Goal: Task Accomplishment & Management: Complete application form

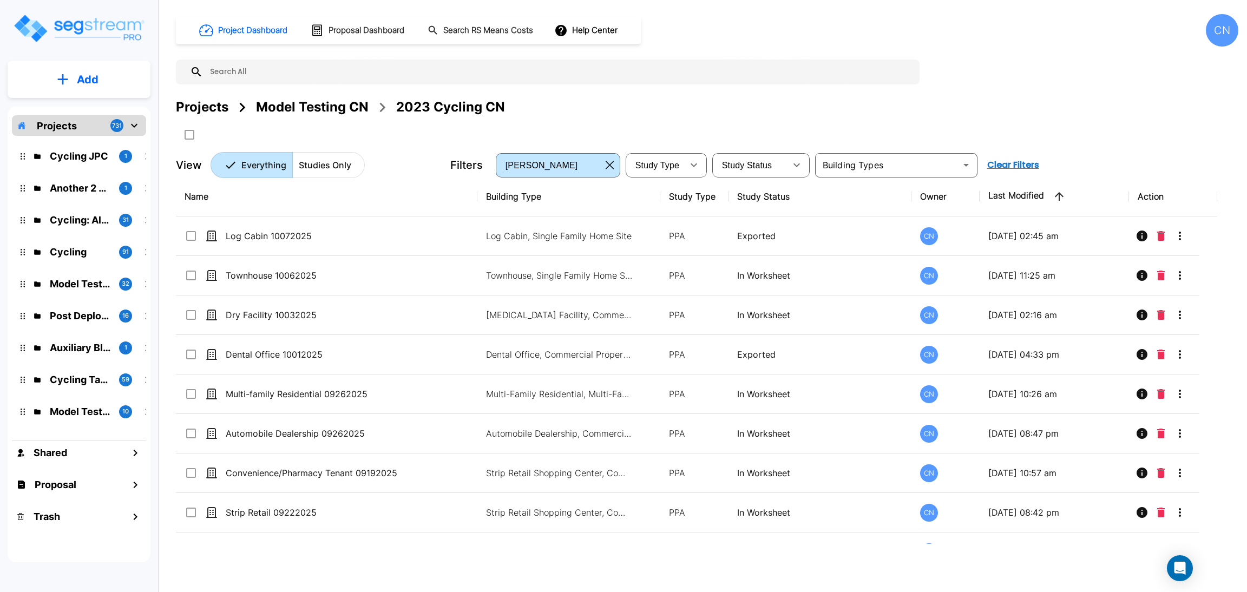
click at [64, 75] on icon "mailbox folders" at bounding box center [62, 79] width 11 height 11
click at [73, 144] on p "Add Study" at bounding box center [85, 140] width 43 height 13
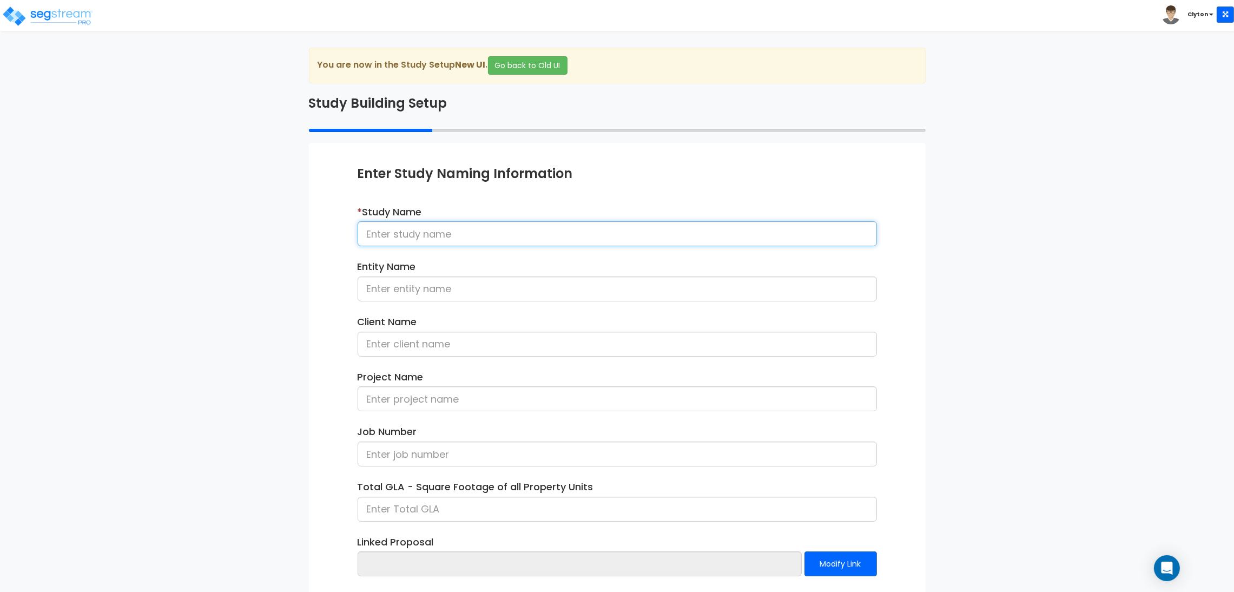
click at [441, 241] on input at bounding box center [618, 233] width 520 height 25
type input "Barn 10082025"
click at [1058, 306] on div "We are Building your Study. So please grab a coffee and let us do the heavy lif…" at bounding box center [617, 348] width 1234 height 600
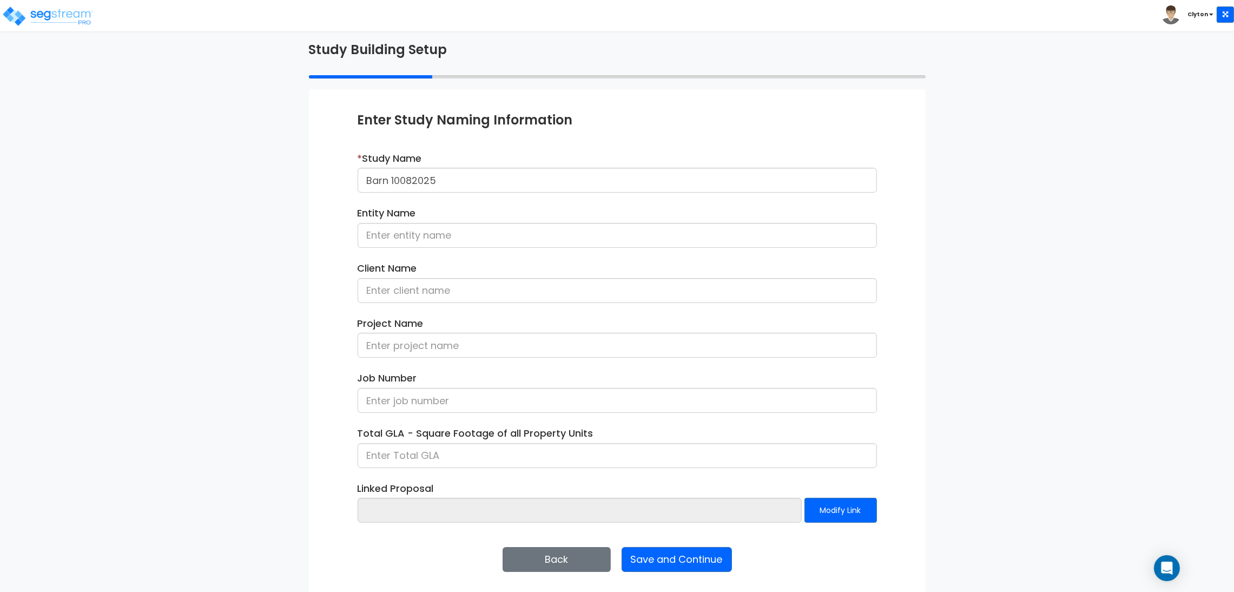
scroll to position [56, 0]
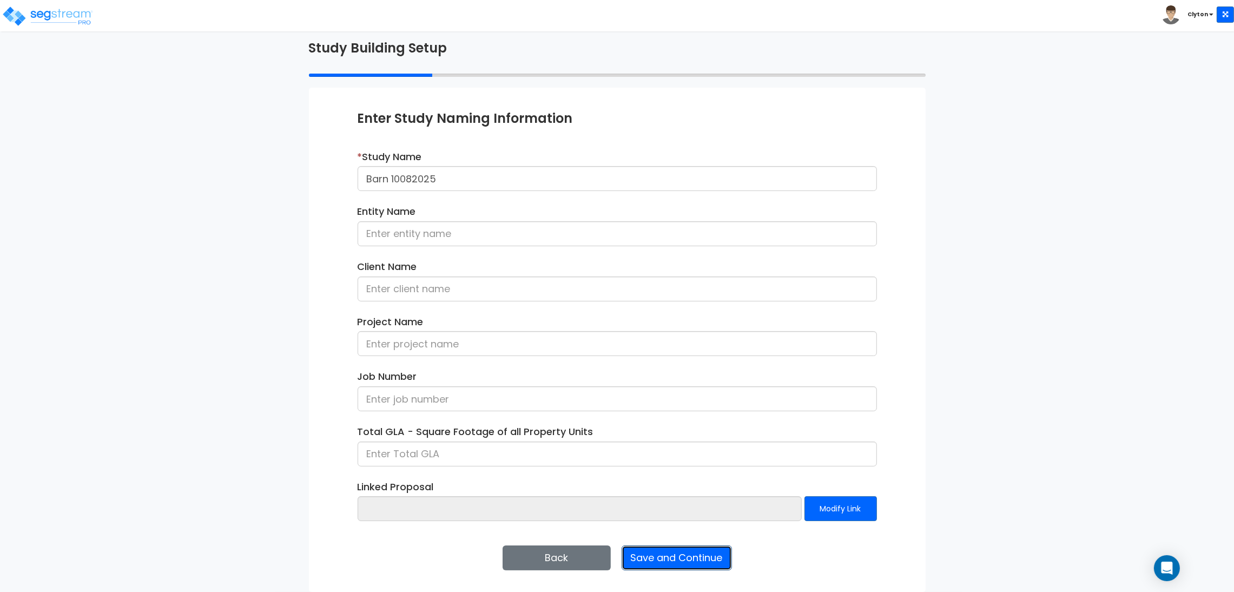
click at [695, 558] on button "Save and Continue" at bounding box center [677, 558] width 110 height 25
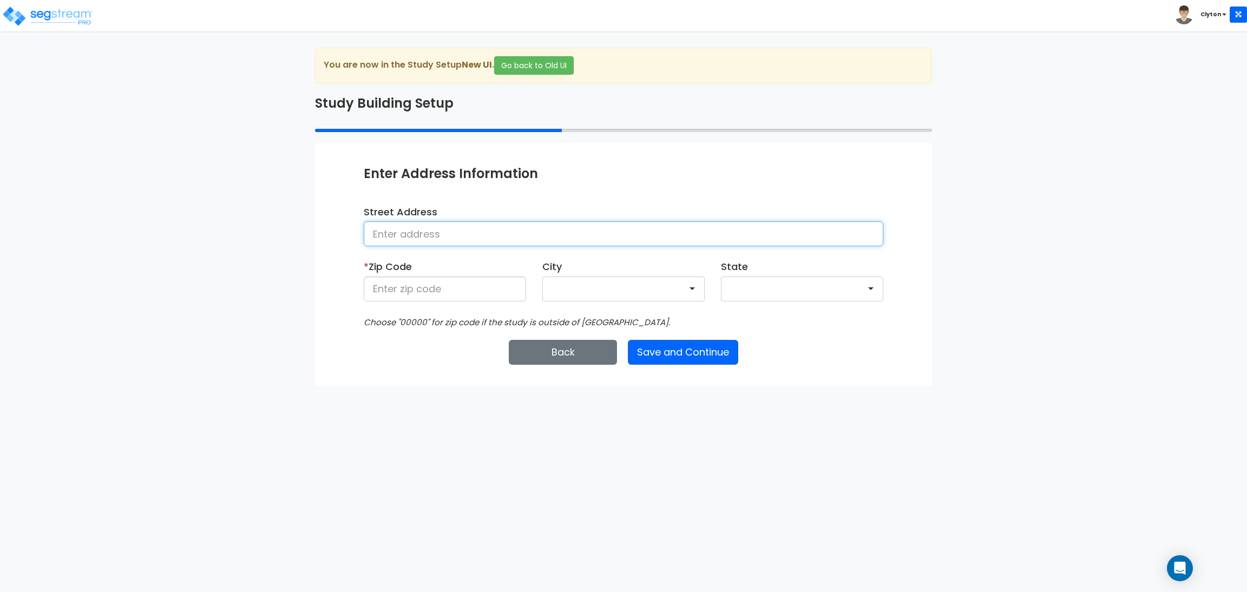
click at [497, 231] on input at bounding box center [624, 233] width 520 height 25
type input "Denver"
type input "q"
type input "80206"
click at [655, 352] on button "Save and Continue" at bounding box center [683, 352] width 110 height 25
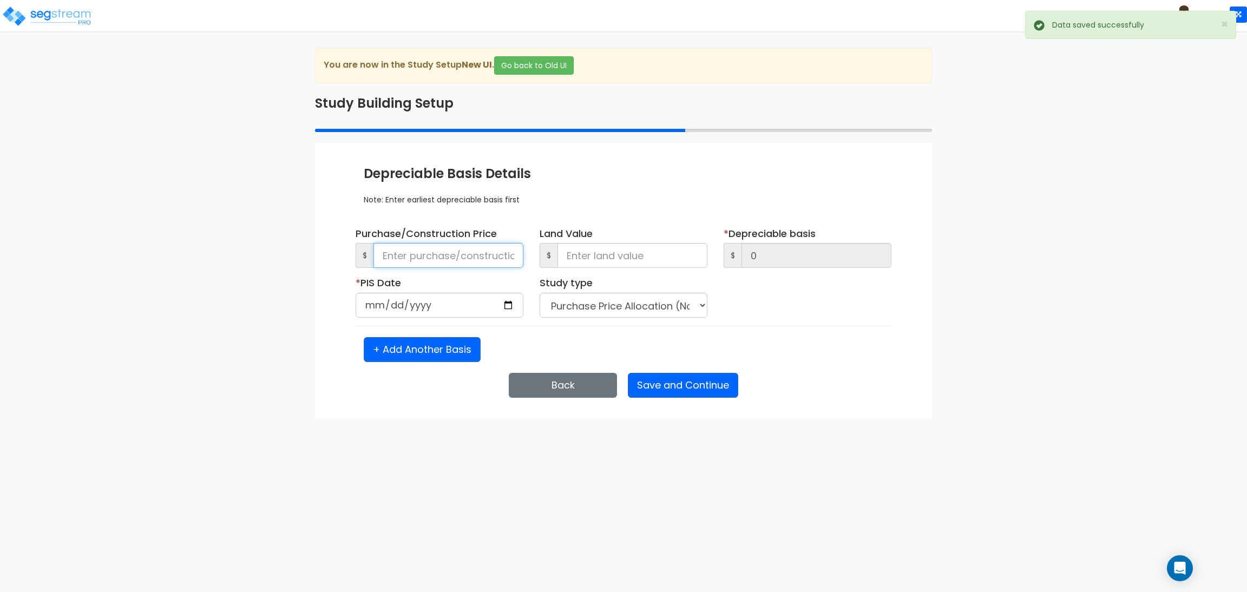
click at [448, 258] on input at bounding box center [448, 255] width 150 height 25
type input "15"
type input "150"
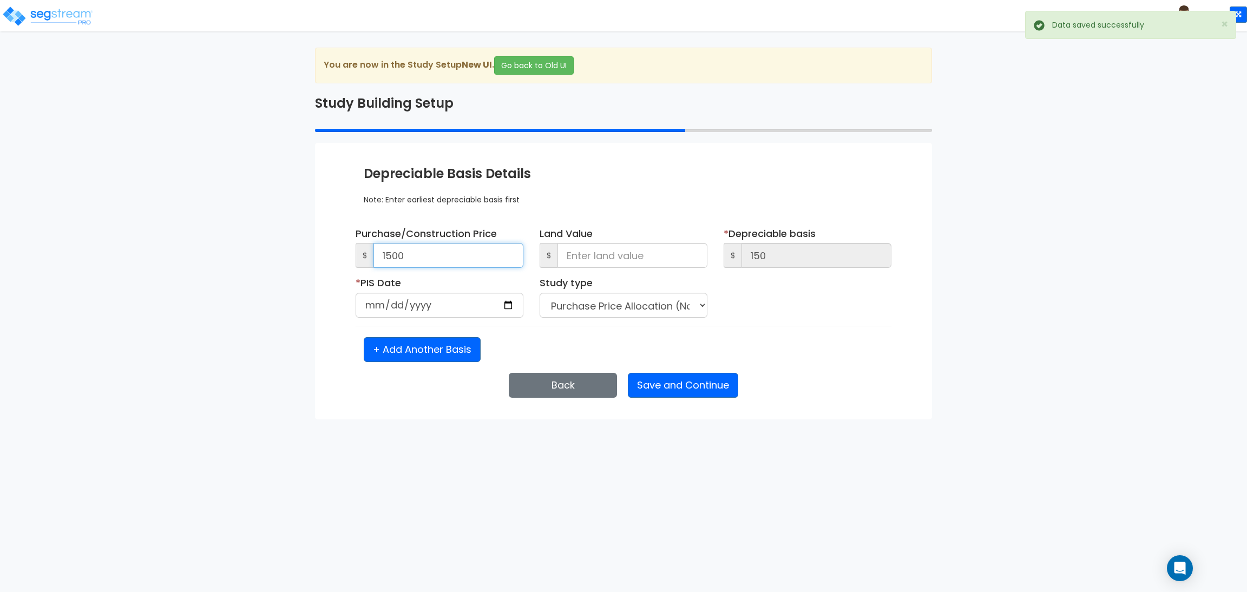
type input "1,500"
type input "15,000"
type input "150,000"
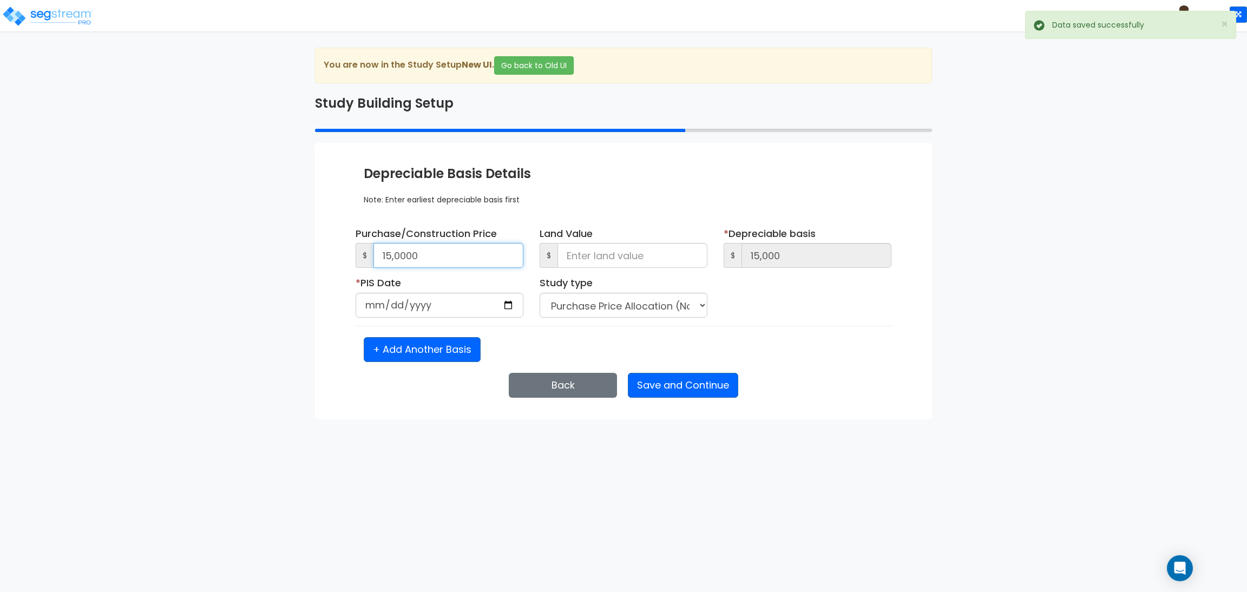
type input "150,000"
type input "1,500,000"
click at [518, 299] on input "date" at bounding box center [440, 305] width 168 height 25
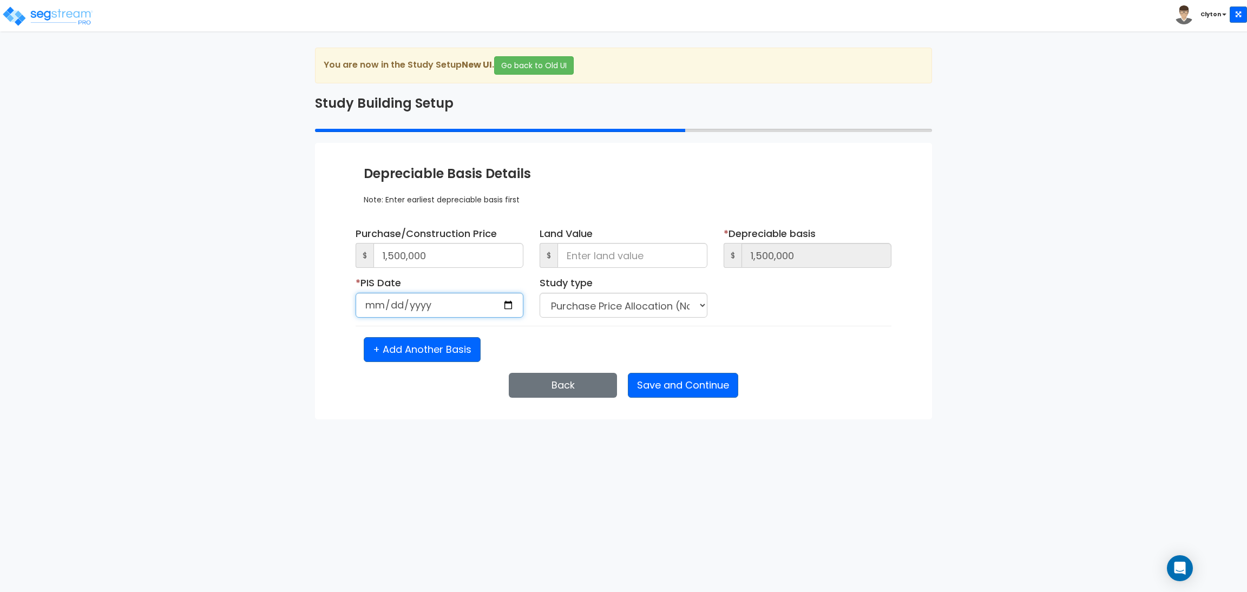
click at [510, 304] on input "date" at bounding box center [440, 305] width 168 height 25
type input "2025-10-09"
click at [687, 308] on input "date" at bounding box center [624, 305] width 168 height 25
type input "2025-10-09"
click at [778, 336] on div "Purchase/Construction Price $ 1,500,000 Land Value $ *" at bounding box center [624, 294] width 520 height 135
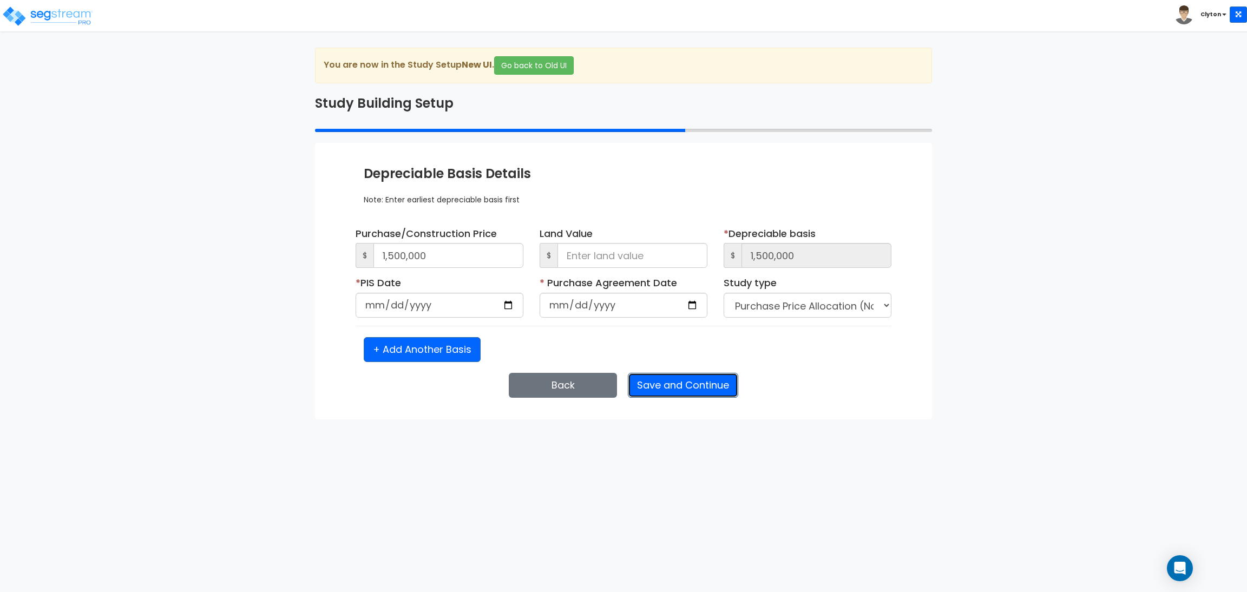
click at [701, 384] on button "Save and Continue" at bounding box center [683, 385] width 110 height 25
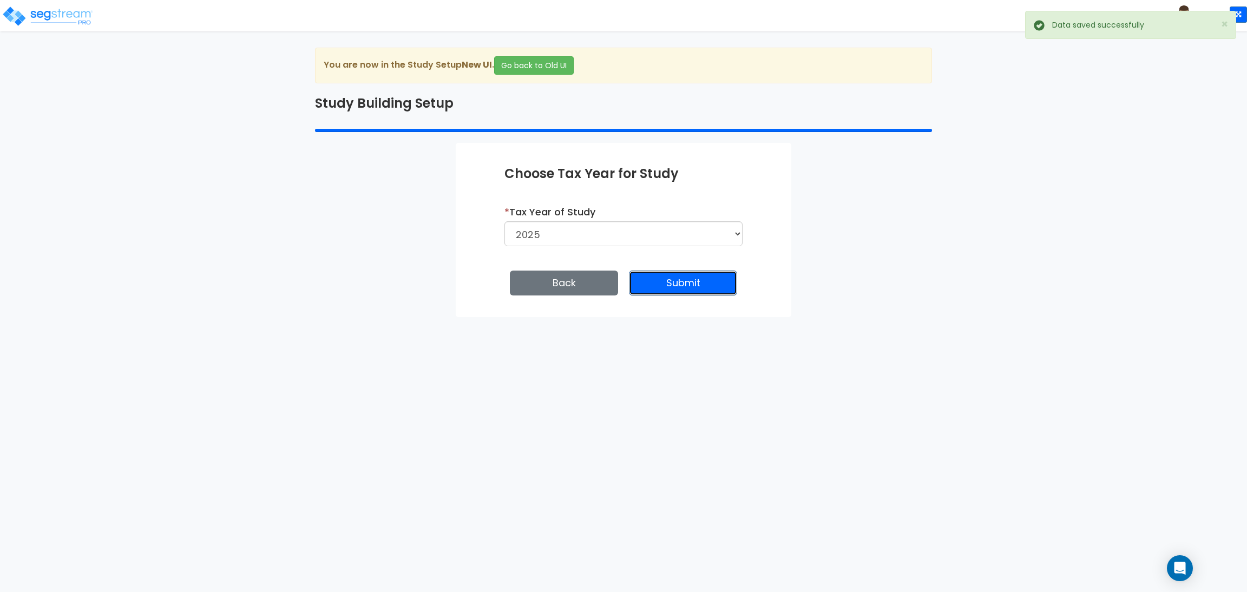
click at [685, 279] on button "Submit" at bounding box center [683, 283] width 108 height 25
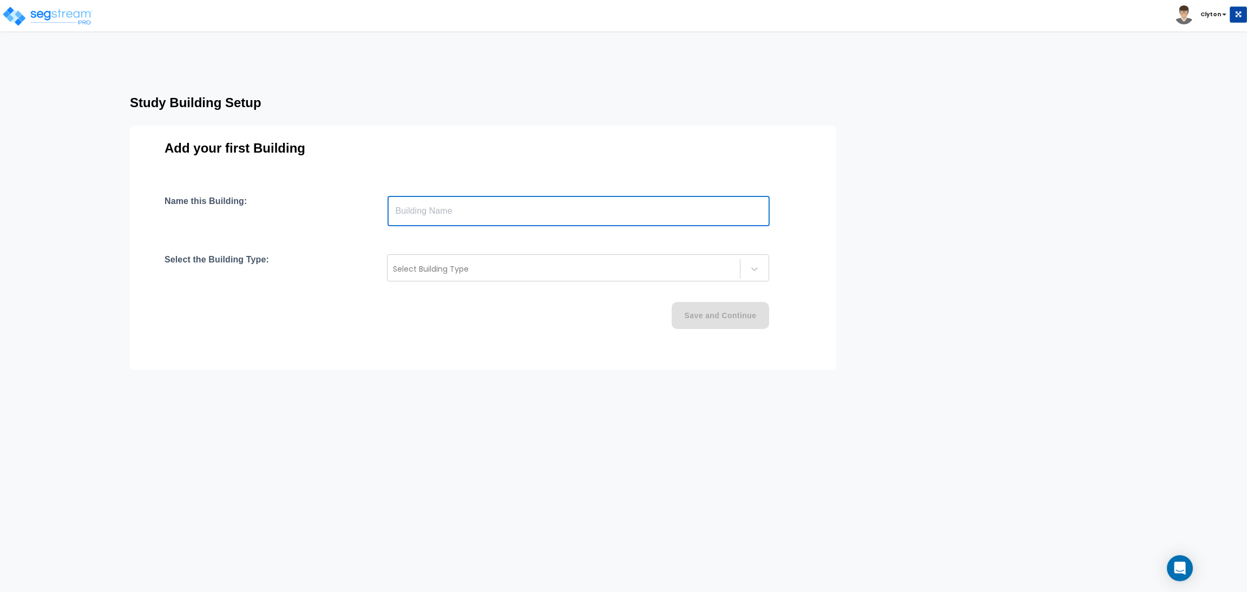
click at [465, 212] on input "text" at bounding box center [578, 211] width 382 height 30
type input "Barn"
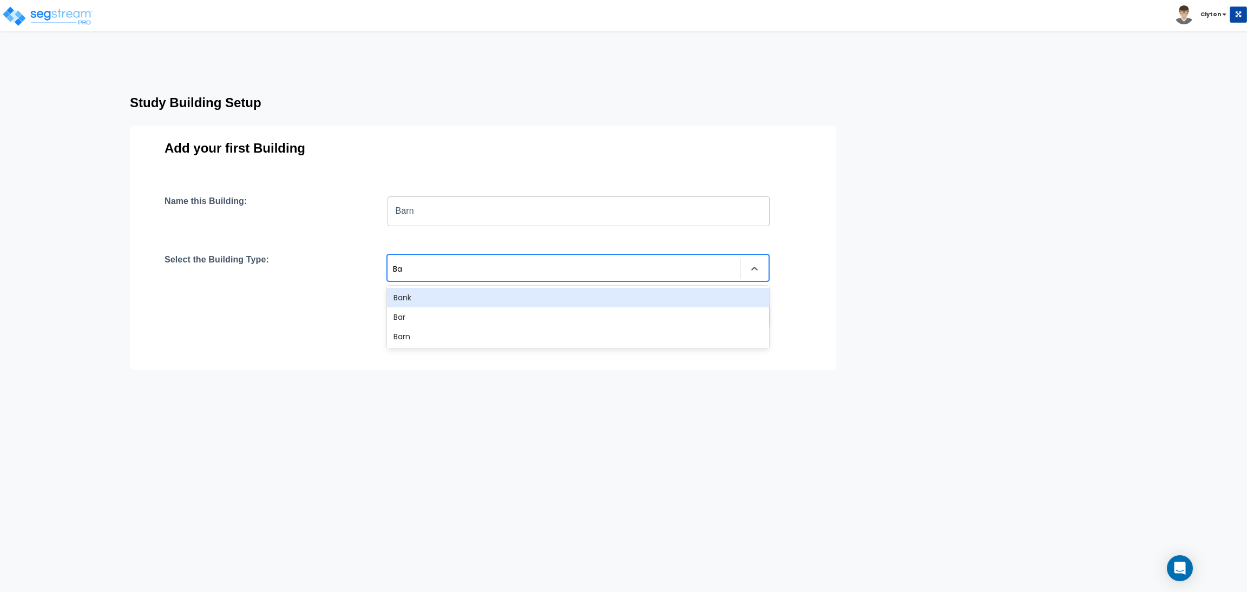
type input "Bar"
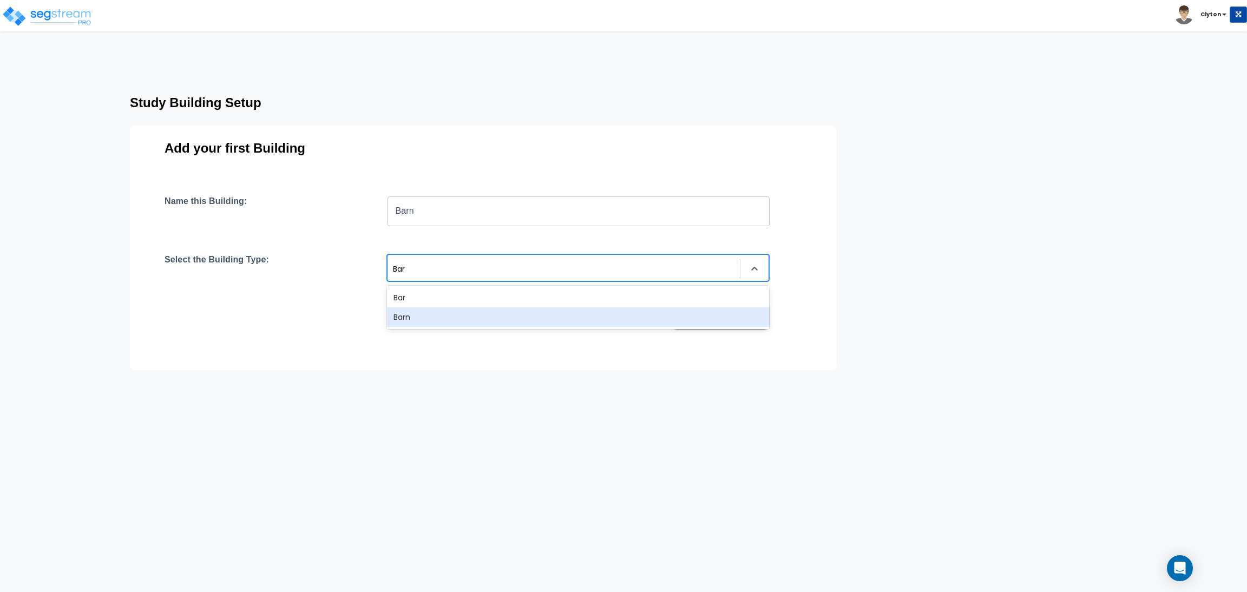
click at [443, 312] on div "Barn" at bounding box center [578, 316] width 382 height 19
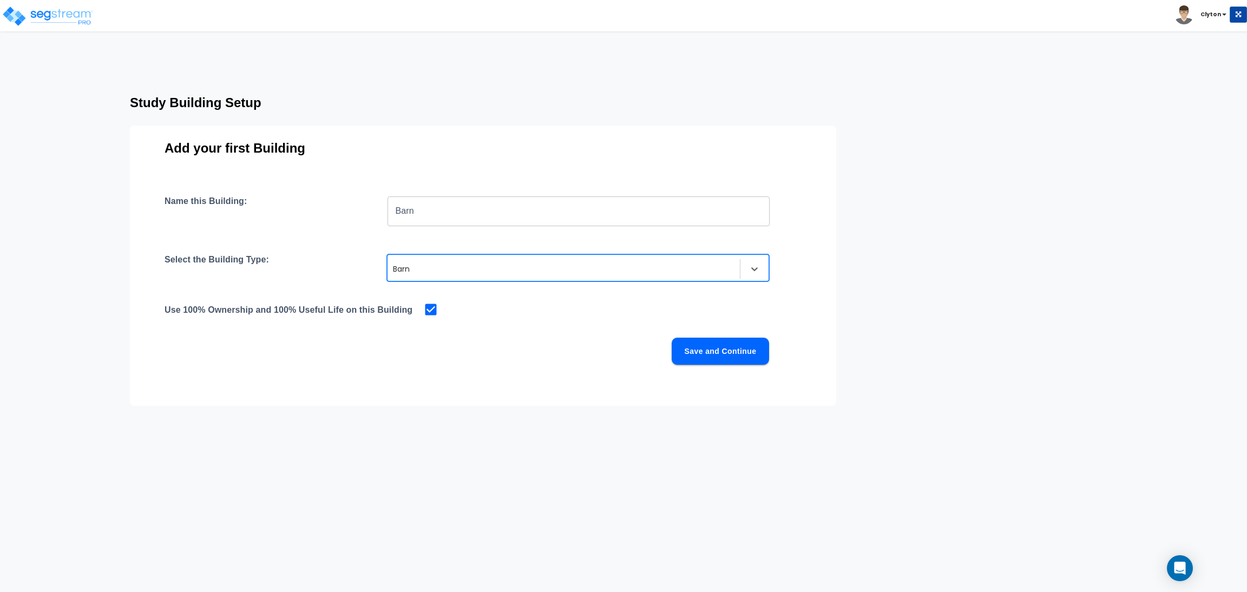
click at [735, 349] on button "Save and Continue" at bounding box center [720, 351] width 97 height 27
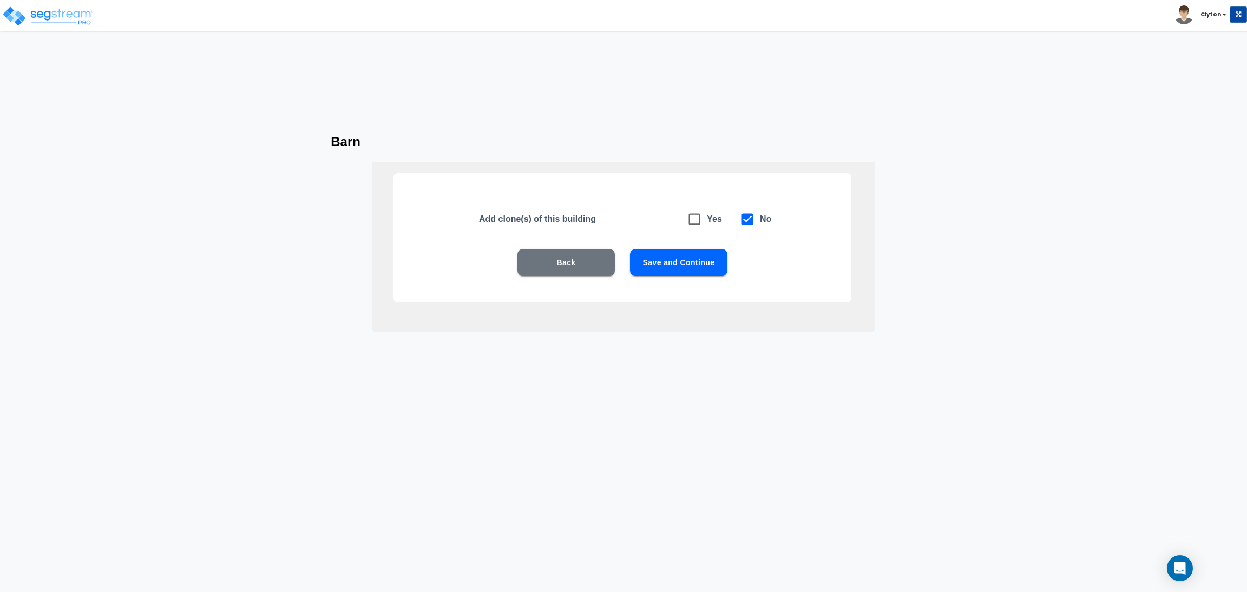
click at [682, 266] on button "Save and Continue" at bounding box center [678, 262] width 97 height 27
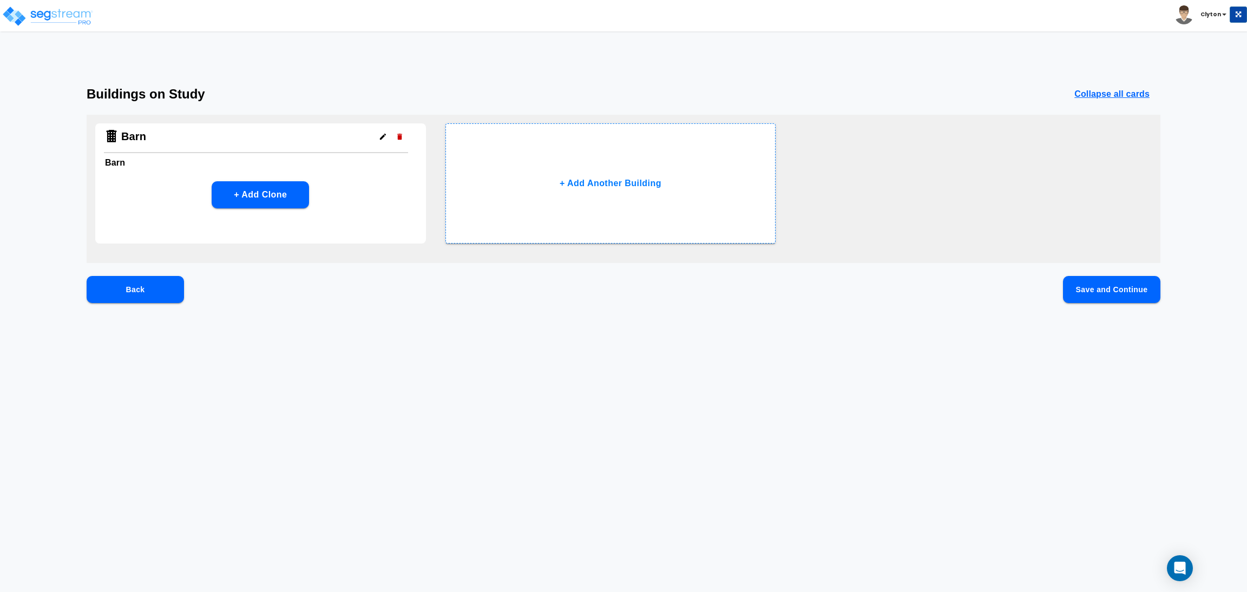
click at [1106, 282] on button "Save and Continue" at bounding box center [1111, 289] width 97 height 27
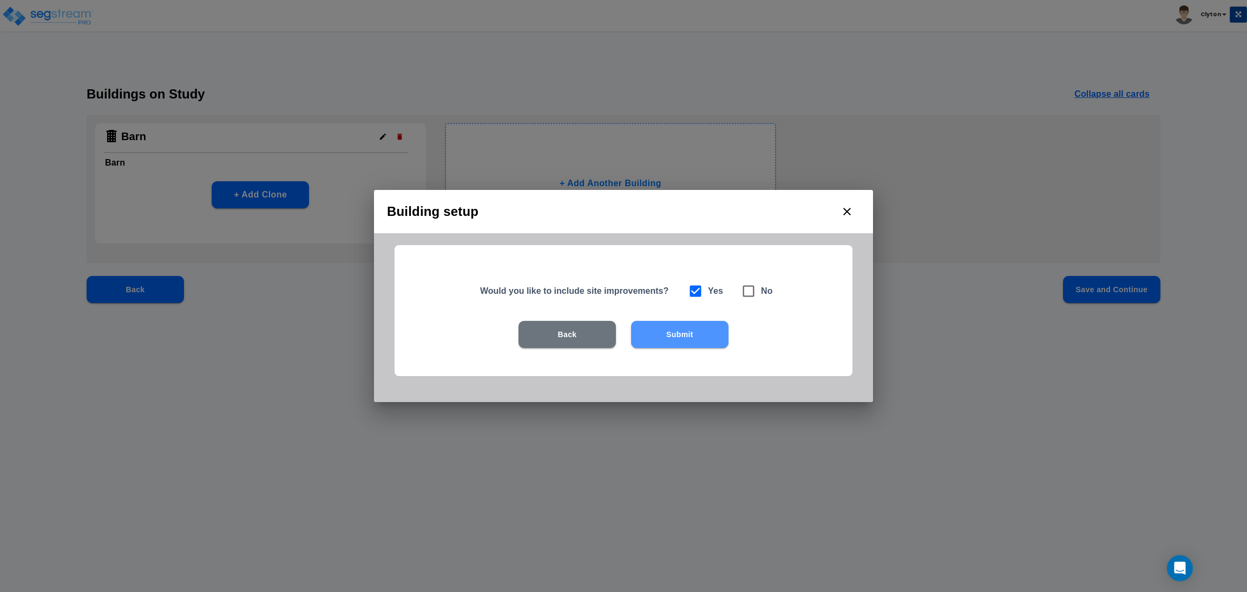
click at [713, 335] on button "Submit" at bounding box center [679, 334] width 97 height 27
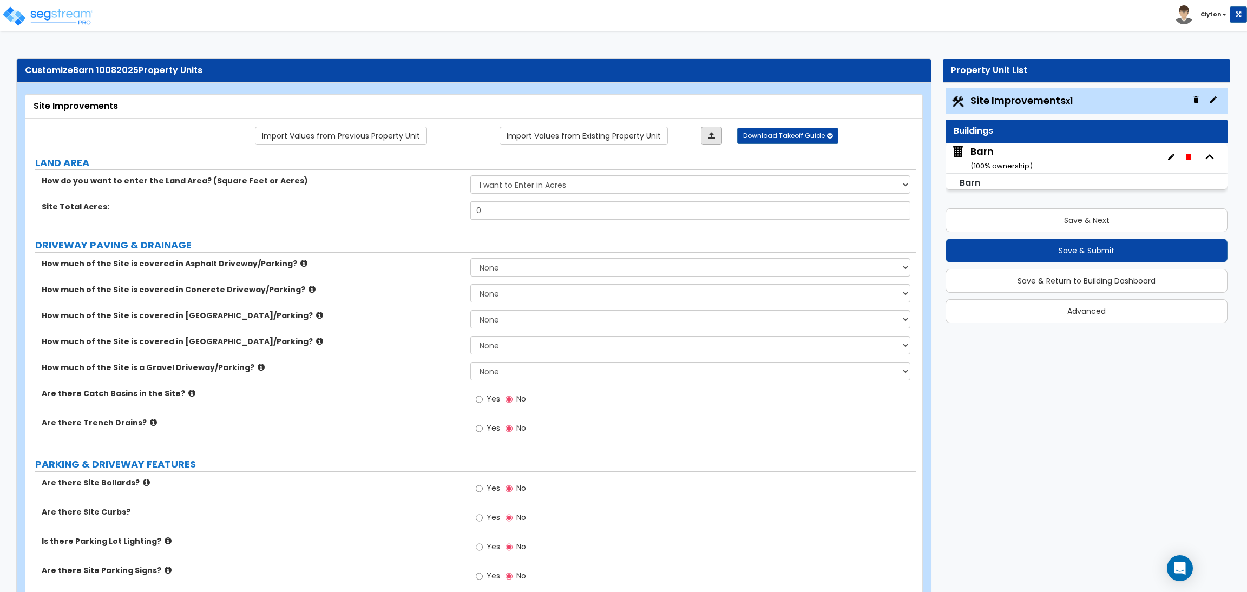
click at [711, 144] on link at bounding box center [711, 136] width 21 height 18
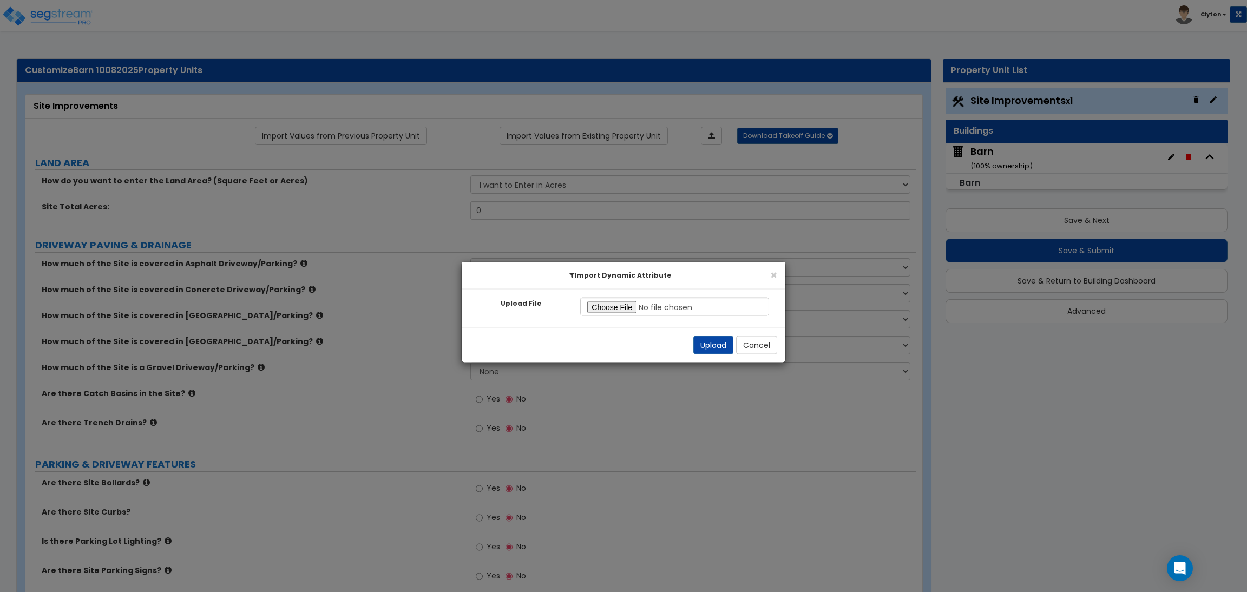
type input "C:\fakepath\Site Improvement Res.xlsx"
click at [706, 343] on button "Upload" at bounding box center [713, 345] width 40 height 18
select select "2"
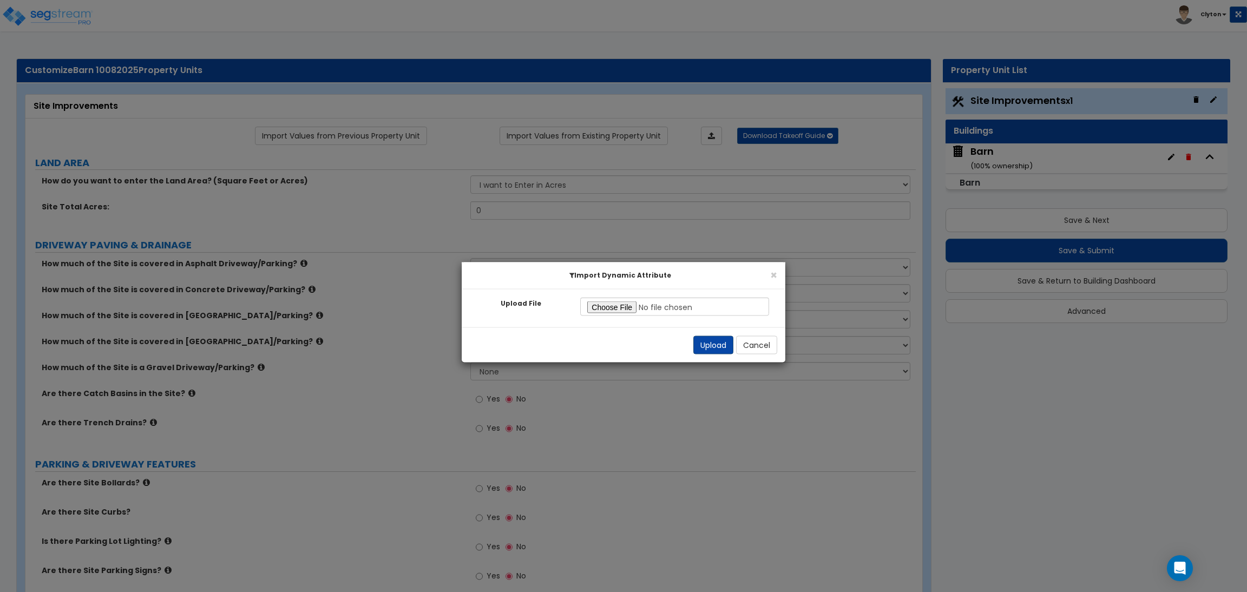
select select "2"
radio input "true"
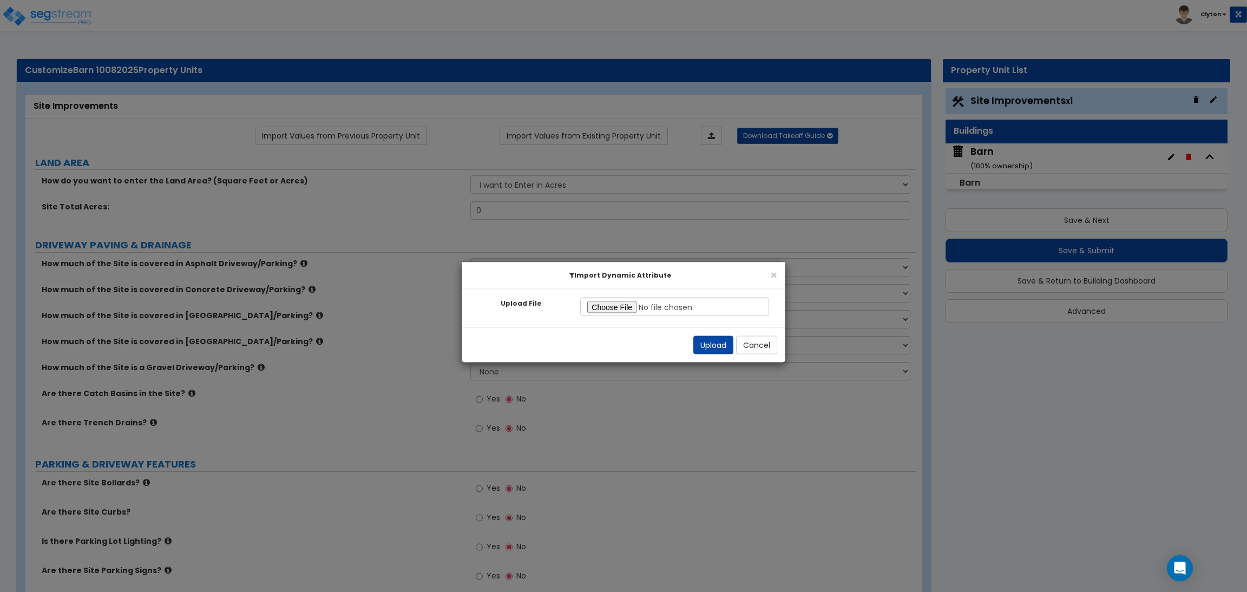
radio input "true"
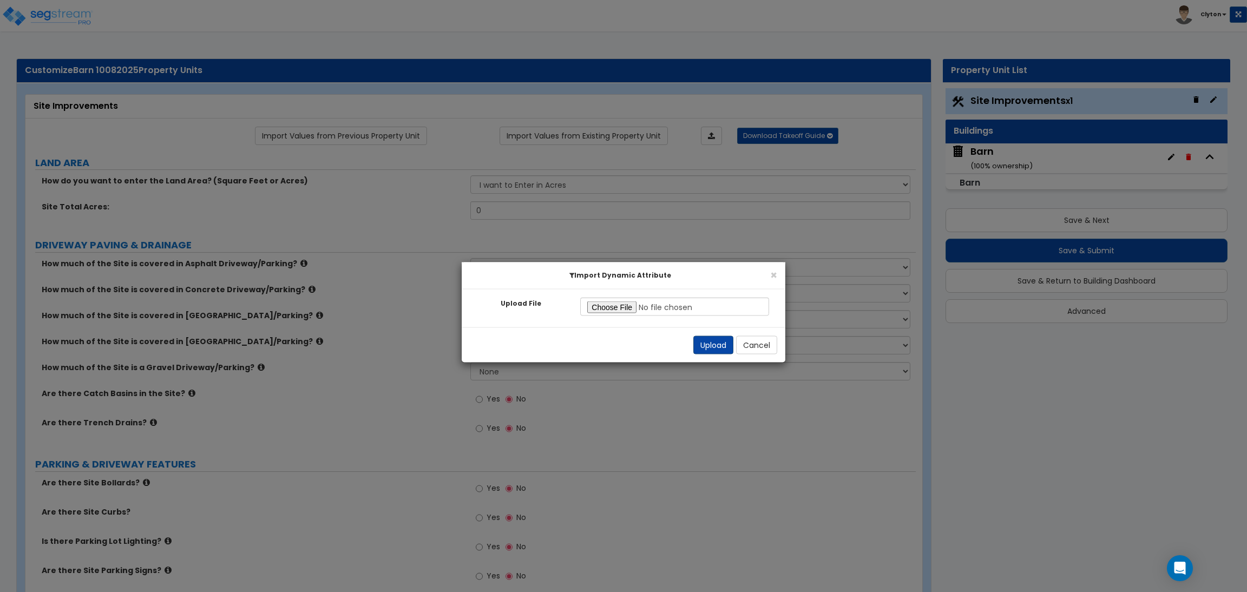
radio input "true"
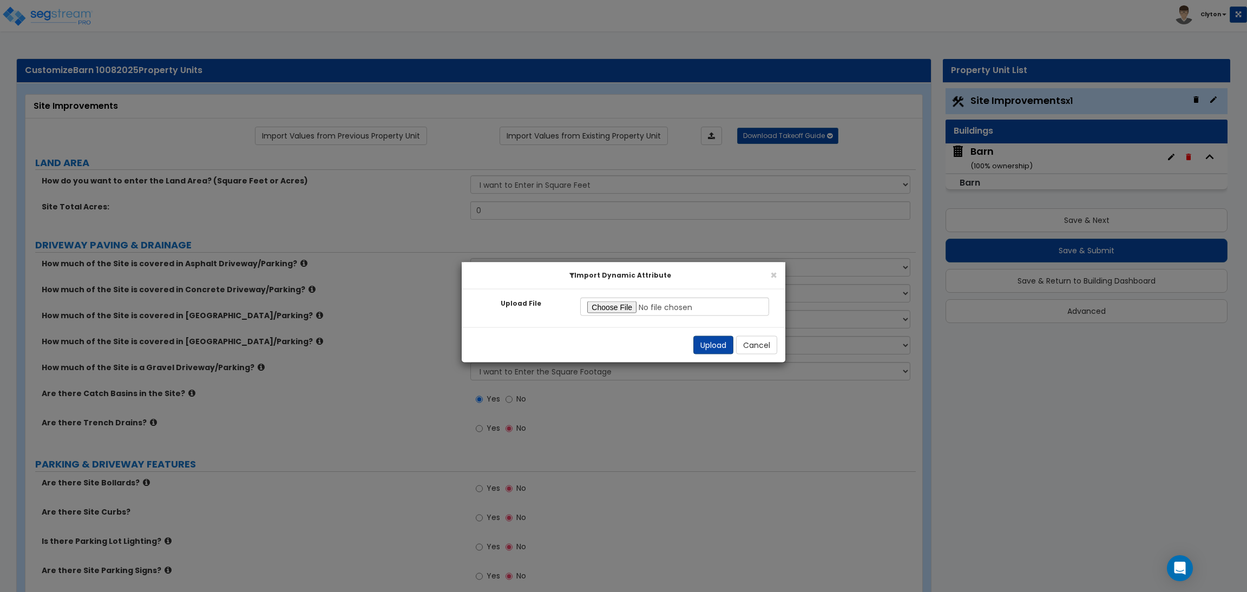
select select "2"
radio input "true"
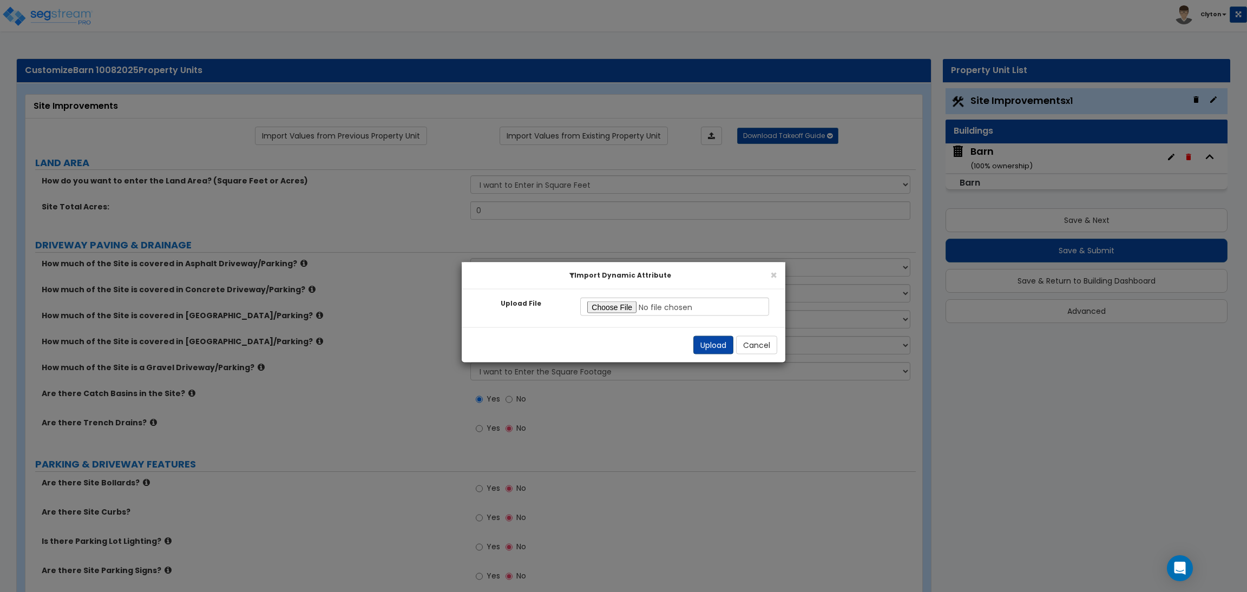
radio input "true"
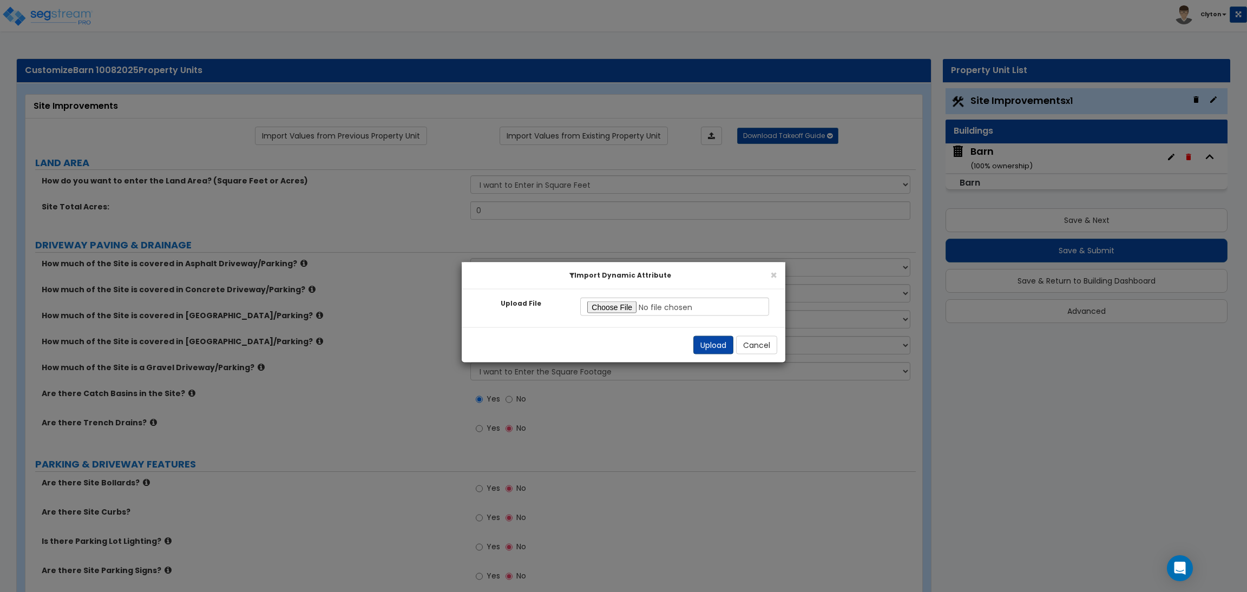
radio input "true"
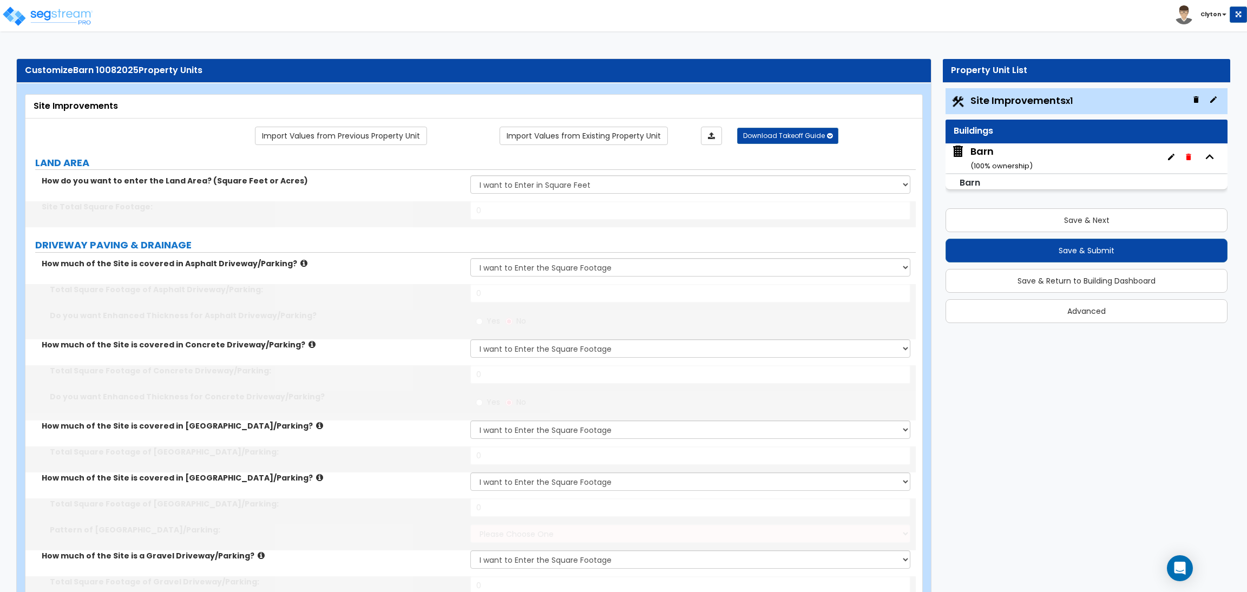
type input "100000"
type input "15000"
type input "5000"
type input "1200"
type input "1300"
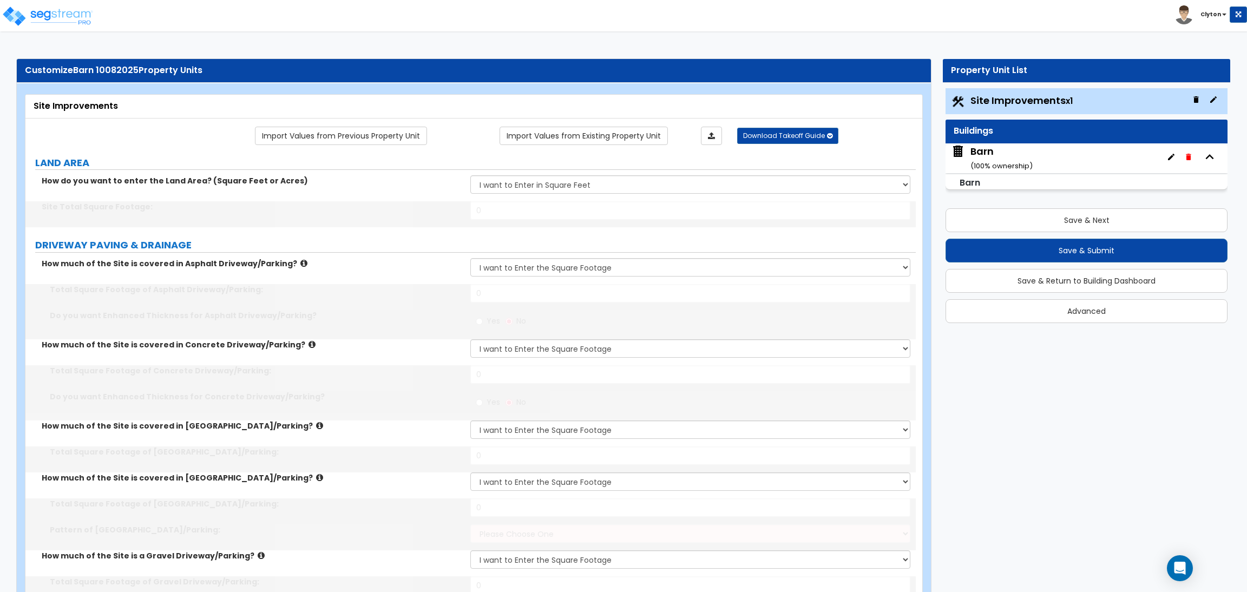
select select "1"
type input "1000"
type input "4"
type input "15"
select select "2"
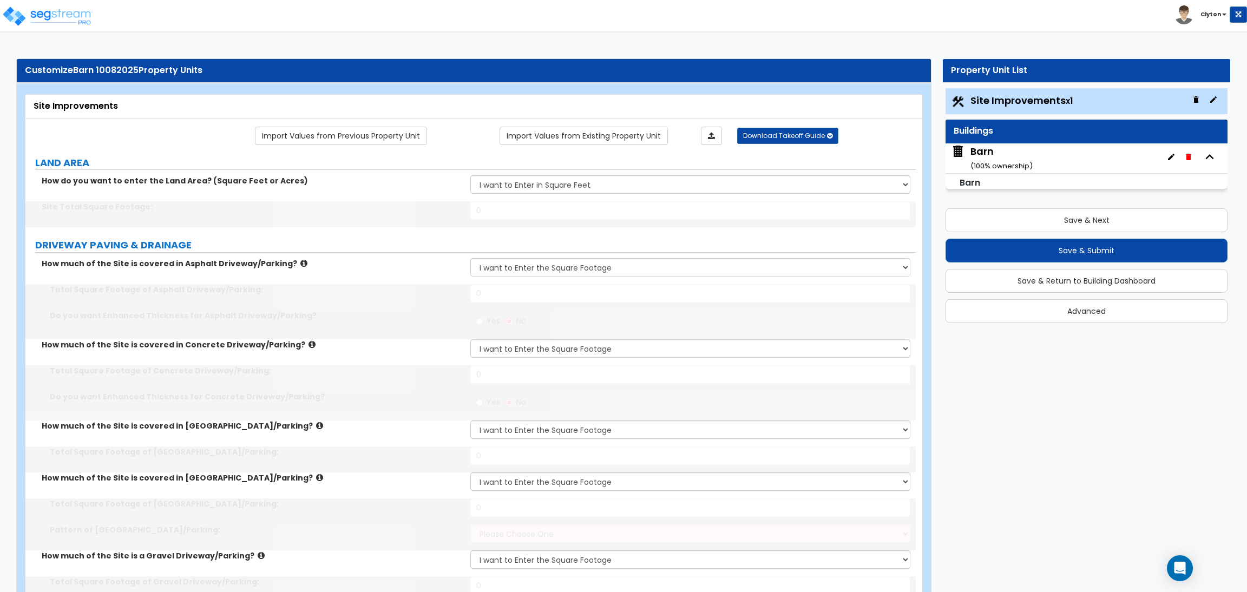
radio input "true"
select select "2"
select select "1"
radio input "true"
select select "2"
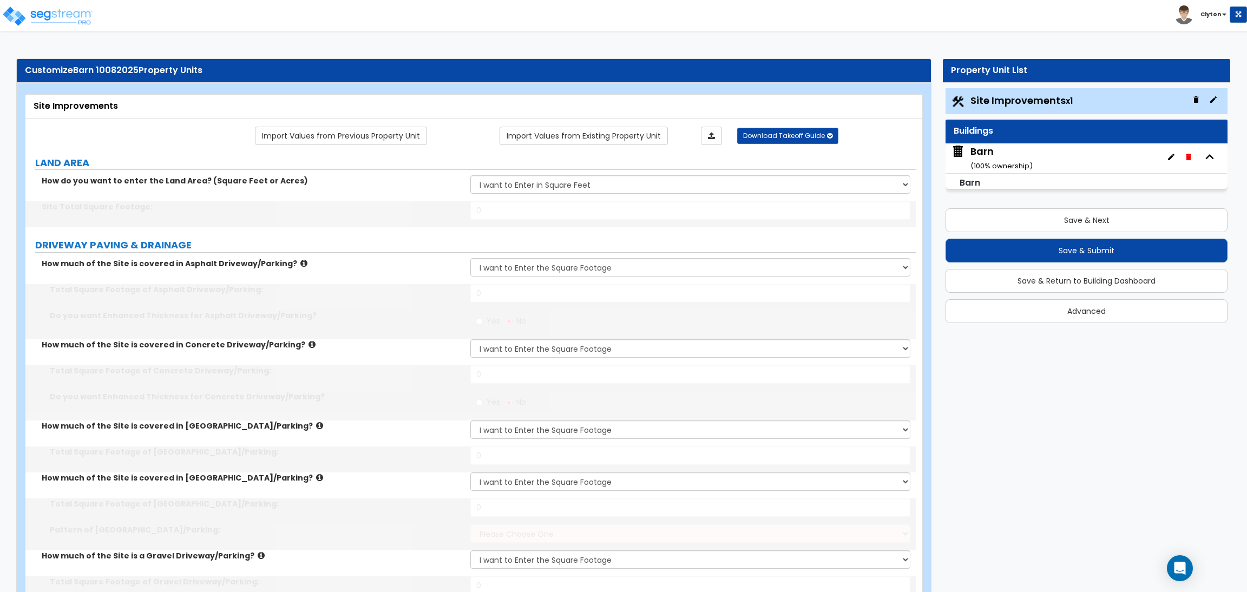
type input "25"
type input "8"
select select "3"
type input "400"
select select "1"
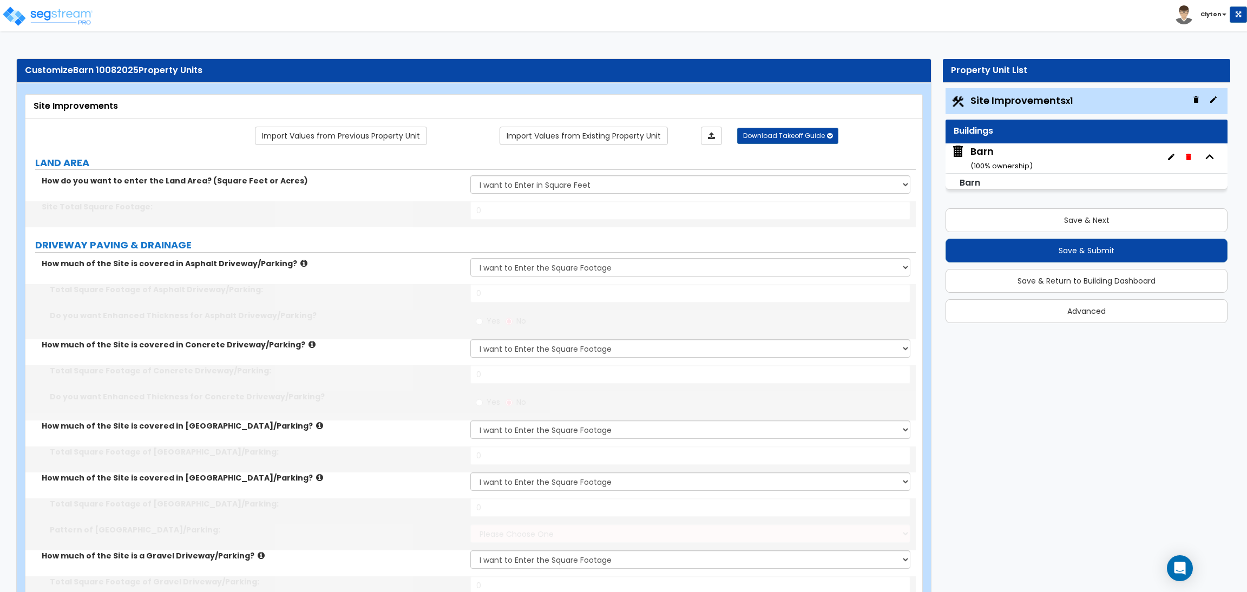
type input "5"
type input "10"
radio input "true"
type input "6"
type input "12"
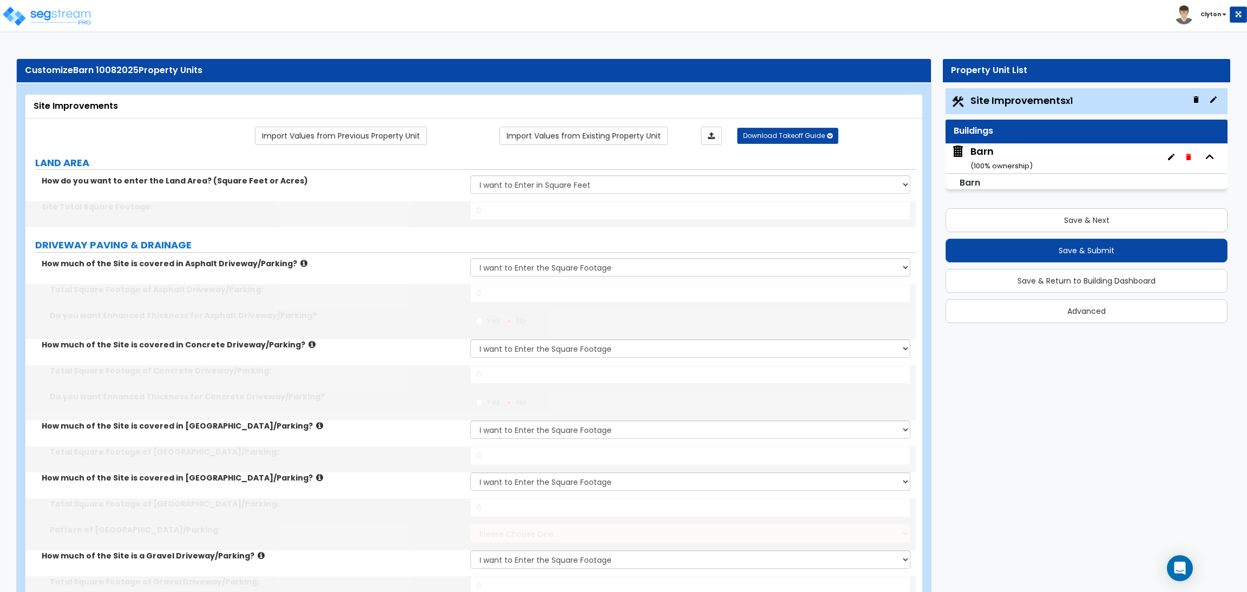
radio input "true"
select select "2"
type input "16"
radio input "true"
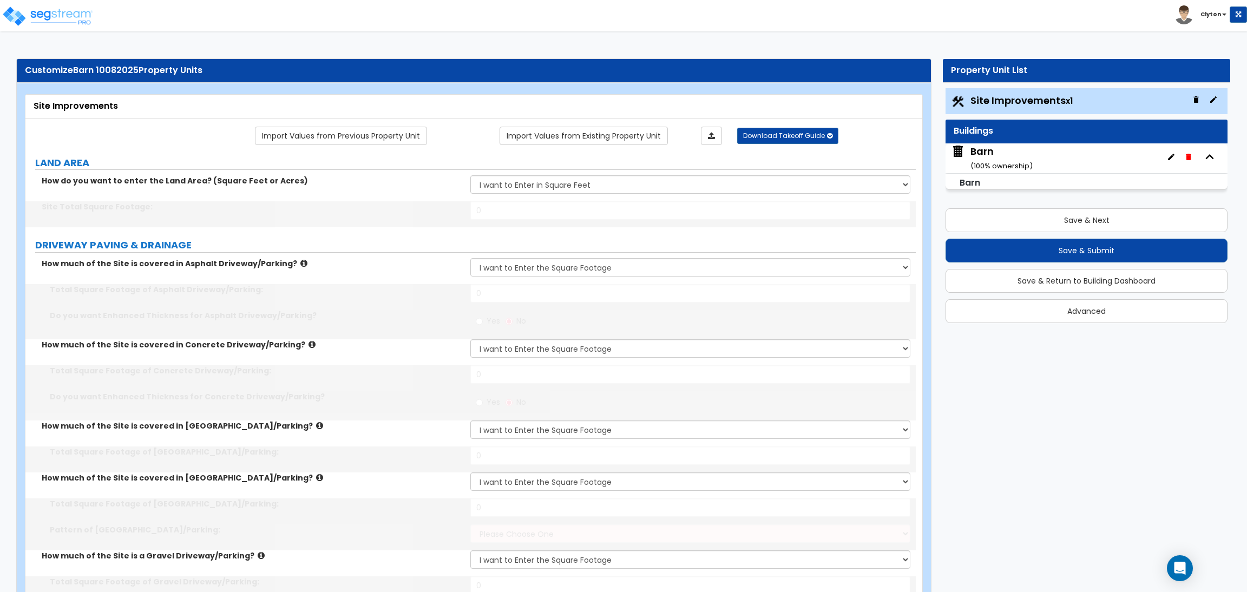
radio input "true"
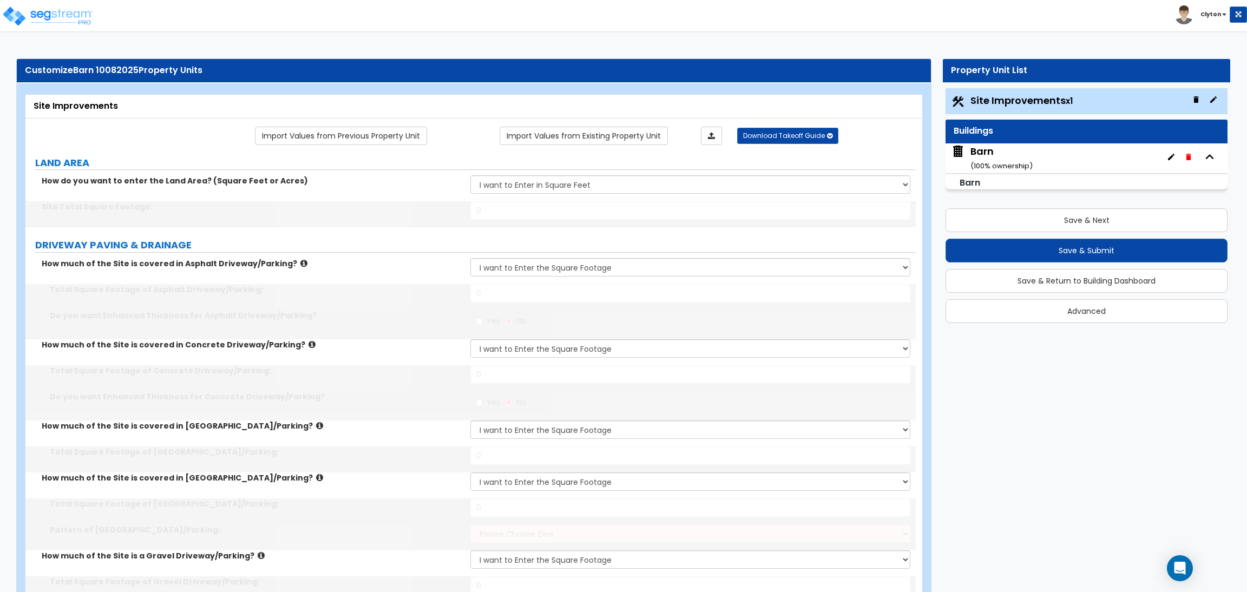
radio input "true"
select select "4"
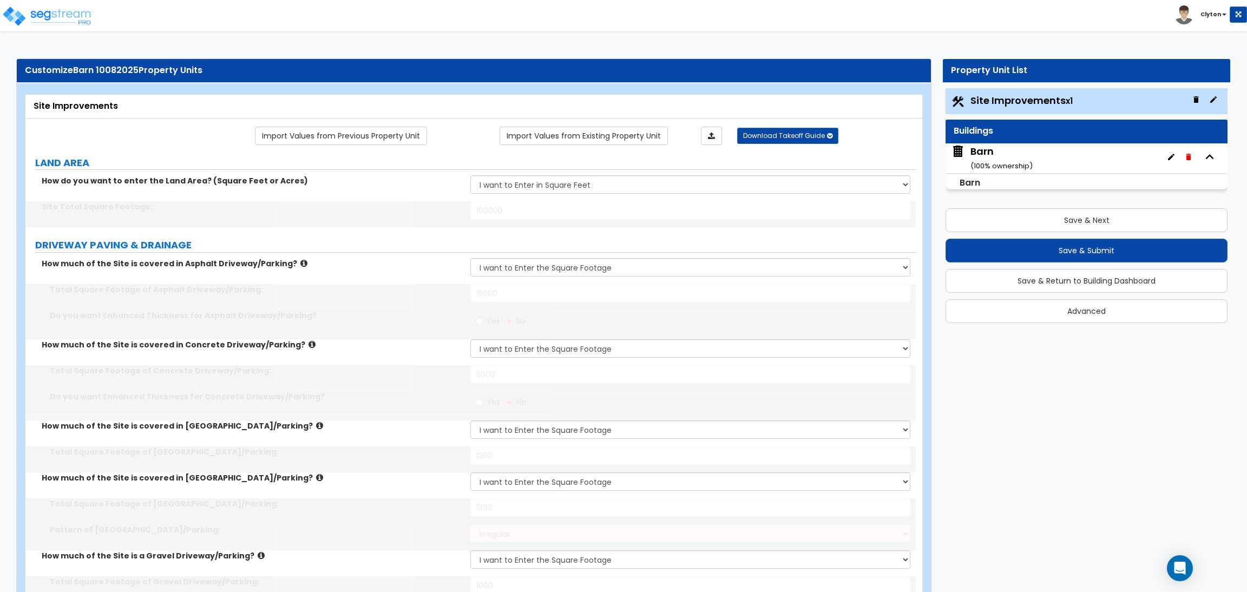
type input "20"
select select "4"
type input "14"
type input "850"
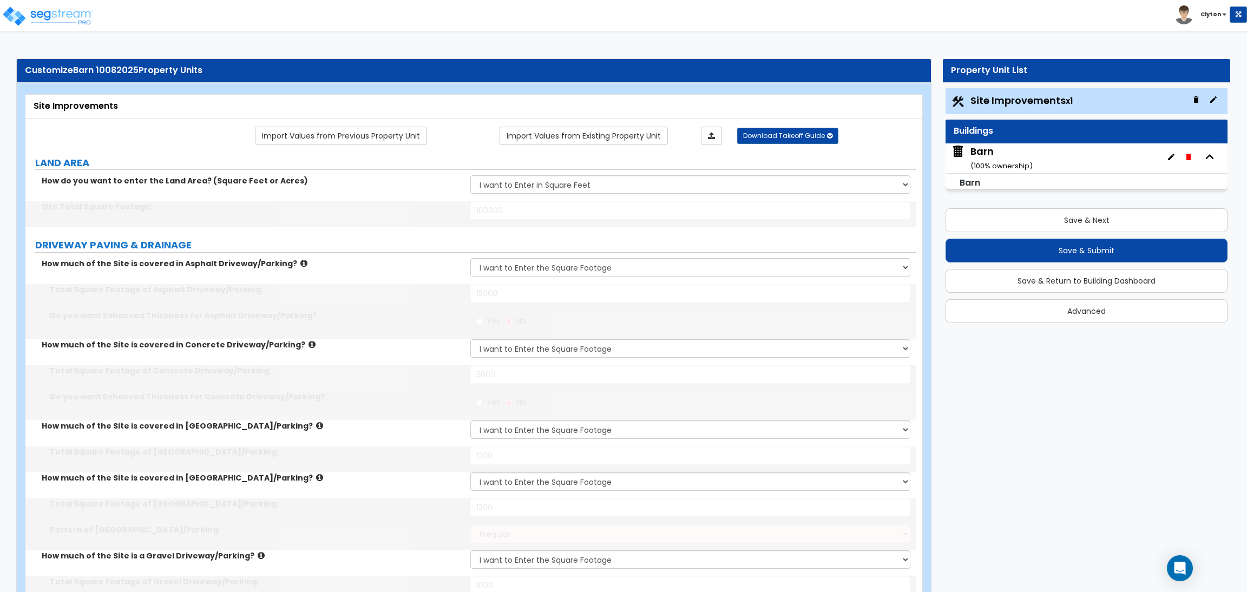
type input "5"
type input "20"
type input "5"
type input "20"
type input "5"
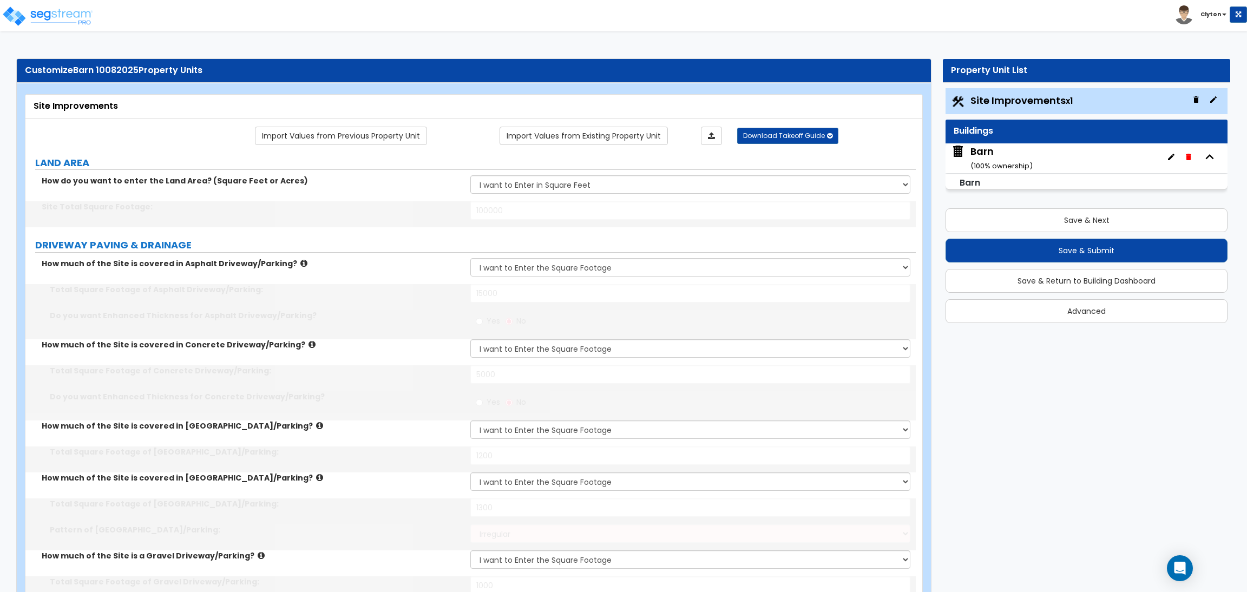
type input "20"
type input "5"
type input "20"
select select "1"
type input "60"
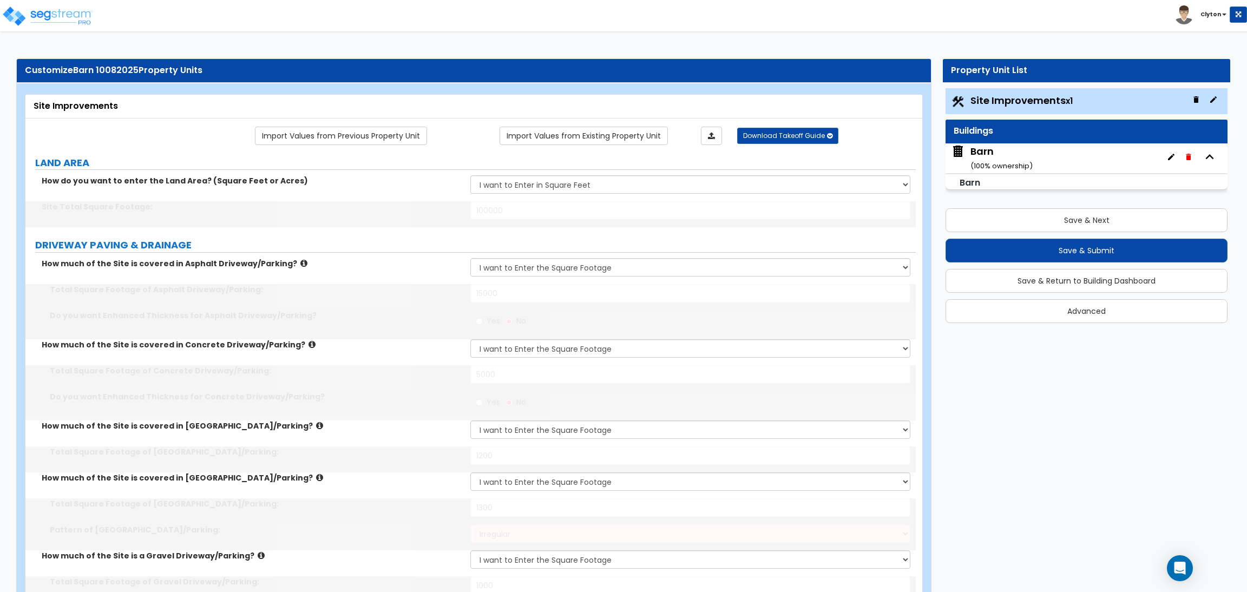
select select "1"
type input "50"
select select "1"
select select "10"
type input "3"
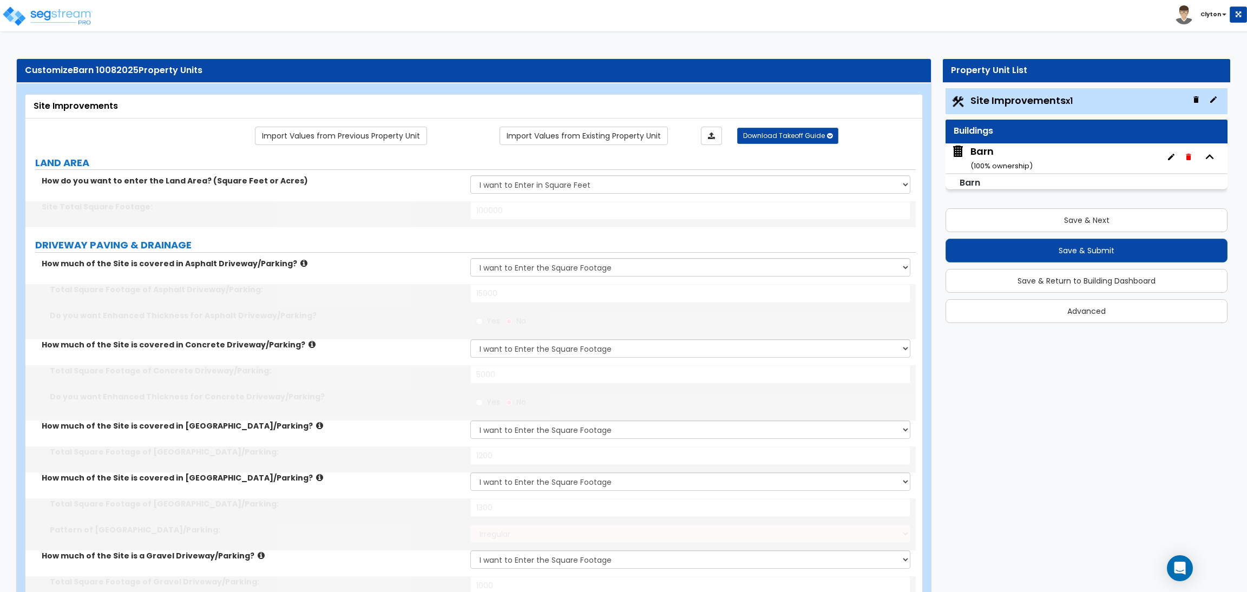
select select "3"
radio input "true"
type input "1"
radio input "true"
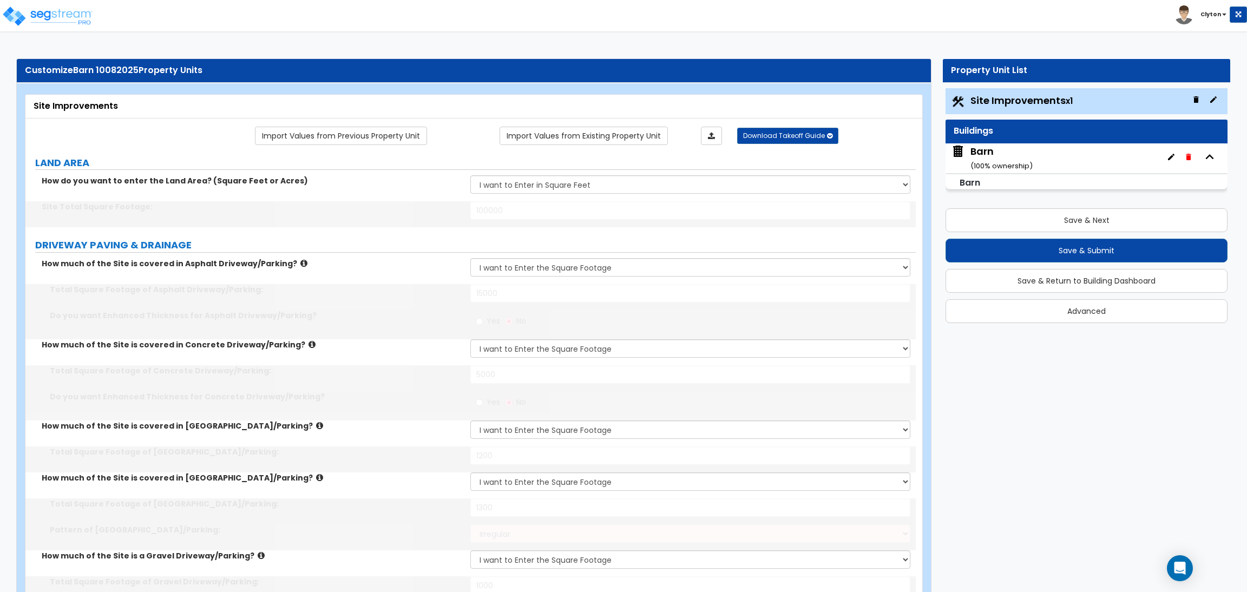
radio input "true"
type input "4"
type input "20"
type input "5"
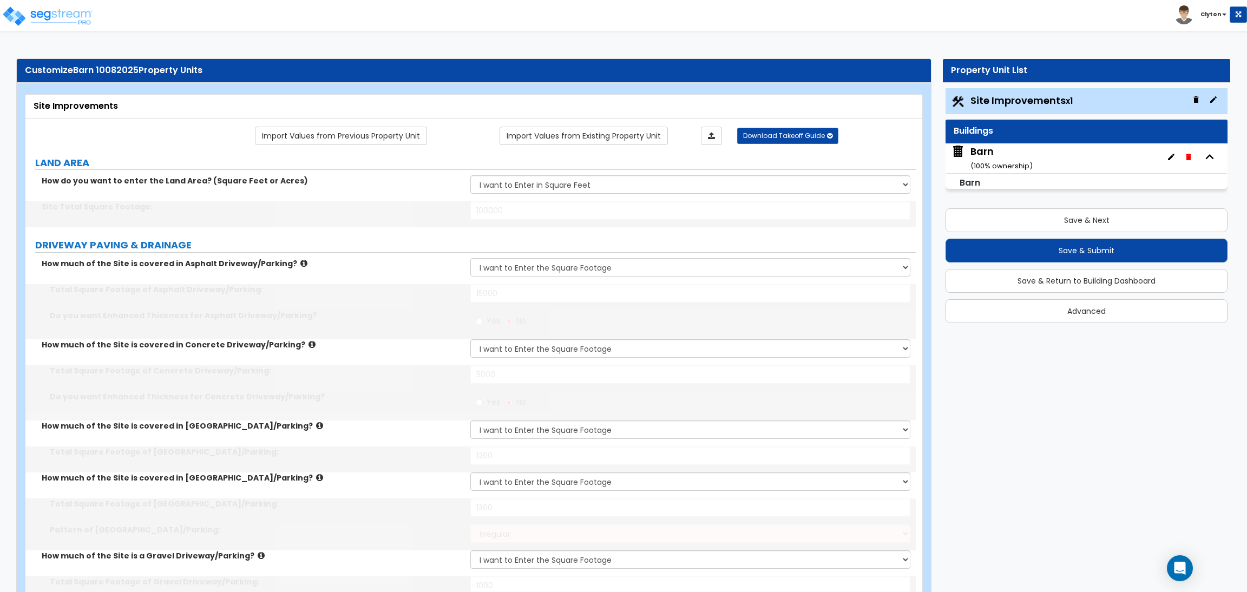
type input "25"
type input "6"
type input "30"
type input "5"
type input "100"
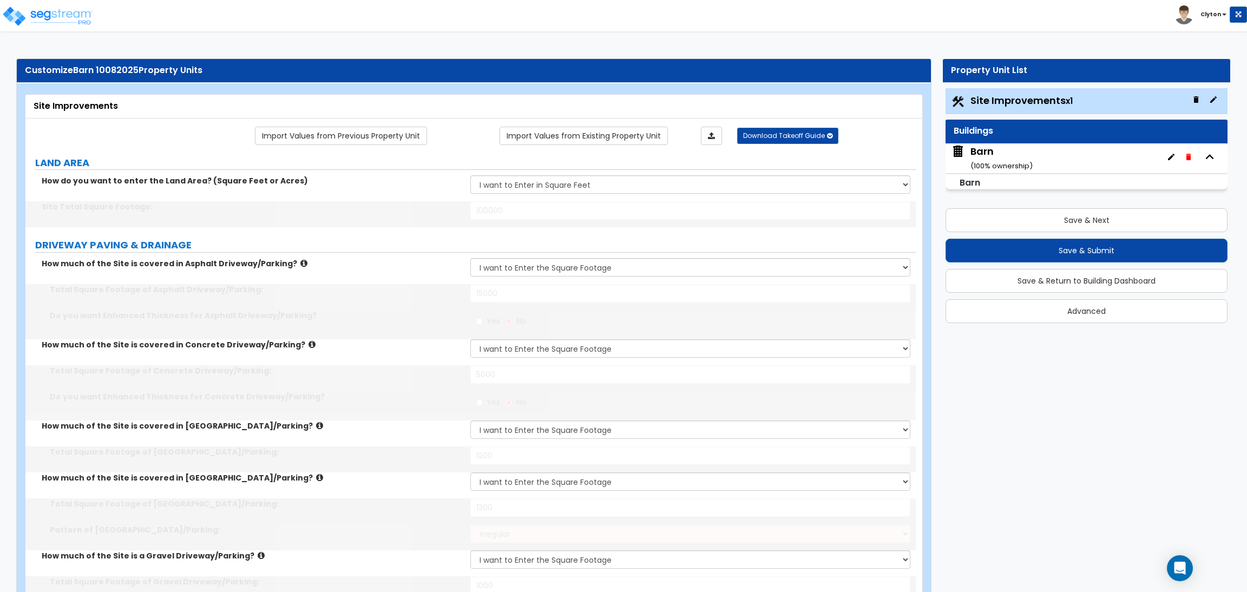
radio input "true"
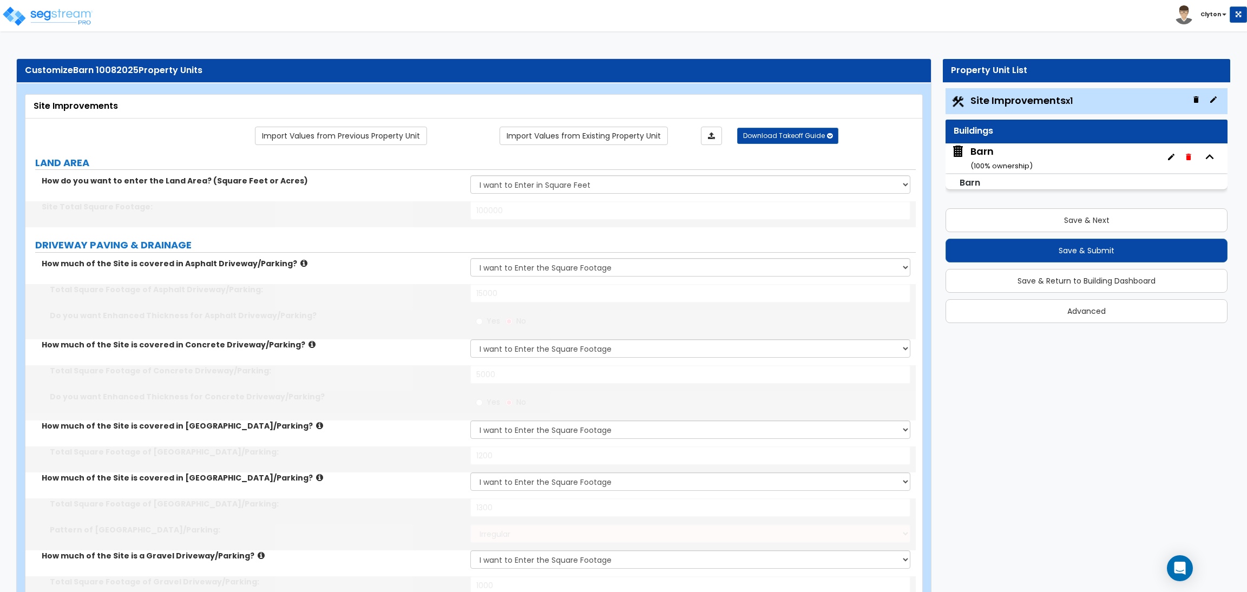
type input "1400"
select select "3"
select select "6"
type input "30"
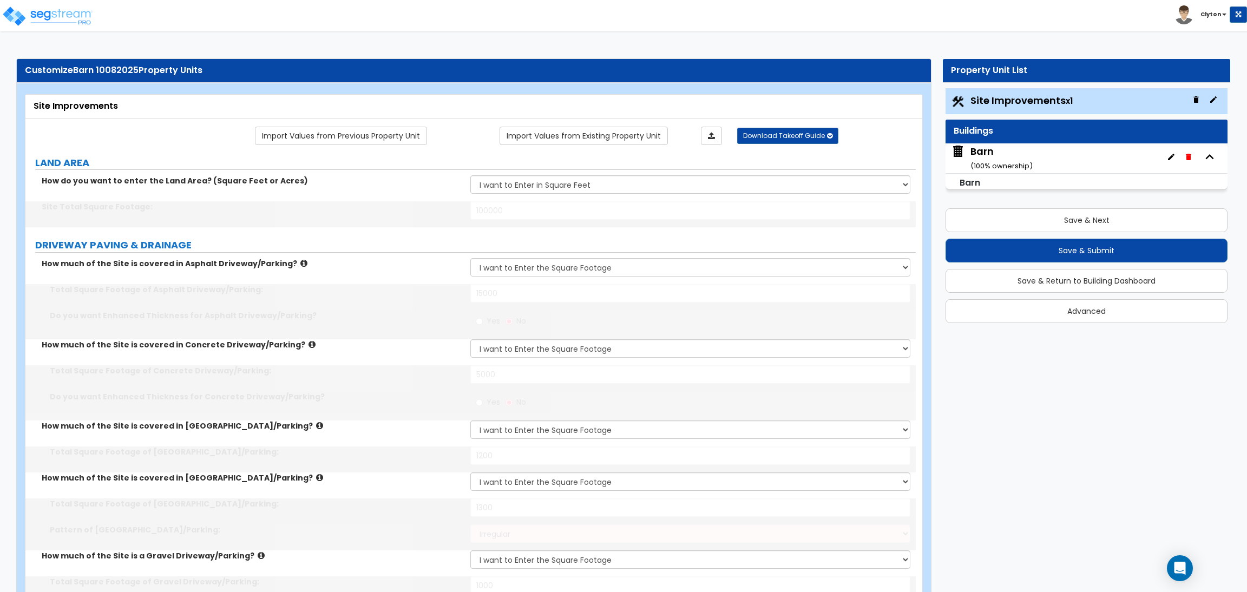
select select "10"
type input "40"
select select "8"
type input "50"
select select "1"
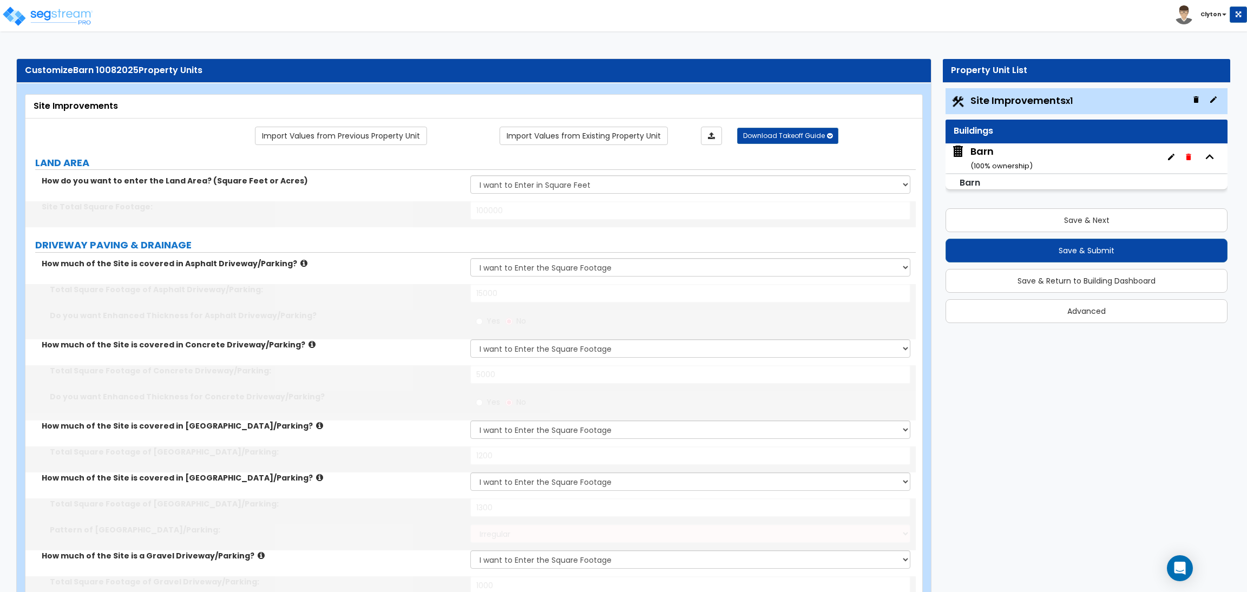
type input "10"
select select "2"
type input "20"
select select "3"
type input "30"
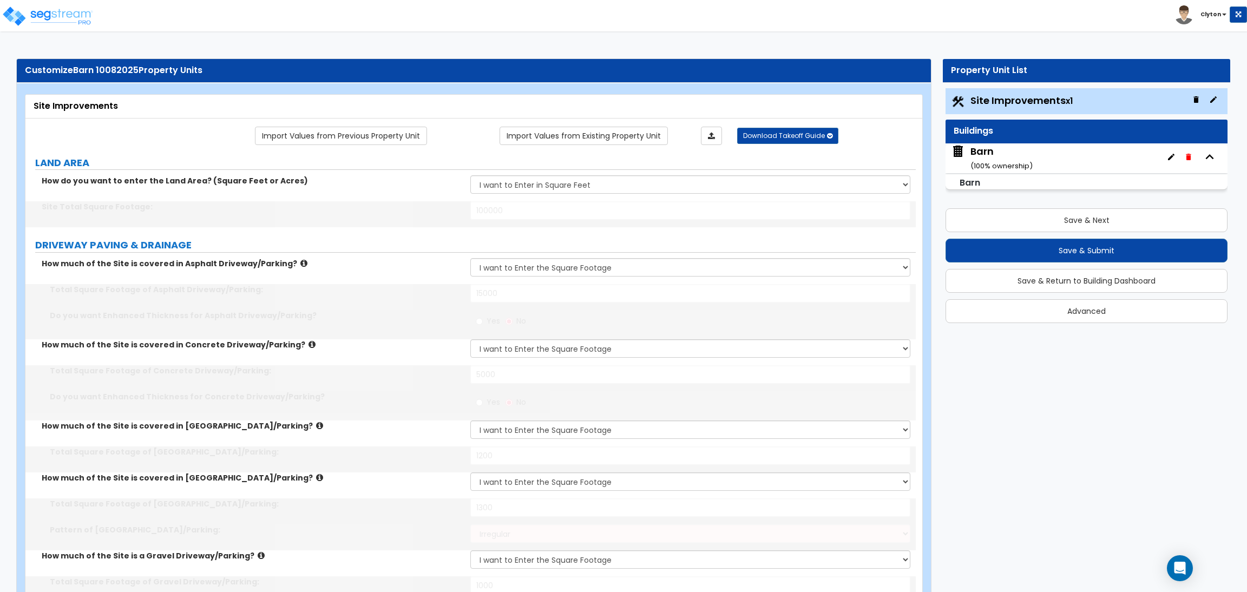
type input "60"
radio input "true"
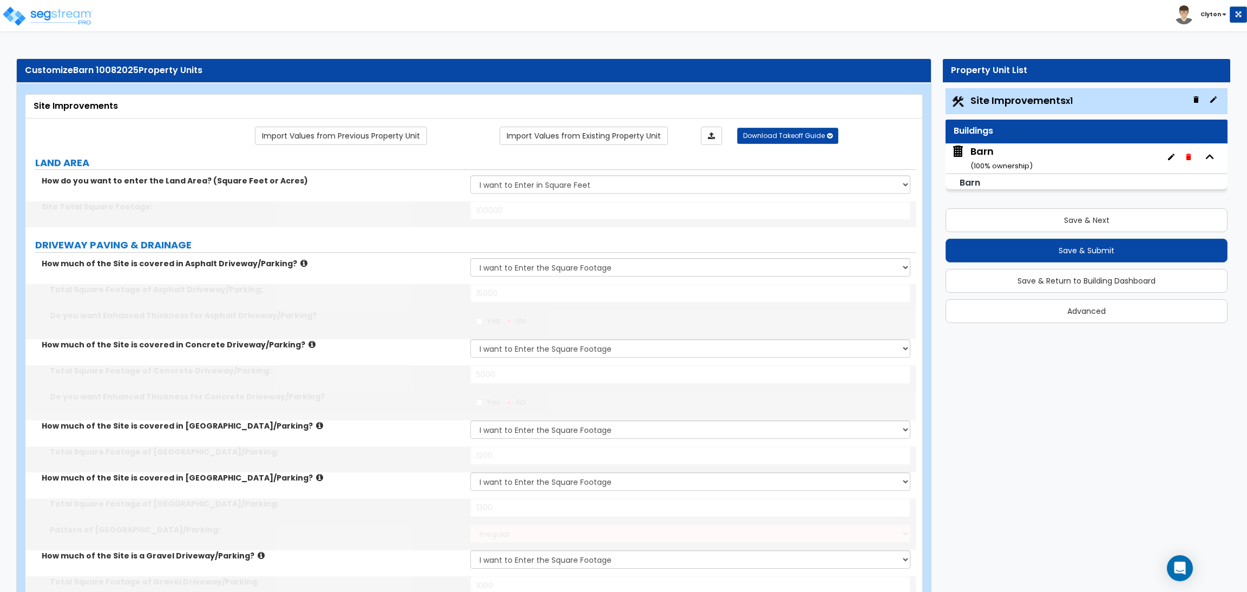
radio input "true"
type input "400"
type input "500"
type input "600"
type input "700"
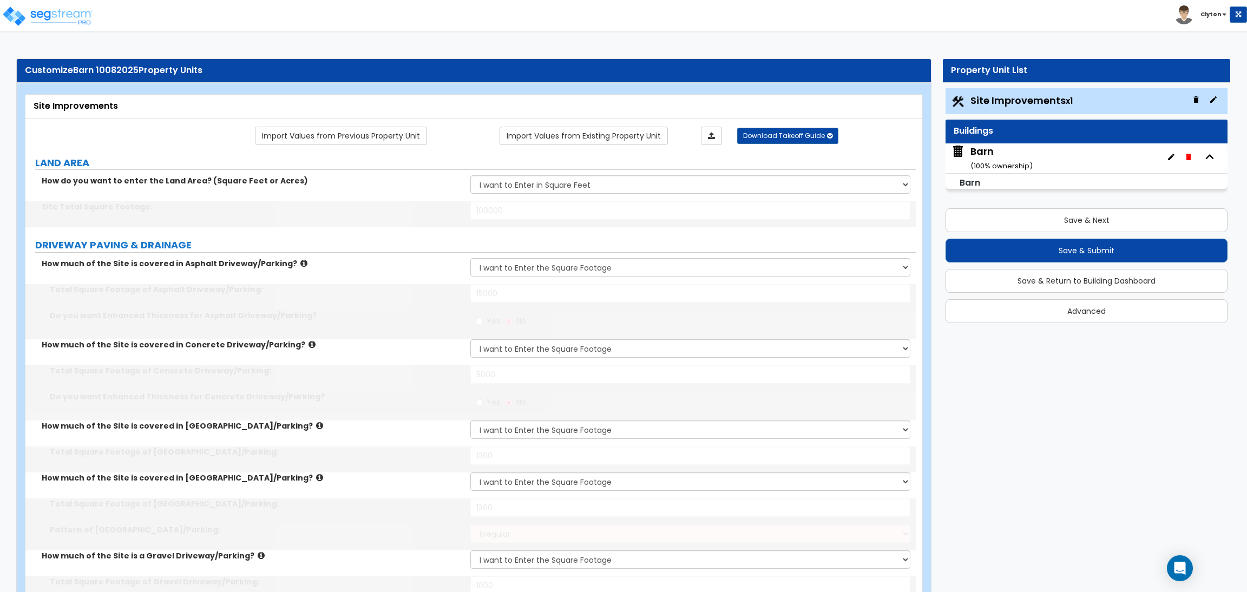
type input "800"
select select "1"
type input "150"
type input "1"
select select "3"
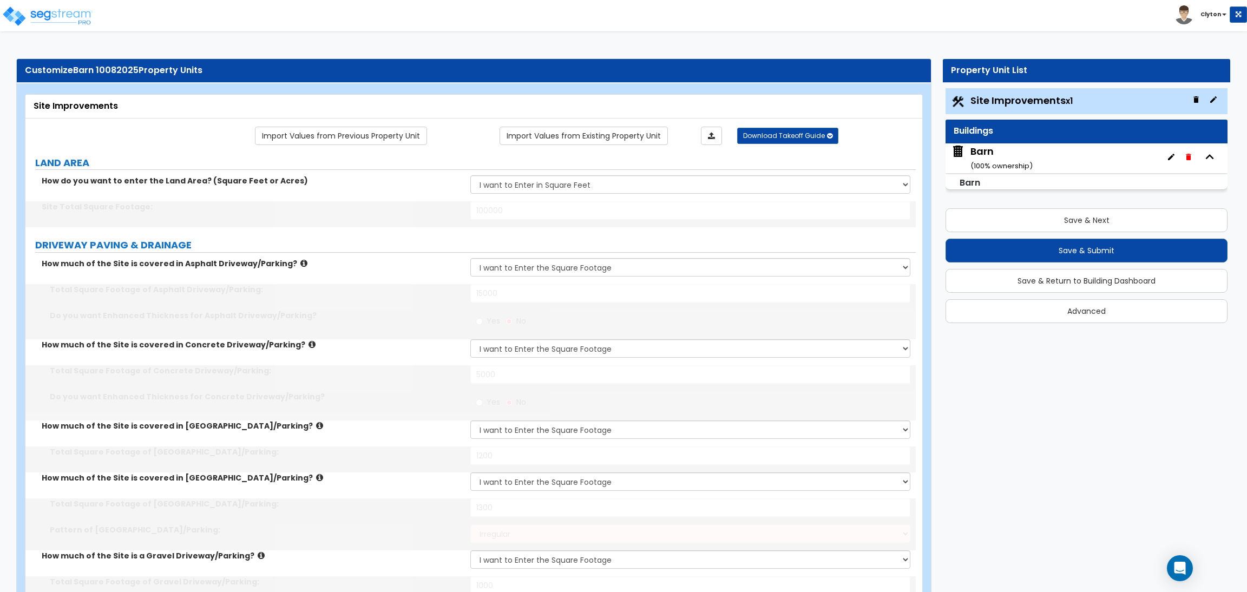
select select "1"
type input "1"
select select "1"
select select "2"
type input "1"
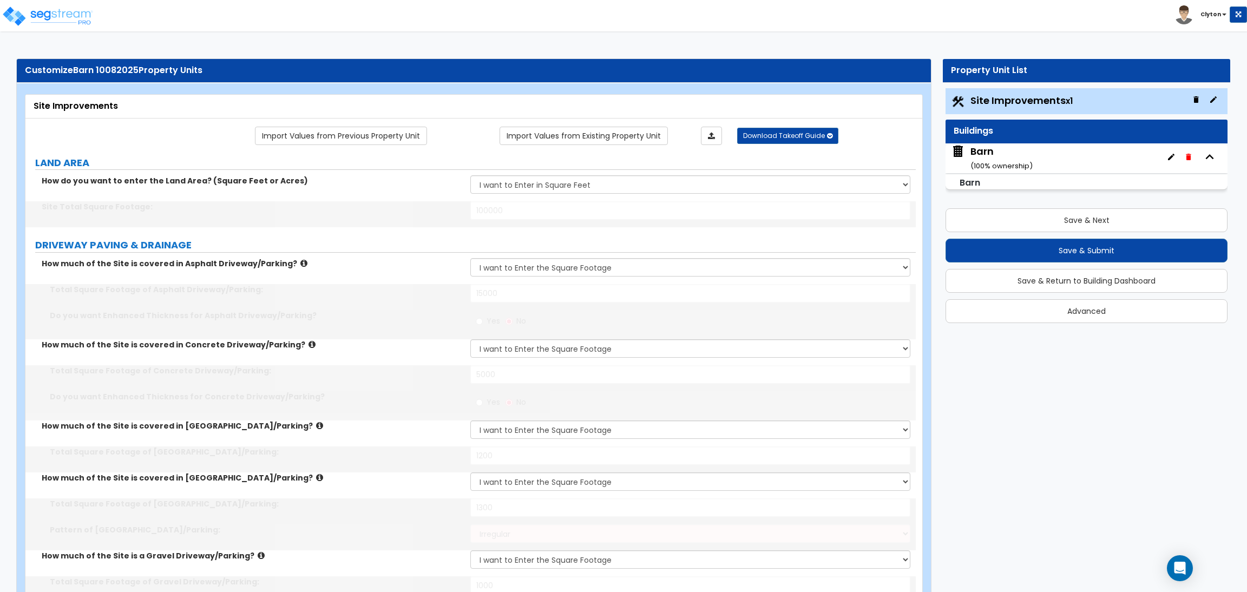
type input "1"
type input "500"
type input "5"
radio input "true"
type input "30"
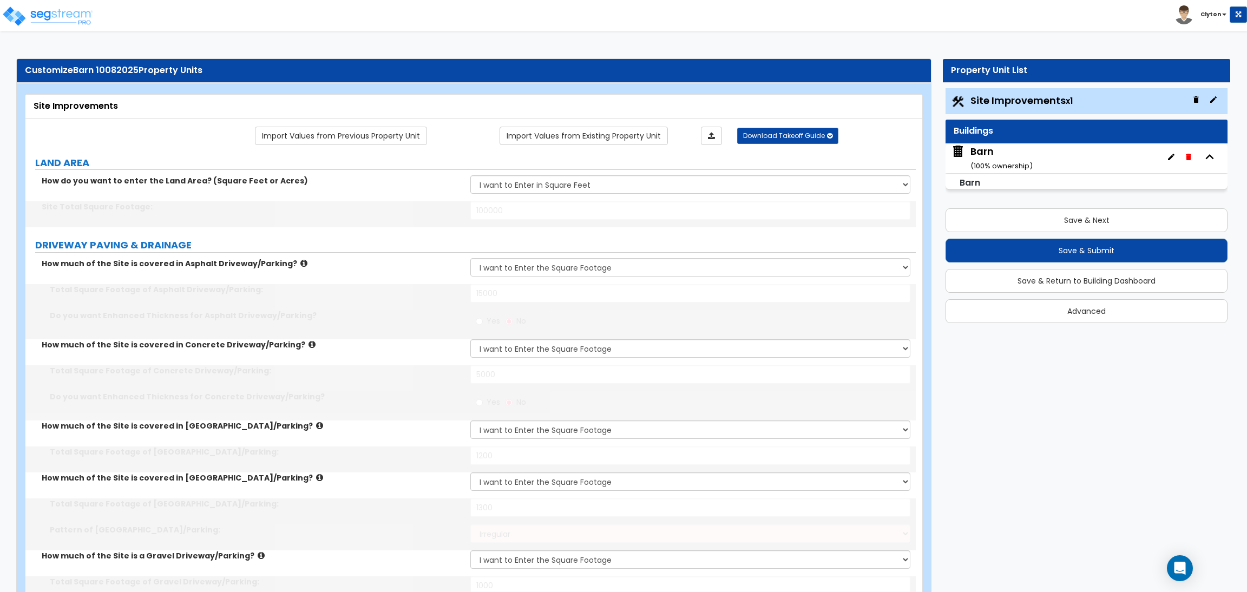
radio input "true"
select select "2"
type input "14"
type input "2"
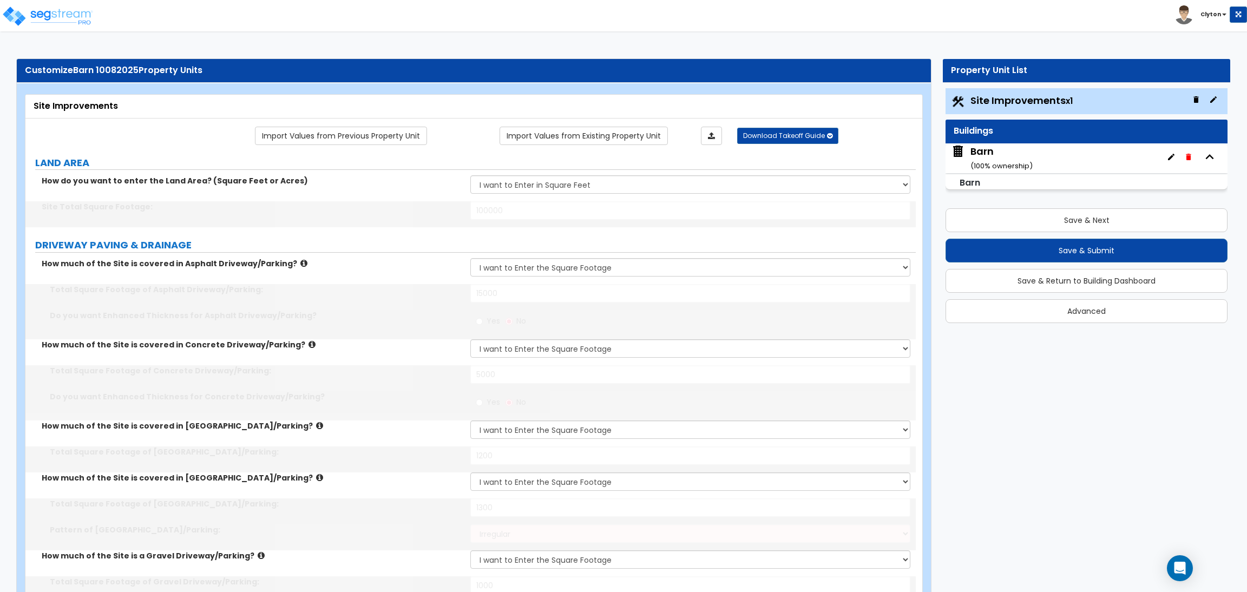
type input "10"
select select "2"
select select "1"
radio input "true"
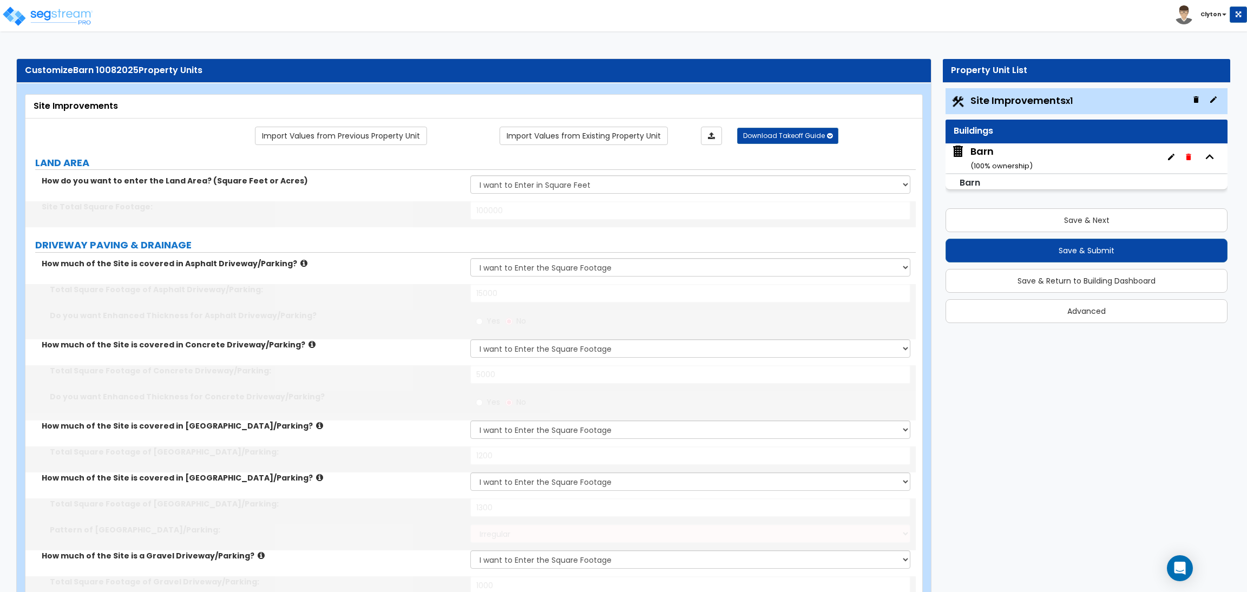
select select "3"
type input "15"
select select "3"
type input "20"
type input "4"
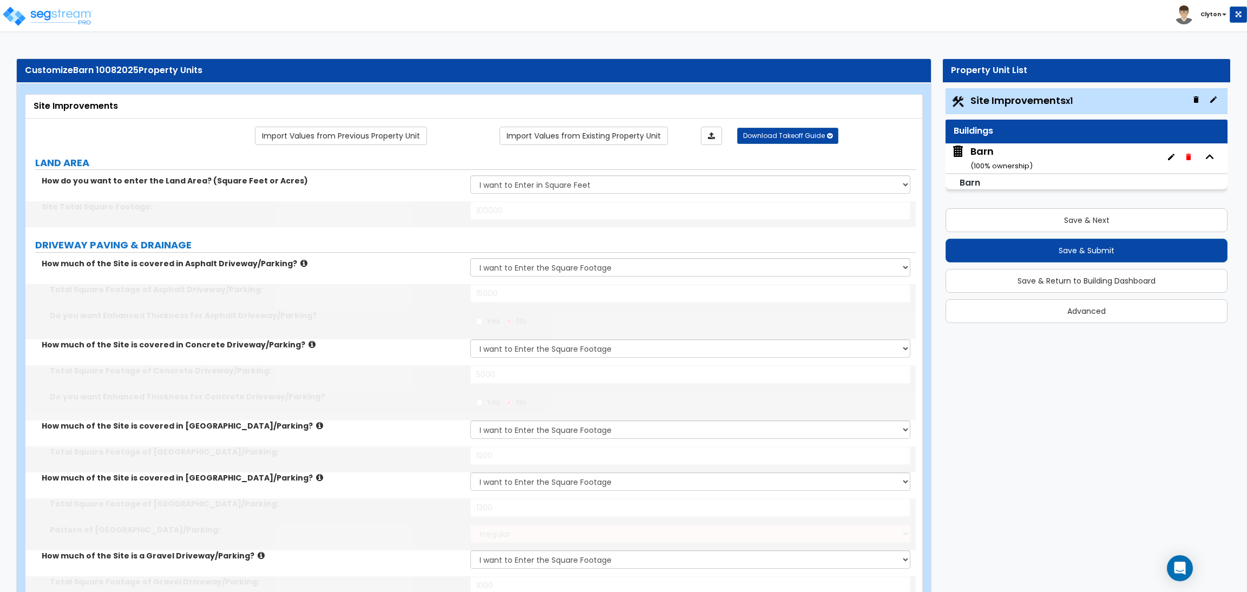
type input "5"
type input "100"
type input "1000"
type input "2"
select select "3"
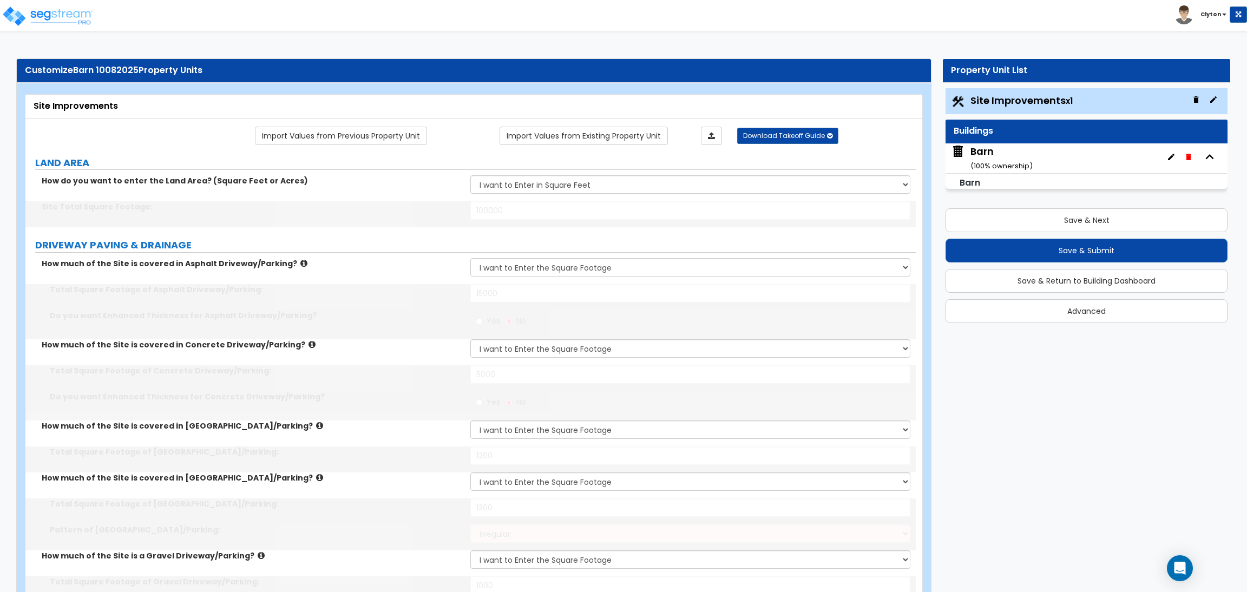
select select "3"
select select "11"
select select "8"
select select "5"
select select "1"
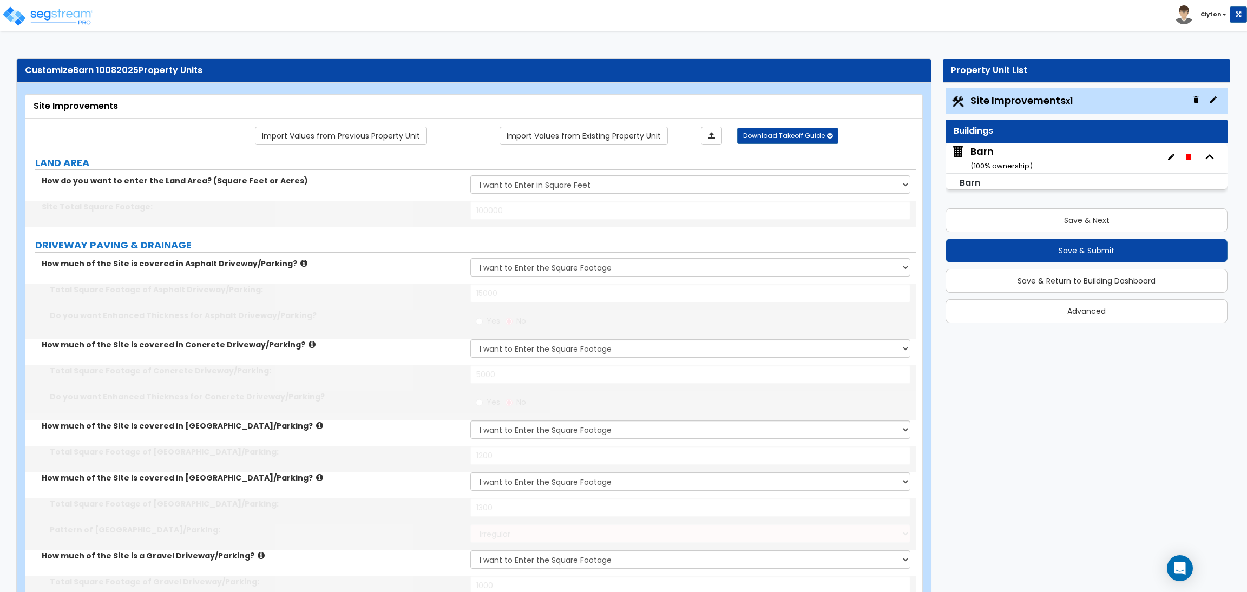
select select "5"
select select "7"
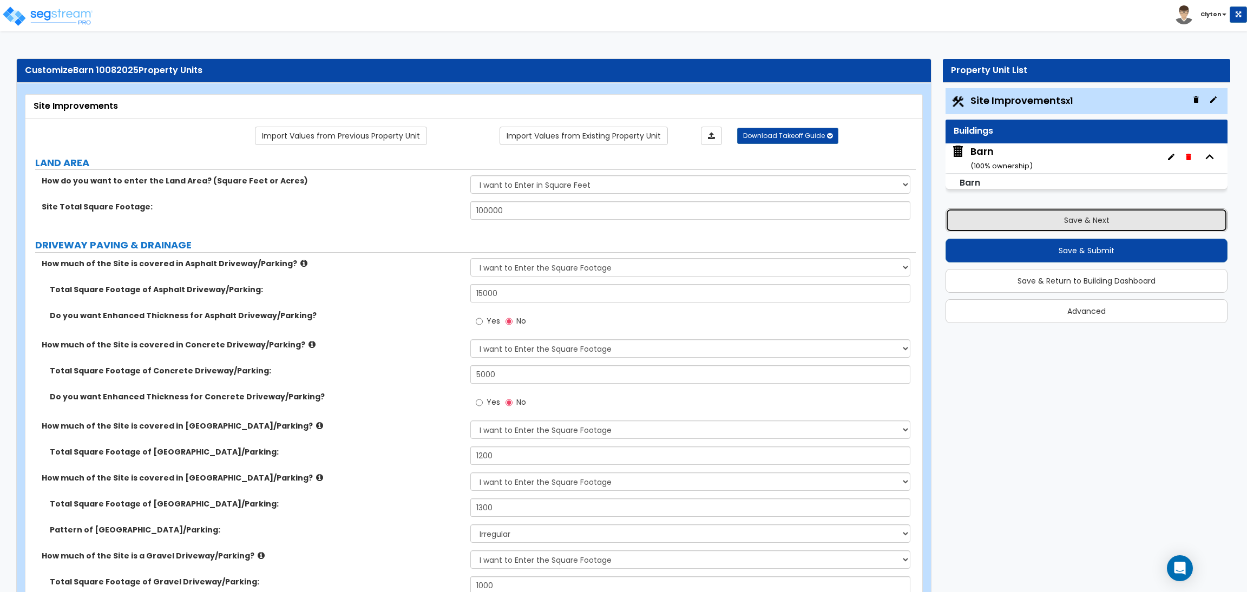
click at [1060, 216] on button "Save & Next" at bounding box center [1086, 220] width 282 height 24
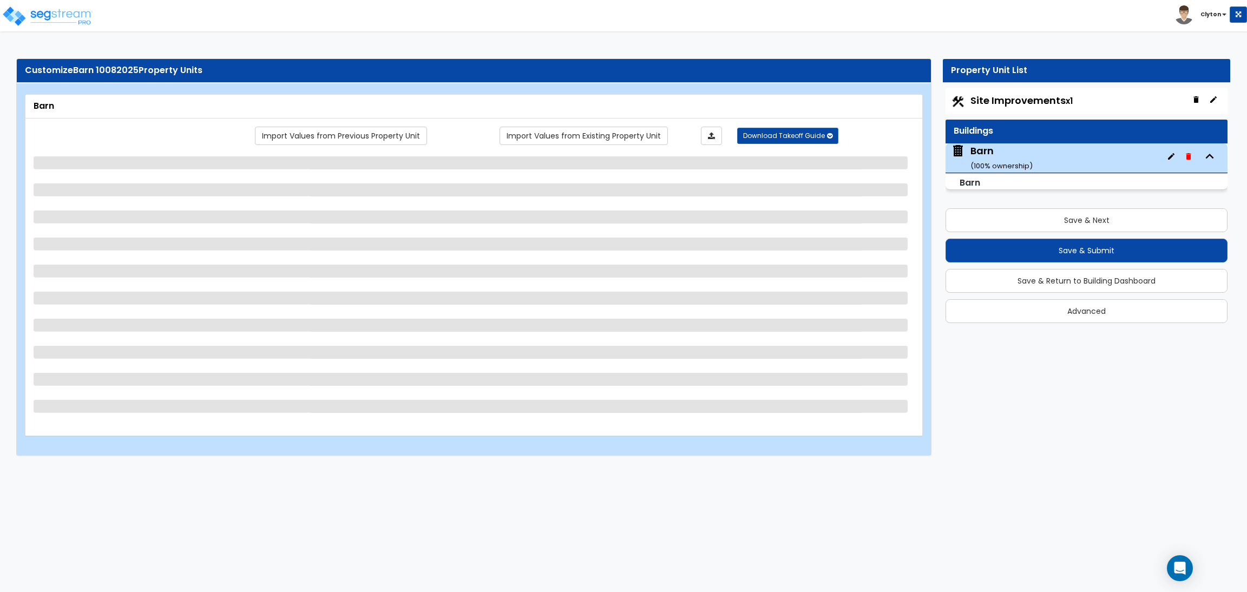
select select "0"
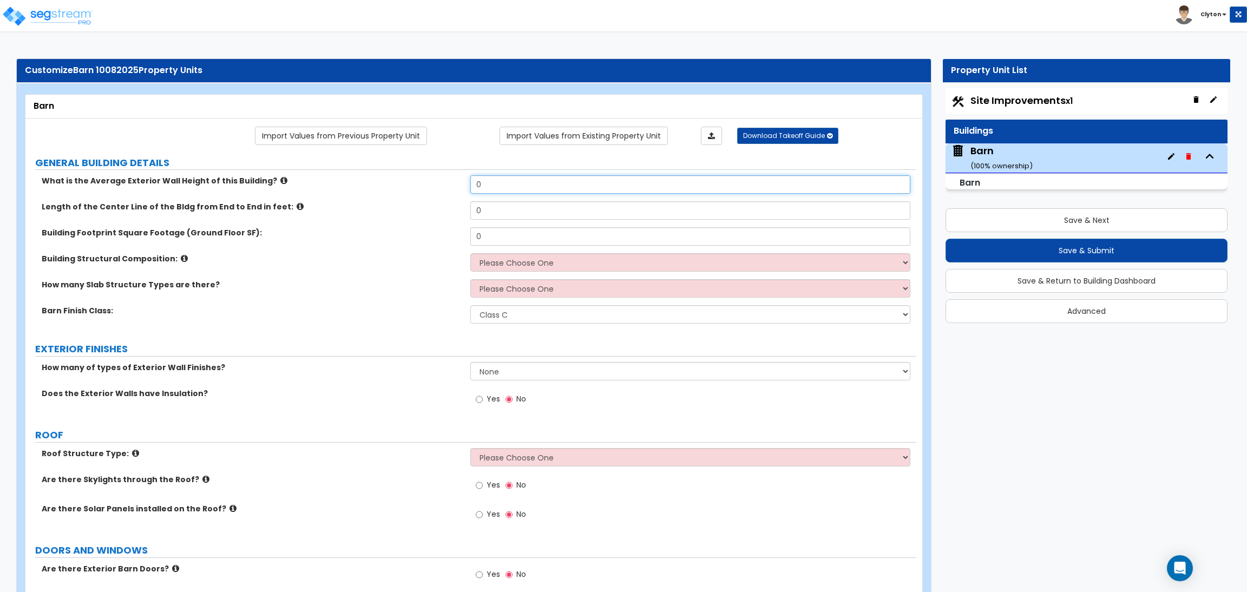
drag, startPoint x: 506, startPoint y: 185, endPoint x: 372, endPoint y: 198, distance: 134.8
click at [372, 198] on div "What is the Average Exterior Wall Height of this Building? 0" at bounding box center [470, 188] width 890 height 26
type input "25"
type input "100"
type input "5,000"
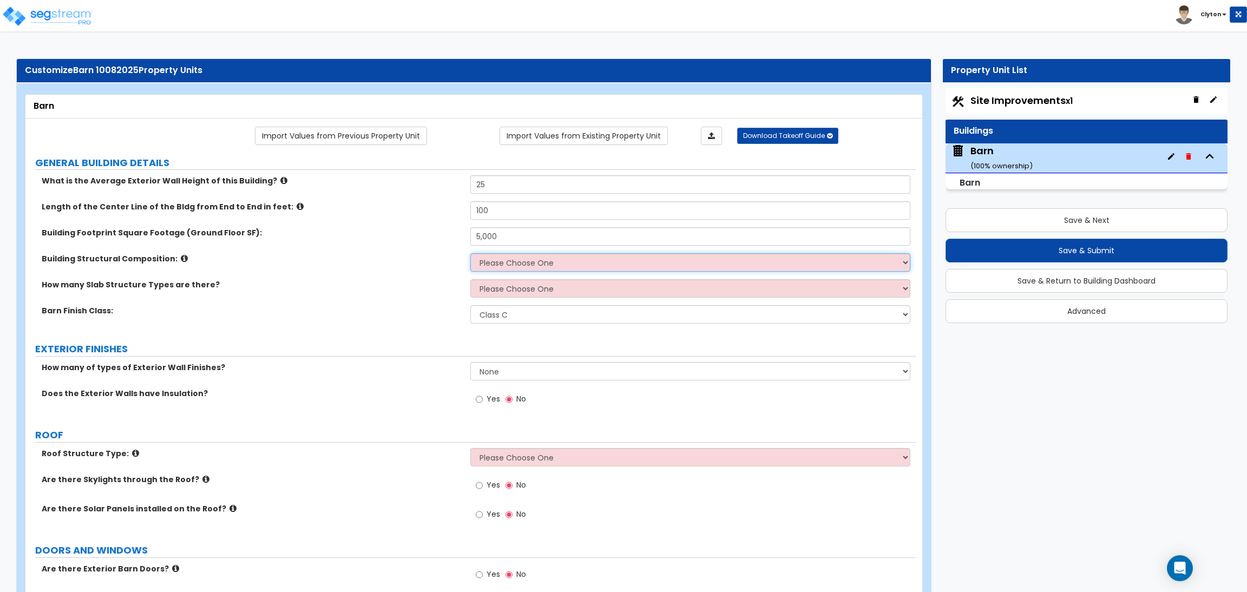
click at [517, 257] on select "Please Choose One Wood Framed Metal Framed" at bounding box center [689, 262] width 439 height 18
select select "7"
click at [470, 254] on select "Please Choose One Wood Framed Metal Framed" at bounding box center [689, 262] width 439 height 18
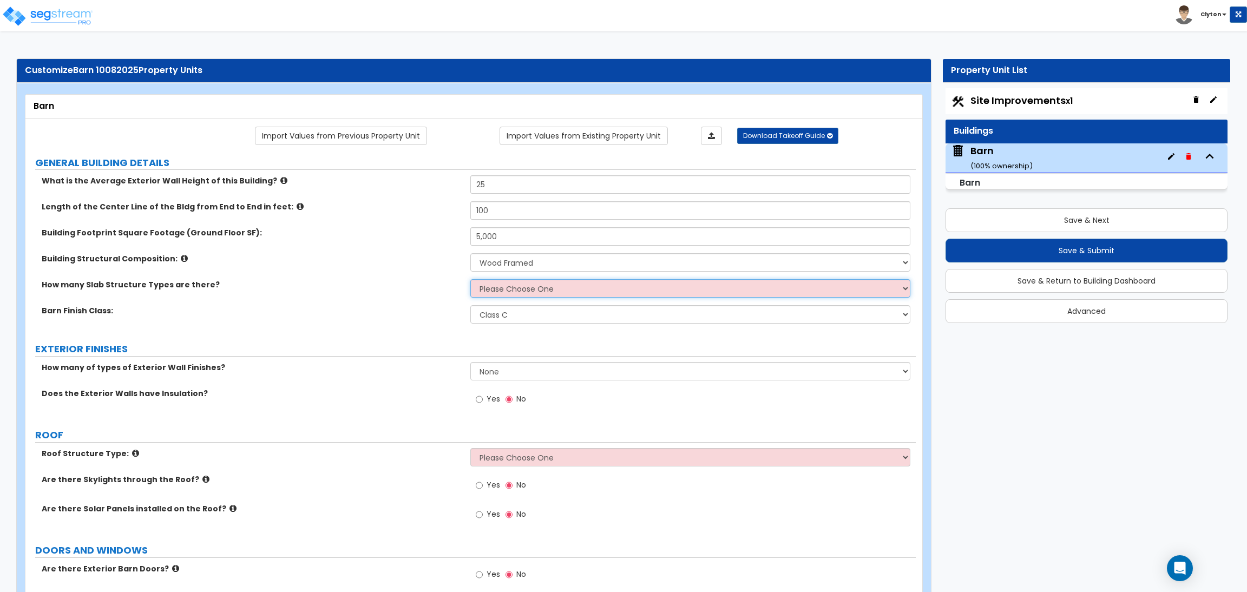
click at [497, 291] on select "Please Choose One 1 2 3" at bounding box center [689, 288] width 439 height 18
select select "1"
click at [470, 280] on select "Please Choose One 1 2 3" at bounding box center [689, 288] width 439 height 18
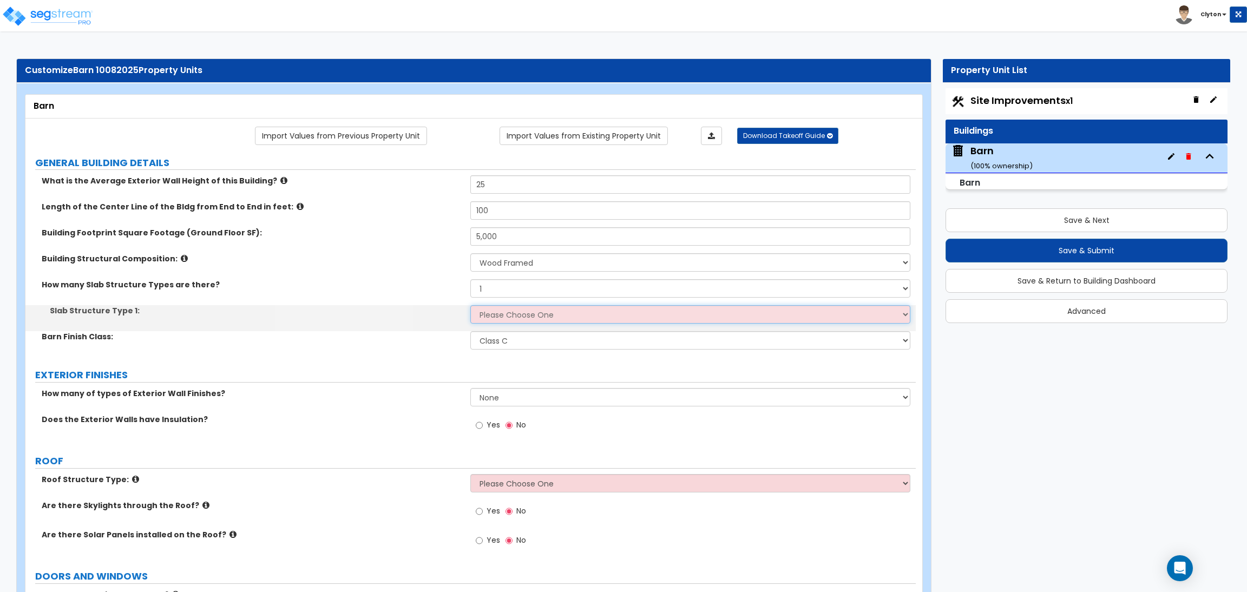
click at [499, 312] on select "Please Choose One Compacted Top Soil Asphalt Concrete" at bounding box center [689, 314] width 439 height 18
select select "1"
click at [470, 306] on select "Please Choose One Compacted Top Soil Asphalt Concrete" at bounding box center [689, 314] width 439 height 18
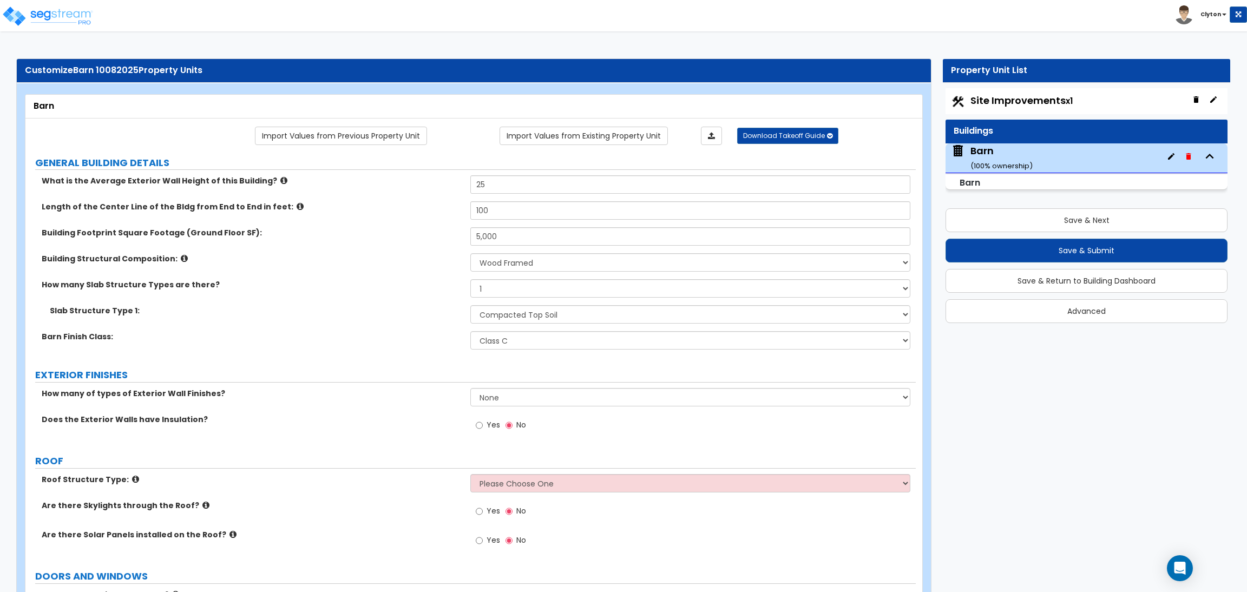
click at [395, 338] on label "Barn Finish Class:" at bounding box center [252, 336] width 420 height 11
click at [403, 354] on div "Barn Finish Class: Class A Class B Class C" at bounding box center [470, 344] width 890 height 26
click at [490, 402] on select "None 1 2 3" at bounding box center [689, 397] width 439 height 18
select select "1"
click at [470, 389] on select "None 1 2 3" at bounding box center [689, 397] width 439 height 18
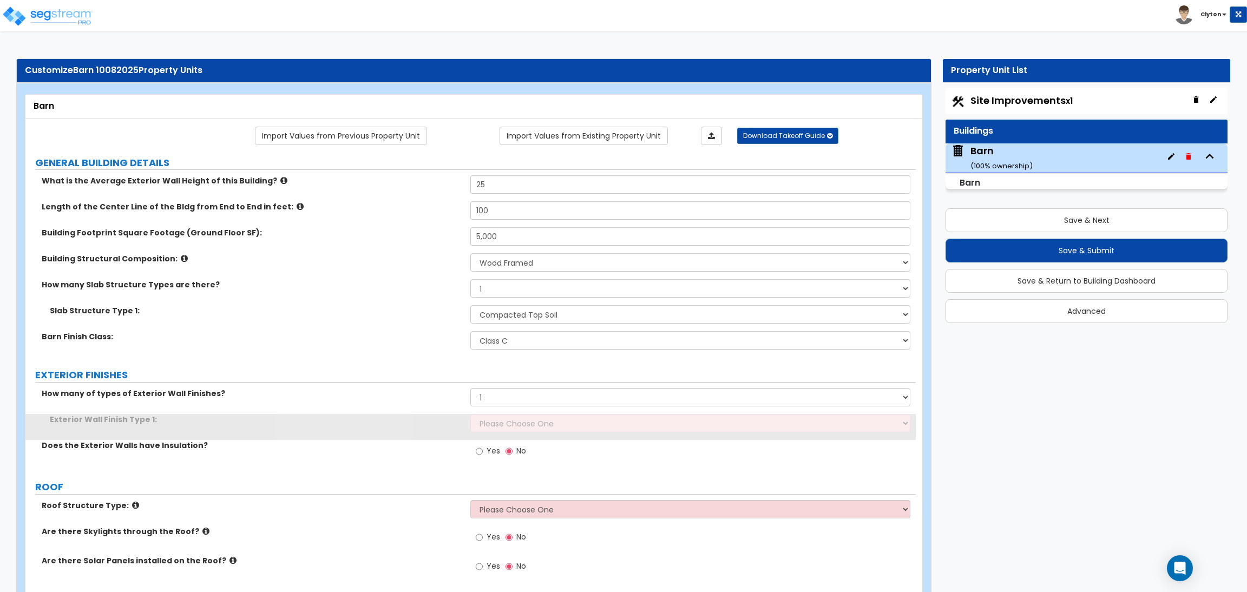
click at [399, 349] on div "Barn Finish Class: Class A Class B Class C" at bounding box center [470, 344] width 890 height 26
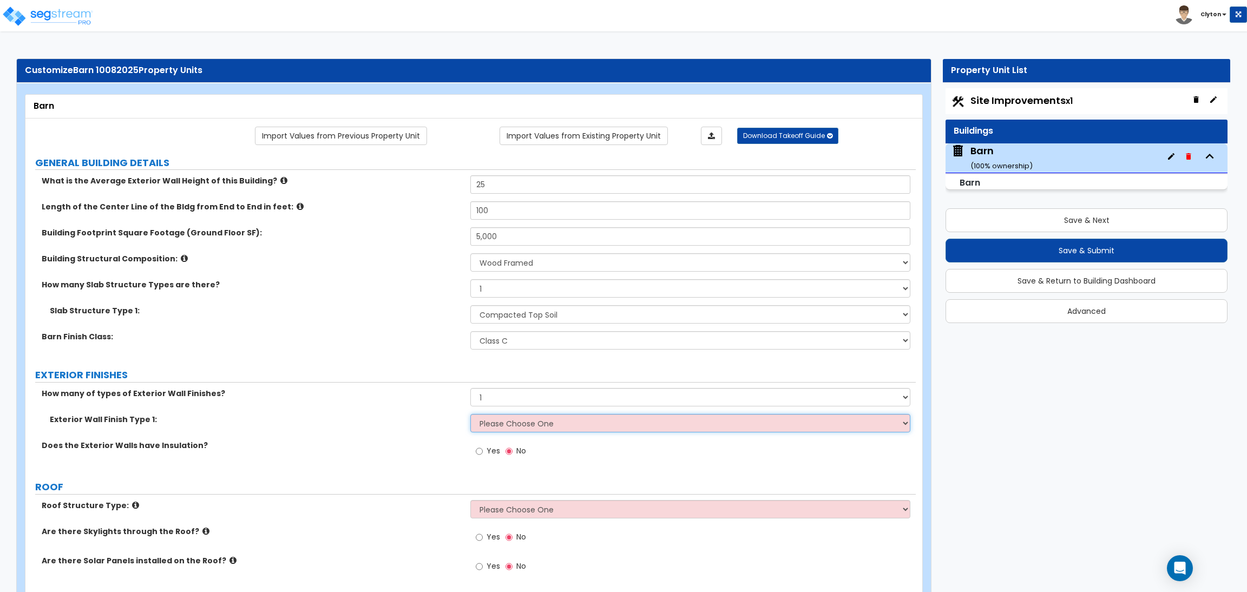
click at [498, 430] on select "Please Choose One No Finish/Shared Wall Brick Veneer Stone Veneer Wood Siding V…" at bounding box center [689, 423] width 439 height 18
select select "14"
click at [470, 415] on select "Please Choose One No Finish/Shared Wall Brick Veneer Stone Veneer Wood Siding V…" at bounding box center [689, 423] width 439 height 18
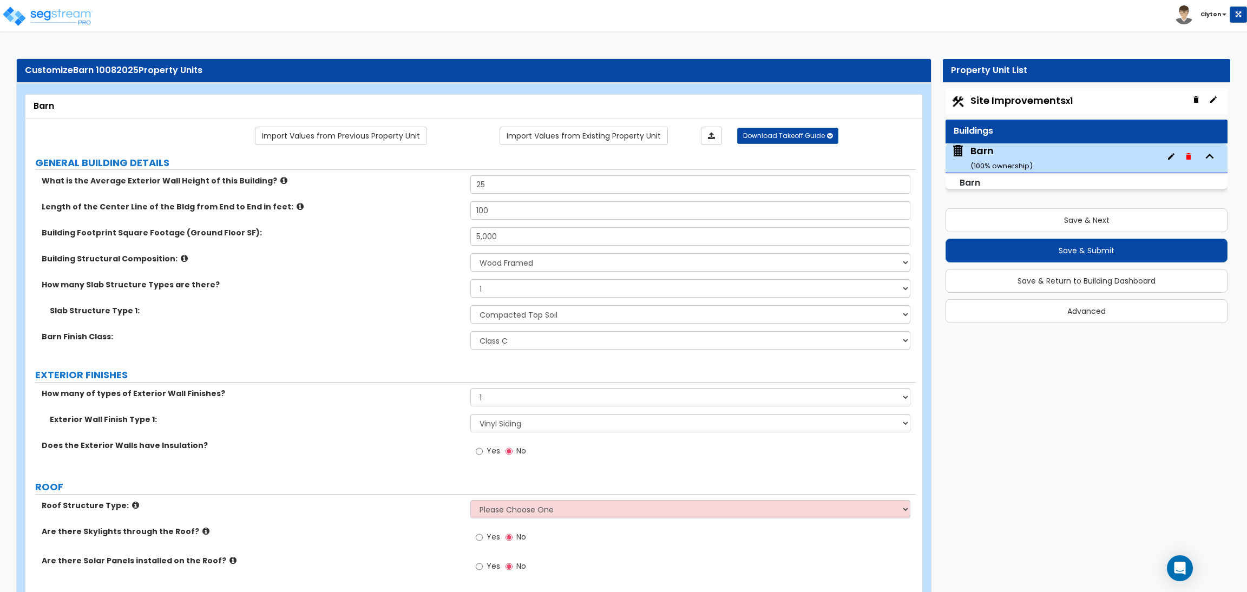
click at [385, 313] on label "Slab Structure Type 1:" at bounding box center [256, 310] width 412 height 11
click at [417, 446] on label "Does the Exterior Walls have Insulation?" at bounding box center [252, 445] width 420 height 11
click at [376, 468] on div "Does the Exterior Walls have Insulation? Yes No" at bounding box center [470, 454] width 890 height 29
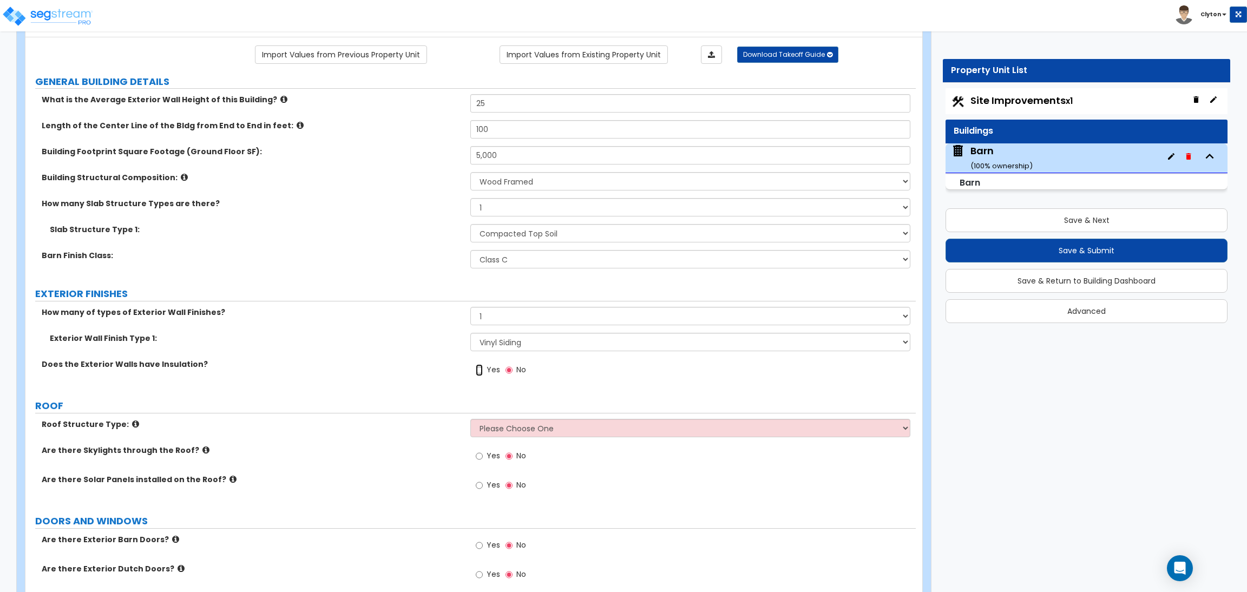
click at [480, 373] on input "Yes" at bounding box center [479, 370] width 7 height 12
radio input "true"
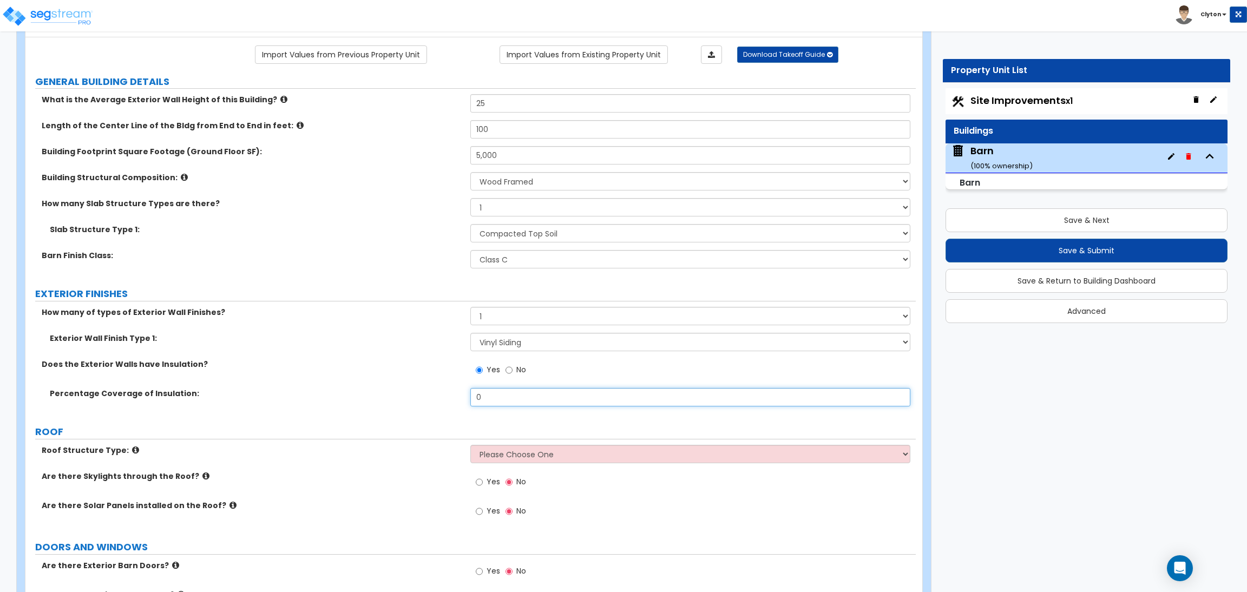
drag, startPoint x: 478, startPoint y: 399, endPoint x: 384, endPoint y: 400, distance: 94.2
click at [384, 400] on div "Percentage Coverage of Insulation: 0" at bounding box center [470, 401] width 890 height 26
type input "7"
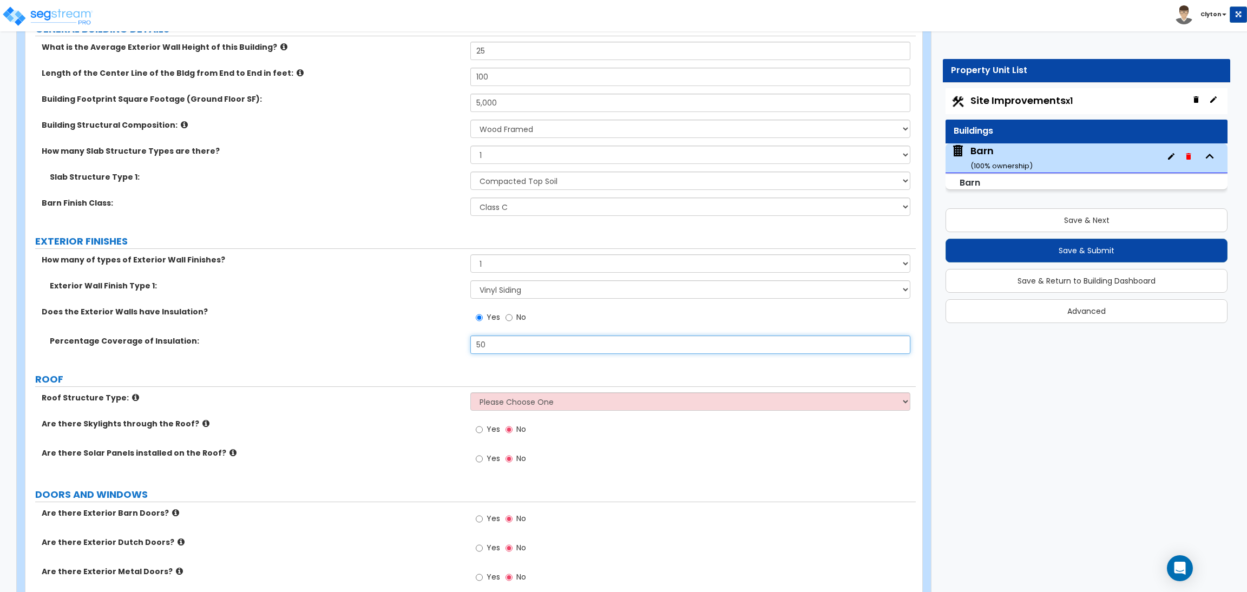
scroll to position [162, 0]
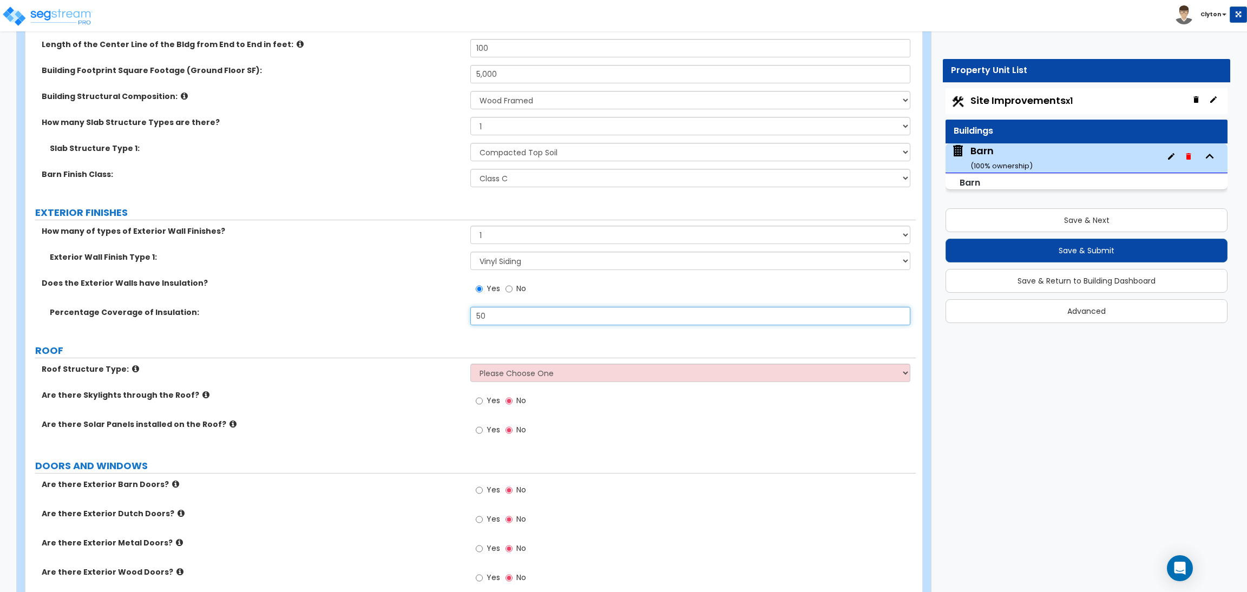
type input "50"
click at [536, 373] on select "Please Choose One Gabled Roof Flat Roof Hybrid Gabled & Flat Roof" at bounding box center [689, 373] width 439 height 18
select select "1"
click at [470, 364] on select "Please Choose One Gabled Roof Flat Roof Hybrid Gabled & Flat Roof" at bounding box center [689, 373] width 439 height 18
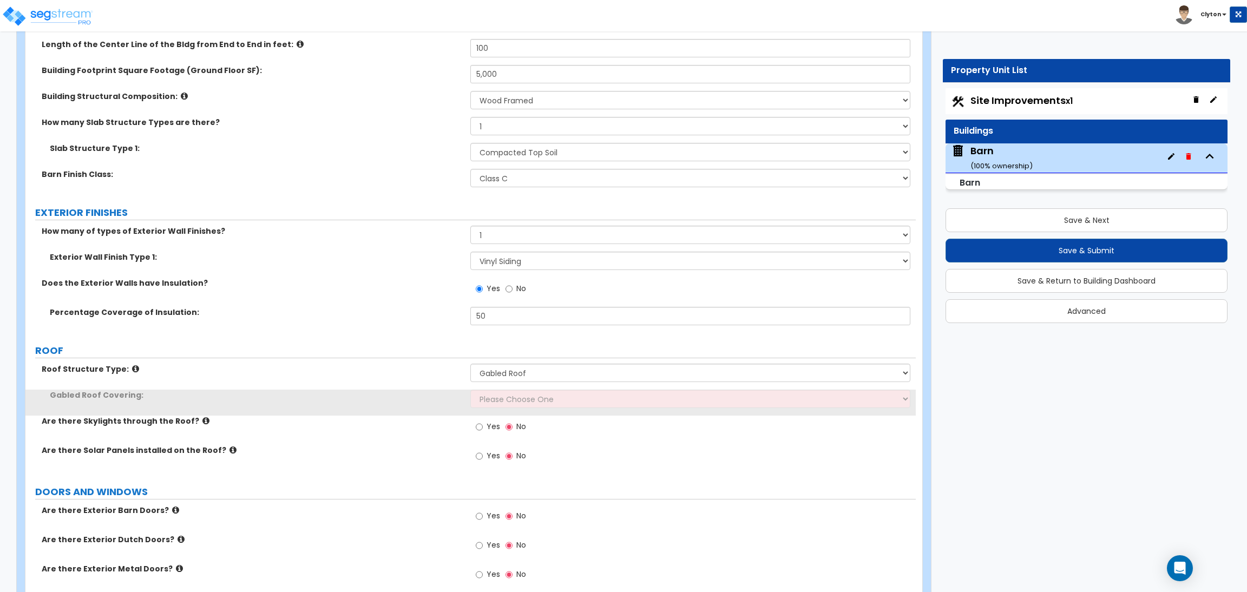
click at [409, 433] on div "Are there Skylights through the Roof? Yes No" at bounding box center [470, 430] width 890 height 29
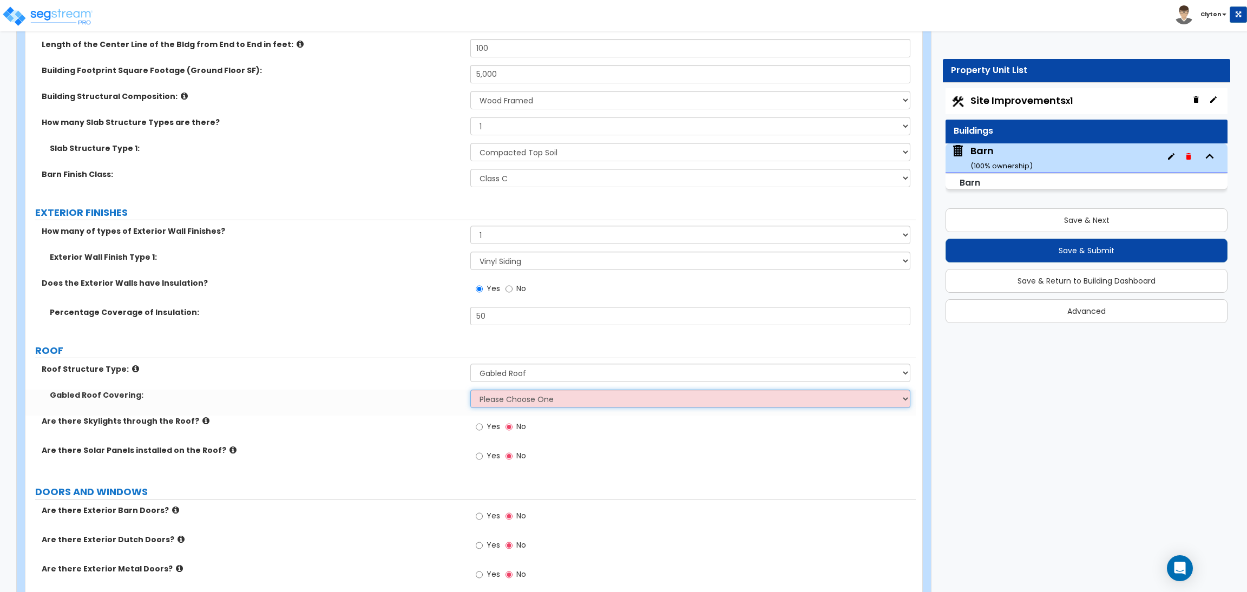
click at [540, 398] on select "Please Choose One Asphalt Shingle Clay Tile Wood Shingle Metal Shingle Standing…" at bounding box center [689, 399] width 439 height 18
select select "1"
click at [470, 390] on select "Please Choose One Asphalt Shingle Clay Tile Wood Shingle Metal Shingle Standing…" at bounding box center [689, 399] width 439 height 18
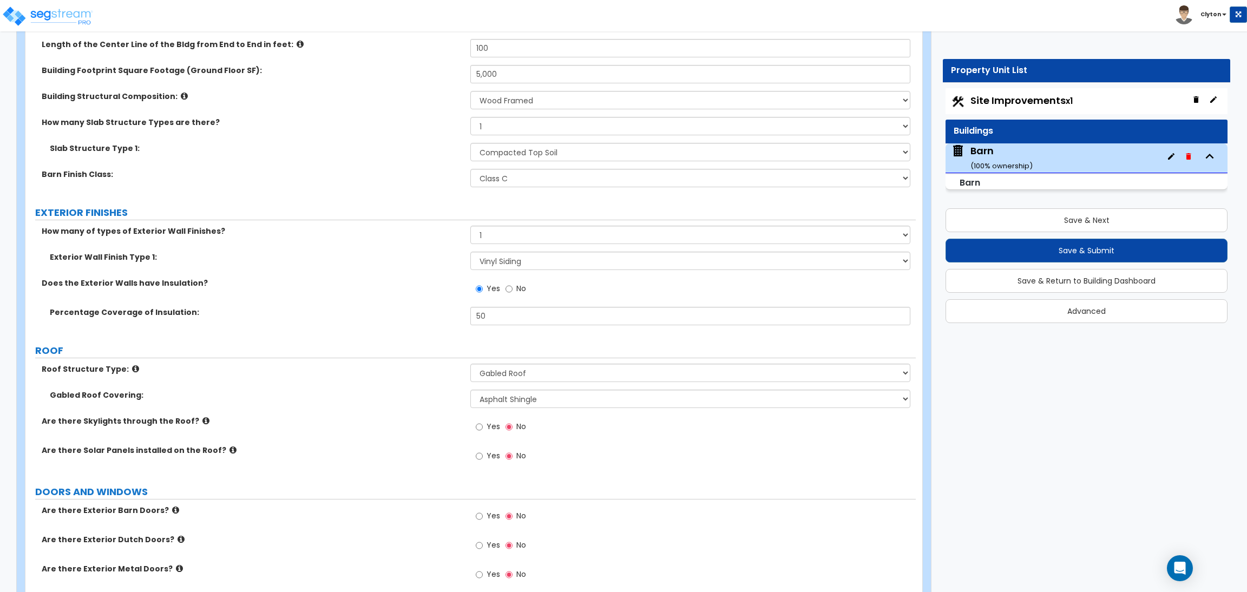
click at [389, 463] on div "Are there Solar Panels installed on the Roof? Yes No" at bounding box center [470, 459] width 890 height 29
click at [365, 400] on label "Gabled Roof Covering:" at bounding box center [256, 395] width 412 height 11
click at [280, 399] on label "Gabled Roof Covering:" at bounding box center [256, 395] width 412 height 11
click at [352, 382] on div "Roof Structure Type: Please Choose One Gabled Roof Flat Roof Hybrid Gabled & Fl…" at bounding box center [470, 377] width 890 height 26
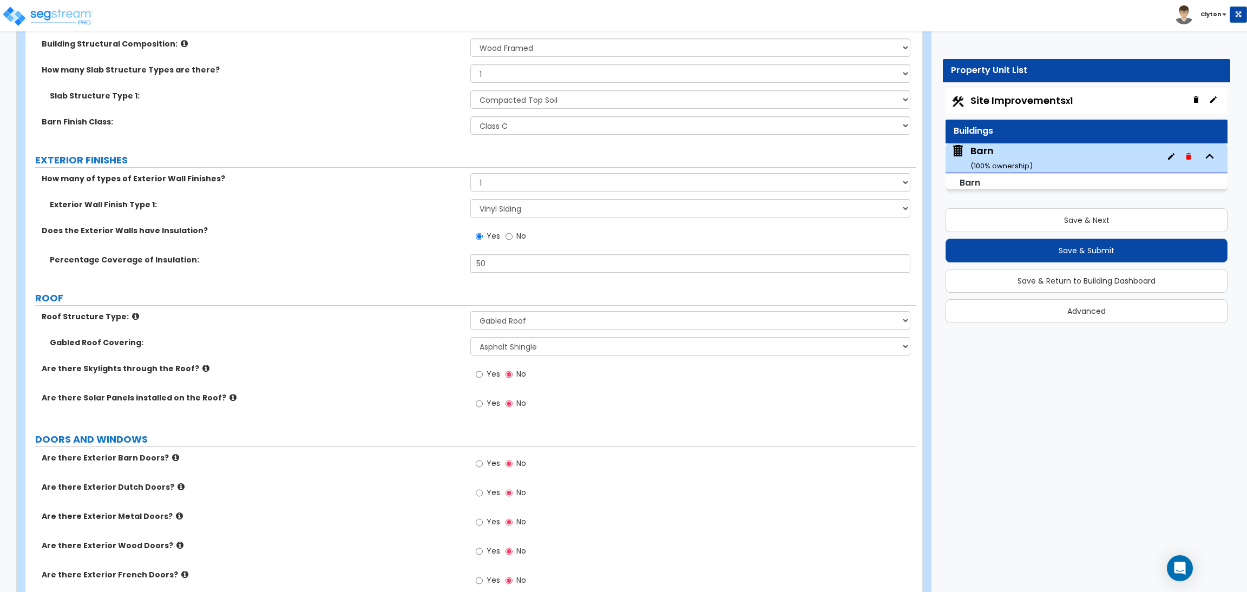
scroll to position [243, 0]
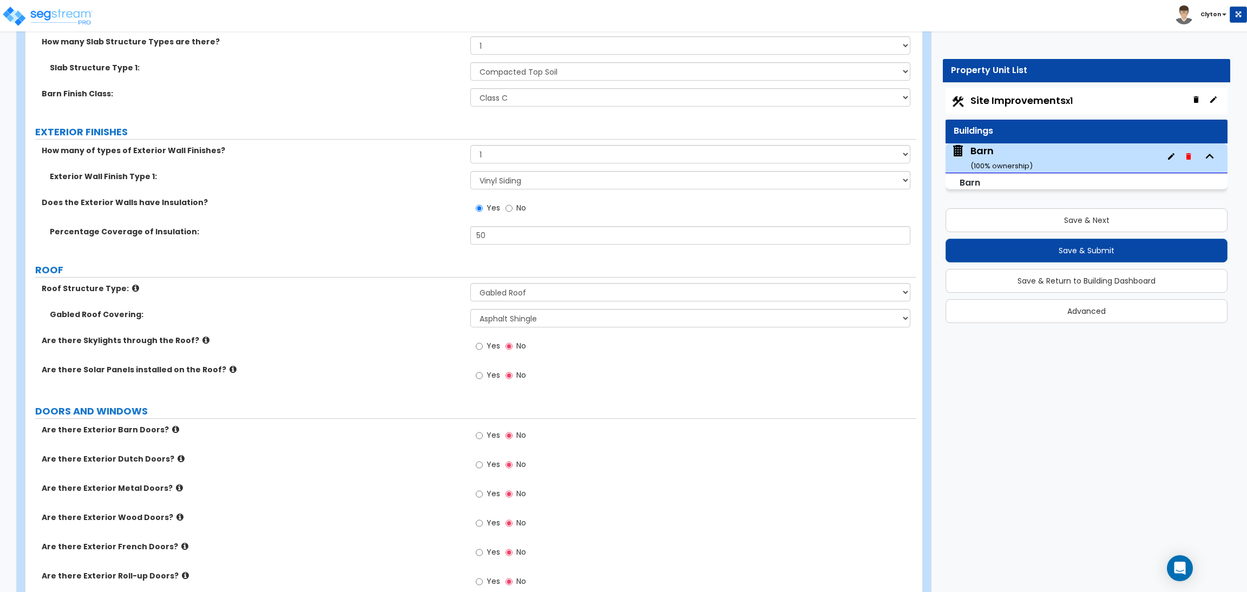
click at [478, 353] on label "Yes" at bounding box center [488, 347] width 24 height 18
click at [478, 352] on input "Yes" at bounding box center [479, 346] width 7 height 12
radio input "true"
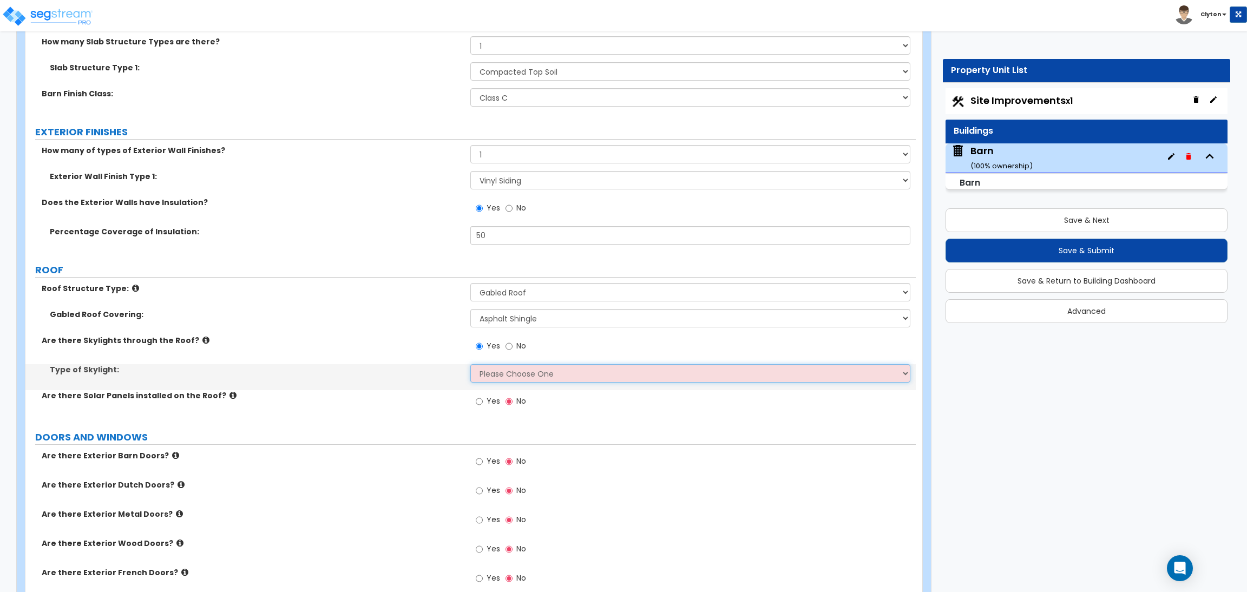
click at [488, 370] on select "Please Choose One Fixed Rectangular Glass Barrel Vault Dome" at bounding box center [689, 373] width 439 height 18
click at [542, 377] on select "Please Choose One Fixed Rectangular Glass Barrel Vault Dome" at bounding box center [689, 373] width 439 height 18
click at [521, 371] on select "Please Choose One Fixed Rectangular Glass Barrel Vault Dome" at bounding box center [689, 373] width 439 height 18
click at [497, 377] on select "Please Choose One Fixed Rectangular Glass Barrel Vault Dome" at bounding box center [689, 373] width 439 height 18
select select "2"
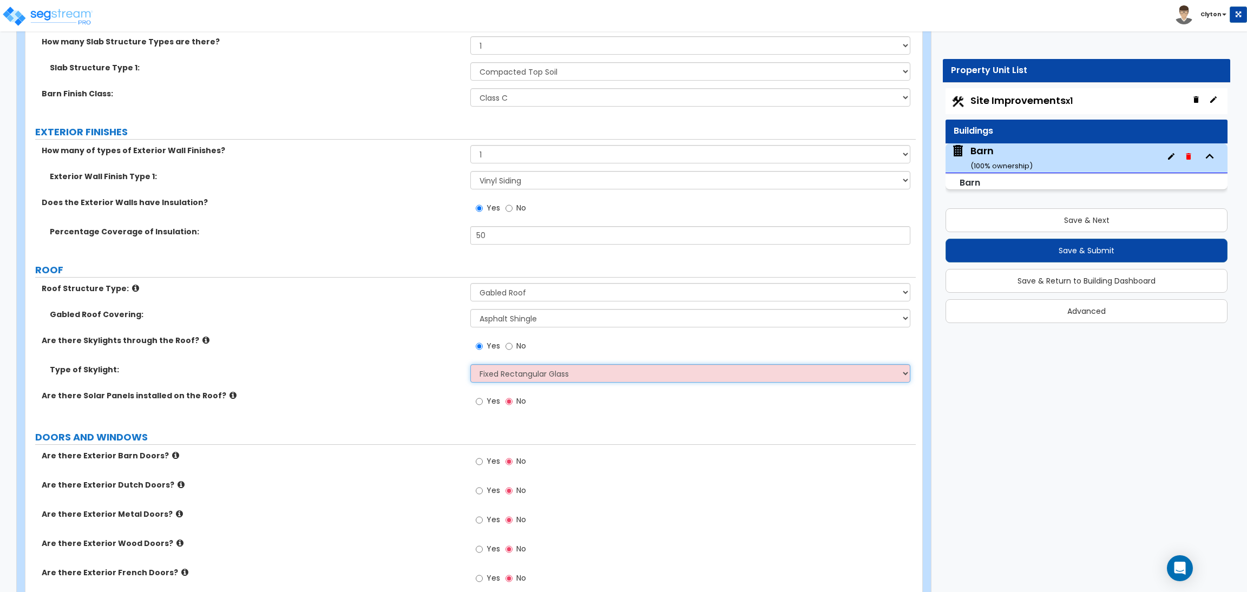
click at [470, 364] on select "Please Choose One Fixed Rectangular Glass Barrel Vault Dome" at bounding box center [689, 373] width 439 height 18
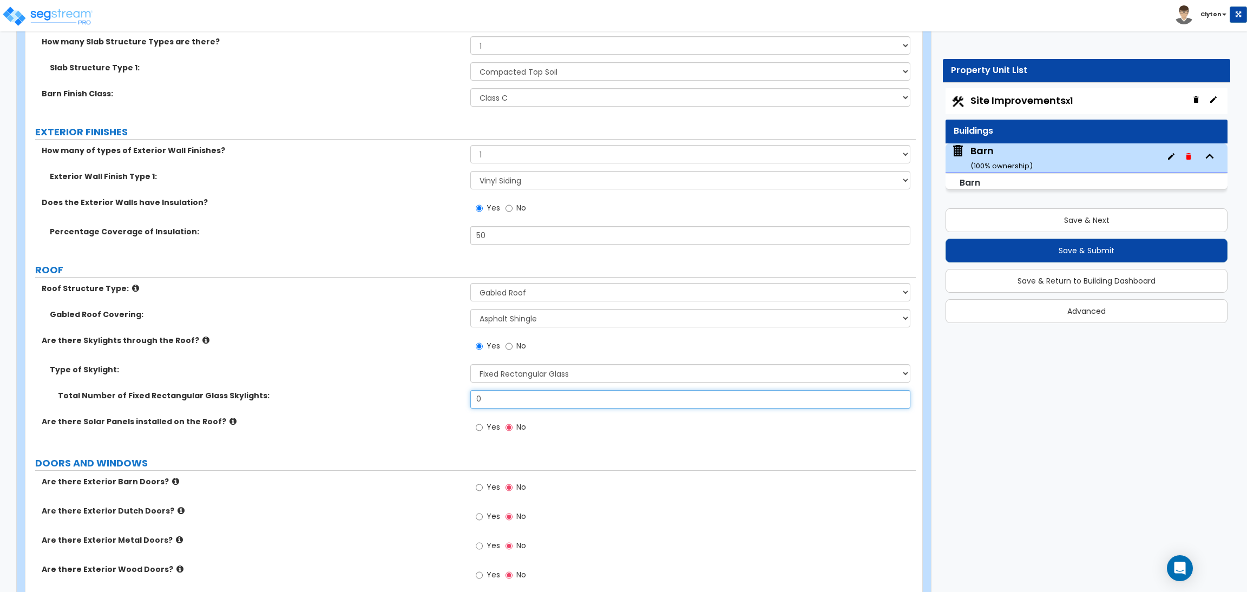
drag, startPoint x: 498, startPoint y: 396, endPoint x: 451, endPoint y: 402, distance: 48.0
click at [451, 402] on div "Total Number of Fixed Rectangular Glass Skylights: 0" at bounding box center [470, 403] width 890 height 26
type input "2"
drag, startPoint x: 472, startPoint y: 426, endPoint x: 479, endPoint y: 427, distance: 7.1
click at [472, 426] on div "Yes No" at bounding box center [500, 428] width 61 height 25
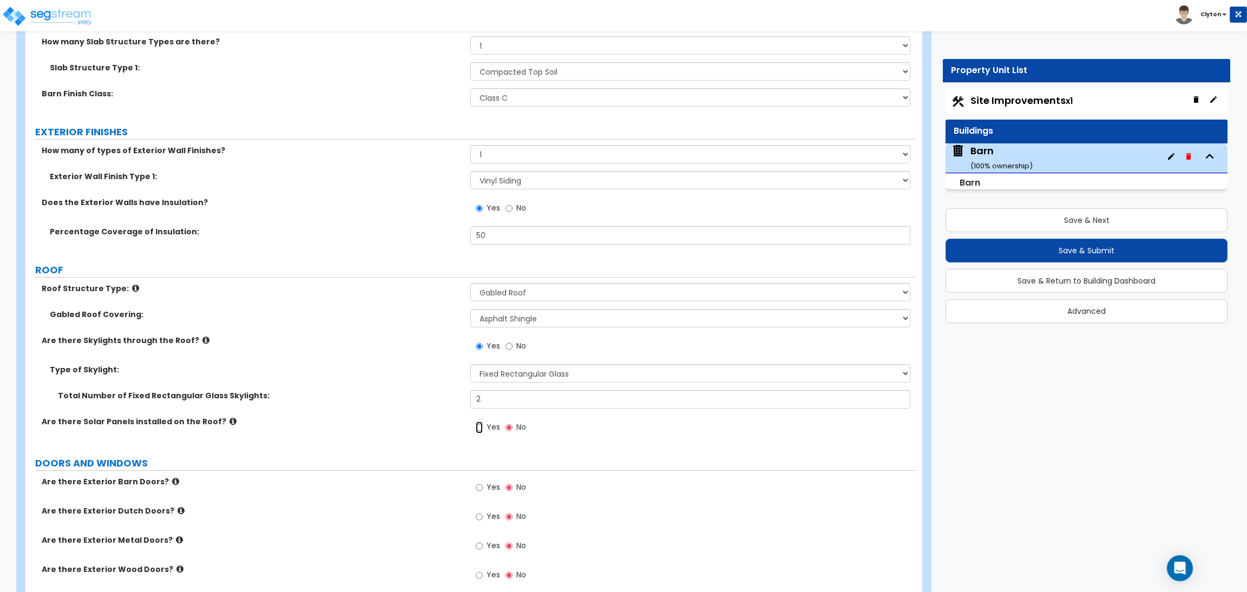
click at [482, 427] on input "Yes" at bounding box center [479, 428] width 7 height 12
radio input "true"
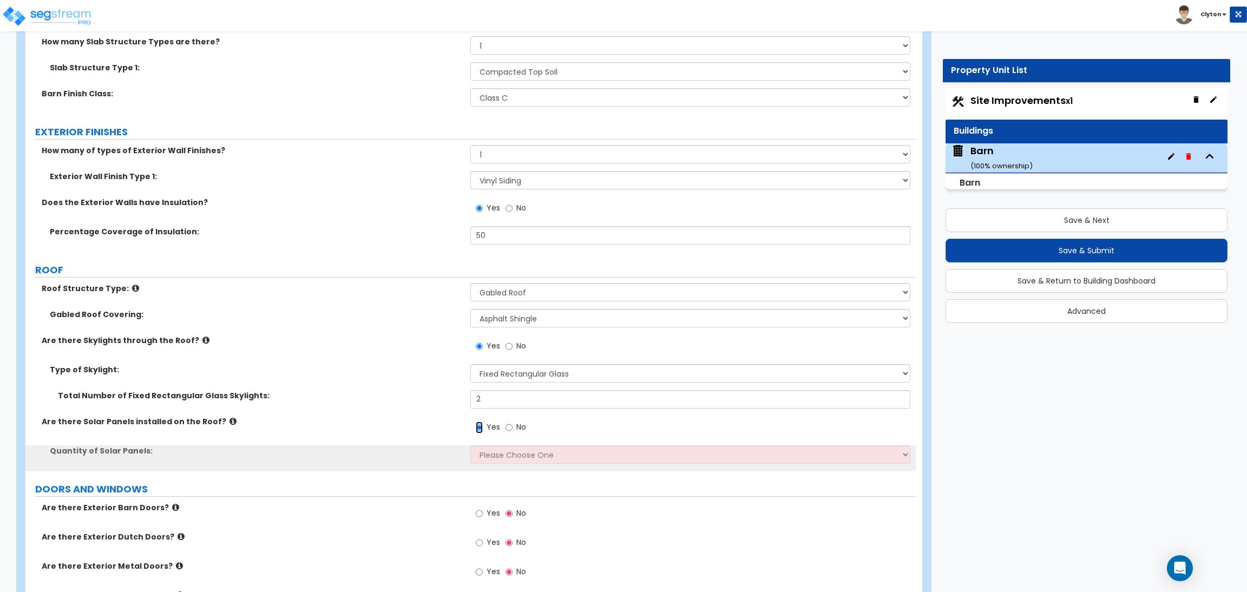
scroll to position [325, 0]
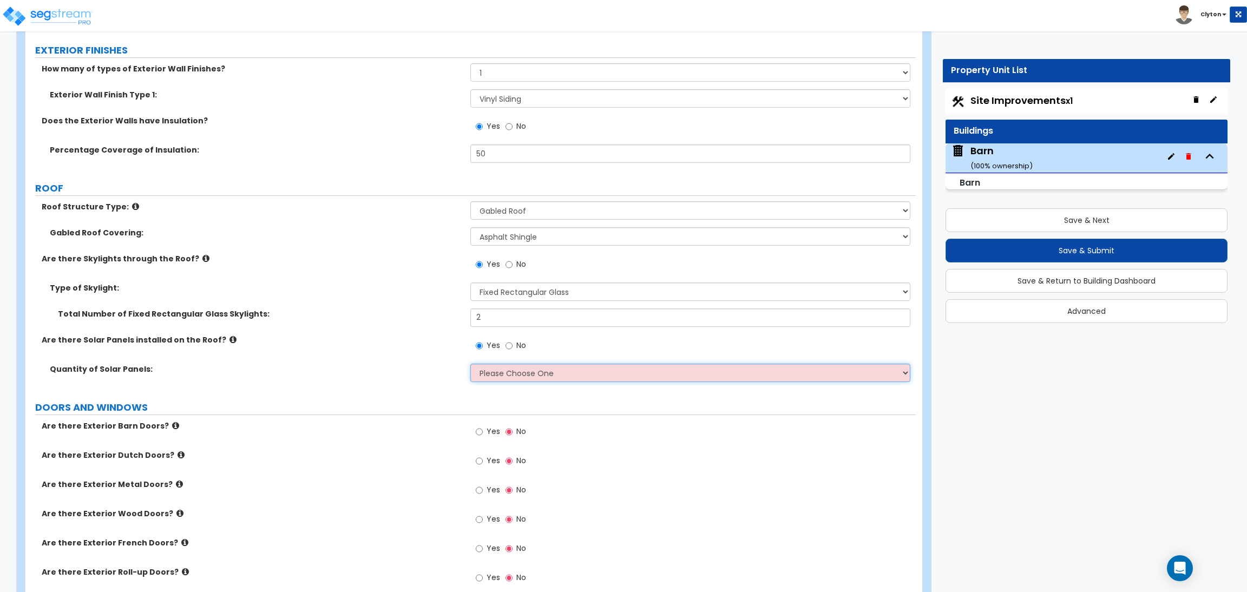
click at [477, 374] on select "Please Choose One Enter the Percentage of Roof Covered by Solar Panels Enter th…" at bounding box center [689, 373] width 439 height 18
click at [470, 364] on select "Please Choose One Enter the Percentage of Roof Covered by Solar Panels Enter th…" at bounding box center [689, 373] width 439 height 18
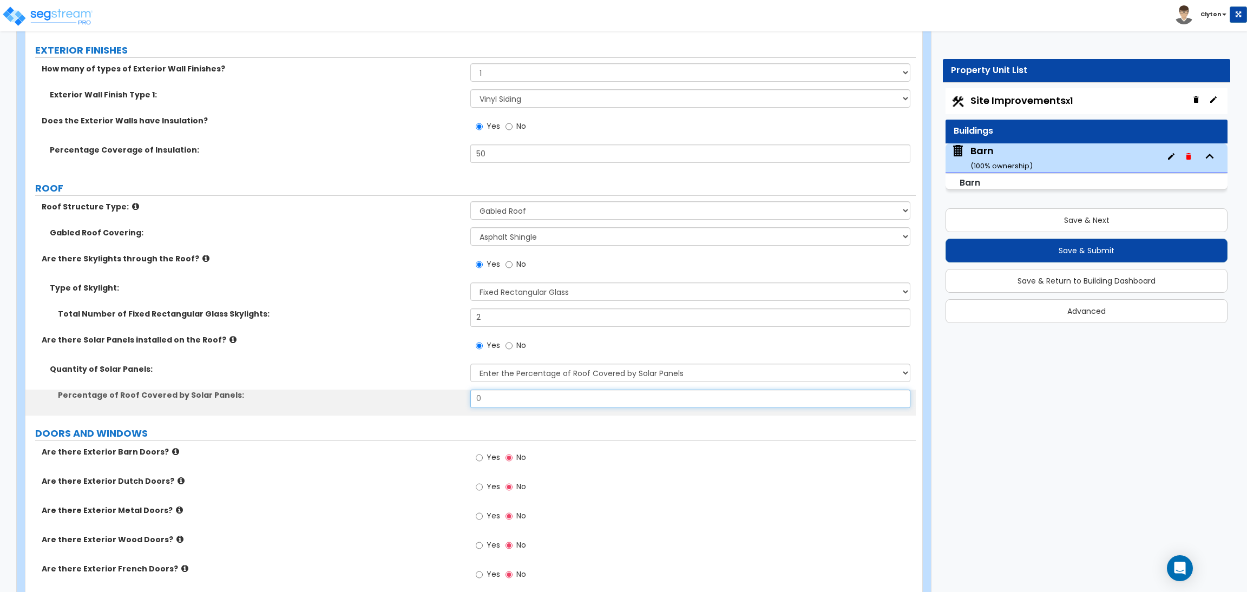
drag, startPoint x: 492, startPoint y: 398, endPoint x: 448, endPoint y: 398, distance: 44.9
click at [448, 398] on div "Percentage of Roof Covered by Solar Panels: 0" at bounding box center [470, 403] width 890 height 26
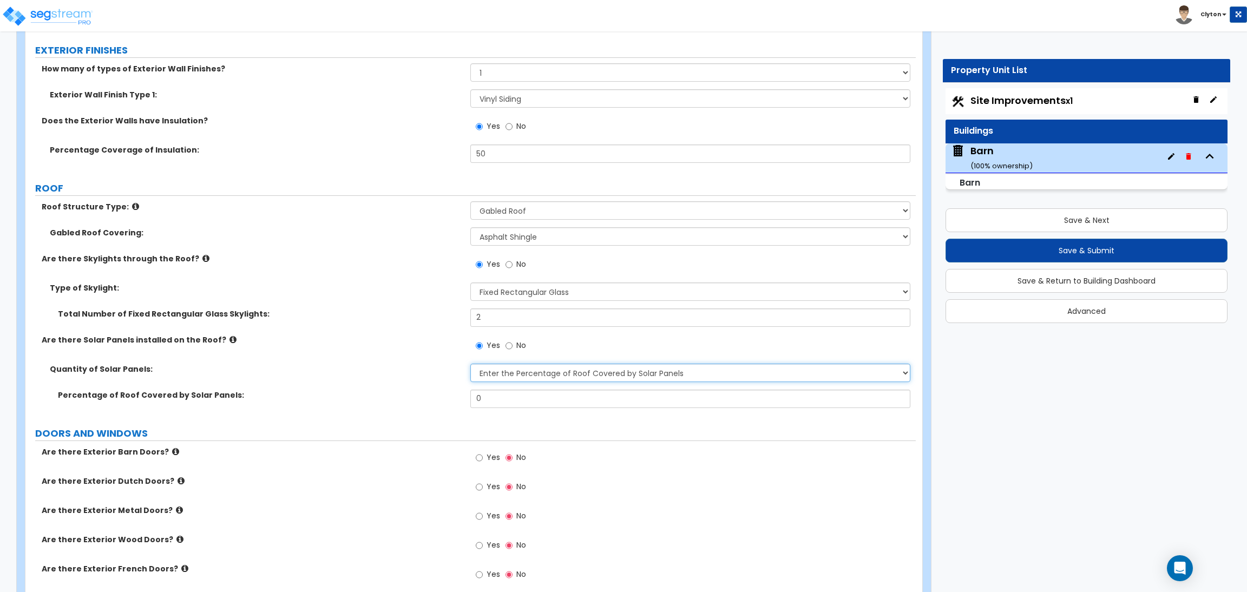
click at [548, 370] on select "Please Choose One Enter the Percentage of Roof Covered by Solar Panels Enter th…" at bounding box center [689, 373] width 439 height 18
select select "2"
click at [470, 364] on select "Please Choose One Enter the Percentage of Roof Covered by Solar Panels Enter th…" at bounding box center [689, 373] width 439 height 18
drag, startPoint x: 501, startPoint y: 399, endPoint x: 411, endPoint y: 400, distance: 89.8
click at [411, 400] on div "Enter the SF of Roof Covered by Solar Panels: 0" at bounding box center [470, 403] width 890 height 26
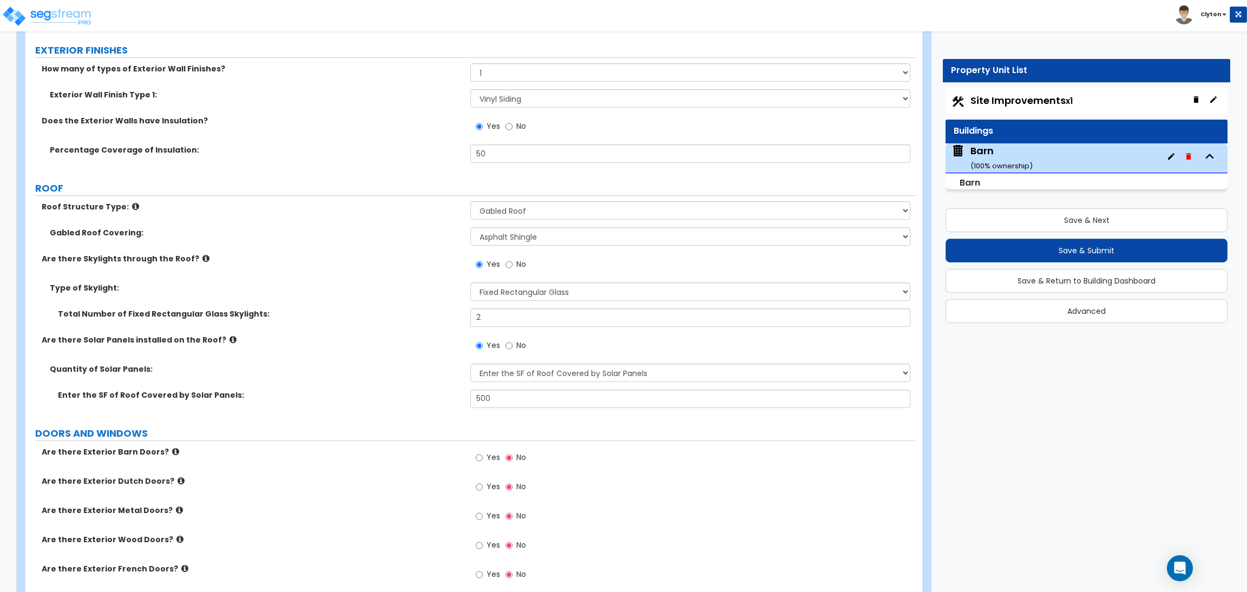
click at [389, 395] on label "Enter the SF of Roof Covered by Solar Panels:" at bounding box center [260, 395] width 404 height 11
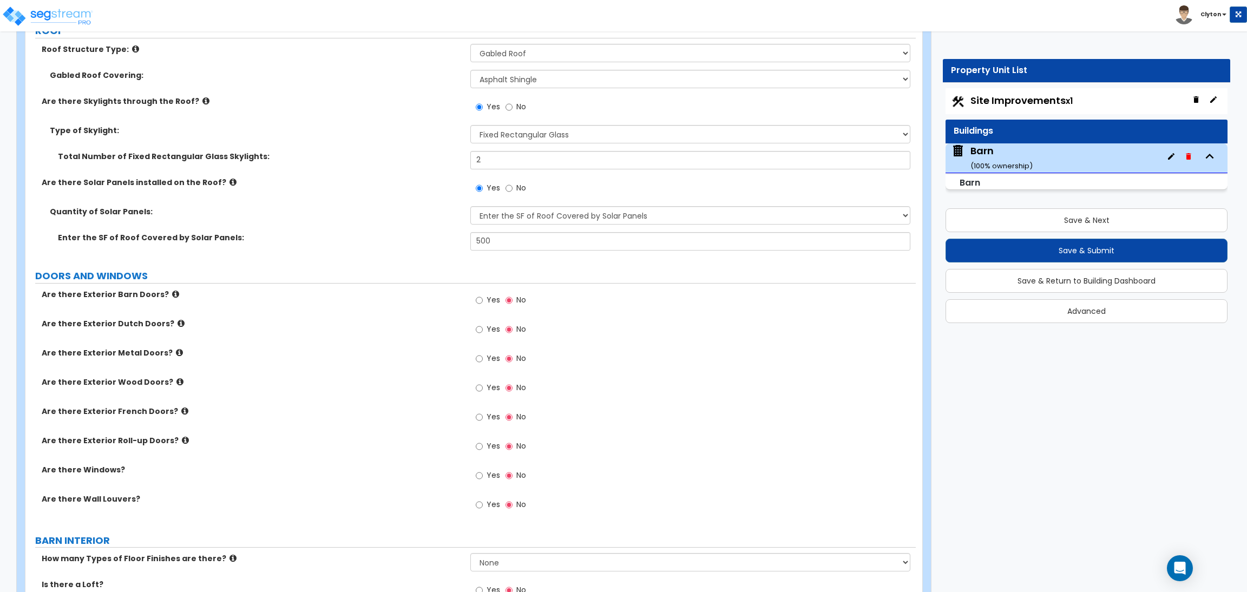
scroll to position [568, 0]
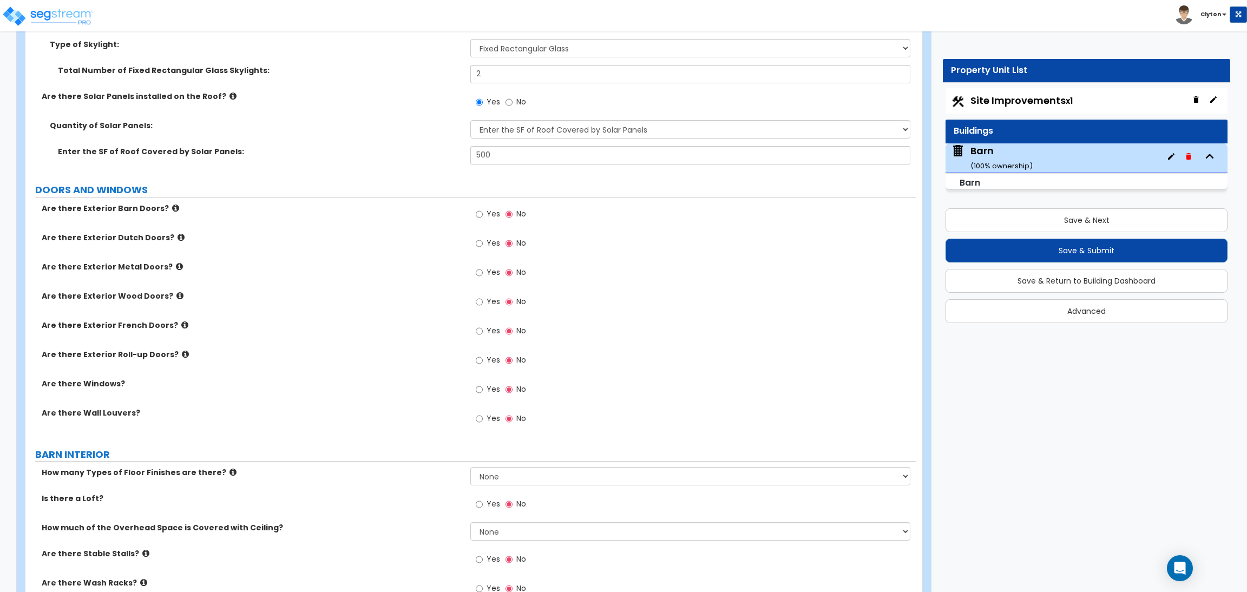
click at [172, 209] on icon at bounding box center [175, 208] width 7 height 8
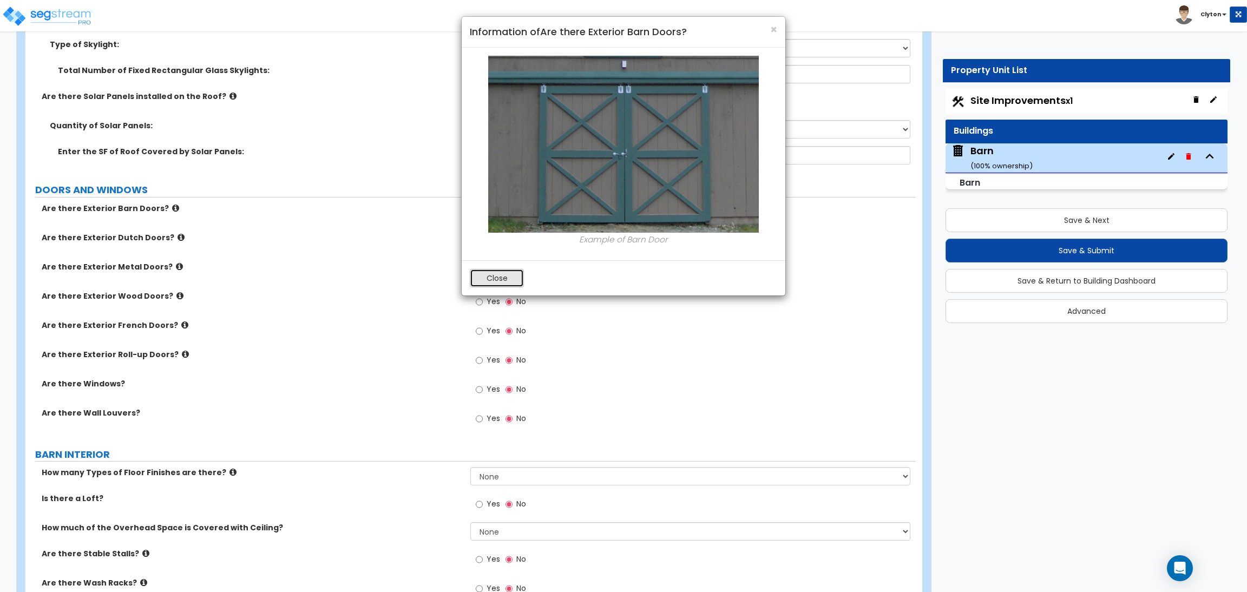
click at [489, 279] on button "Close" at bounding box center [497, 278] width 54 height 18
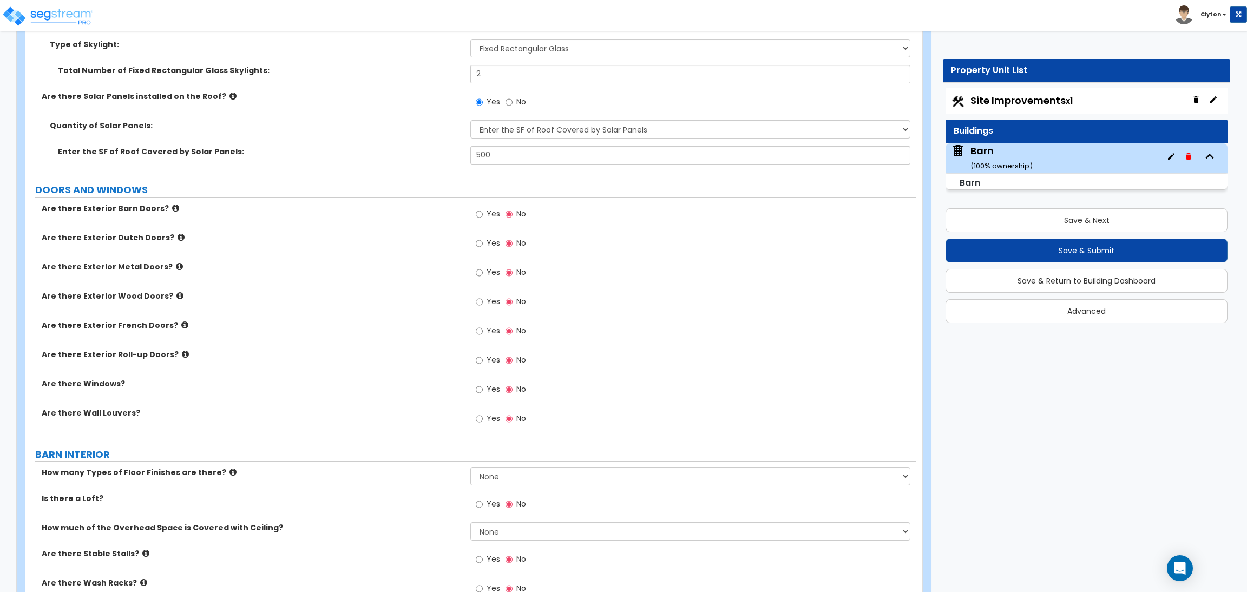
click at [172, 208] on icon at bounding box center [175, 208] width 7 height 8
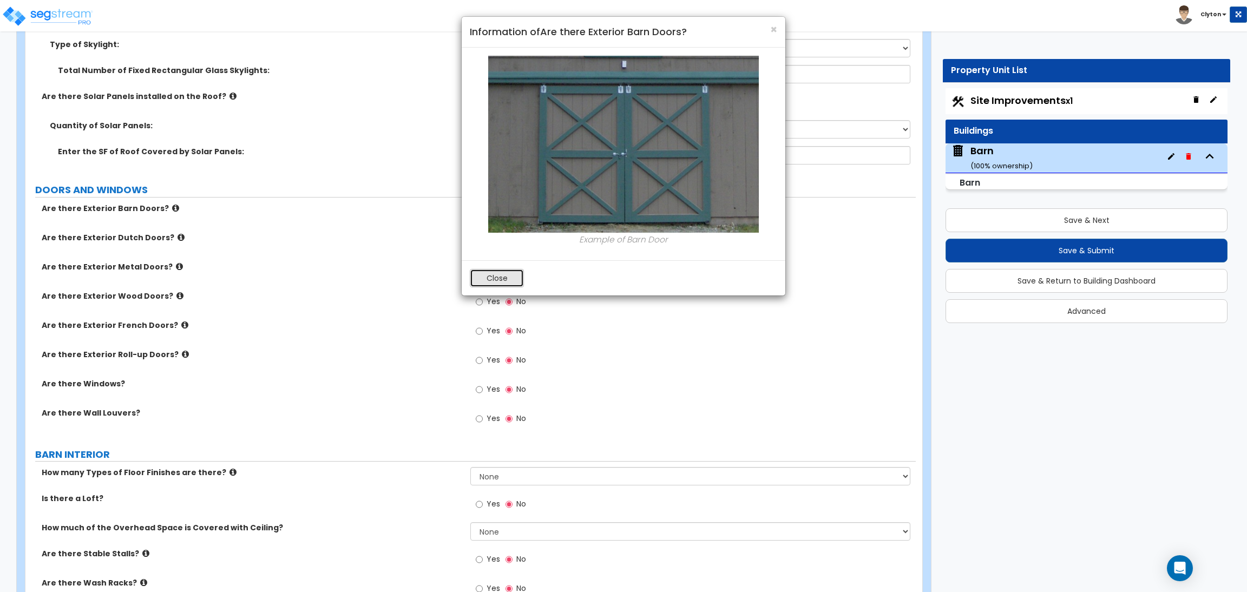
click at [483, 274] on button "Close" at bounding box center [497, 278] width 54 height 18
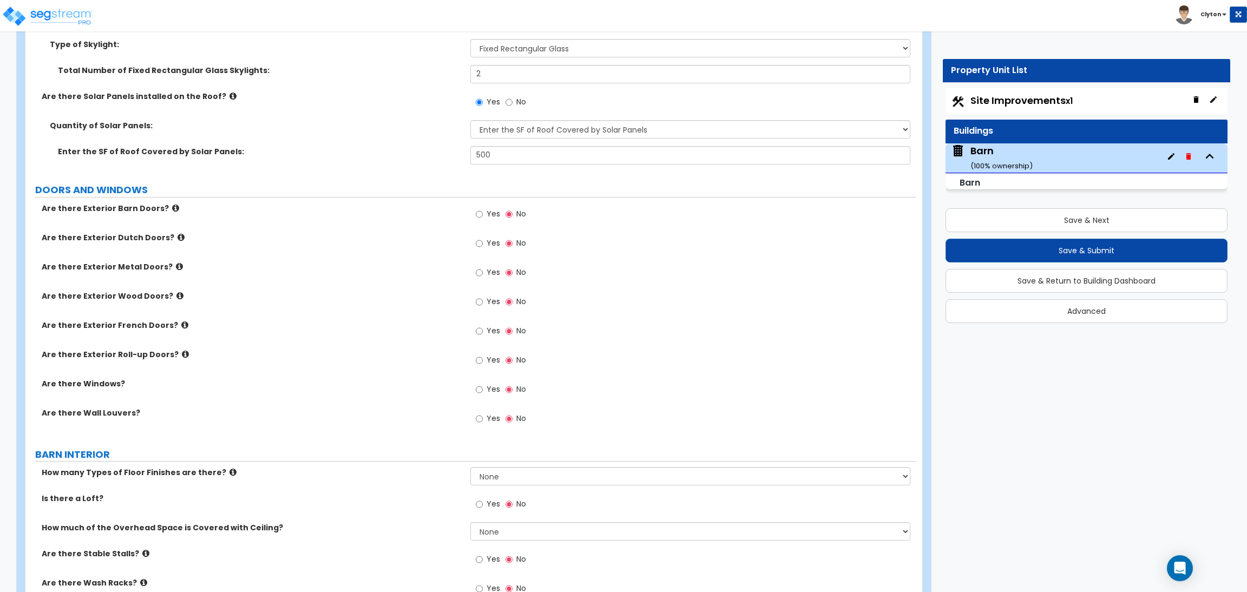
click at [178, 238] on icon at bounding box center [181, 237] width 7 height 8
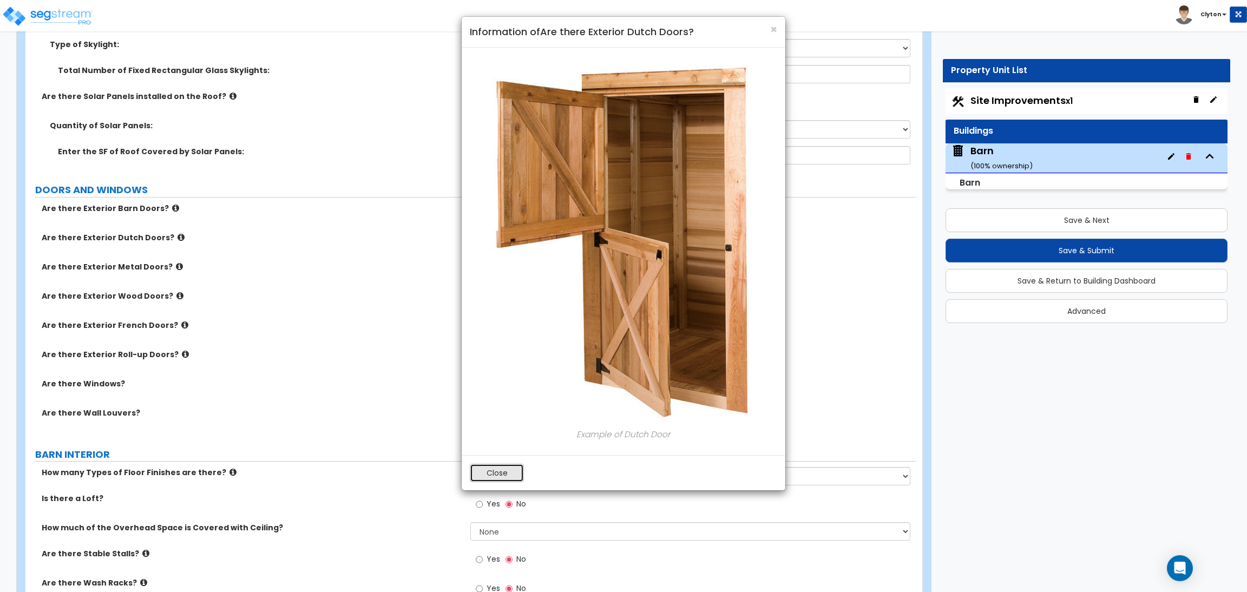
click at [501, 471] on button "Close" at bounding box center [497, 473] width 54 height 18
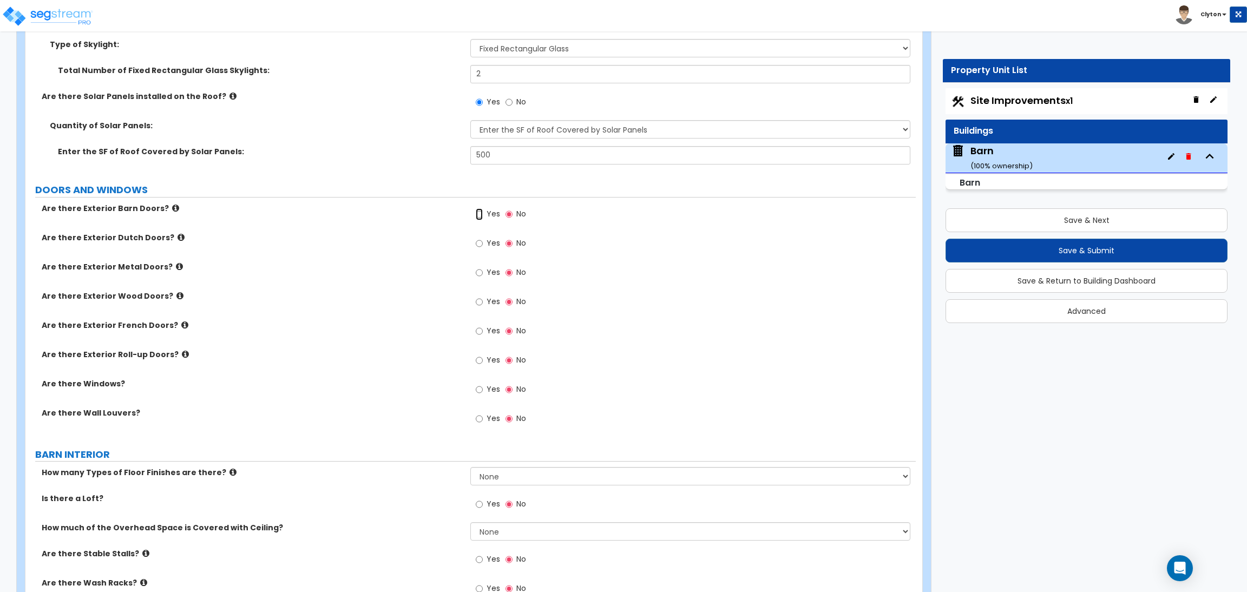
click at [482, 216] on input "Yes" at bounding box center [479, 214] width 7 height 12
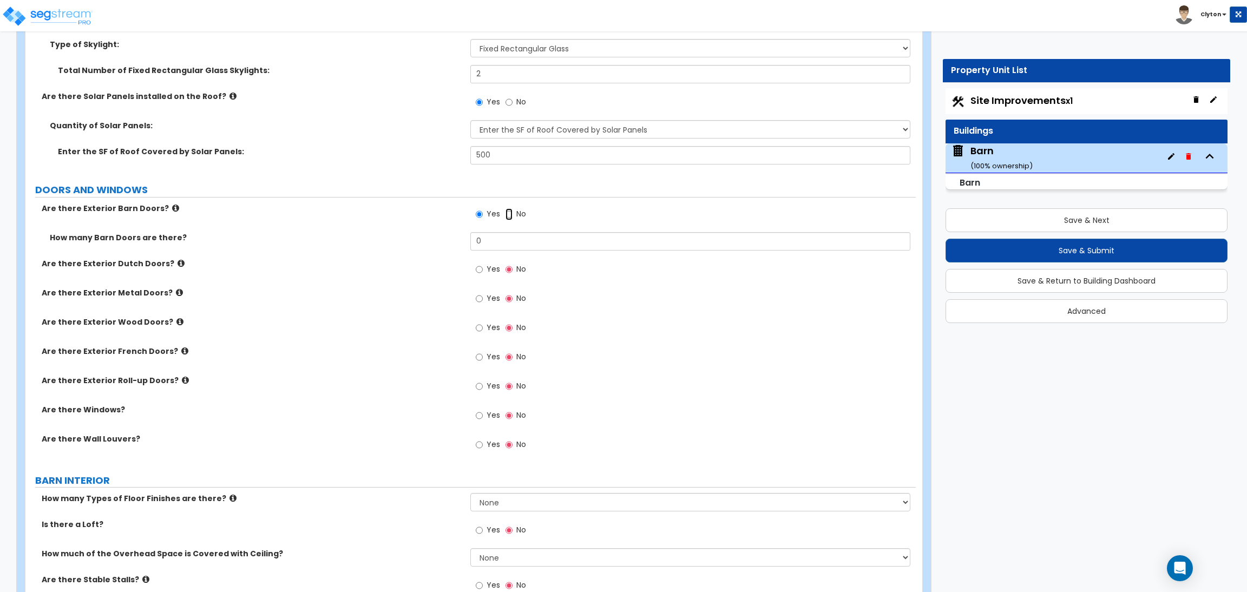
click at [507, 219] on input "No" at bounding box center [508, 214] width 7 height 12
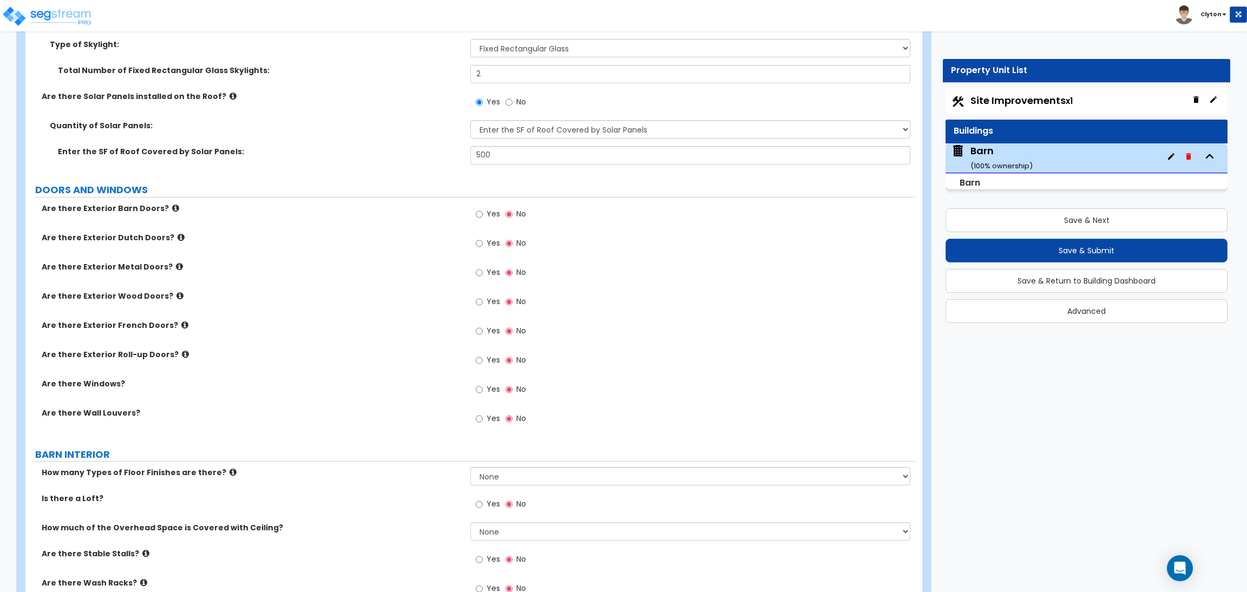
click at [172, 208] on icon at bounding box center [175, 208] width 7 height 8
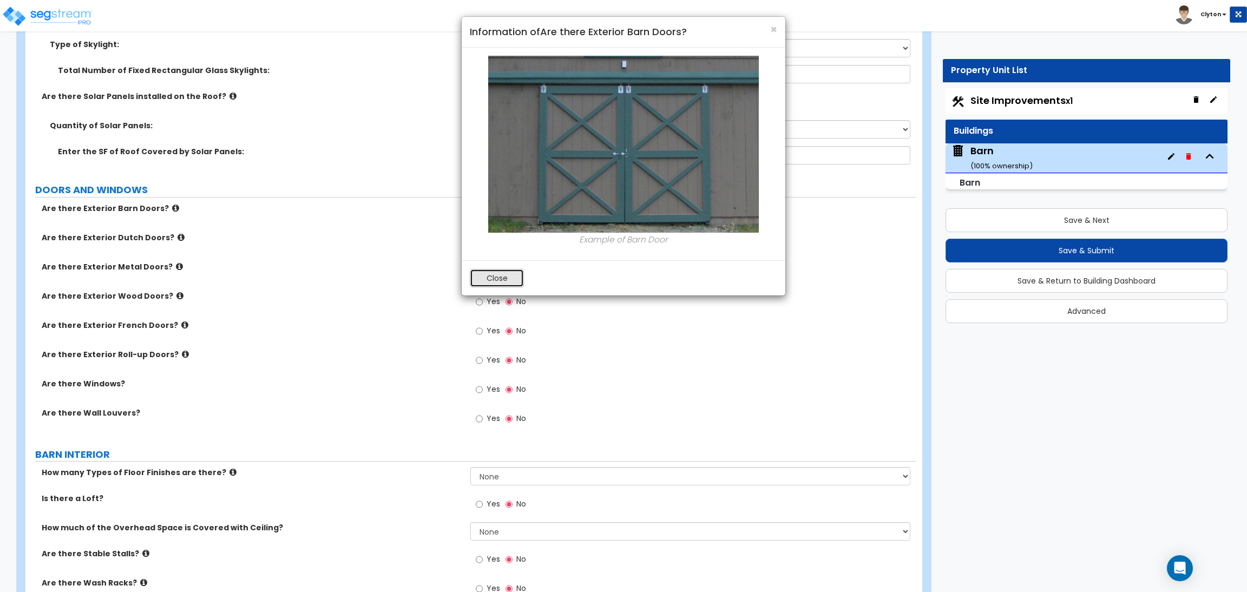
click at [498, 279] on button "Close" at bounding box center [497, 278] width 54 height 18
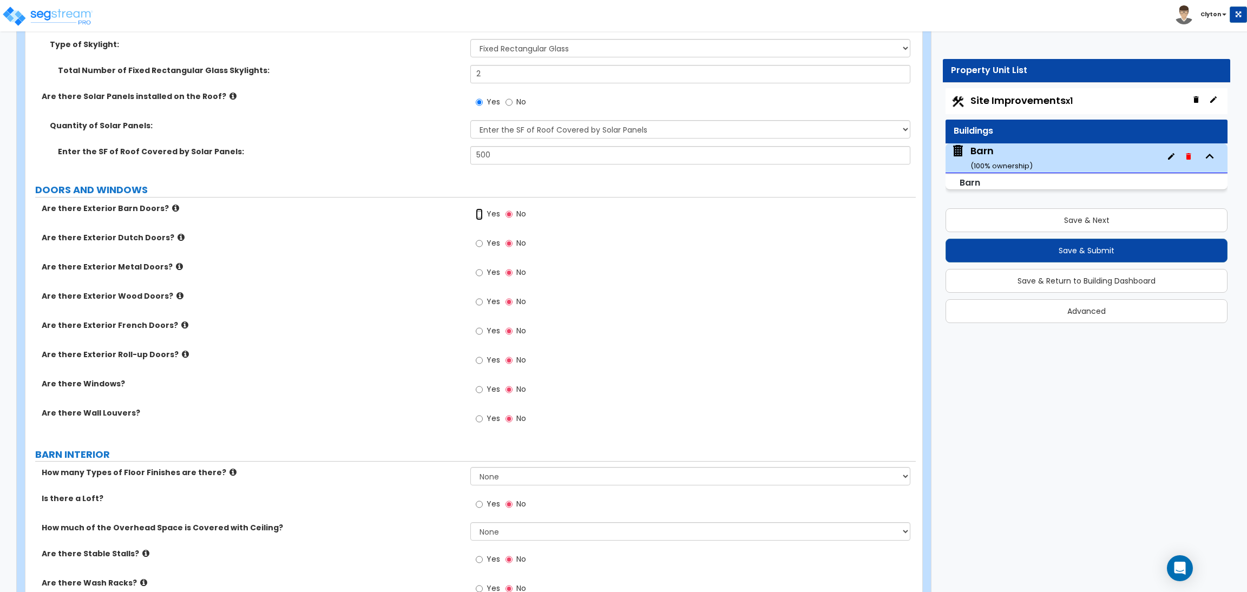
click at [480, 212] on input "Yes" at bounding box center [479, 214] width 7 height 12
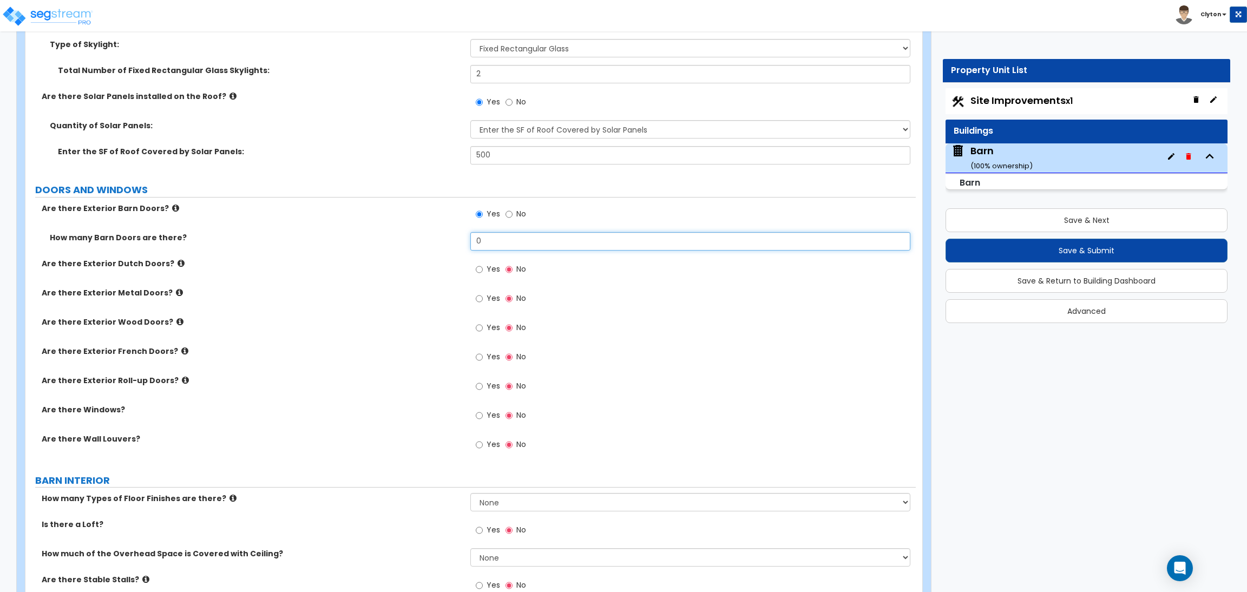
drag, startPoint x: 502, startPoint y: 240, endPoint x: 383, endPoint y: 241, distance: 119.1
click at [384, 241] on div "How many Barn Doors are there? 0" at bounding box center [470, 245] width 890 height 26
click at [481, 272] on input "Yes" at bounding box center [479, 270] width 7 height 12
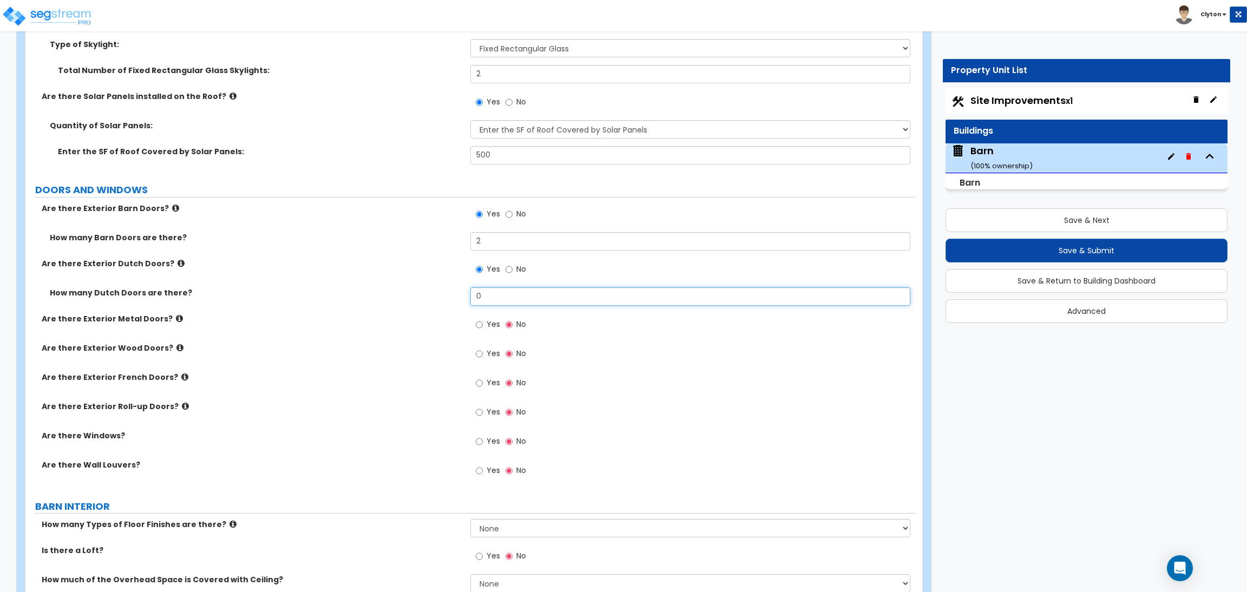
drag, startPoint x: 512, startPoint y: 299, endPoint x: 405, endPoint y: 300, distance: 107.2
click at [405, 300] on div "How many Dutch Doors are there? 0" at bounding box center [470, 300] width 890 height 26
click at [379, 319] on label "Are there Exterior Metal Doors?" at bounding box center [252, 318] width 420 height 11
click at [171, 324] on label "Are there Exterior Metal Doors?" at bounding box center [252, 318] width 420 height 11
click at [176, 321] on icon at bounding box center [179, 318] width 7 height 8
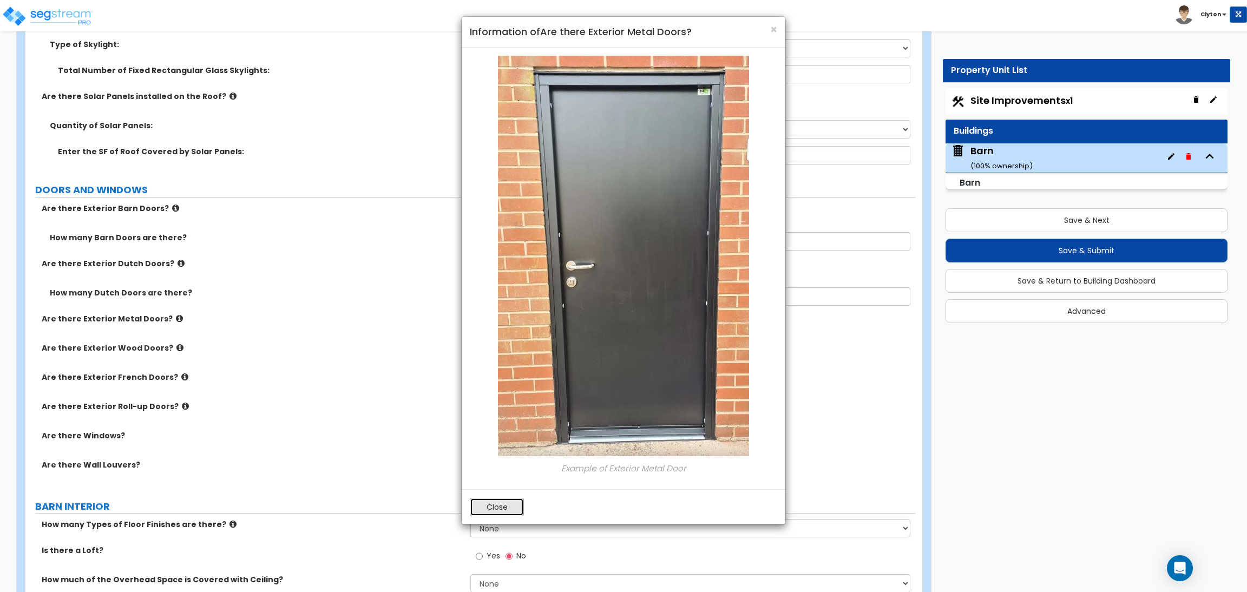
click at [480, 500] on button "Close" at bounding box center [497, 507] width 54 height 18
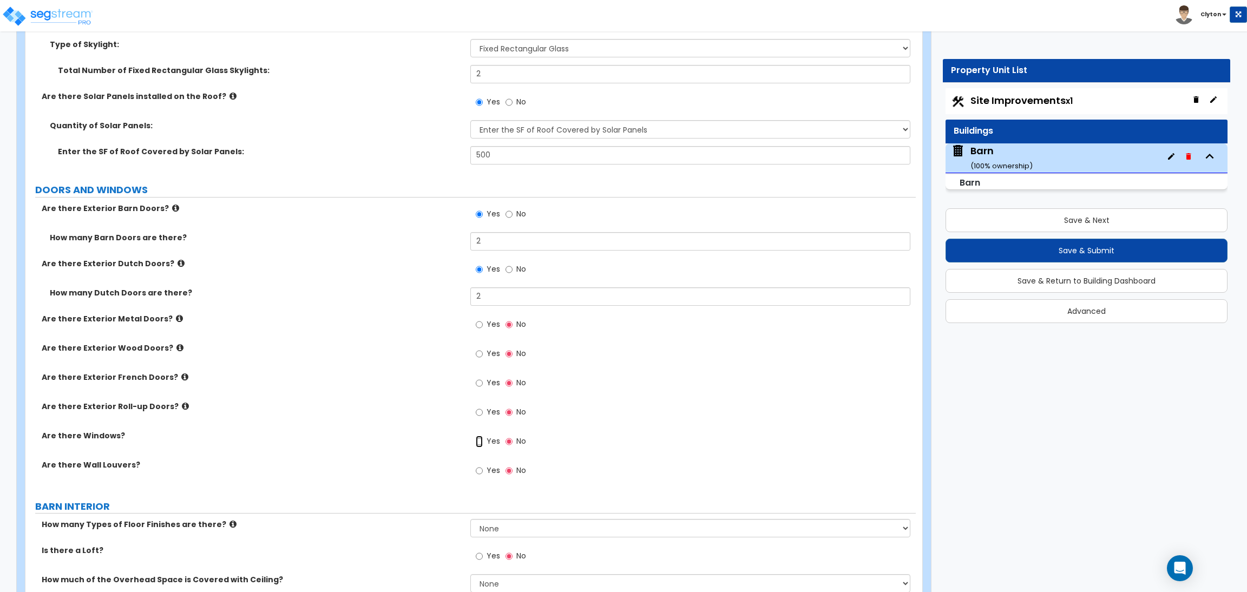
click at [482, 443] on input "Yes" at bounding box center [479, 442] width 7 height 12
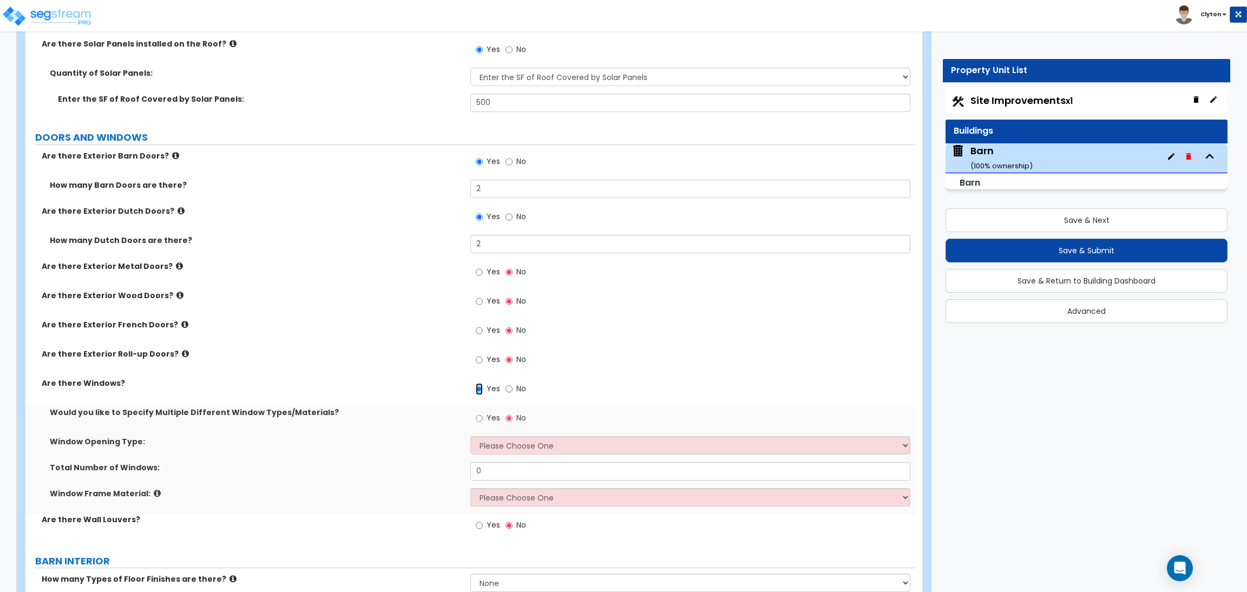
scroll to position [649, 0]
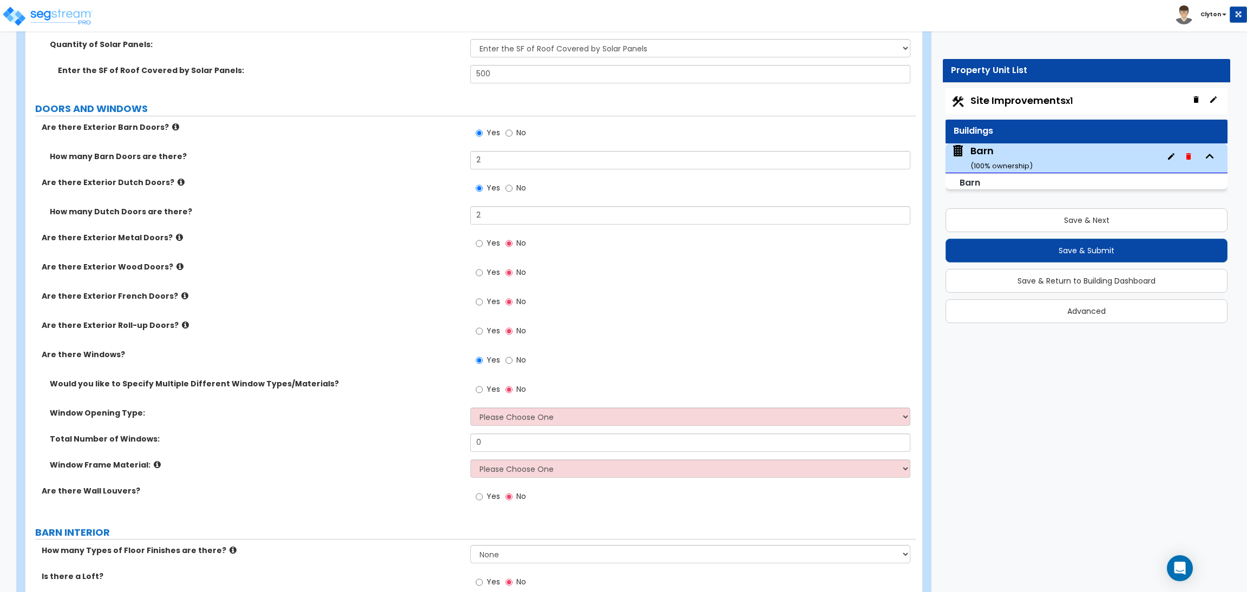
click at [340, 456] on div "Total Number of Windows: 0" at bounding box center [470, 446] width 890 height 26
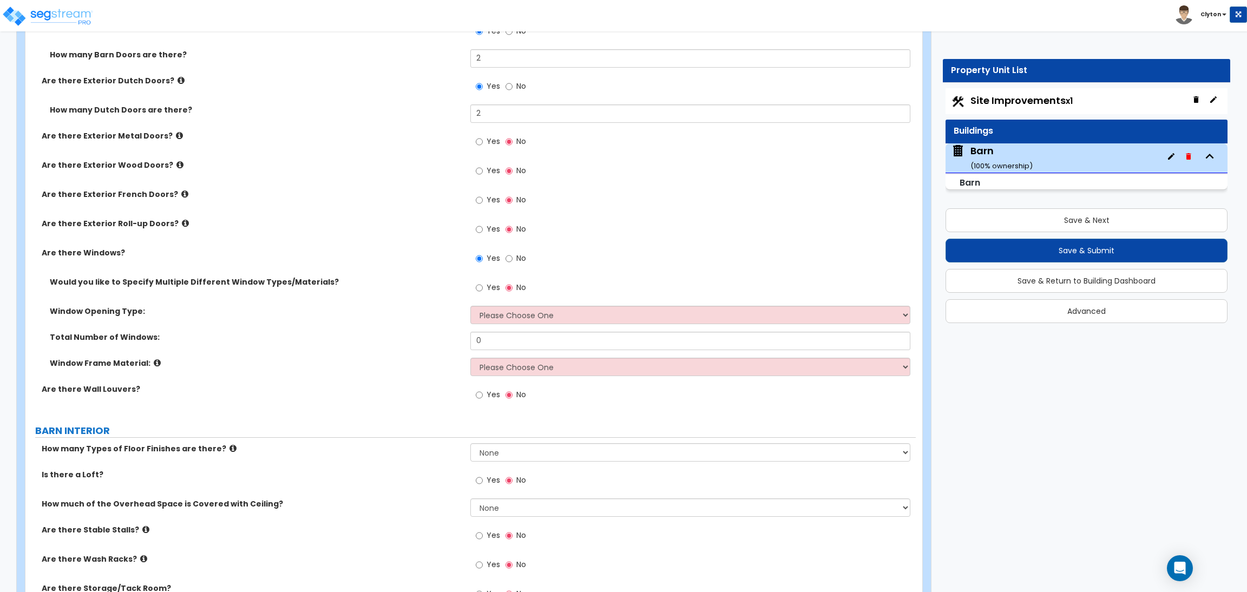
scroll to position [811, 0]
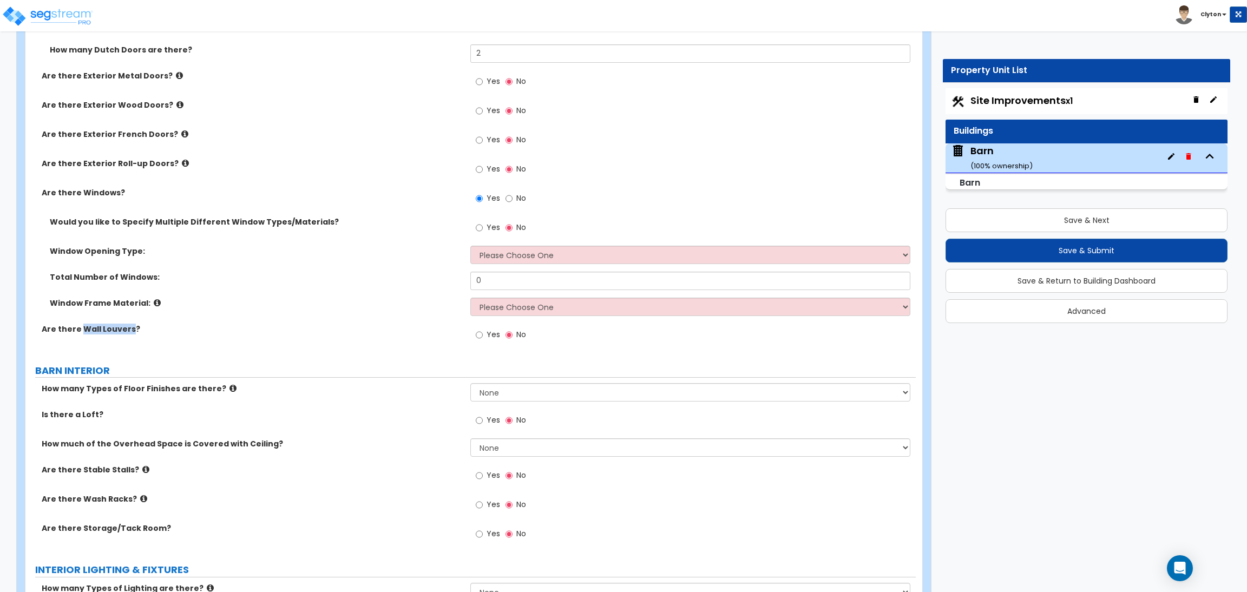
drag, startPoint x: 78, startPoint y: 327, endPoint x: 128, endPoint y: 325, distance: 49.9
click at [128, 325] on label "Are there Wall Louvers?" at bounding box center [252, 329] width 420 height 11
copy label "Wall Louvers"
click at [329, 286] on div "Total Number of Windows: 0" at bounding box center [470, 285] width 890 height 26
click at [483, 335] on label "Yes" at bounding box center [488, 336] width 24 height 18
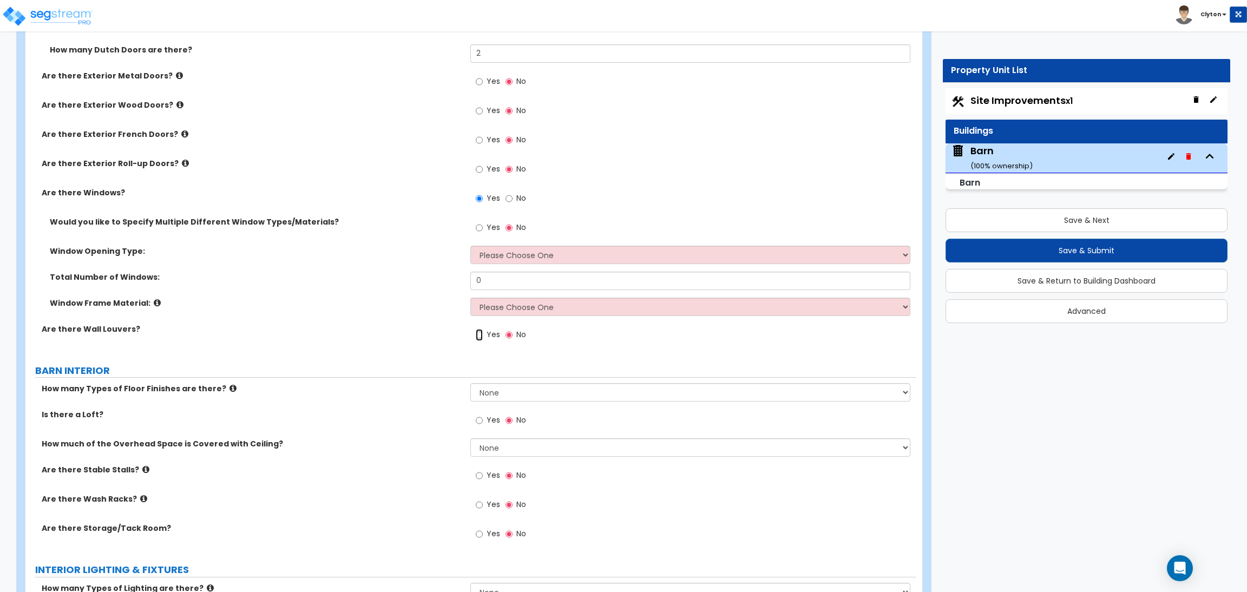
click at [483, 335] on input "Yes" at bounding box center [479, 335] width 7 height 12
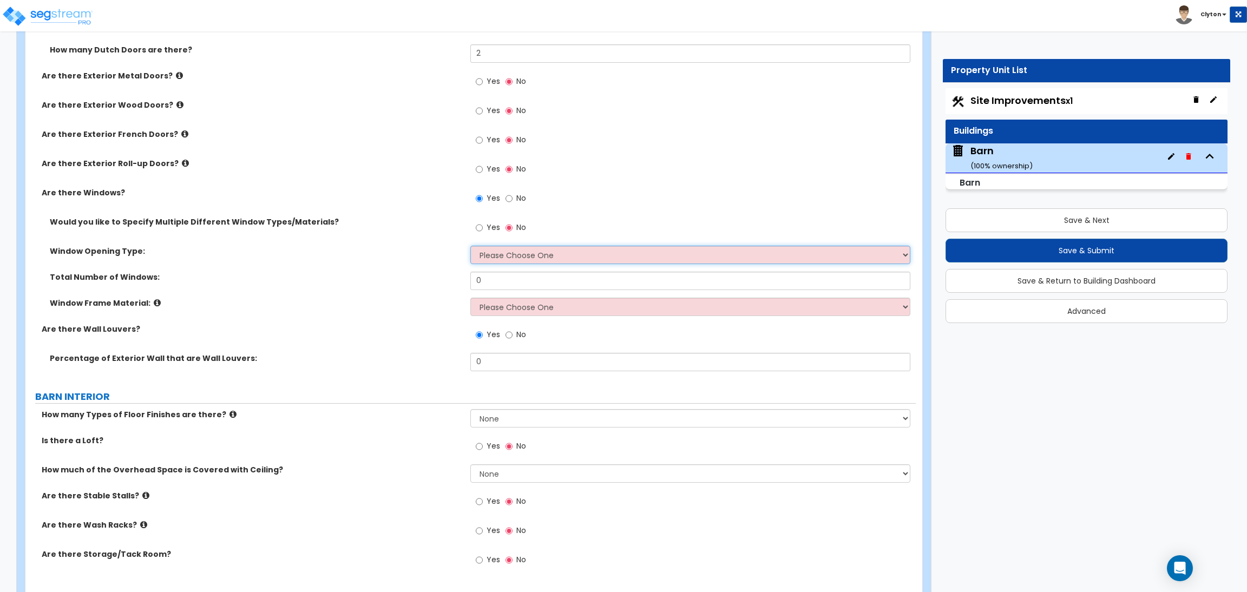
click at [496, 253] on select "Please Choose One Sliding Window Fixed/Picture Window Awning Window Swing/Casem…" at bounding box center [689, 255] width 439 height 18
click at [529, 254] on select "Please Choose One Sliding Window Fixed/Picture Window Awning Window Swing/Casem…" at bounding box center [689, 255] width 439 height 18
click at [519, 256] on select "Please Choose One Sliding Window Fixed/Picture Window Awning Window Swing/Casem…" at bounding box center [689, 255] width 439 height 18
click at [492, 264] on select "Please Choose One Sliding Window Fixed/Picture Window Awning Window Swing/Casem…" at bounding box center [689, 255] width 439 height 18
click at [470, 246] on select "Please Choose One Sliding Window Fixed/Picture Window Awning Window Swing/Casem…" at bounding box center [689, 255] width 439 height 18
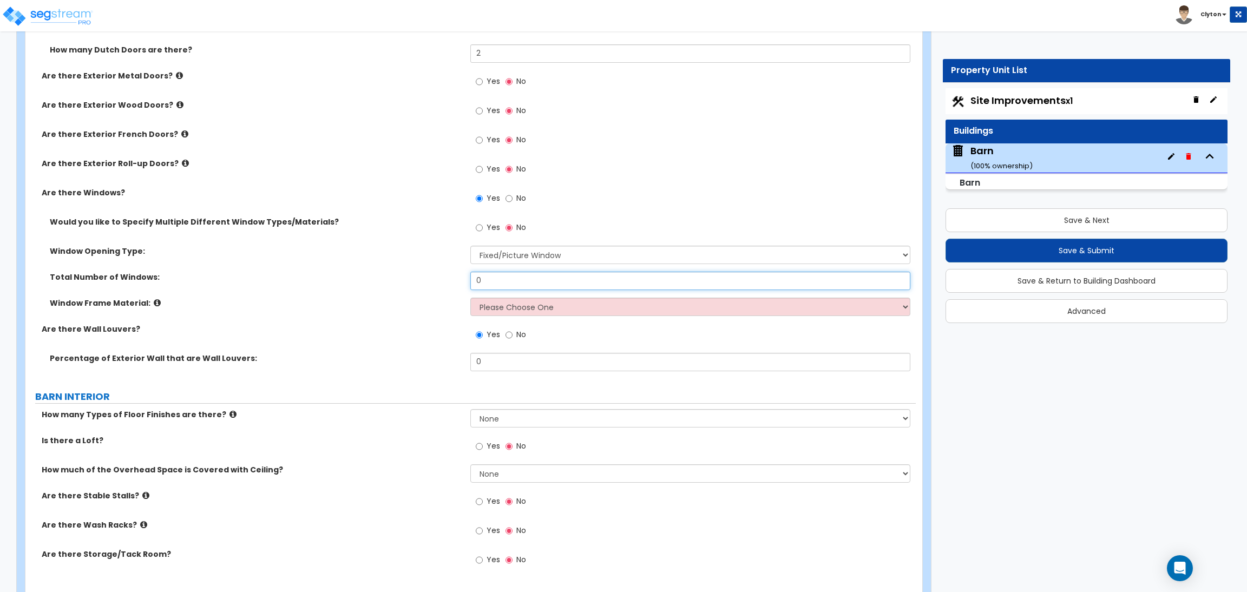
drag, startPoint x: 498, startPoint y: 282, endPoint x: 411, endPoint y: 280, distance: 87.2
click at [411, 280] on div "Total Number of Windows: 0" at bounding box center [470, 285] width 890 height 26
click at [512, 304] on select "Please Choose One Vinyl Aluminum Wood" at bounding box center [689, 307] width 439 height 18
click at [470, 298] on select "Please Choose One Vinyl Aluminum Wood" at bounding box center [689, 307] width 439 height 18
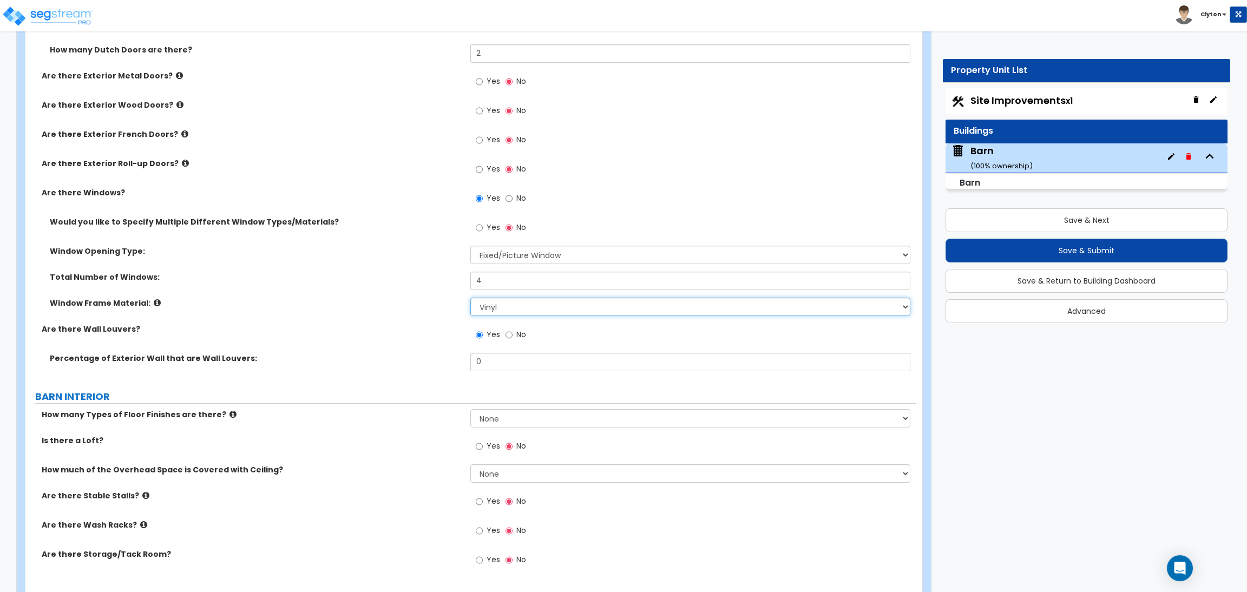
click at [502, 306] on select "Please Choose One Vinyl Aluminum Wood" at bounding box center [689, 307] width 439 height 18
click at [470, 298] on select "Please Choose One Vinyl Aluminum Wood" at bounding box center [689, 307] width 439 height 18
click at [350, 325] on label "Are there Wall Louvers?" at bounding box center [252, 329] width 420 height 11
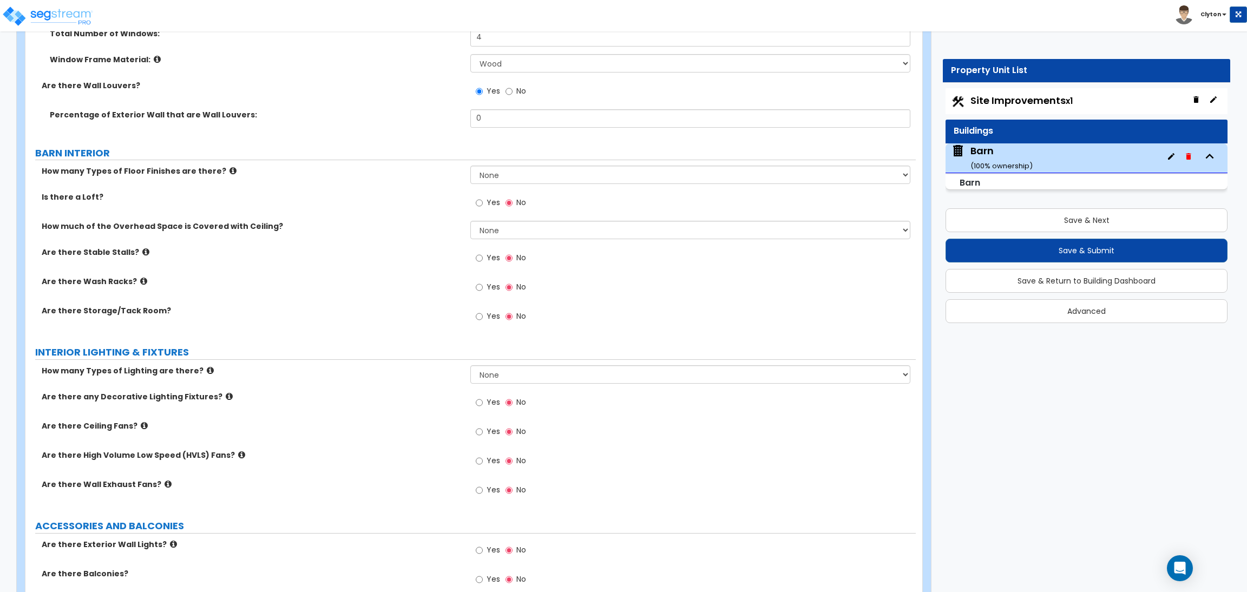
scroll to position [730, 0]
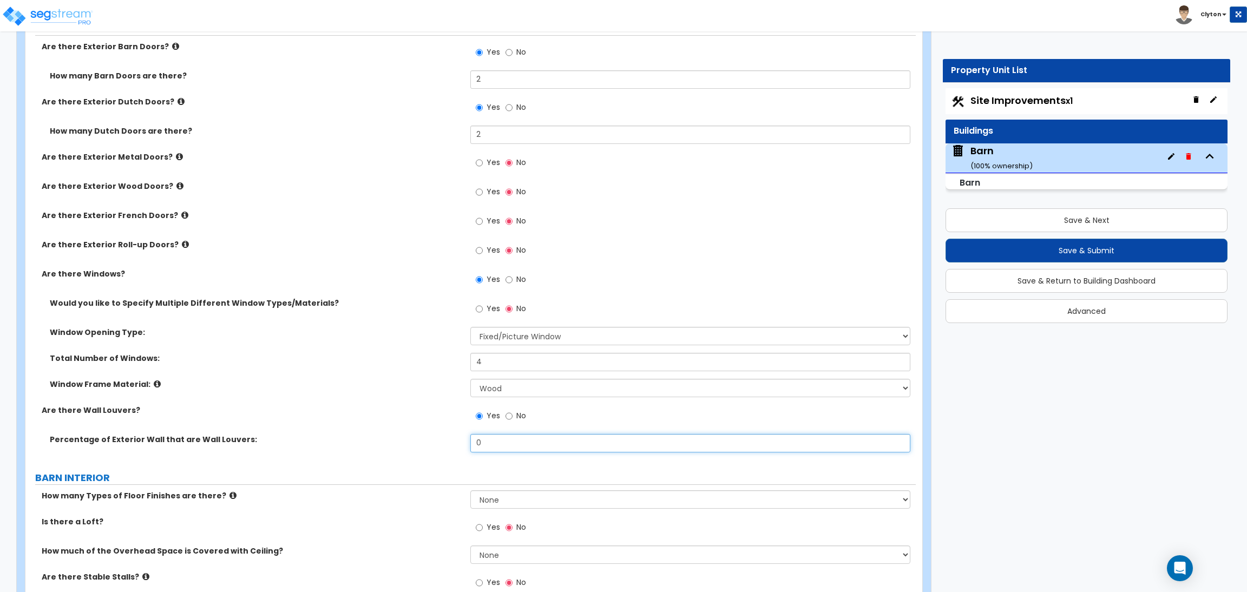
drag, startPoint x: 491, startPoint y: 439, endPoint x: 467, endPoint y: 441, distance: 23.9
click at [467, 441] on div "Percentage of Exterior Wall that are Wall Louvers: 0" at bounding box center [470, 447] width 890 height 26
click at [430, 435] on label "Percentage of Exterior Wall that are Wall Louvers:" at bounding box center [256, 439] width 412 height 11
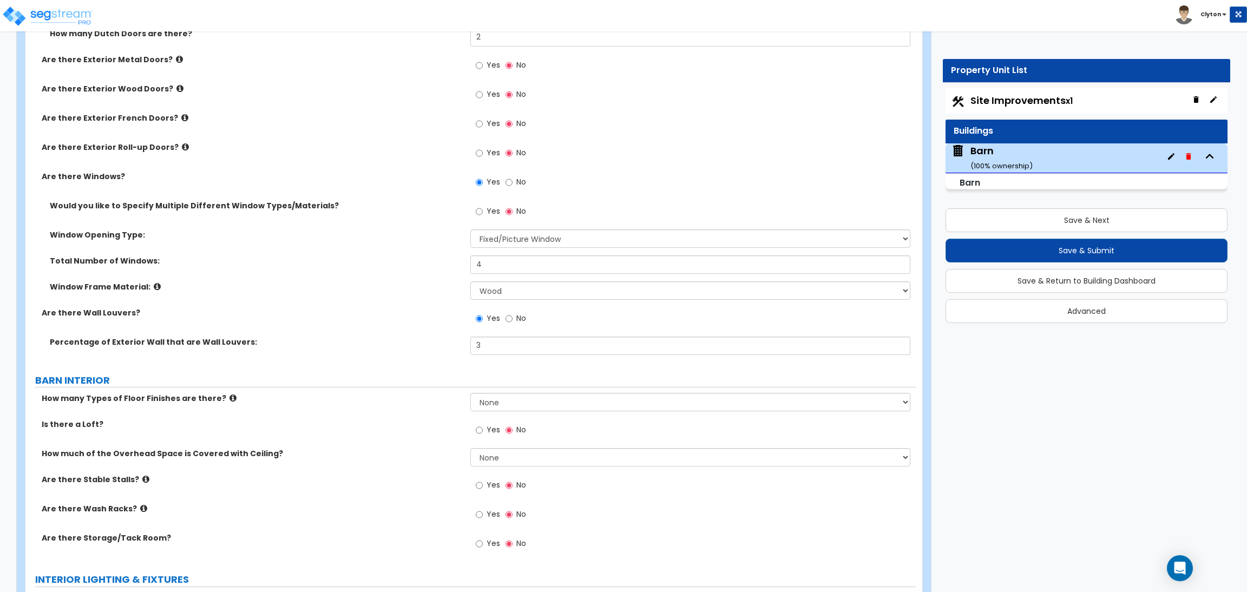
scroll to position [892, 0]
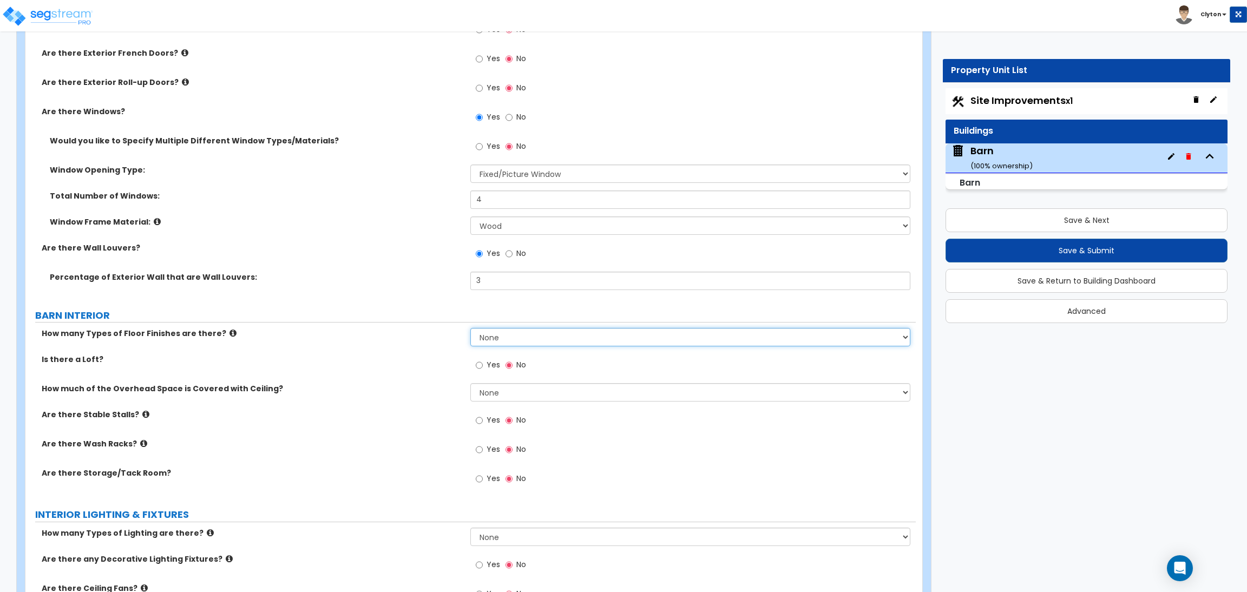
click at [517, 337] on select "None 1 2 3 4" at bounding box center [689, 337] width 439 height 18
click at [470, 328] on select "None 1 2 3 4" at bounding box center [689, 337] width 439 height 18
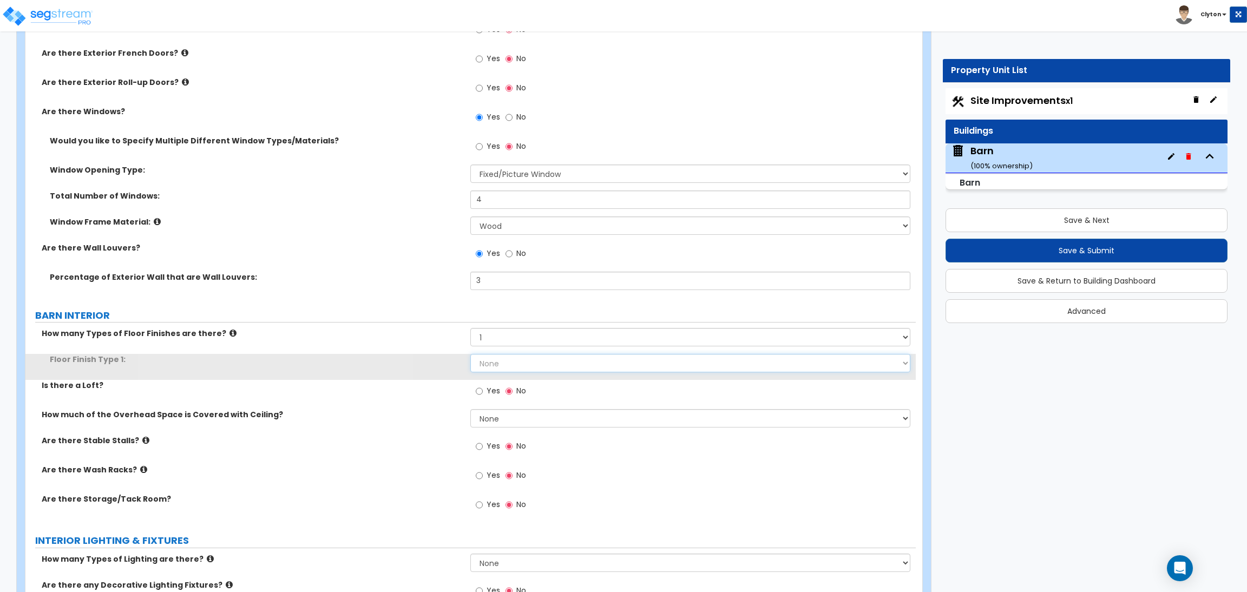
click at [499, 364] on select "None Tile Flooring Hardwood Flooring Composite PVC Flooring Rubber Tile Floorin…" at bounding box center [689, 363] width 439 height 18
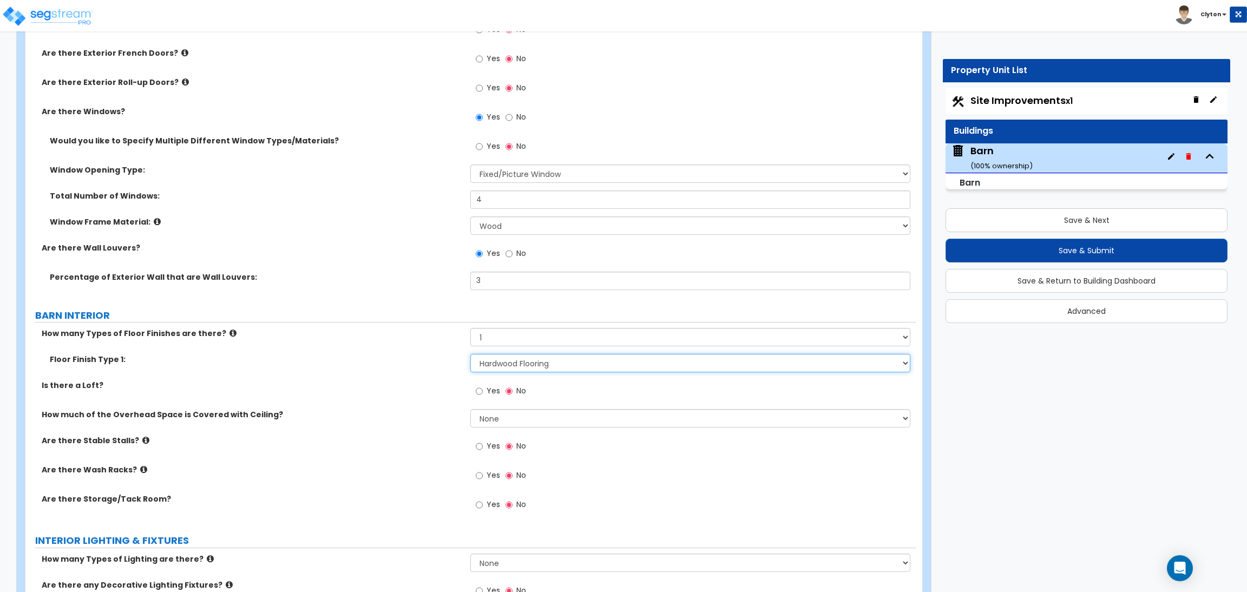
click at [470, 354] on select "None Tile Flooring Hardwood Flooring Composite PVC Flooring Rubber Tile Floorin…" at bounding box center [689, 363] width 439 height 18
click at [489, 390] on span "Yes" at bounding box center [494, 390] width 14 height 11
click at [483, 390] on input "Yes" at bounding box center [479, 391] width 7 height 12
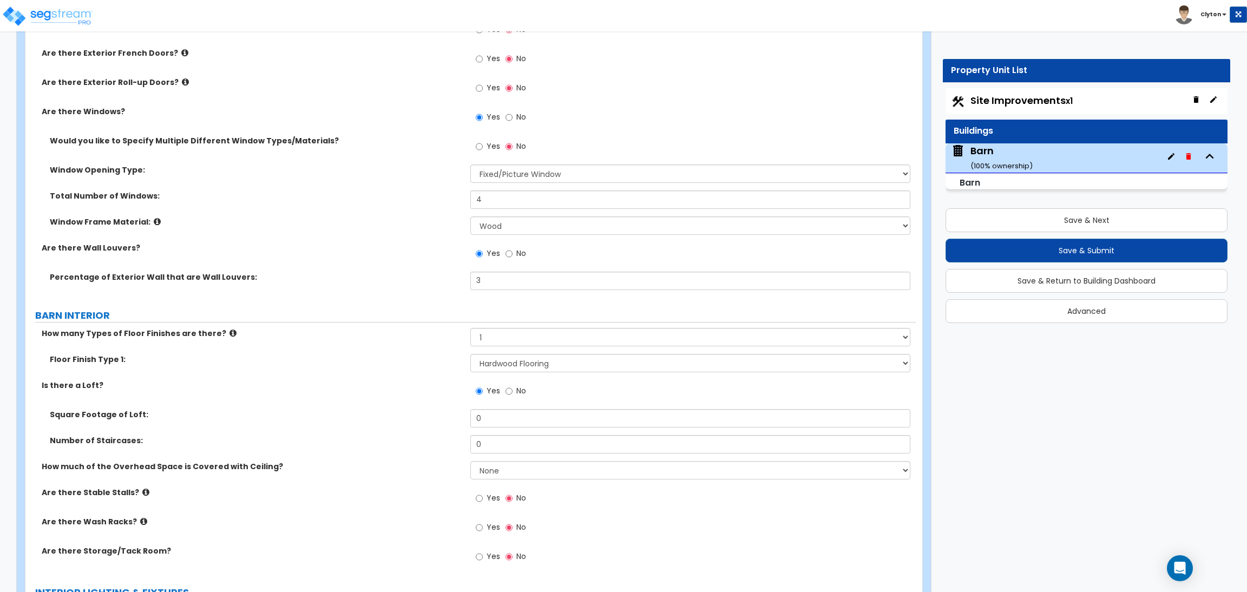
click at [404, 299] on div "GENERAL BUILDING DETAILS What is the Average Exterior Wall Height of this Build…" at bounding box center [471, 109] width 874 height 1693
drag, startPoint x: 491, startPoint y: 419, endPoint x: 439, endPoint y: 412, distance: 52.4
click at [439, 412] on div "Square Footage of Loft: 0" at bounding box center [470, 422] width 890 height 26
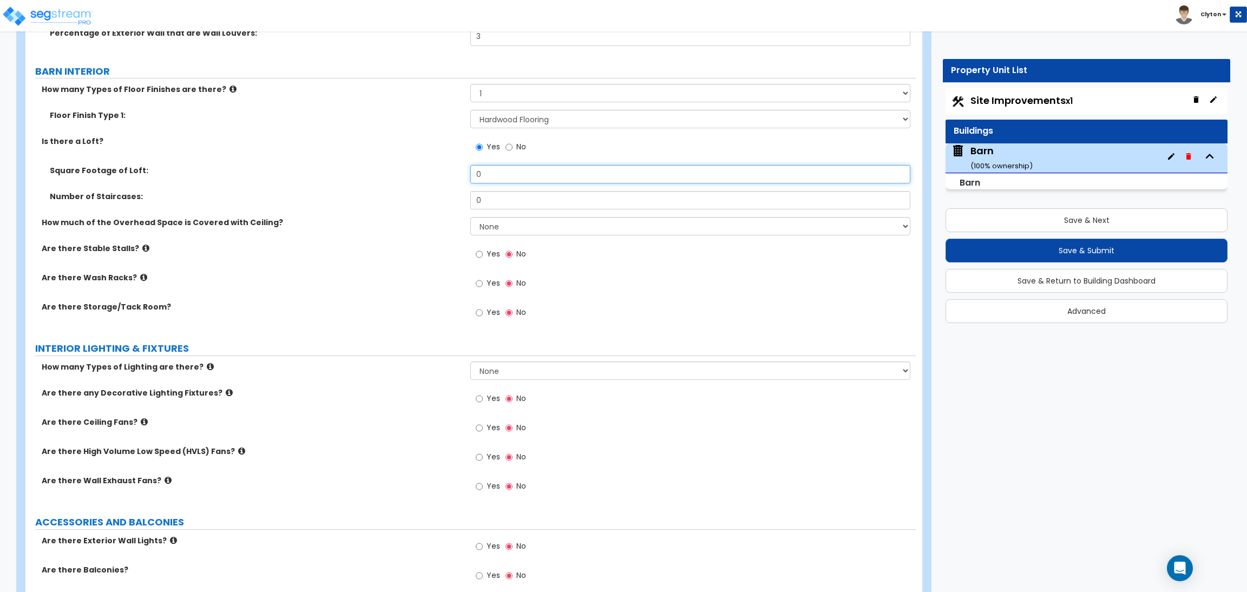
scroll to position [1055, 0]
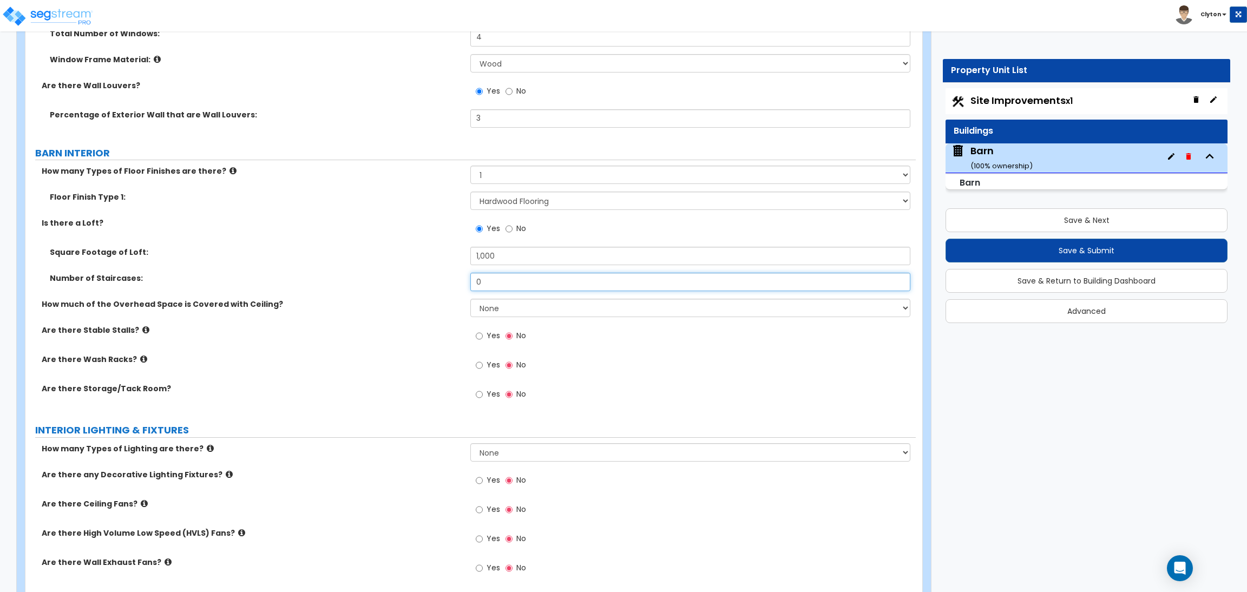
drag, startPoint x: 505, startPoint y: 283, endPoint x: 449, endPoint y: 279, distance: 55.9
click at [449, 280] on div "Number of Staircases: 0" at bounding box center [470, 286] width 890 height 26
click at [433, 304] on label "How much of the Overhead Space is Covered with Ceiling?" at bounding box center [252, 304] width 420 height 11
click at [501, 305] on select "None I want to Enter and Approximate Percentage I want to Enter the Square Foot…" at bounding box center [689, 308] width 439 height 18
click at [470, 299] on select "None I want to Enter and Approximate Percentage I want to Enter the Square Foot…" at bounding box center [689, 308] width 439 height 18
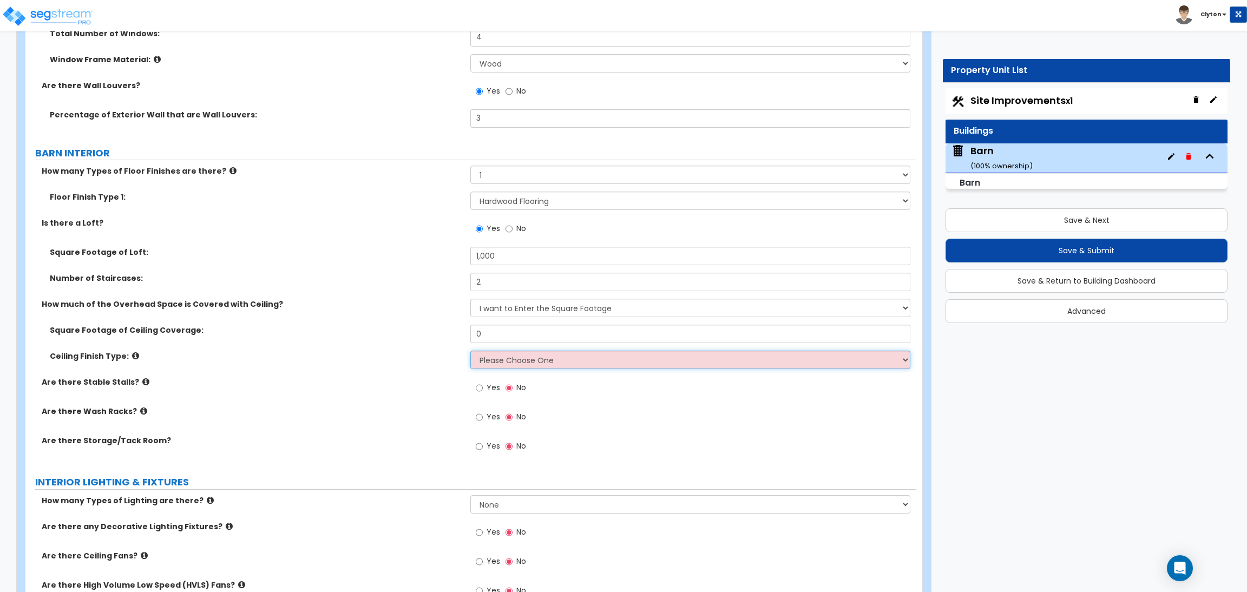
click at [520, 363] on select "Please Choose One Wood Ceiling Metal Ceiling" at bounding box center [689, 360] width 439 height 18
click at [470, 351] on select "Please Choose One Wood Ceiling Metal Ceiling" at bounding box center [689, 360] width 439 height 18
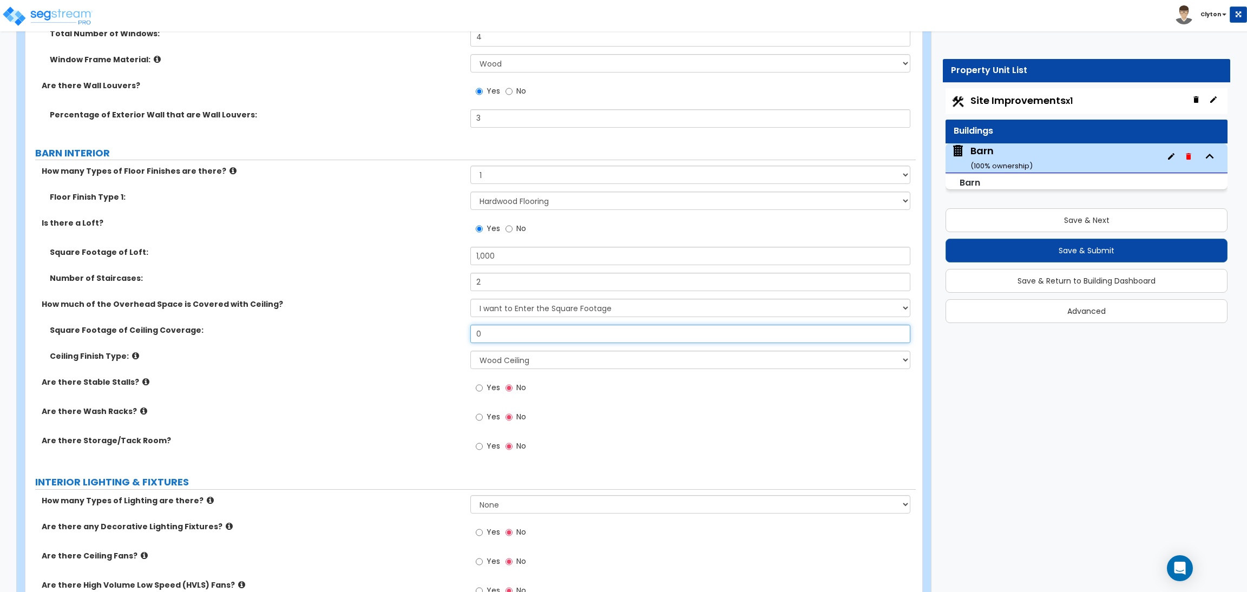
drag, startPoint x: 503, startPoint y: 336, endPoint x: 456, endPoint y: 325, distance: 47.8
click at [457, 325] on div "Square Footage of Ceiling Coverage: 0" at bounding box center [470, 338] width 890 height 26
click at [386, 410] on label "Are there Wash Racks?" at bounding box center [252, 411] width 420 height 11
click at [142, 381] on icon at bounding box center [145, 382] width 7 height 8
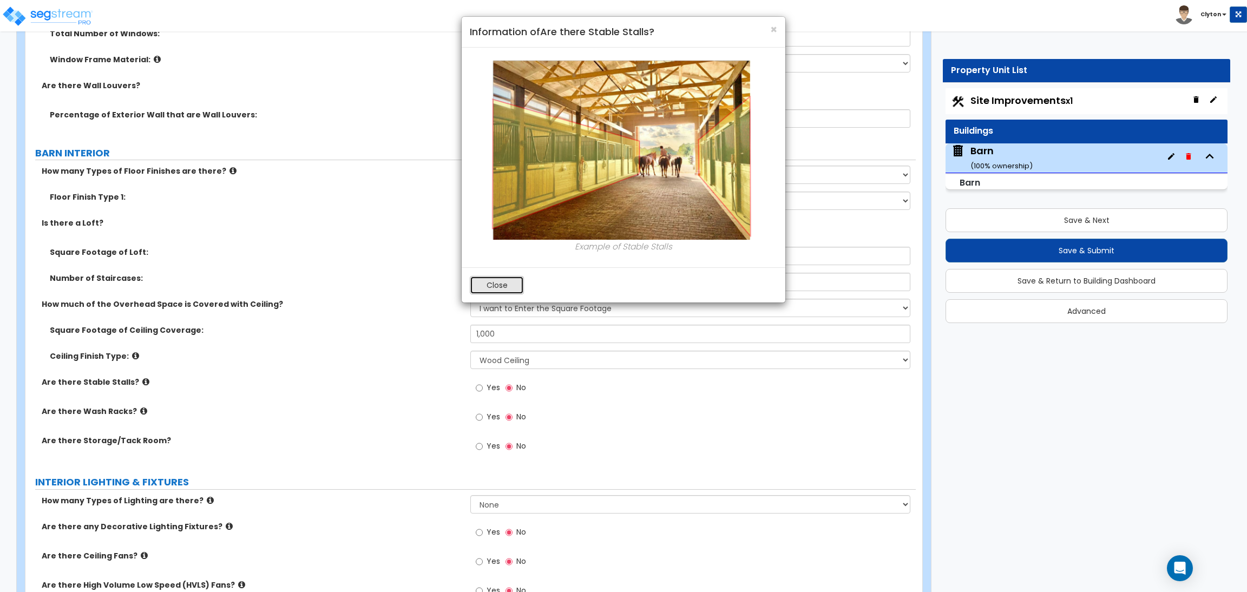
click at [483, 284] on button "Close" at bounding box center [497, 285] width 54 height 18
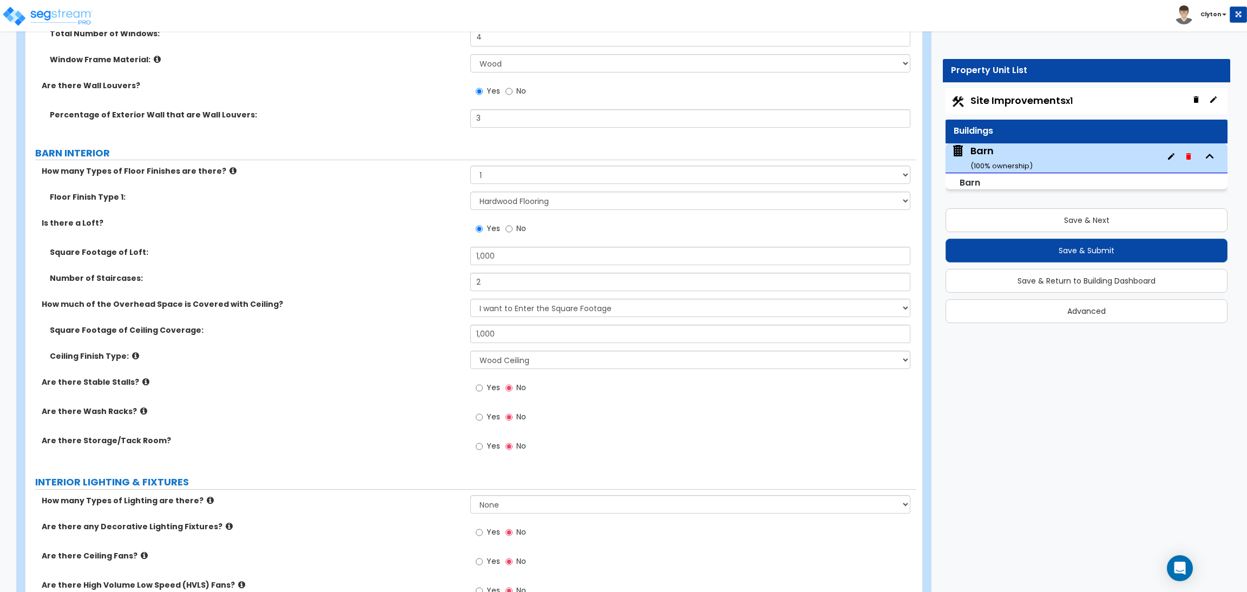
click at [132, 354] on icon at bounding box center [135, 356] width 7 height 8
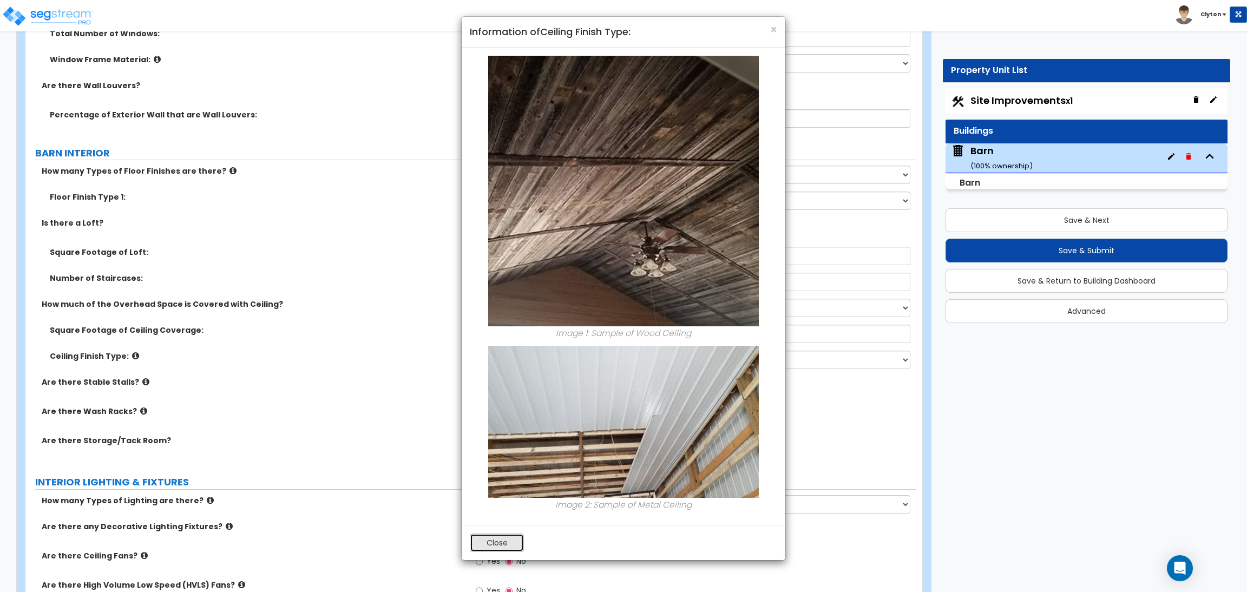
click at [485, 544] on button "Close" at bounding box center [497, 543] width 54 height 18
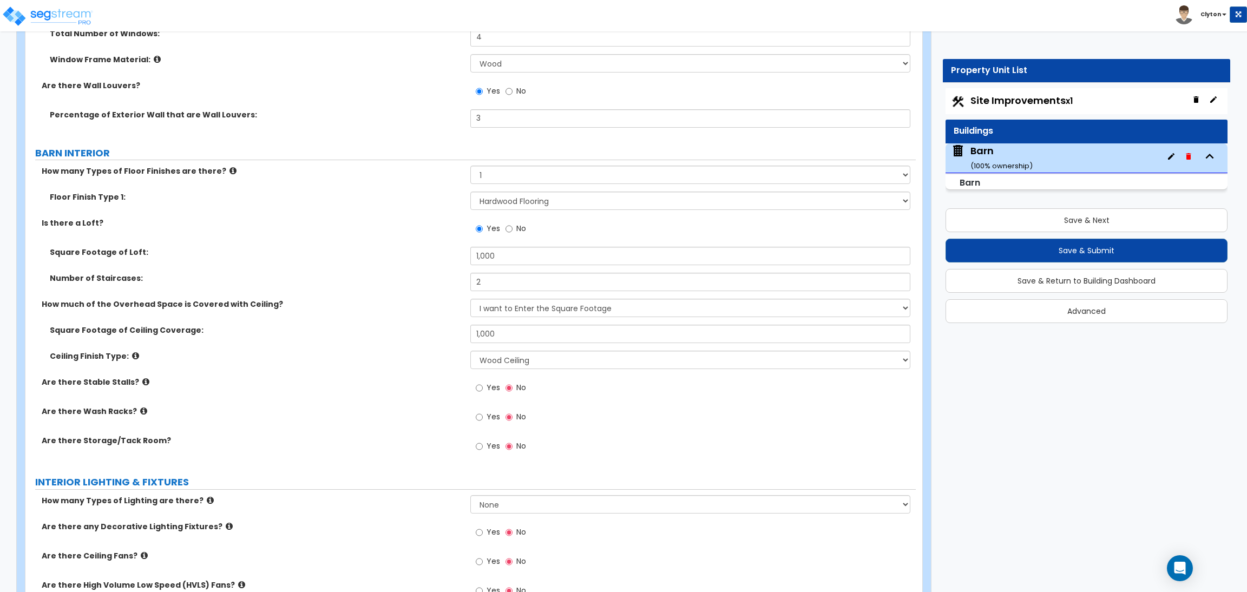
click at [404, 406] on label "Are there Wash Racks?" at bounding box center [252, 411] width 420 height 11
click at [483, 388] on label "Yes" at bounding box center [488, 389] width 24 height 18
click at [483, 388] on input "Yes" at bounding box center [479, 388] width 7 height 12
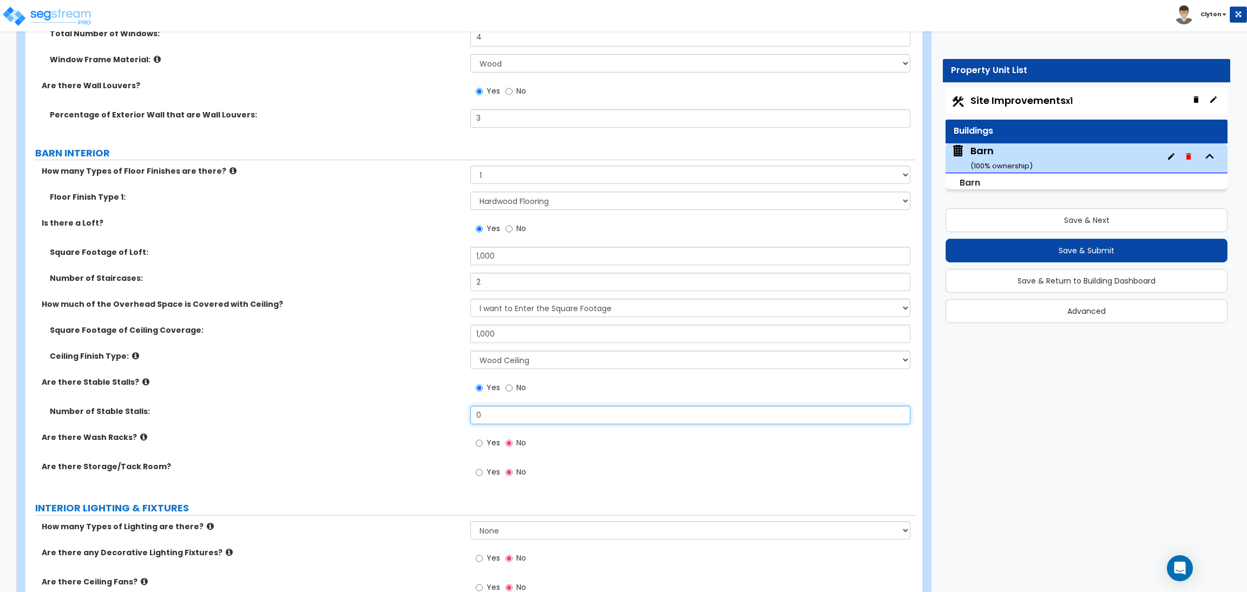
drag, startPoint x: 496, startPoint y: 412, endPoint x: 430, endPoint y: 413, distance: 65.5
click at [430, 413] on div "Number of Stable Stalls: 0" at bounding box center [470, 419] width 890 height 26
click at [446, 439] on label "Are there Wash Racks?" at bounding box center [252, 437] width 420 height 11
click at [362, 426] on div "Number of Stable Stalls: 50" at bounding box center [470, 419] width 890 height 26
click at [140, 439] on icon at bounding box center [143, 437] width 7 height 8
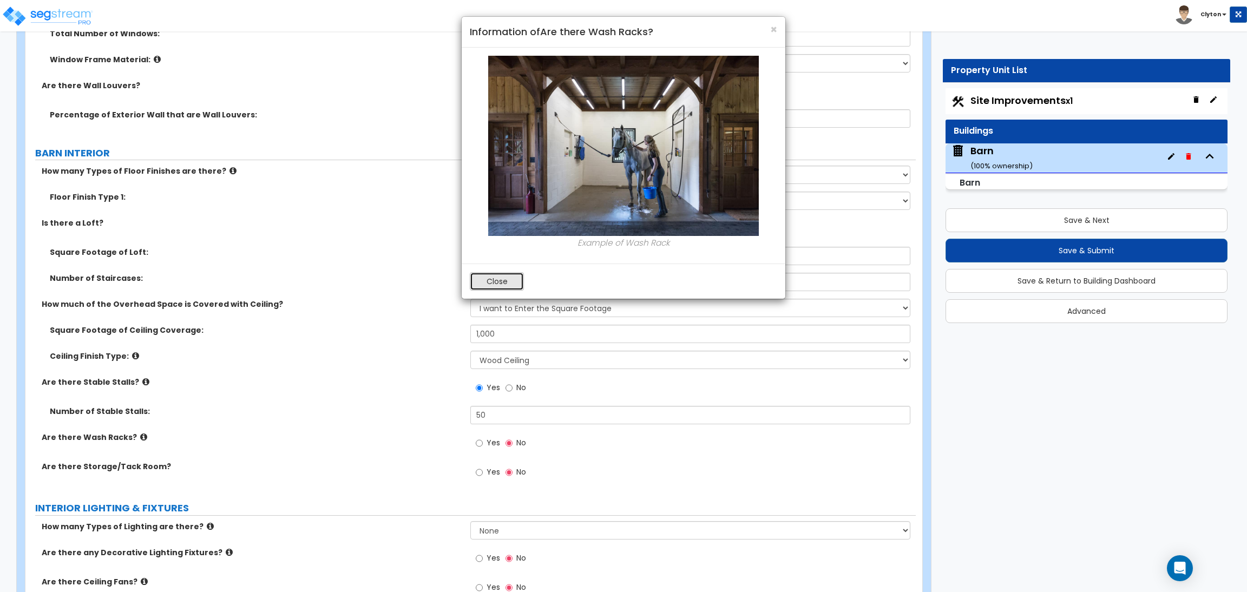
click at [483, 274] on button "Close" at bounding box center [497, 281] width 54 height 18
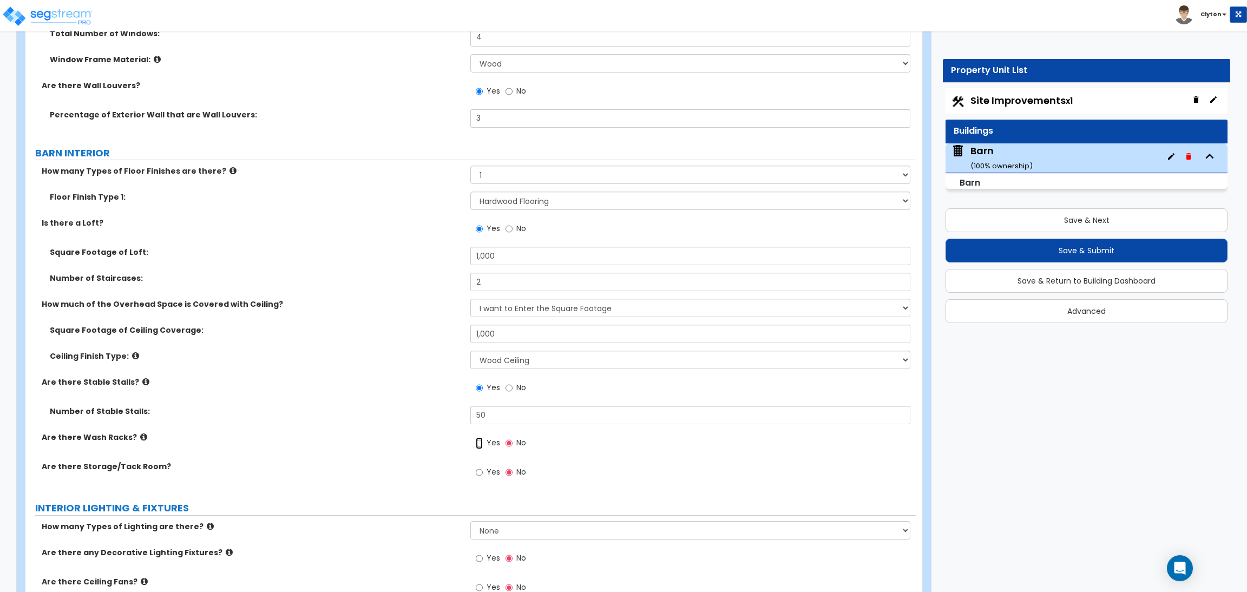
click at [479, 439] on input "Yes" at bounding box center [479, 443] width 7 height 12
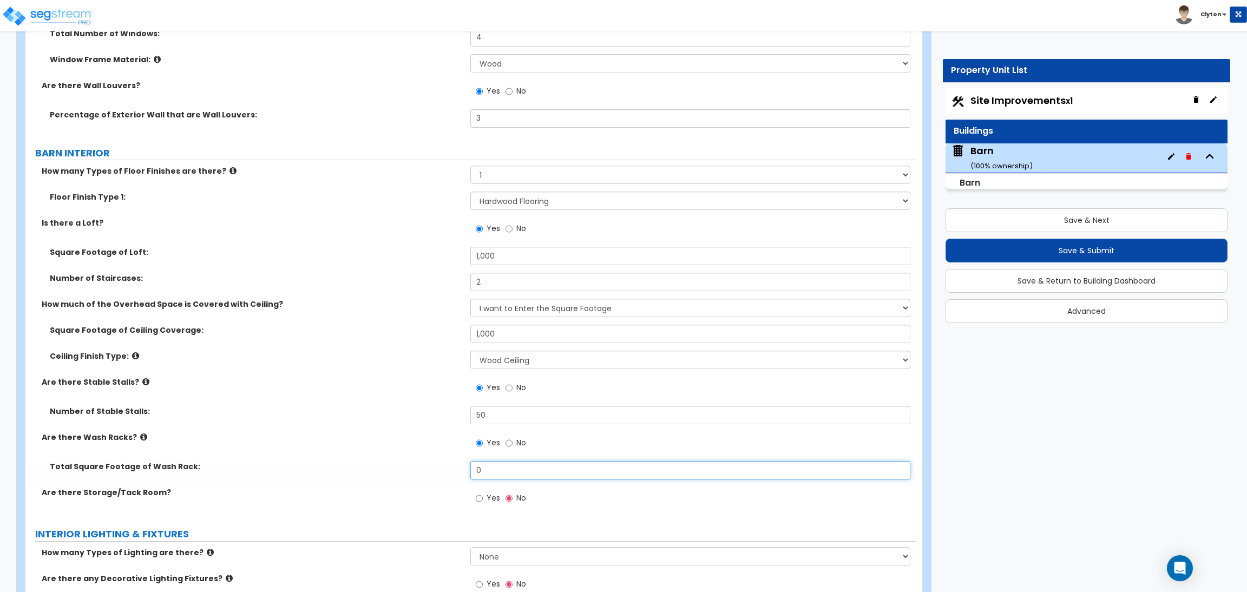
drag, startPoint x: 504, startPoint y: 471, endPoint x: 410, endPoint y: 482, distance: 94.2
click at [411, 482] on div "Total Square Footage of Wash Rack: 0" at bounding box center [470, 474] width 890 height 26
click at [410, 482] on div "Total Square Footage of Wash Rack: 5" at bounding box center [470, 474] width 890 height 26
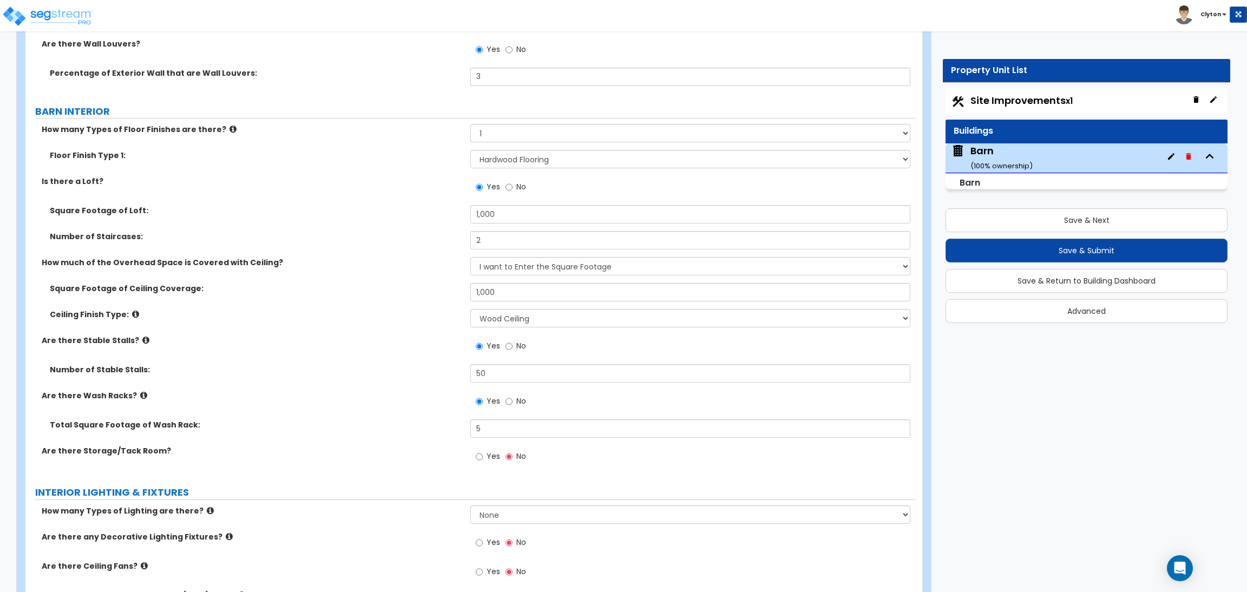
scroll to position [1136, 0]
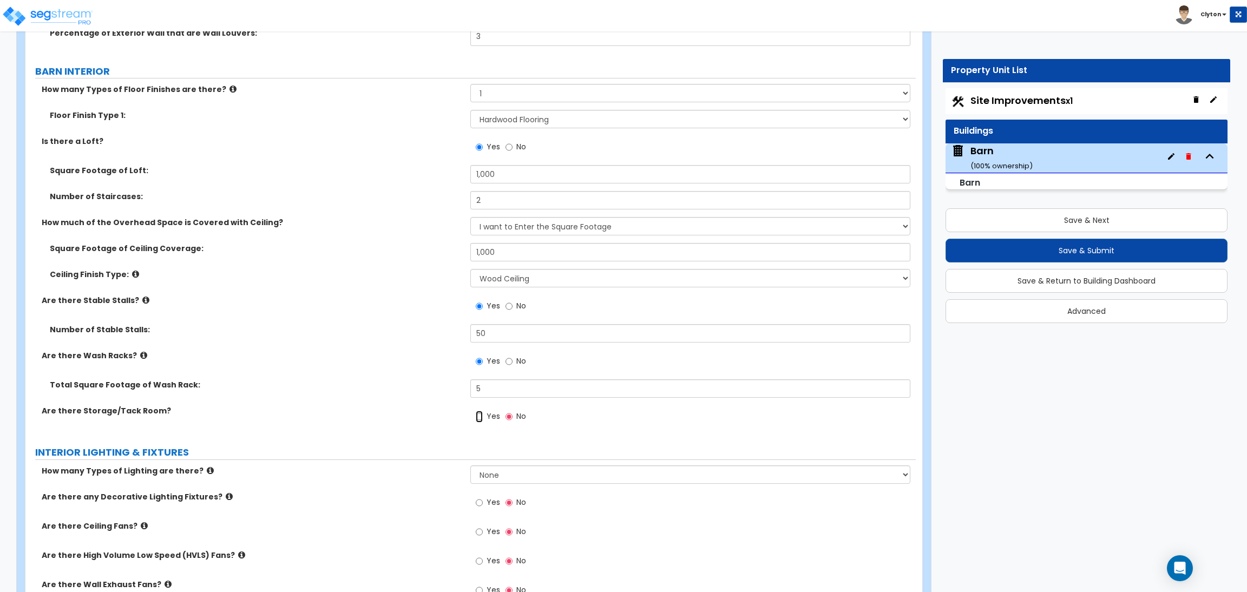
click at [478, 422] on input "Yes" at bounding box center [479, 417] width 7 height 12
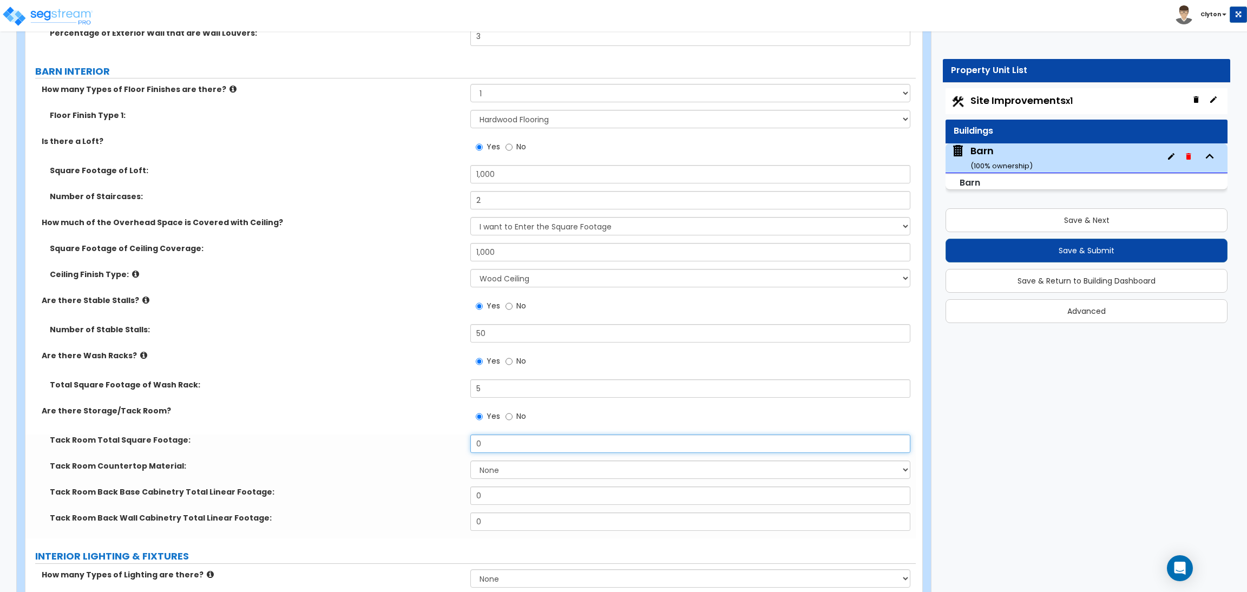
drag, startPoint x: 508, startPoint y: 442, endPoint x: 373, endPoint y: 442, distance: 135.3
click at [373, 442] on div "Tack Room Total Square Footage: 0" at bounding box center [470, 448] width 890 height 26
click at [512, 443] on input "0" at bounding box center [689, 444] width 439 height 18
drag, startPoint x: 497, startPoint y: 442, endPoint x: 427, endPoint y: 436, distance: 70.6
click at [428, 437] on div "Tack Room Total Square Footage: 0" at bounding box center [470, 448] width 890 height 26
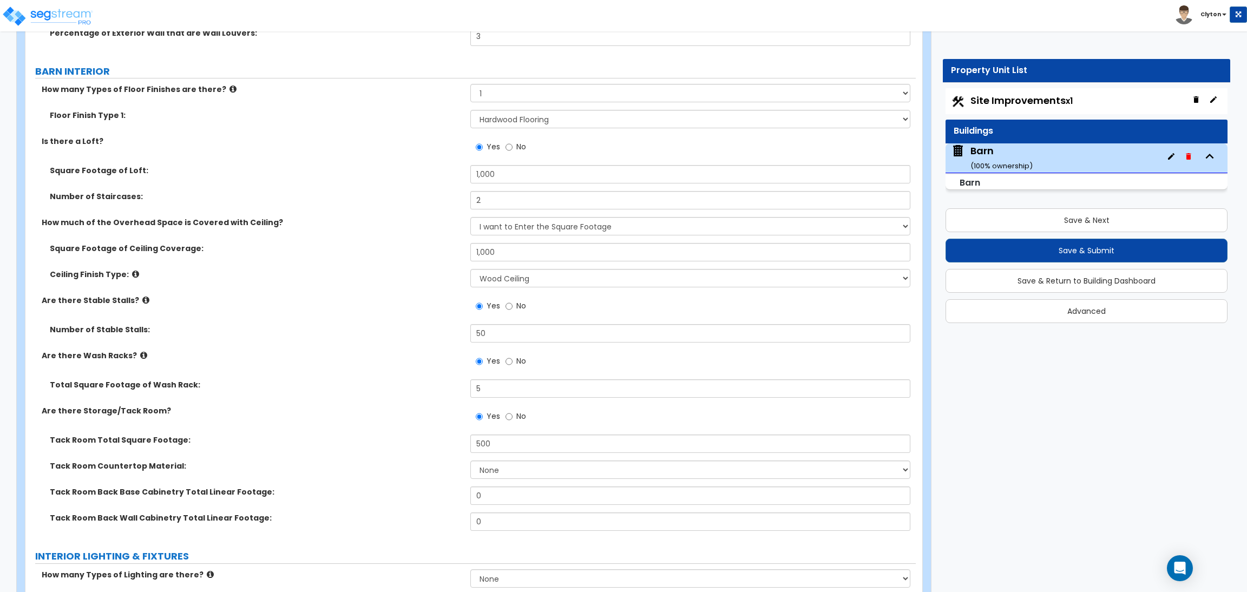
click at [377, 497] on label "Tack Room Back Base Cabinetry Total Linear Footage:" at bounding box center [256, 492] width 412 height 11
click at [534, 472] on select "None Plastic Laminate Solid Surface Stone Quartz Marble Tile Wood Stainless Ste…" at bounding box center [689, 470] width 439 height 18
click at [470, 461] on select "None Plastic Laminate Solid Surface Stone Quartz Marble Tile Wood Stainless Ste…" at bounding box center [689, 470] width 439 height 18
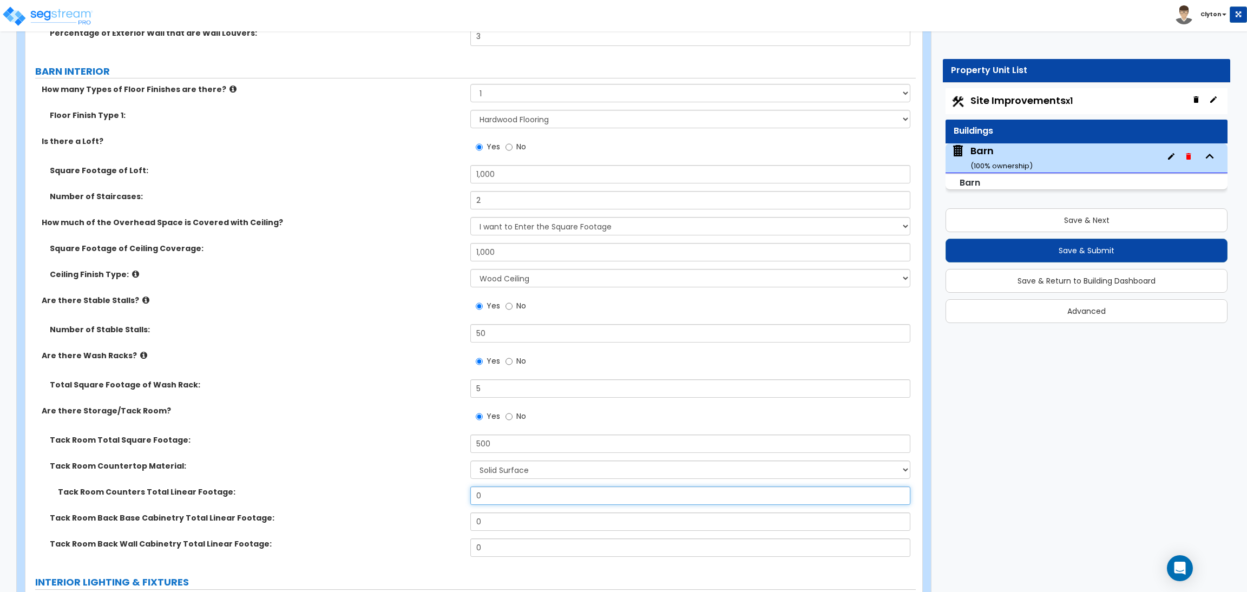
drag, startPoint x: 503, startPoint y: 495, endPoint x: 417, endPoint y: 504, distance: 86.5
click at [417, 504] on div "Tack Room Counters Total Linear Footage: 0" at bounding box center [470, 500] width 890 height 26
click at [501, 467] on select "None Plastic Laminate Solid Surface Stone Quartz Marble Tile Wood Stainless Ste…" at bounding box center [689, 470] width 439 height 18
click at [470, 461] on select "None Plastic Laminate Solid Surface Stone Quartz Marble Tile Wood Stainless Ste…" at bounding box center [689, 470] width 439 height 18
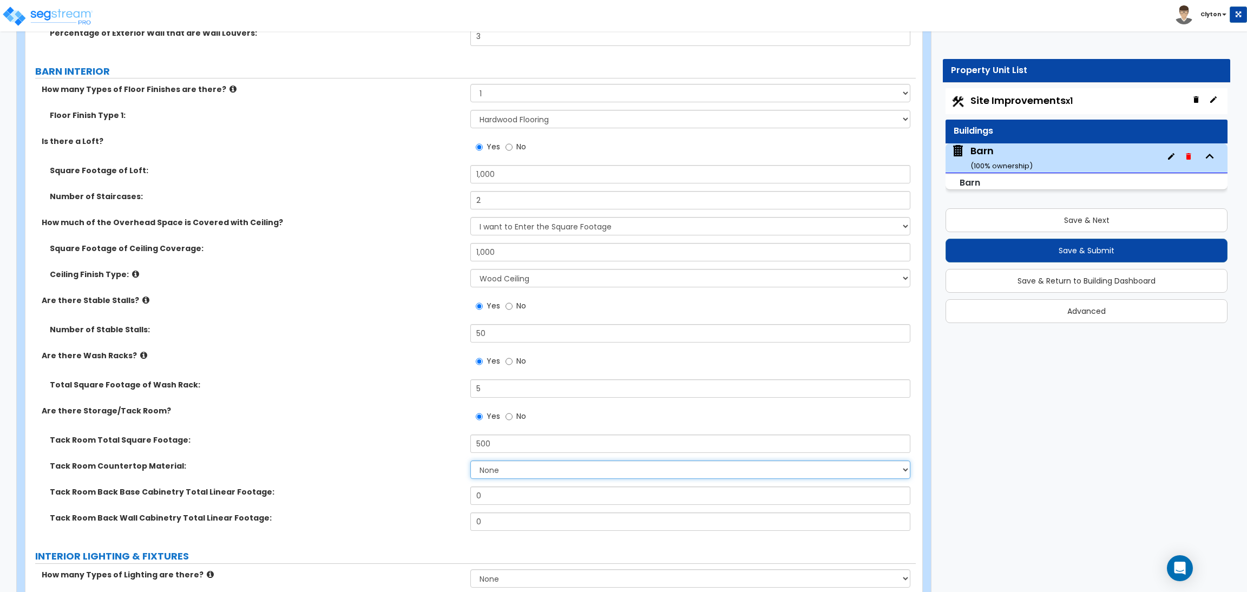
click at [482, 472] on select "None Plastic Laminate Solid Surface Stone Quartz Marble Tile Wood Stainless Ste…" at bounding box center [689, 470] width 439 height 18
click at [470, 461] on select "None Plastic Laminate Solid Surface Stone Quartz Marble Tile Wood Stainless Ste…" at bounding box center [689, 470] width 439 height 18
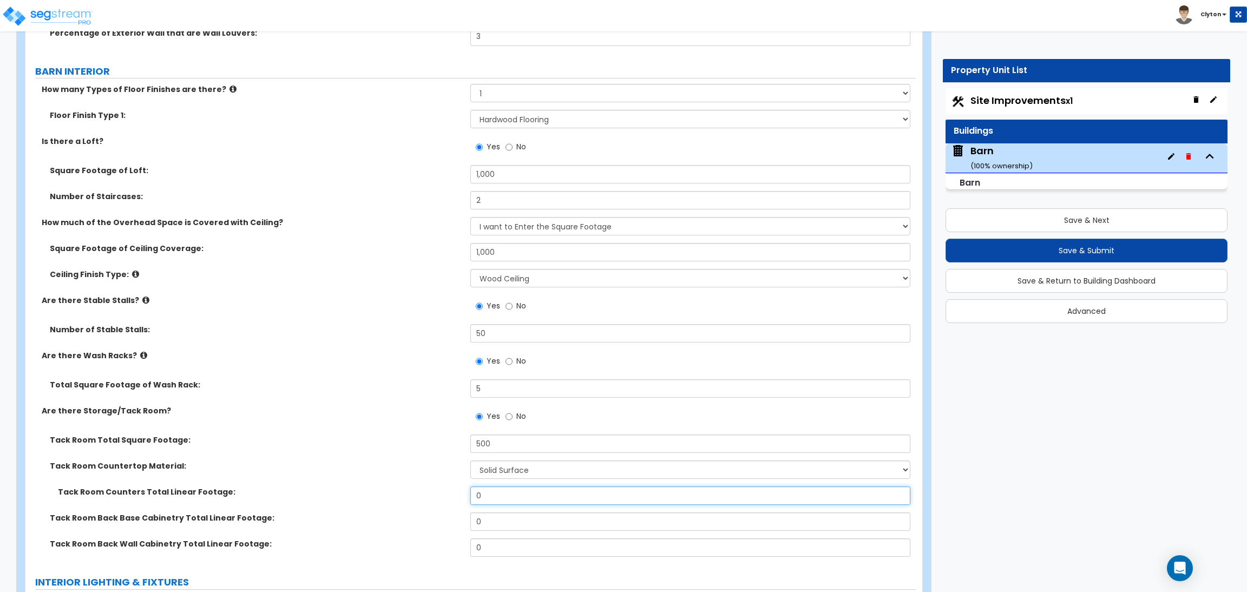
drag, startPoint x: 496, startPoint y: 493, endPoint x: 377, endPoint y: 497, distance: 118.6
click at [378, 497] on div "Tack Room Counters Total Linear Footage: 0" at bounding box center [470, 500] width 890 height 26
drag, startPoint x: 324, startPoint y: 500, endPoint x: 368, endPoint y: 500, distance: 43.8
click at [326, 500] on div "Tack Room Counters Total Linear Footage: 0" at bounding box center [470, 500] width 890 height 26
drag, startPoint x: 495, startPoint y: 491, endPoint x: 411, endPoint y: 501, distance: 84.0
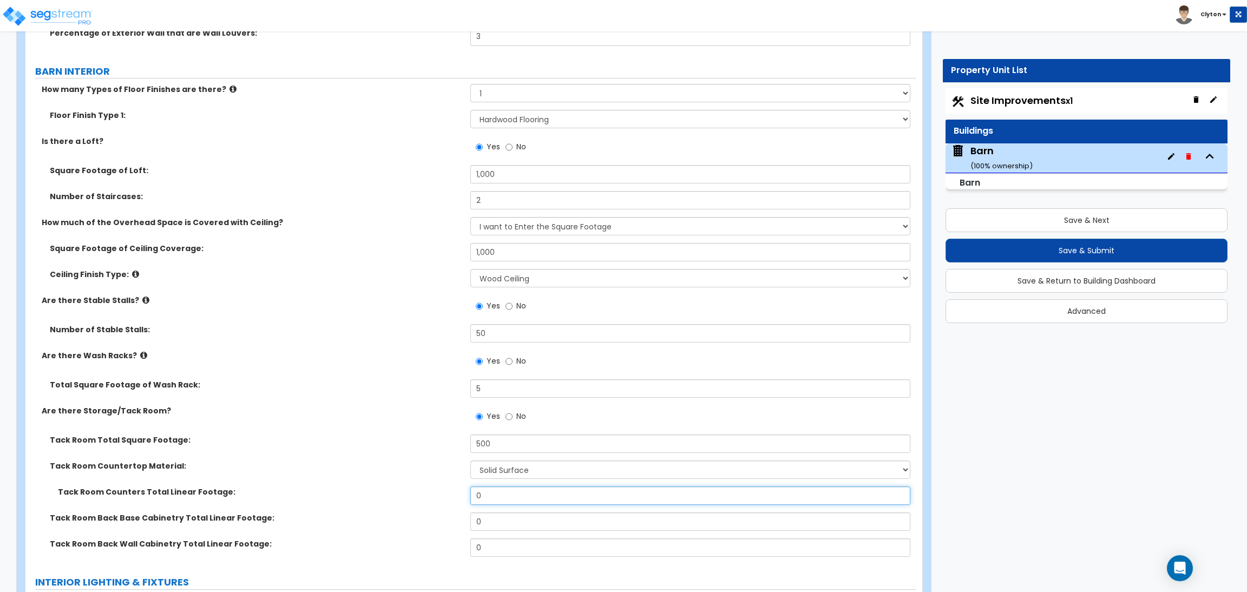
click at [411, 501] on div "Tack Room Counters Total Linear Footage: 0" at bounding box center [470, 500] width 890 height 26
click at [340, 477] on div "Tack Room Countertop Material: None Plastic Laminate Solid Surface Stone Quartz…" at bounding box center [470, 474] width 890 height 26
drag, startPoint x: 491, startPoint y: 491, endPoint x: 413, endPoint y: 494, distance: 78.0
click at [412, 493] on div "Tack Room Counters Total Linear Footage: 0" at bounding box center [470, 500] width 890 height 26
drag, startPoint x: 518, startPoint y: 527, endPoint x: 407, endPoint y: 526, distance: 111.5
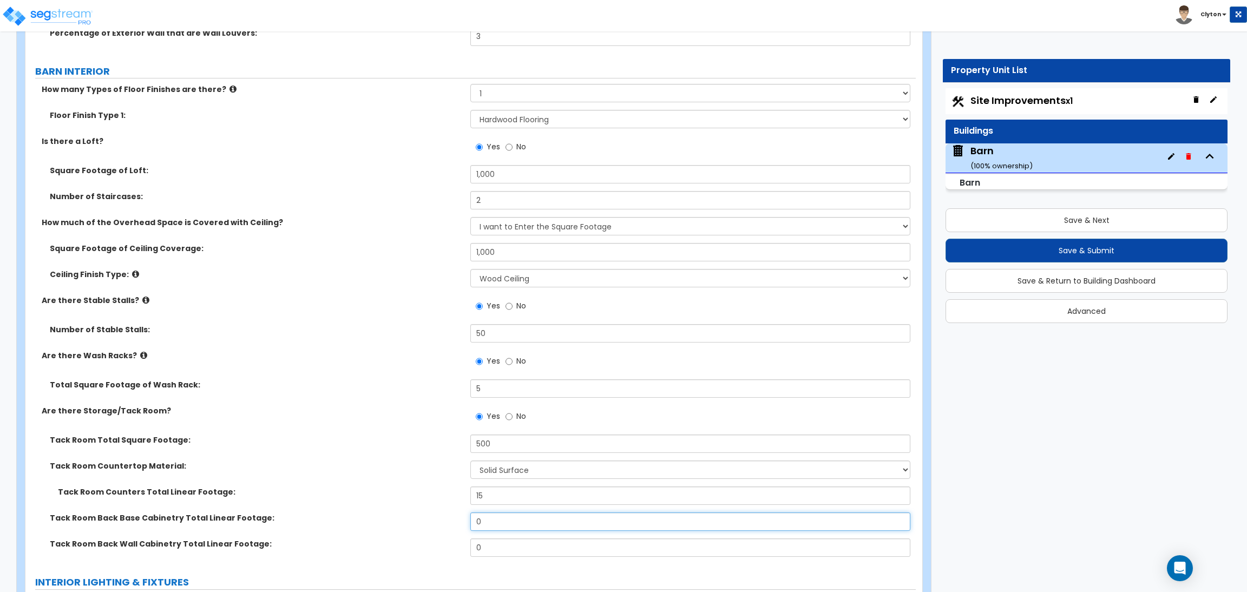
click at [407, 526] on div "Tack Room Back Base Cabinetry Total Linear Footage: 0" at bounding box center [470, 525] width 890 height 26
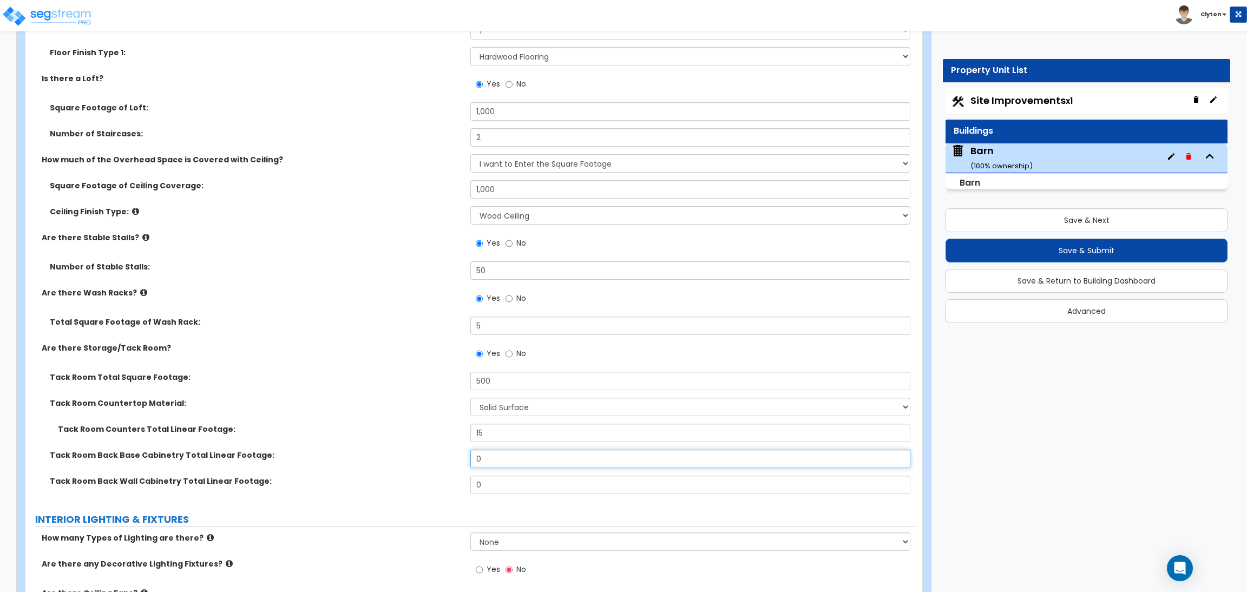
scroll to position [1218, 0]
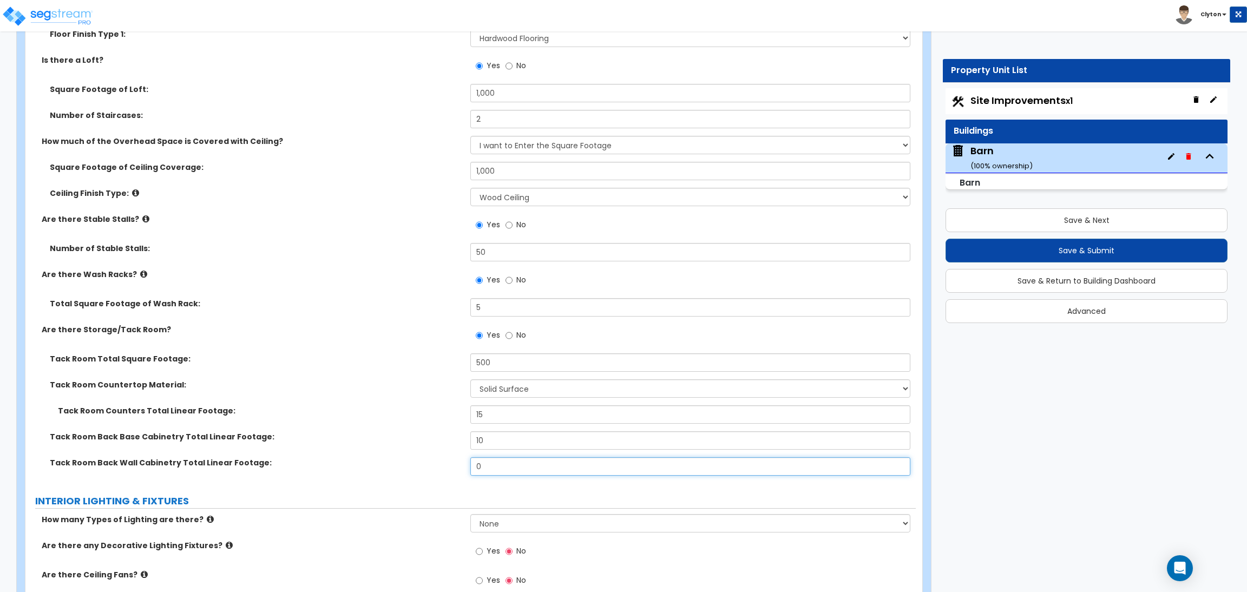
drag, startPoint x: 529, startPoint y: 464, endPoint x: 354, endPoint y: 465, distance: 174.3
click at [356, 465] on div "Tack Room Back Wall Cabinetry Total Linear Footage: 0" at bounding box center [470, 470] width 890 height 26
click at [353, 466] on label "Tack Room Back Wall Cabinetry Total Linear Footage:" at bounding box center [256, 462] width 412 height 11
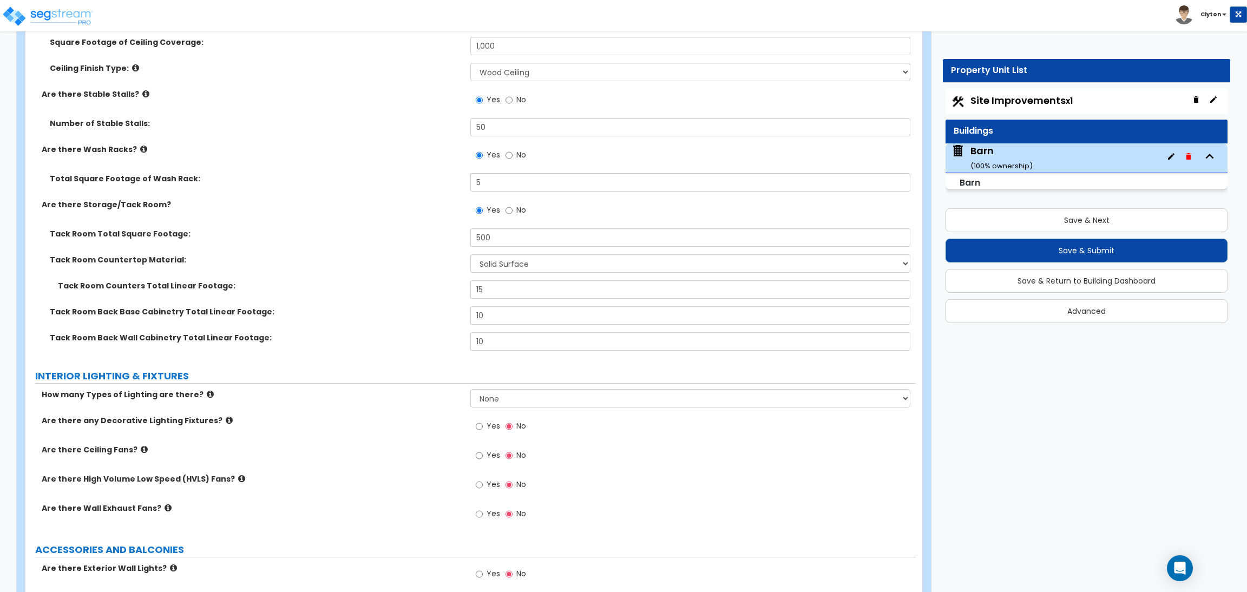
scroll to position [1378, 0]
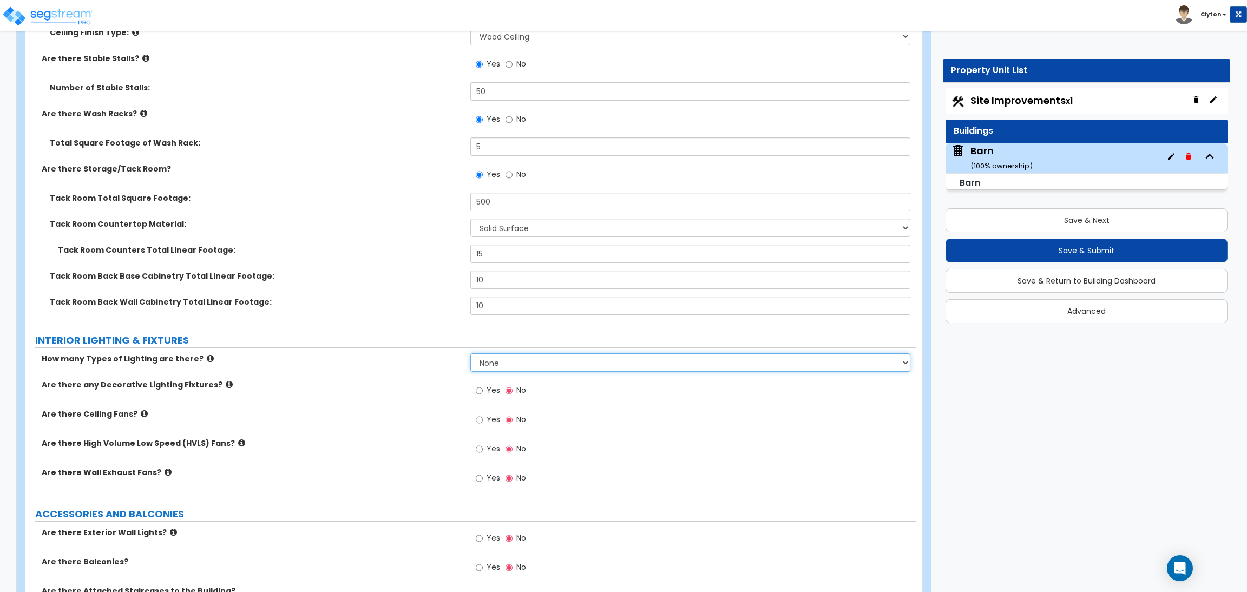
click at [509, 362] on select "None 1 2 3" at bounding box center [689, 362] width 439 height 18
click at [470, 354] on select "None 1 2 3" at bounding box center [689, 362] width 439 height 18
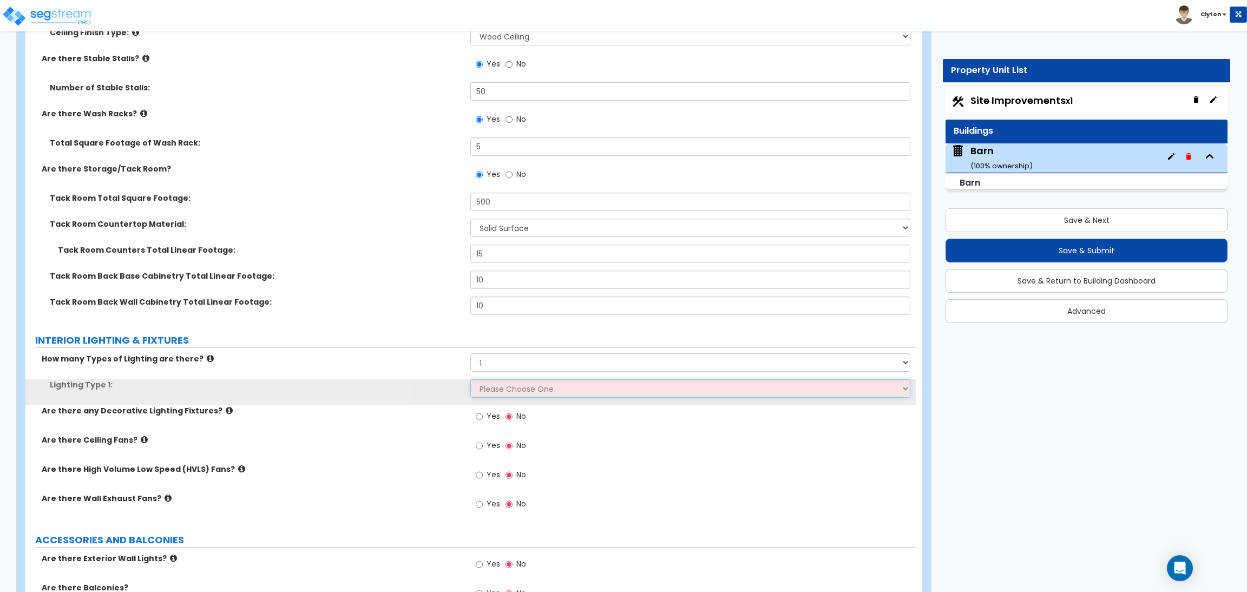
click at [517, 391] on select "Please Choose One LED Surface-Mounted LED Recessed Fluorescent Surface-Mounted …" at bounding box center [689, 388] width 439 height 18
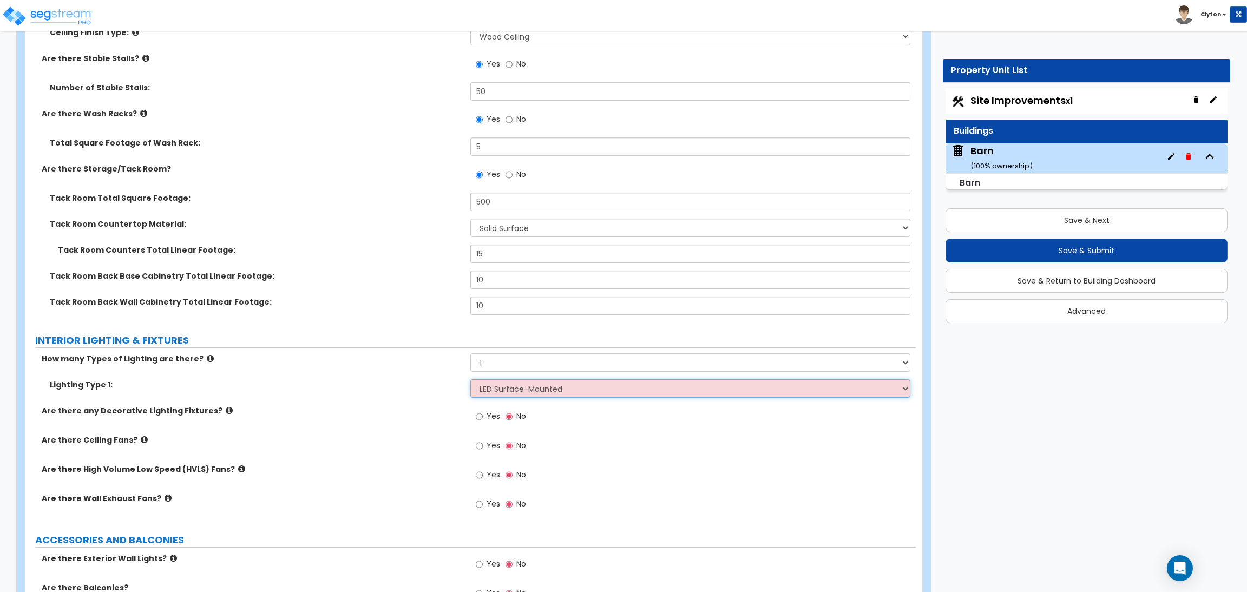
click at [470, 380] on select "Please Choose One LED Surface-Mounted LED Recessed Fluorescent Surface-Mounted …" at bounding box center [689, 388] width 439 height 18
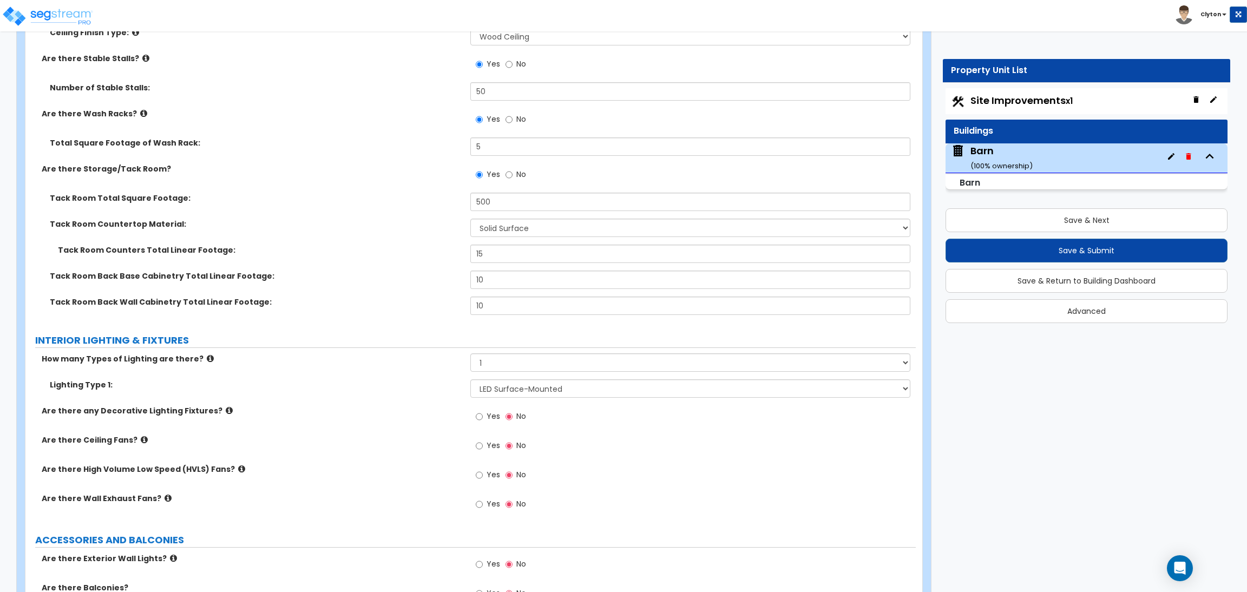
click at [475, 418] on div "Yes No" at bounding box center [500, 417] width 61 height 25
click at [484, 416] on label "Yes" at bounding box center [488, 418] width 24 height 18
click at [483, 416] on input "Yes" at bounding box center [479, 417] width 7 height 12
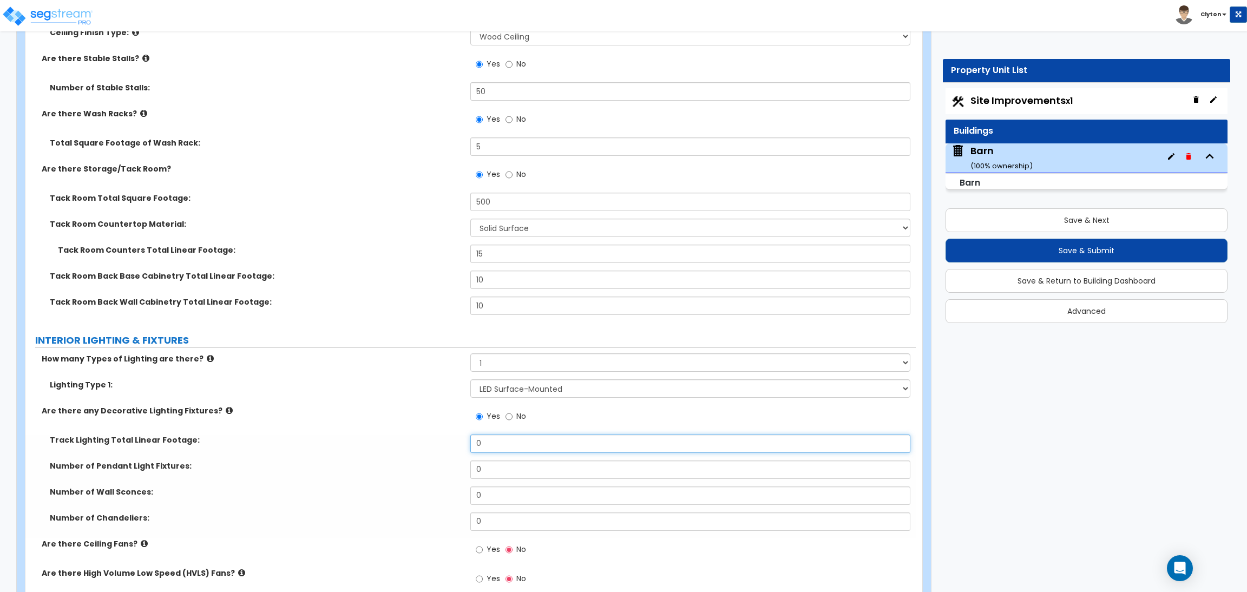
drag, startPoint x: 501, startPoint y: 445, endPoint x: 369, endPoint y: 459, distance: 132.7
click at [371, 459] on div "Track Lighting Total Linear Footage: 0" at bounding box center [470, 448] width 890 height 26
drag, startPoint x: 487, startPoint y: 472, endPoint x: 359, endPoint y: 482, distance: 127.5
click at [372, 481] on div "Number of Pendant Light Fixtures: 0" at bounding box center [470, 474] width 890 height 26
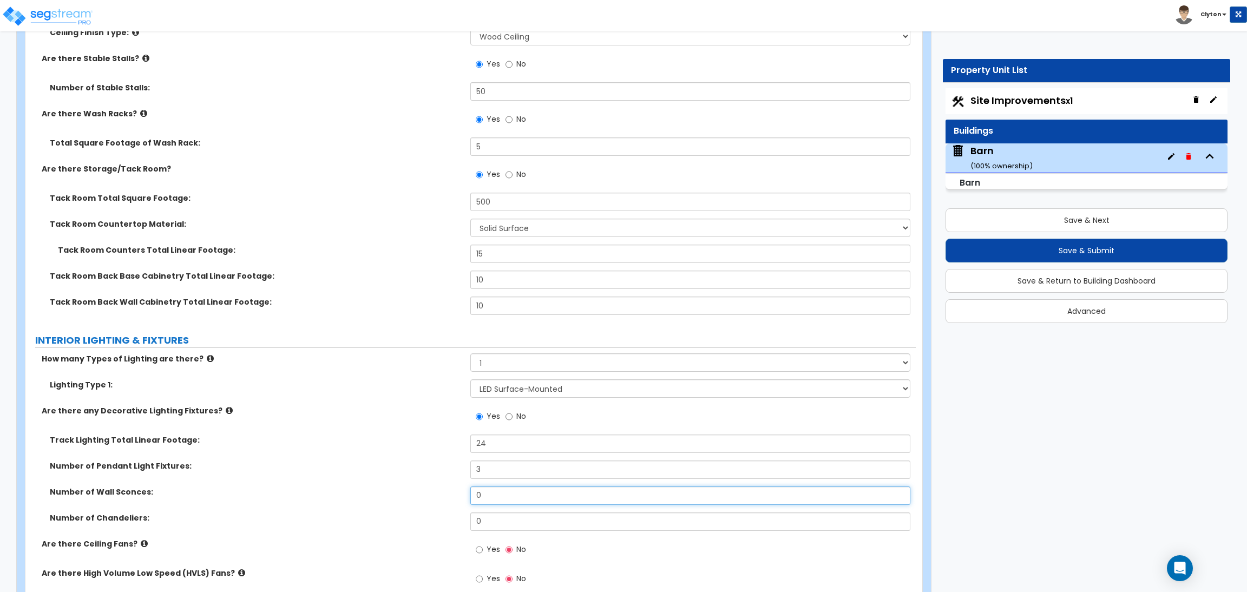
drag, startPoint x: 500, startPoint y: 493, endPoint x: 419, endPoint y: 491, distance: 80.1
click at [421, 491] on div "Number of Wall Sconces: 0" at bounding box center [470, 500] width 890 height 26
drag, startPoint x: 502, startPoint y: 523, endPoint x: 351, endPoint y: 524, distance: 150.4
click at [354, 524] on div "Number of Chandeliers: 0" at bounding box center [470, 525] width 890 height 26
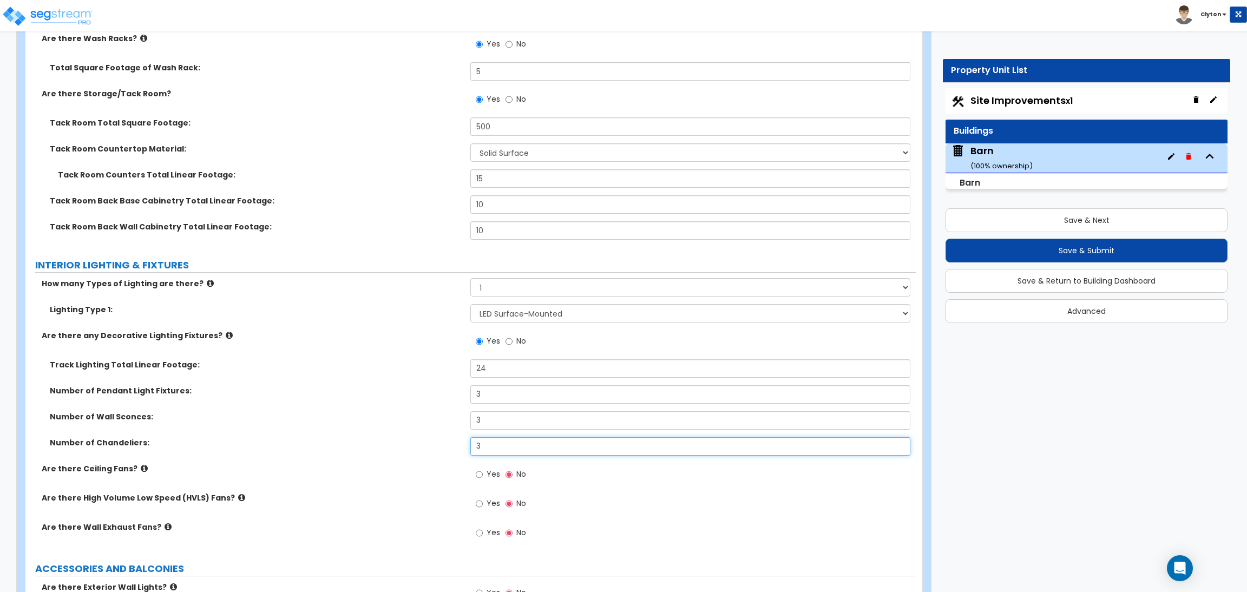
scroll to position [1541, 0]
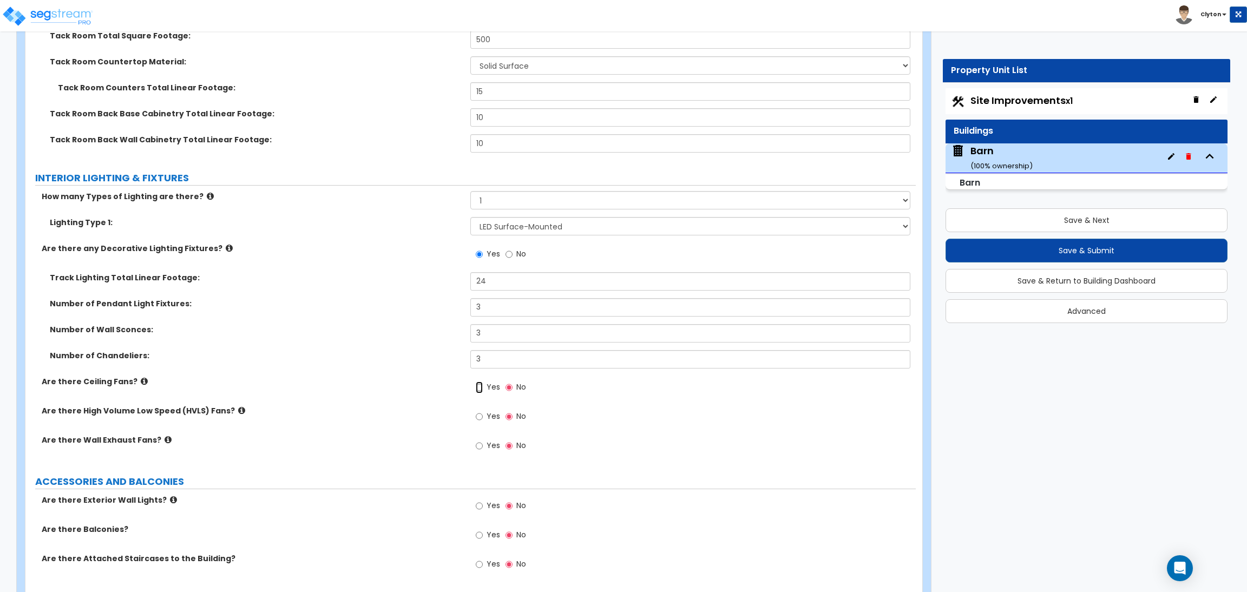
click at [482, 387] on input "Yes" at bounding box center [479, 388] width 7 height 12
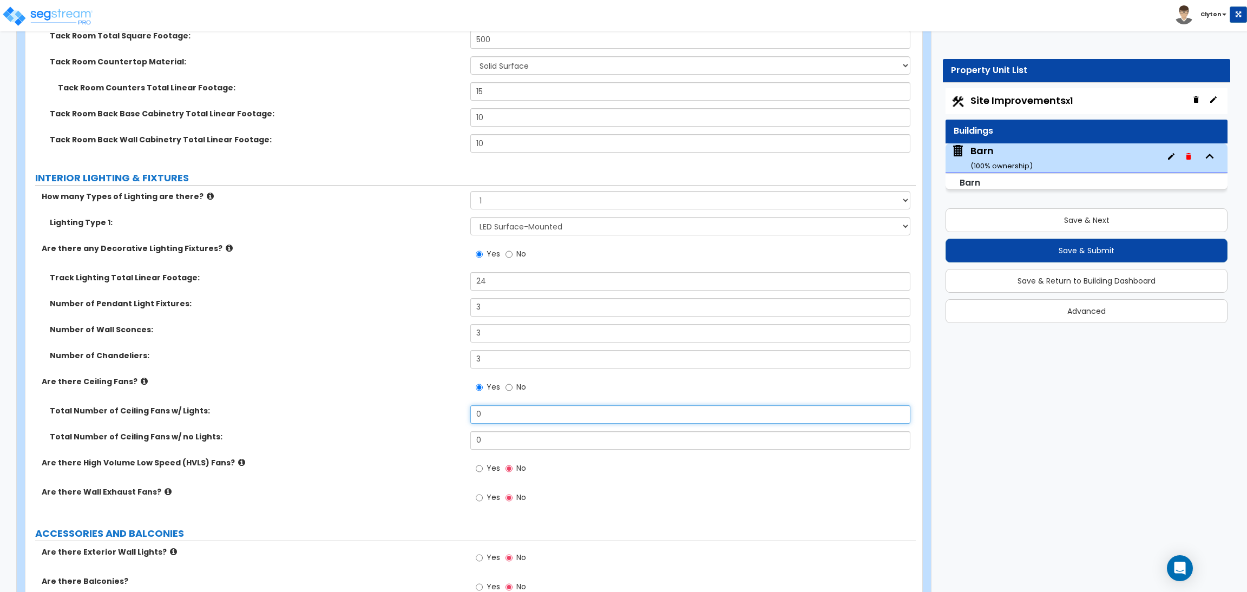
drag, startPoint x: 487, startPoint y: 412, endPoint x: 629, endPoint y: 476, distance: 155.8
click at [356, 422] on div "Total Number of Ceiling Fans w/ Lights: 0" at bounding box center [470, 418] width 890 height 26
click at [500, 417] on input "0" at bounding box center [689, 414] width 439 height 18
drag, startPoint x: 501, startPoint y: 417, endPoint x: 351, endPoint y: 422, distance: 150.0
click at [351, 422] on div "Total Number of Ceiling Fans w/ Lights: 0" at bounding box center [470, 418] width 890 height 26
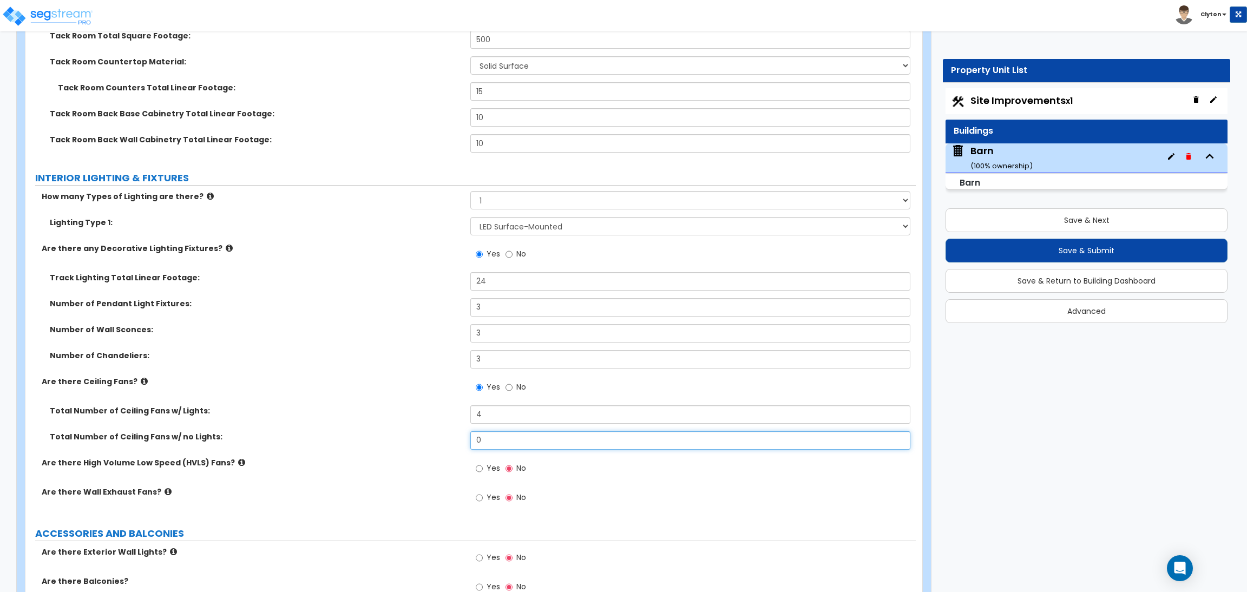
drag, startPoint x: 529, startPoint y: 448, endPoint x: 362, endPoint y: 450, distance: 166.7
click at [358, 443] on div "Total Number of Ceiling Fans w/ no Lights: 0" at bounding box center [470, 444] width 890 height 26
click at [387, 479] on div "Are there High Volume Low Speed (HVLS) Fans? Yes No" at bounding box center [470, 471] width 890 height 29
click at [238, 459] on icon at bounding box center [241, 462] width 7 height 8
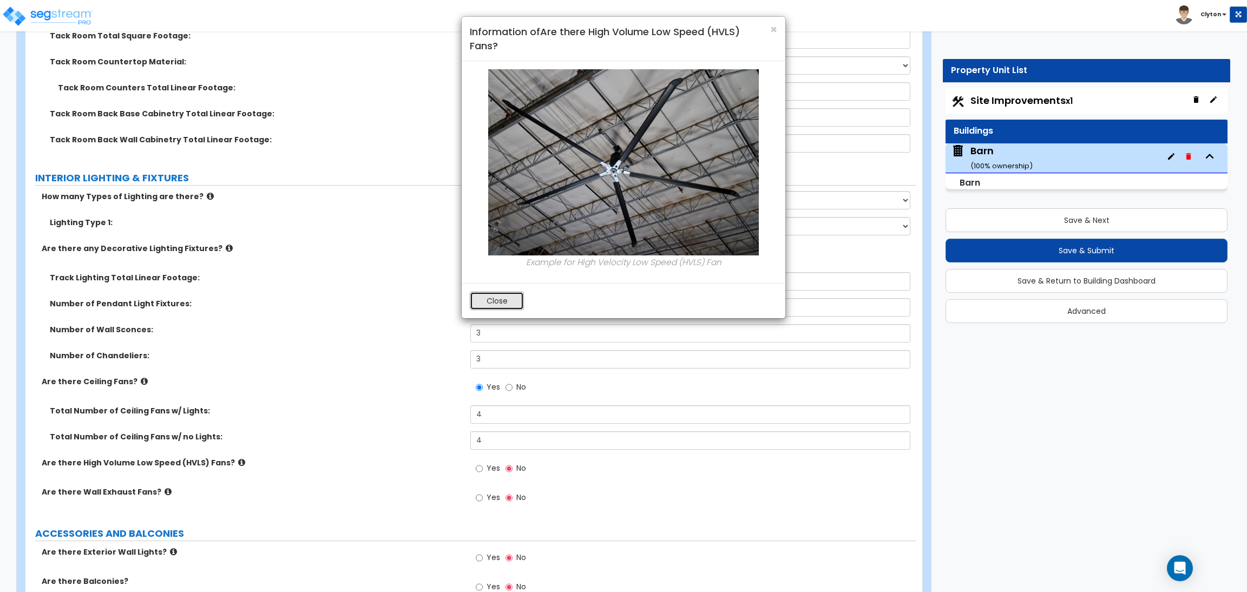
click at [498, 307] on button "Close" at bounding box center [497, 301] width 54 height 18
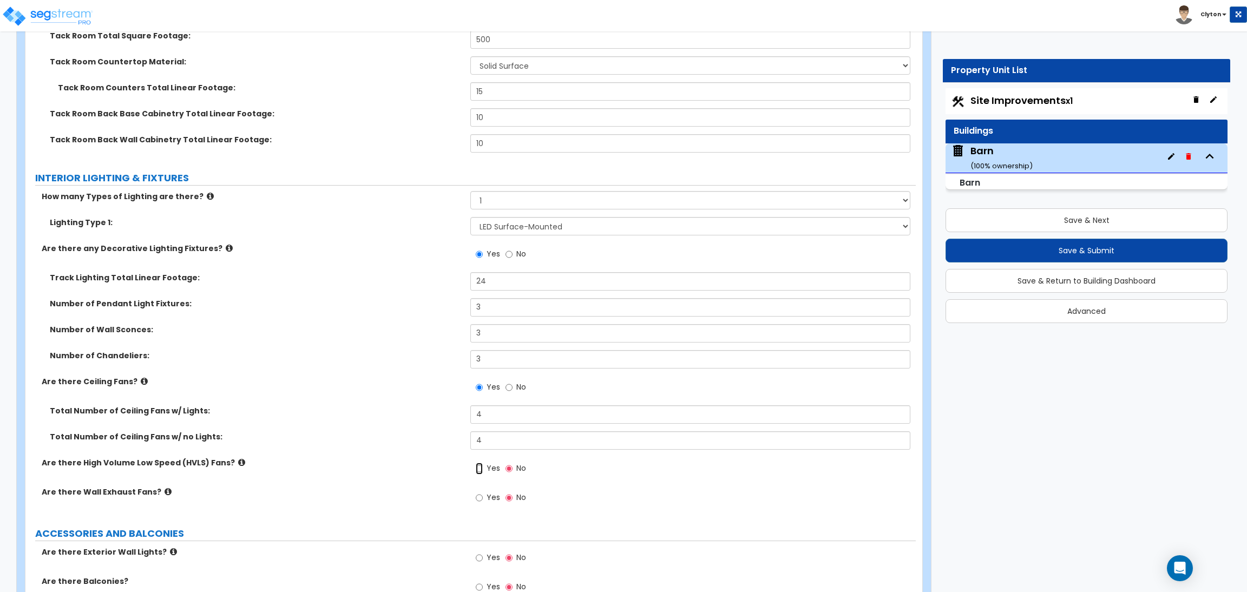
click at [478, 466] on input "Yes" at bounding box center [479, 469] width 7 height 12
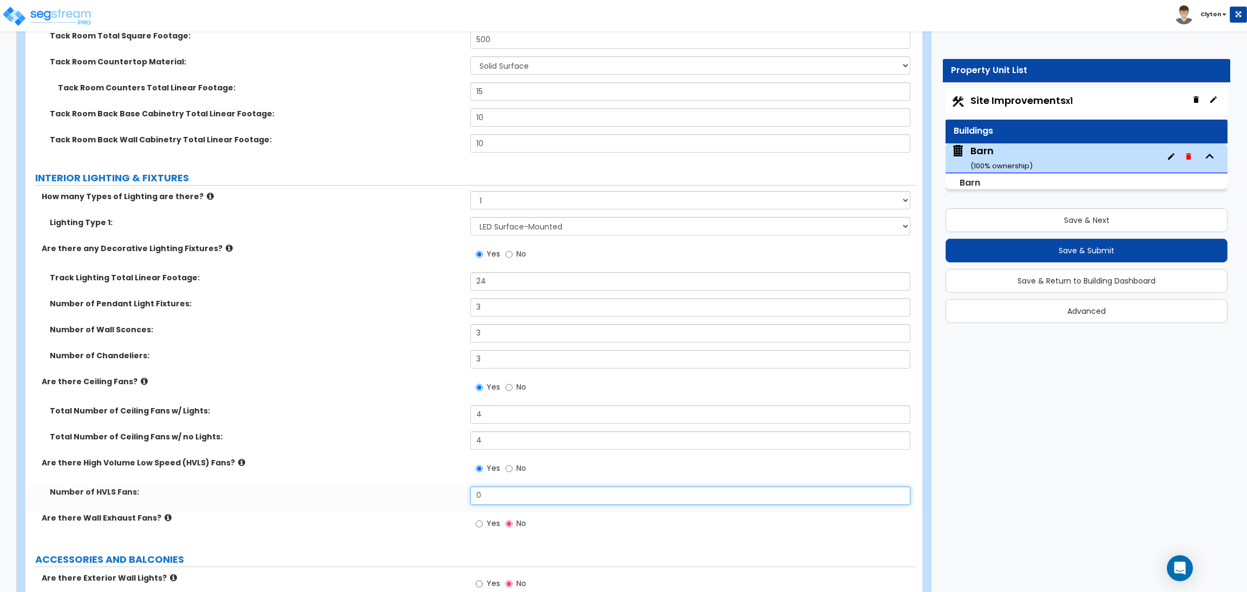
drag, startPoint x: 496, startPoint y: 488, endPoint x: 368, endPoint y: 493, distance: 128.4
click at [368, 493] on div "Number of HVLS Fans: 0" at bounding box center [470, 500] width 890 height 26
click at [367, 390] on div "Are there Ceiling Fans? Yes No" at bounding box center [470, 390] width 890 height 29
click at [472, 524] on div "Yes No" at bounding box center [500, 524] width 61 height 25
click at [476, 524] on input "Yes" at bounding box center [479, 524] width 7 height 12
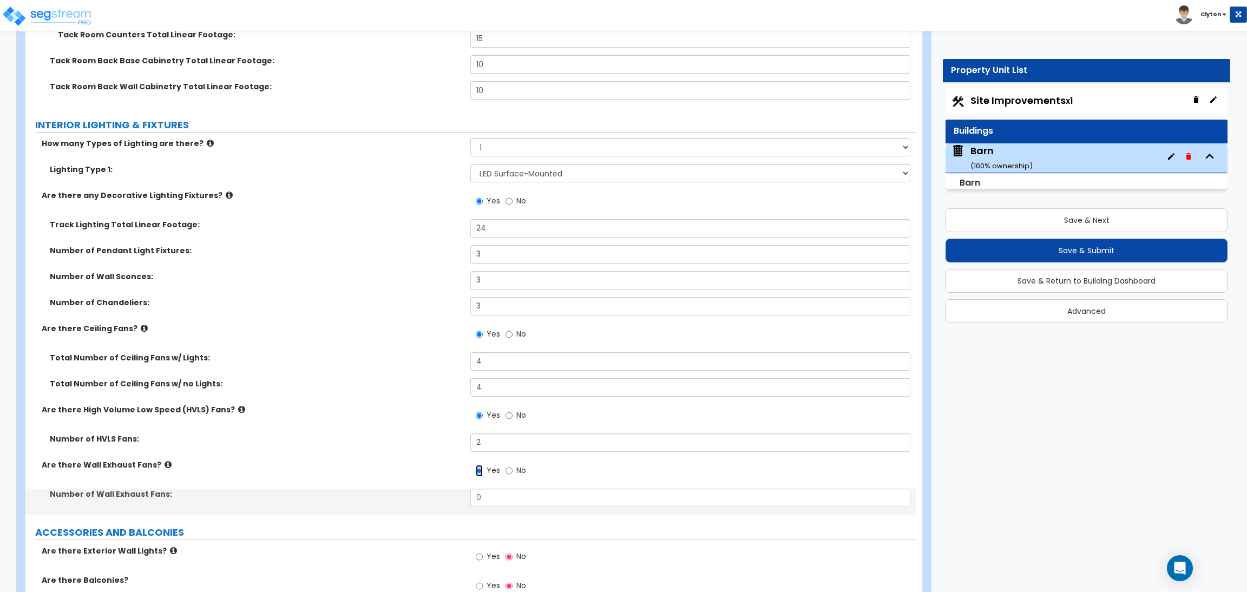
scroll to position [1622, 0]
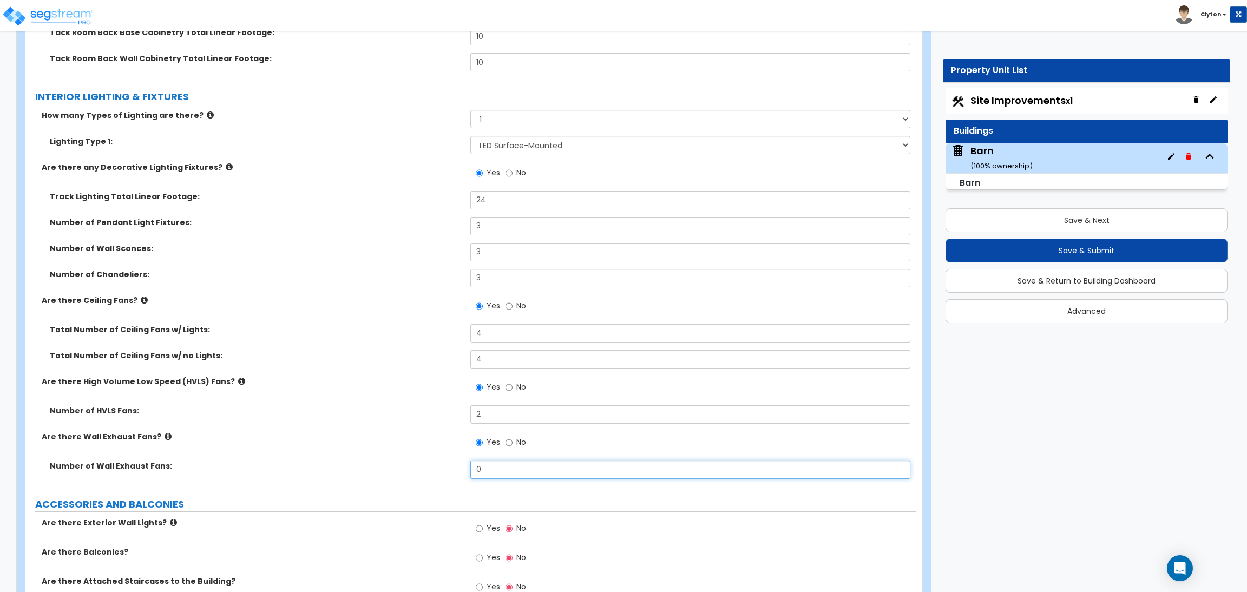
drag, startPoint x: 495, startPoint y: 465, endPoint x: 352, endPoint y: 465, distance: 142.9
click at [352, 465] on div "Number of Wall Exhaust Fans: 0" at bounding box center [470, 474] width 890 height 26
click at [352, 465] on label "Number of Wall Exhaust Fans:" at bounding box center [256, 466] width 412 height 11
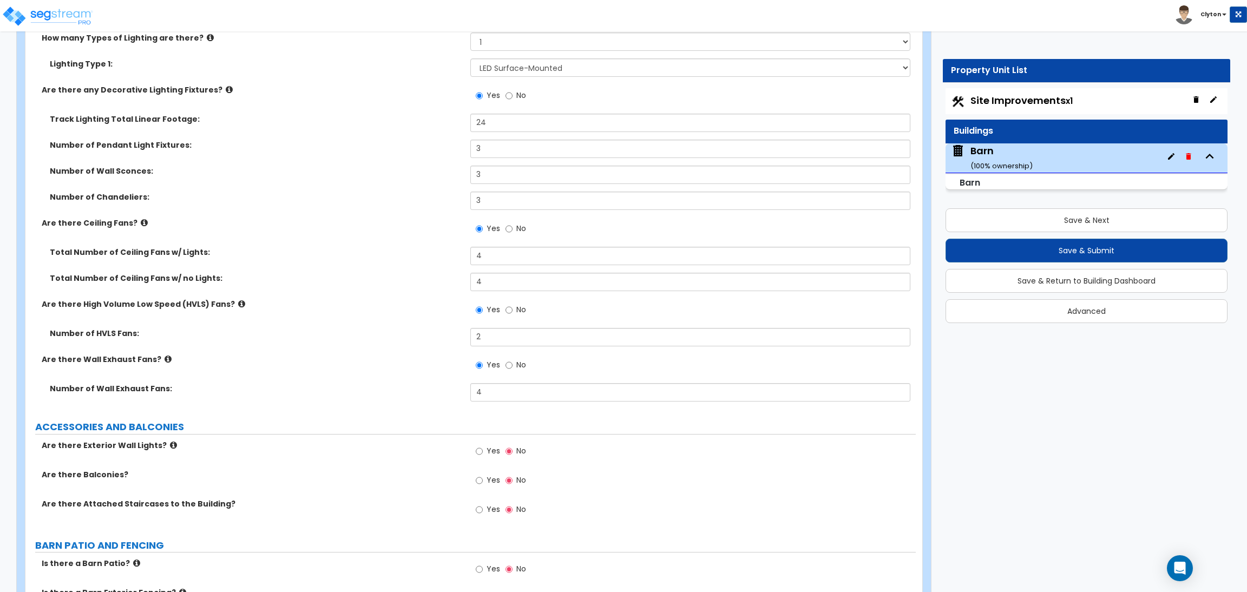
scroll to position [1775, 0]
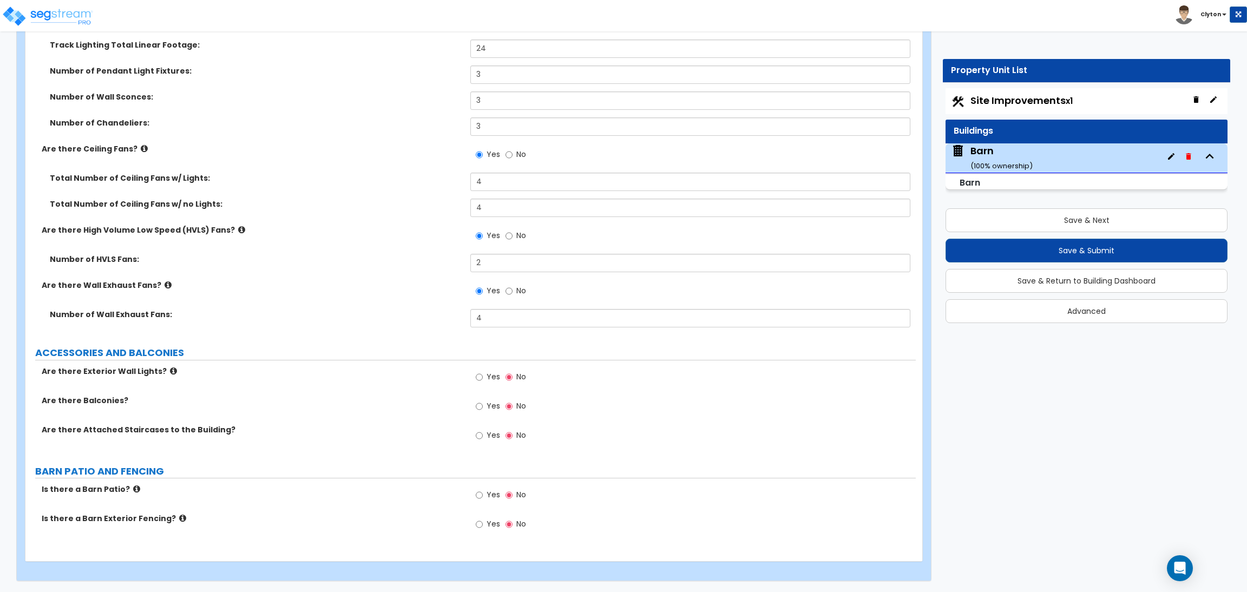
click at [487, 376] on span "Yes" at bounding box center [494, 376] width 14 height 11
click at [483, 376] on input "Yes" at bounding box center [479, 377] width 7 height 12
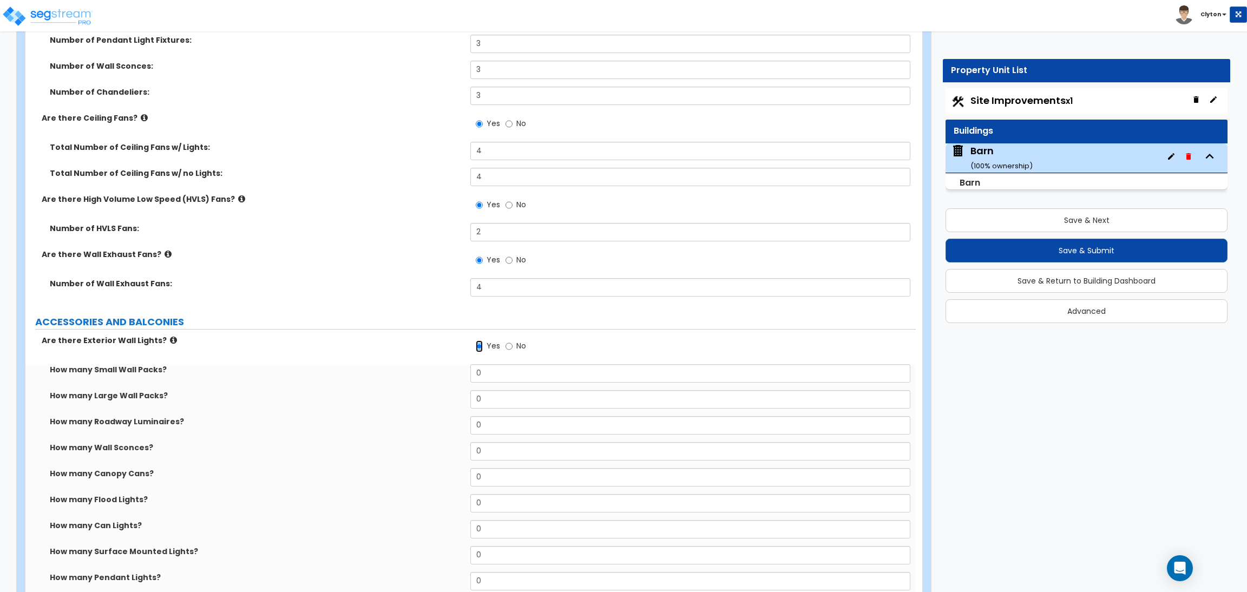
scroll to position [1856, 0]
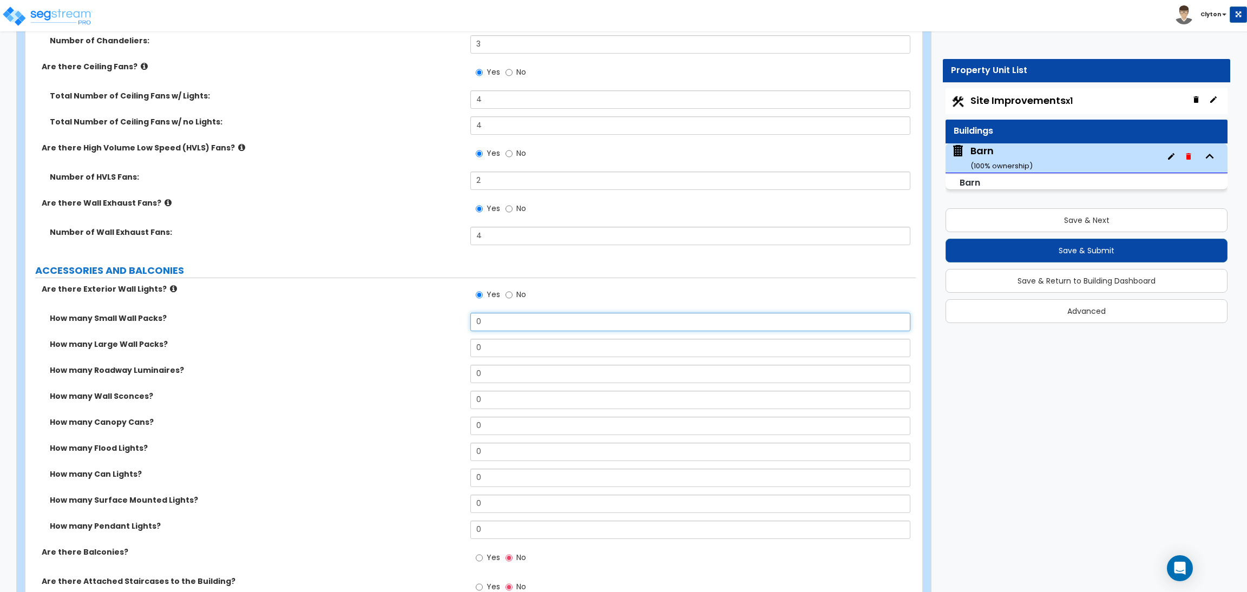
drag, startPoint x: 508, startPoint y: 319, endPoint x: 431, endPoint y: 325, distance: 77.6
click at [431, 325] on div "How many Small Wall Packs? 0" at bounding box center [470, 326] width 890 height 26
drag, startPoint x: 485, startPoint y: 351, endPoint x: 436, endPoint y: 351, distance: 49.2
click at [439, 351] on div "How many Large Wall Packs? 0" at bounding box center [470, 352] width 890 height 26
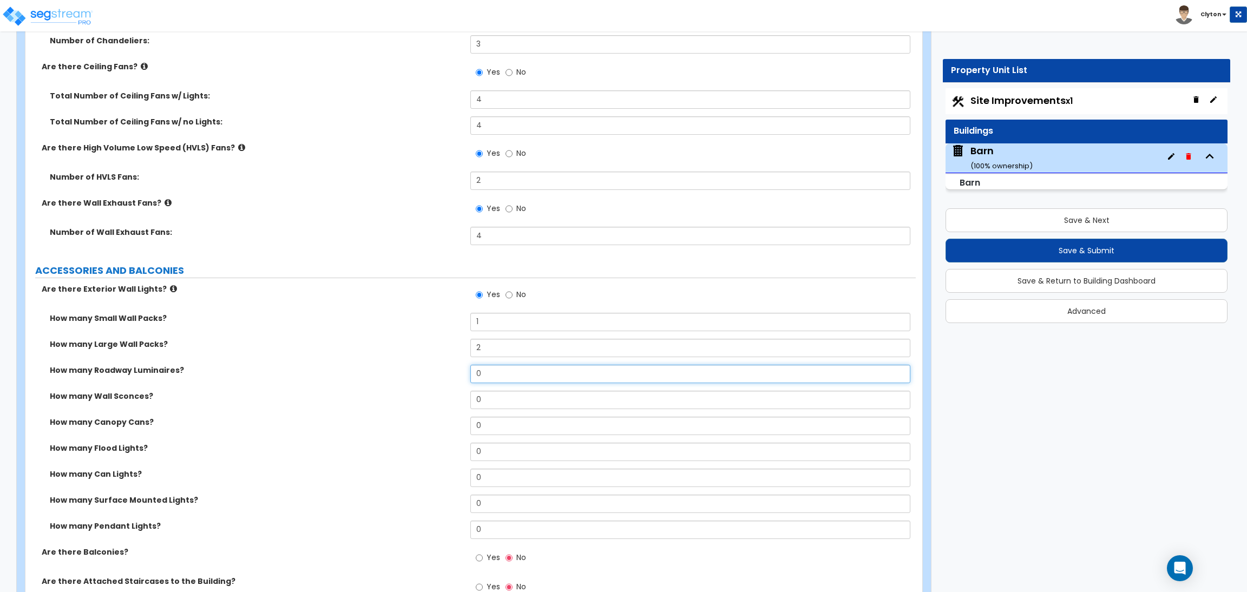
drag, startPoint x: 494, startPoint y: 370, endPoint x: 437, endPoint y: 378, distance: 57.9
click at [442, 377] on div "How many Roadway Luminaires? 0" at bounding box center [470, 378] width 890 height 26
drag, startPoint x: 492, startPoint y: 391, endPoint x: 426, endPoint y: 399, distance: 66.5
click at [426, 399] on div "How many Wall Sconces? 0" at bounding box center [470, 404] width 890 height 26
drag, startPoint x: 492, startPoint y: 426, endPoint x: 429, endPoint y: 429, distance: 62.8
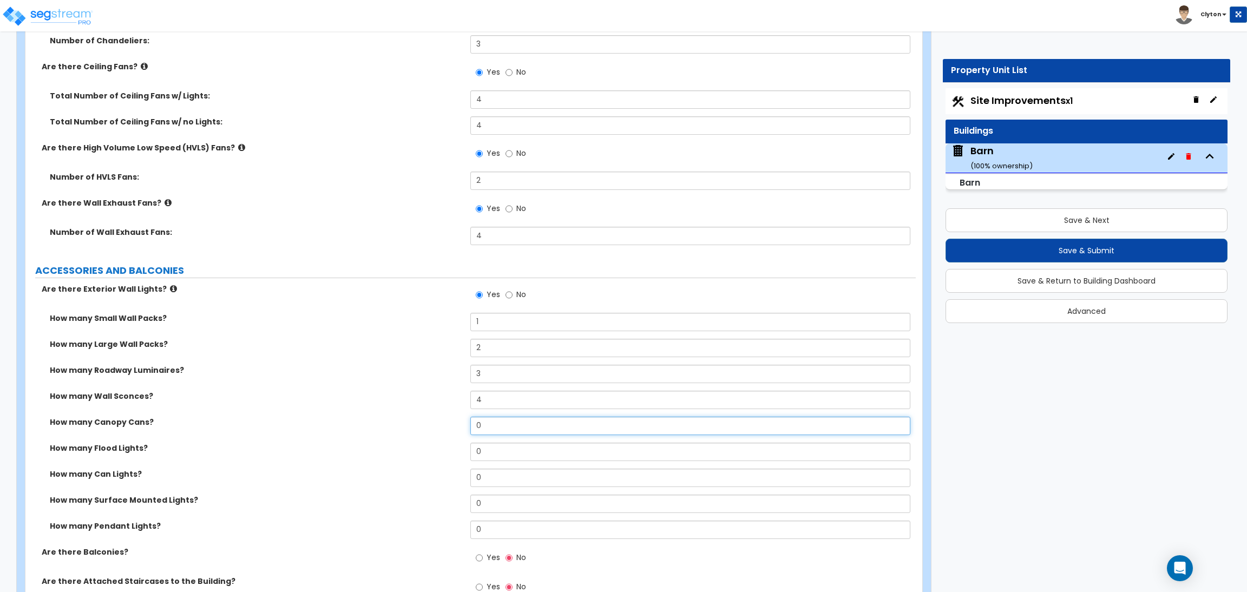
click at [429, 429] on div "How many Canopy Cans? 0" at bounding box center [470, 430] width 890 height 26
drag, startPoint x: 502, startPoint y: 452, endPoint x: 430, endPoint y: 458, distance: 72.8
click at [432, 458] on div "How many Flood Lights? 0" at bounding box center [470, 456] width 890 height 26
drag, startPoint x: 486, startPoint y: 478, endPoint x: 419, endPoint y: 478, distance: 66.6
click at [420, 478] on div "How many Can Lights? 0" at bounding box center [470, 482] width 890 height 26
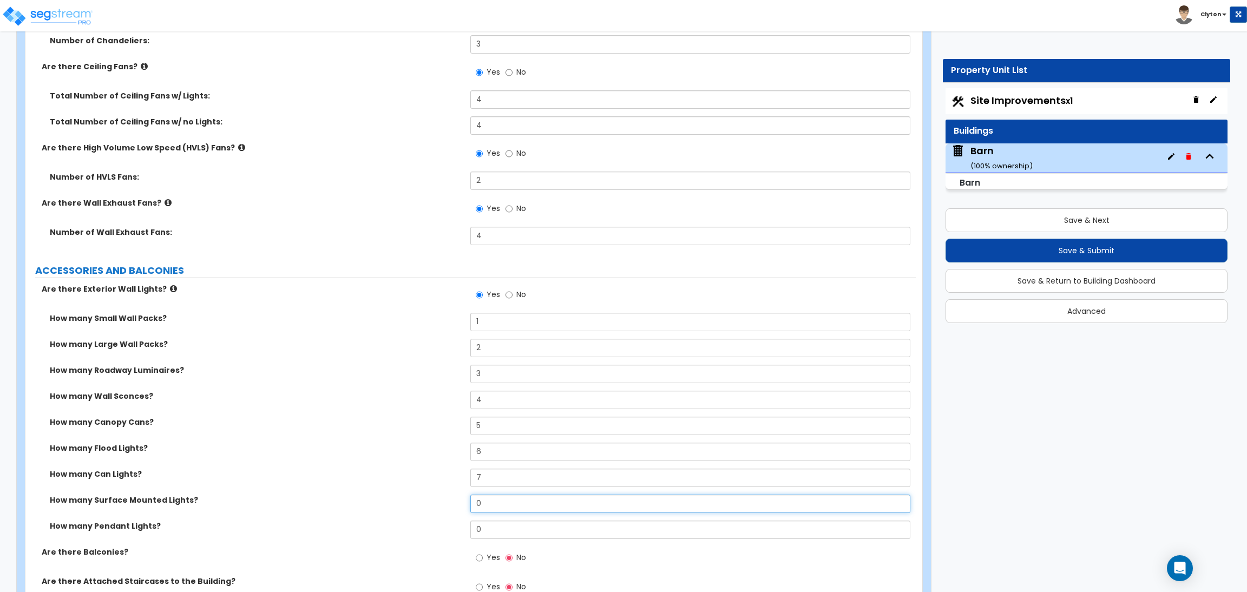
drag, startPoint x: 478, startPoint y: 504, endPoint x: 363, endPoint y: 514, distance: 116.2
click at [363, 514] on div "How many Surface Mounted Lights? 0" at bounding box center [470, 508] width 890 height 26
drag, startPoint x: 495, startPoint y: 528, endPoint x: 414, endPoint y: 529, distance: 80.7
click at [415, 529] on div "How many Pendant Lights? 0" at bounding box center [470, 534] width 890 height 26
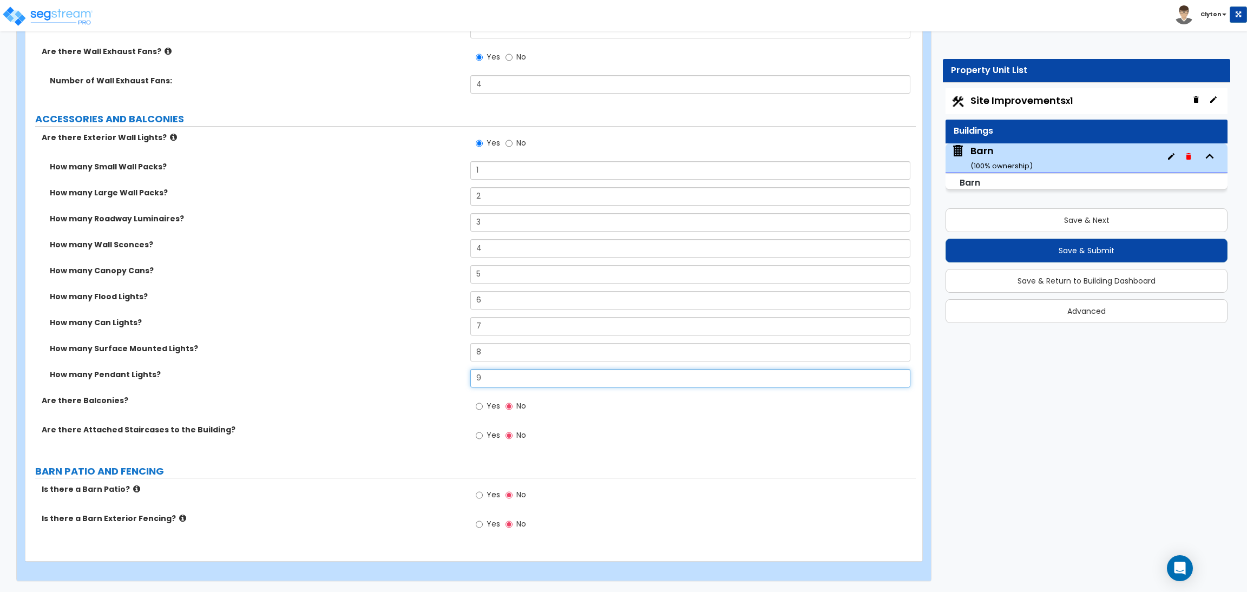
scroll to position [2008, 0]
click at [480, 404] on input "Yes" at bounding box center [479, 406] width 7 height 12
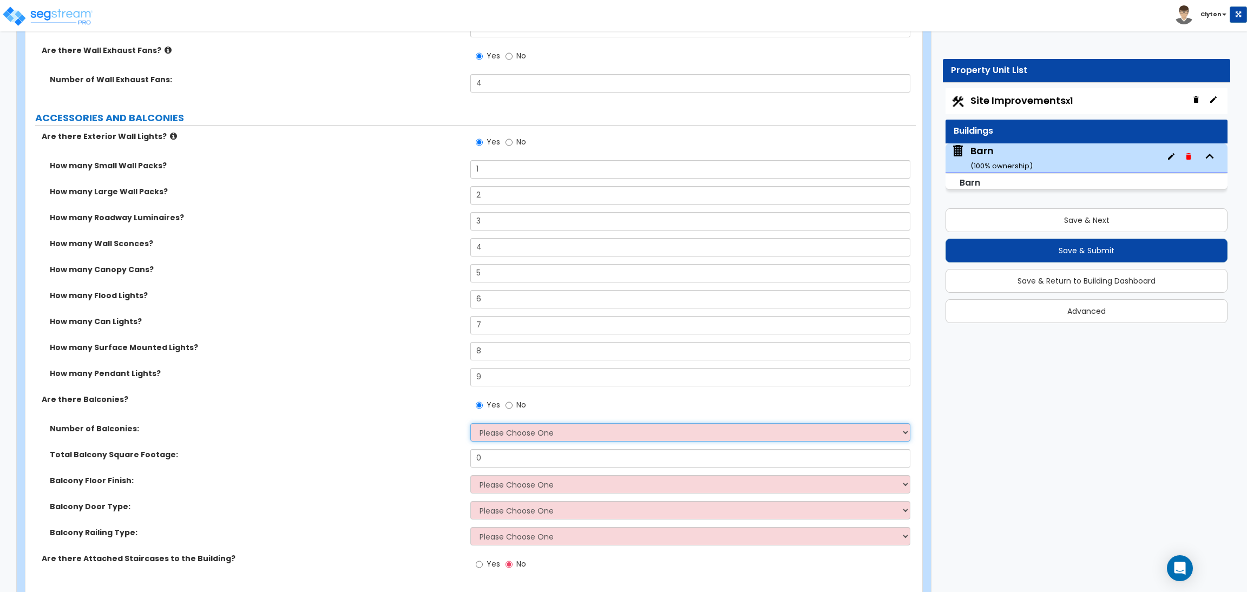
click at [508, 432] on select "Please Choose One 1 2 3 4 5" at bounding box center [689, 432] width 439 height 18
click at [470, 424] on select "Please Choose One 1 2 3 4 5" at bounding box center [689, 432] width 439 height 18
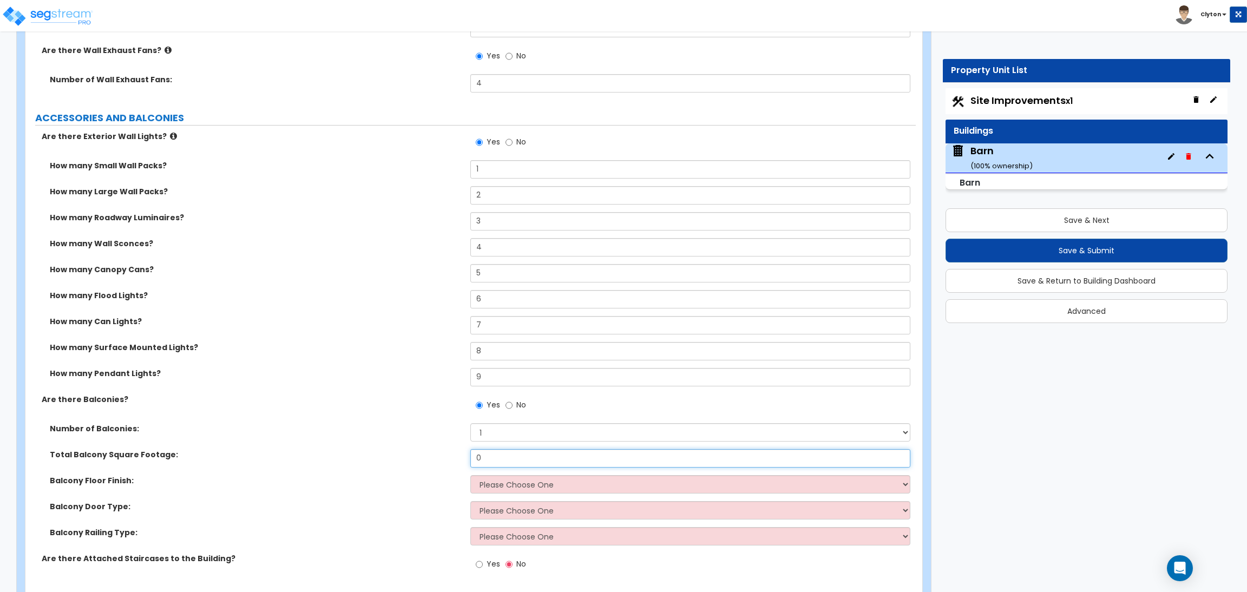
drag, startPoint x: 495, startPoint y: 452, endPoint x: 304, endPoint y: 459, distance: 191.2
click at [310, 459] on div "Total Balcony Square Footage: 0" at bounding box center [470, 462] width 890 height 26
click at [505, 483] on select "Please Choose One Concrete Flooring Tile Flooring Resilient Laminate Flooring P…" at bounding box center [689, 484] width 439 height 18
click at [470, 476] on select "Please Choose One Concrete Flooring Tile Flooring Resilient Laminate Flooring P…" at bounding box center [689, 484] width 439 height 18
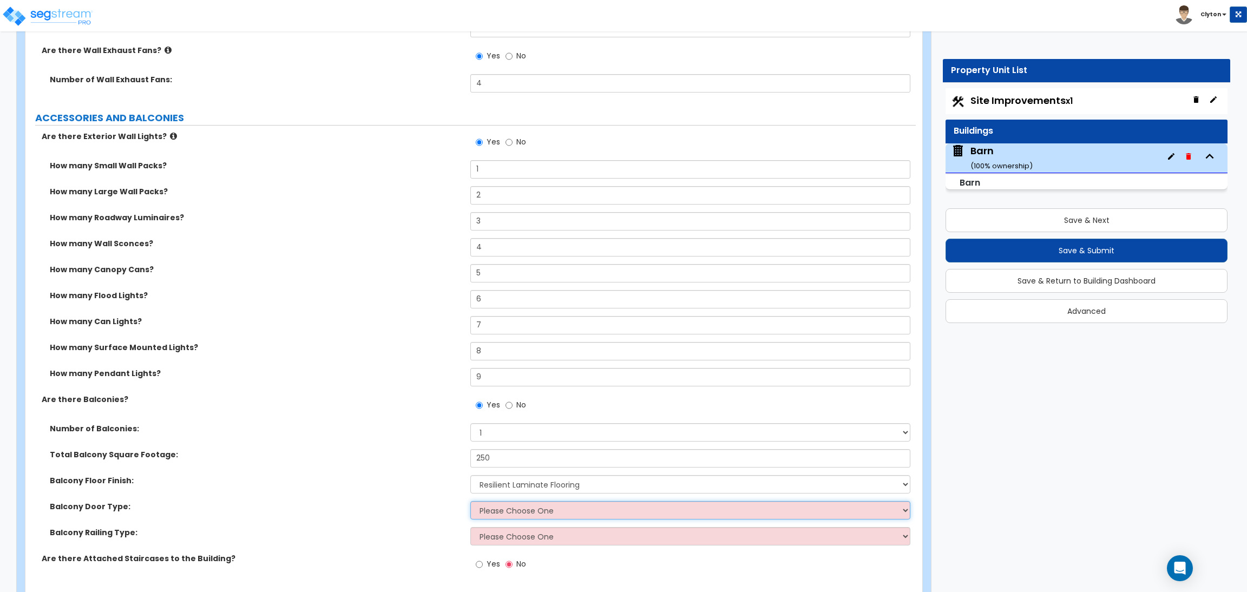
click at [496, 513] on select "Please Choose One Single Hinged Doors Double Hinged Doors Single French Doors D…" at bounding box center [689, 510] width 439 height 18
click at [470, 502] on select "Please Choose One Single Hinged Doors Double Hinged Doors Single French Doors D…" at bounding box center [689, 510] width 439 height 18
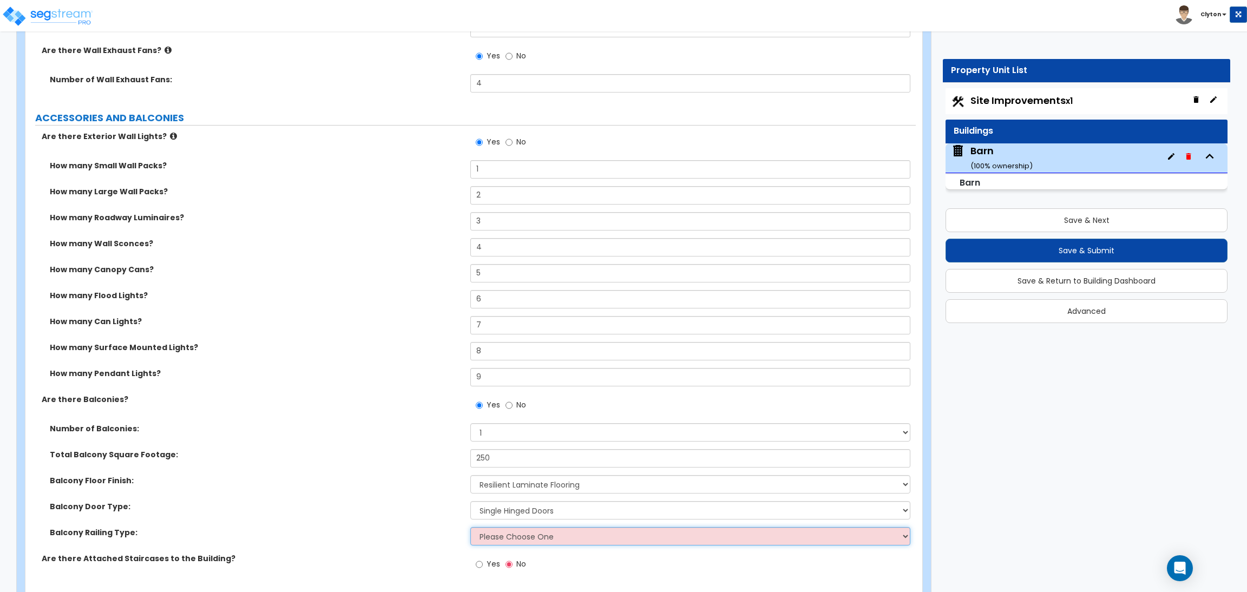
click at [496, 536] on select "Please Choose One Steel Aluminum Wood Glass and Metal Wrought Iron" at bounding box center [689, 536] width 439 height 18
click at [470, 528] on select "Please Choose One Steel Aluminum Wood Glass and Metal Wrought Iron" at bounding box center [689, 536] width 439 height 18
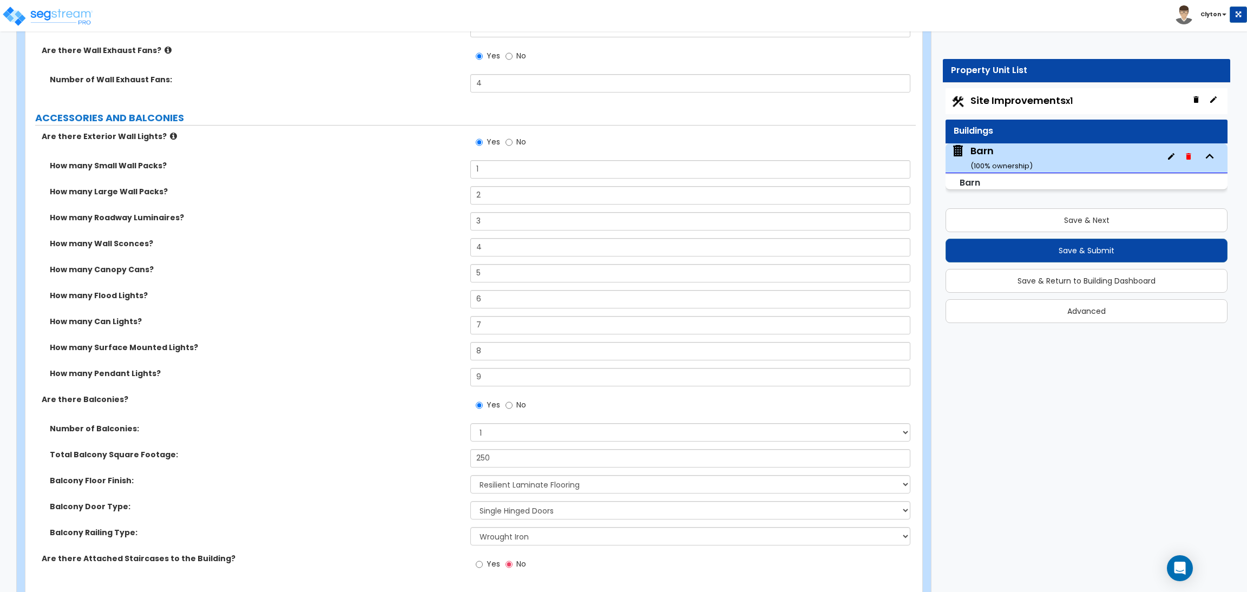
click at [376, 517] on div "Balcony Door Type: Please Choose One Single Hinged Doors Double Hinged Doors Si…" at bounding box center [470, 514] width 890 height 26
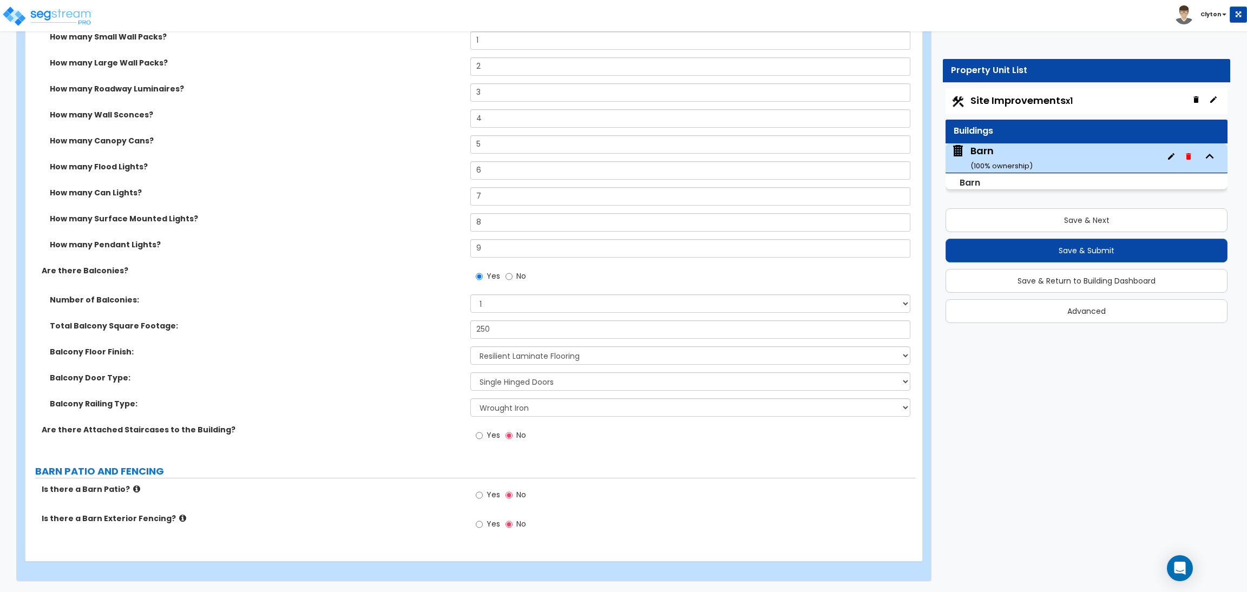
scroll to position [2138, 0]
click at [489, 430] on span "Yes" at bounding box center [494, 435] width 14 height 11
click at [483, 430] on input "Yes" at bounding box center [479, 436] width 7 height 12
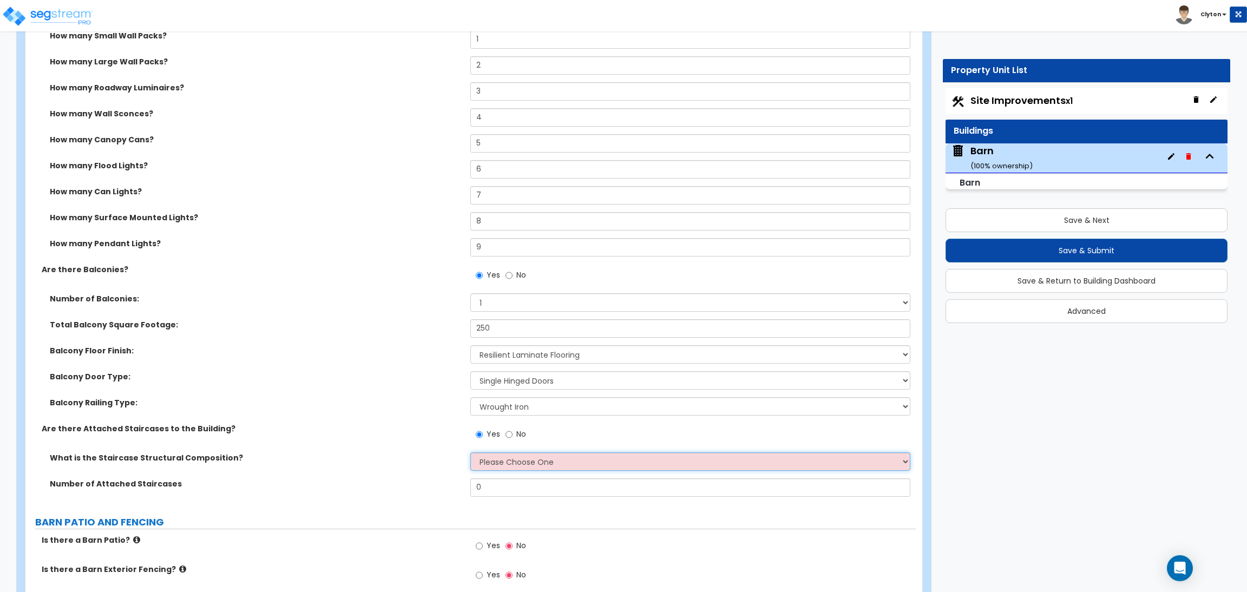
click at [493, 458] on select "Please Choose One Wood Structural Steel" at bounding box center [689, 461] width 439 height 18
click at [470, 452] on select "Please Choose One Wood Structural Steel" at bounding box center [689, 461] width 439 height 18
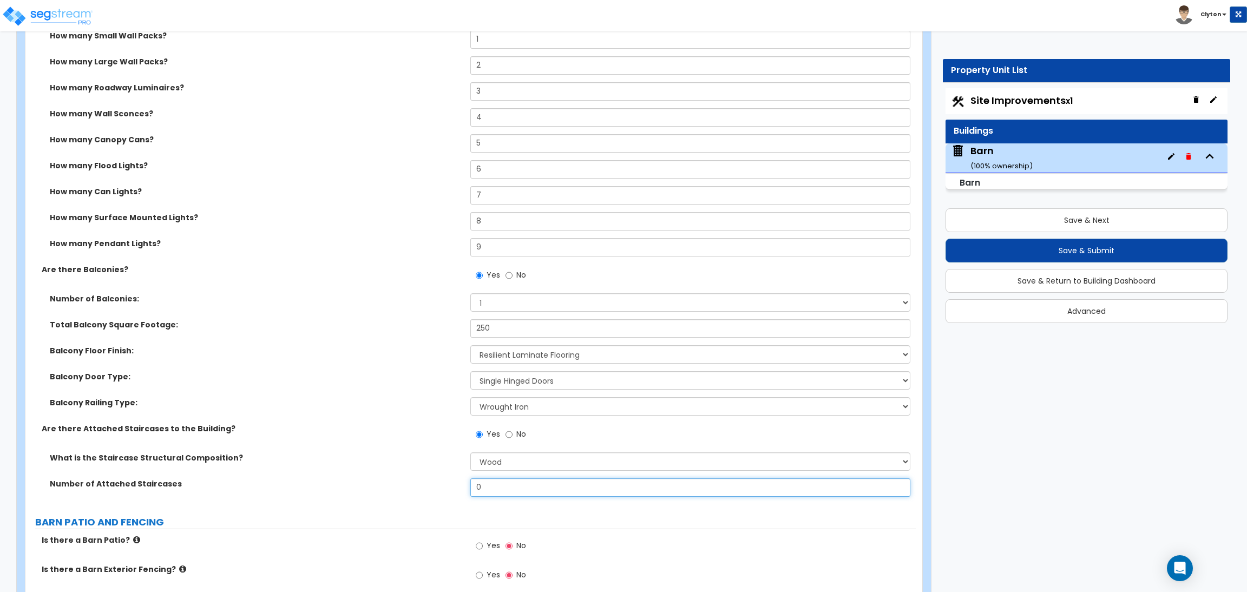
drag, startPoint x: 486, startPoint y: 487, endPoint x: 385, endPoint y: 491, distance: 101.3
click at [385, 491] on div "Number of Attached Staircases 0" at bounding box center [470, 491] width 890 height 26
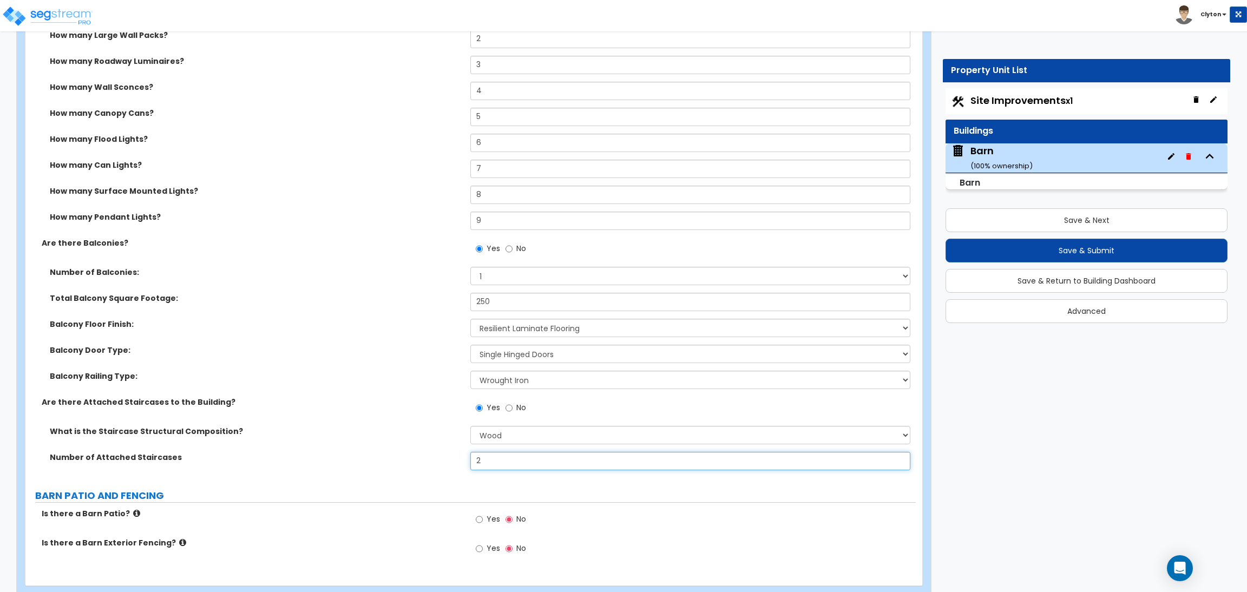
scroll to position [2190, 0]
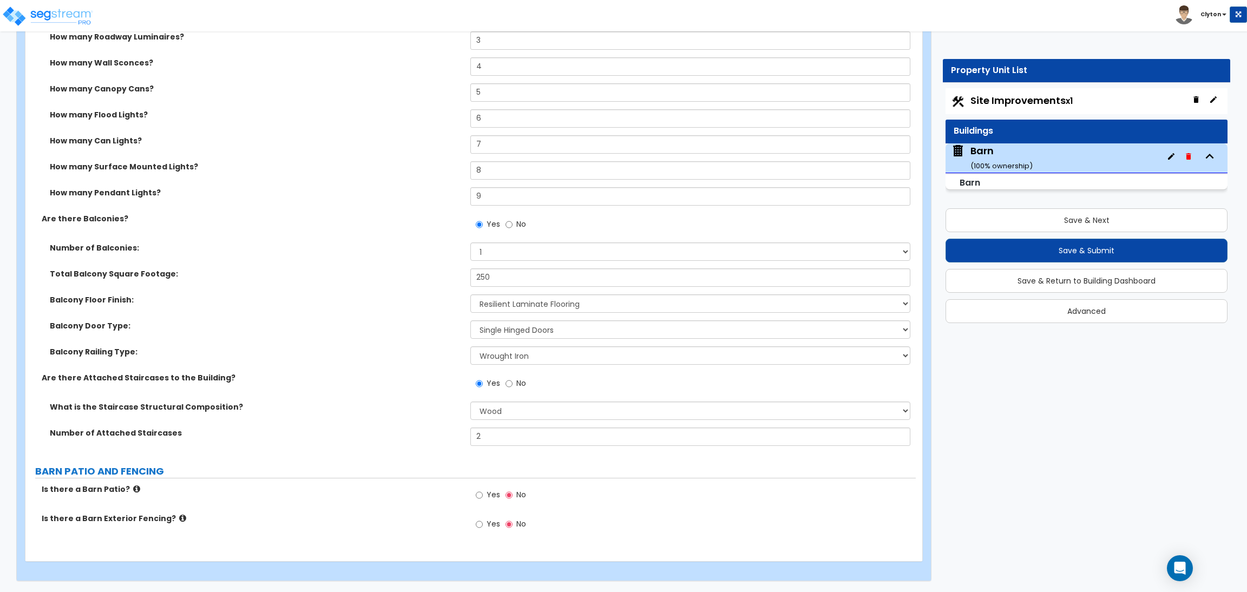
click at [133, 491] on icon at bounding box center [136, 489] width 7 height 8
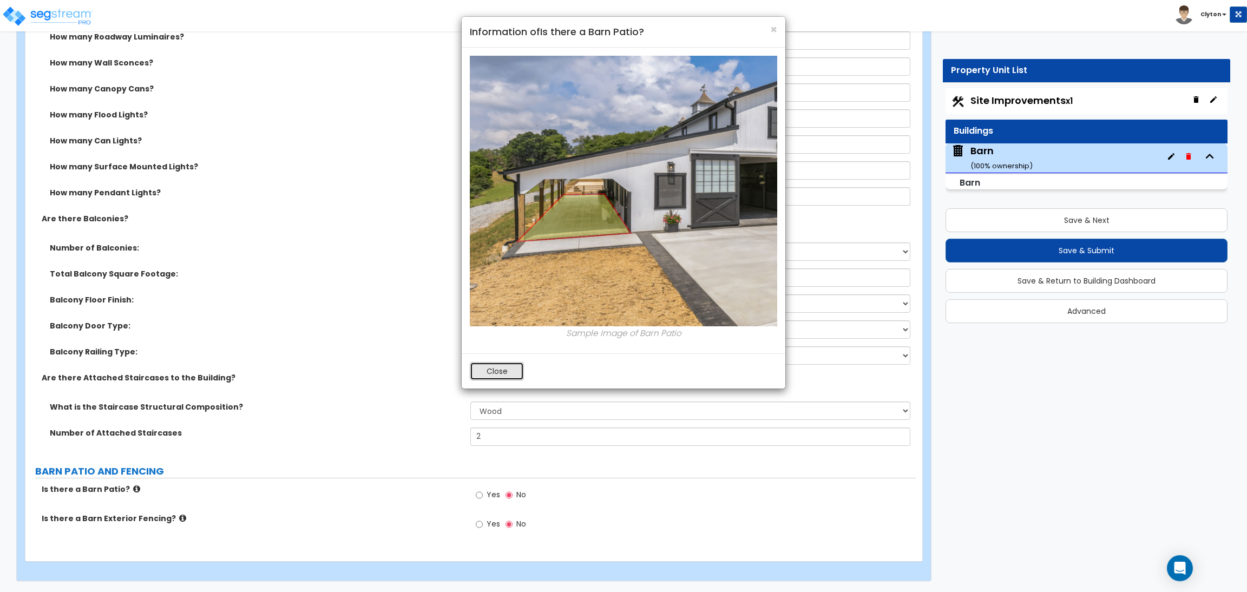
click at [515, 365] on button "Close" at bounding box center [497, 371] width 54 height 18
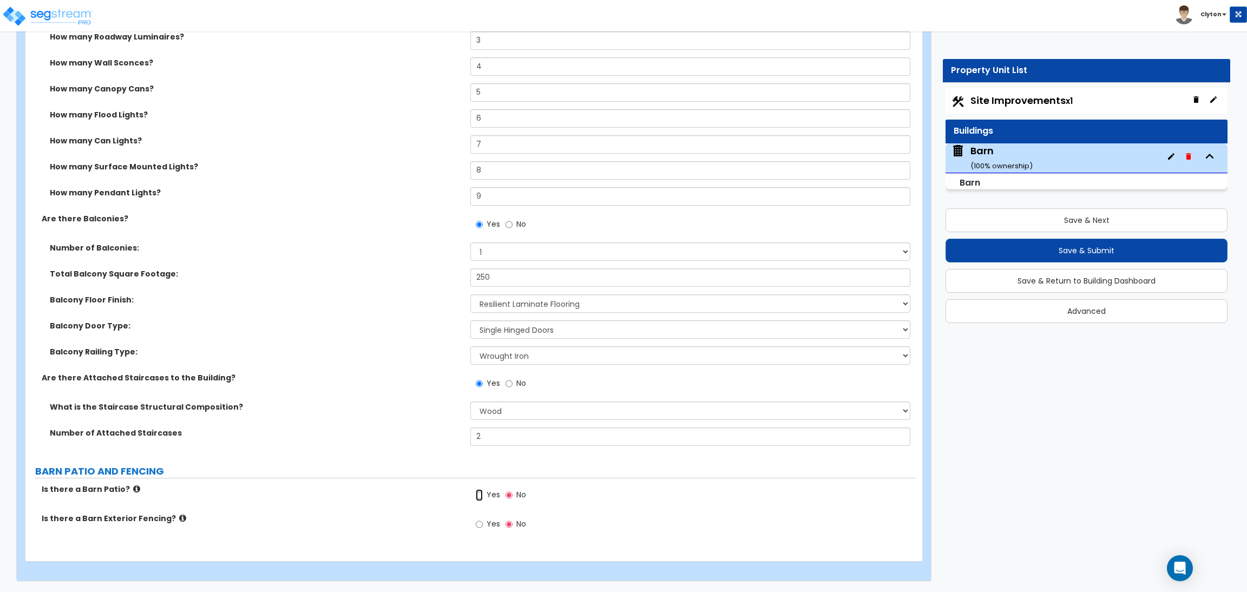
click at [476, 495] on input "Yes" at bounding box center [479, 495] width 7 height 12
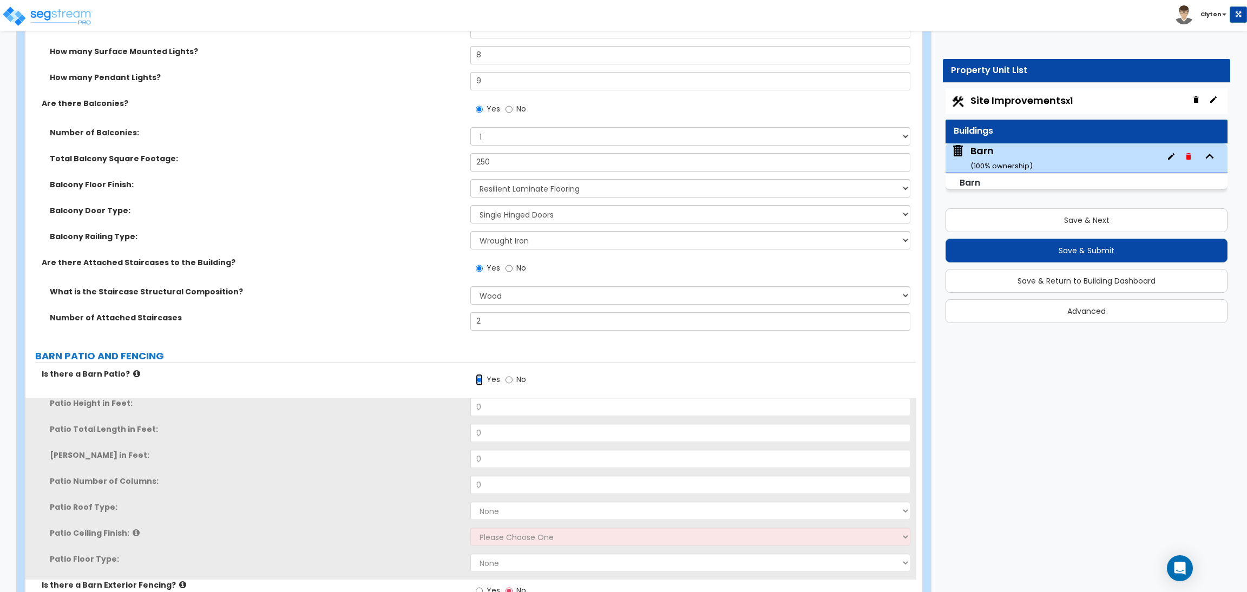
scroll to position [2352, 0]
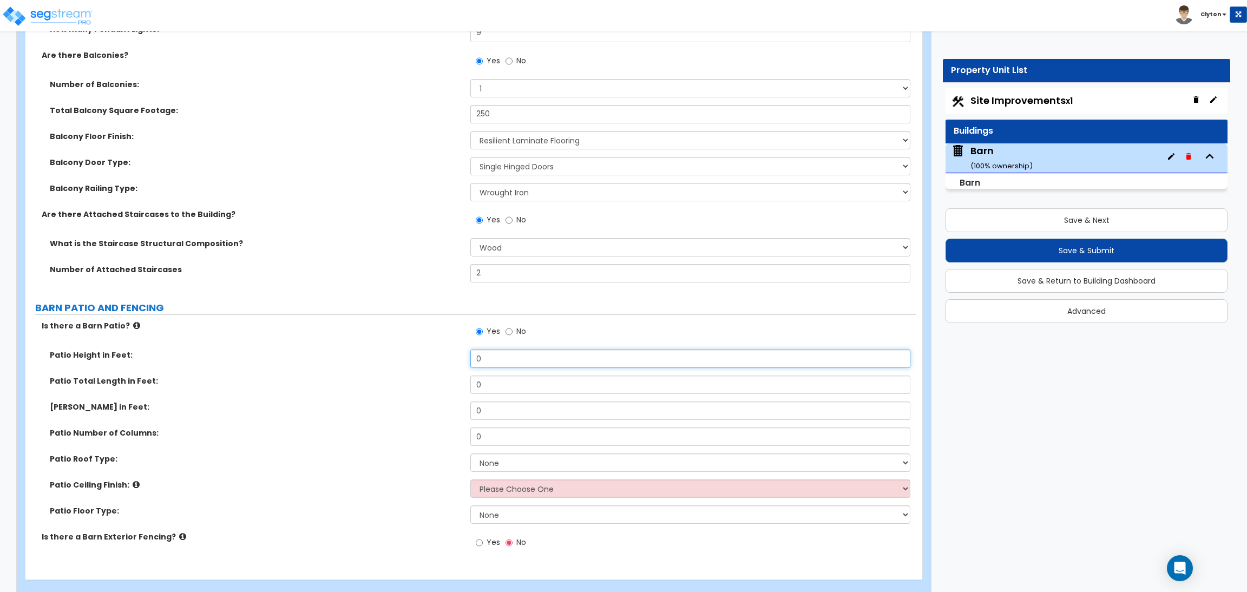
drag, startPoint x: 495, startPoint y: 365, endPoint x: 438, endPoint y: 365, distance: 56.8
click at [438, 365] on div "Patio Height in Feet: 0" at bounding box center [470, 363] width 890 height 26
drag, startPoint x: 505, startPoint y: 384, endPoint x: 384, endPoint y: 387, distance: 121.8
click at [384, 387] on div "Patio Total Length in Feet: 0" at bounding box center [470, 389] width 890 height 26
drag, startPoint x: 506, startPoint y: 407, endPoint x: 403, endPoint y: 413, distance: 103.0
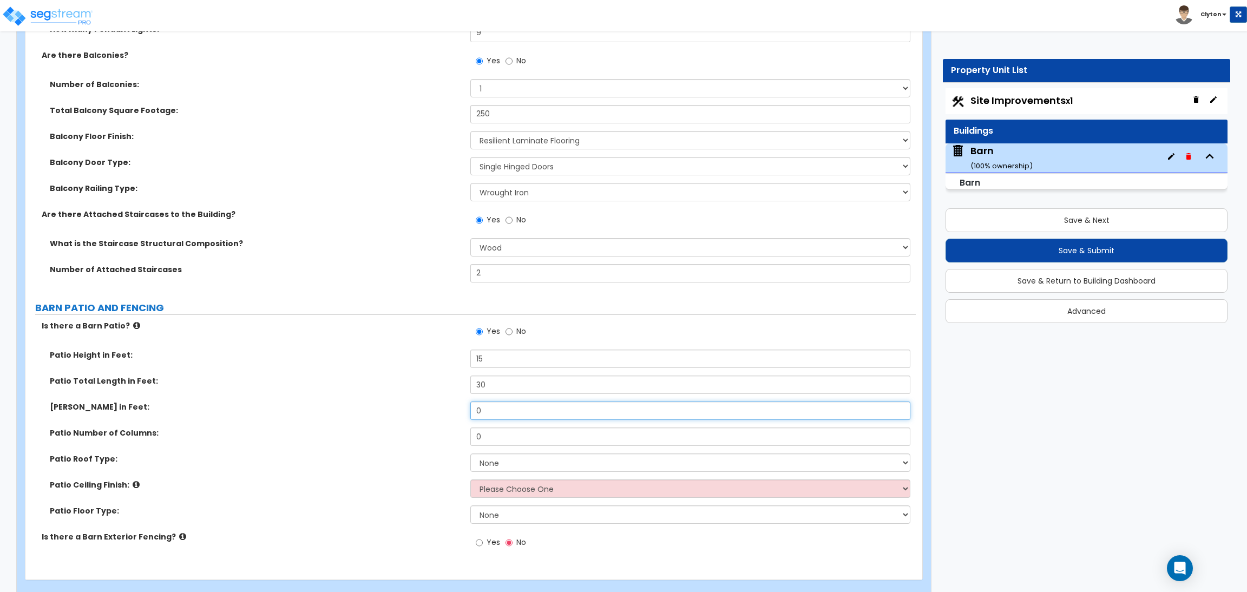
click at [403, 413] on div "Patio Width in Feet: 0" at bounding box center [470, 415] width 890 height 26
drag, startPoint x: 500, startPoint y: 437, endPoint x: 417, endPoint y: 440, distance: 82.9
click at [417, 440] on div "Patio Number of Columns: 0" at bounding box center [470, 441] width 890 height 26
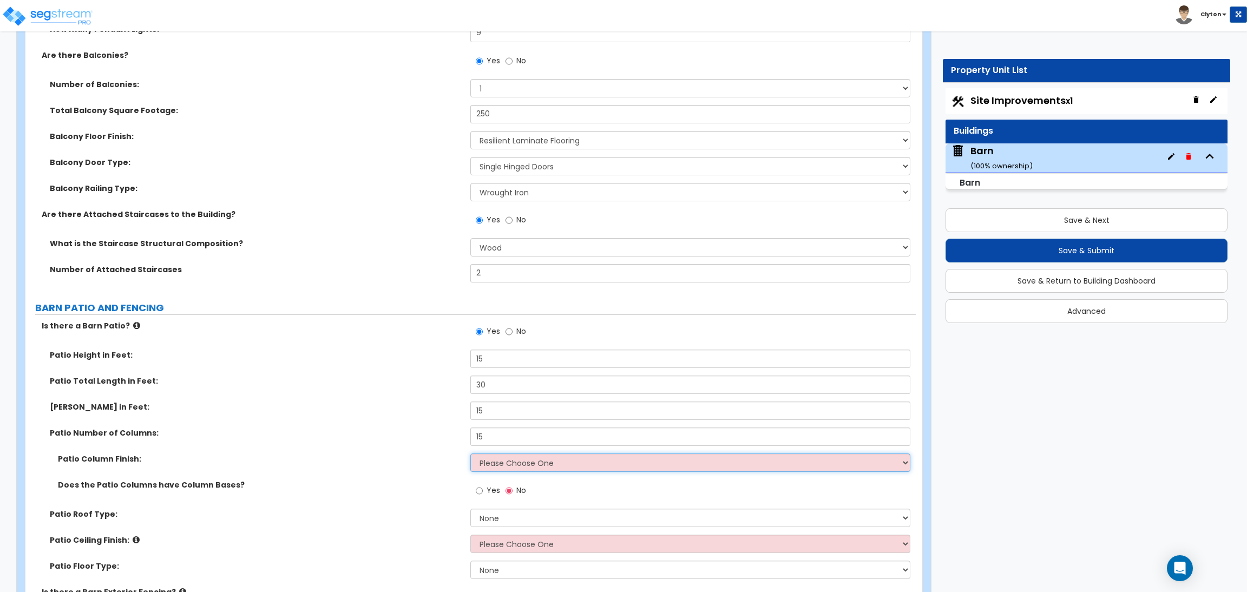
click at [489, 469] on select "Please Choose One Paint Finish Brick Veneer Stone Veneer EIFS Stucco Aluminum C…" at bounding box center [689, 463] width 439 height 18
click at [470, 454] on select "Please Choose One Paint Finish Brick Veneer Stone Veneer EIFS Stucco Aluminum C…" at bounding box center [689, 463] width 439 height 18
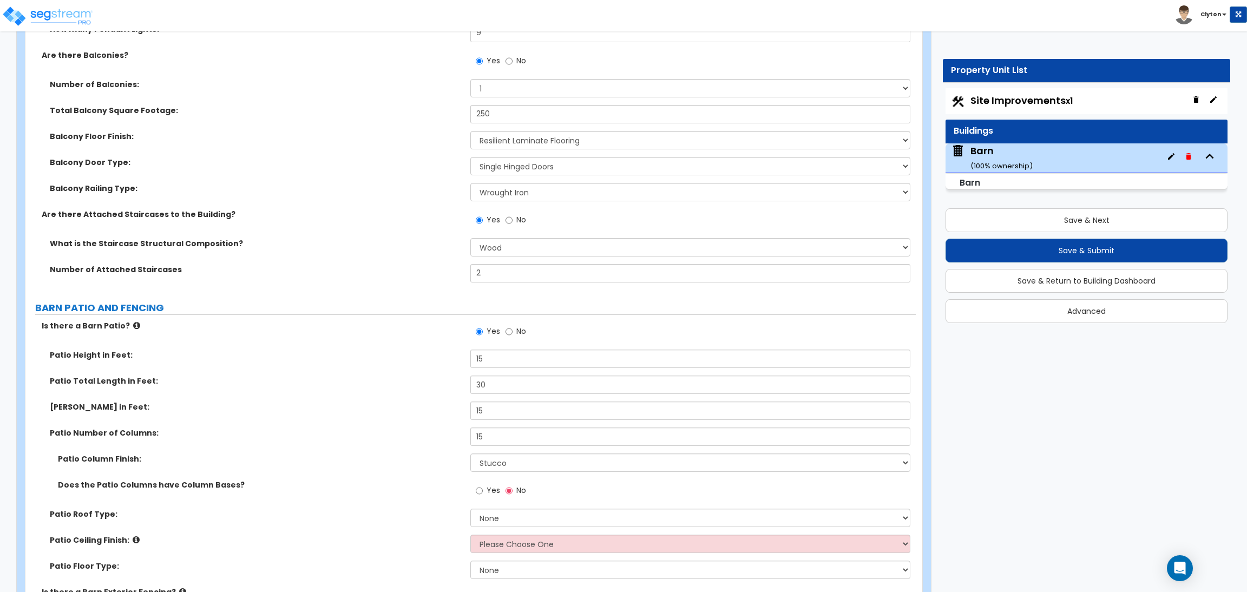
click at [484, 492] on label "Yes" at bounding box center [488, 492] width 24 height 18
click at [483, 492] on input "Yes" at bounding box center [479, 491] width 7 height 12
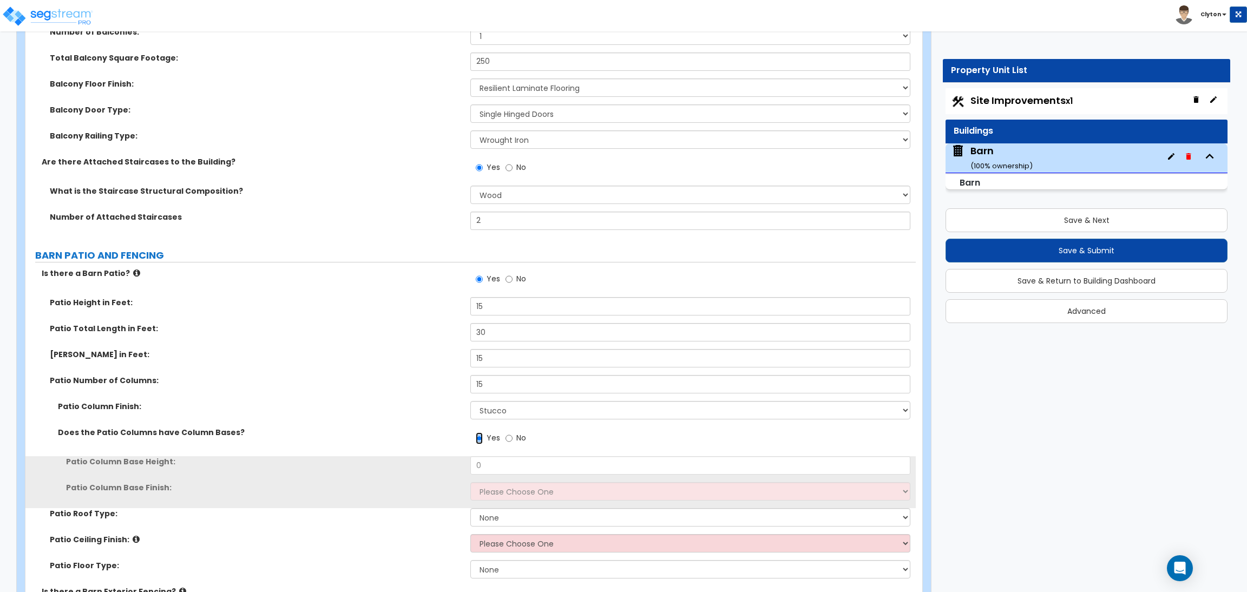
scroll to position [2434, 0]
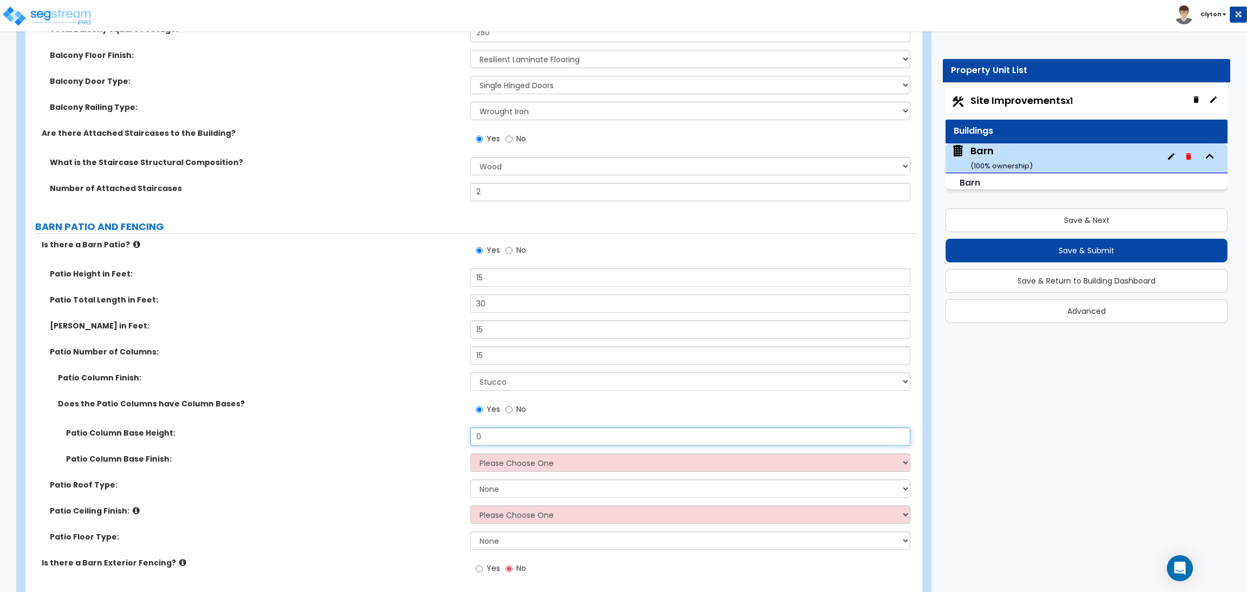
drag, startPoint x: 516, startPoint y: 436, endPoint x: 424, endPoint y: 441, distance: 92.1
click at [424, 441] on div "Patio Column Base Height: 0" at bounding box center [470, 441] width 890 height 26
click at [497, 464] on select "Please Choose One Paint Finish Brick Veneer Stone Veneer EIFS Stucco Metal Comp…" at bounding box center [689, 463] width 439 height 18
click at [470, 454] on select "Please Choose One Paint Finish Brick Veneer Stone Veneer EIFS Stucco Metal Comp…" at bounding box center [689, 463] width 439 height 18
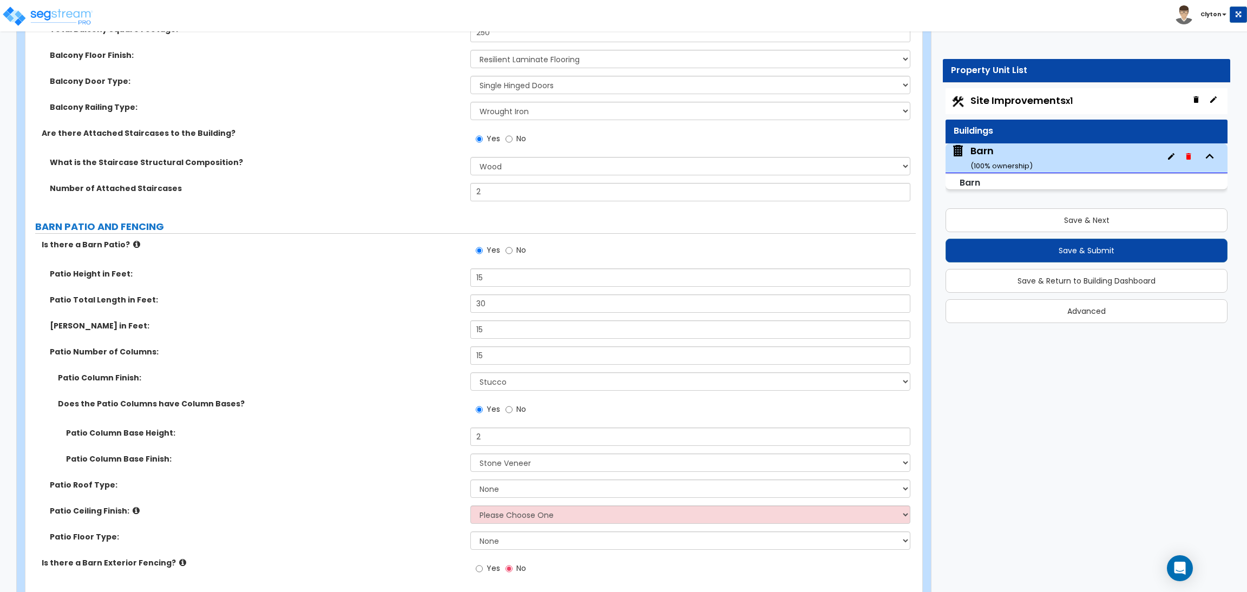
click at [363, 459] on label "Patio Column Base Finish:" at bounding box center [264, 459] width 396 height 11
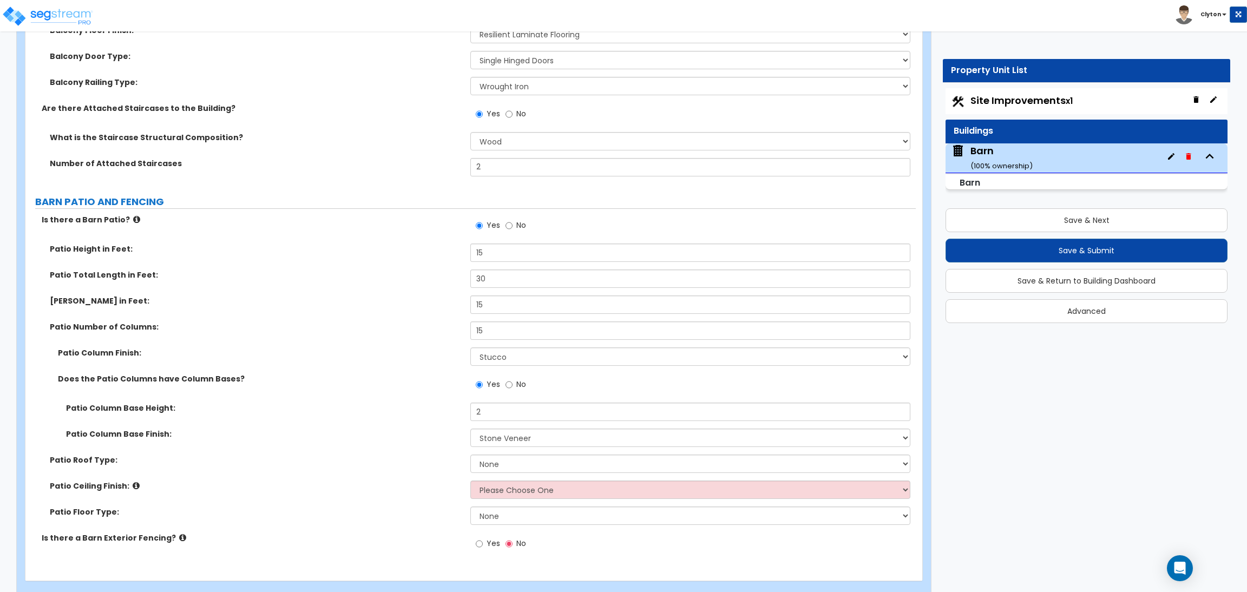
scroll to position [2479, 0]
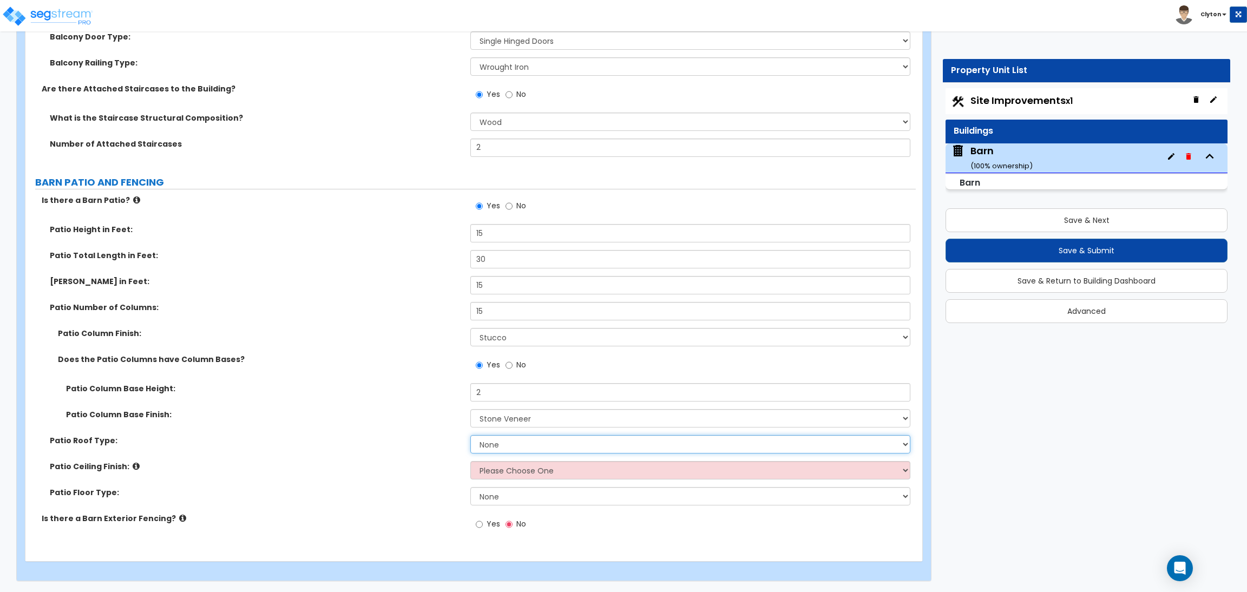
click at [504, 444] on select "None Flat Roof Gabled Roof I'm not sure, Please choose for me" at bounding box center [689, 444] width 439 height 18
click at [470, 435] on select "None Flat Roof Gabled Roof I'm not sure, Please choose for me" at bounding box center [689, 444] width 439 height 18
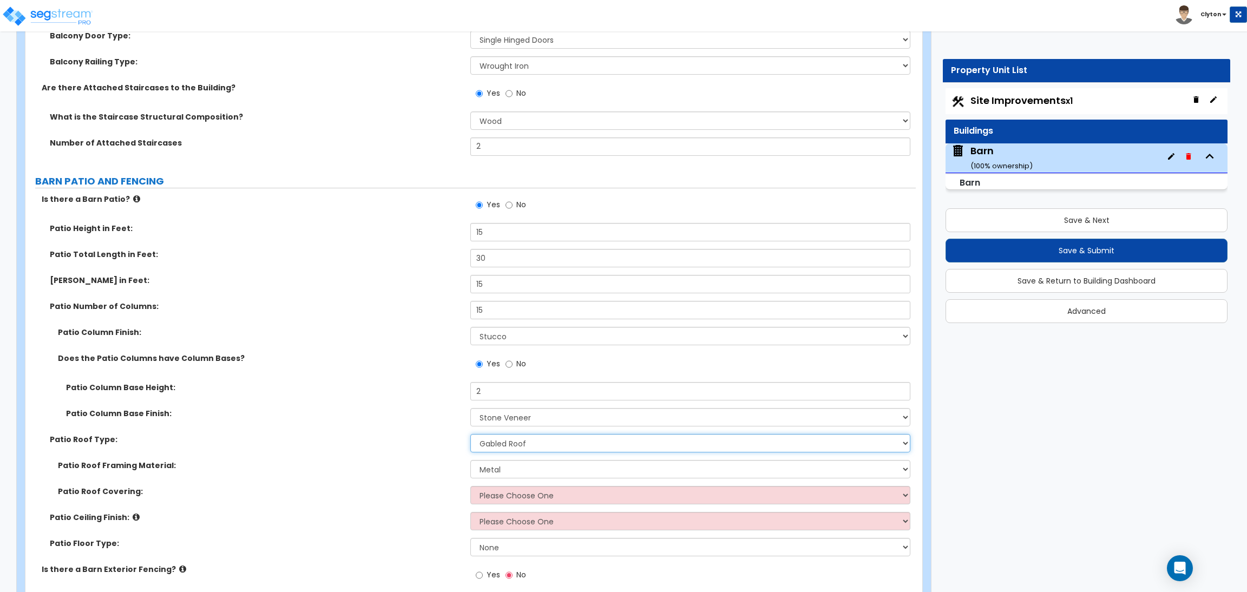
click at [495, 440] on select "None Flat Roof Gabled Roof I'm not sure, Please choose for me" at bounding box center [689, 443] width 439 height 18
click at [492, 491] on select "Please Choose One Asphalt Shingle Clay Tile Wood Shingle Metal Shingle Standing…" at bounding box center [689, 495] width 439 height 18
click at [470, 487] on select "Please Choose One Asphalt Shingle Clay Tile Wood Shingle Metal Shingle Standing…" at bounding box center [689, 495] width 439 height 18
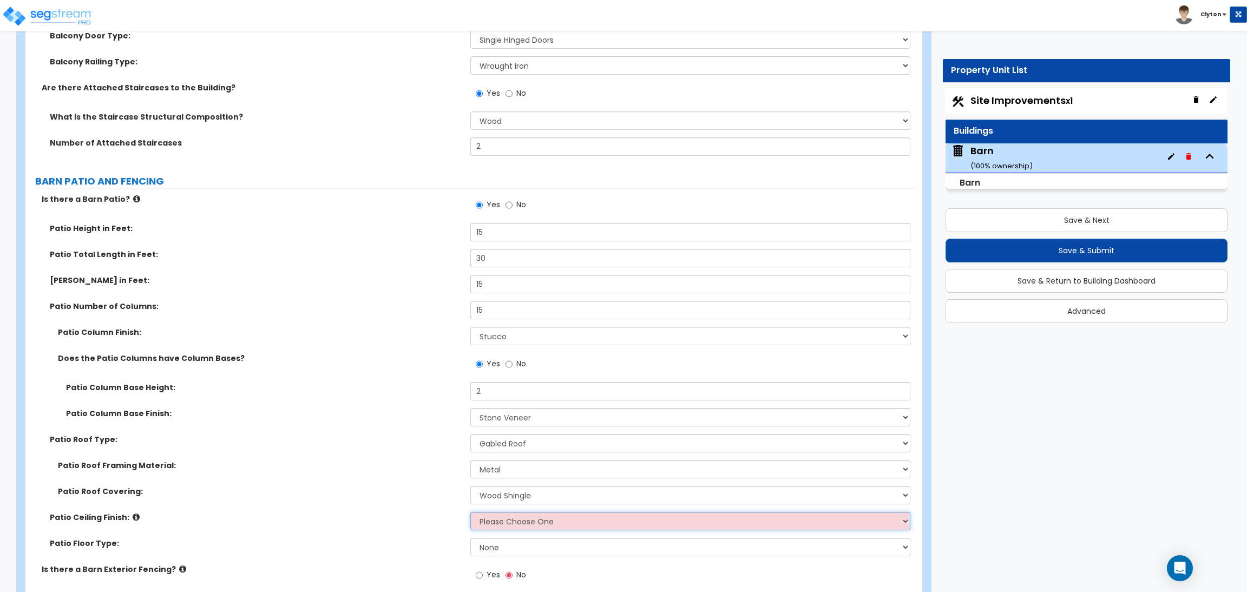
click at [476, 526] on select "Please Choose One Wood Ceiling Metal Ceiling" at bounding box center [689, 521] width 439 height 18
click at [470, 512] on select "Please Choose One Wood Ceiling Metal Ceiling" at bounding box center [689, 521] width 439 height 18
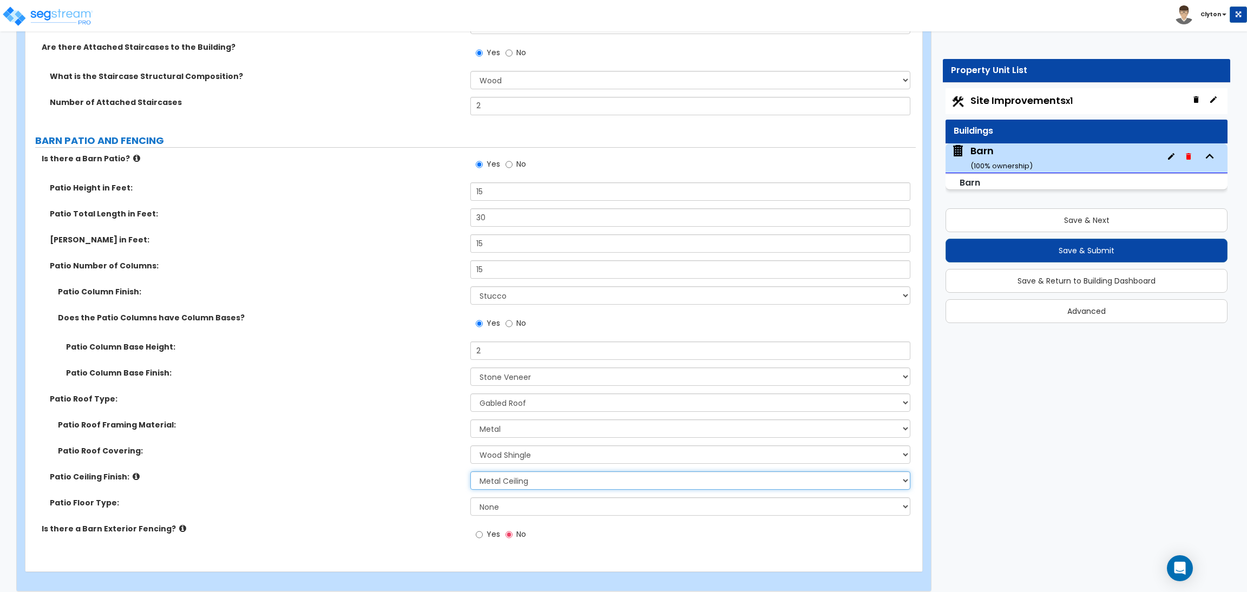
scroll to position [2531, 0]
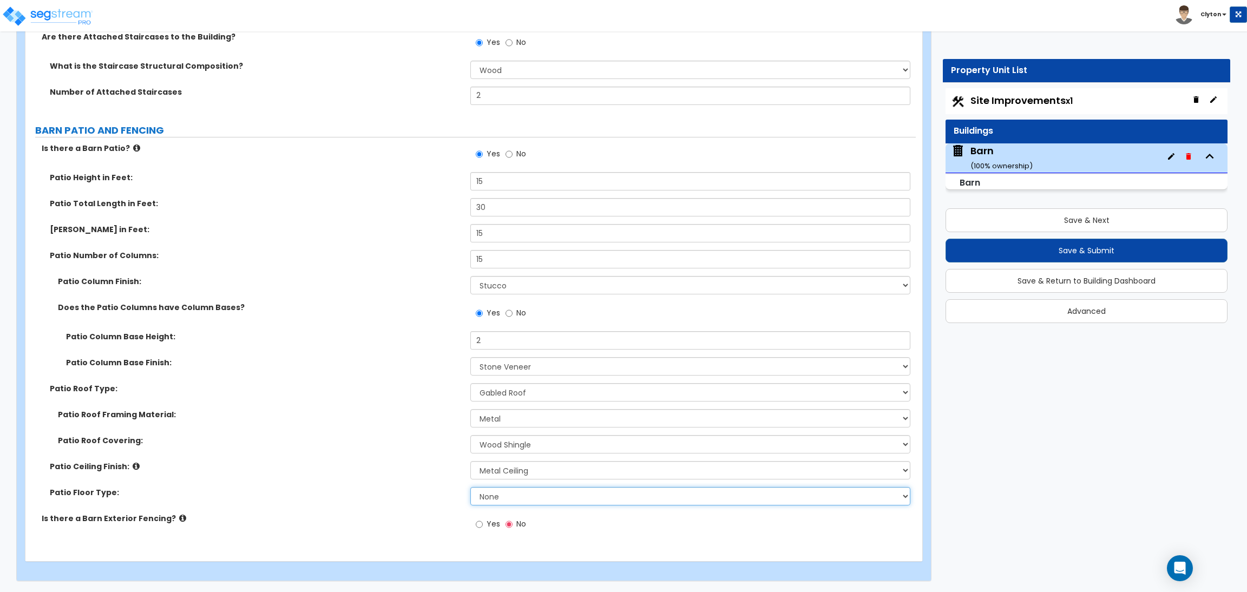
click at [480, 498] on select "None Bare Concrete Stamped Concrete Brick Pavers Stone Pavers Tile Exposed Aggr…" at bounding box center [689, 496] width 439 height 18
click at [470, 487] on select "None Bare Concrete Stamped Concrete Brick Pavers Stone Pavers Tile Exposed Aggr…" at bounding box center [689, 496] width 439 height 18
click at [369, 483] on div "Patio Ceiling Finish: Please Choose One Wood Ceiling Metal Ceiling" at bounding box center [470, 474] width 890 height 26
click at [487, 523] on span "Yes" at bounding box center [494, 523] width 14 height 11
click at [483, 523] on input "Yes" at bounding box center [479, 524] width 7 height 12
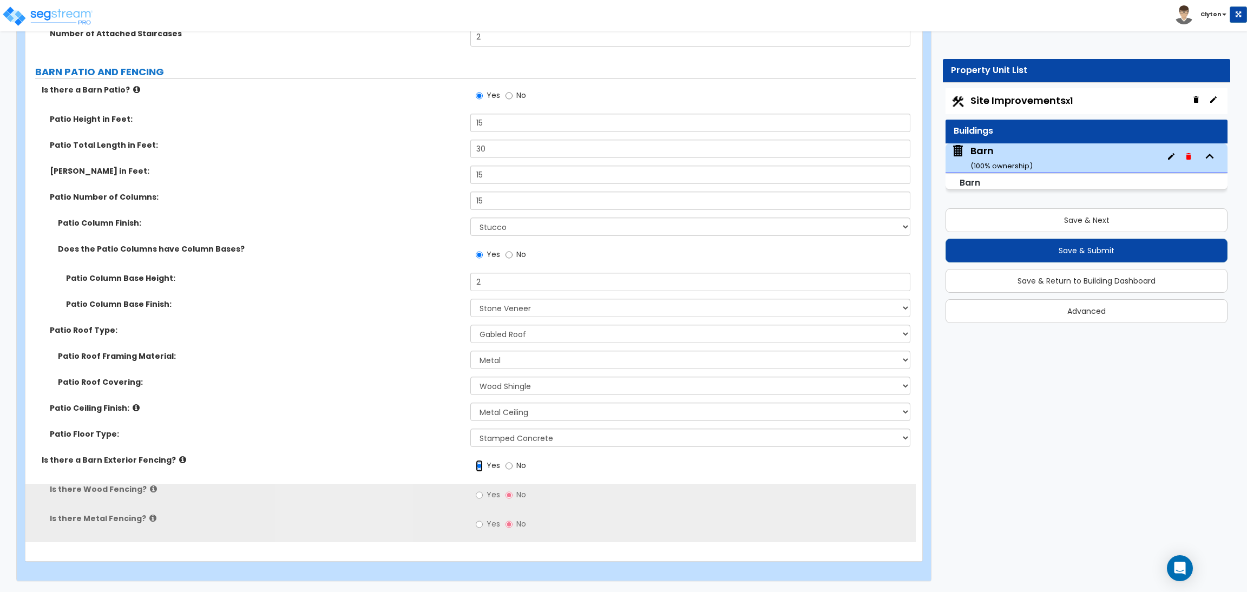
scroll to position [2590, 0]
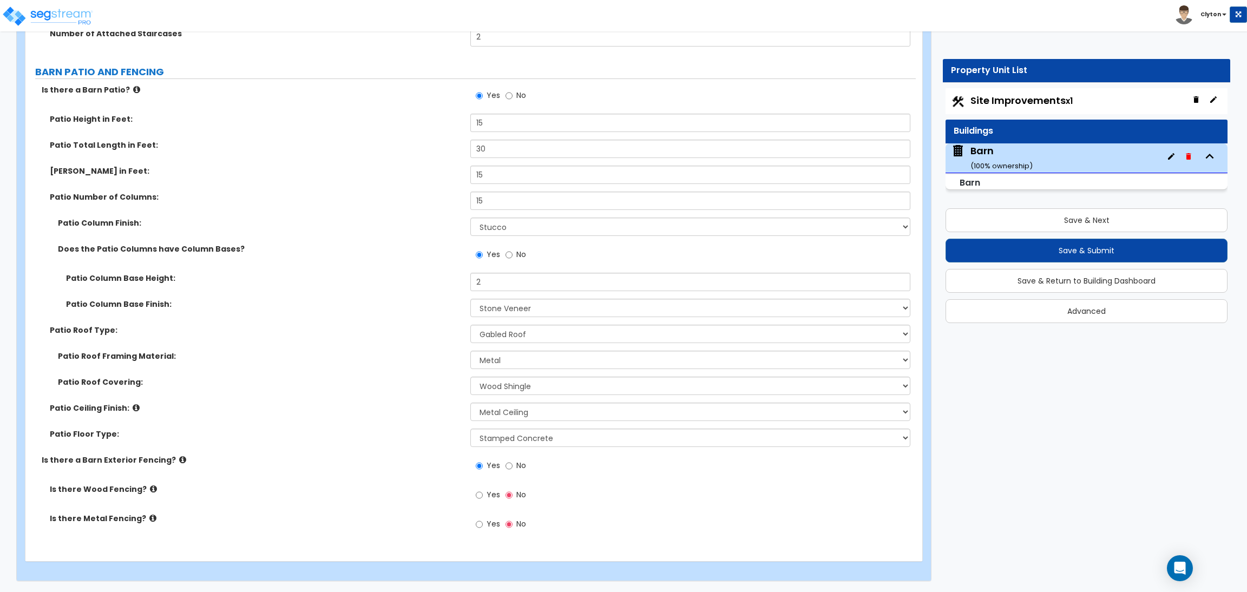
click at [483, 494] on label "Yes" at bounding box center [488, 496] width 24 height 18
click at [483, 494] on input "Yes" at bounding box center [479, 495] width 7 height 12
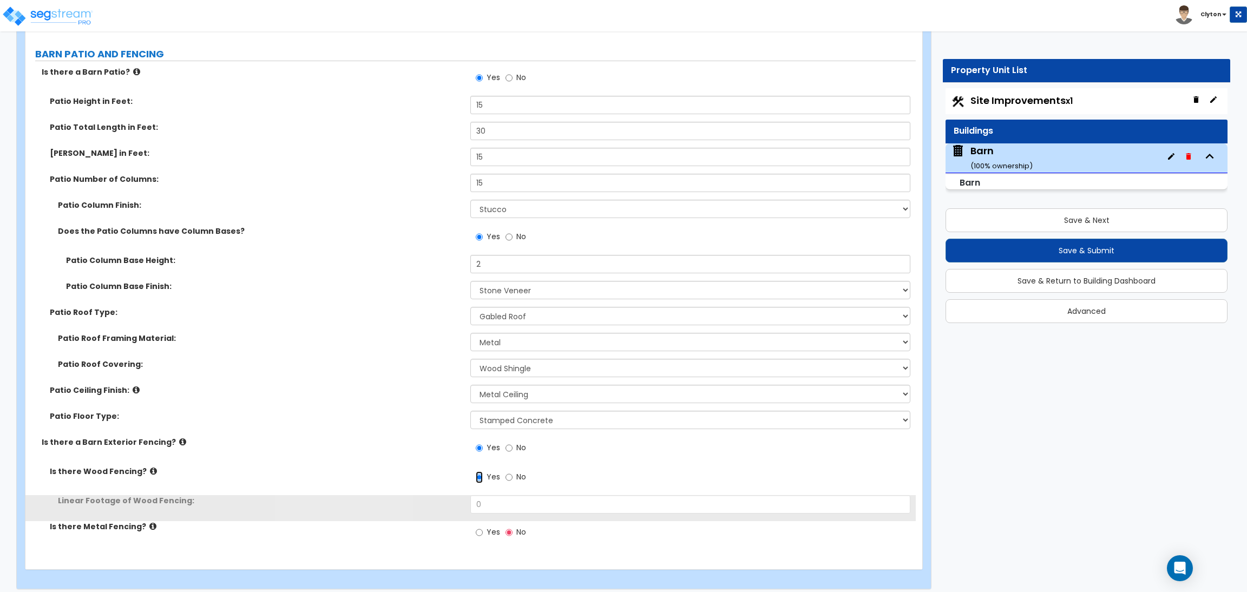
scroll to position [2615, 0]
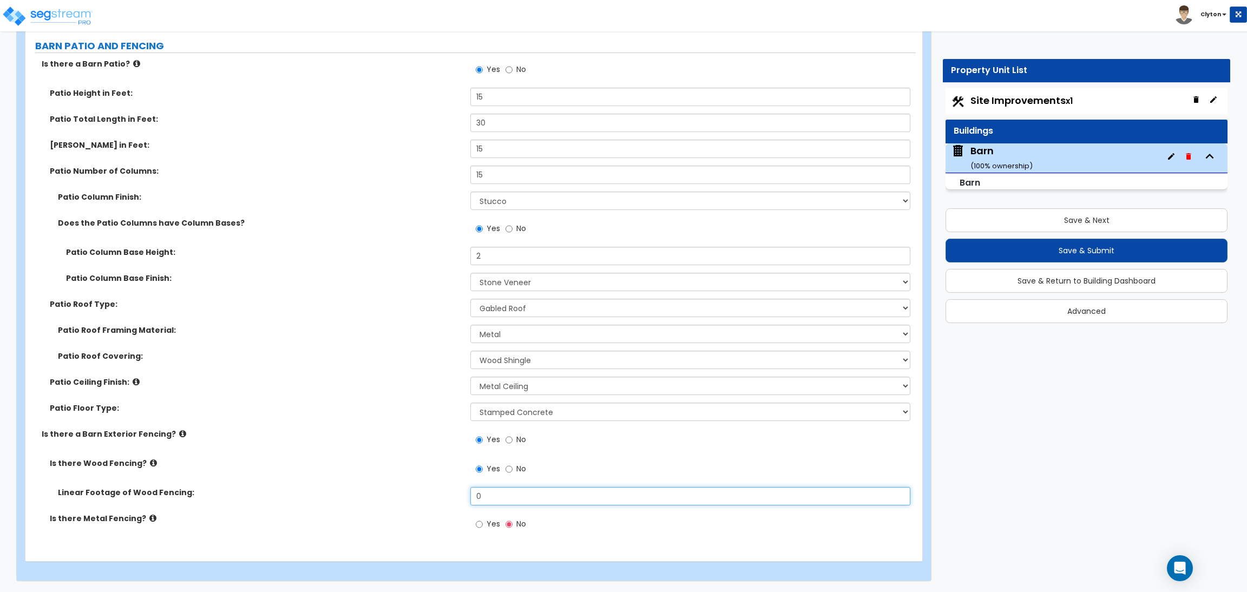
drag, startPoint x: 496, startPoint y: 494, endPoint x: 397, endPoint y: 502, distance: 98.8
click at [397, 502] on div "Linear Footage of Wood Fencing: 0" at bounding box center [470, 500] width 890 height 26
click at [476, 523] on input "Yes" at bounding box center [479, 524] width 7 height 12
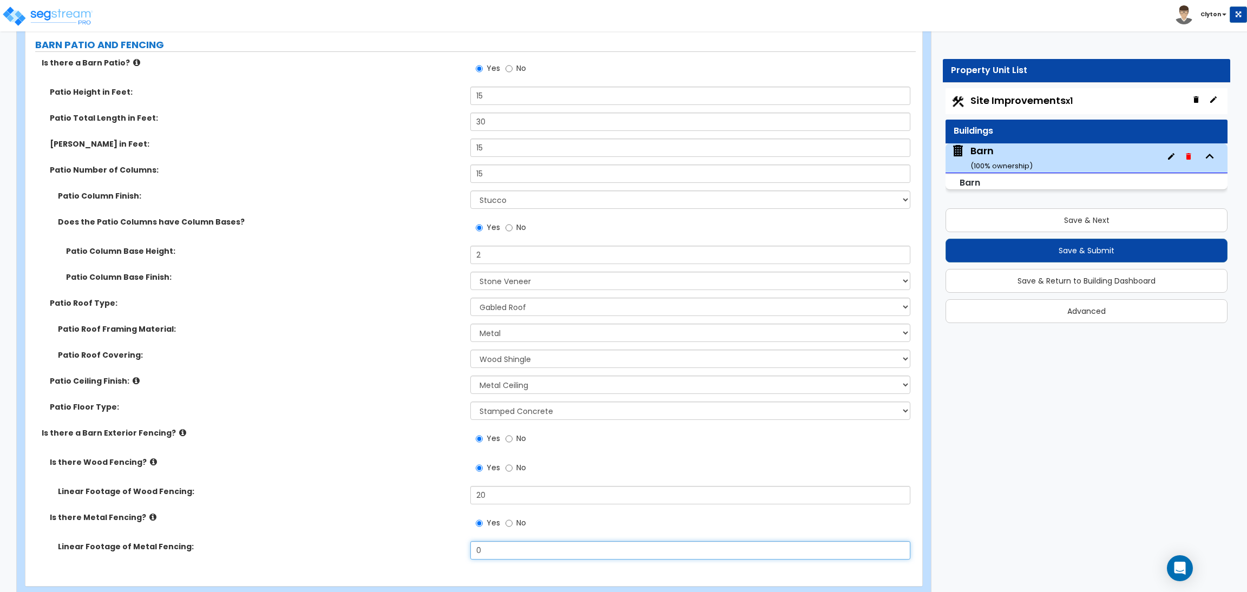
drag, startPoint x: 505, startPoint y: 545, endPoint x: 372, endPoint y: 551, distance: 133.3
click at [374, 551] on div "Linear Footage of Metal Fencing: 0" at bounding box center [470, 554] width 890 height 26
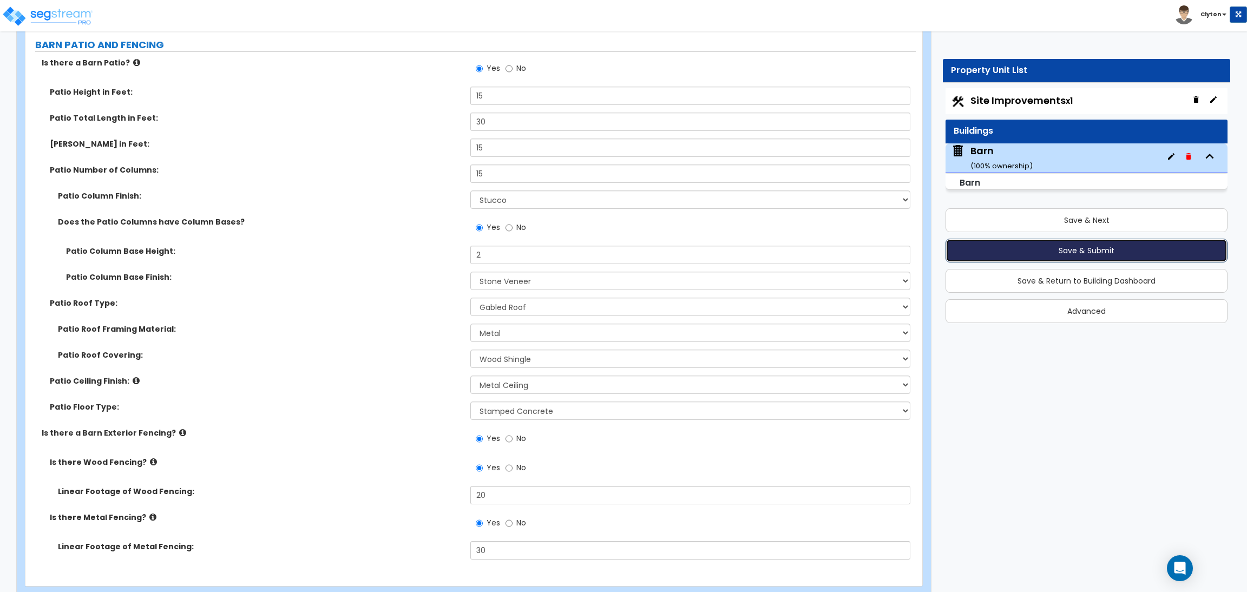
click at [1030, 257] on button "Save & Submit" at bounding box center [1086, 251] width 282 height 24
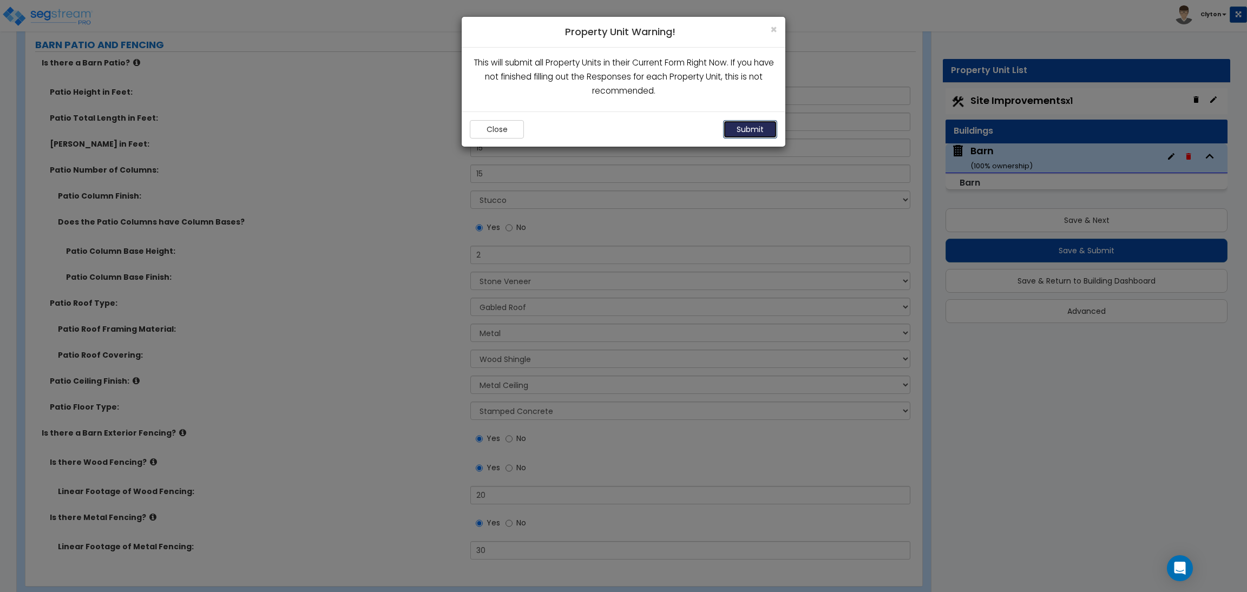
click at [766, 130] on button "Submit" at bounding box center [750, 129] width 54 height 18
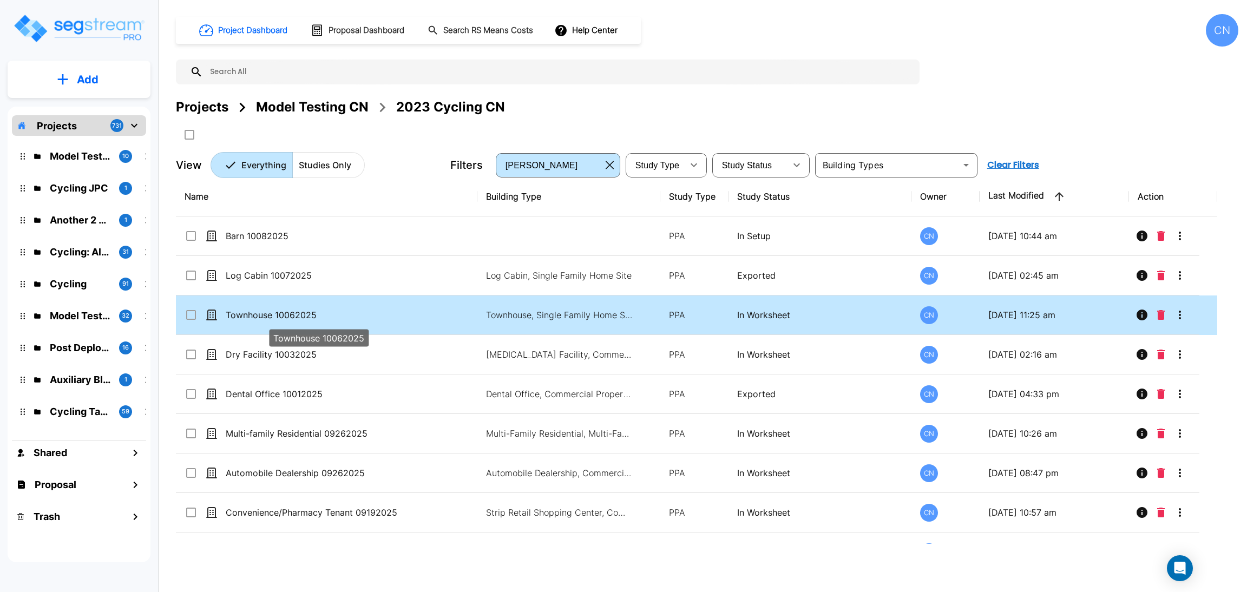
click at [259, 311] on p "Townhouse 10062025" at bounding box center [319, 314] width 186 height 13
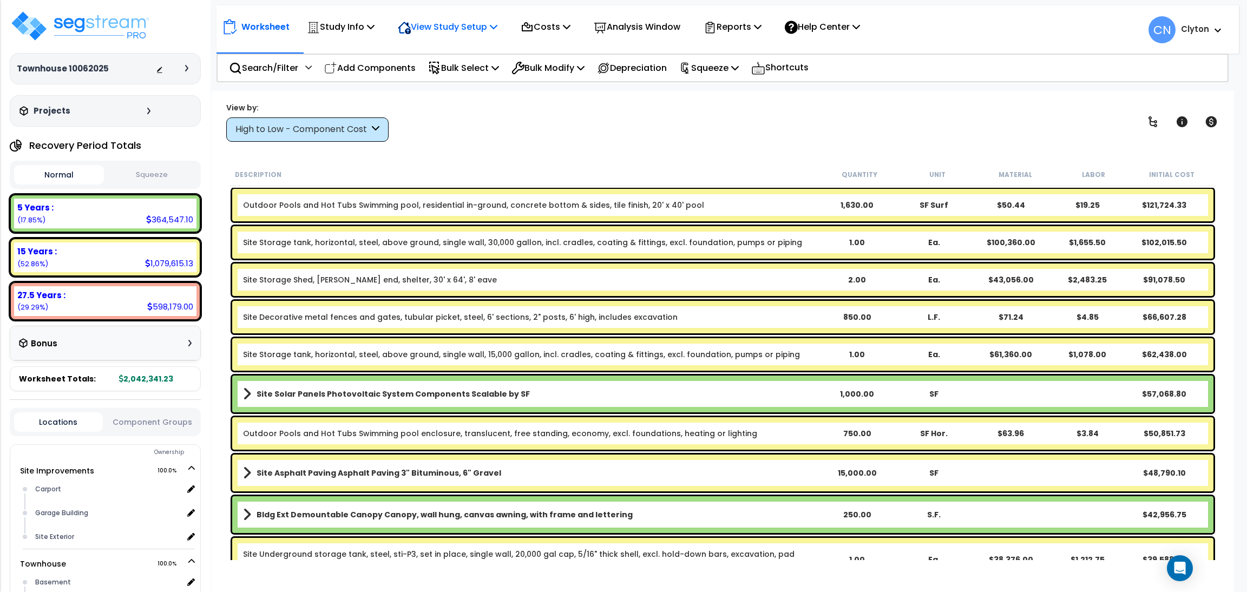
click at [451, 32] on p "View Study Setup" at bounding box center [448, 26] width 100 height 15
click at [438, 71] on link "View Questionnaire" at bounding box center [445, 74] width 107 height 22
click at [113, 20] on img at bounding box center [80, 26] width 141 height 32
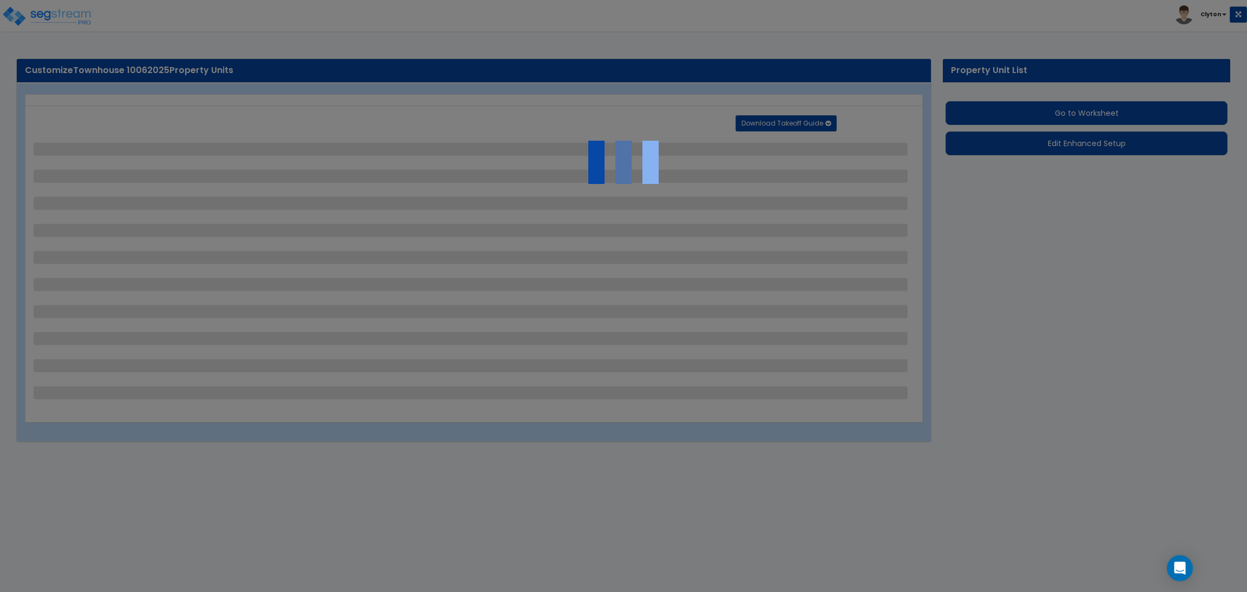
select select "2"
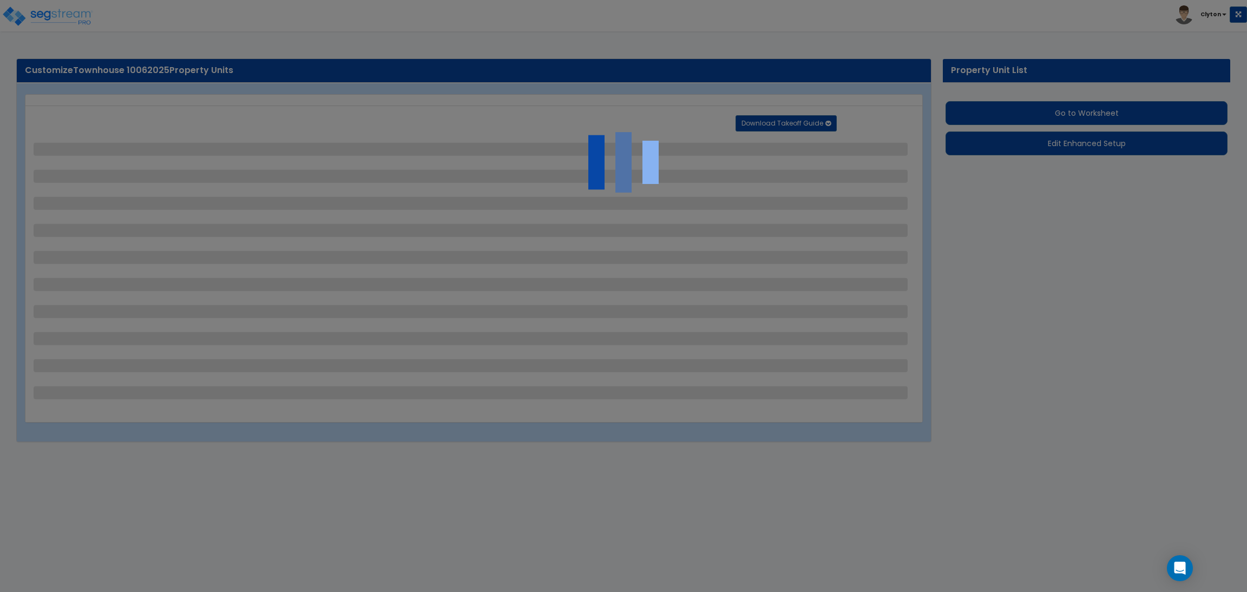
select select "1"
select select "2"
select select "3"
select select "1"
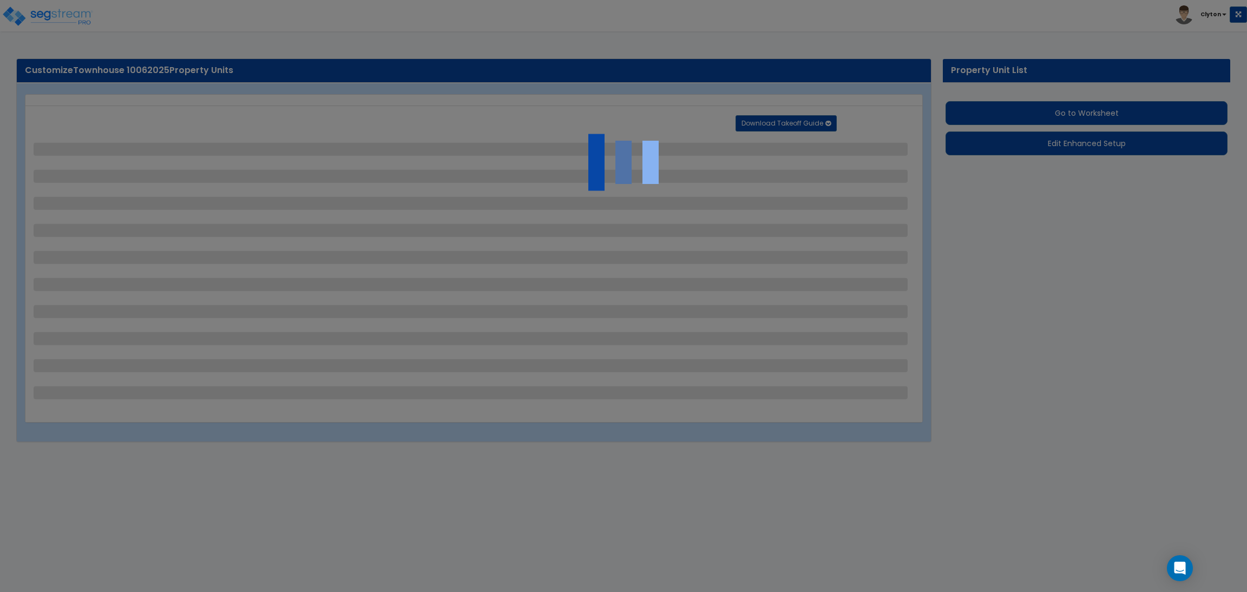
select select "2"
select select "1"
select select "2"
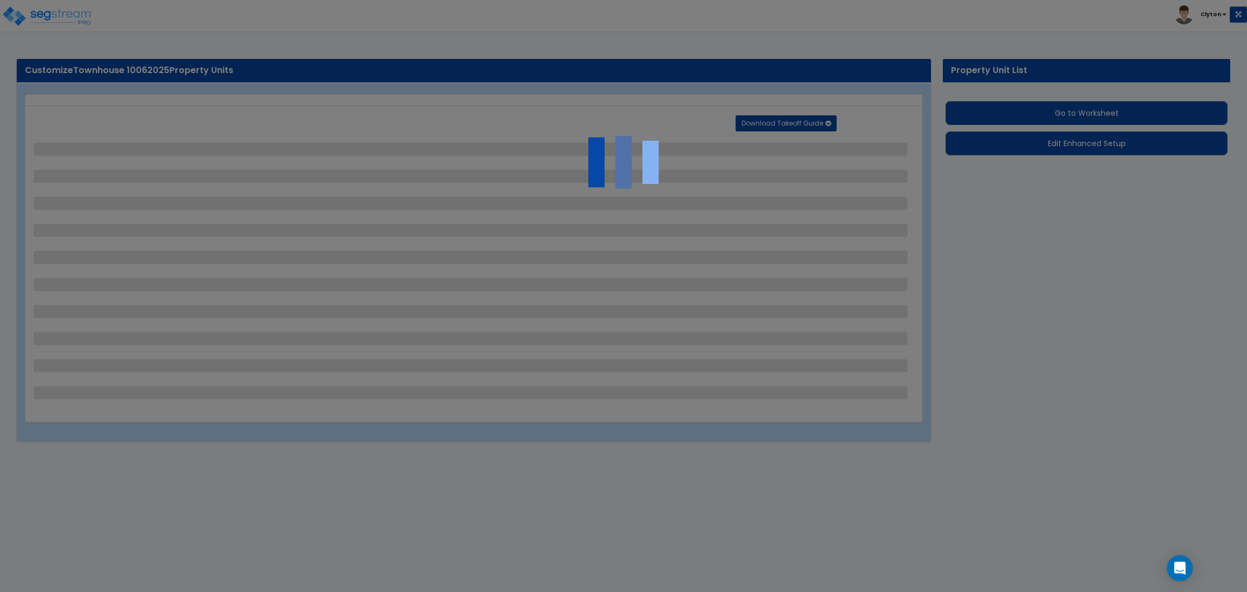
select select "1"
select select "2"
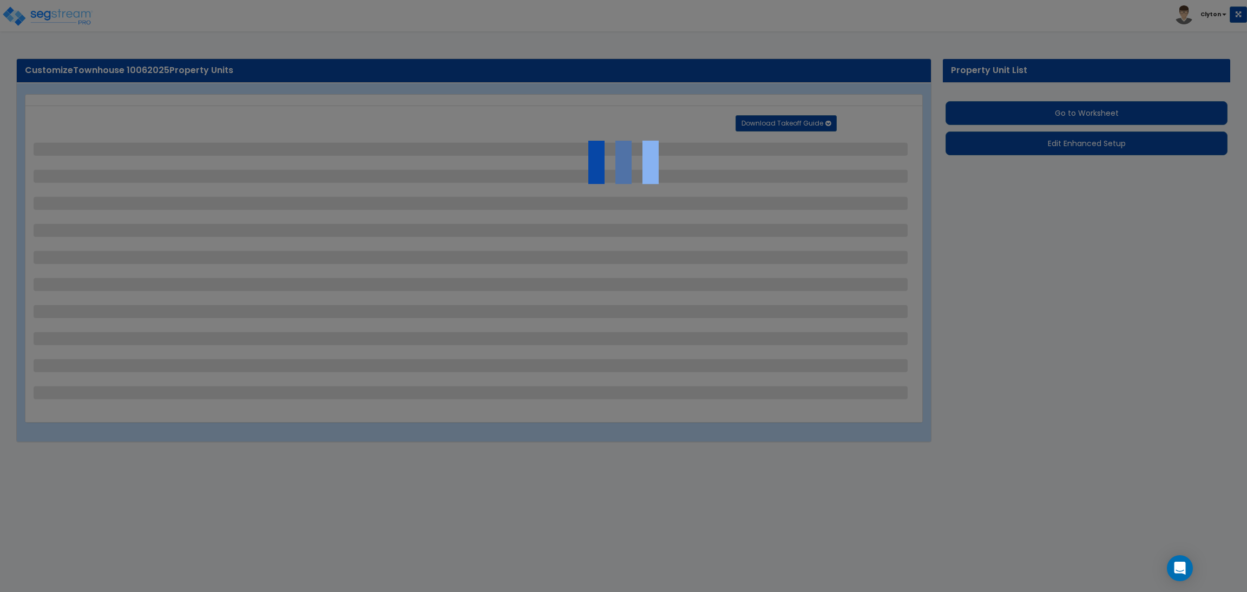
select select "2"
select select "1"
select select "2"
select select "3"
select select "6"
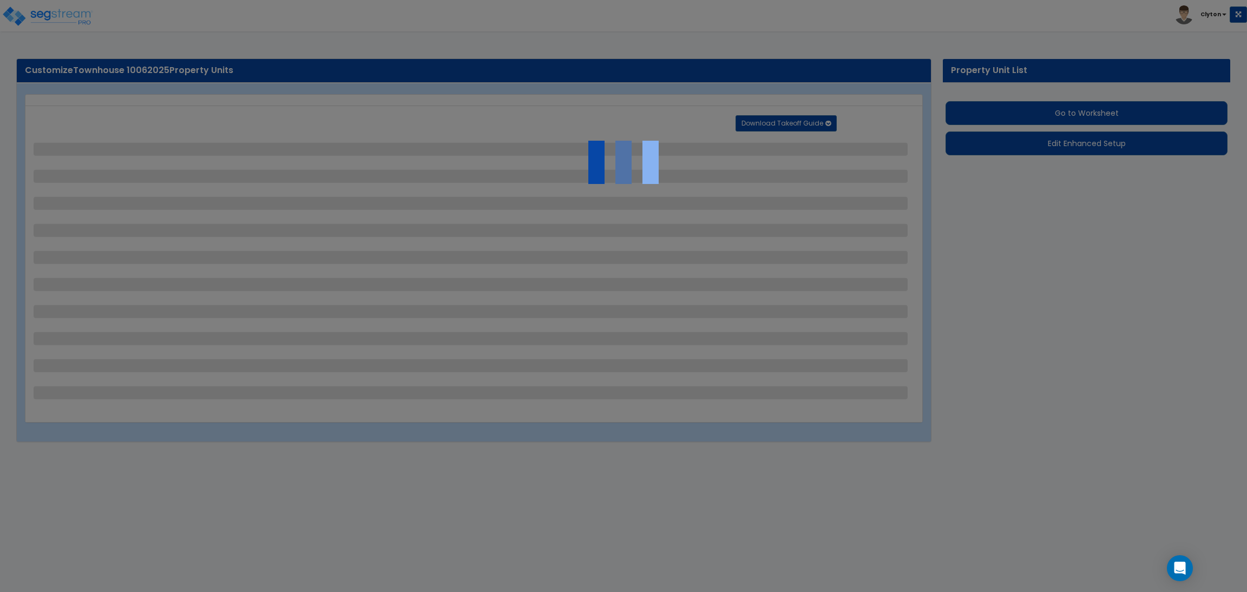
select select "10"
select select "8"
select select "3"
select select "1"
select select "2"
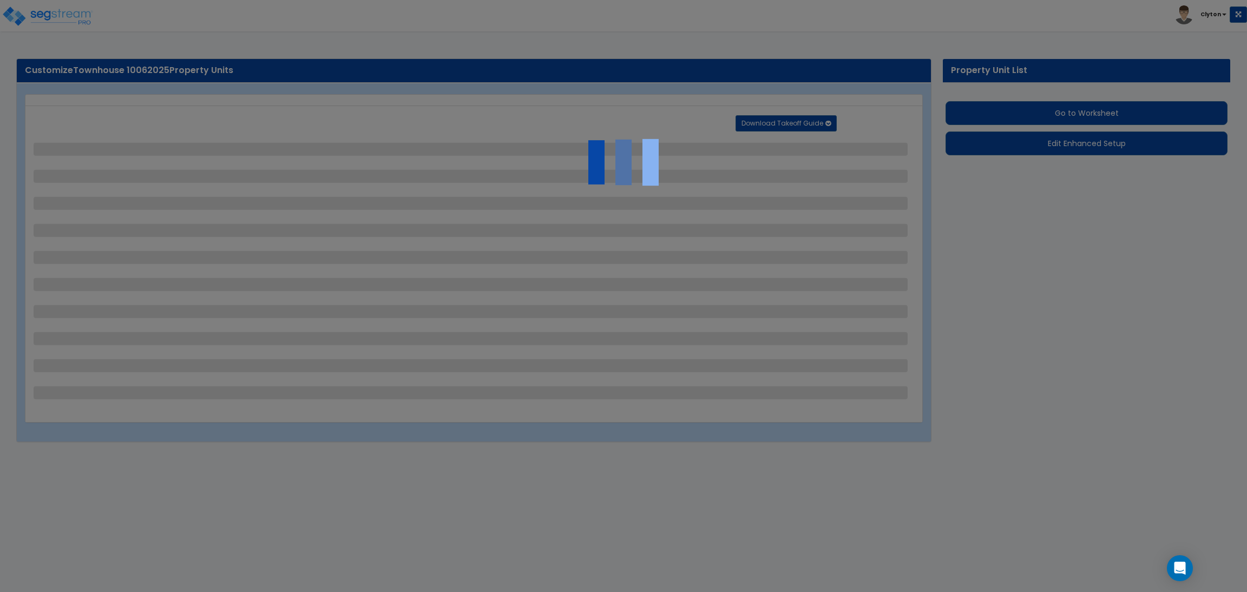
select select "3"
select select "1"
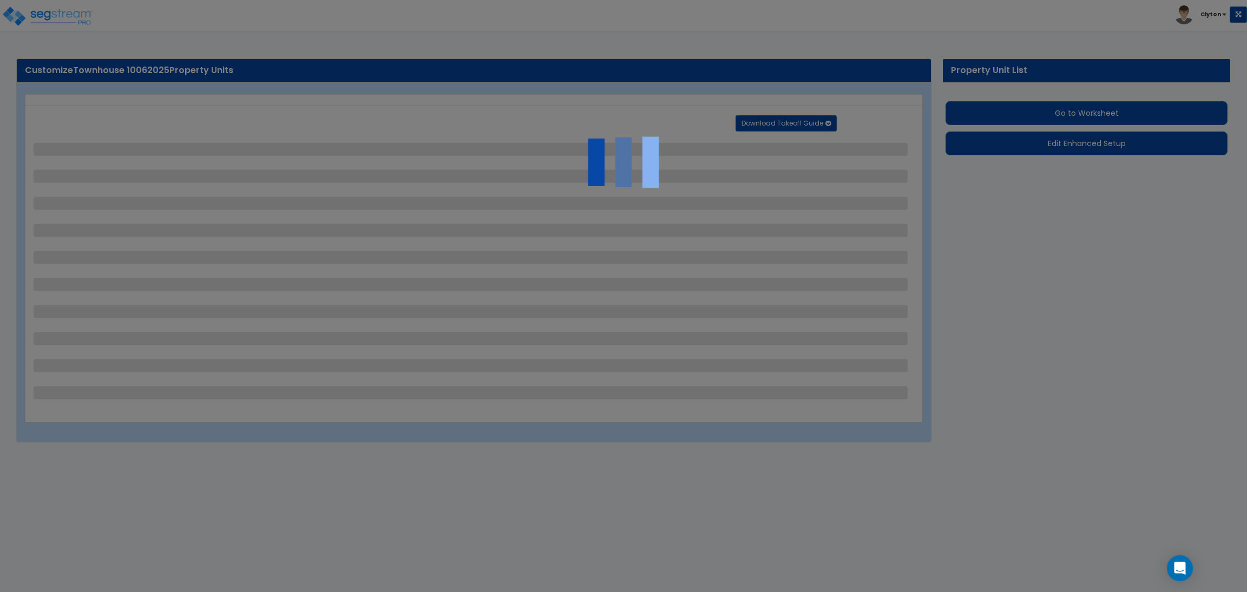
select select "1"
select select "2"
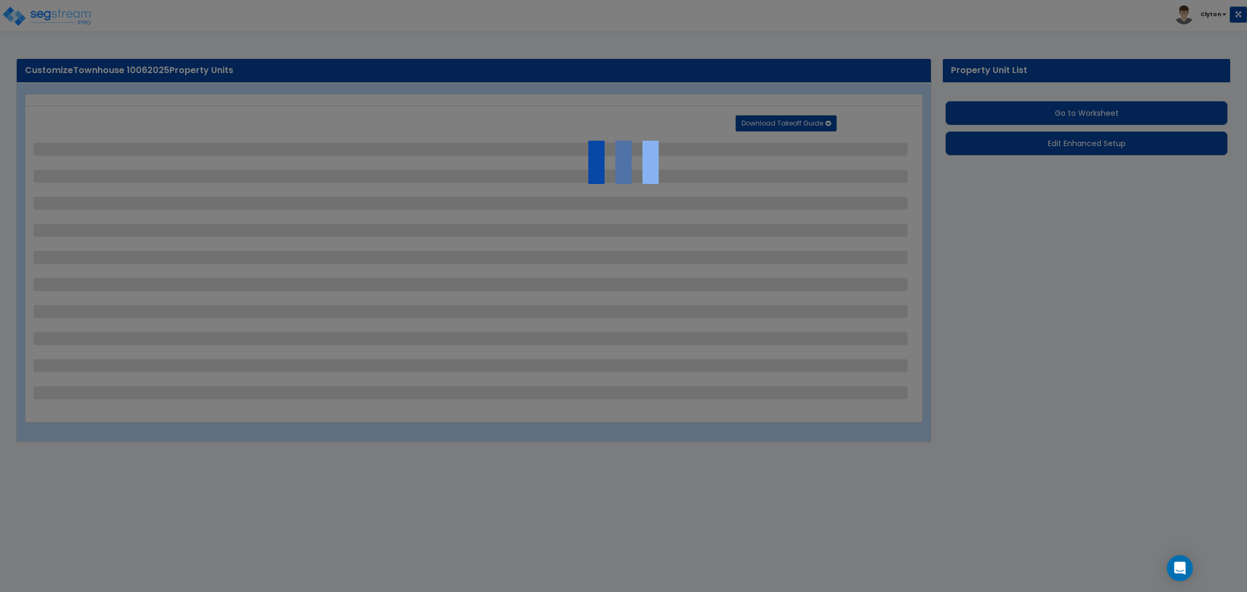
select select "2"
select select "5"
select select "3"
select select "1"
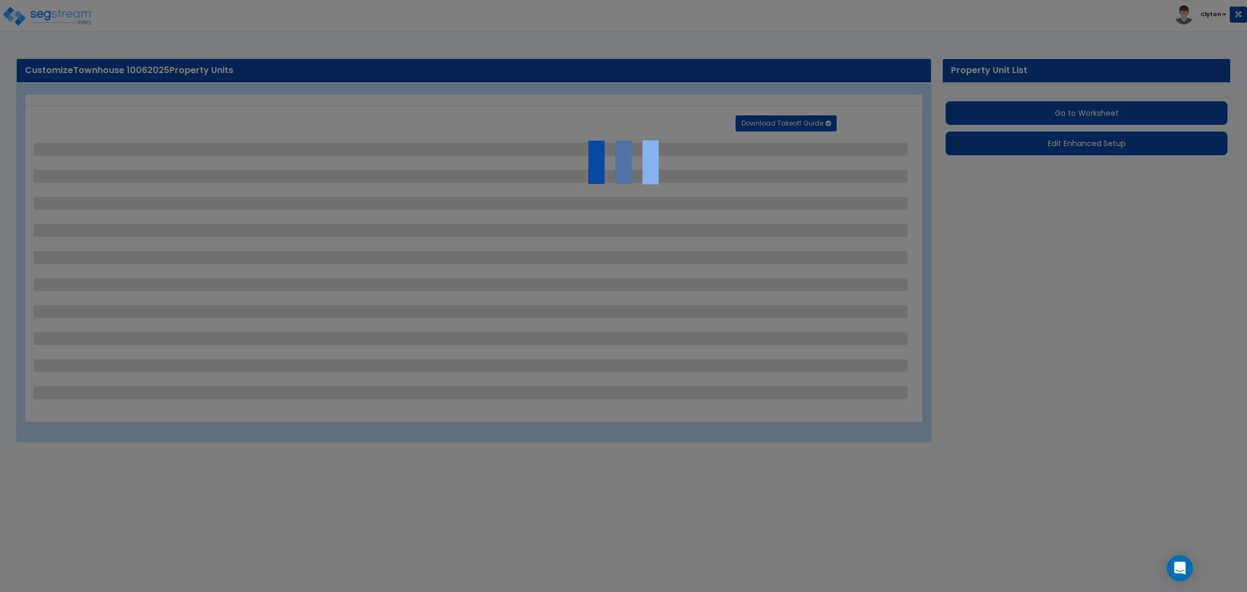
select select "2"
select select "1"
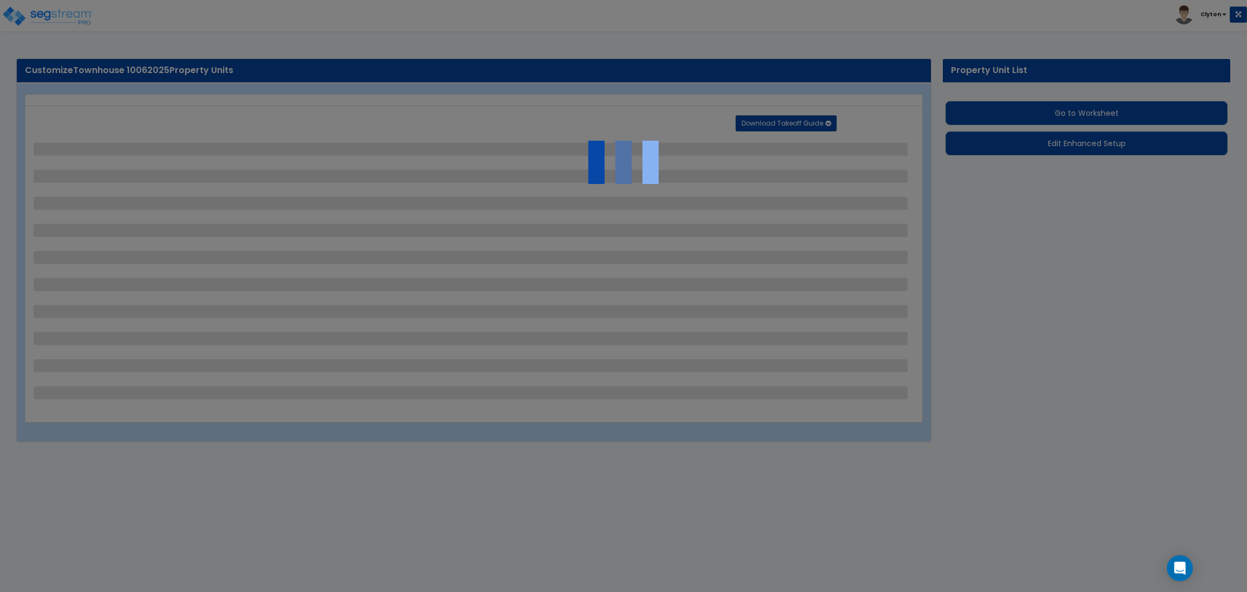
select select "2"
select select "1"
select select "2"
select select "1"
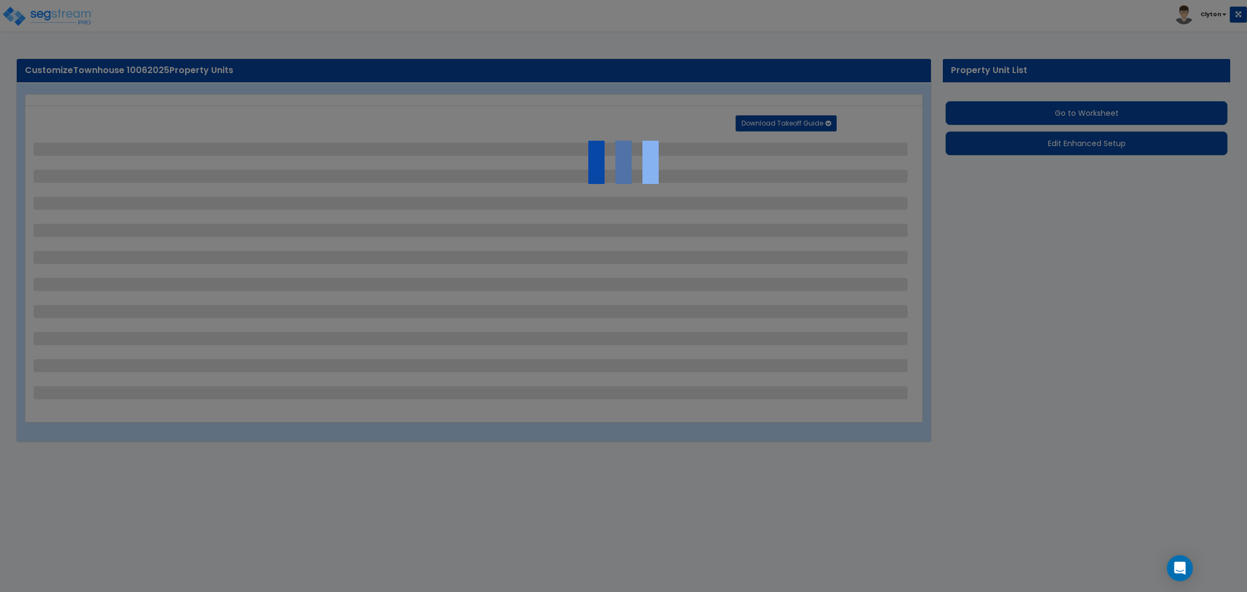
select select "1"
select select "2"
select select "4"
select select "1"
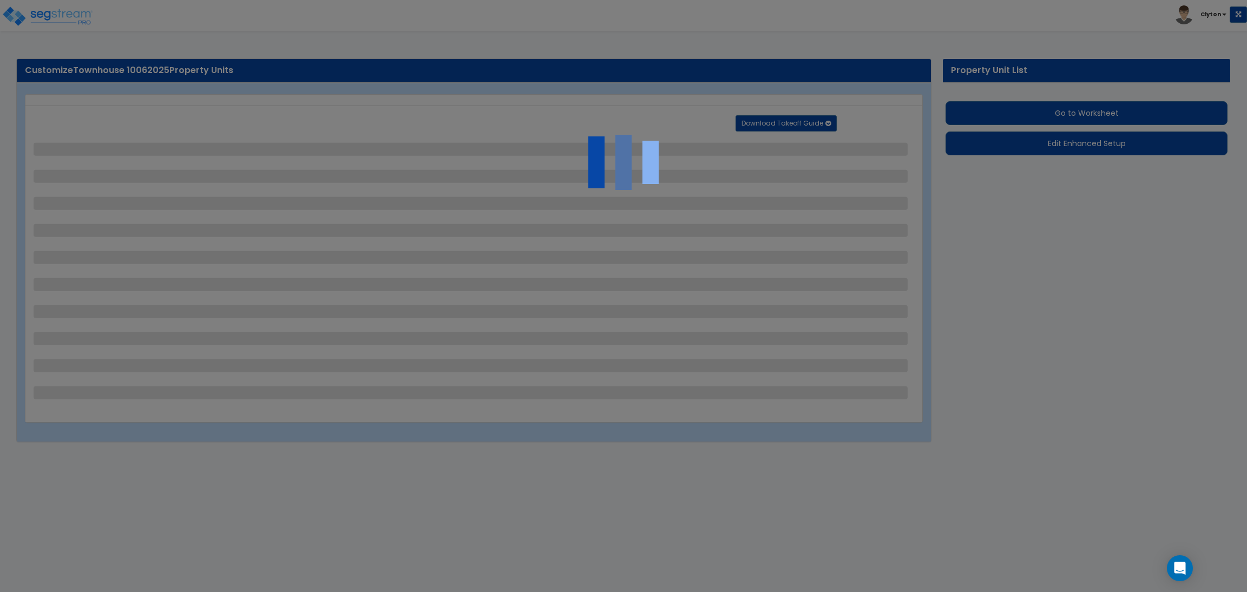
select select "1"
select select "10"
select select "3"
select select "1"
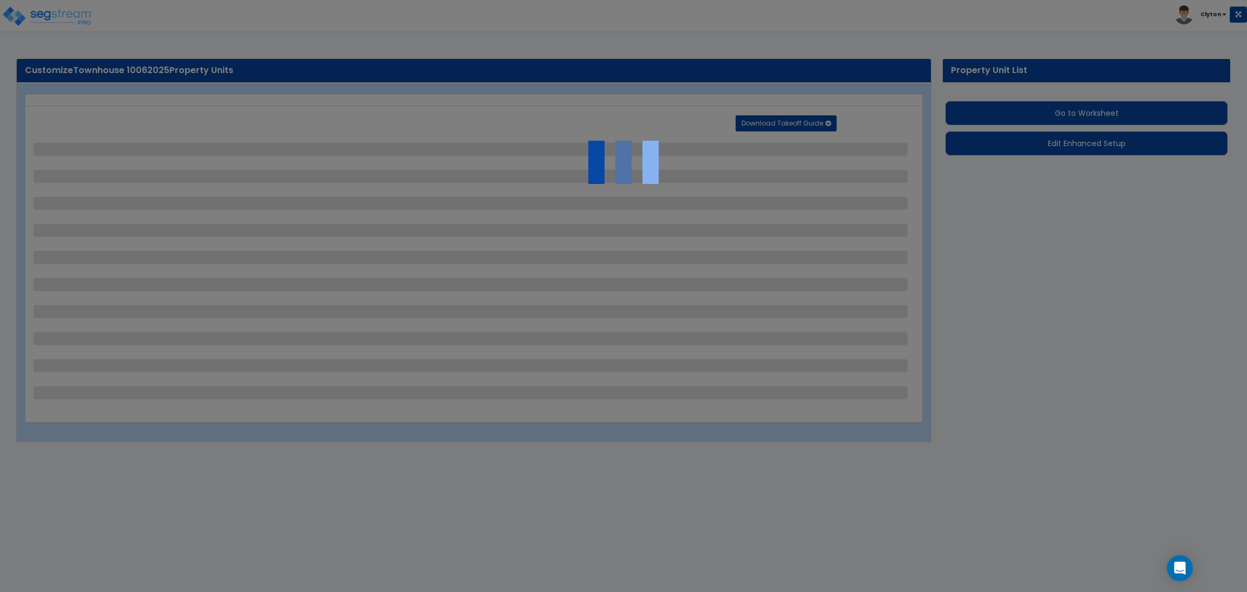
select select "1"
select select "2"
select select "3"
select select "1"
select select "2"
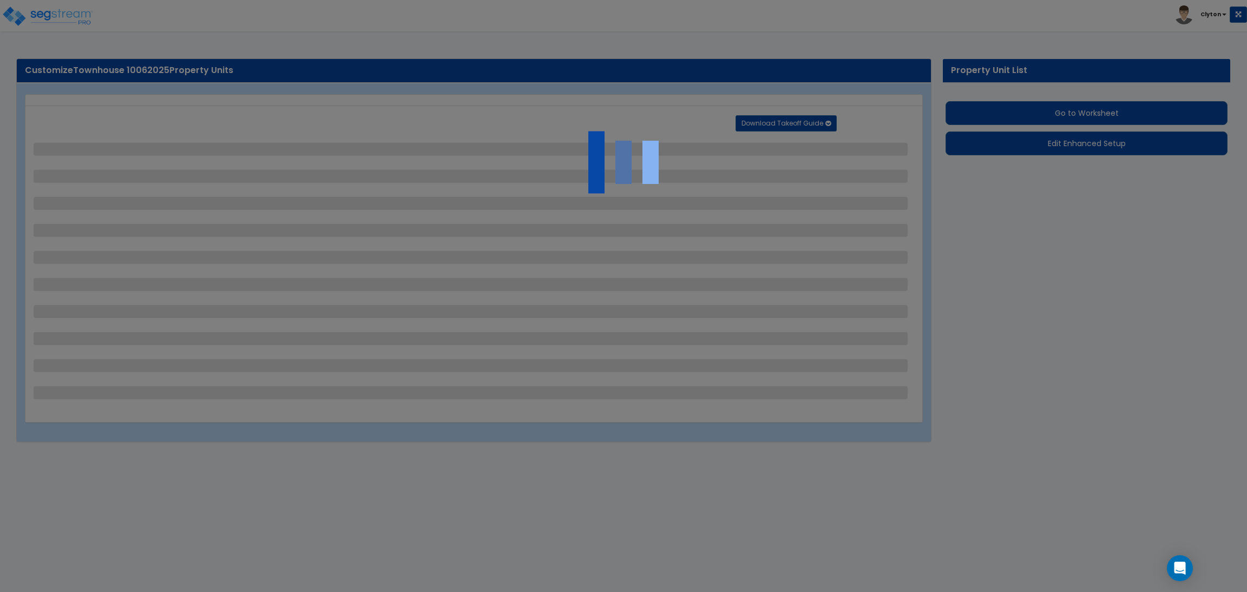
select select "1"
select select "2"
select select "1"
select select "3"
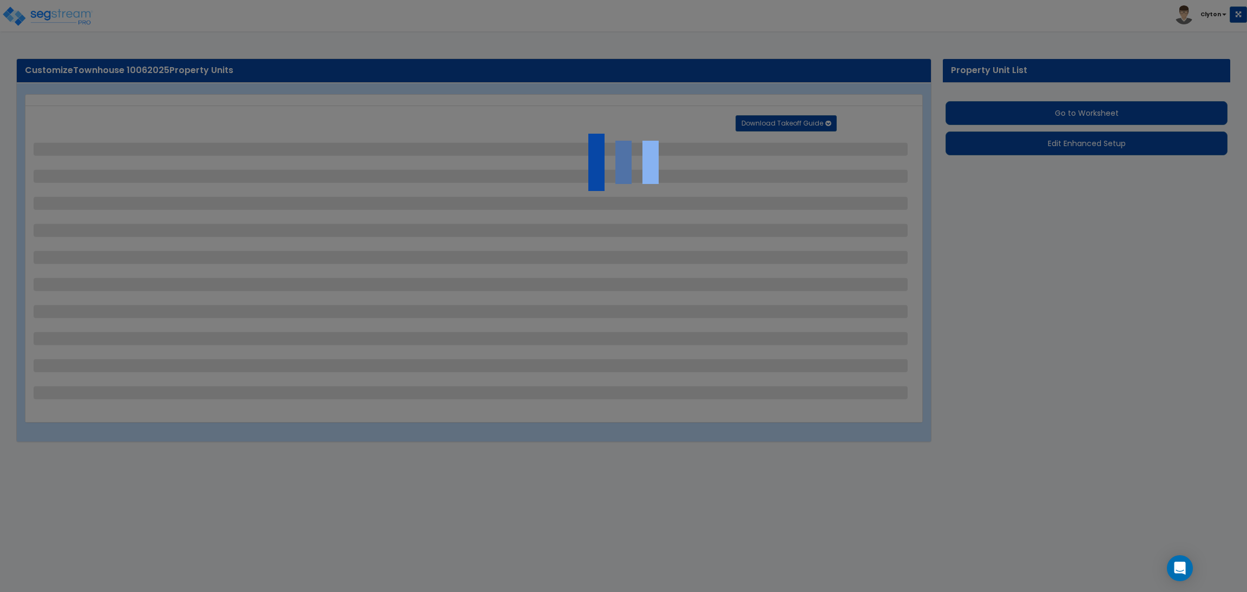
select select "1"
select select "2"
select select "1"
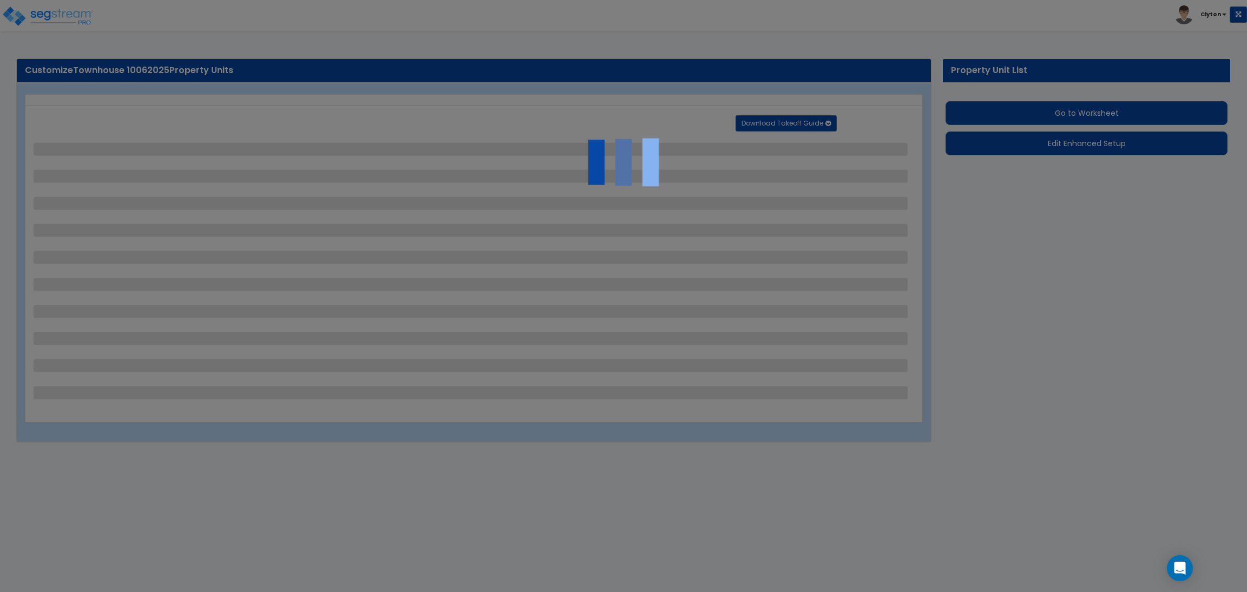
select select "1"
select select "2"
select select "3"
select select "11"
select select "8"
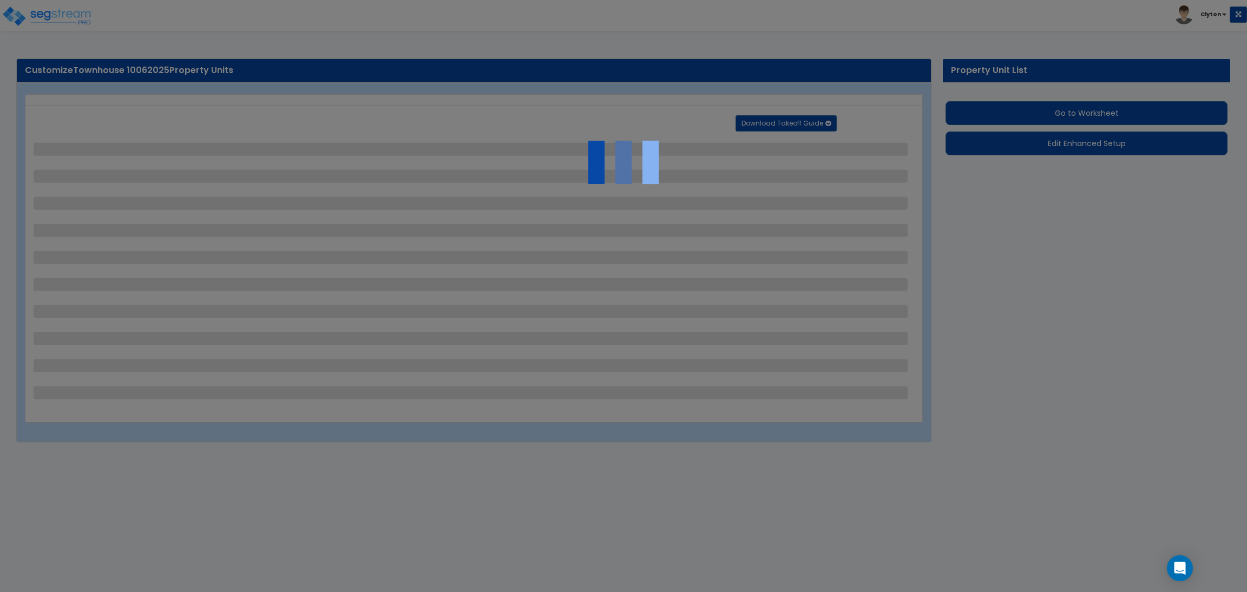
select select "5"
select select "3"
select select "1"
select select "5"
select select "7"
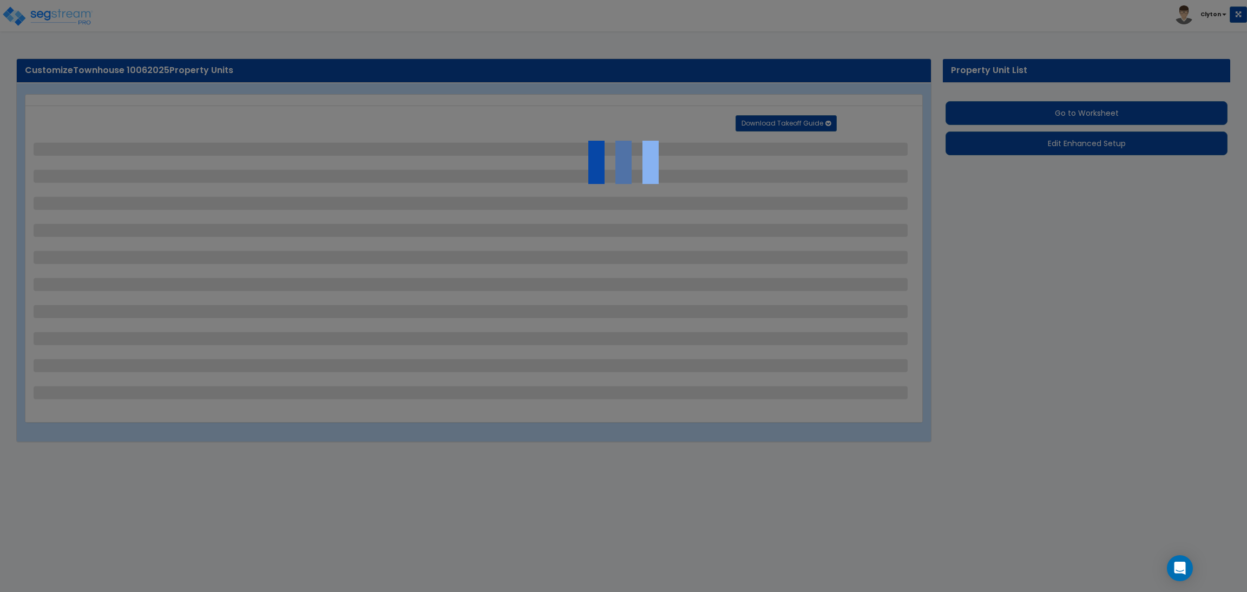
select select "2"
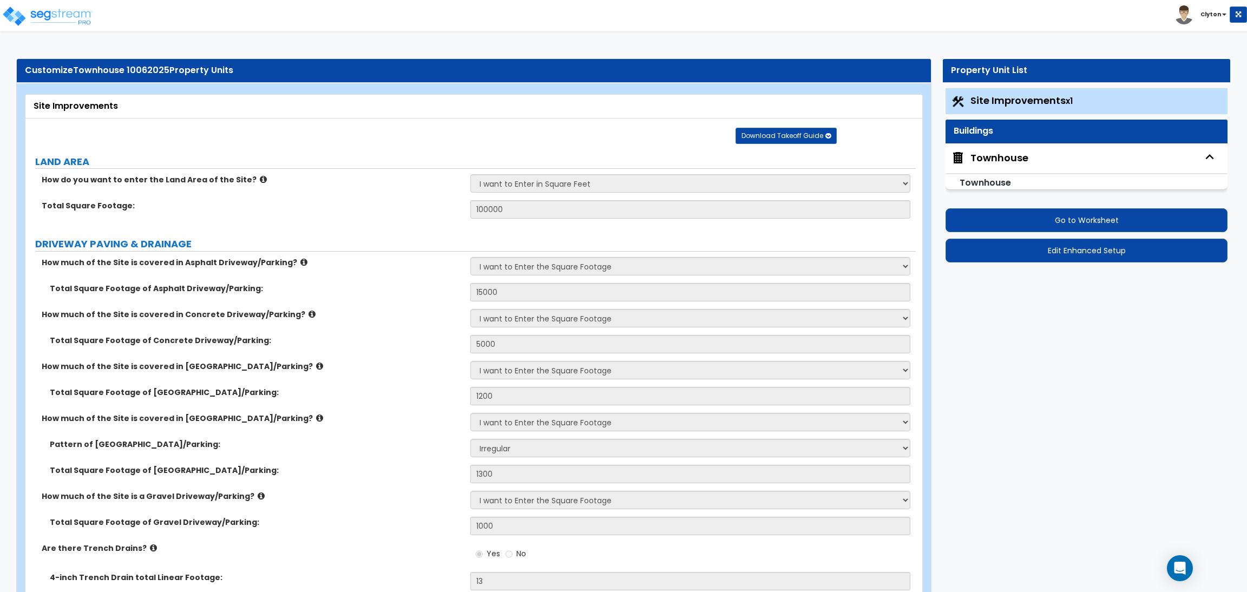
click at [983, 155] on div "Townhouse" at bounding box center [999, 158] width 58 height 14
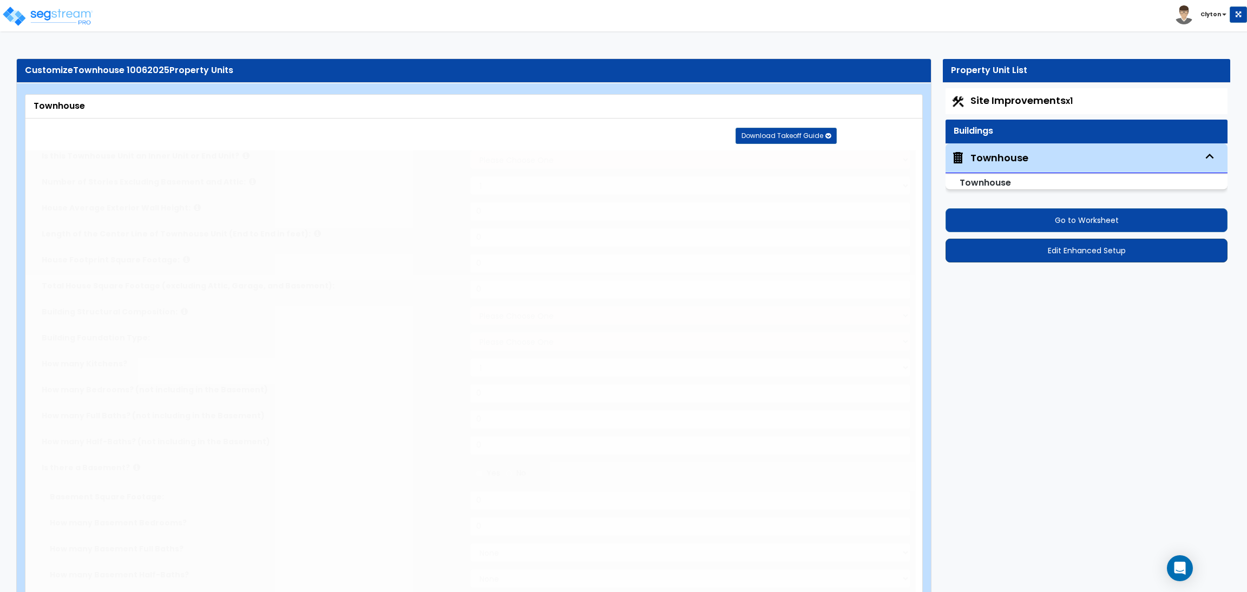
select select "1"
select select "2"
type input "25"
type input "60"
type input "3000"
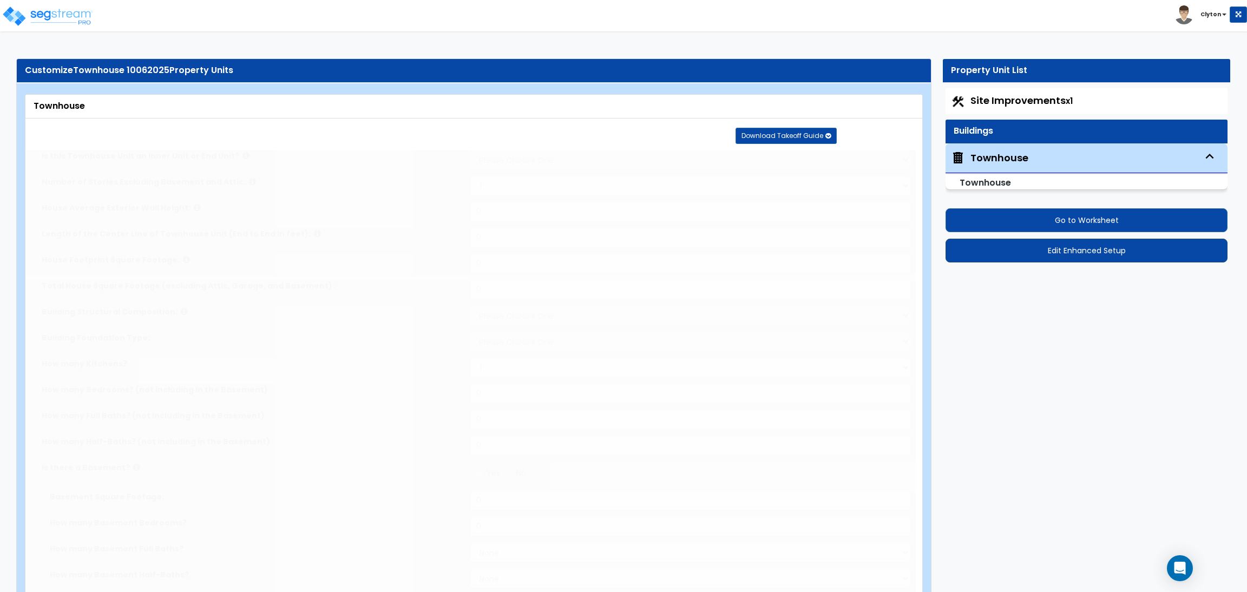
type input "4500"
select select "7"
select select "1"
type input "4"
type input "2"
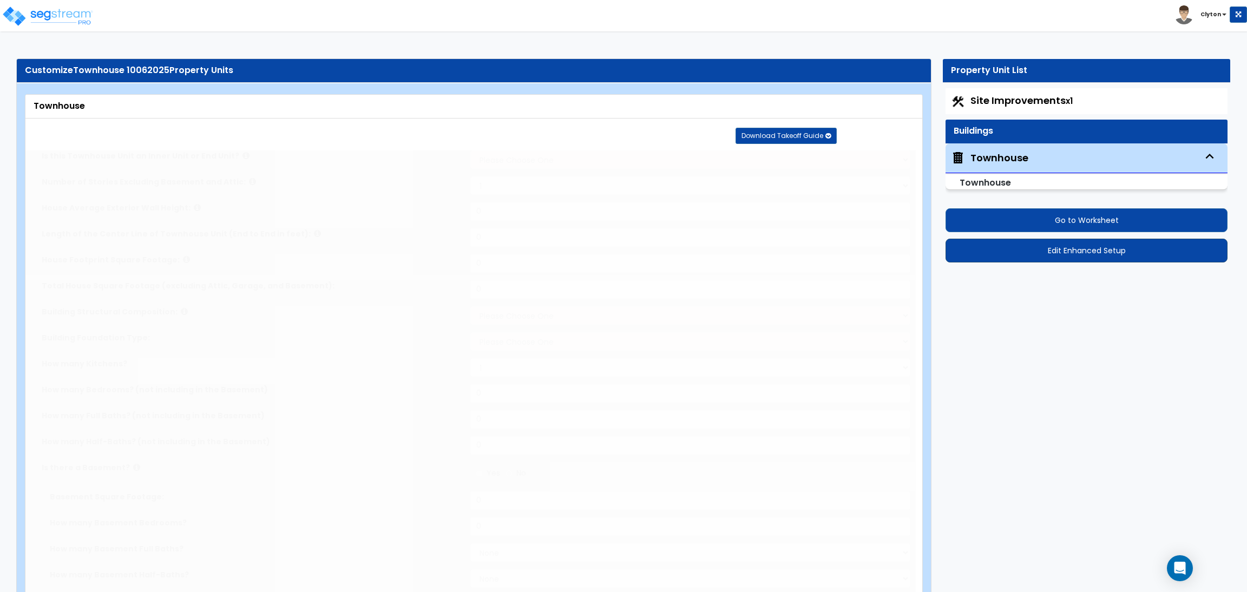
type input "1"
radio input "true"
type input "1000"
select select "1"
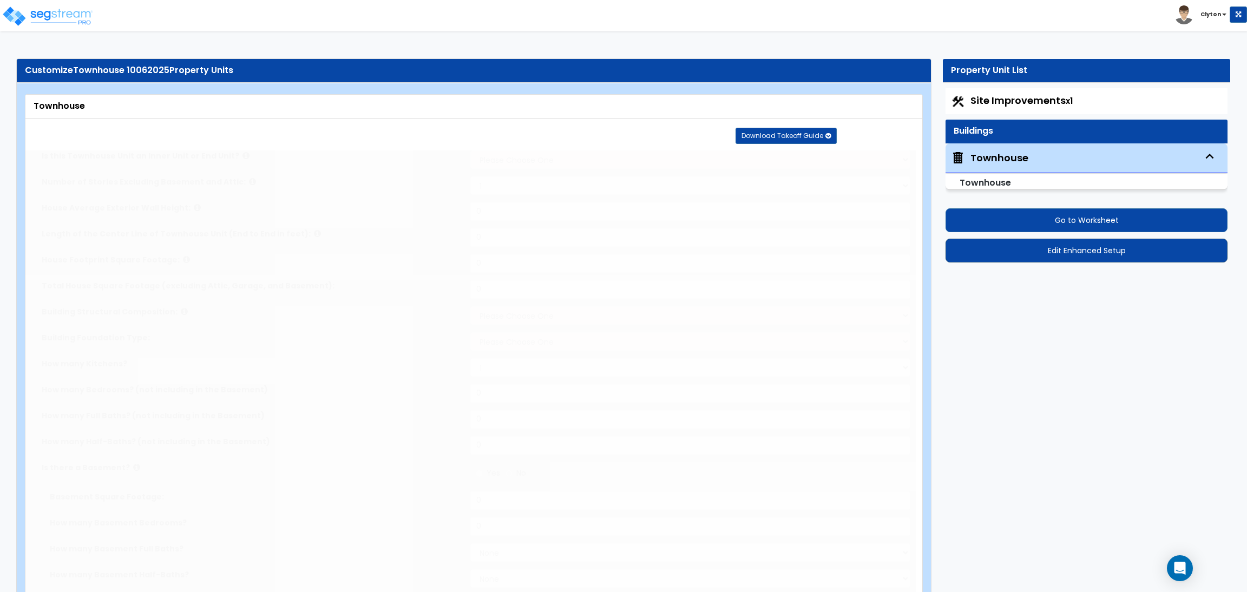
select select "7"
select select "2"
select select "4"
radio input "true"
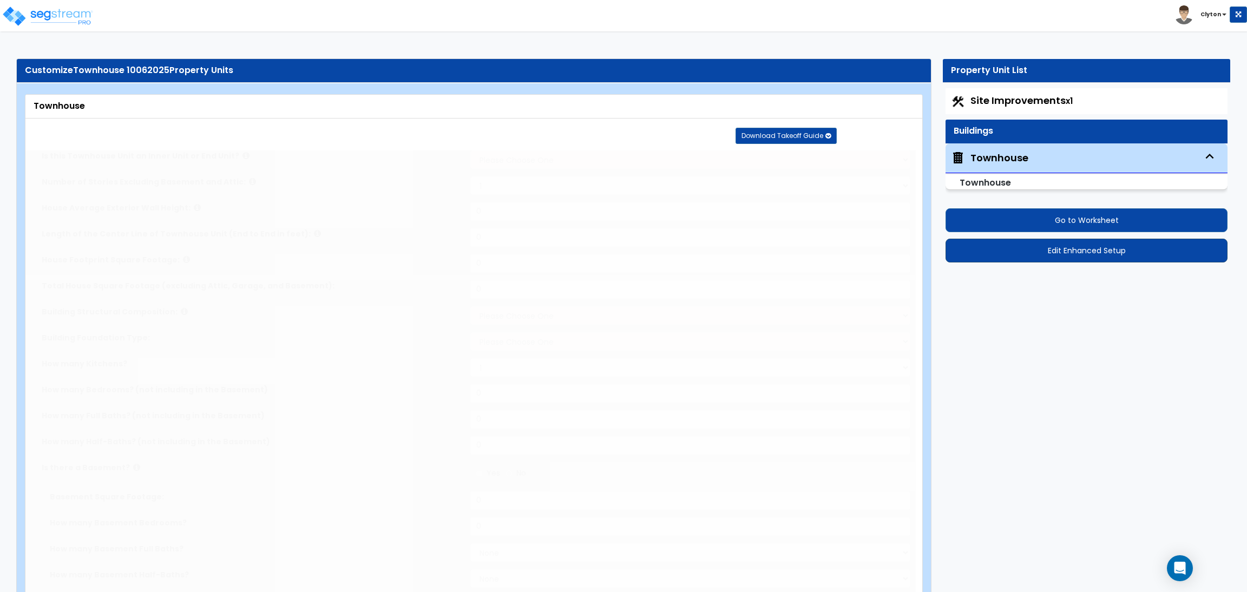
select select "1"
type input "150"
radio input "true"
select select "3"
type input "200"
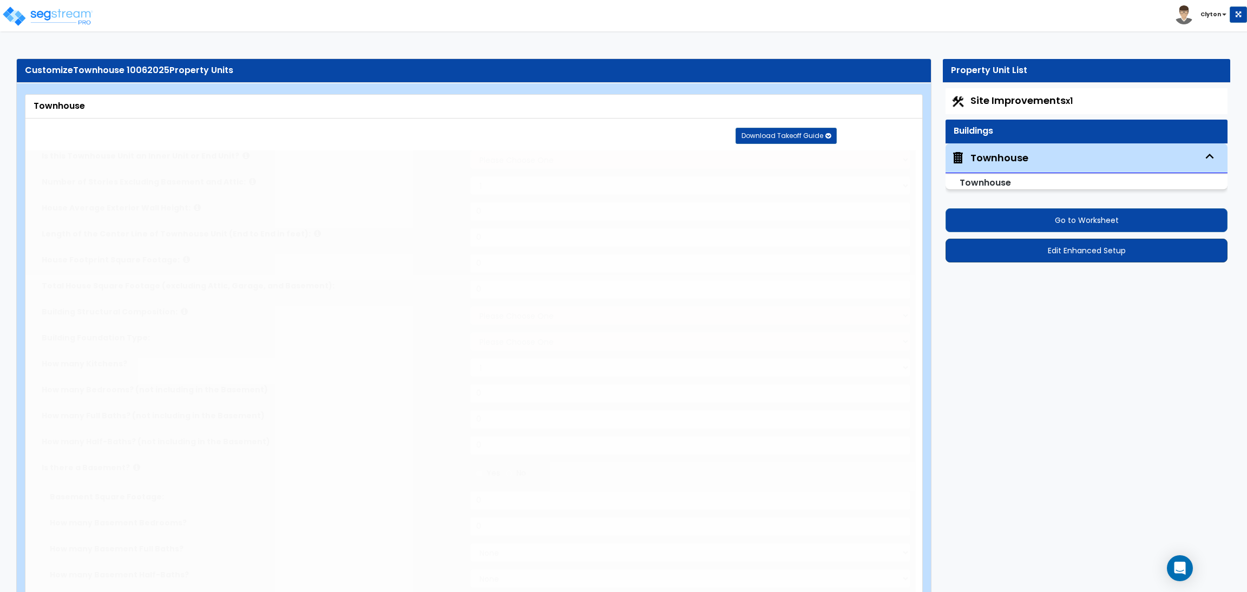
radio input "true"
type input "250"
radio input "true"
type input "1"
type input "2"
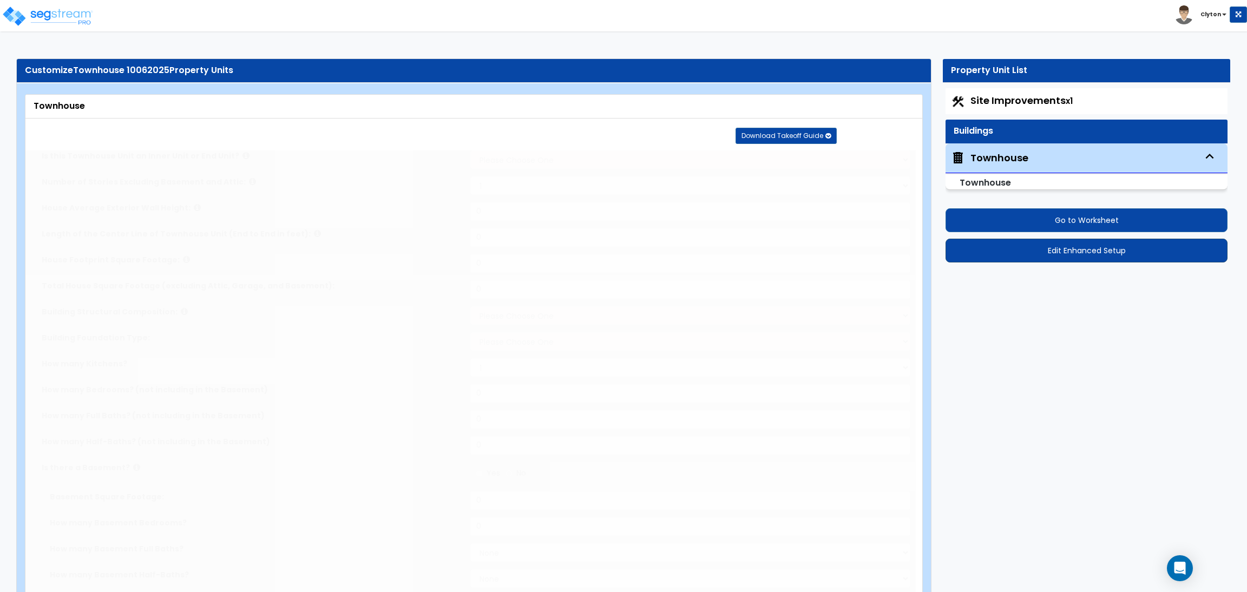
type input "3"
type input "4"
type input "5"
type input "6"
type input "7"
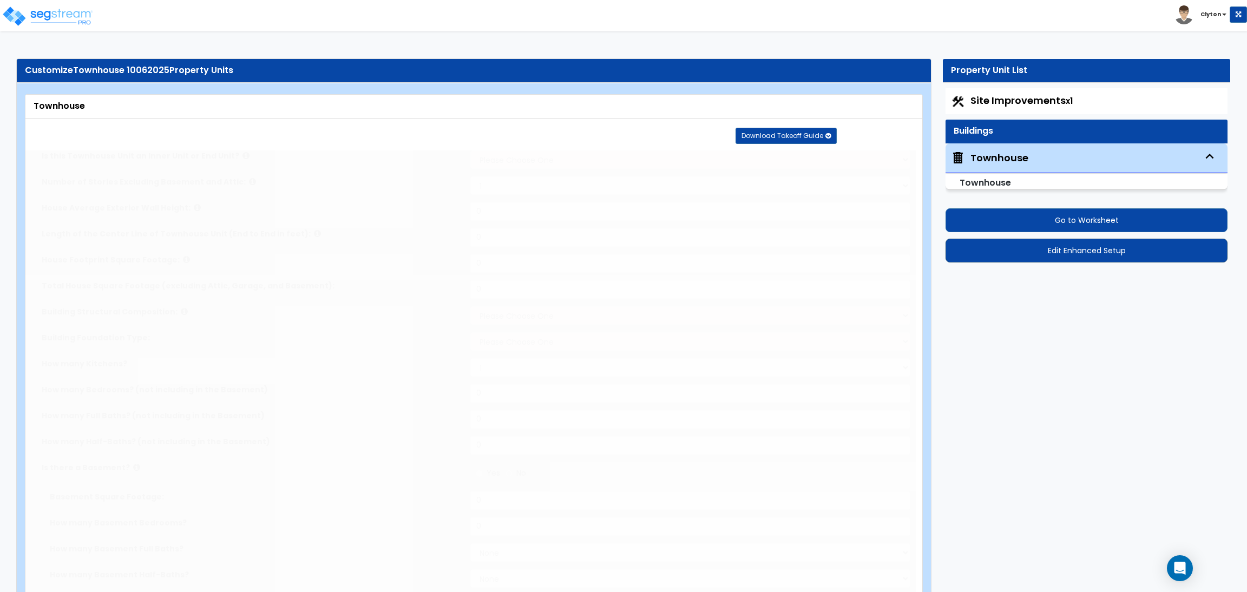
type input "8"
type input "9"
radio input "true"
type input "4"
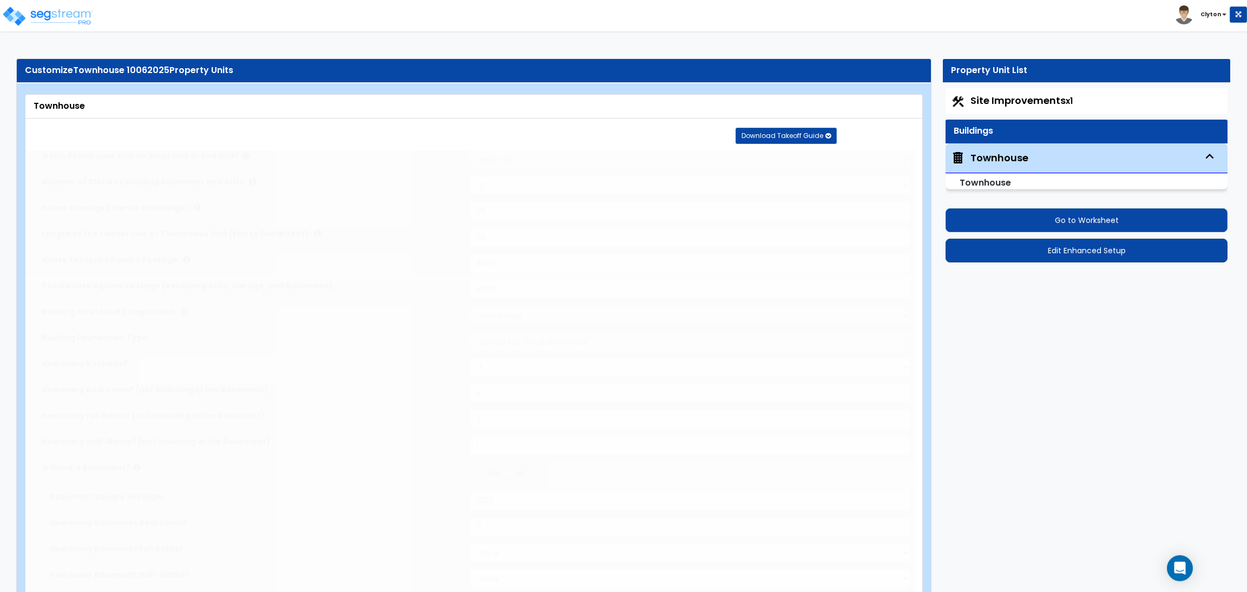
radio input "true"
select select "2"
radio input "true"
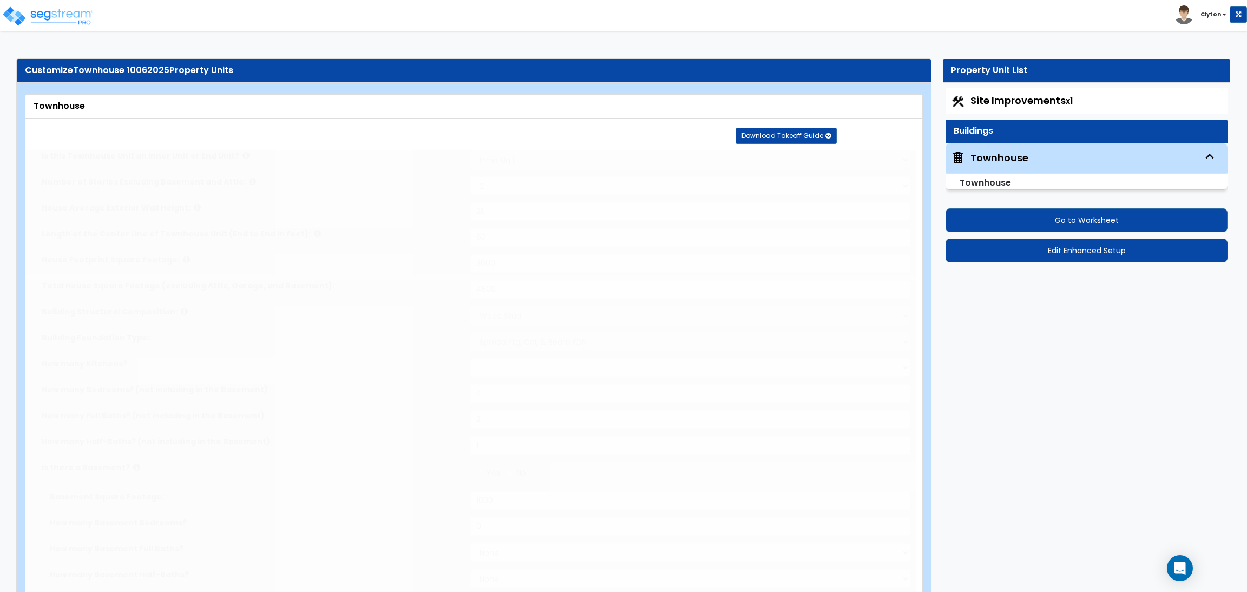
type input "185"
select select "2"
radio input "true"
select select "1"
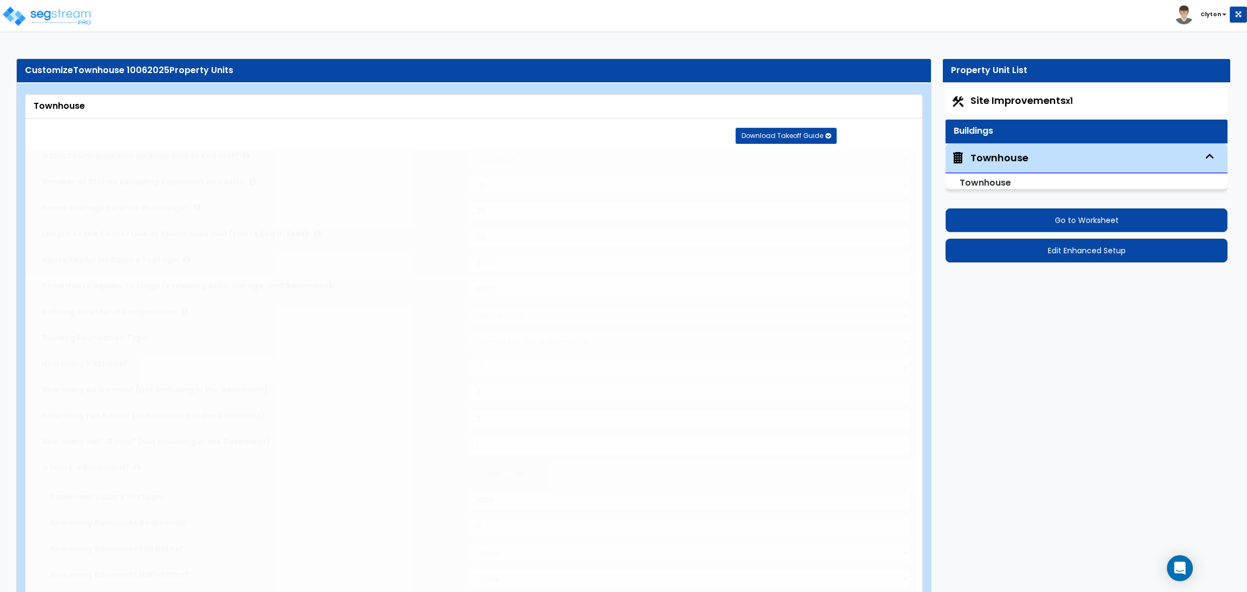
type input "6"
radio input "true"
select select "2"
type input "150"
select select "3"
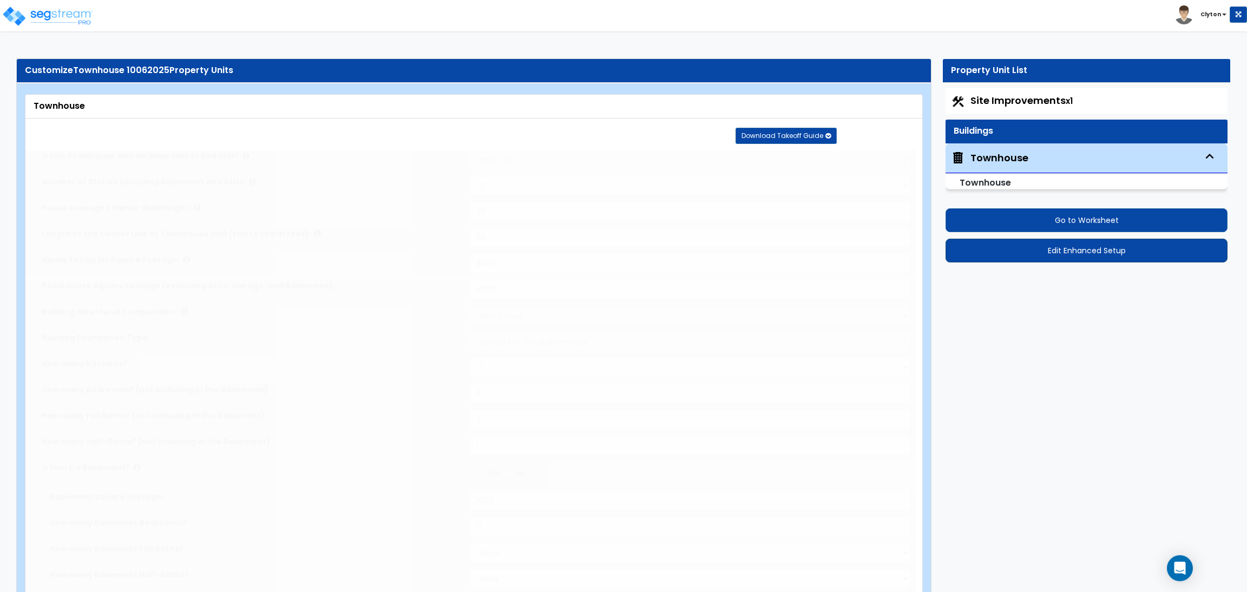
select select "1"
select select "2"
radio input "true"
type input "1"
radio input "true"
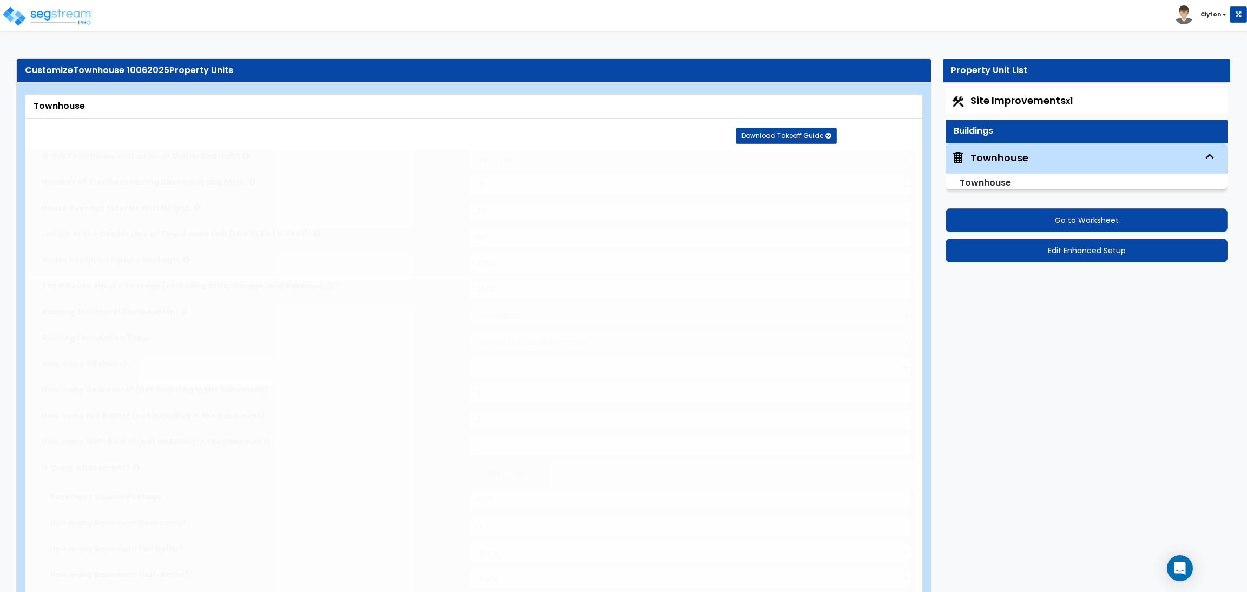
type input "1"
radio input "true"
type input "5"
select select "2"
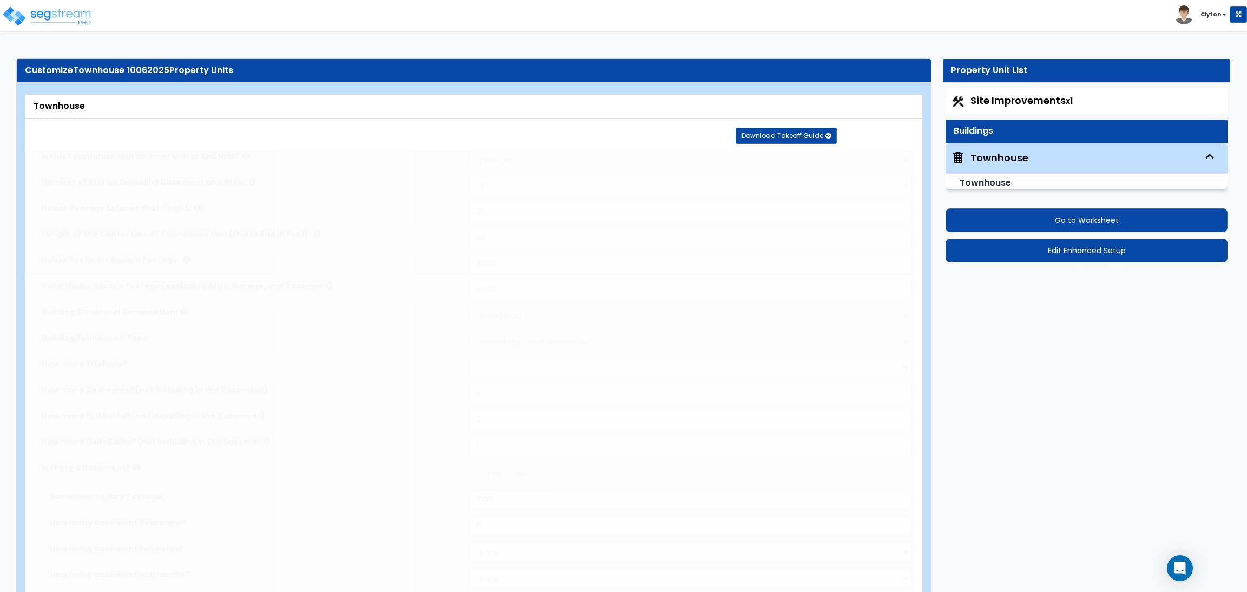
radio input "true"
type input "2"
radio input "true"
type input "2"
radio input "true"
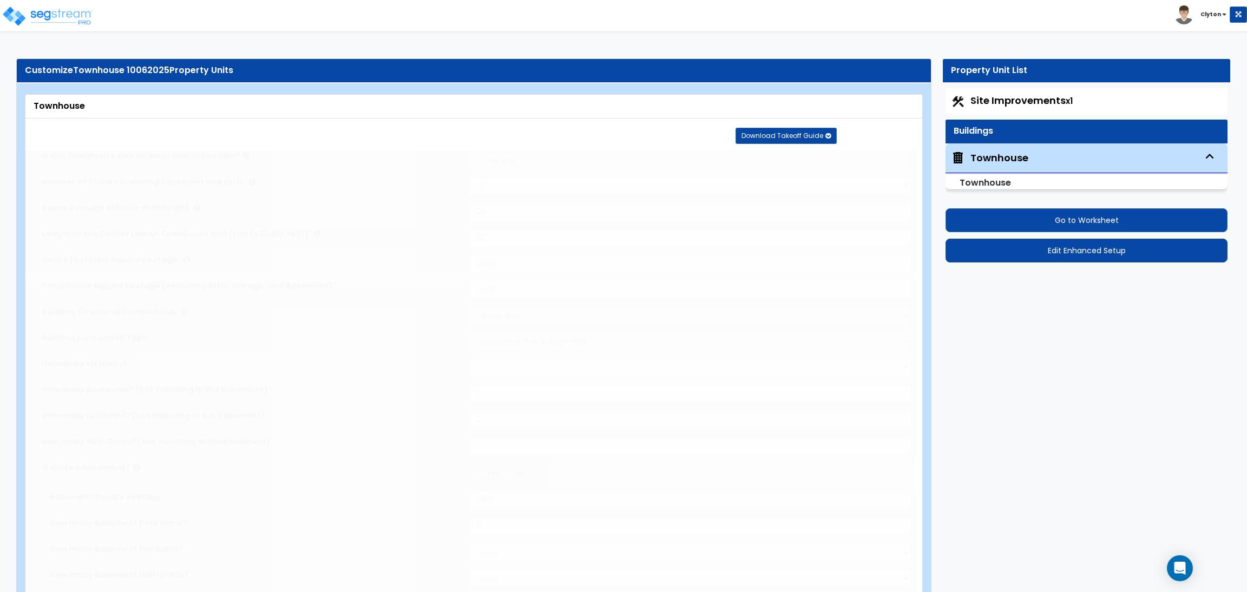
type input "3"
radio input "true"
type input "2"
radio input "true"
type input "8"
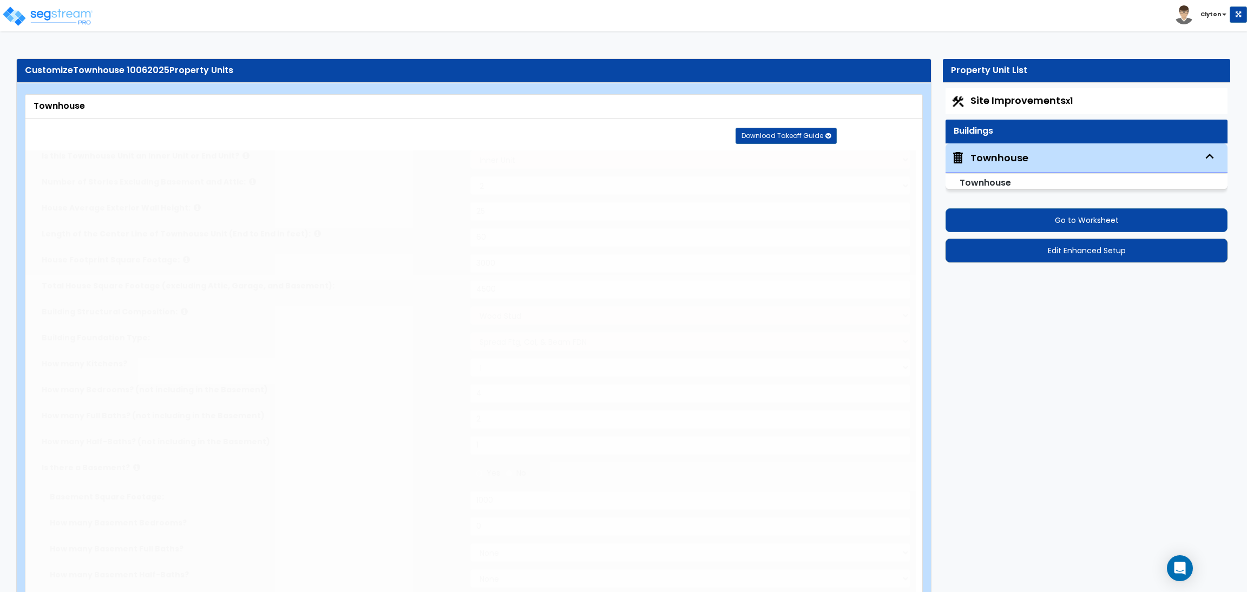
select select "1"
select select "2"
radio input "true"
type input "250"
radio input "true"
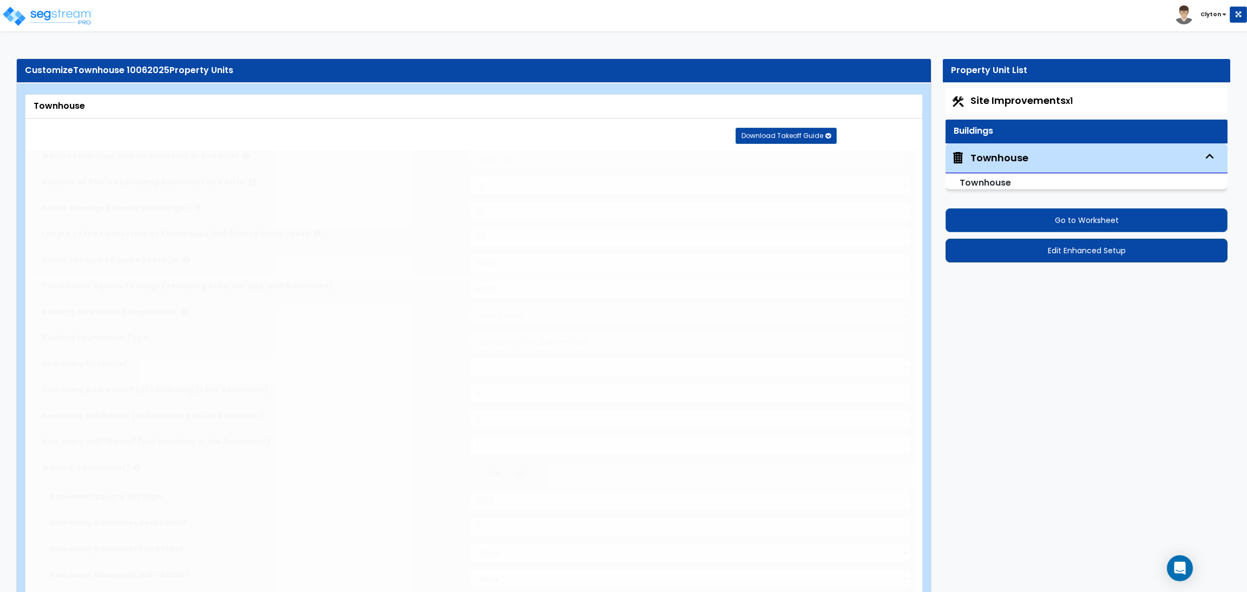
type input "300"
radio input "true"
select select "1"
radio input "true"
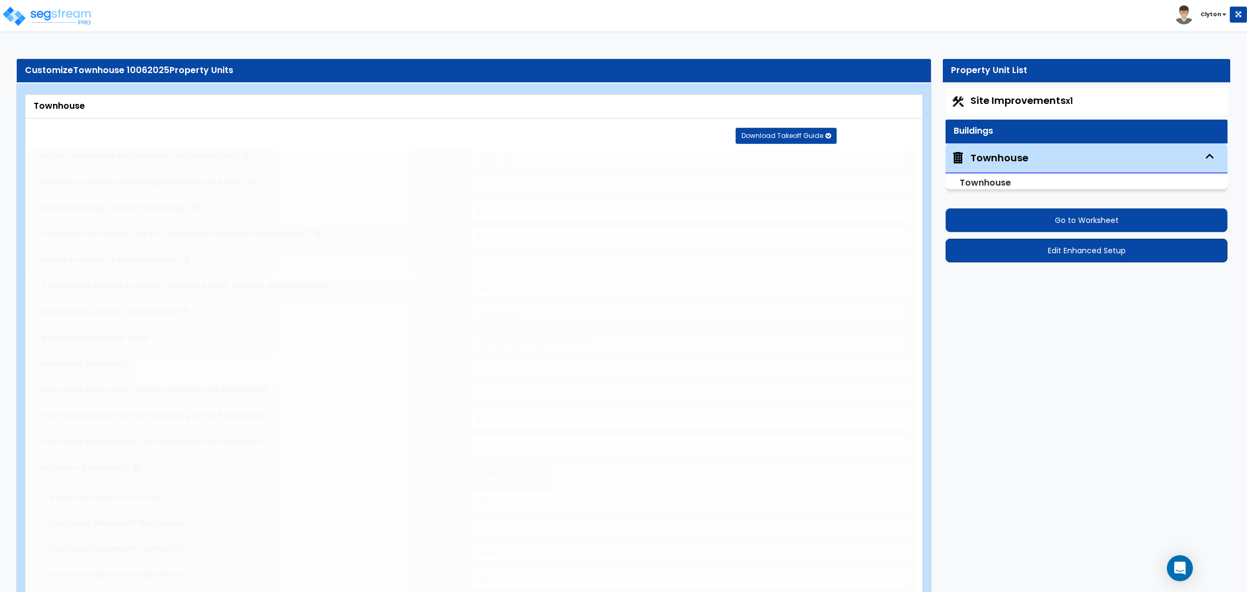
select select "1"
select select "3"
select select "5"
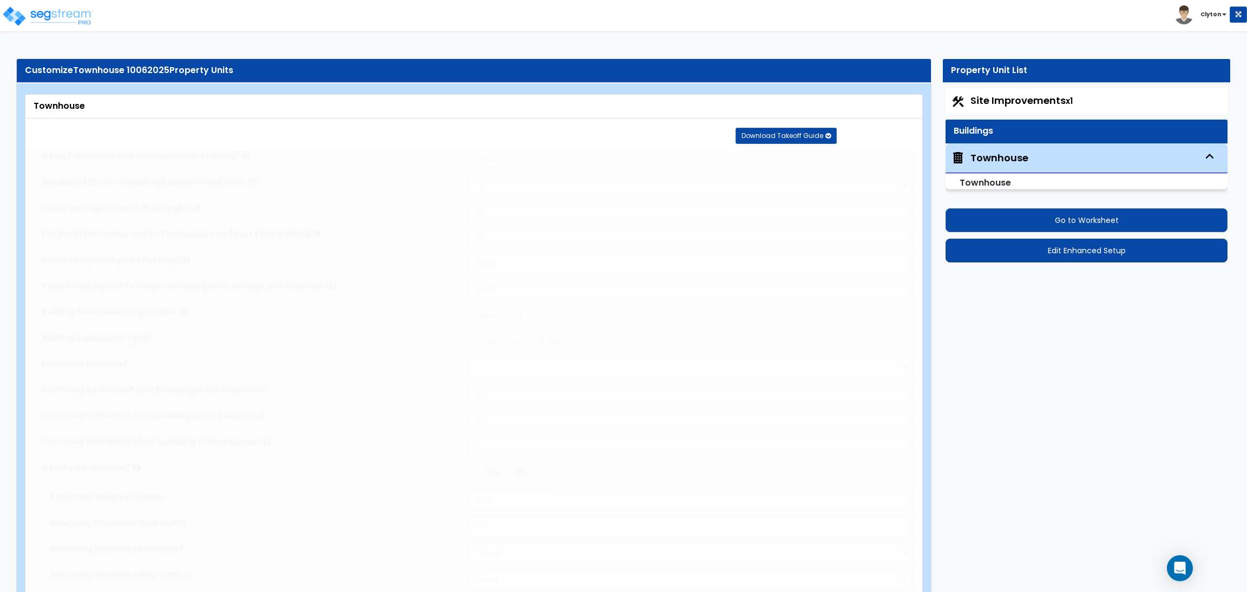
select select "1"
select select "3"
type input "3"
select select "2"
select select "1"
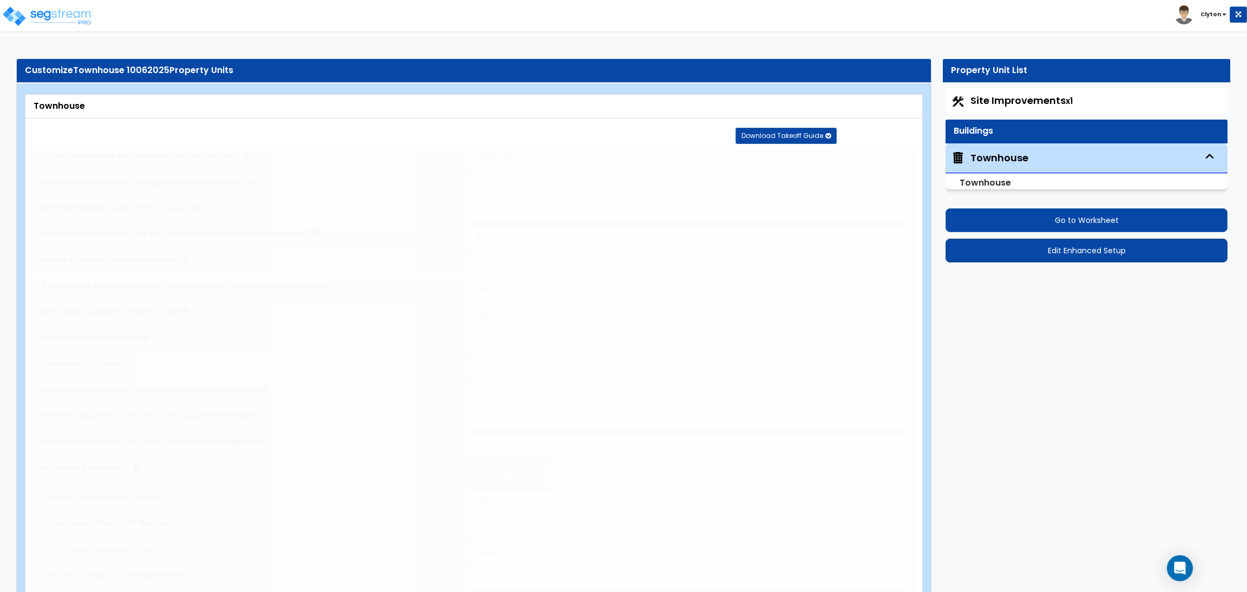
select select "1"
radio input "true"
select select "2"
select select "3"
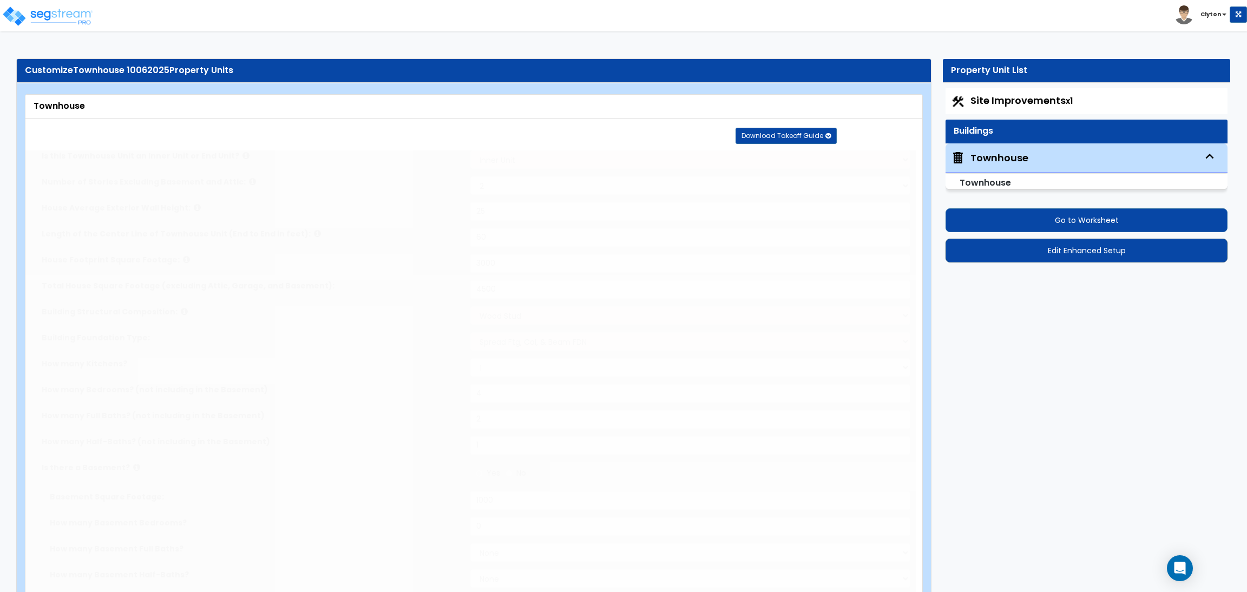
select select "1"
select select "2"
radio input "true"
type input "24"
type input "3"
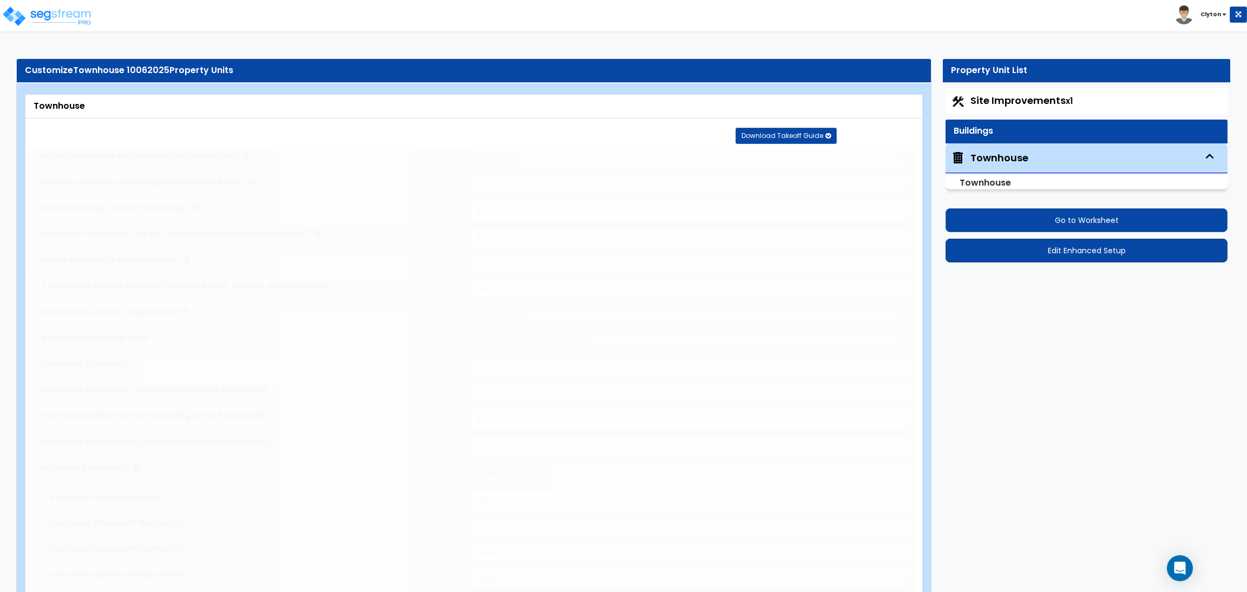
type input "3"
radio input "true"
type input "4"
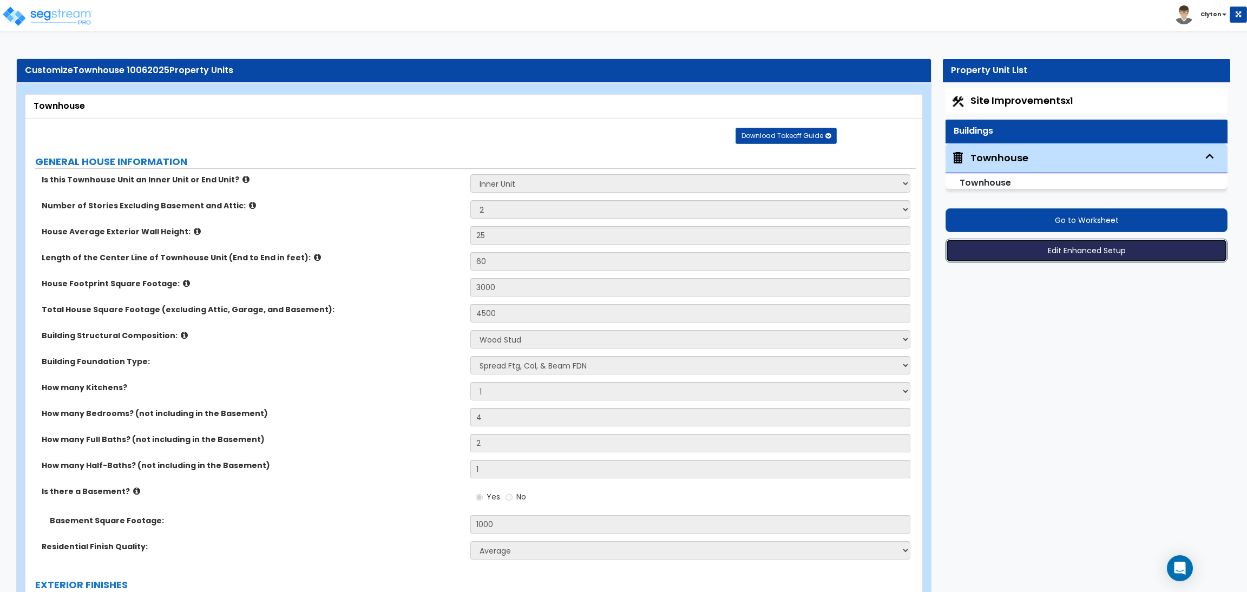
click at [1046, 248] on button "Edit Enhanced Setup" at bounding box center [1086, 251] width 282 height 24
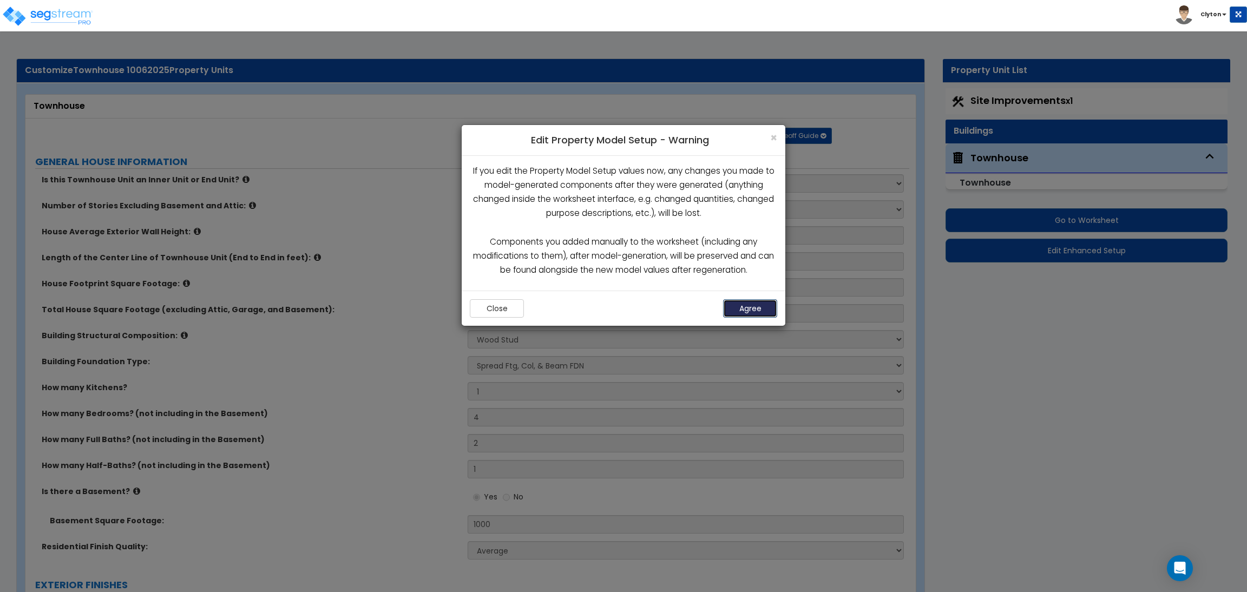
click at [748, 307] on button "Agree" at bounding box center [750, 308] width 54 height 18
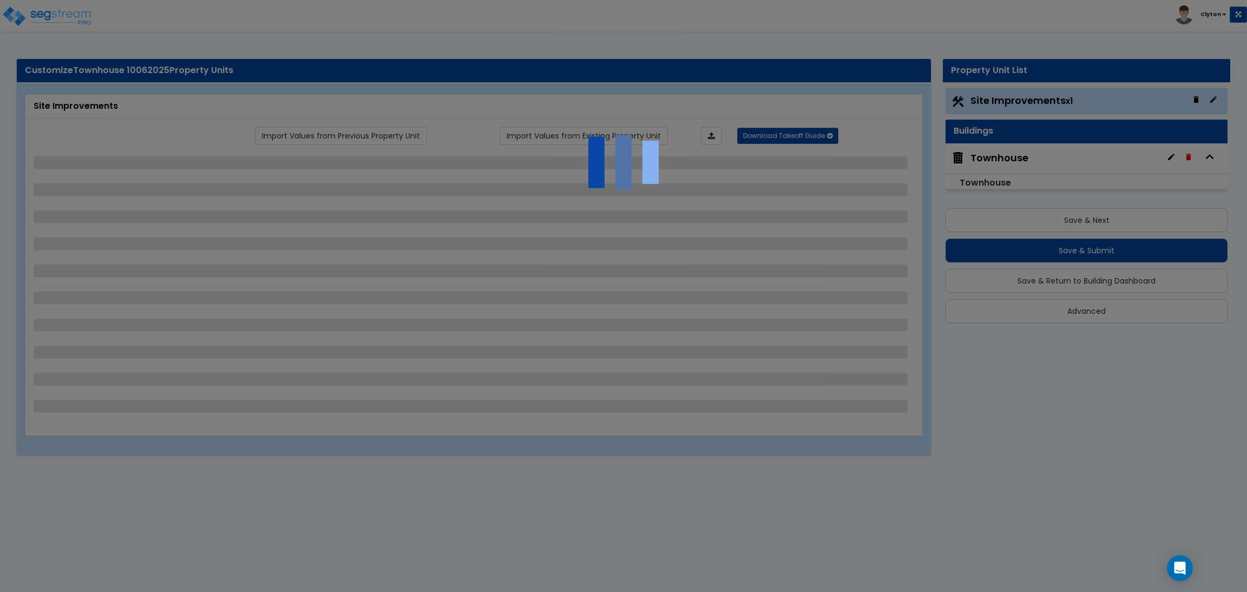
select select "2"
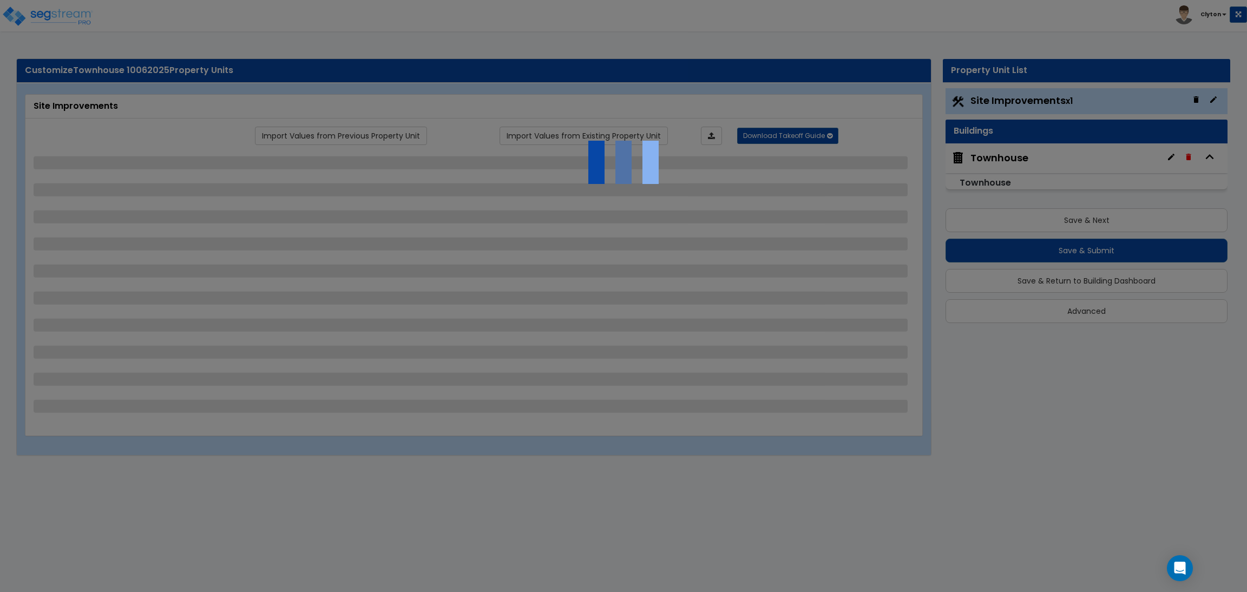
select select "1"
select select "2"
select select "3"
select select "1"
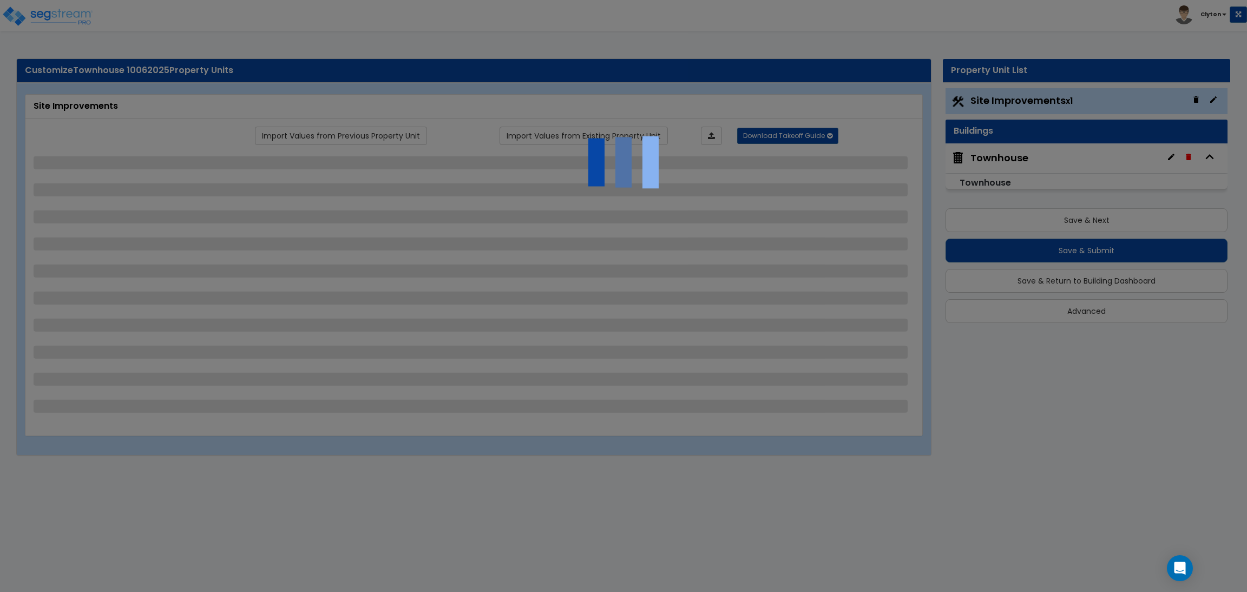
select select "2"
select select "1"
select select "2"
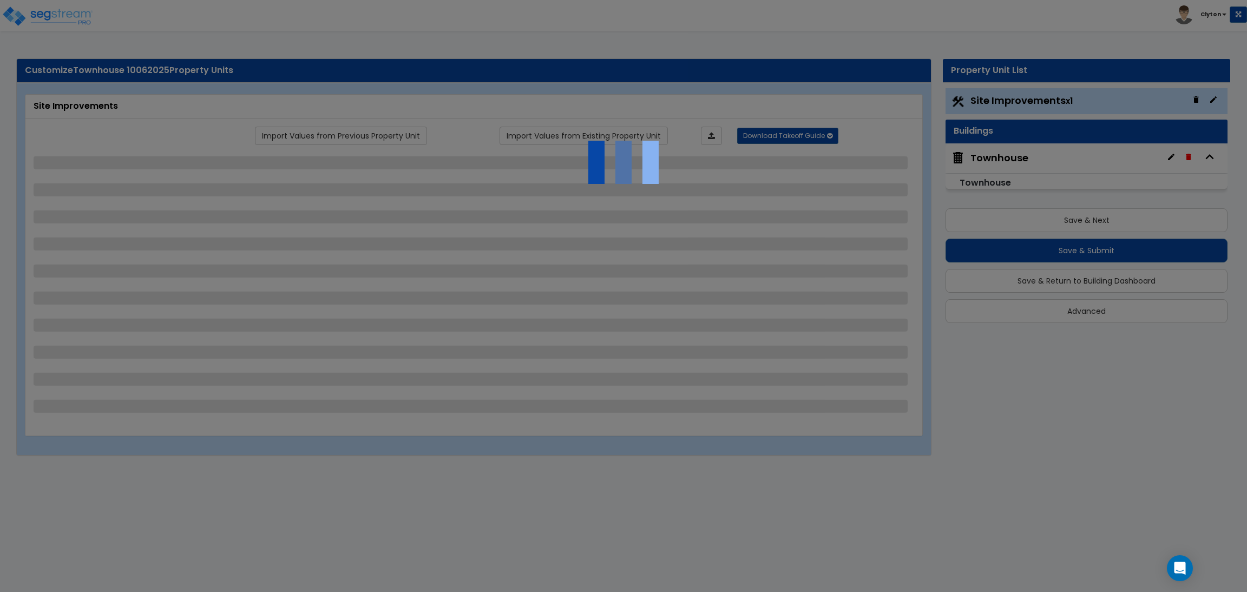
select select "1"
select select "2"
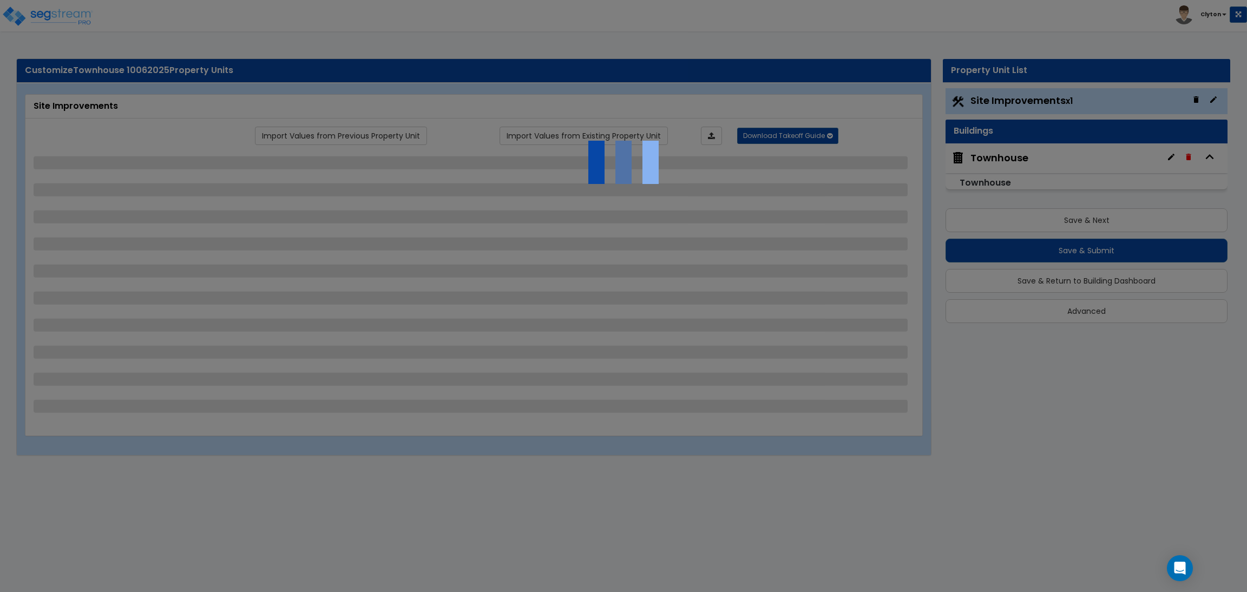
select select "2"
select select "1"
select select "2"
select select "3"
select select "6"
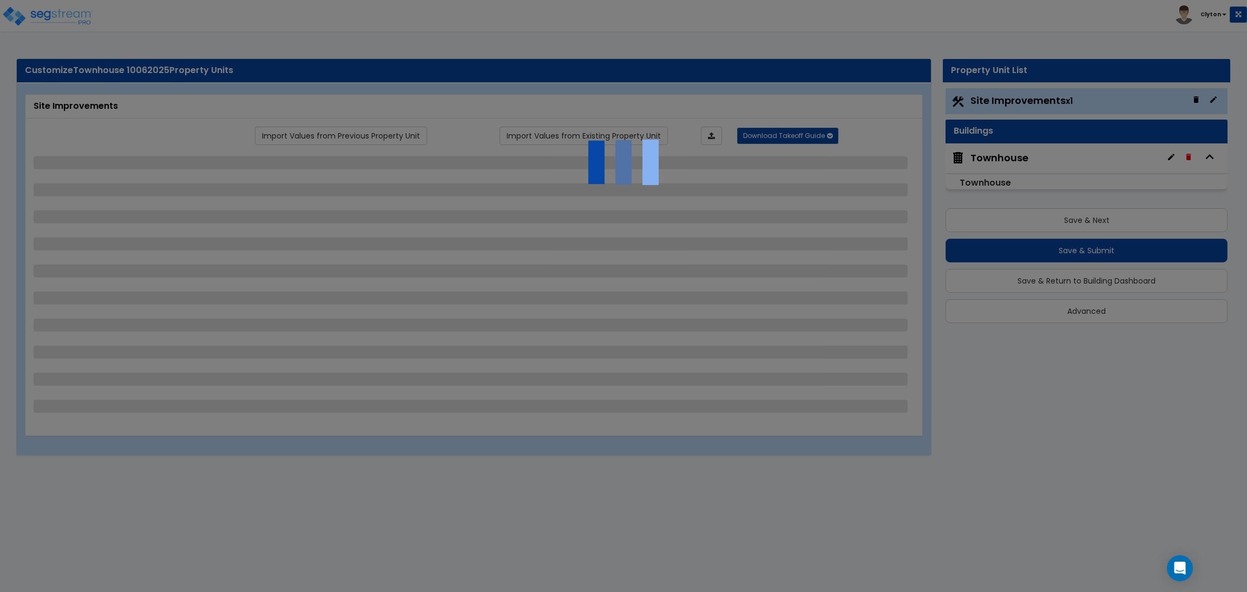
select select "10"
select select "8"
select select "3"
select select "1"
select select "2"
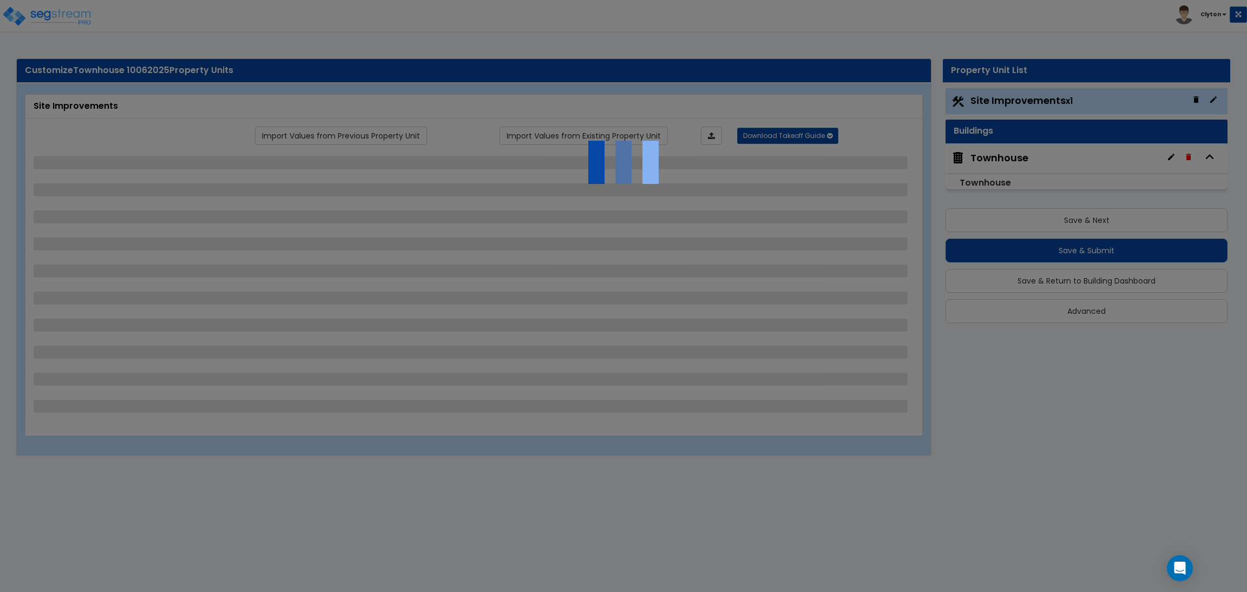
select select "3"
select select "1"
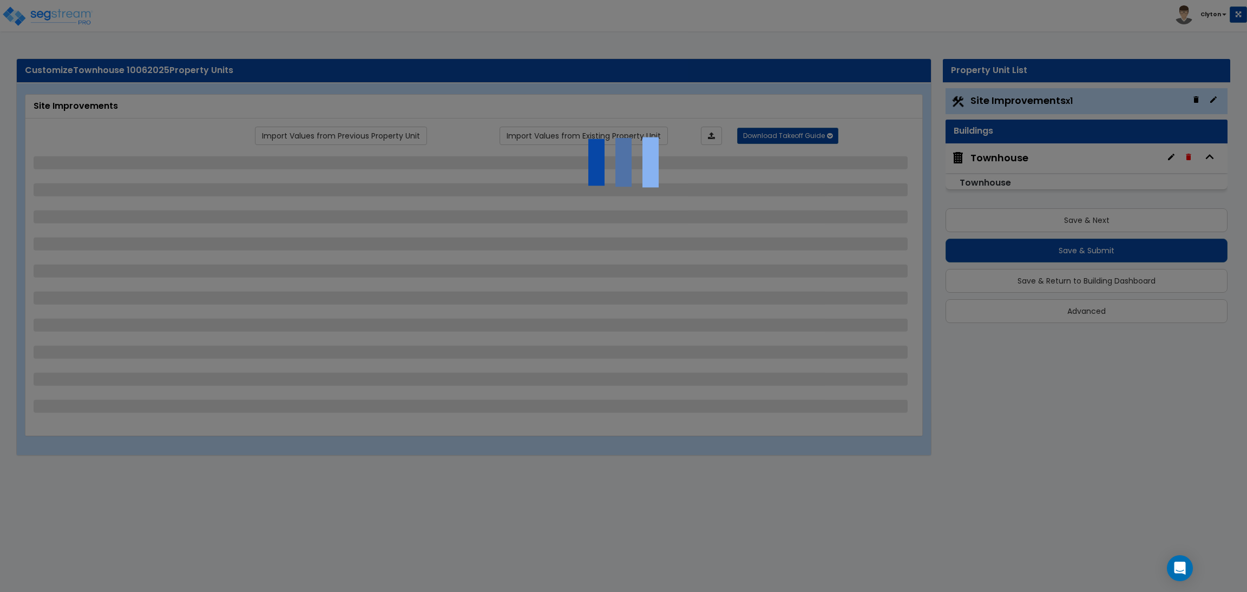
select select "1"
select select "2"
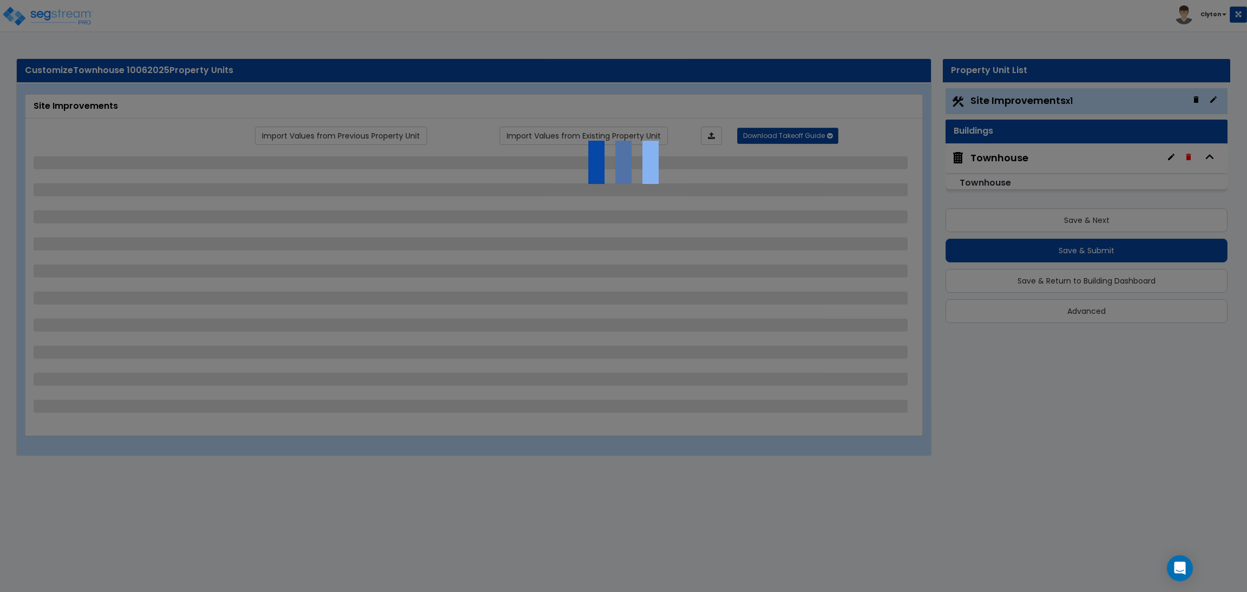
select select "2"
select select "5"
select select "3"
select select "1"
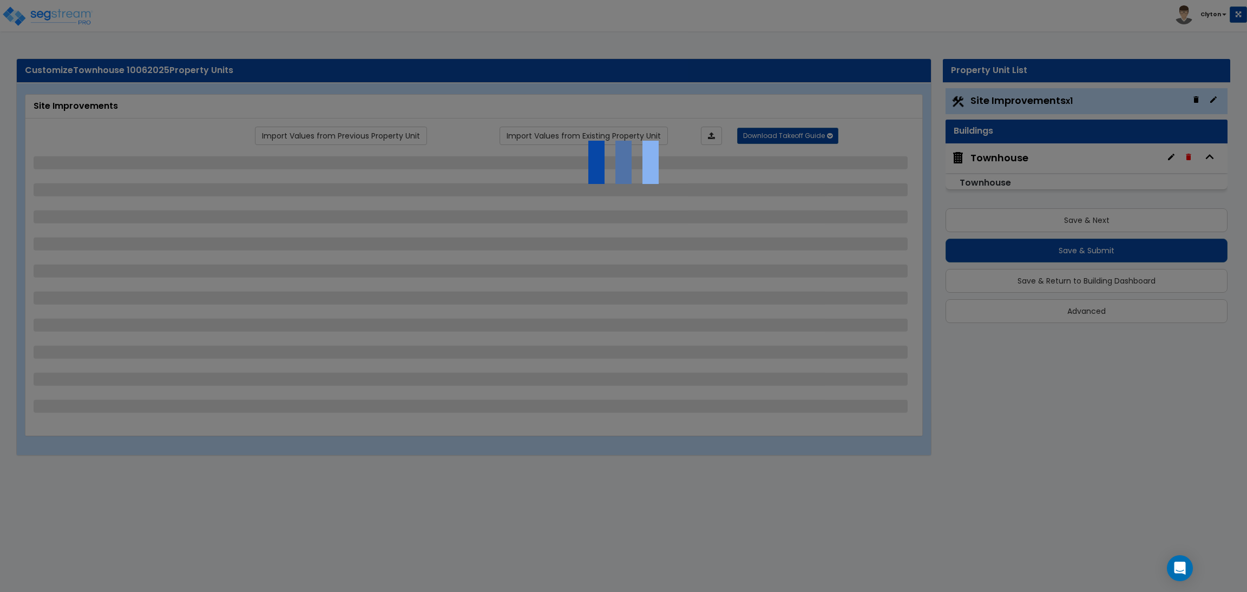
select select "2"
select select "1"
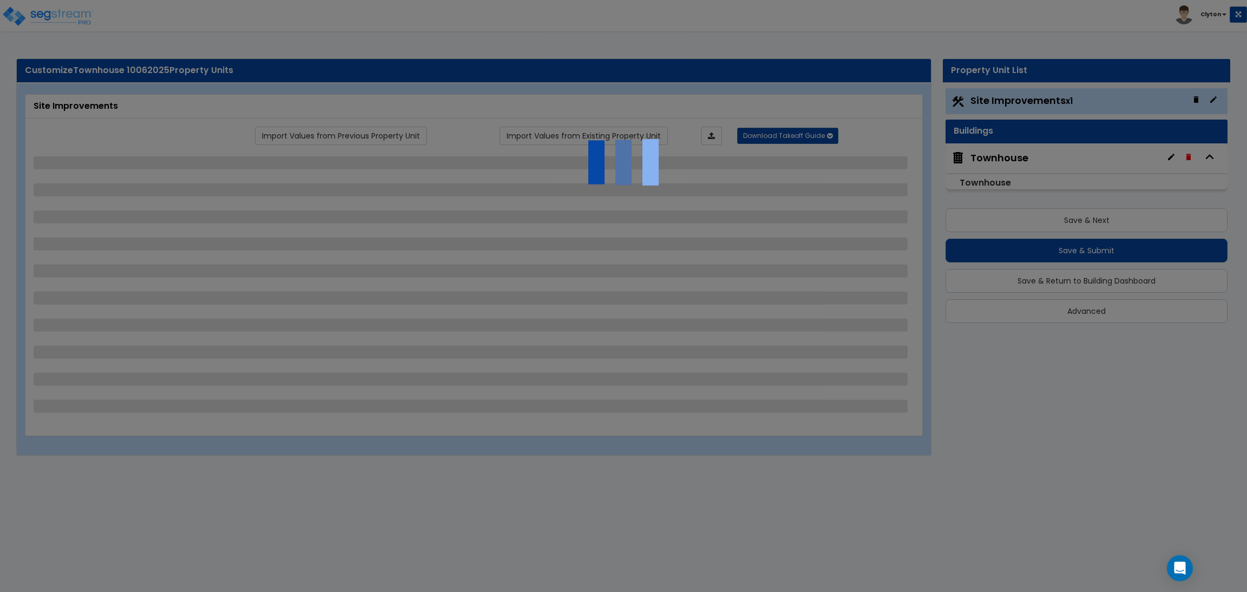
select select "2"
select select "1"
select select "2"
select select "1"
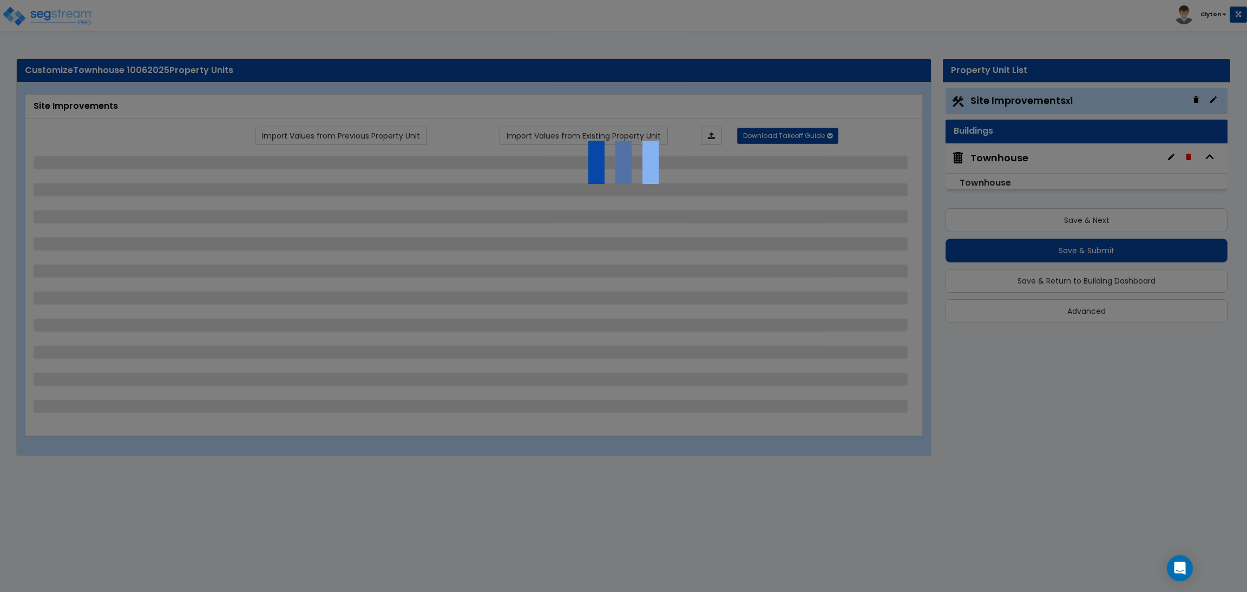
select select "1"
select select "2"
select select "4"
select select "1"
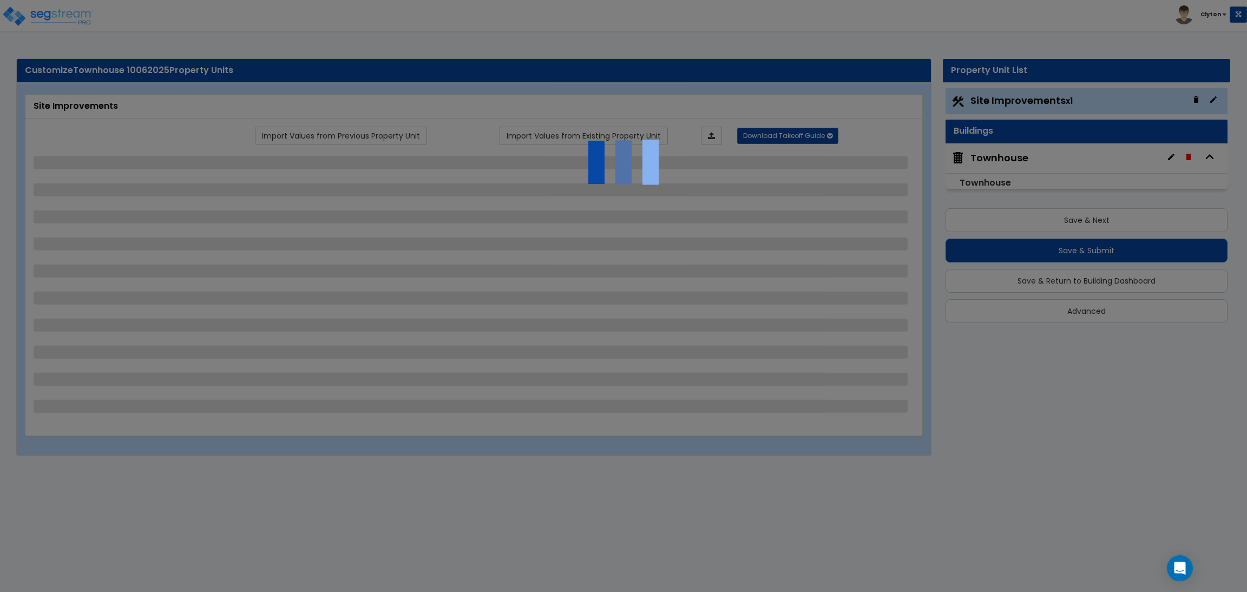
select select "1"
select select "10"
select select "3"
select select "1"
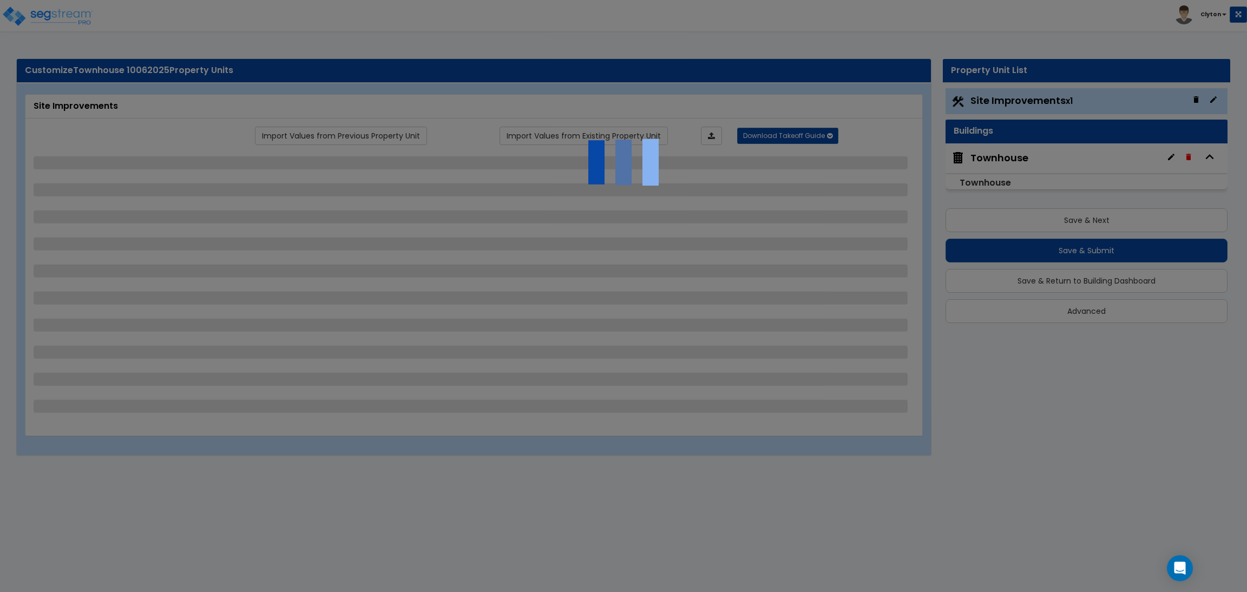
select select "1"
select select "2"
select select "3"
select select "1"
select select "2"
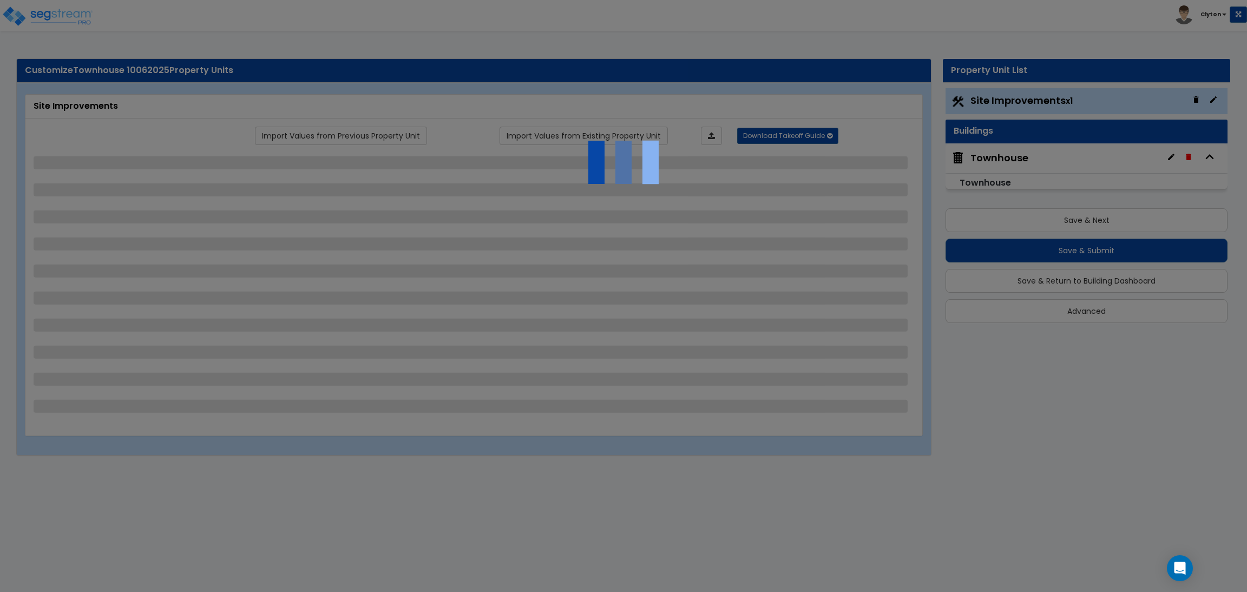
select select "1"
select select "2"
select select "1"
select select "3"
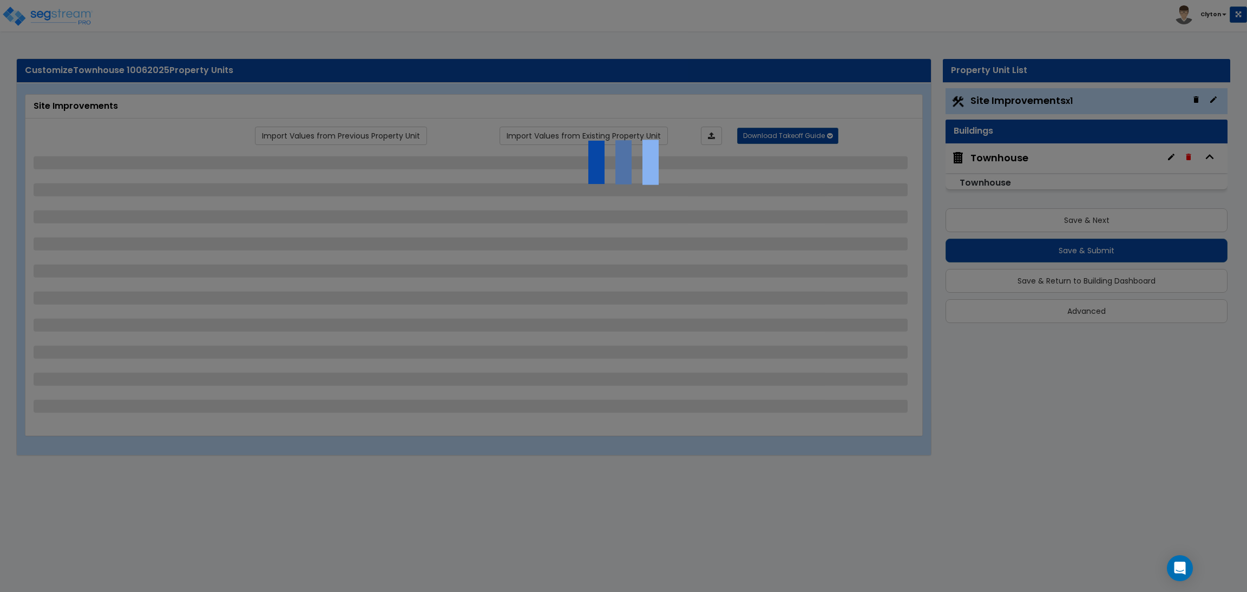
select select "1"
select select "2"
select select "1"
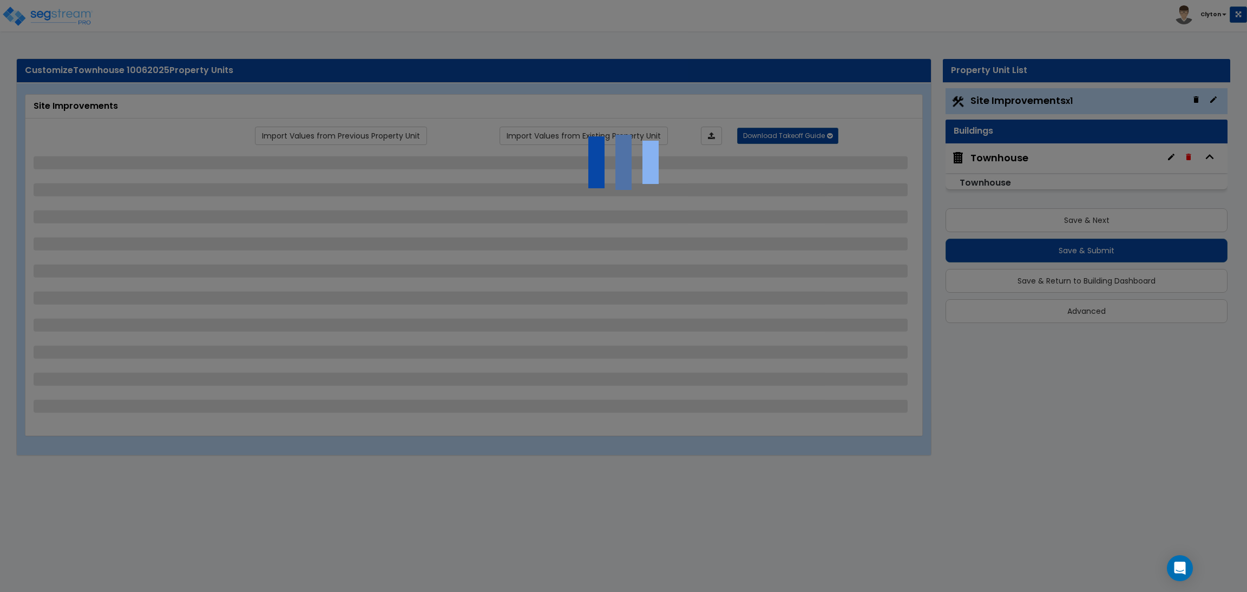
select select "1"
select select "2"
select select "3"
select select "11"
select select "8"
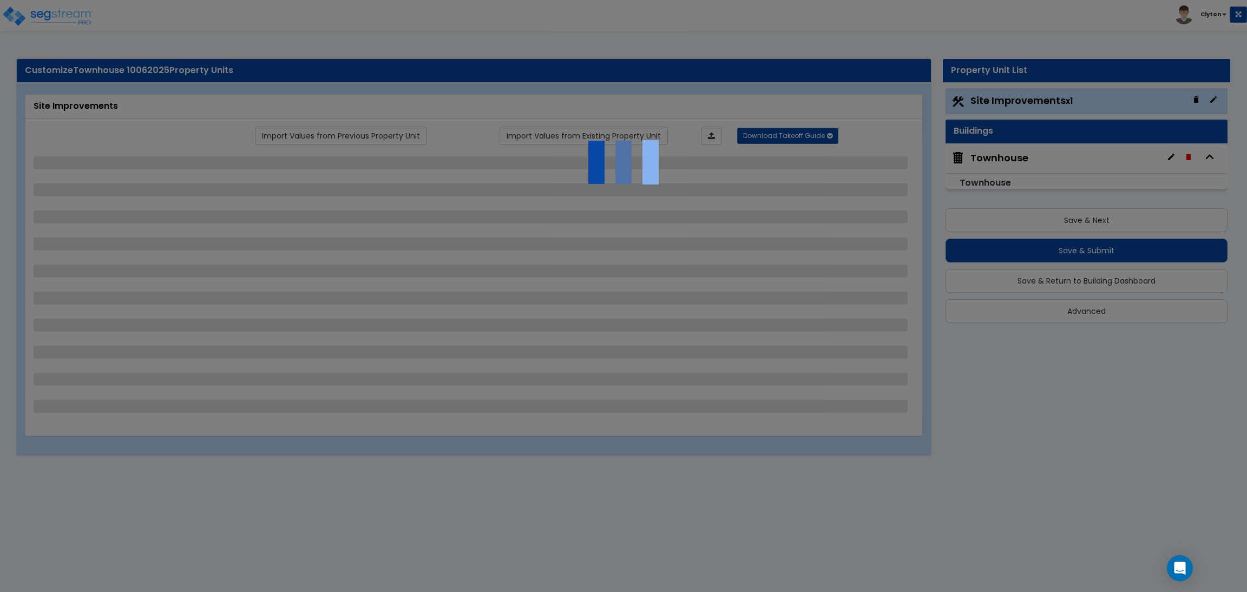
select select "5"
select select "3"
select select "1"
select select "5"
select select "7"
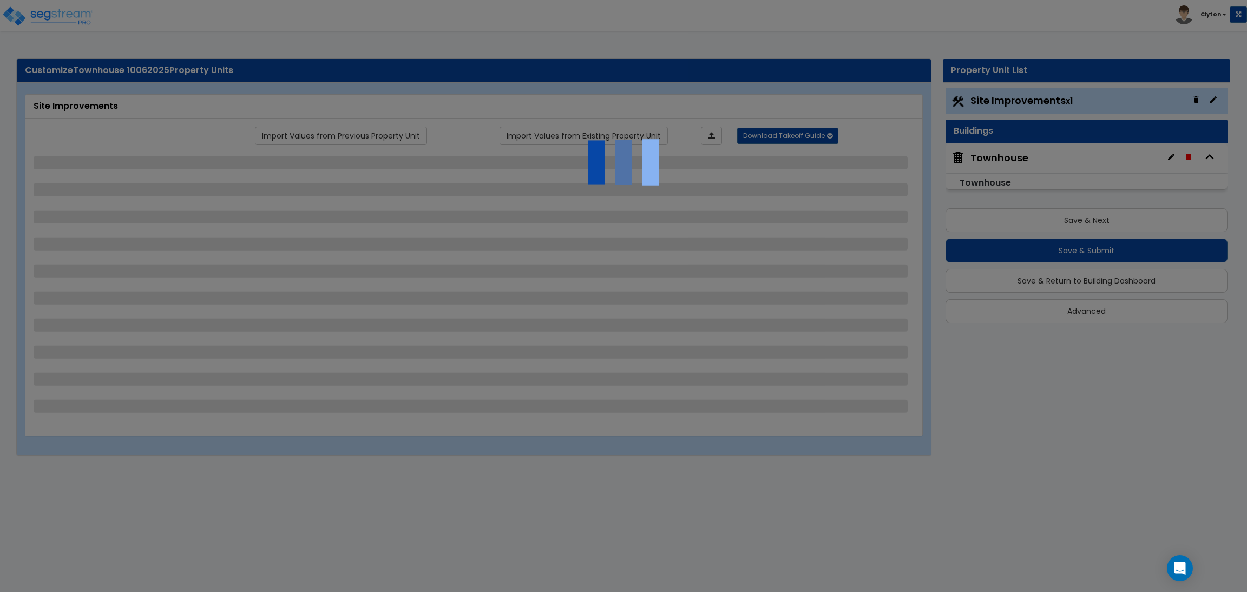
select select "2"
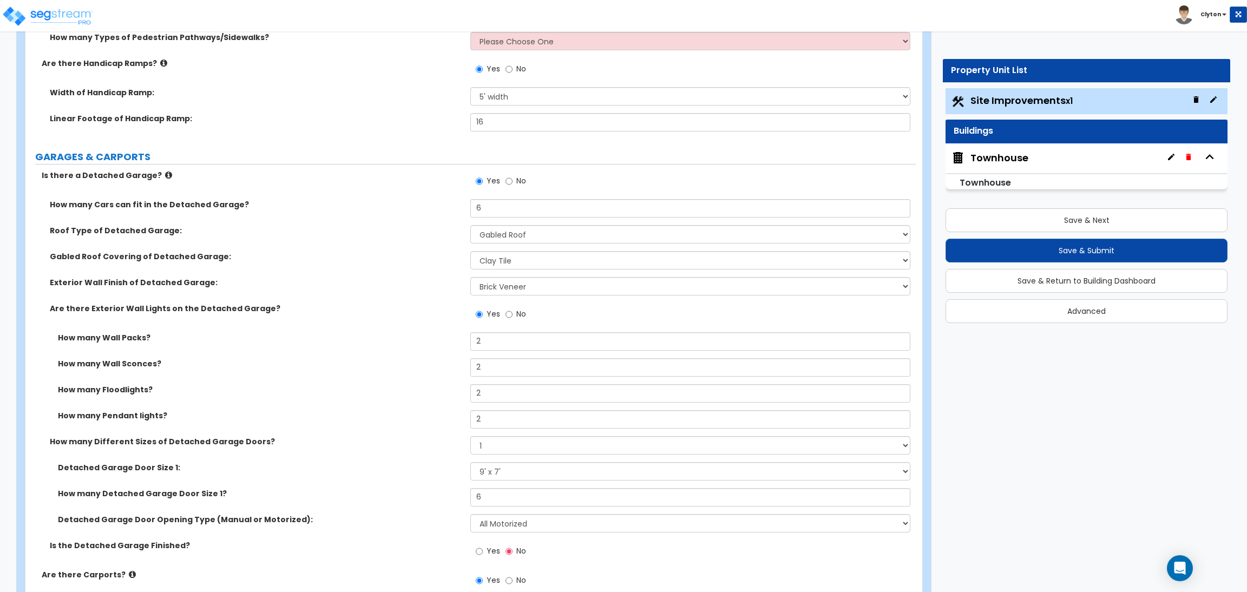
scroll to position [1299, 0]
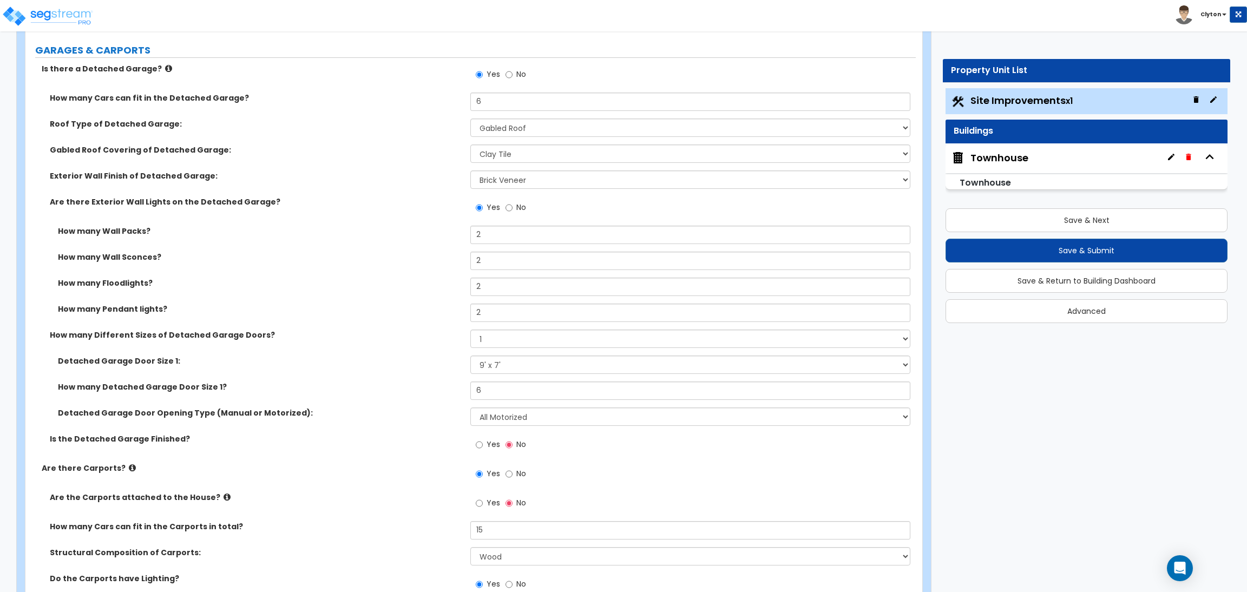
click at [982, 147] on div "Townhouse" at bounding box center [1086, 158] width 282 height 30
click at [981, 157] on div "Townhouse" at bounding box center [999, 158] width 58 height 14
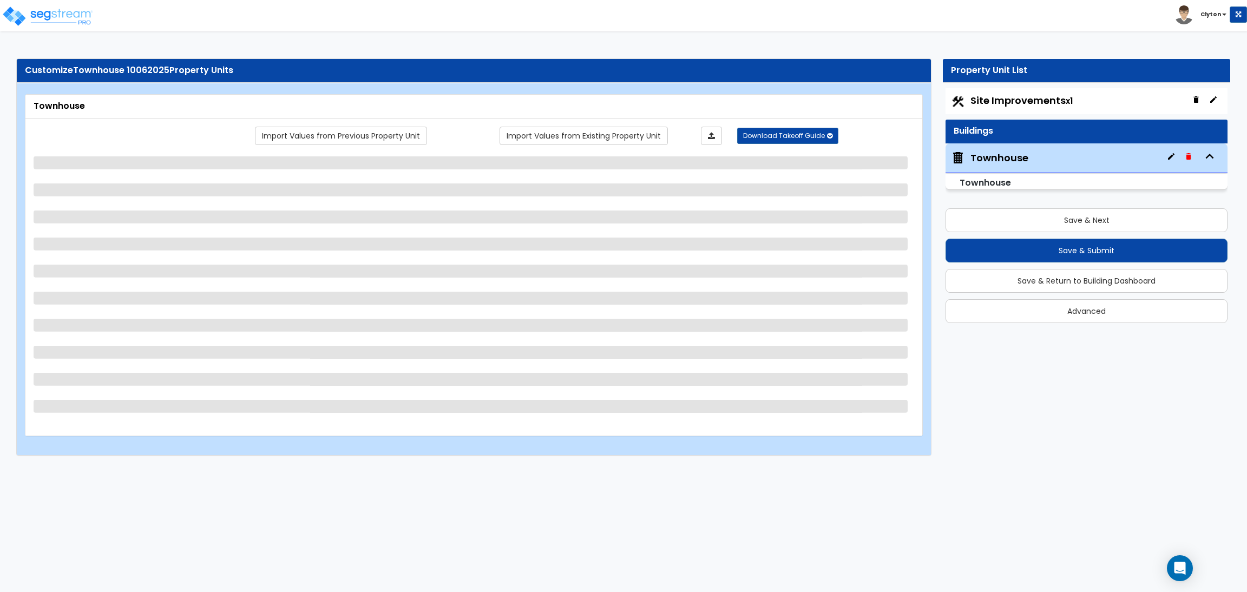
scroll to position [0, 0]
select select "1"
select select "2"
select select "7"
select select "1"
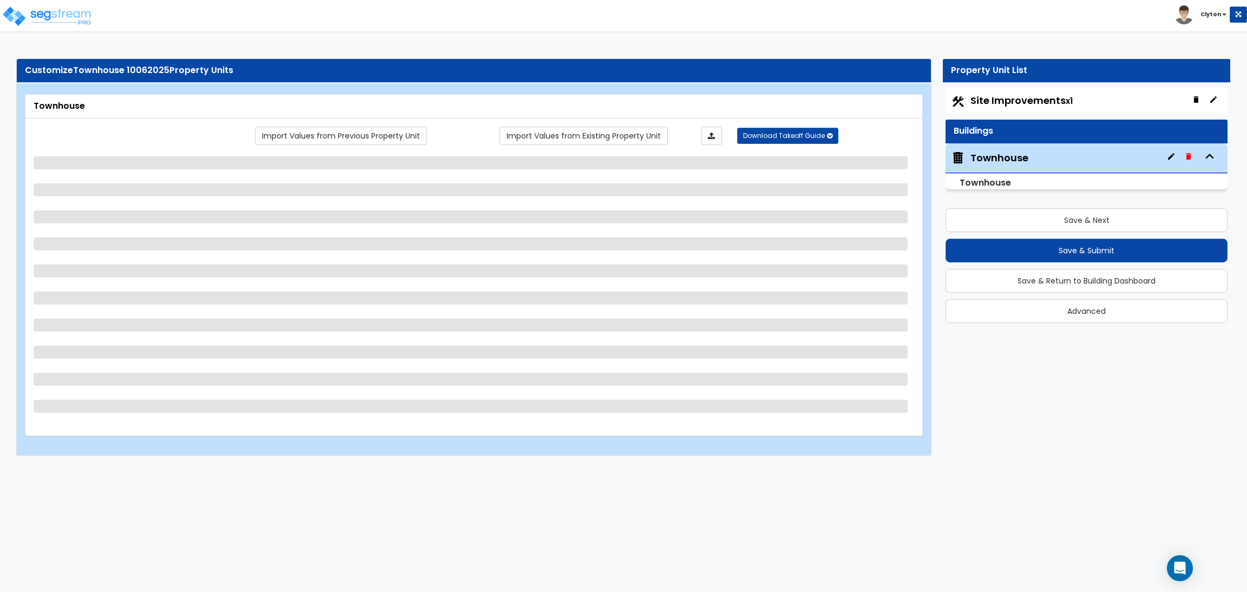
select select "1"
select select "7"
select select "2"
select select "4"
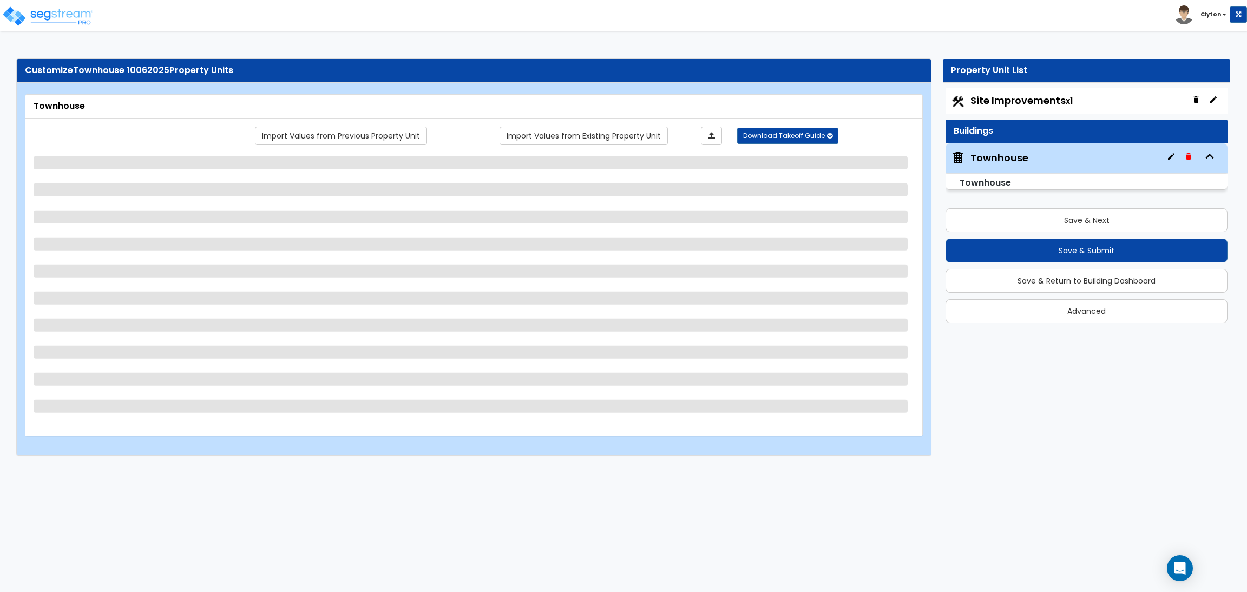
select select "1"
select select "3"
select select "2"
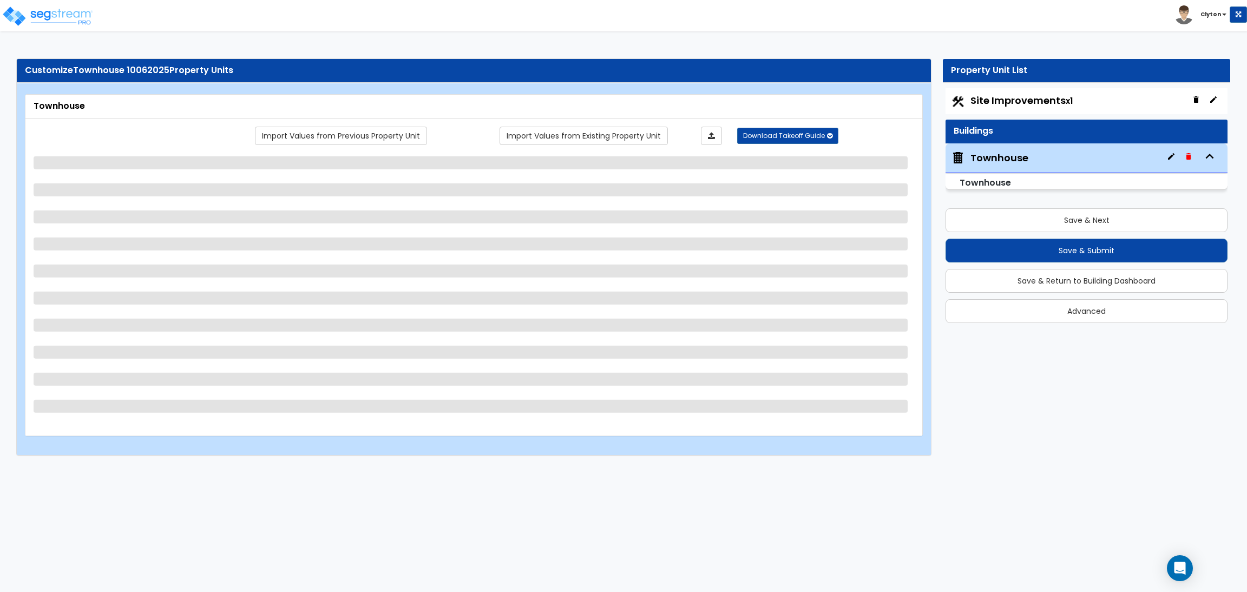
select select "1"
select select "2"
select select "3"
select select "1"
select select "2"
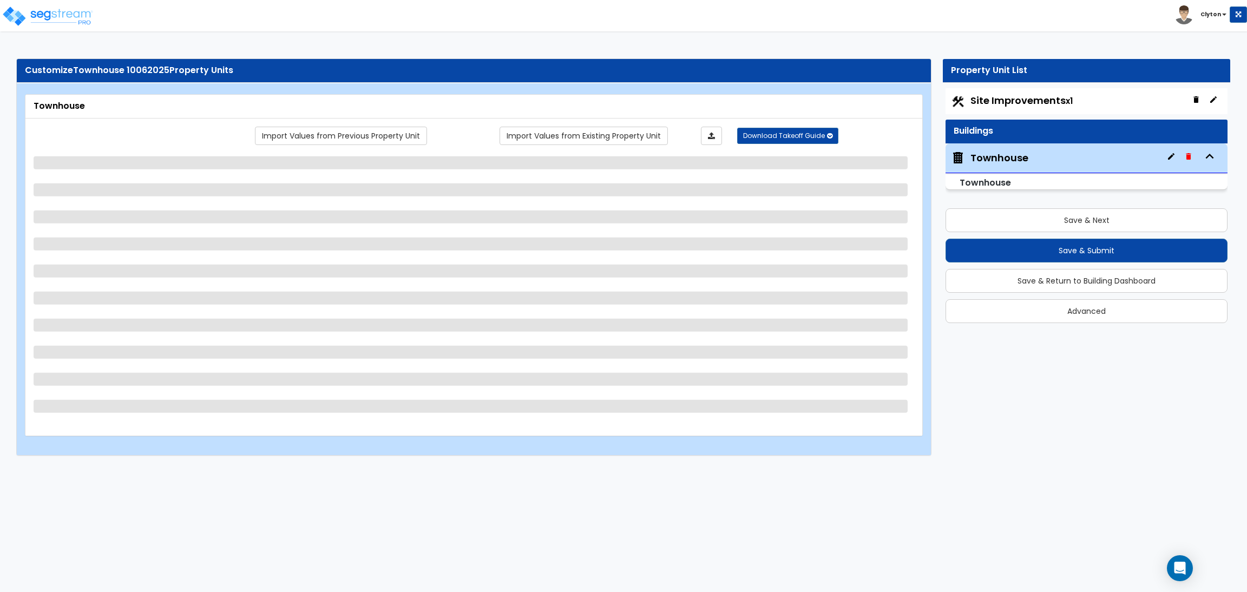
select select "2"
select select "1"
select select "2"
select select "1"
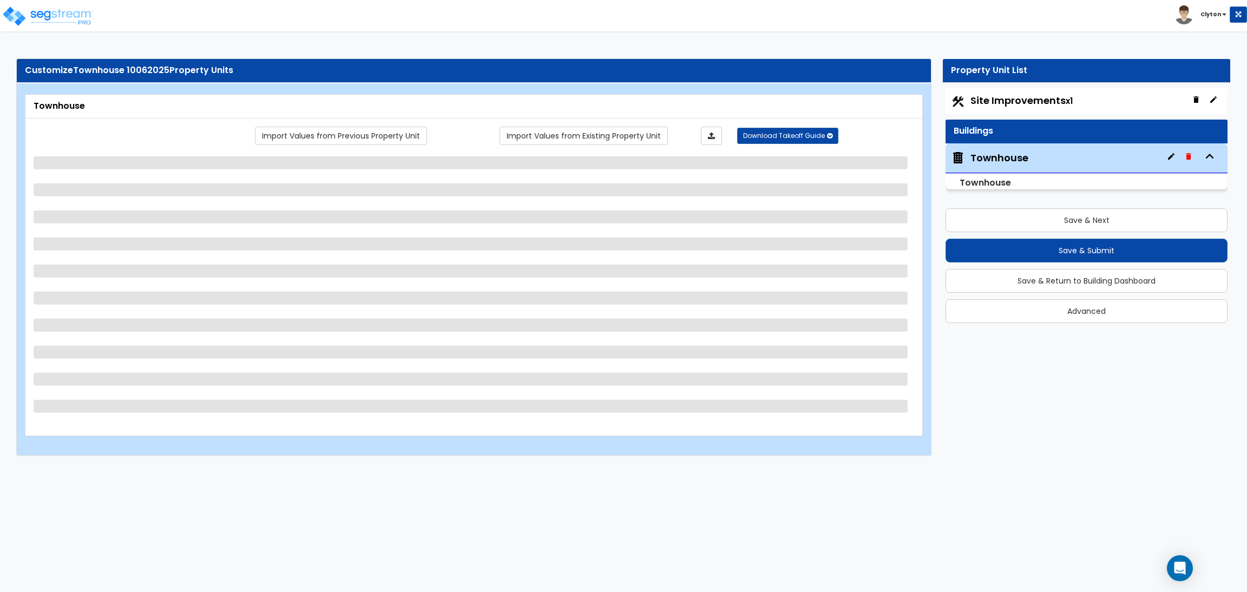
select select "3"
select select "5"
select select "1"
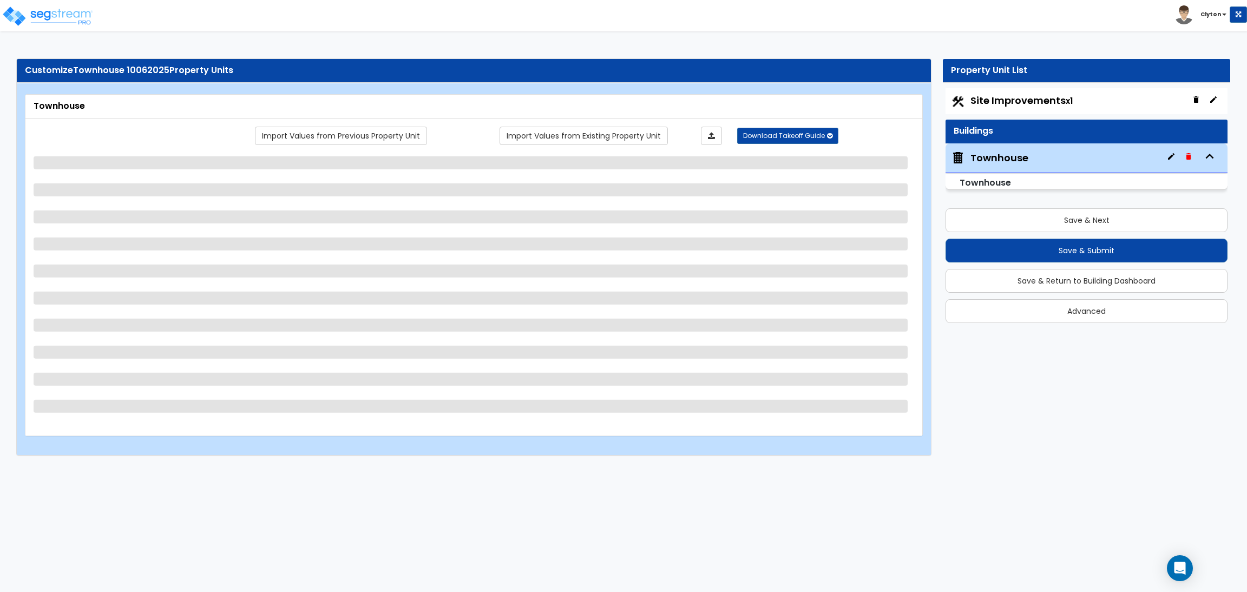
select select "3"
select select "2"
select select "1"
select select "2"
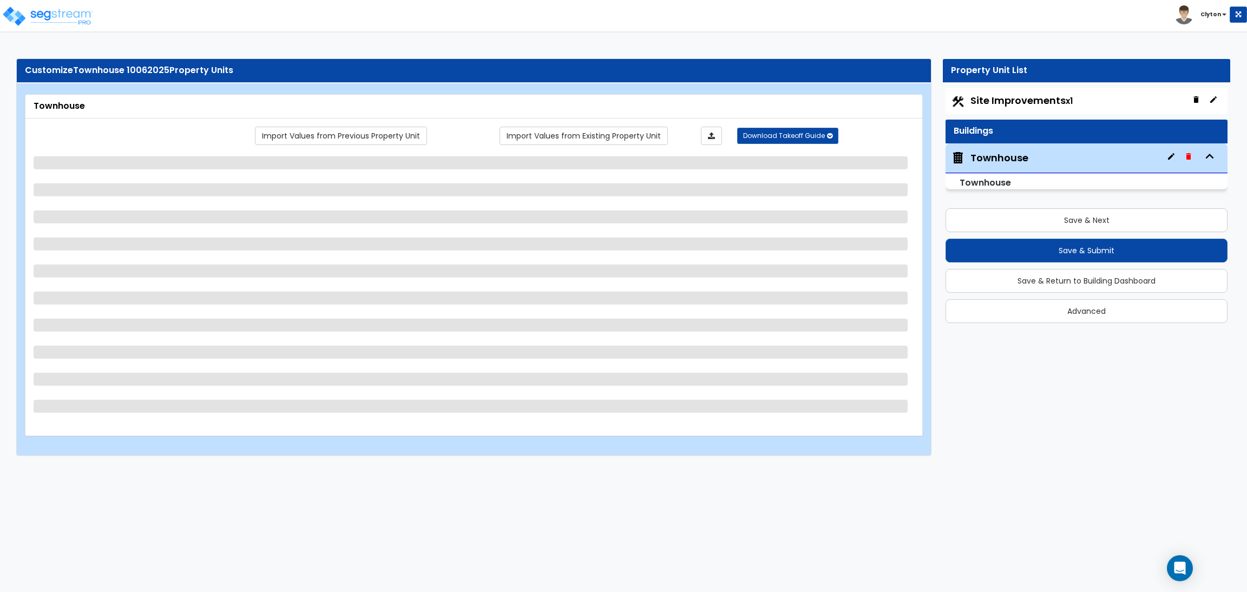
select select "2"
select select "3"
select select "1"
select select "2"
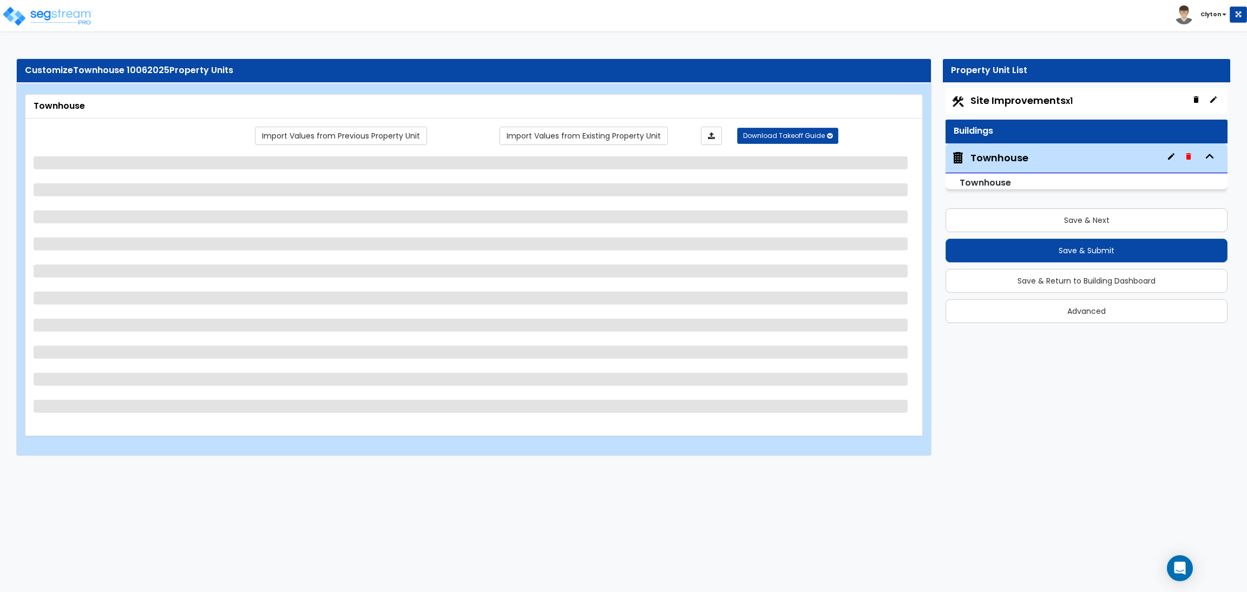
select select "1"
select select "2"
select select "3"
select select "1"
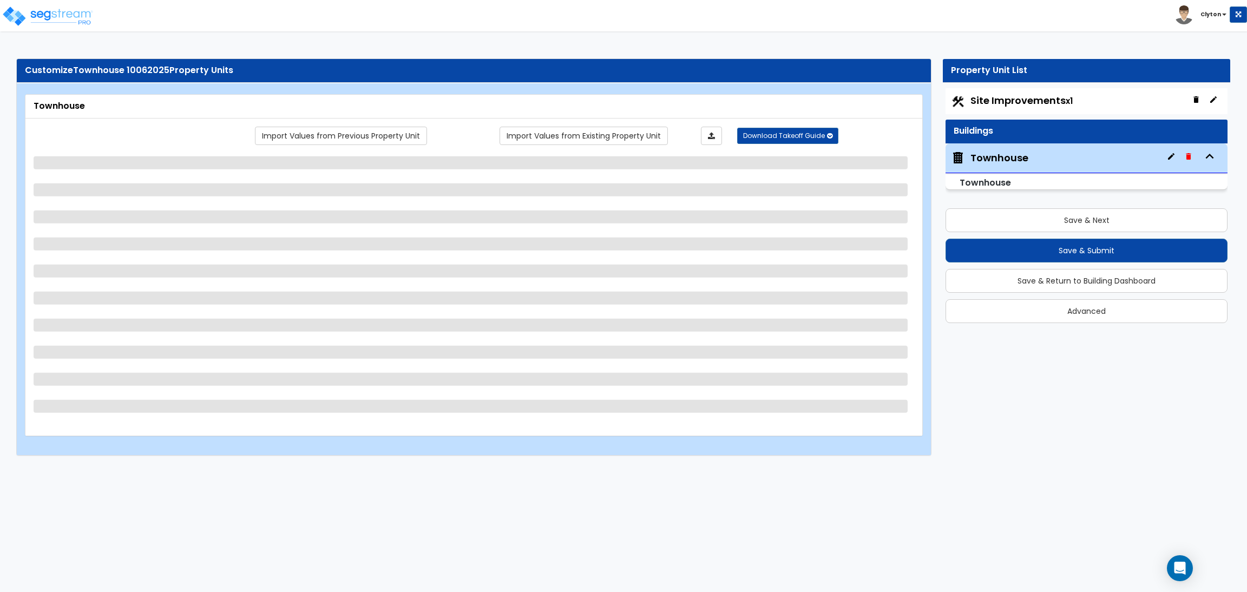
select select "4"
select select "1"
select select "2"
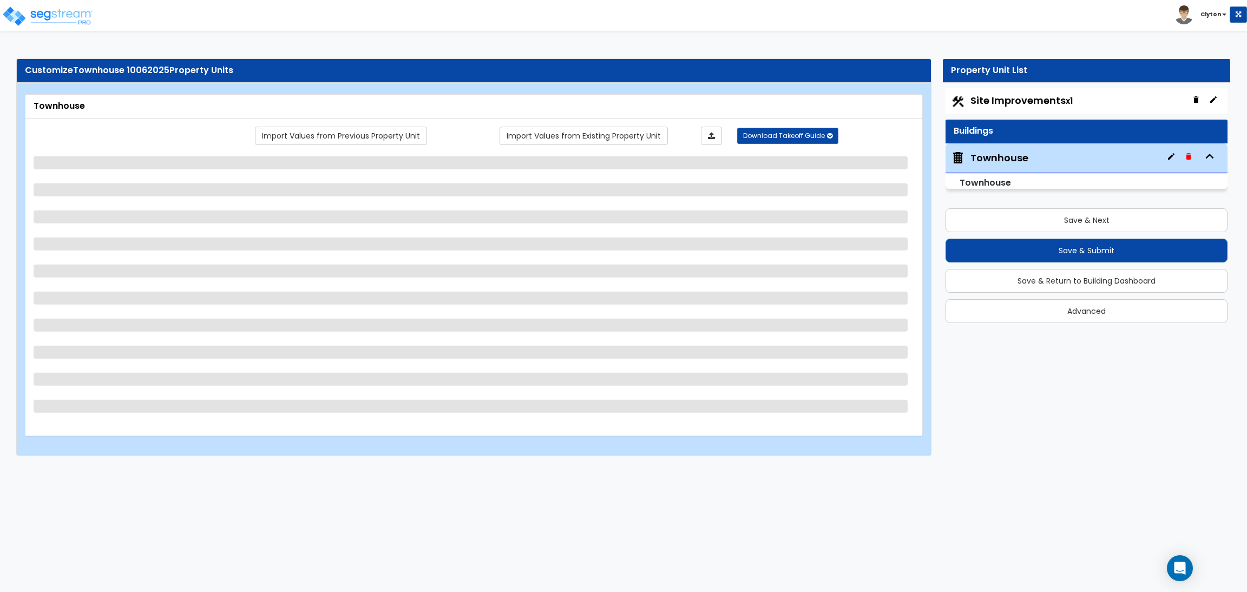
select select "1"
select select "2"
select select "8"
select select "1"
select select "3"
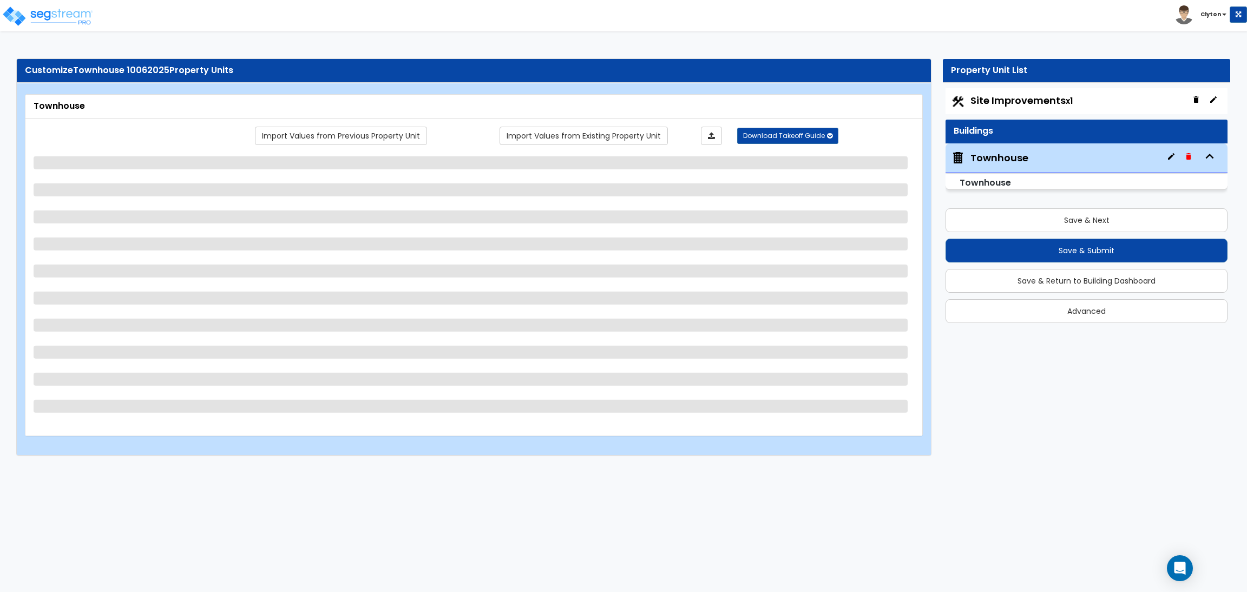
select select "4"
select select "1"
select select "2"
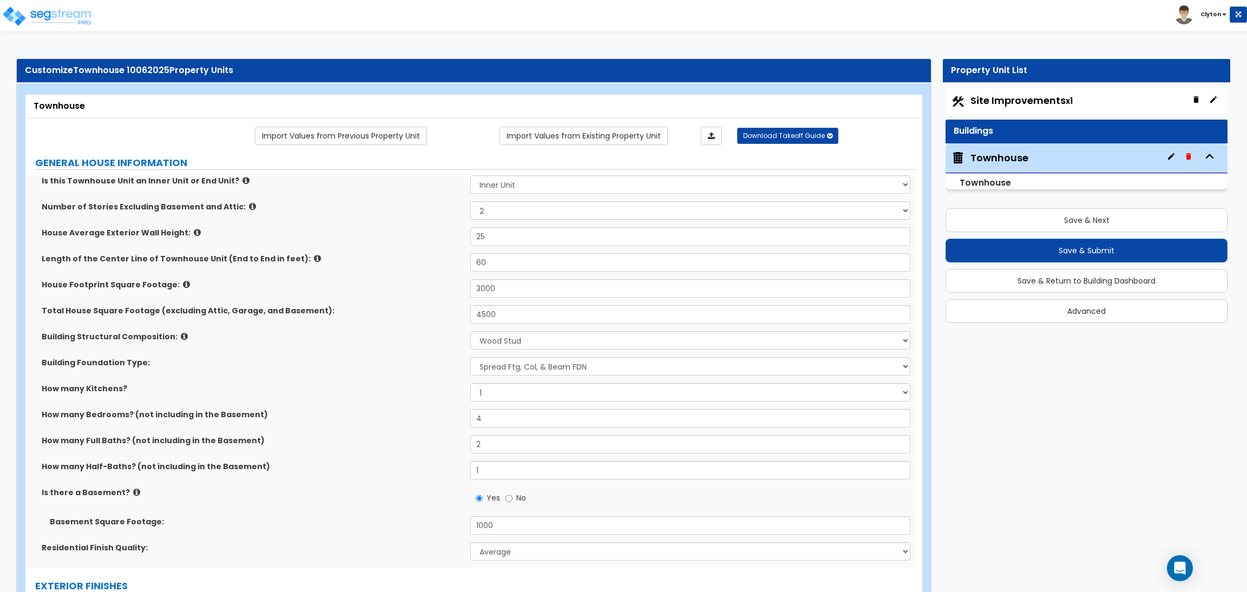
click at [397, 371] on div "Building Foundation Type: Please Choose One Spread Ftg, Col, & Beam FDN Slab on…" at bounding box center [470, 370] width 890 height 26
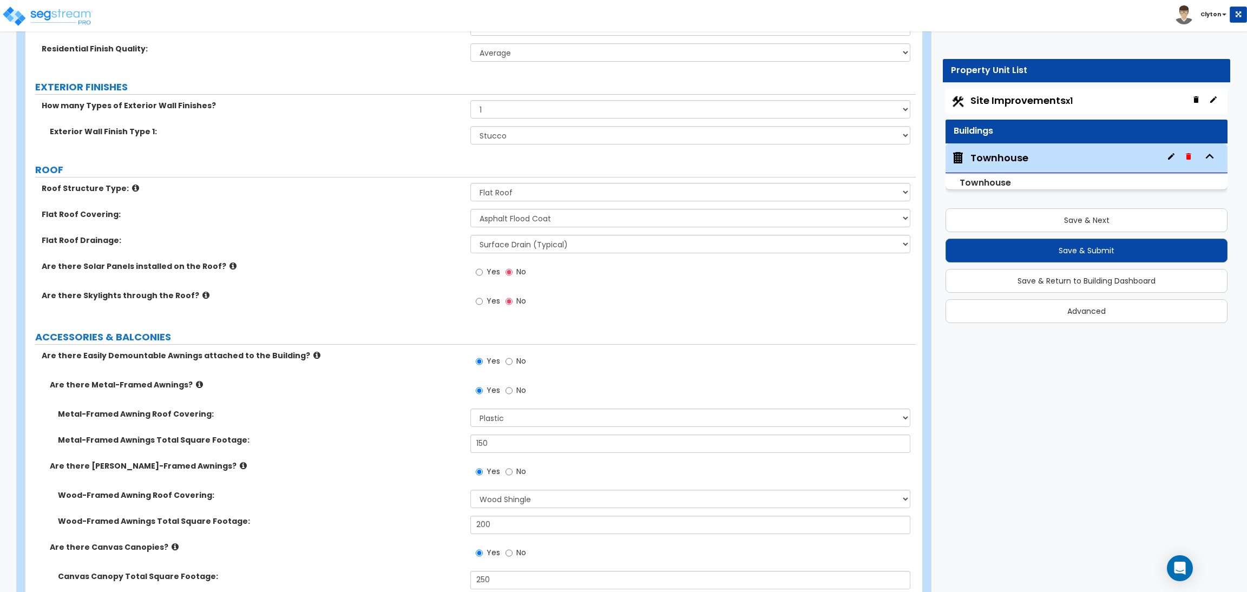
click at [472, 302] on div "Yes No" at bounding box center [500, 302] width 61 height 25
click at [479, 303] on input "Yes" at bounding box center [479, 301] width 7 height 12
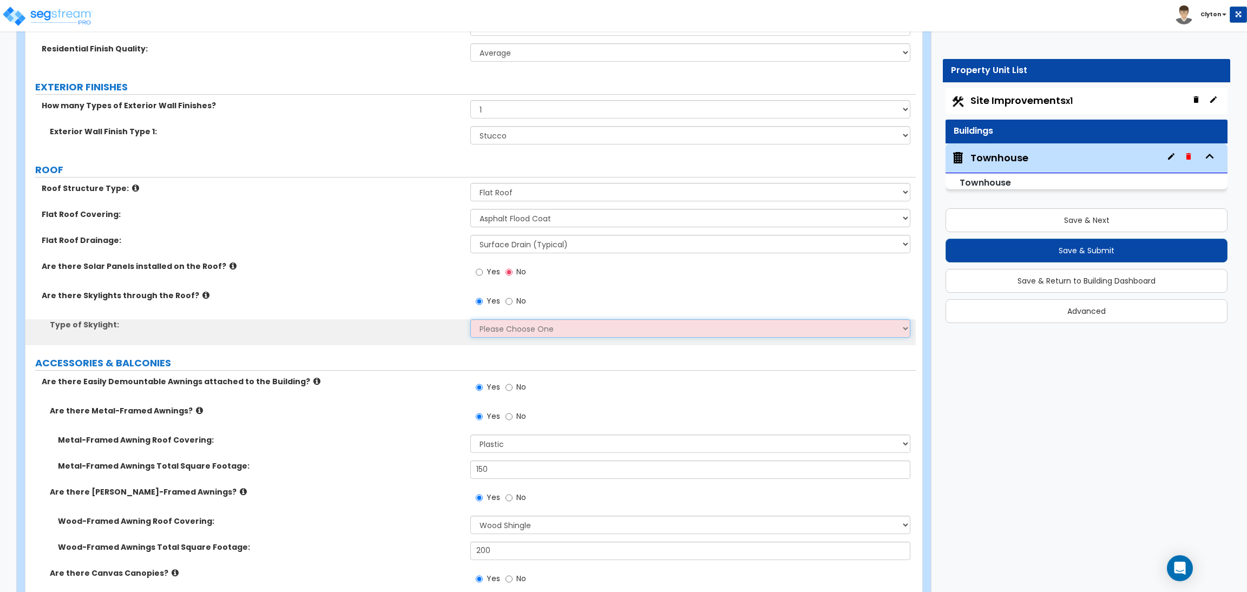
click at [506, 325] on select "Please Choose One Fixed Rectangular Glass Barrel Vault Dome" at bounding box center [689, 328] width 439 height 18
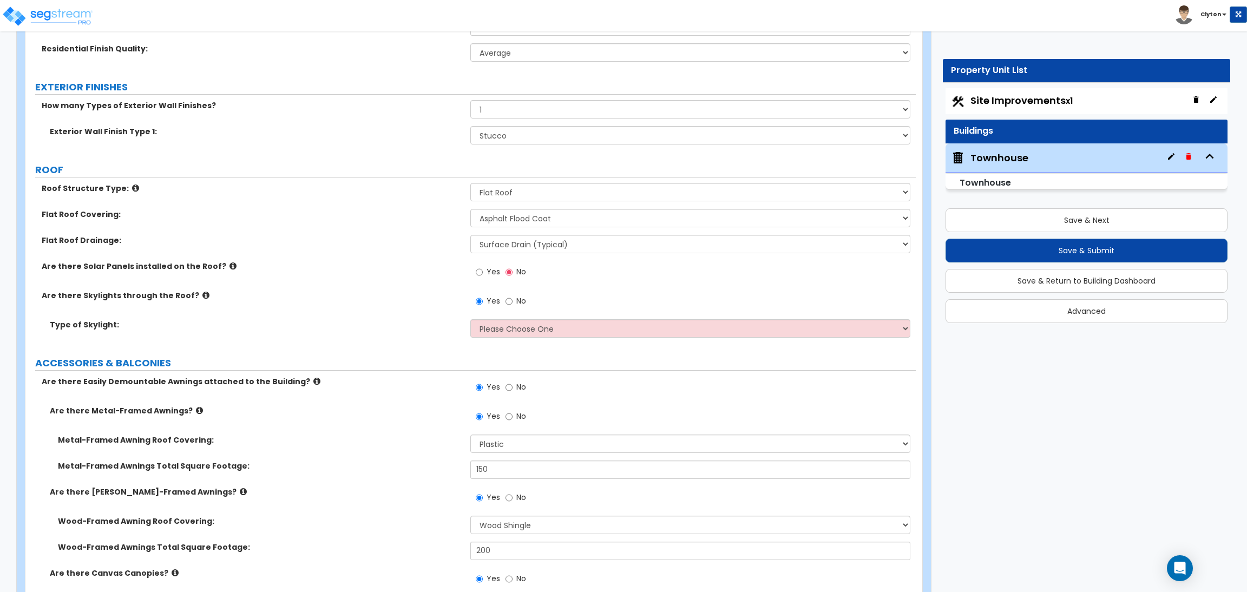
click at [372, 307] on div "Are there Skylights through the Roof? Yes No" at bounding box center [470, 304] width 890 height 29
click at [202, 297] on icon at bounding box center [205, 295] width 7 height 8
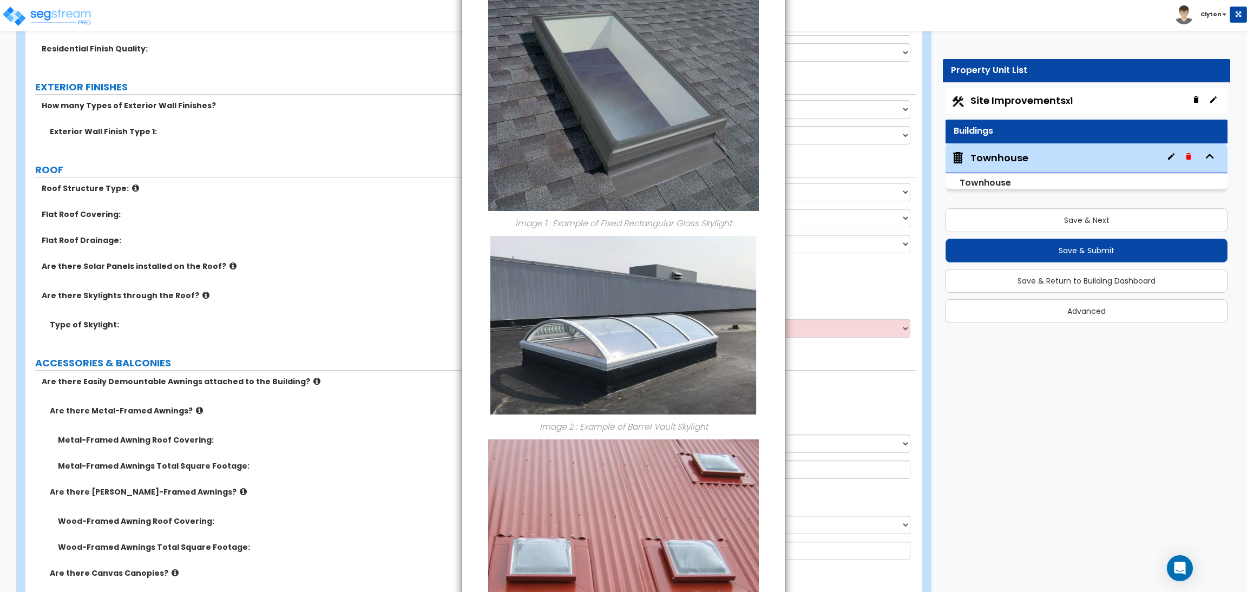
scroll to position [178, 0]
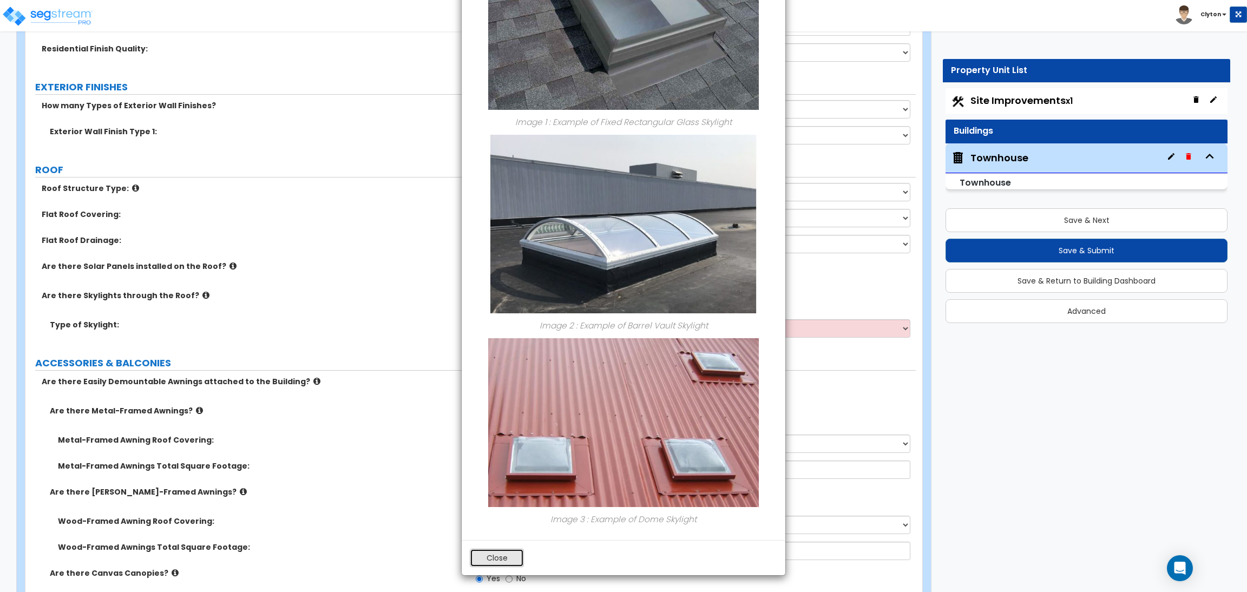
click at [498, 558] on button "Close" at bounding box center [497, 558] width 54 height 18
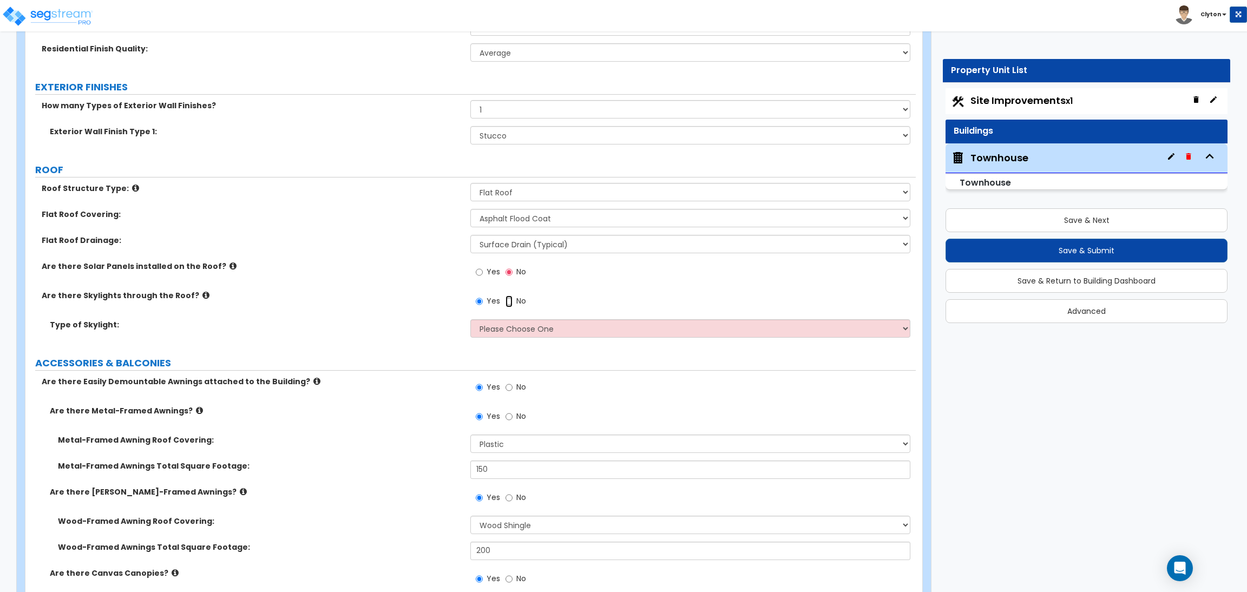
click at [509, 303] on input "No" at bounding box center [508, 301] width 7 height 12
radio input "false"
radio input "true"
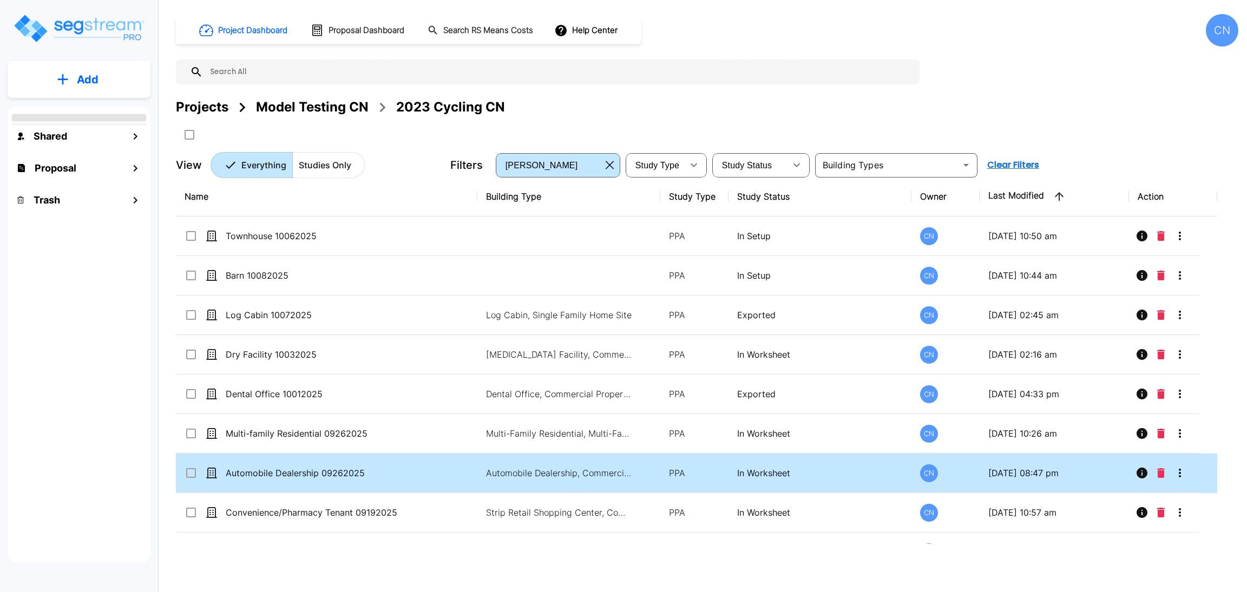
click at [365, 466] on p "Automobile Dealership 09262025" at bounding box center [319, 472] width 186 height 13
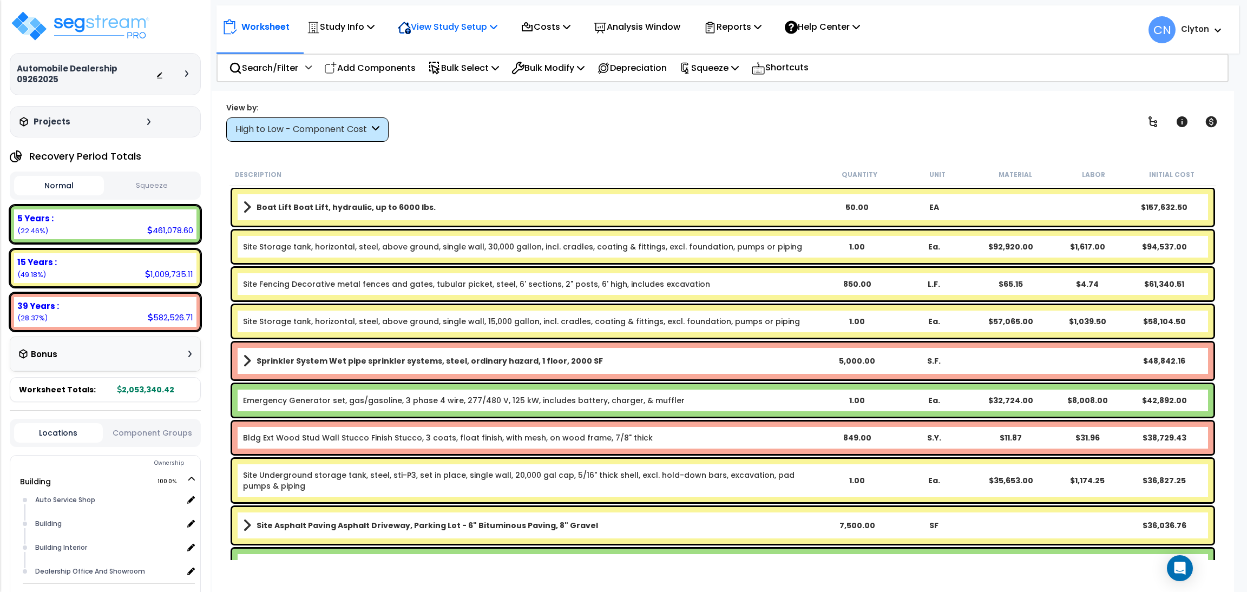
click at [440, 29] on p "View Study Setup" at bounding box center [448, 26] width 100 height 15
click at [449, 82] on link "View Questionnaire" at bounding box center [445, 74] width 107 height 22
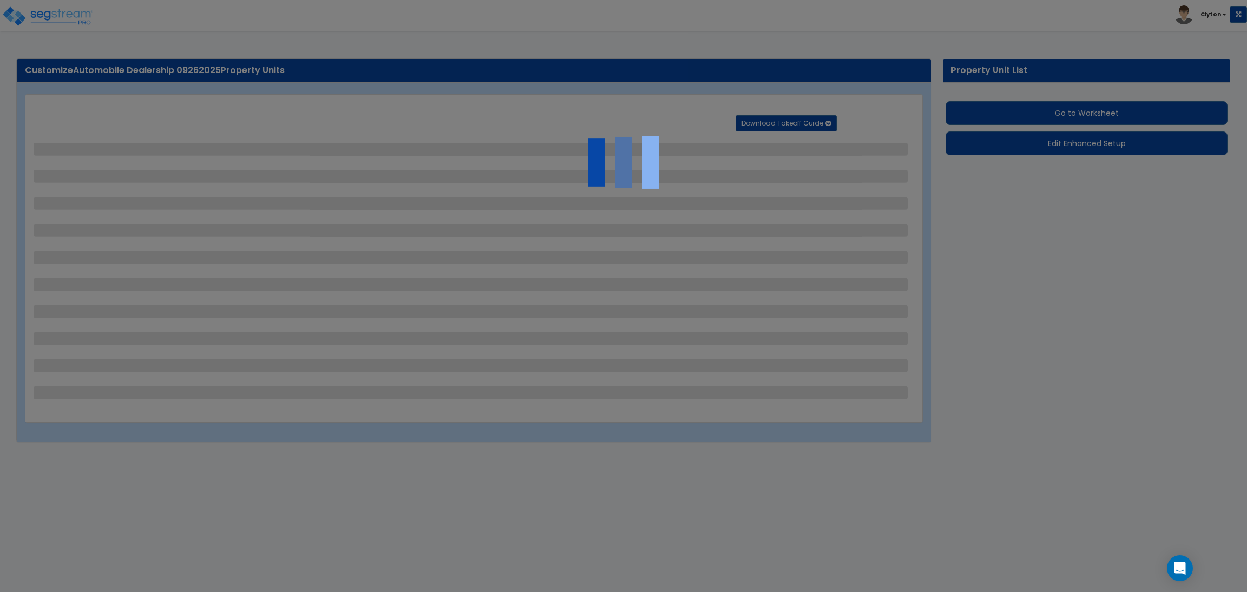
select select "2"
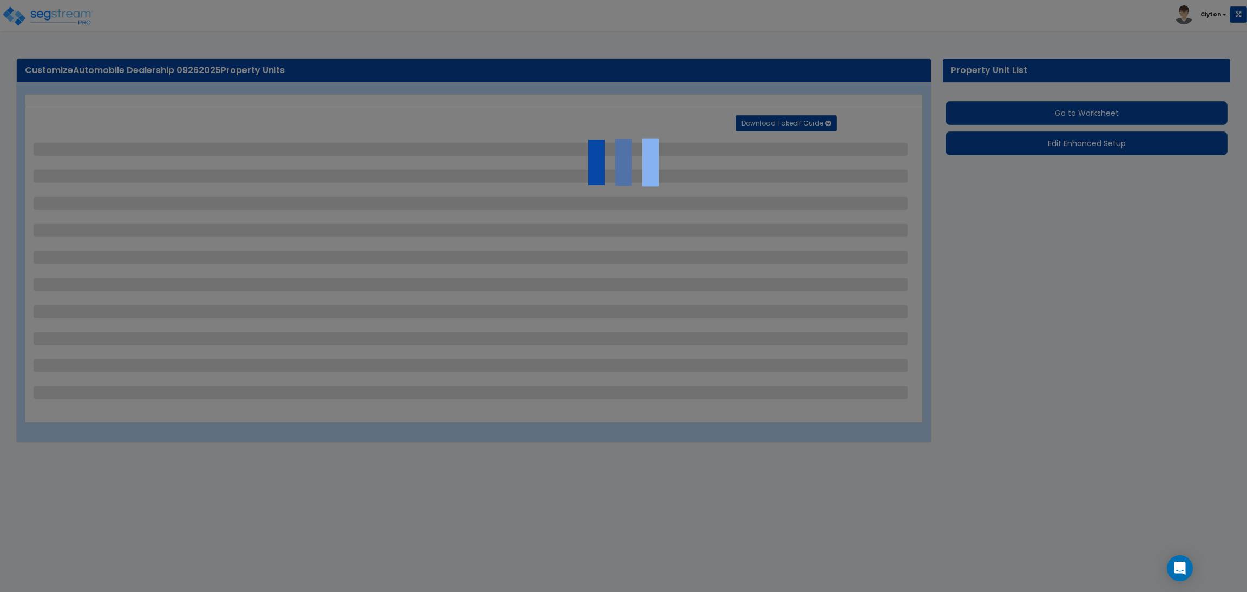
select select "1"
select select "2"
select select "3"
select select "1"
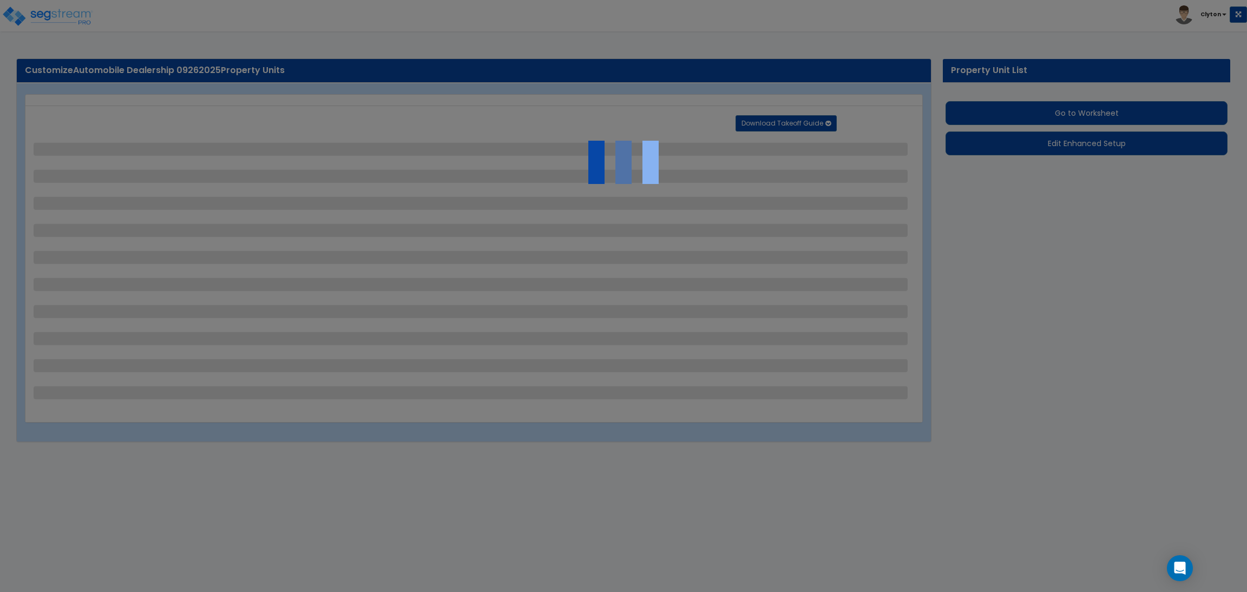
select select "1"
select select "2"
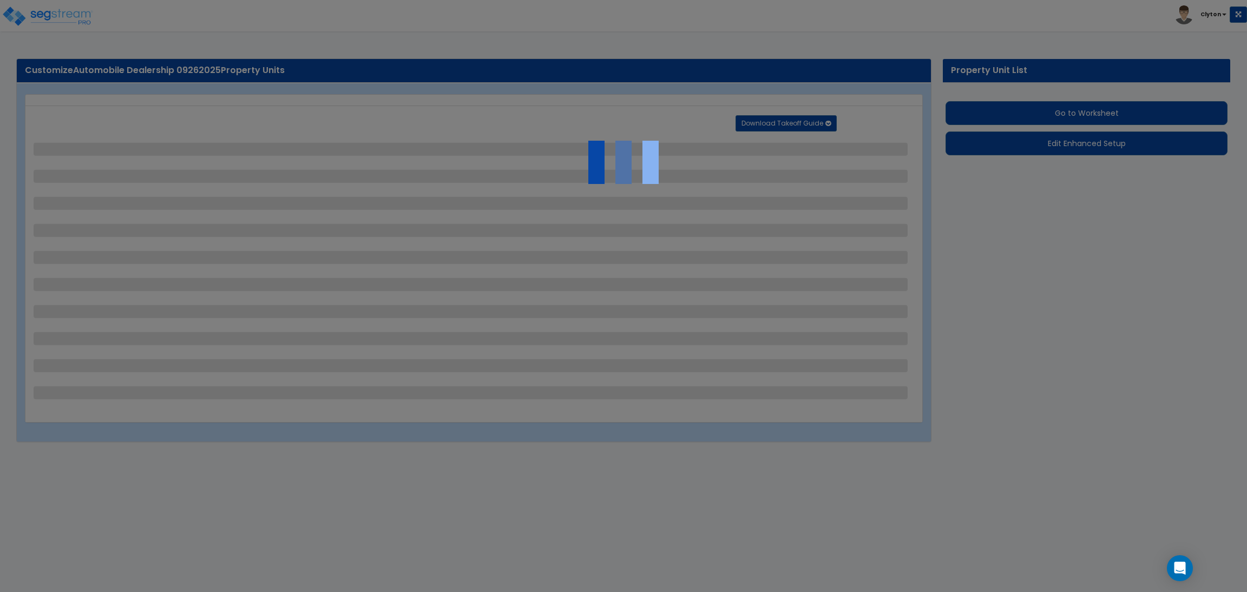
select select "1"
select select "2"
select select "1"
select select "2"
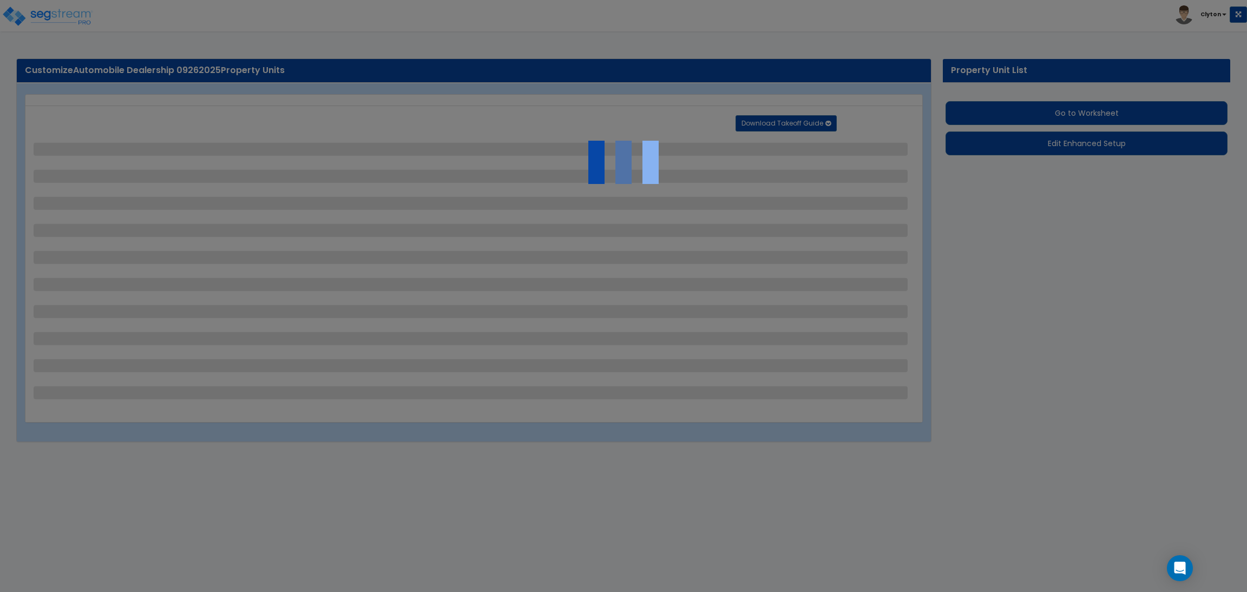
select select "4"
select select "1"
select select "2"
select select "3"
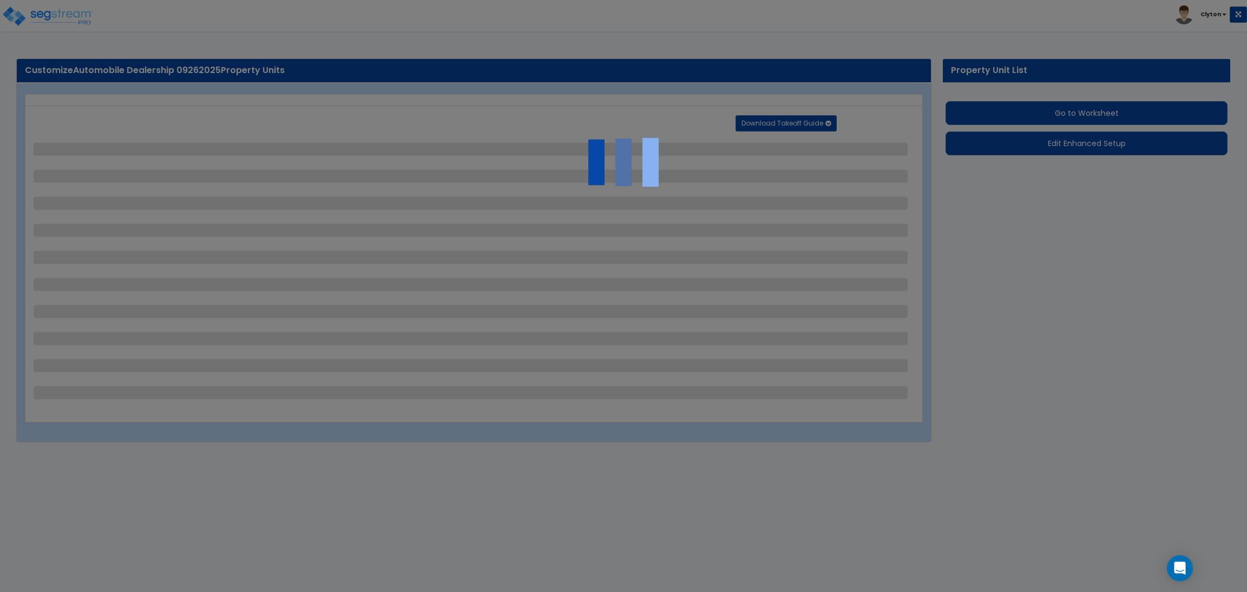
select select "3"
select select "2"
select select "1"
select select "2"
select select "3"
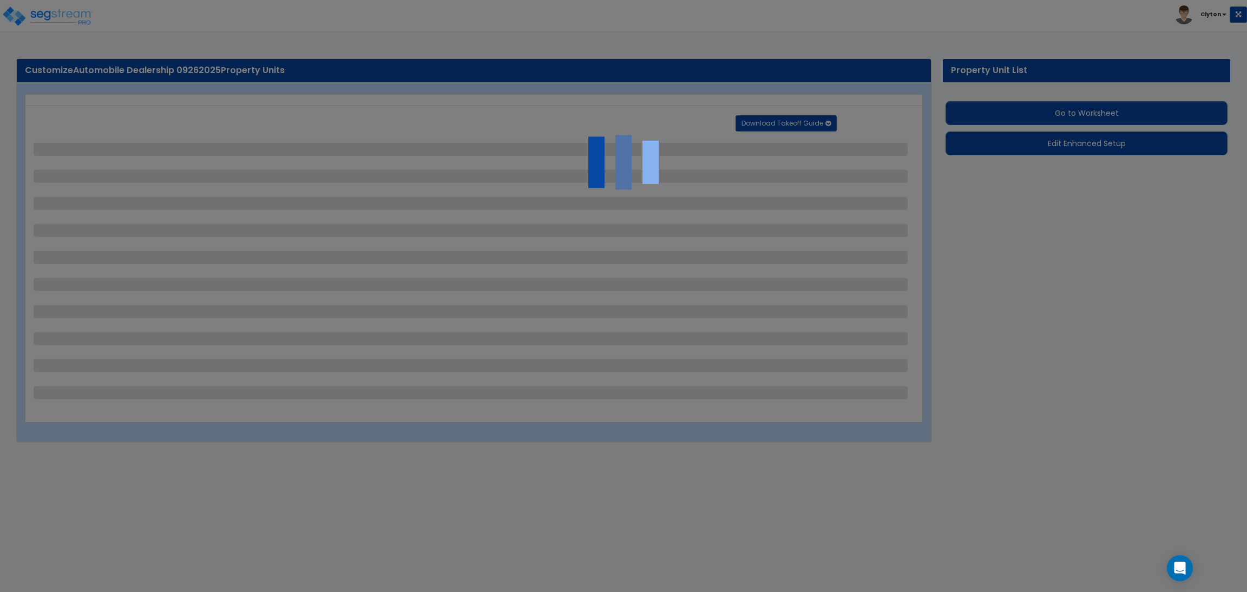
select select "6"
select select "10"
select select "8"
select select "3"
select select "1"
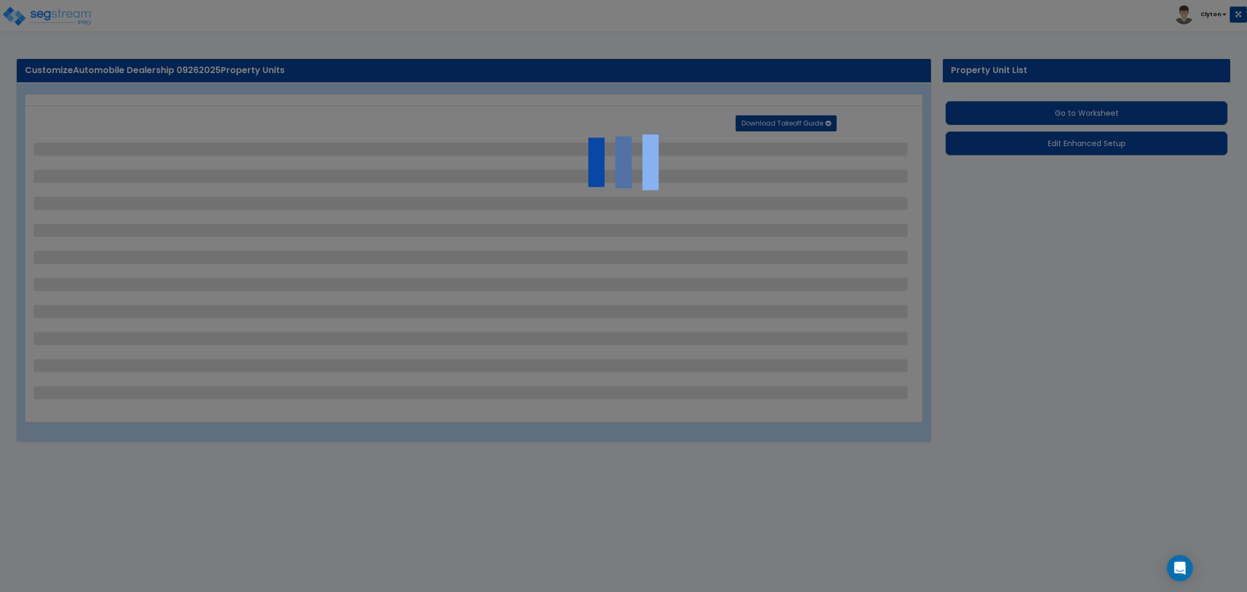
select select "2"
select select "3"
select select "1"
select select "3"
select select "2"
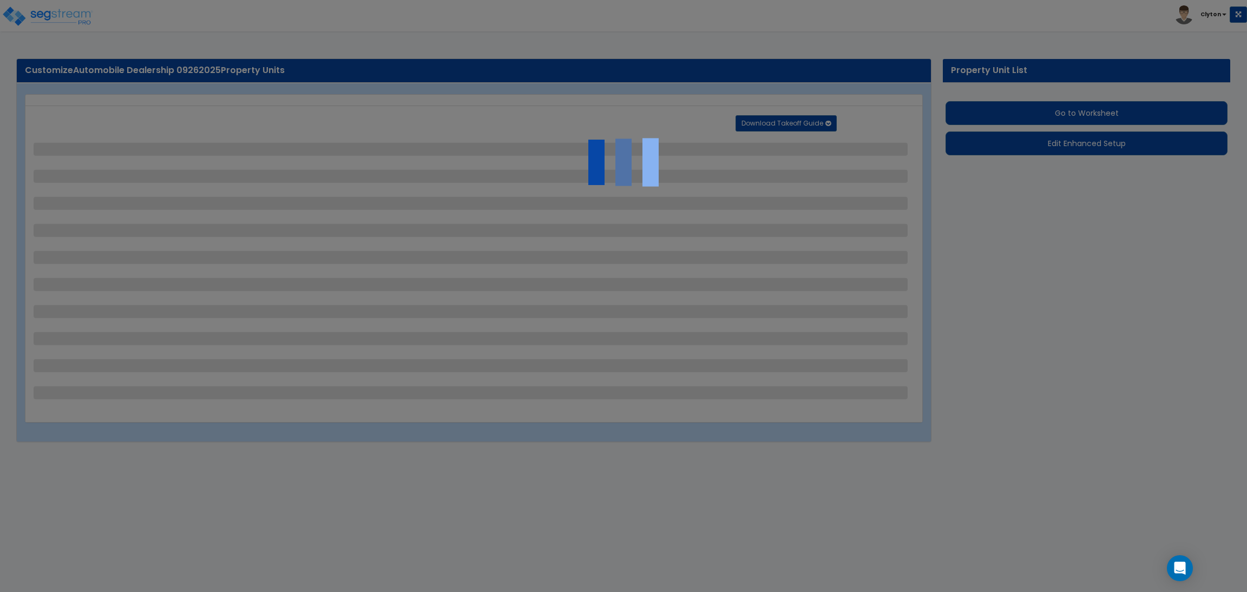
select select "1"
select select "2"
select select "7"
select select "1"
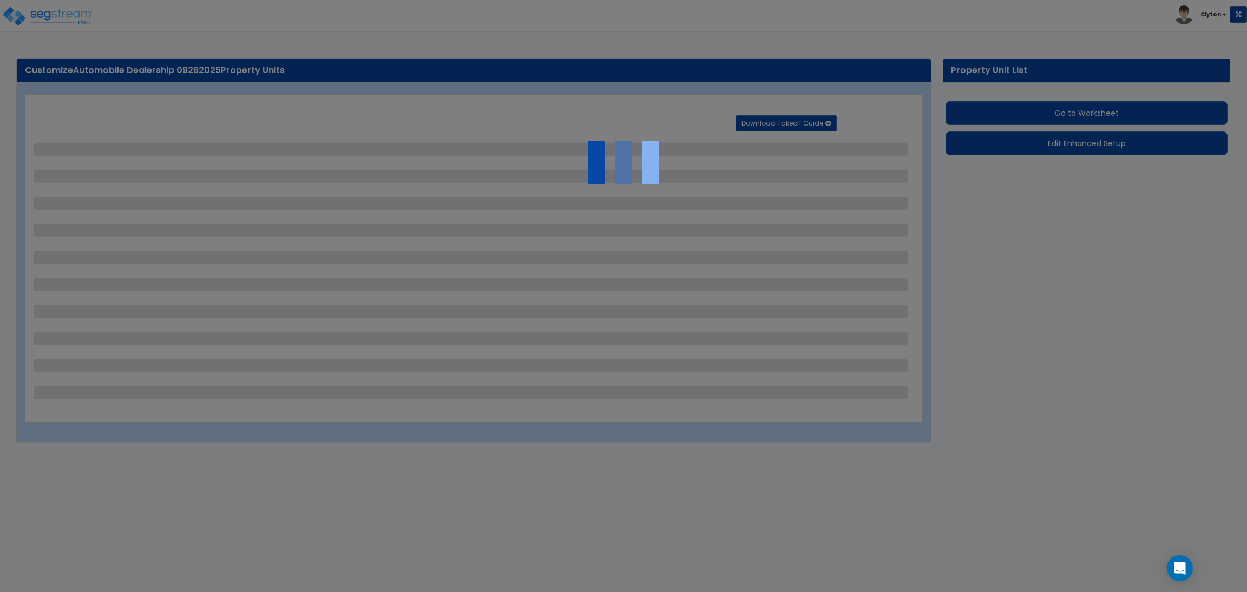
select select "2"
select select "4"
select select "1"
select select "13"
select select "2"
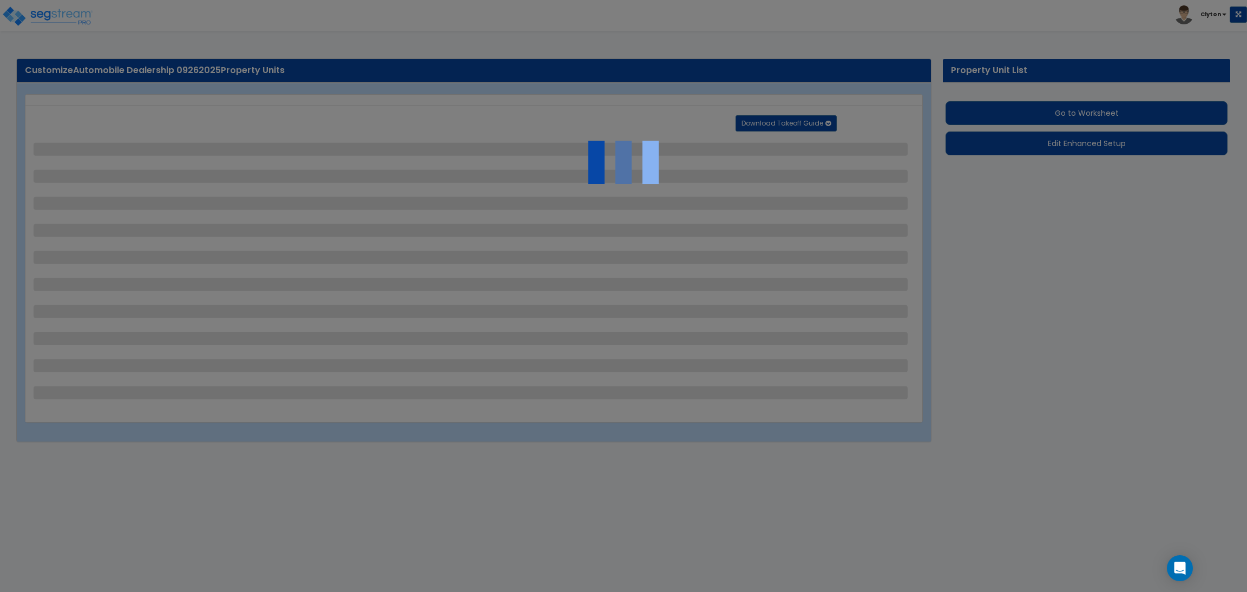
select select "1"
select select "4"
select select "1"
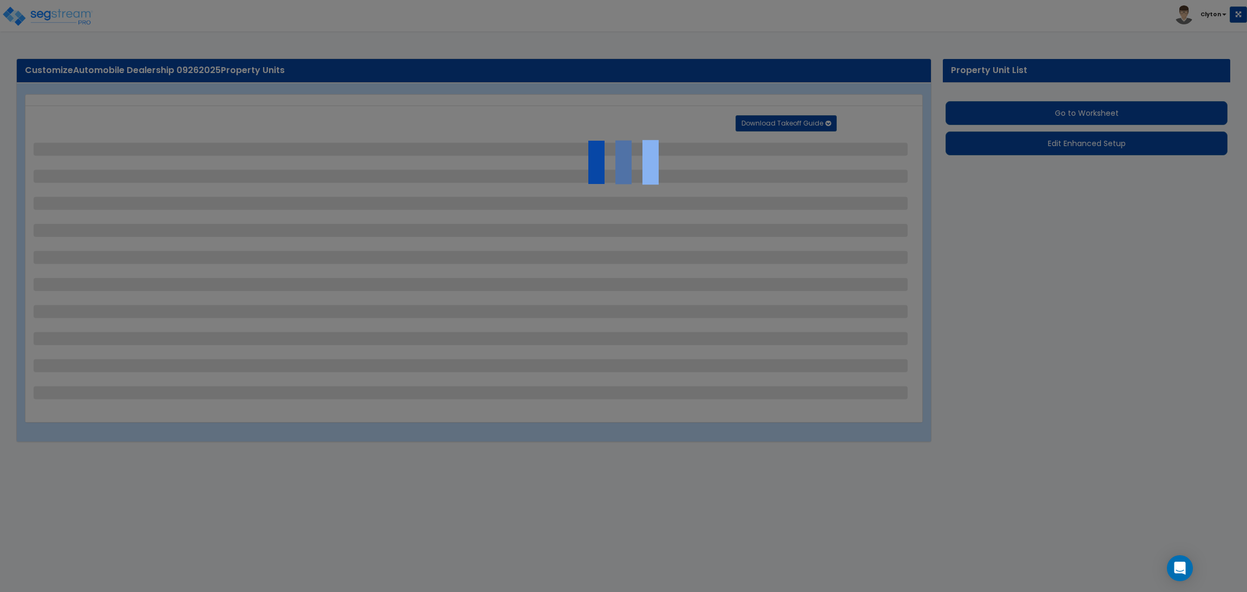
select select "2"
select select "3"
select select "2"
select select "3"
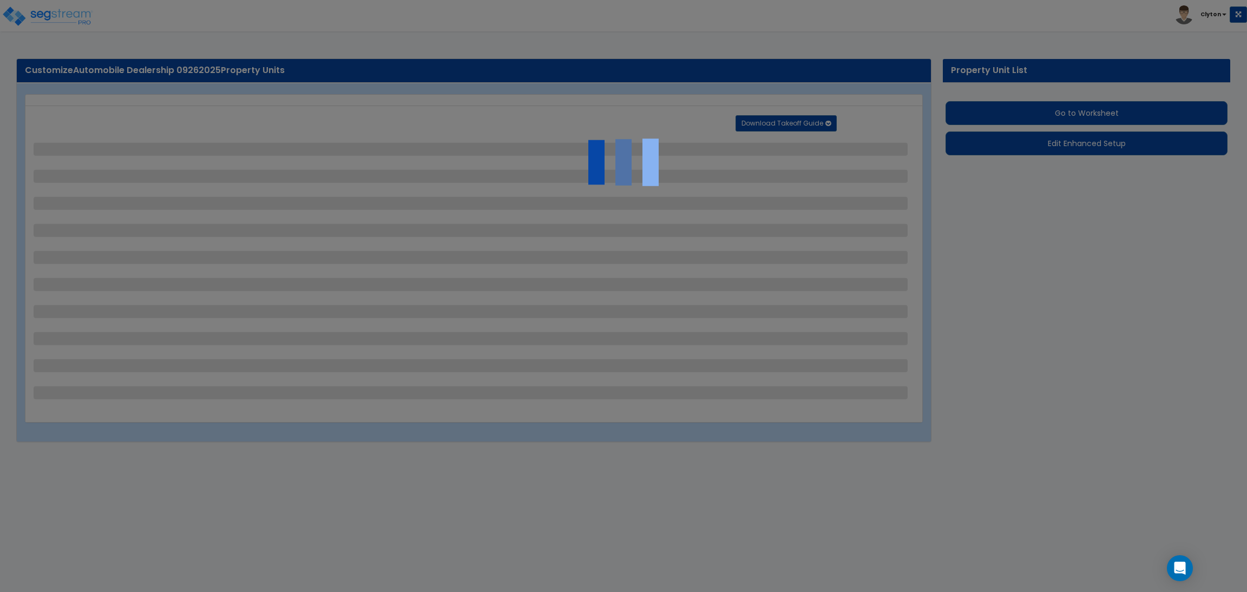
select select "11"
select select "8"
select select "5"
select select "3"
select select "1"
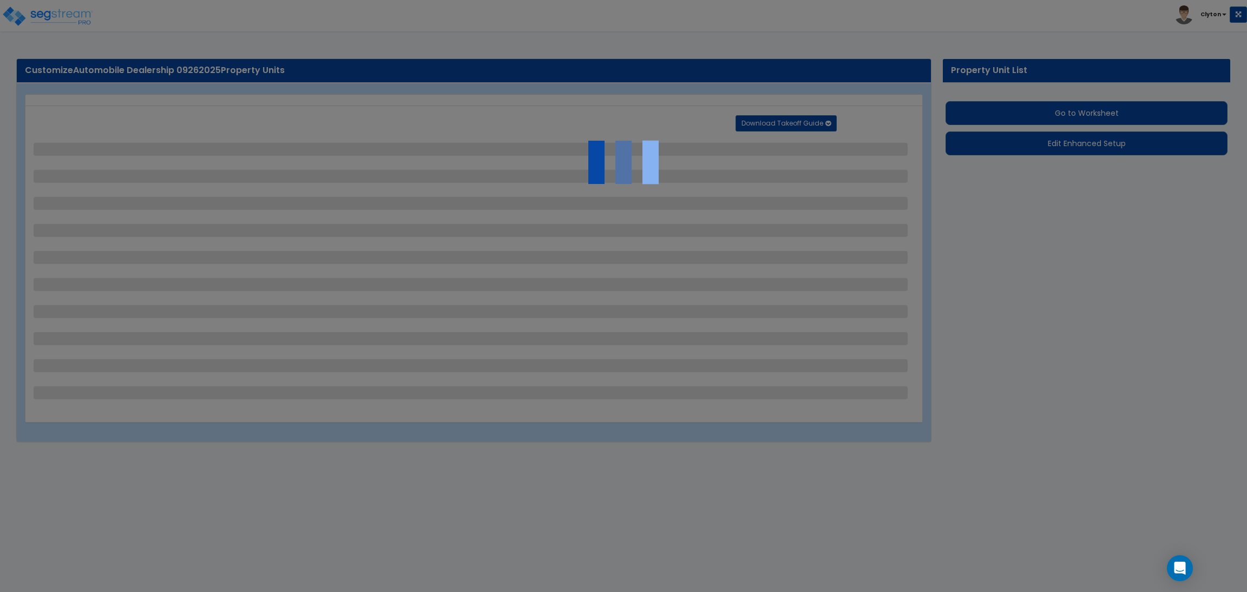
select select "5"
select select "7"
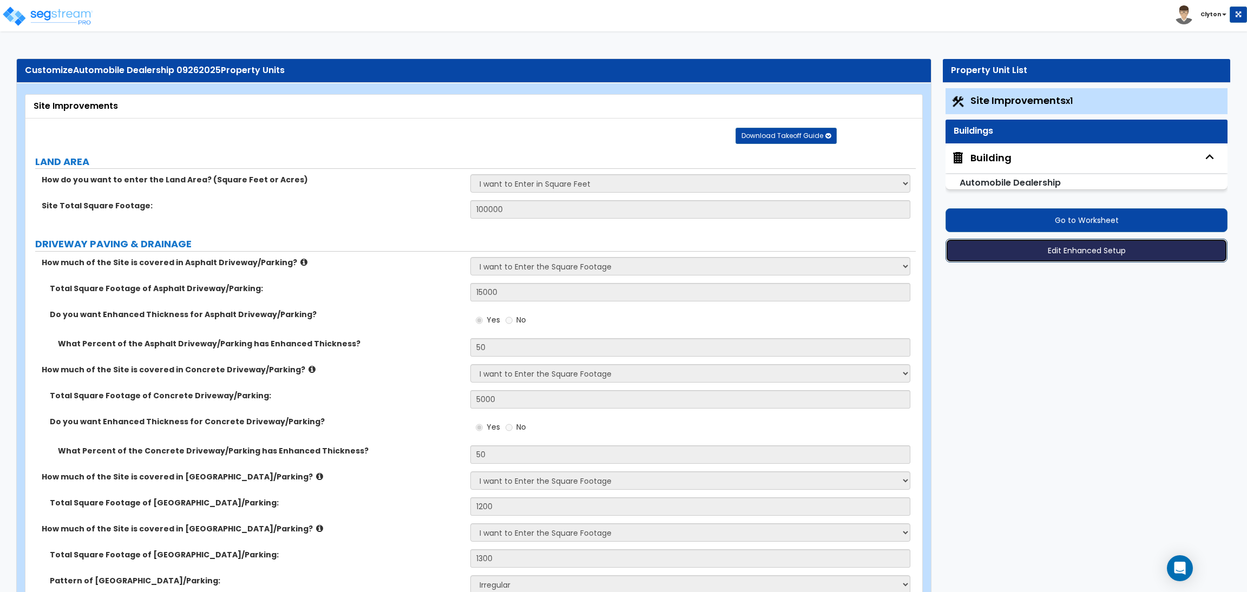
click at [998, 250] on button "Edit Enhanced Setup" at bounding box center [1086, 251] width 282 height 24
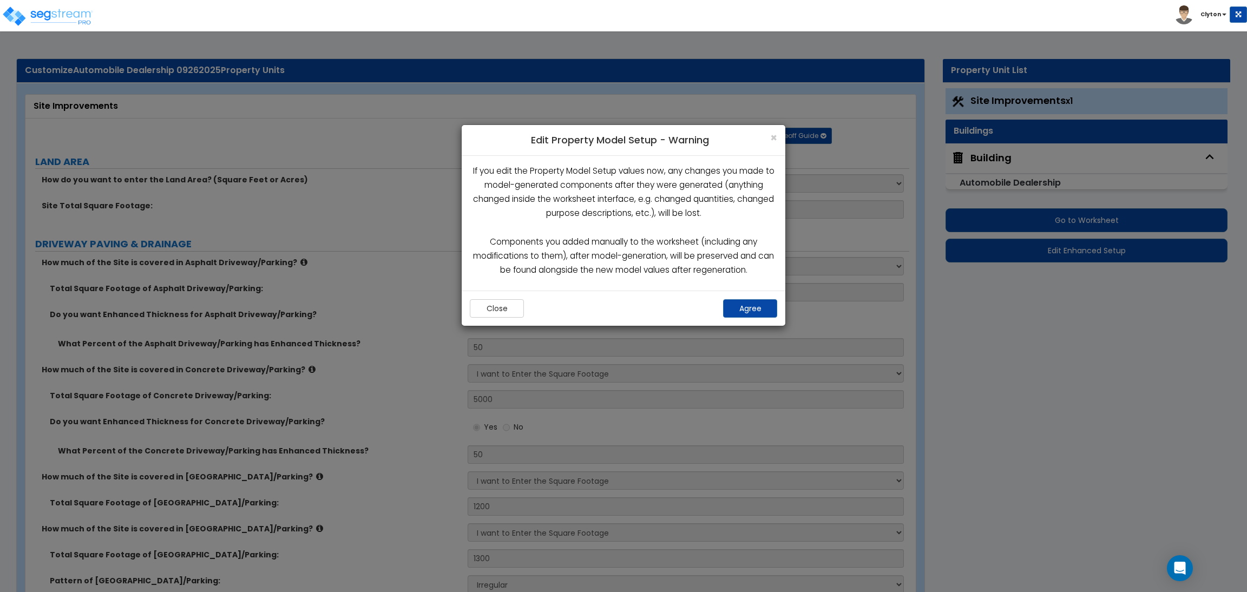
click at [768, 133] on h4 "Edit Property Model Setup - Warning" at bounding box center [623, 140] width 307 height 14
click at [772, 136] on span "×" at bounding box center [773, 138] width 7 height 16
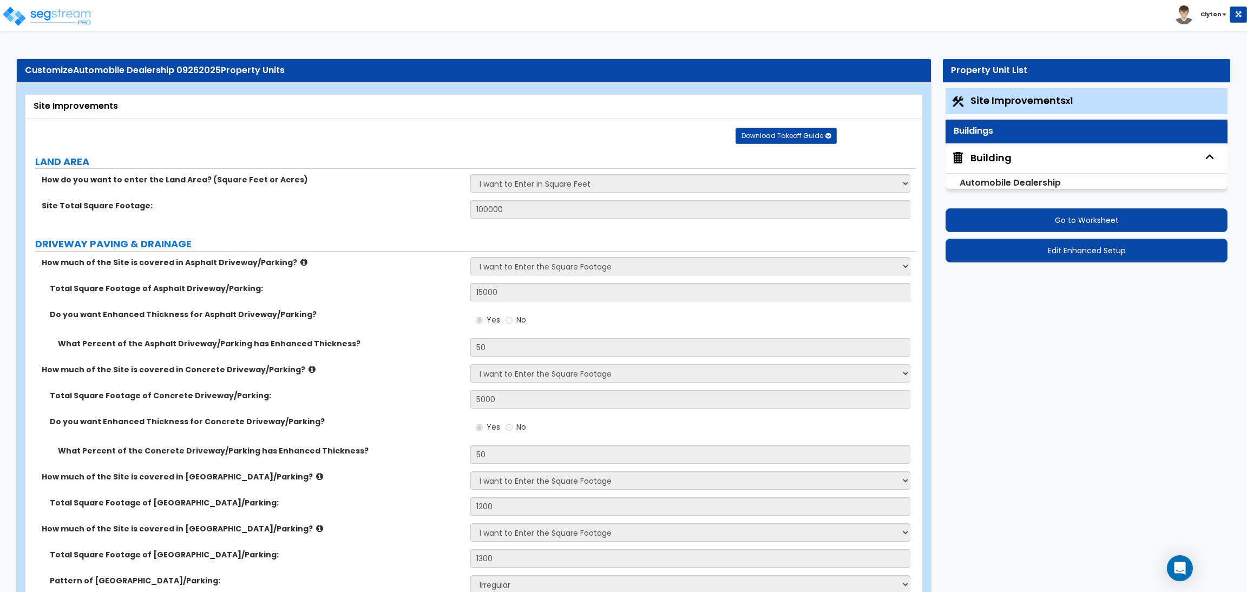
click at [967, 159] on span "Building" at bounding box center [981, 158] width 61 height 14
select select "7"
select select "1"
select select "7"
select select "1"
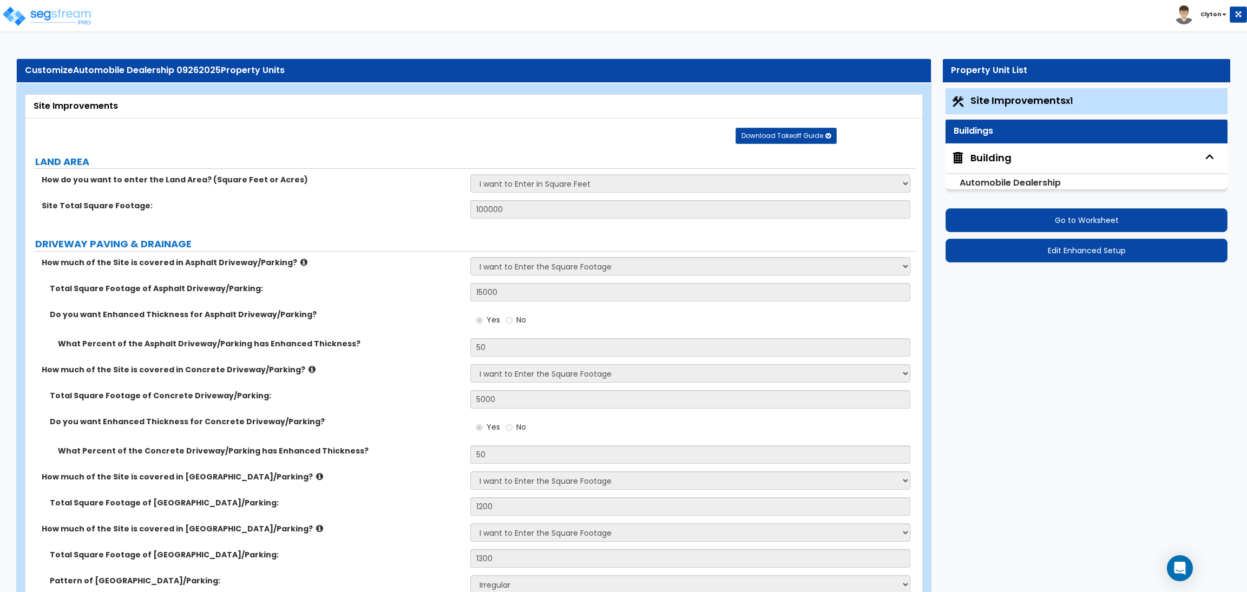
select select "1"
select select "3"
select select "2"
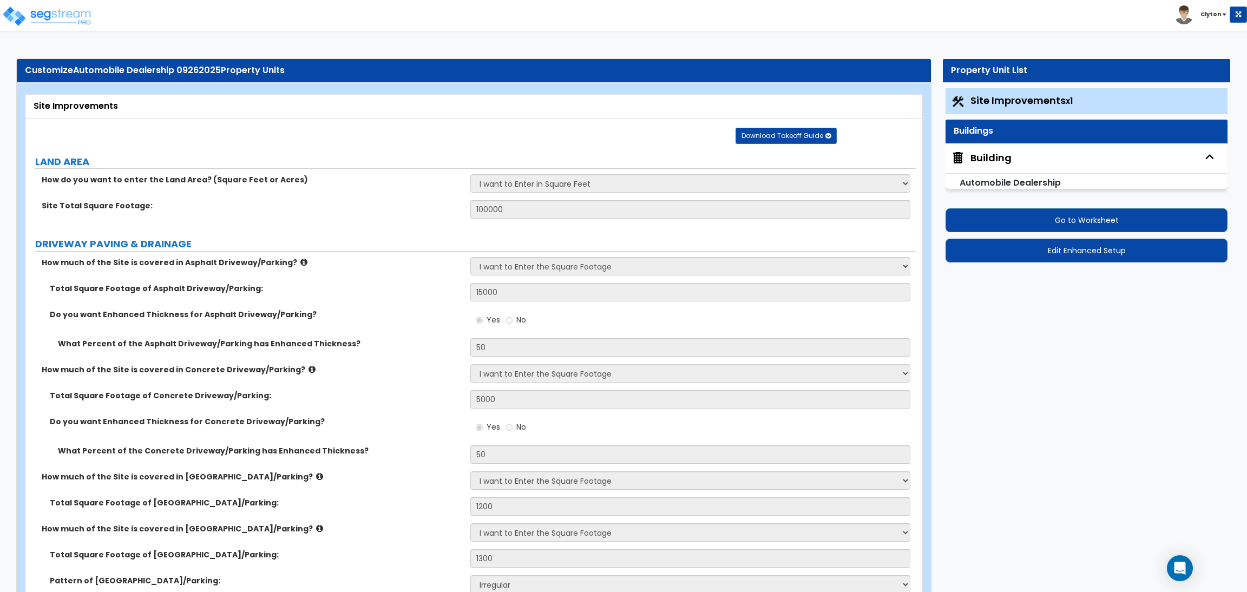
select select "4"
select select "1"
select select "2"
select select "1"
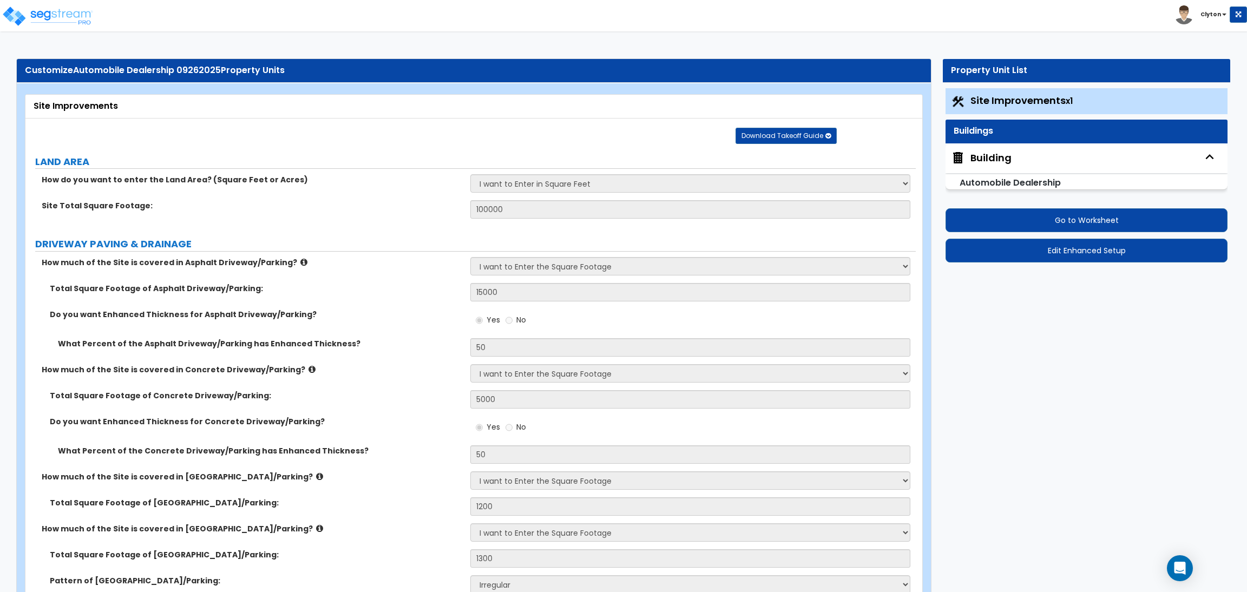
select select "1"
select select "2"
select select "1"
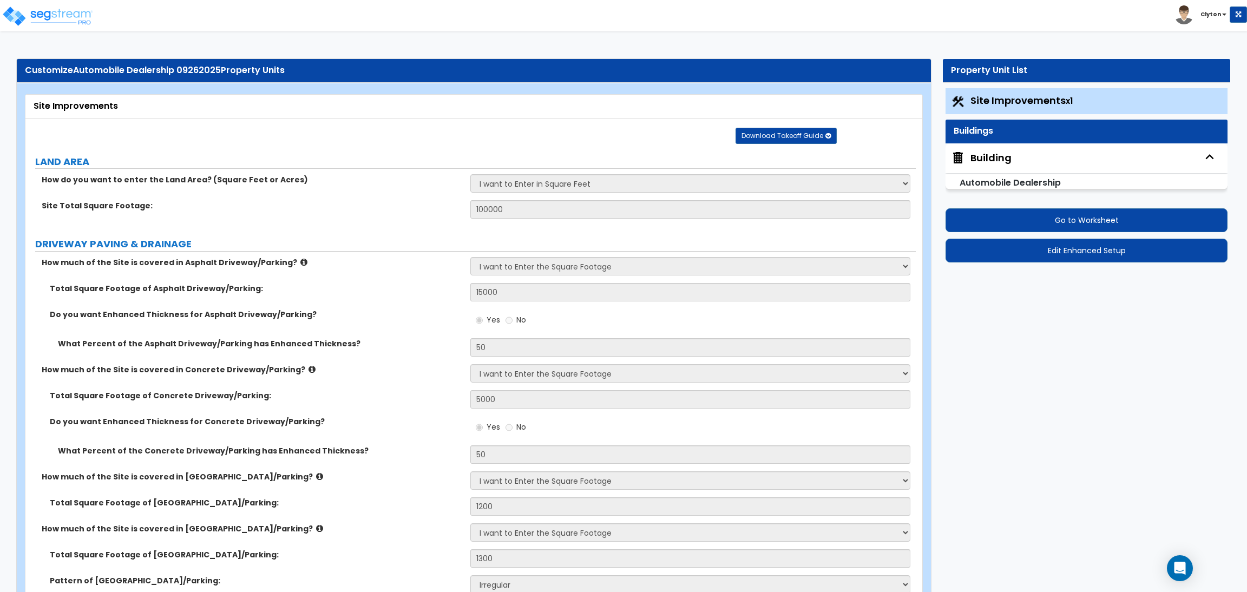
select select "2"
select select "1"
select select "3"
select select "1"
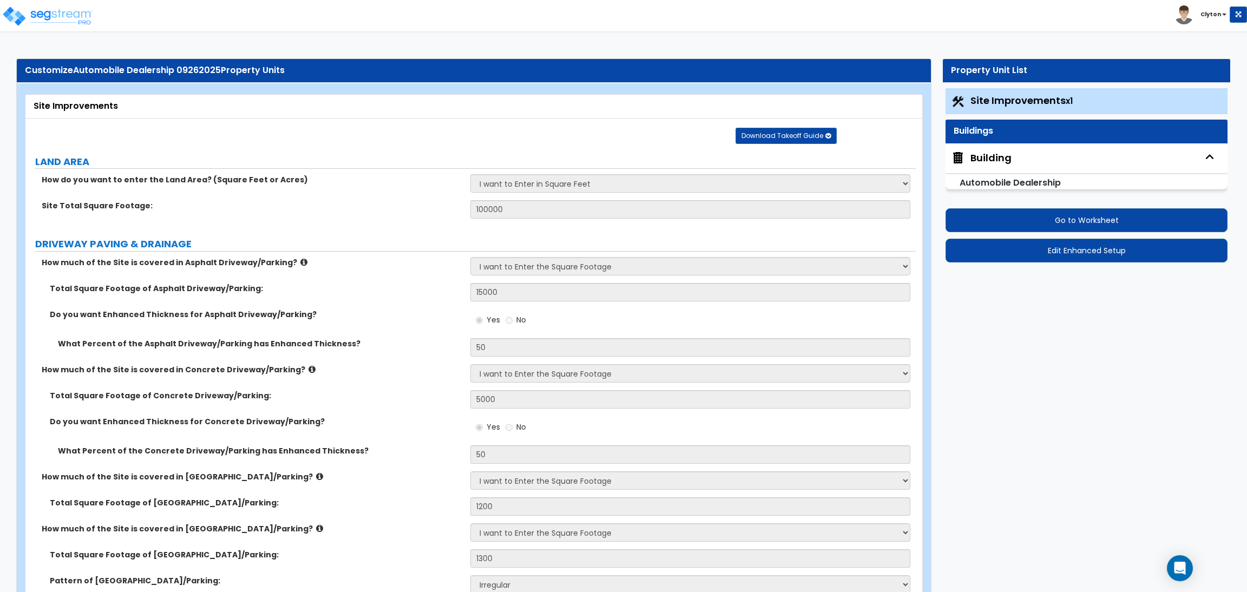
select select "2"
select select "3"
select select "2"
select select "1"
select select "2"
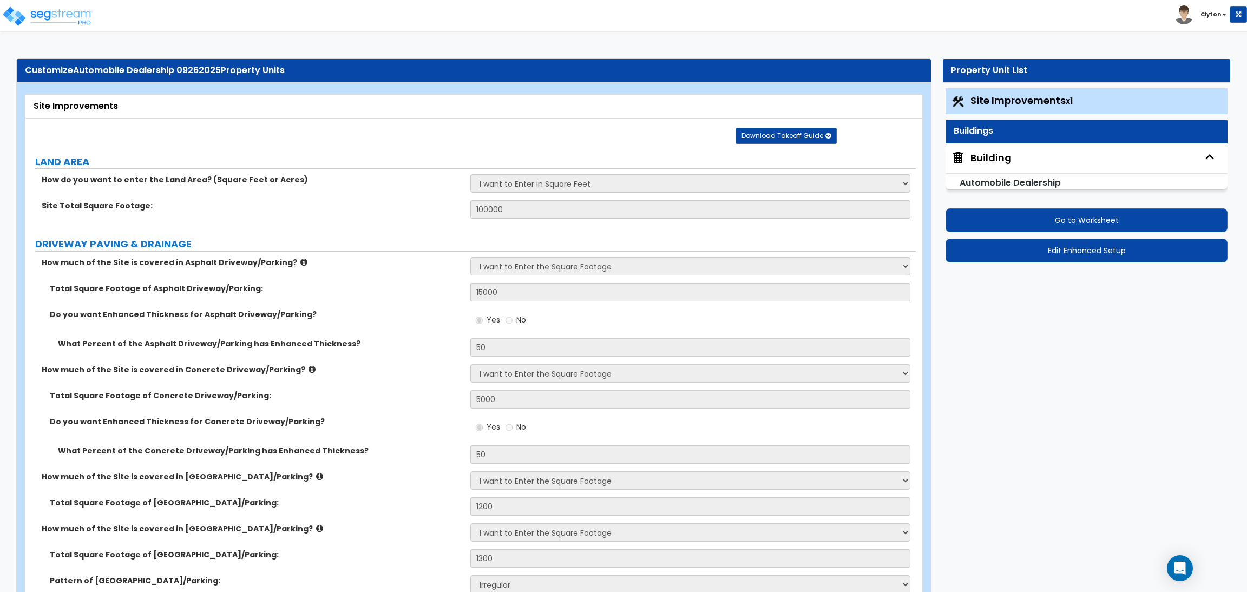
select select "1"
select select "2"
select select "3"
select select "6"
select select "3"
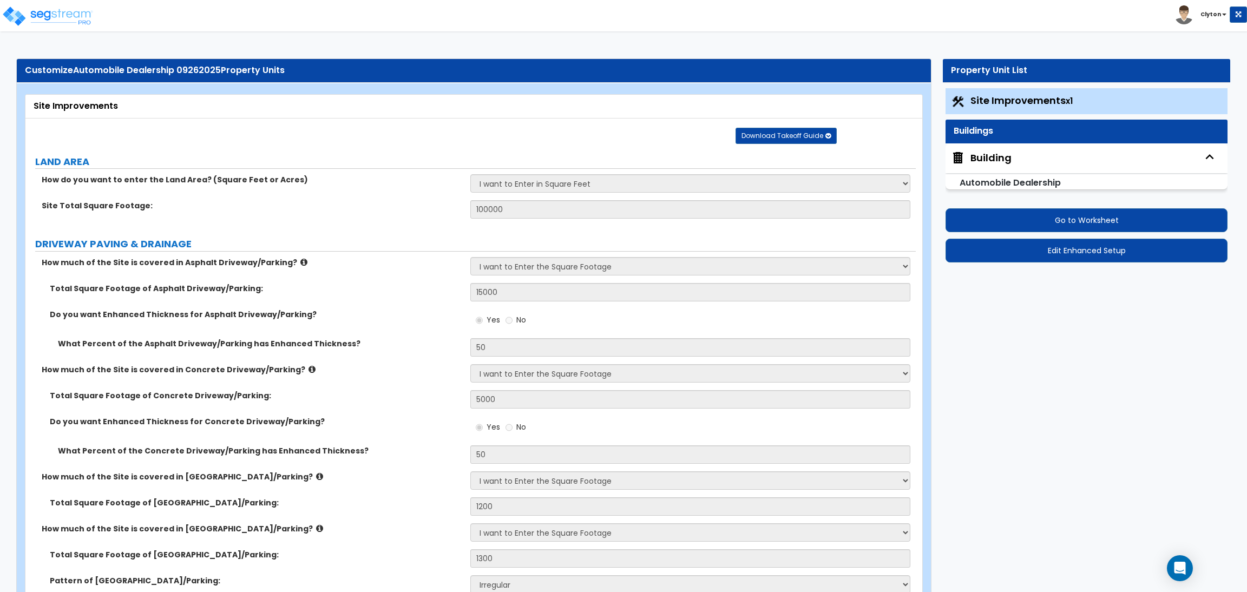
select select "1"
select select "2"
select select "3"
select select "2"
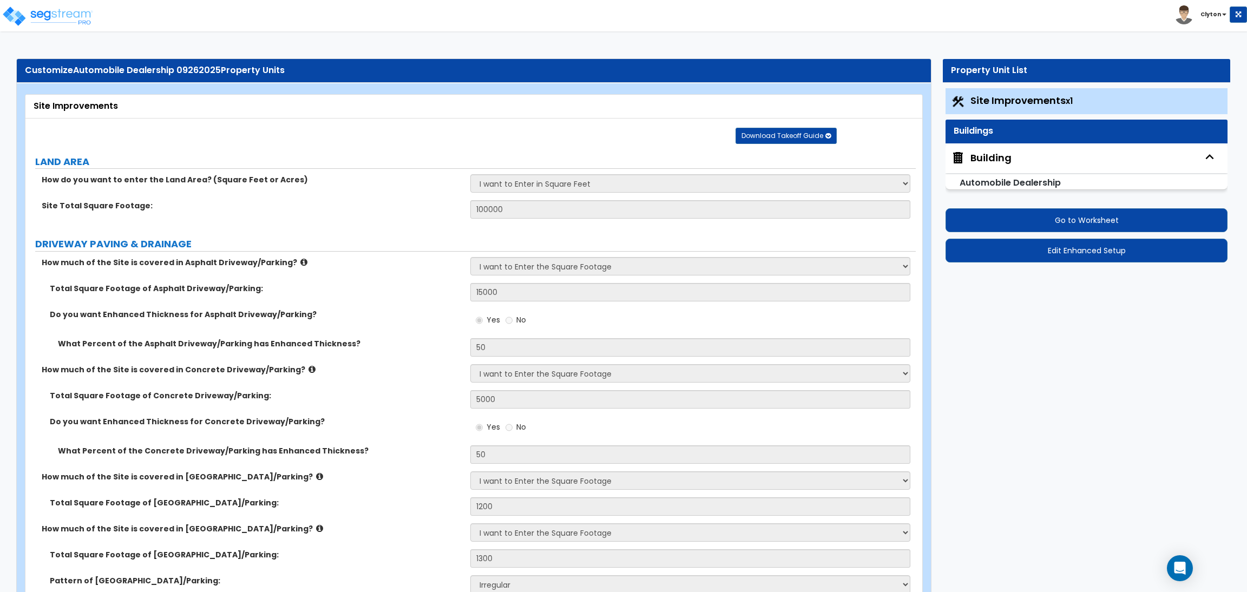
select select "4"
select select "1"
select select "5"
select select "3"
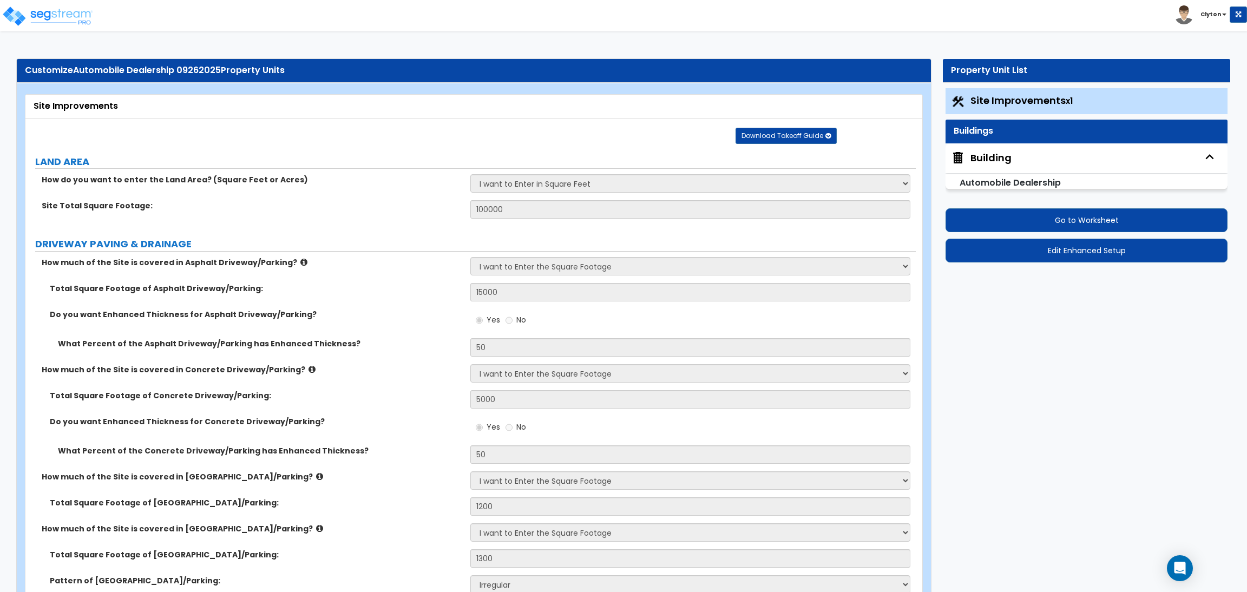
select select "3"
select select "1"
select select "2"
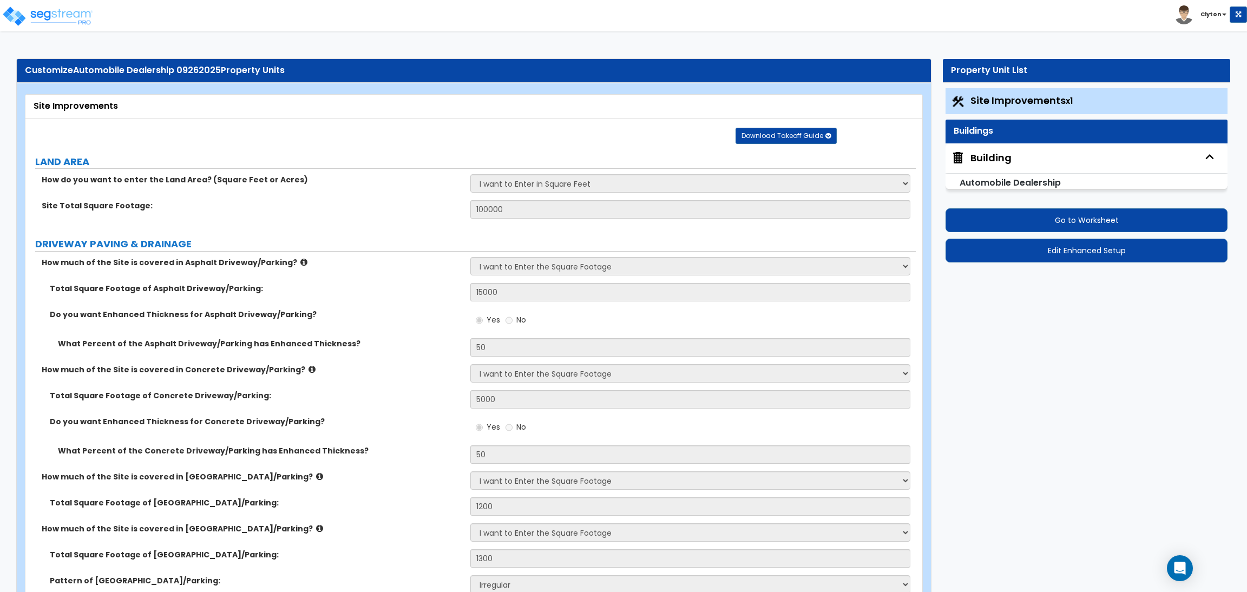
select select "2"
select select "3"
select select "1"
select select "2"
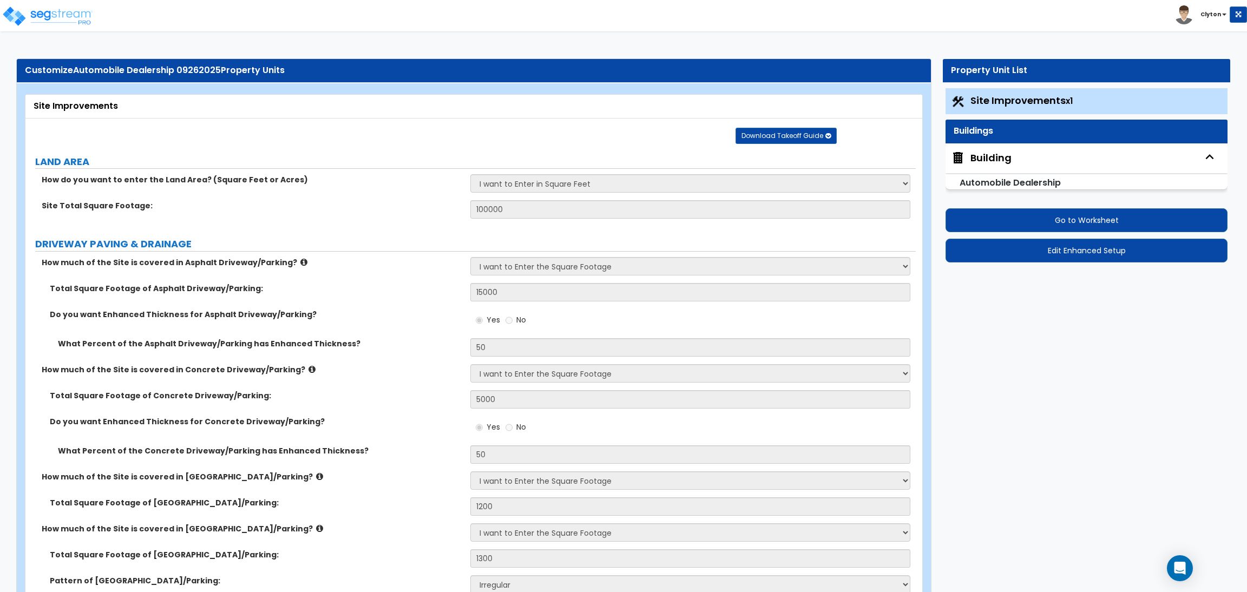
select select "3"
select select "2"
select select "1"
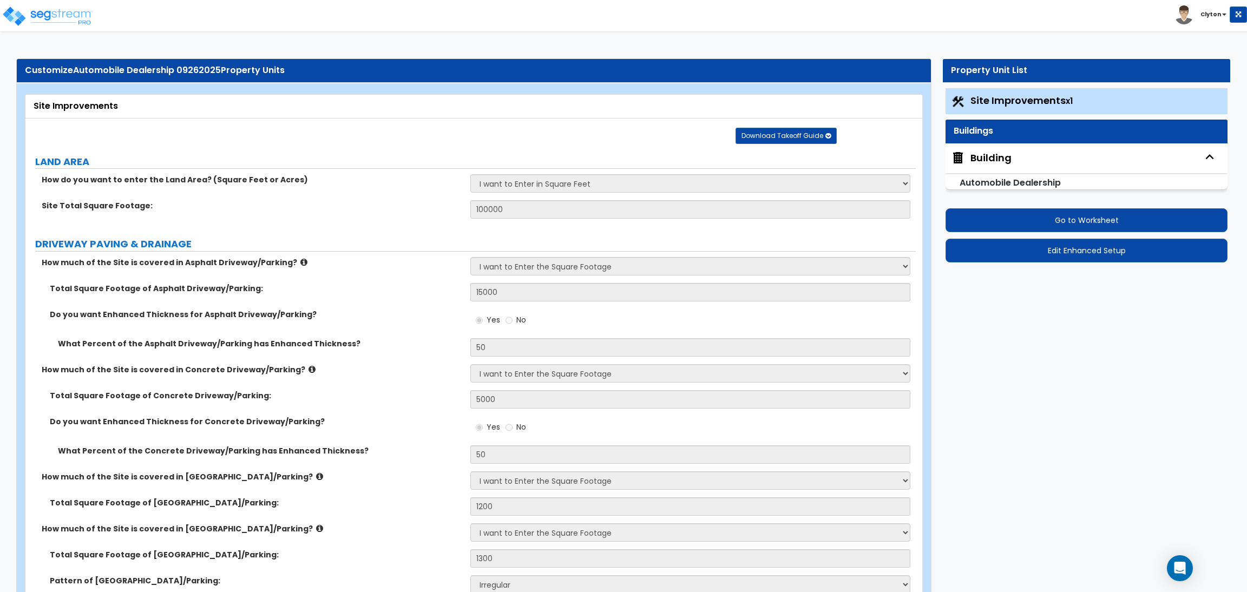
select select "1"
select select "5"
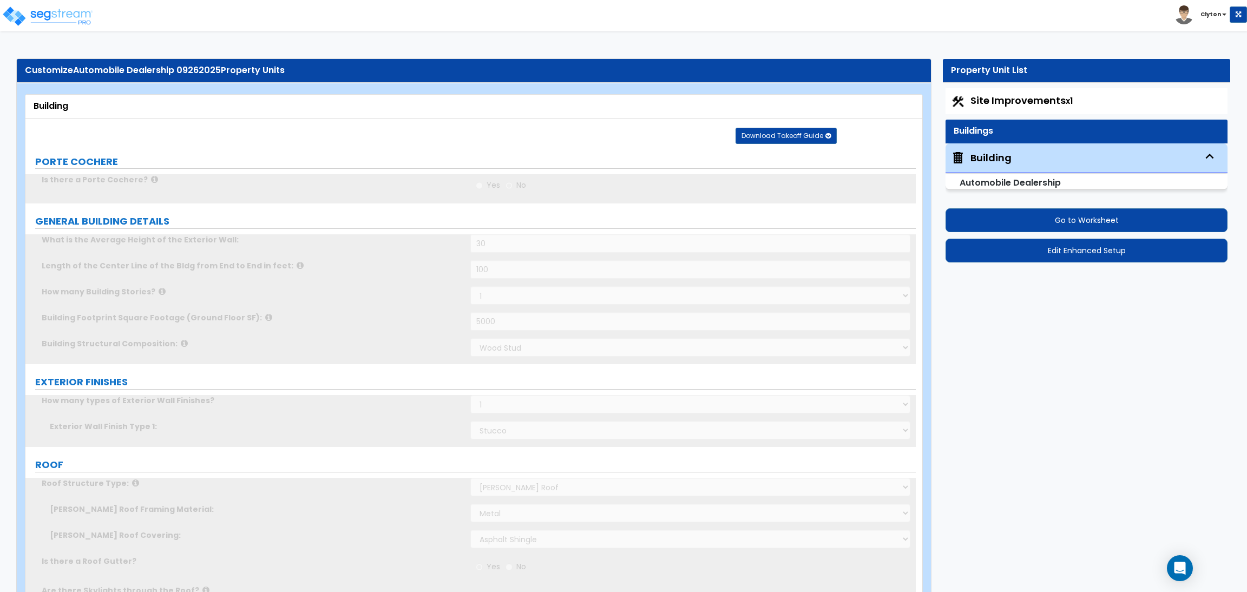
radio input "true"
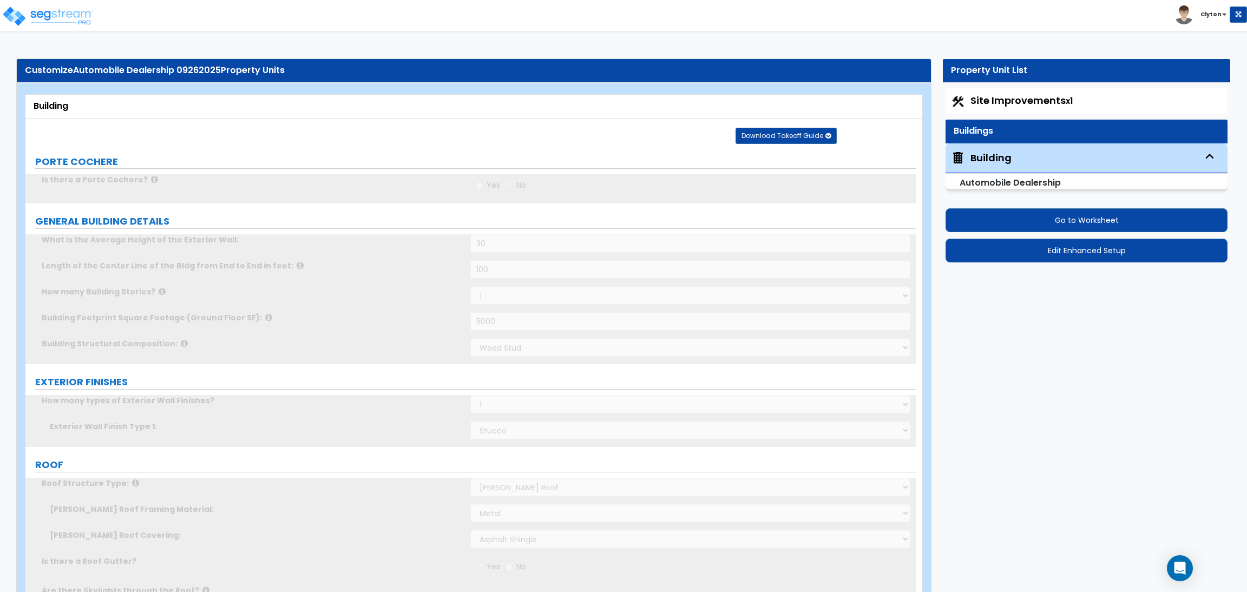
radio input "true"
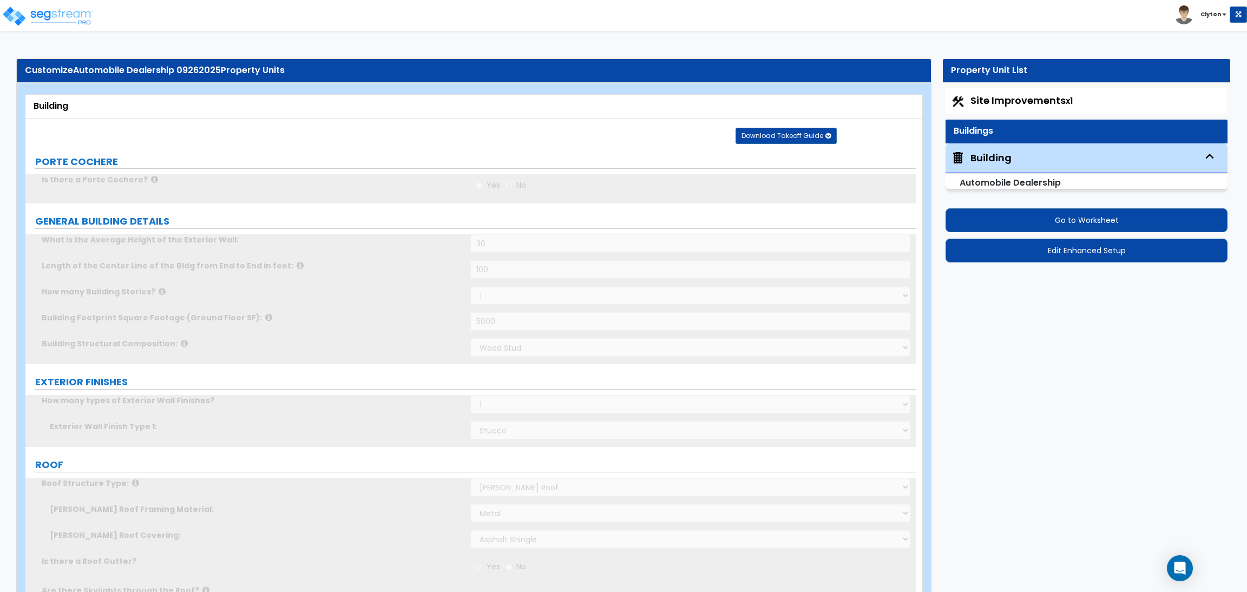
radio input "true"
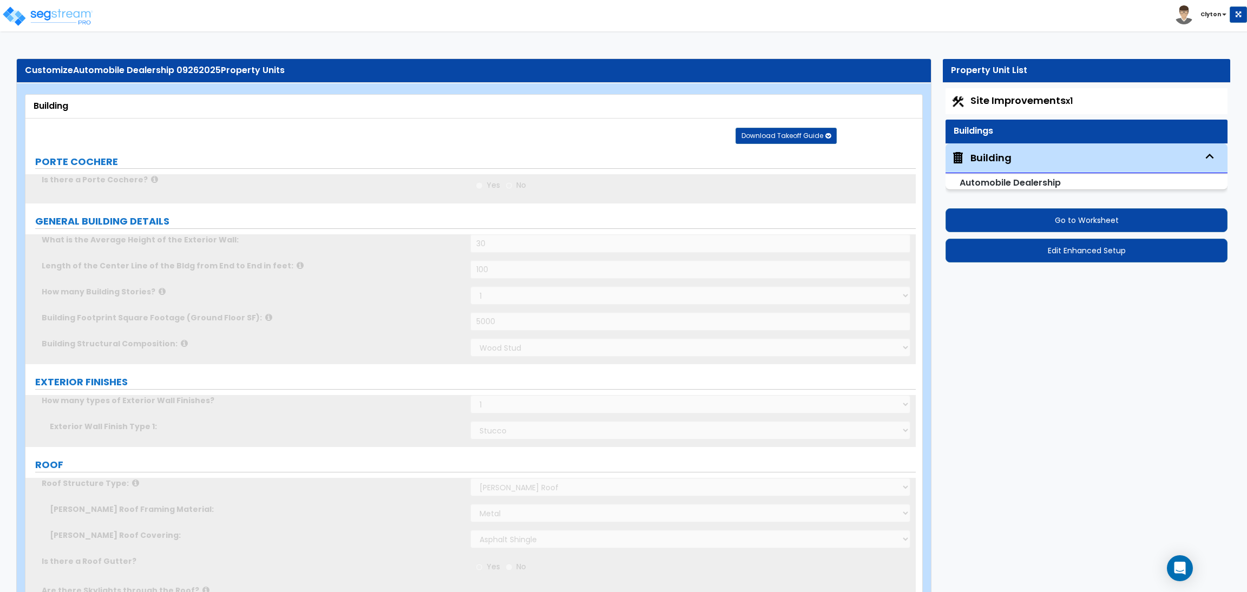
type input "2"
select select "1"
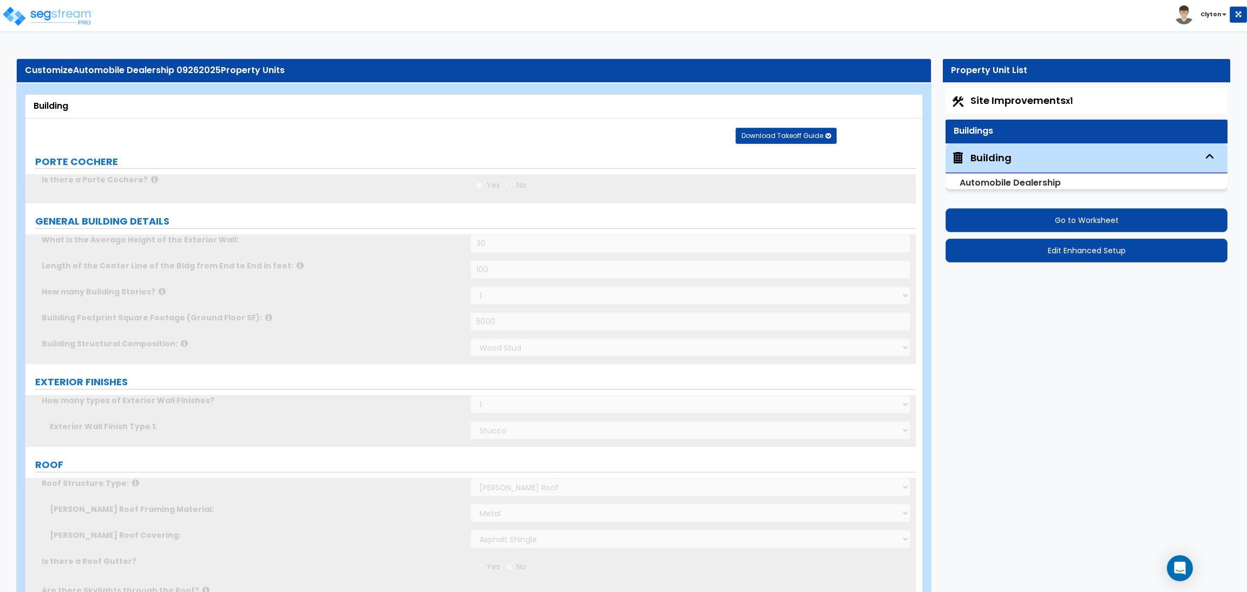
radio input "true"
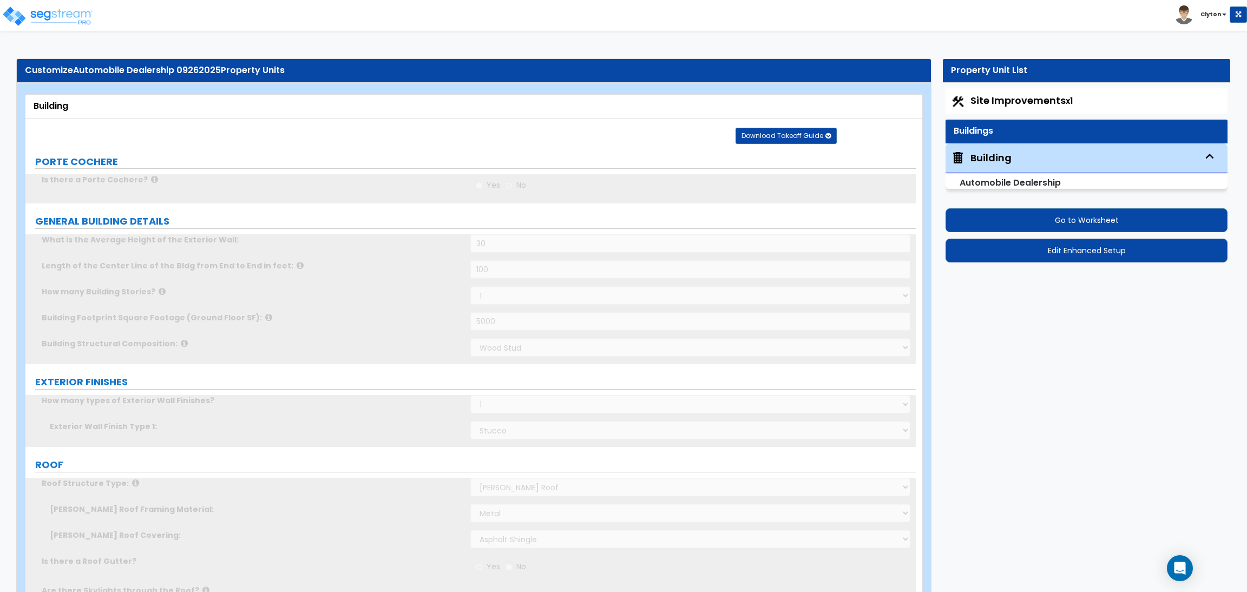
radio input "true"
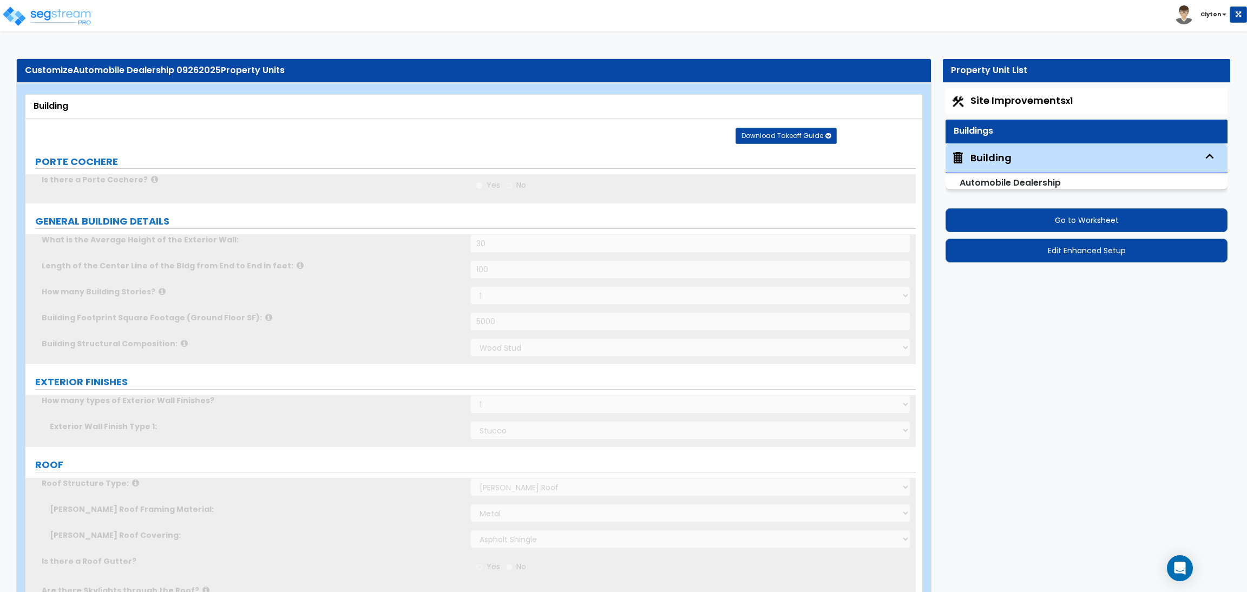
radio input "true"
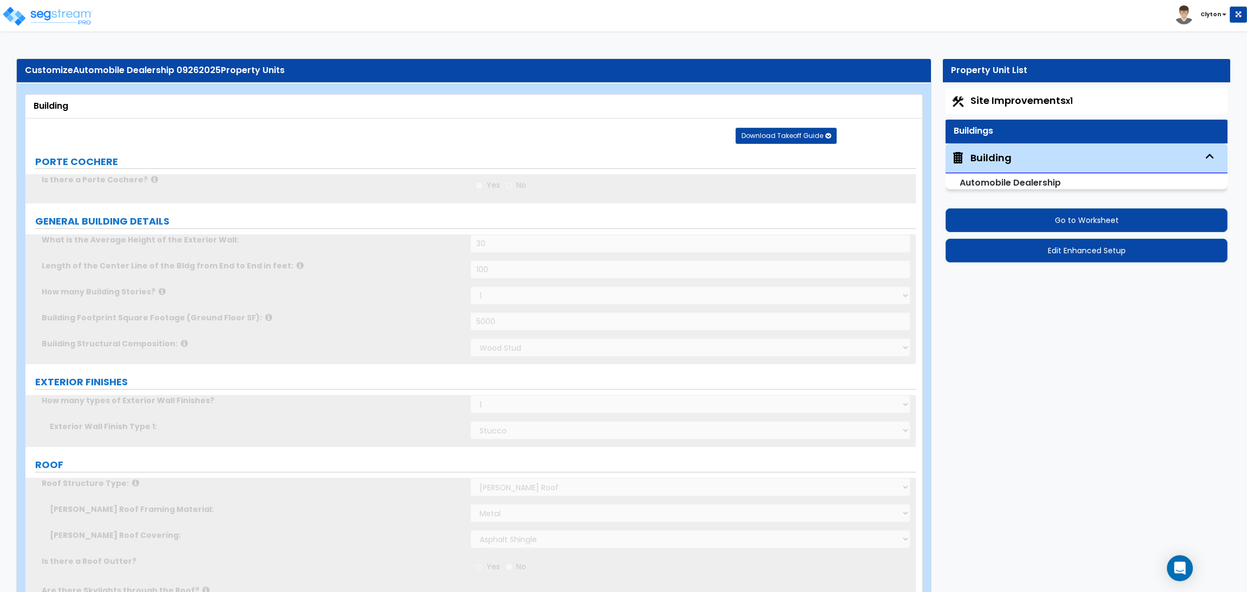
radio input "true"
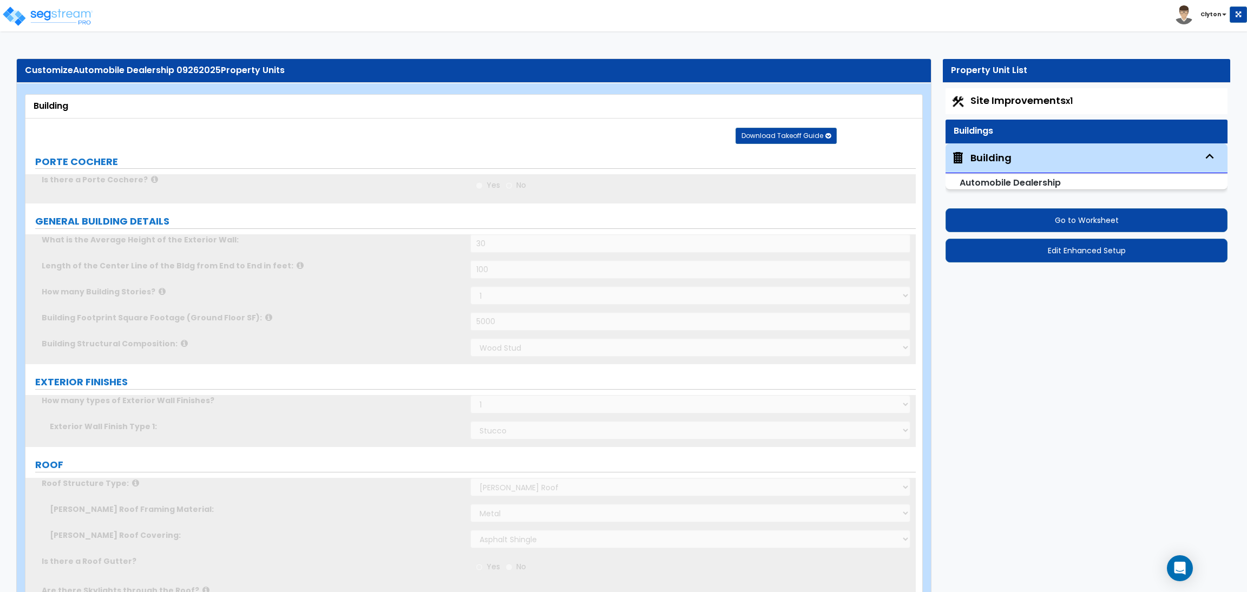
radio input "true"
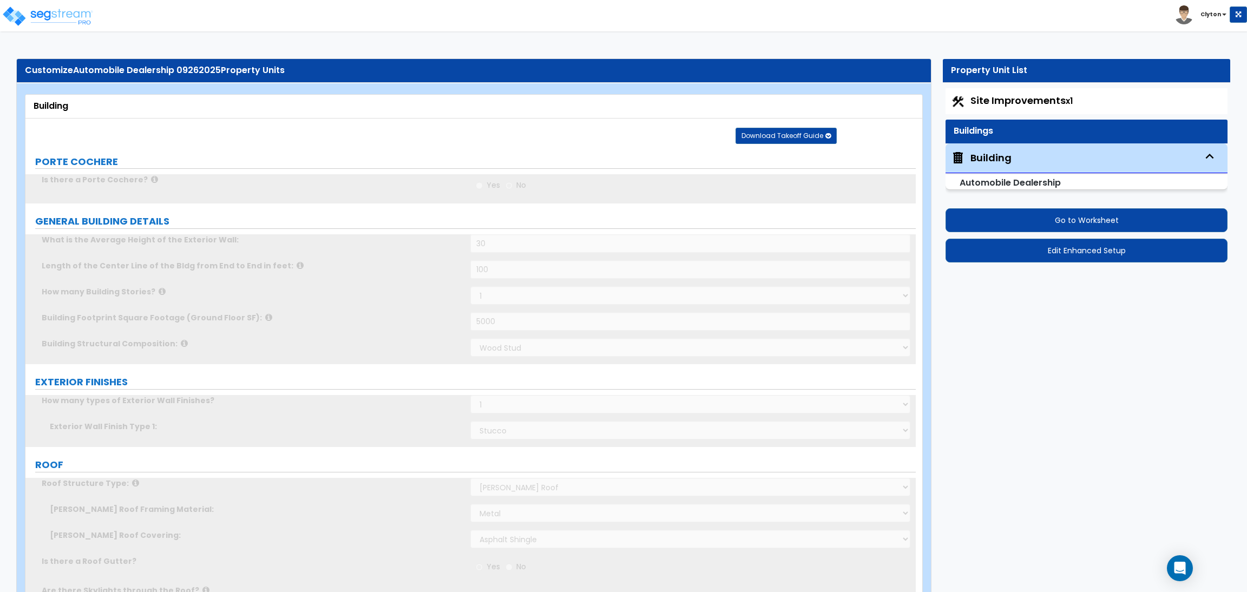
radio input "true"
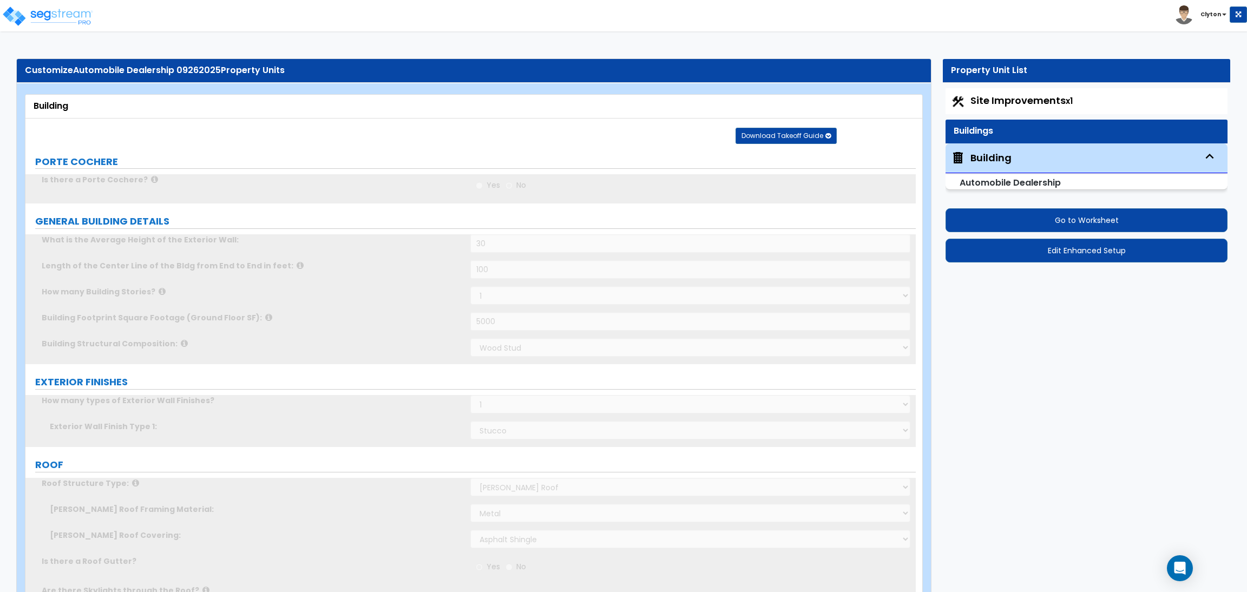
radio input "true"
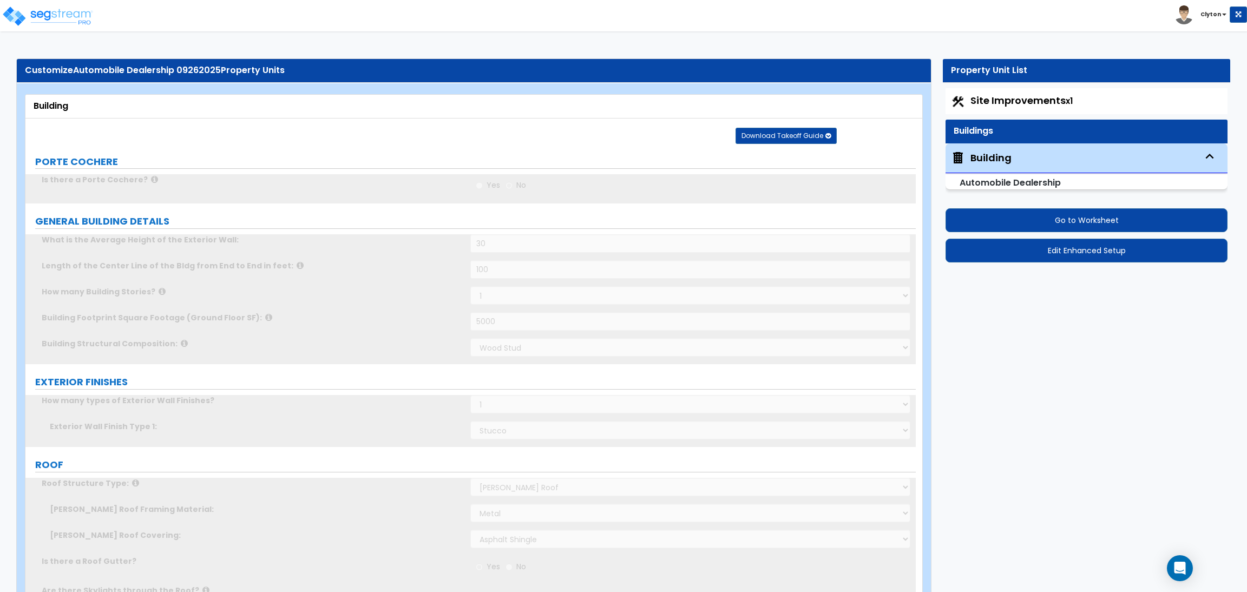
radio input "true"
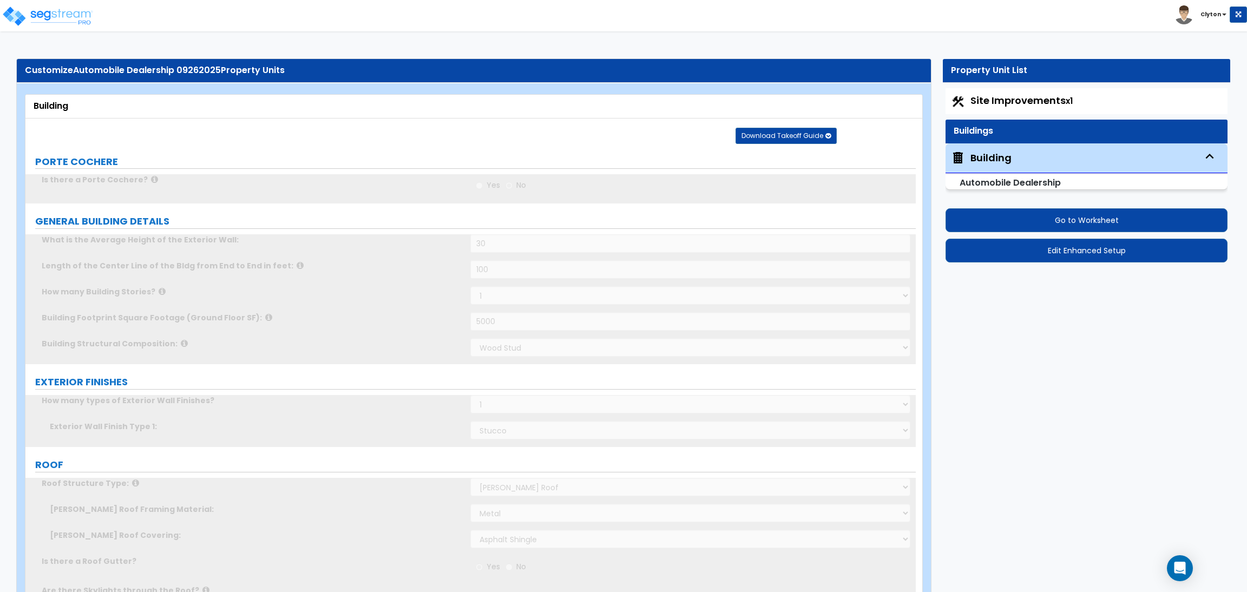
radio input "true"
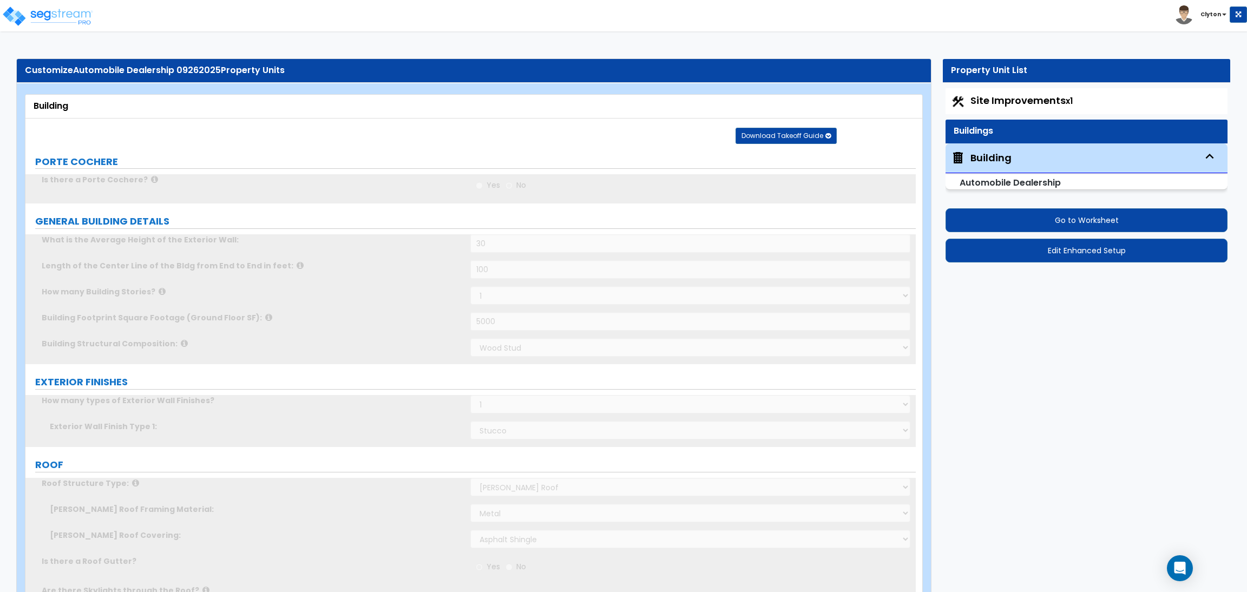
radio input "true"
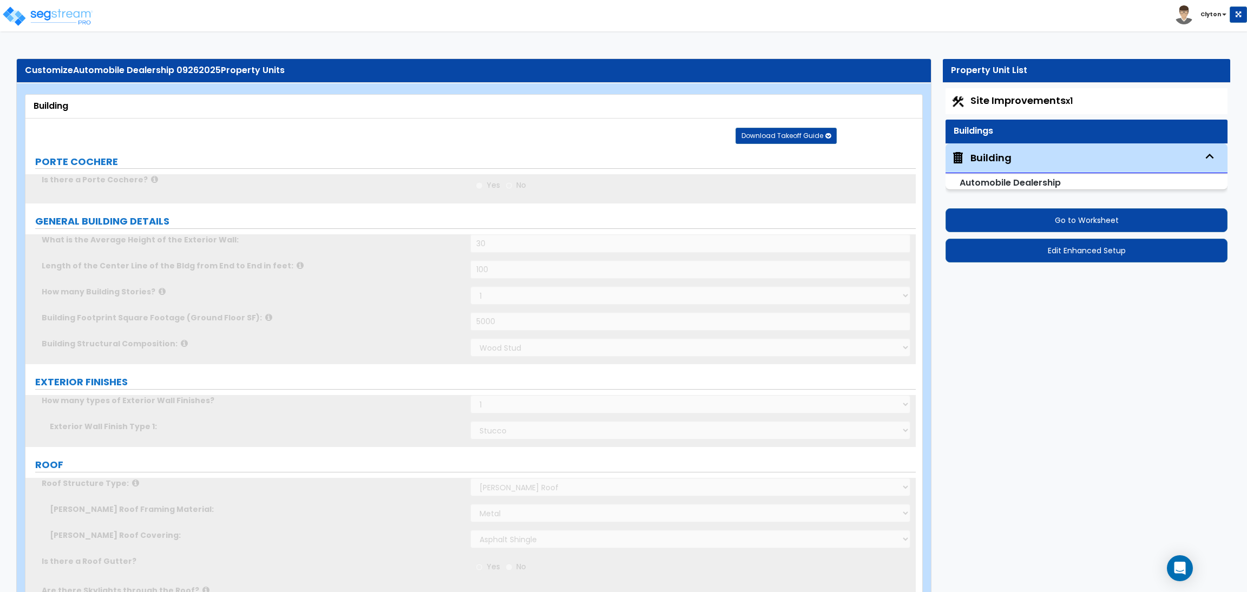
radio input "true"
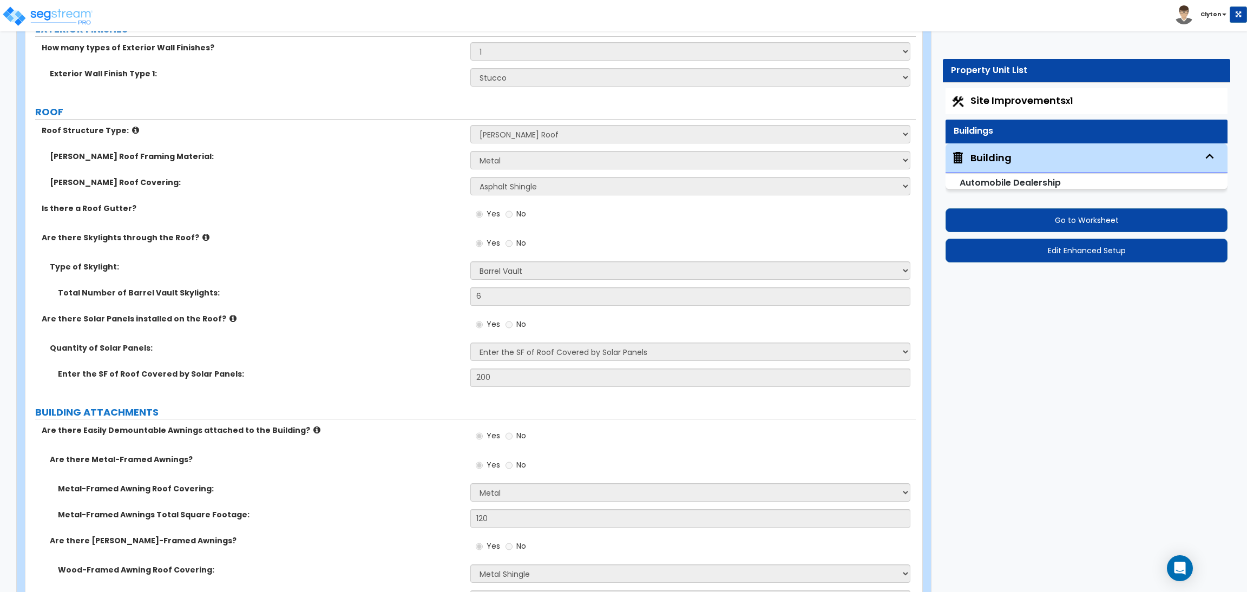
scroll to position [487, 0]
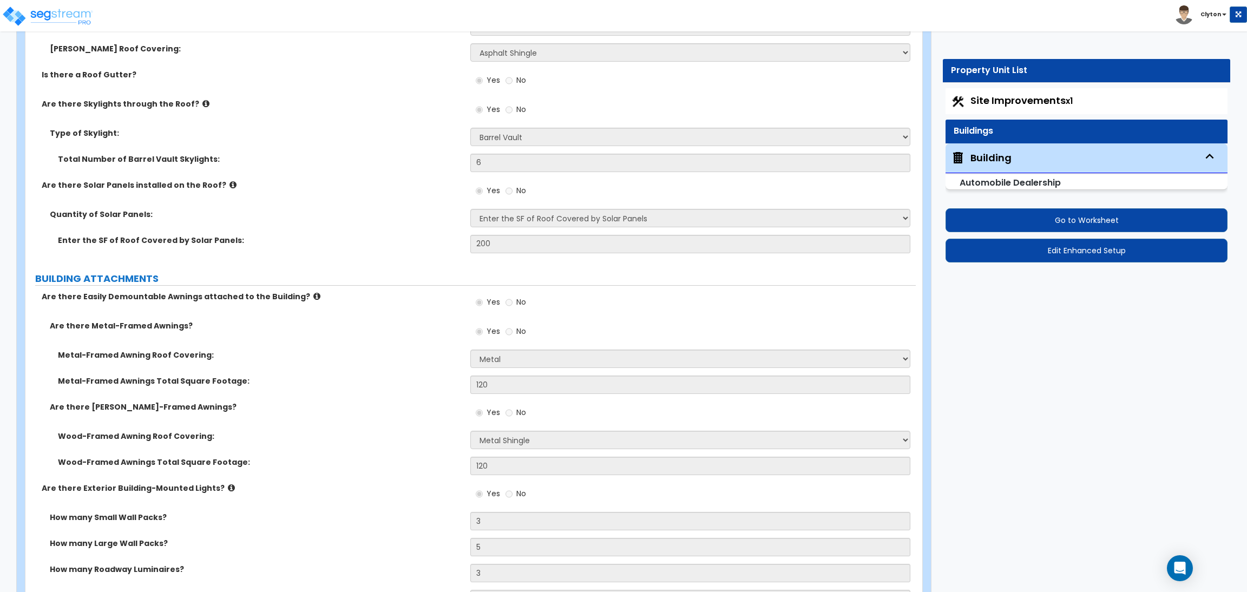
click at [202, 104] on icon at bounding box center [205, 104] width 7 height 8
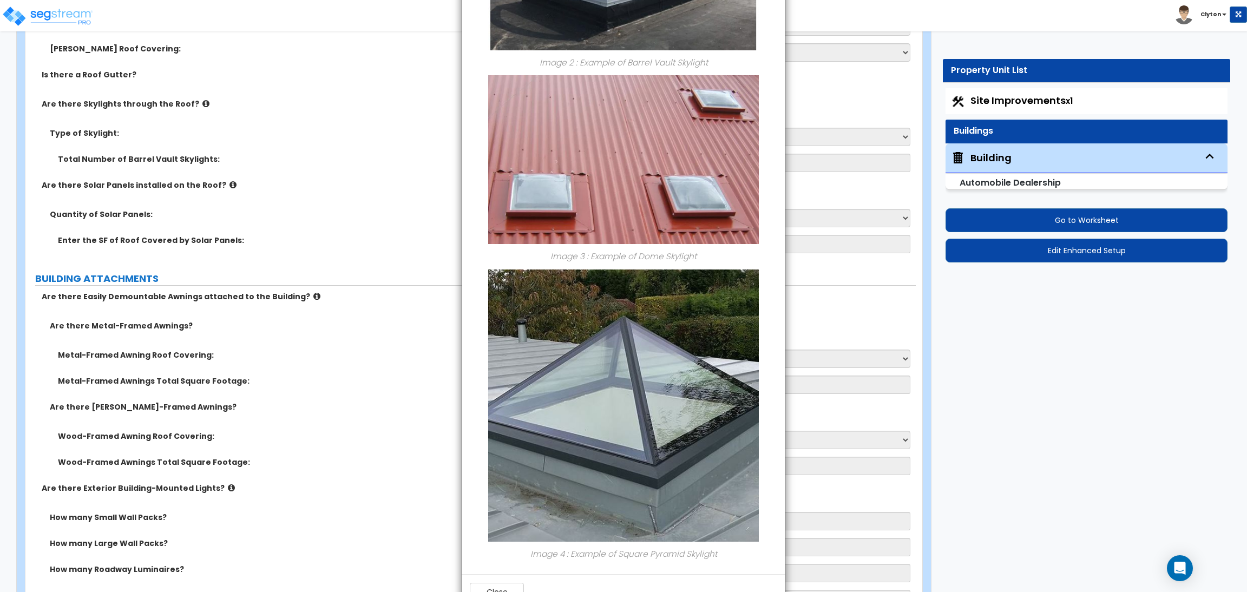
scroll to position [475, 0]
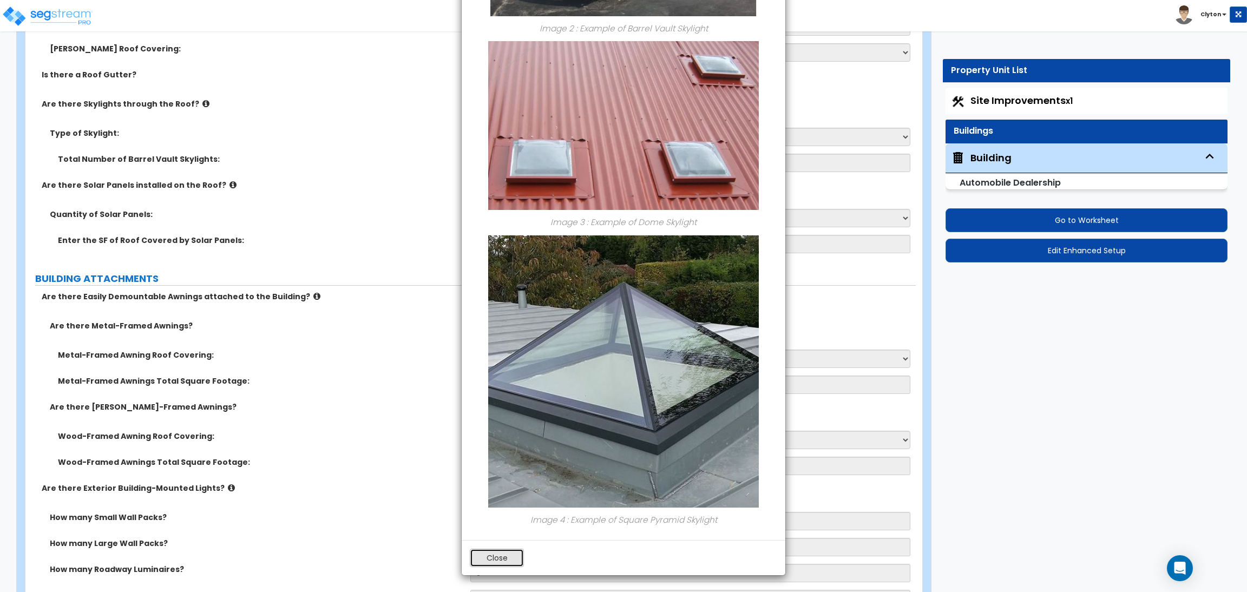
click at [504, 553] on button "Close" at bounding box center [497, 558] width 54 height 18
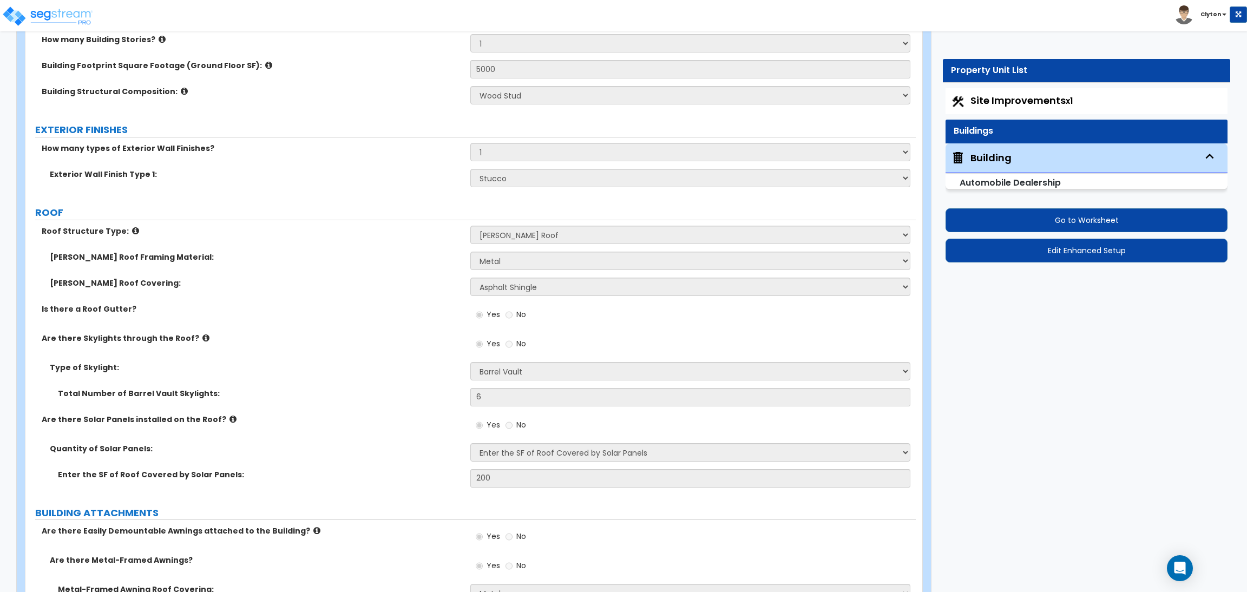
scroll to position [243, 0]
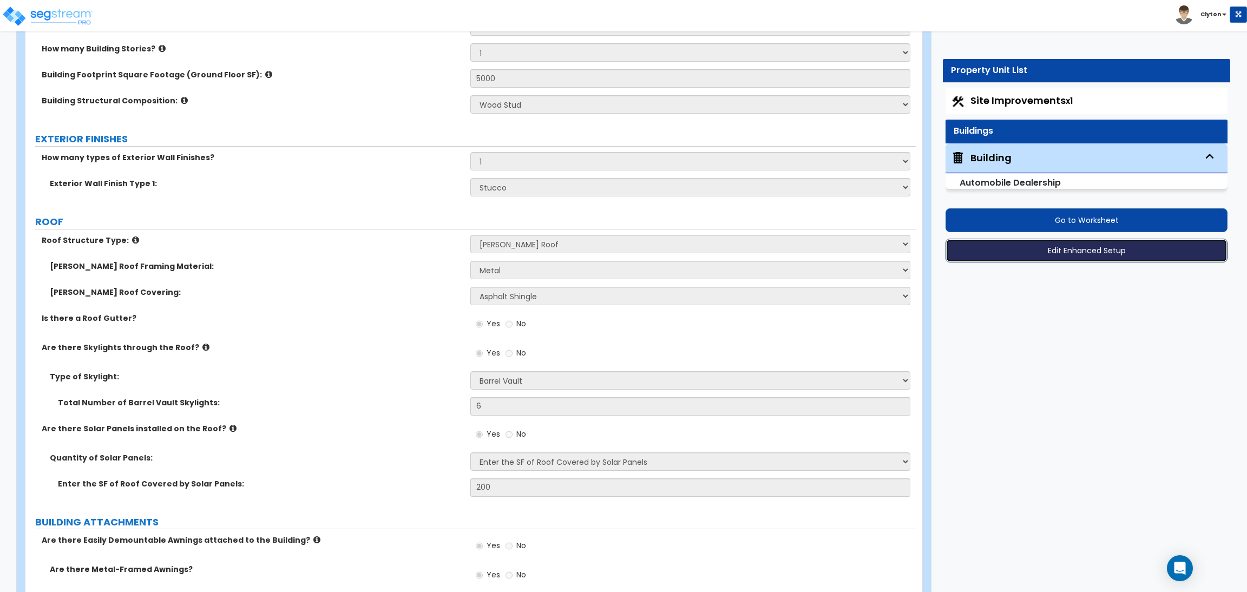
click at [1028, 247] on button "Edit Enhanced Setup" at bounding box center [1086, 251] width 282 height 24
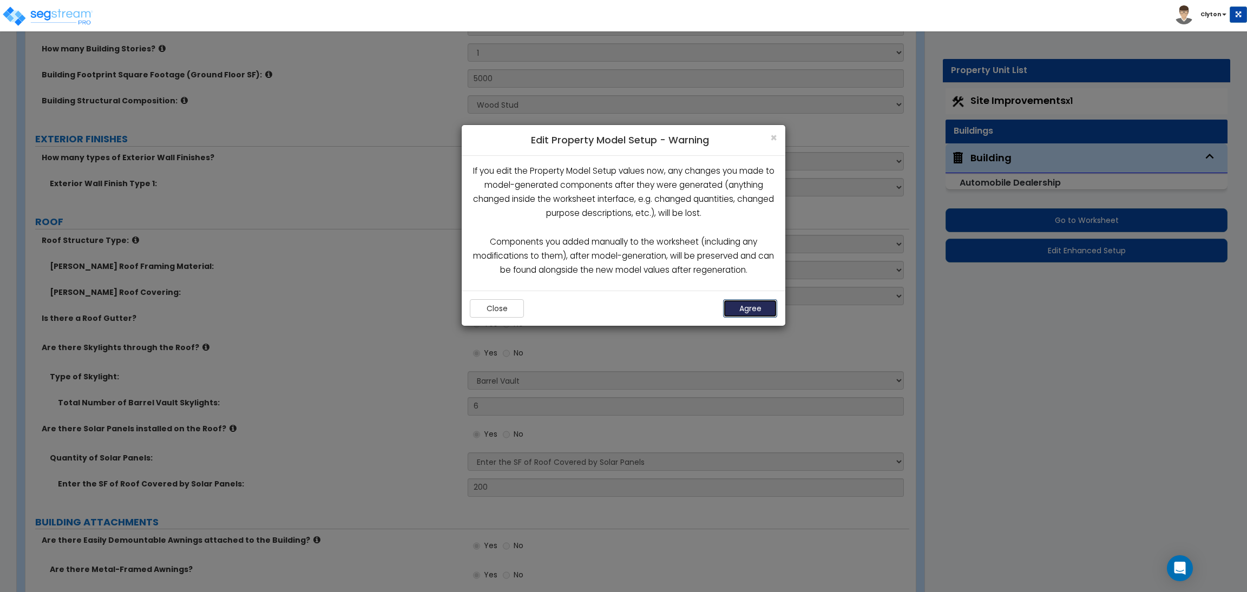
click at [747, 312] on button "Agree" at bounding box center [750, 308] width 54 height 18
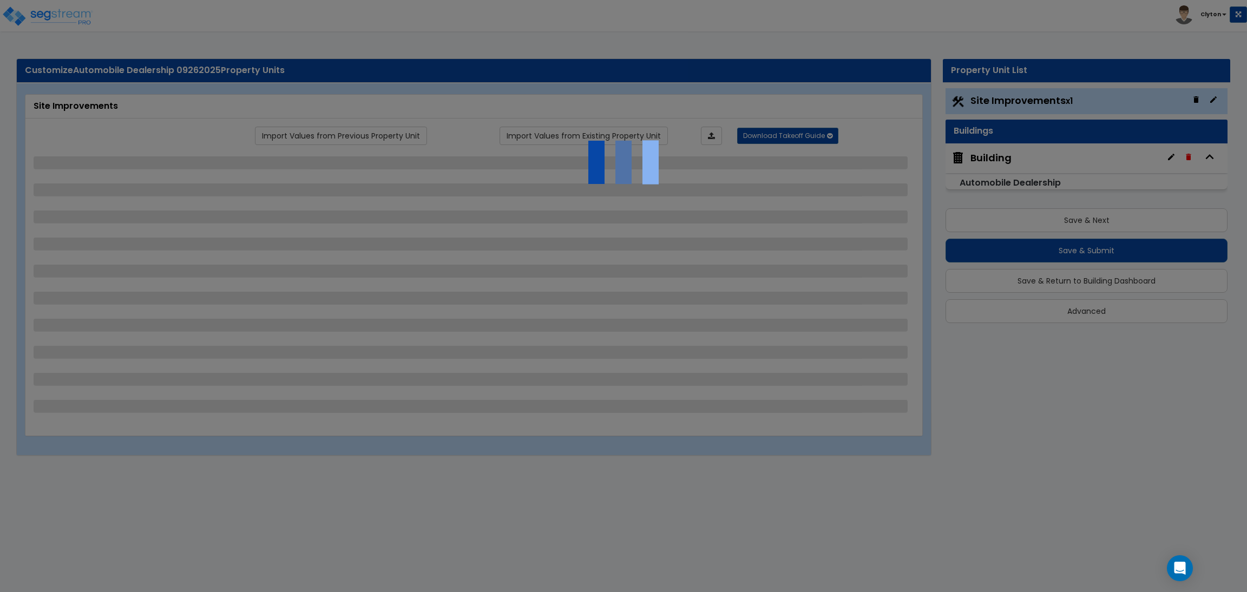
select select "2"
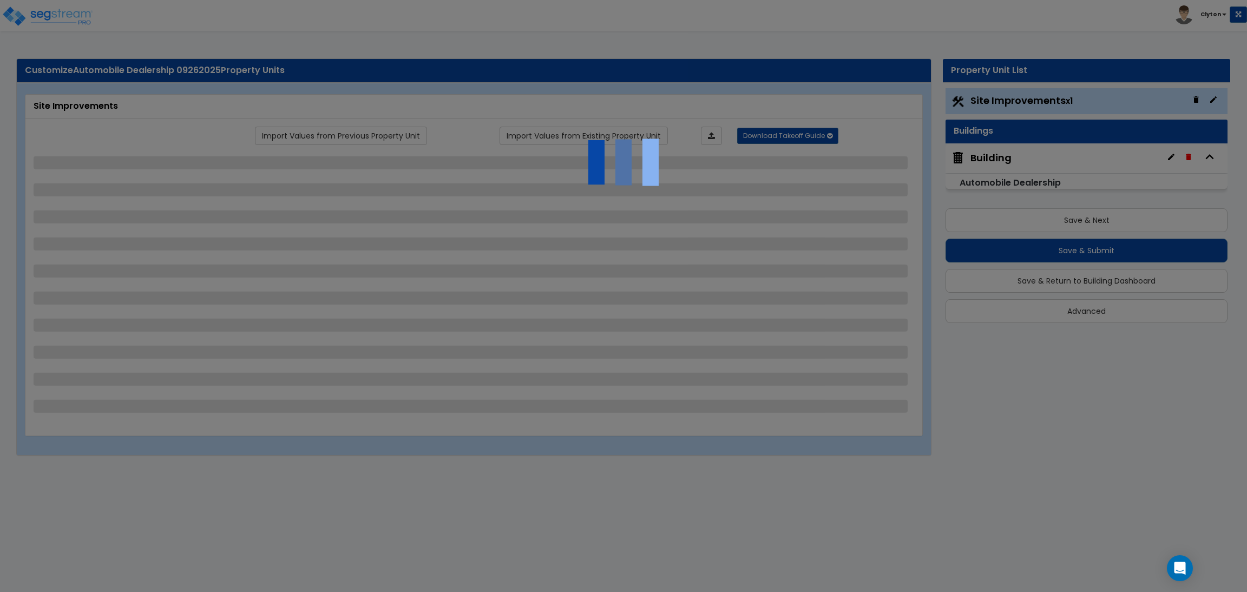
select select "1"
select select "2"
select select "3"
select select "1"
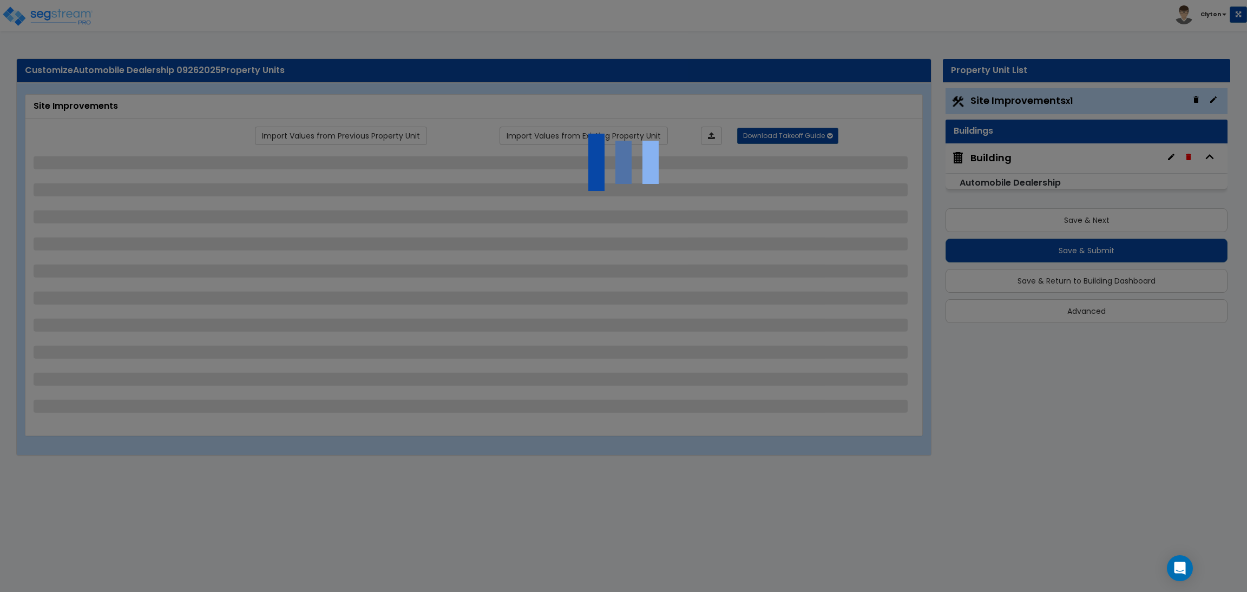
select select "1"
select select "2"
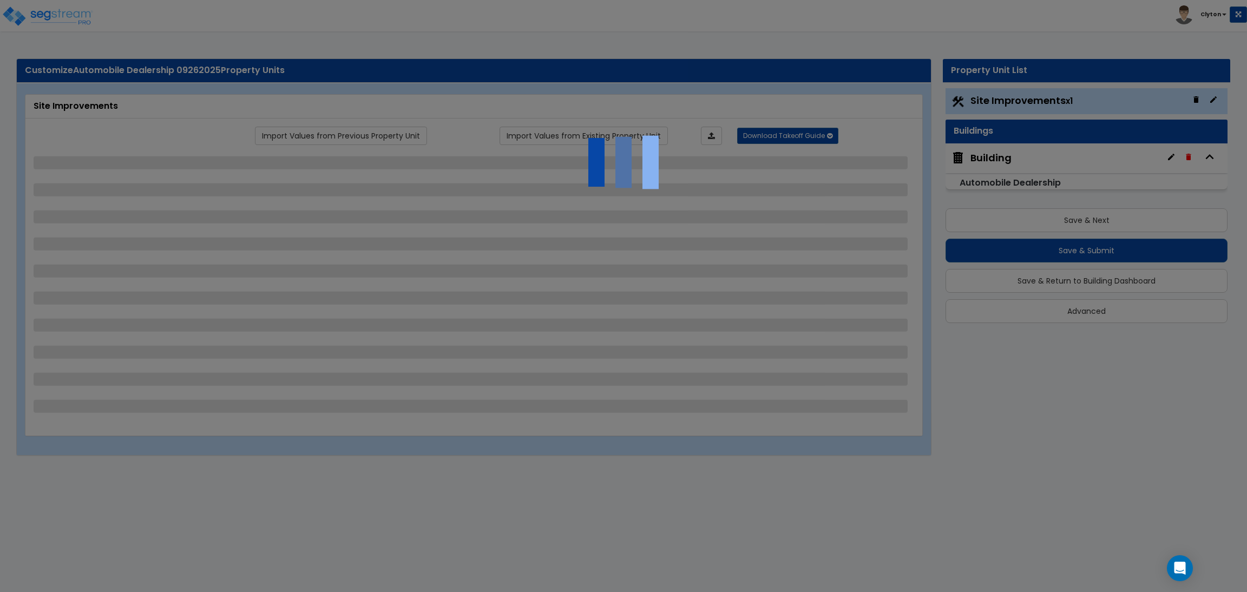
select select "1"
select select "2"
select select "1"
select select "2"
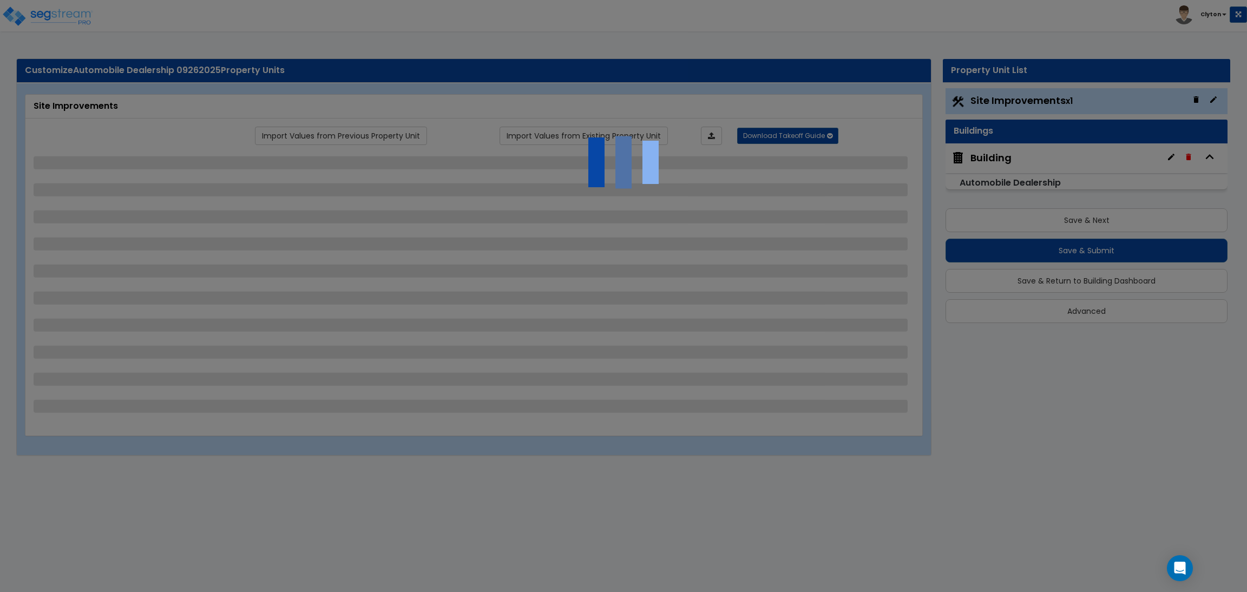
select select "4"
select select "1"
select select "2"
select select "3"
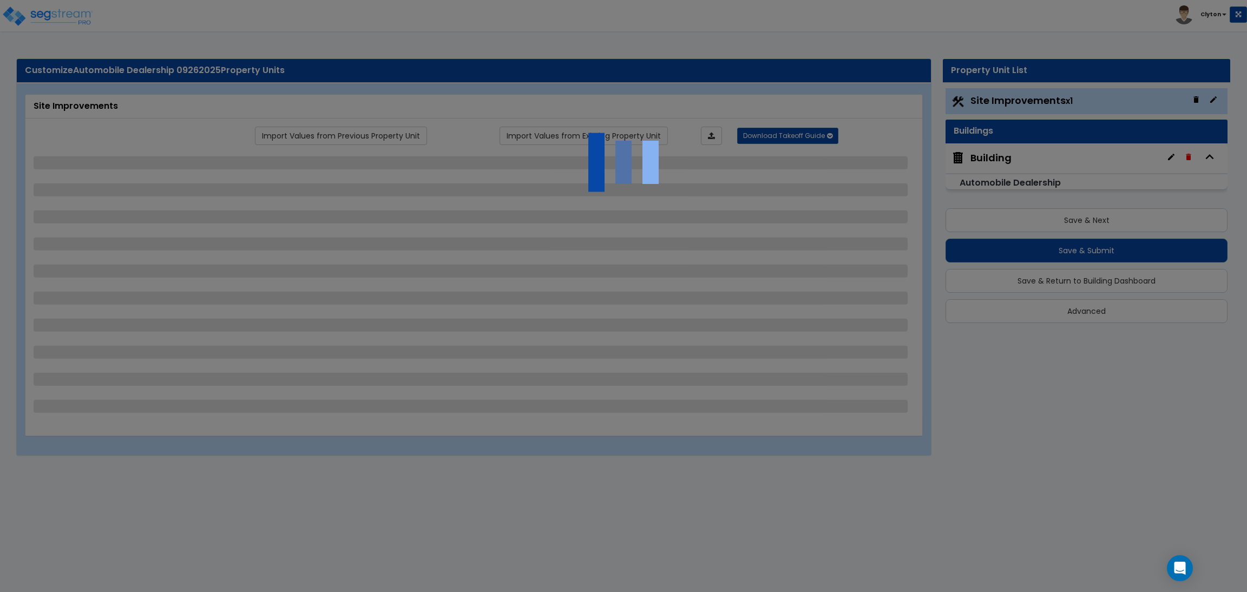
select select "3"
select select "2"
select select "1"
select select "2"
select select "3"
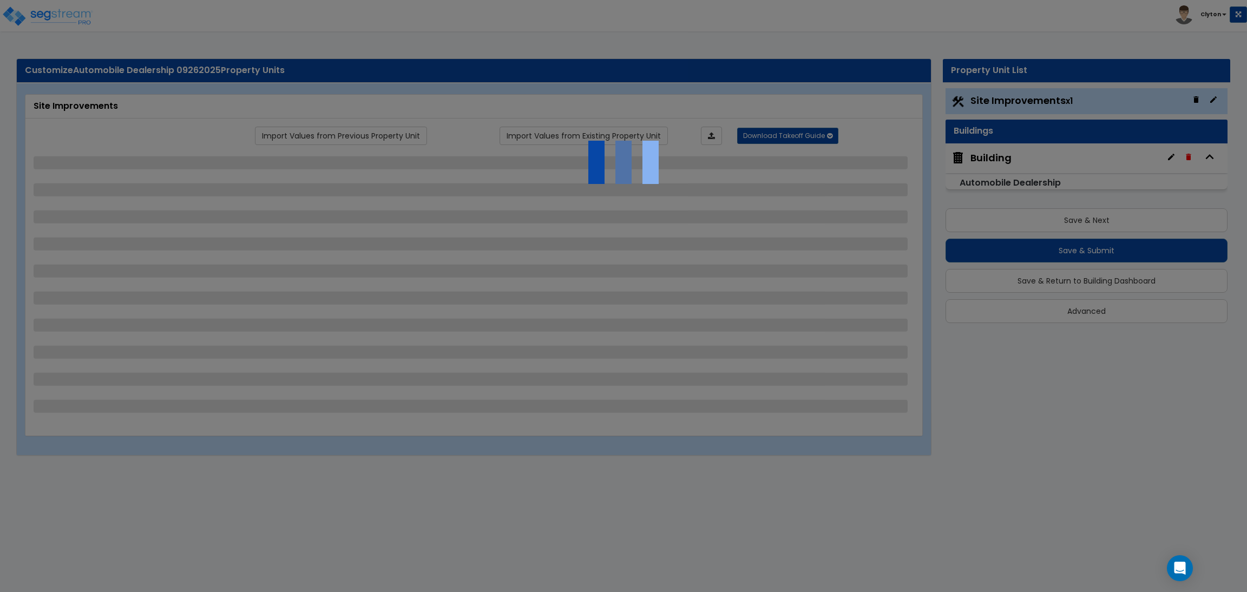
select select "6"
select select "10"
select select "8"
select select "3"
select select "1"
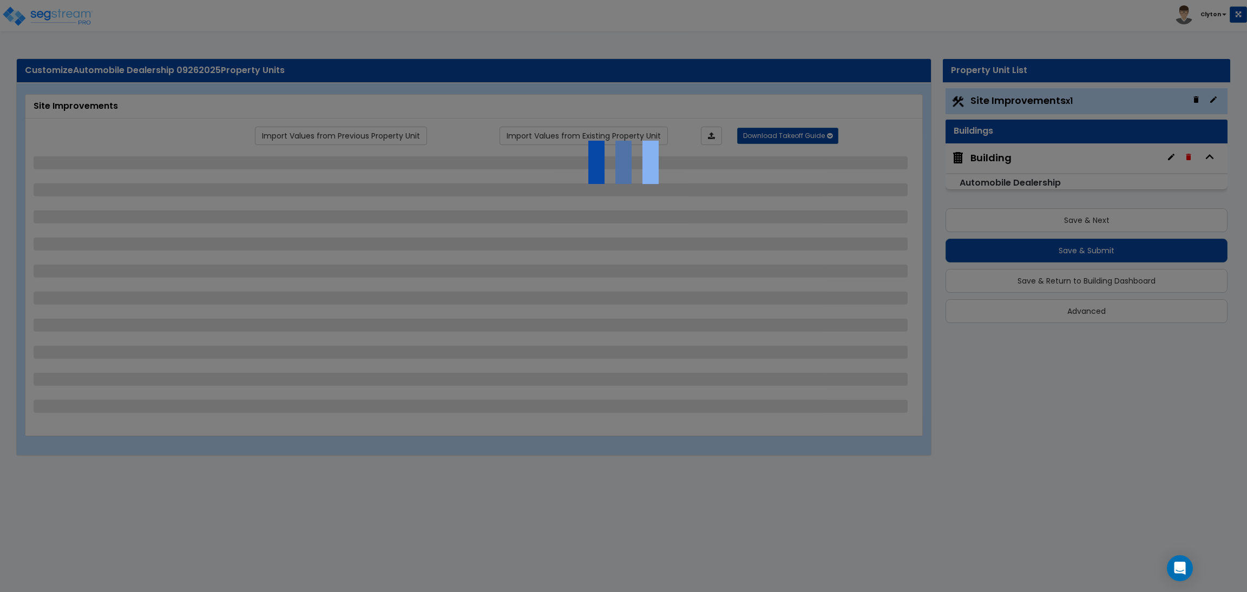
select select "2"
select select "3"
select select "1"
select select "3"
select select "2"
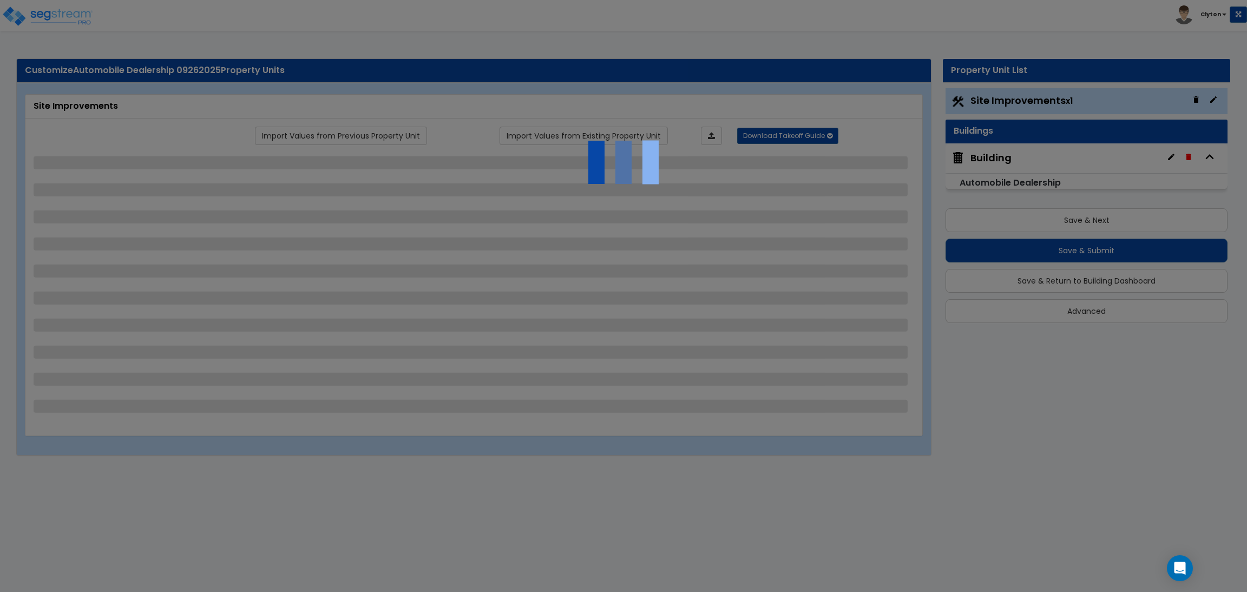
select select "1"
select select "2"
select select "7"
select select "1"
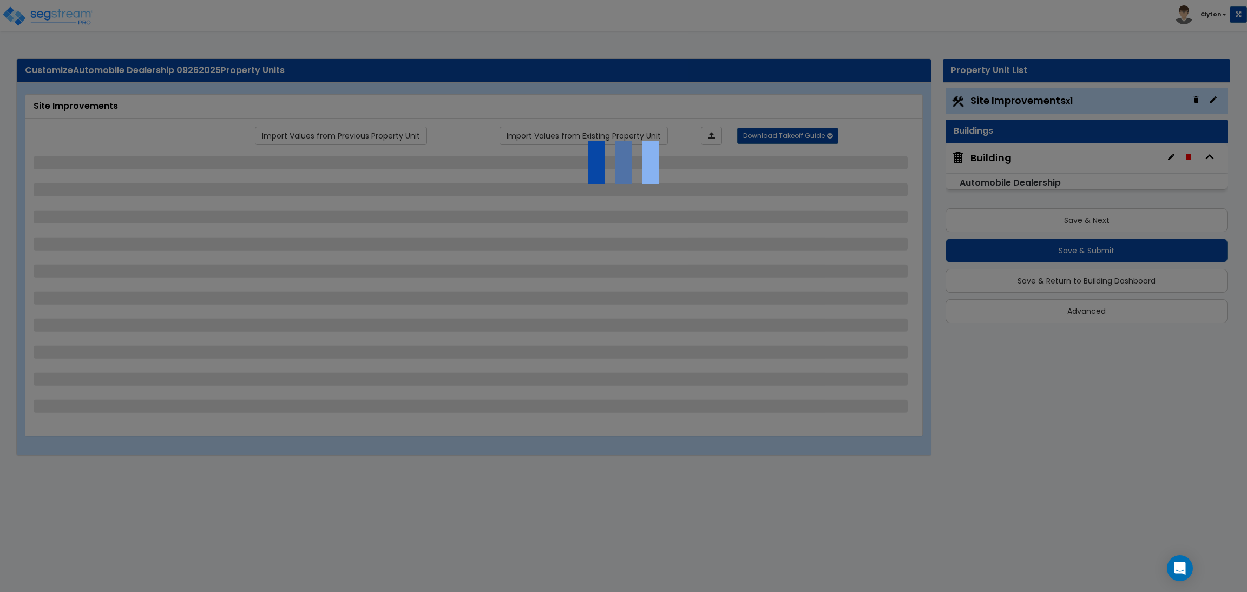
select select "2"
select select "4"
select select "1"
select select "13"
select select "2"
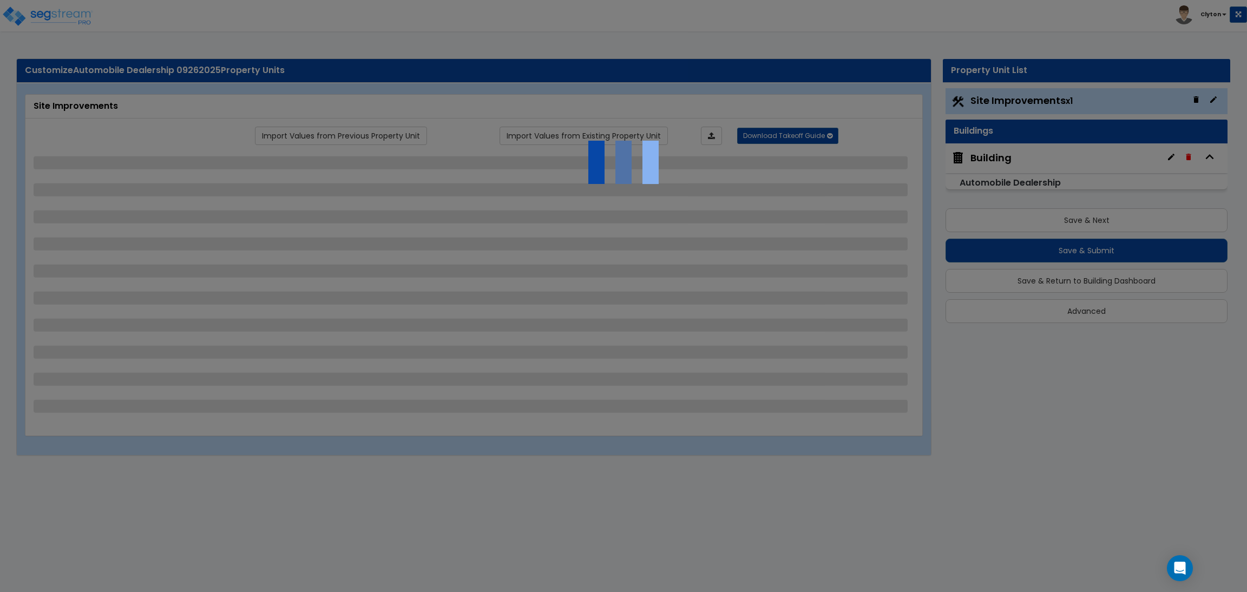
select select "1"
select select "4"
select select "1"
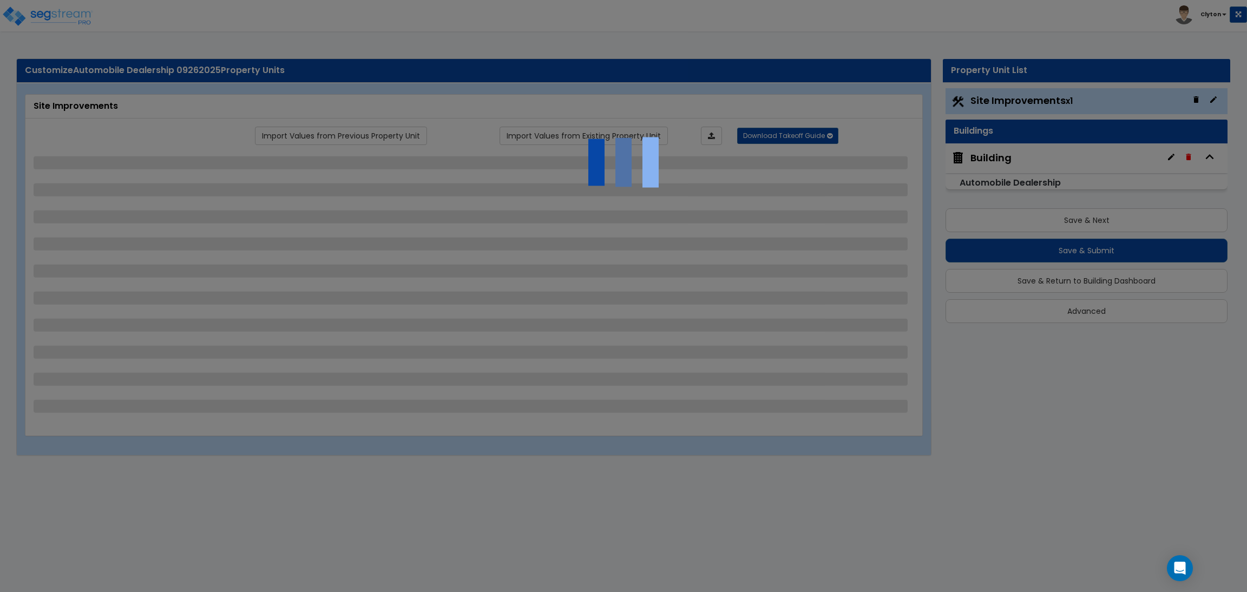
select select "2"
select select "3"
select select "2"
select select "3"
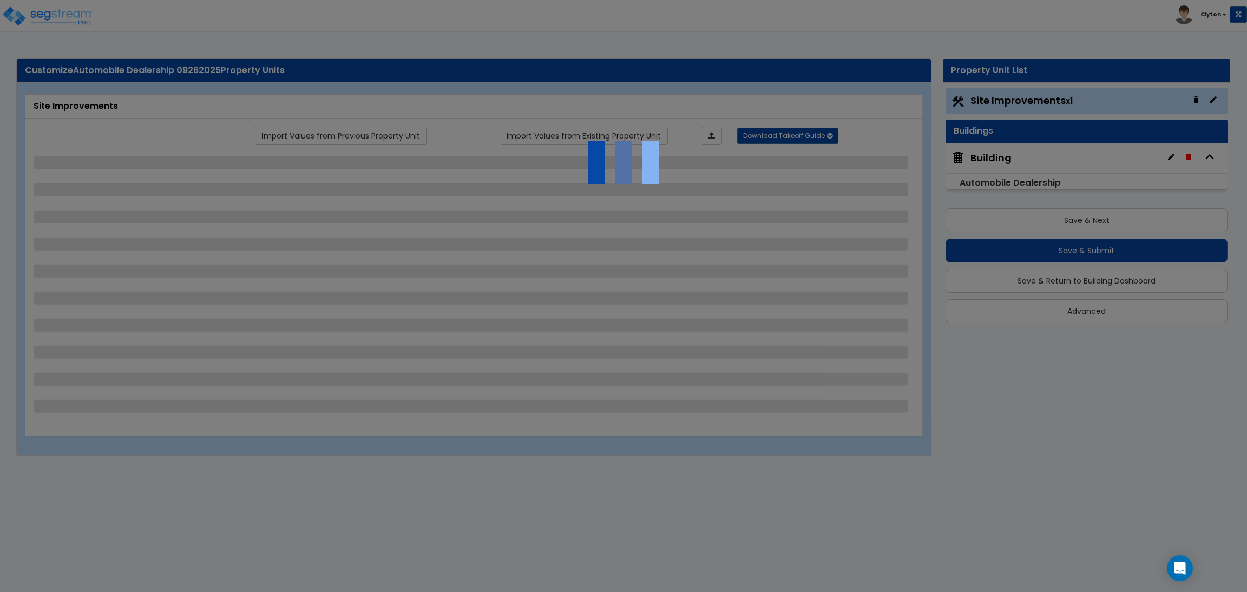
select select "11"
select select "8"
select select "5"
select select "3"
select select "1"
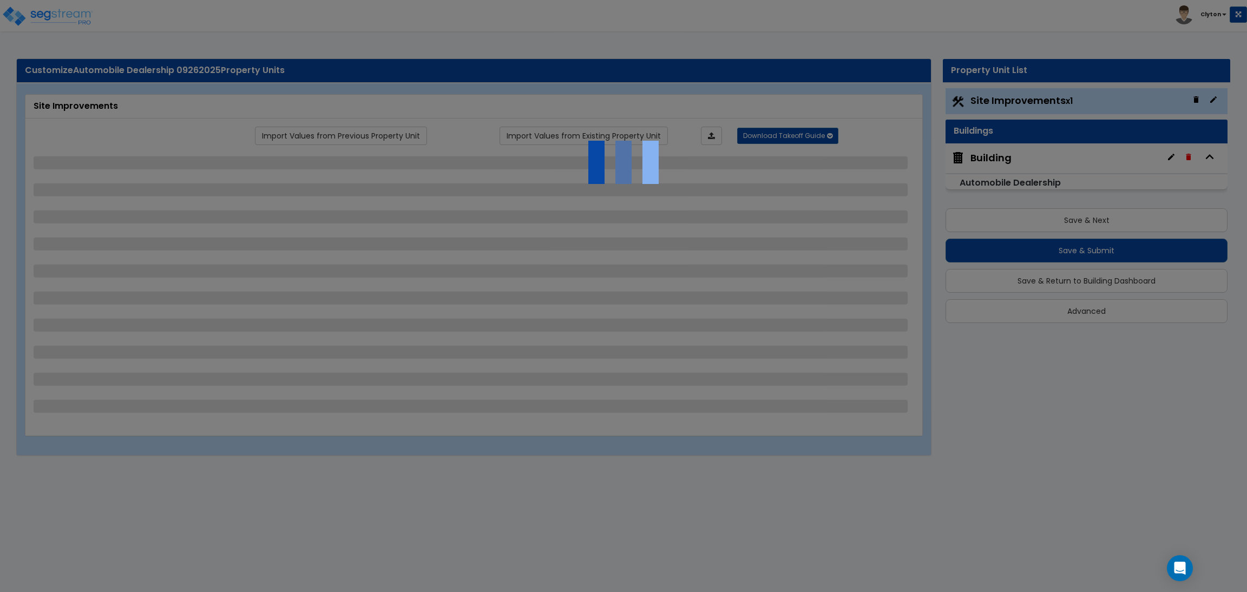
select select "5"
select select "7"
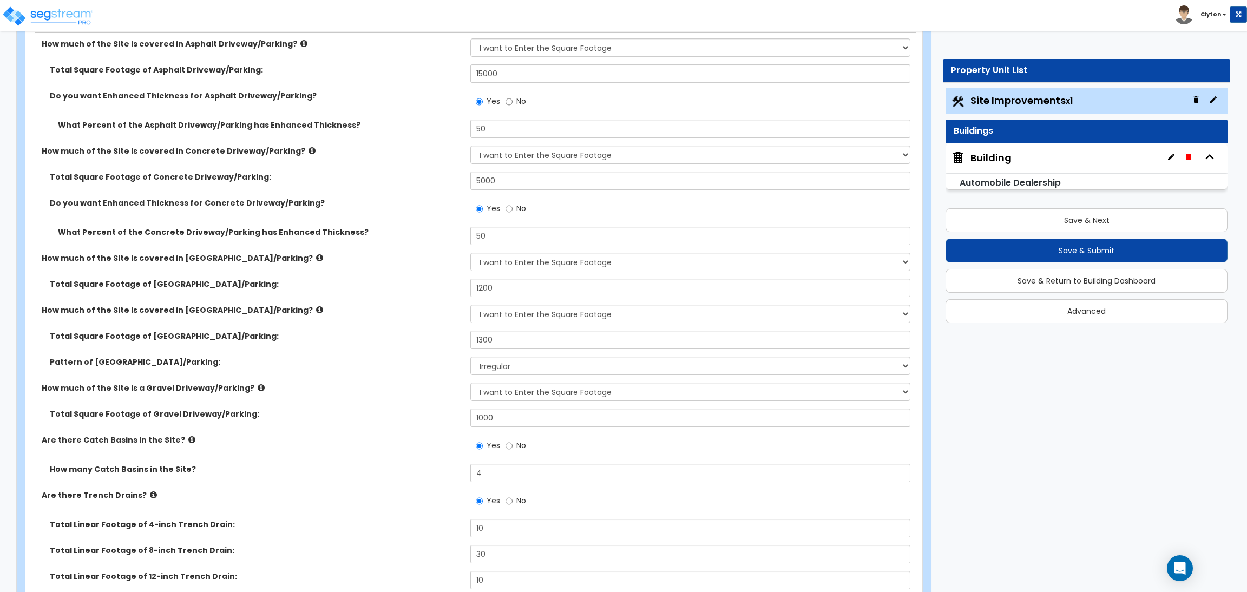
scroll to position [243, 0]
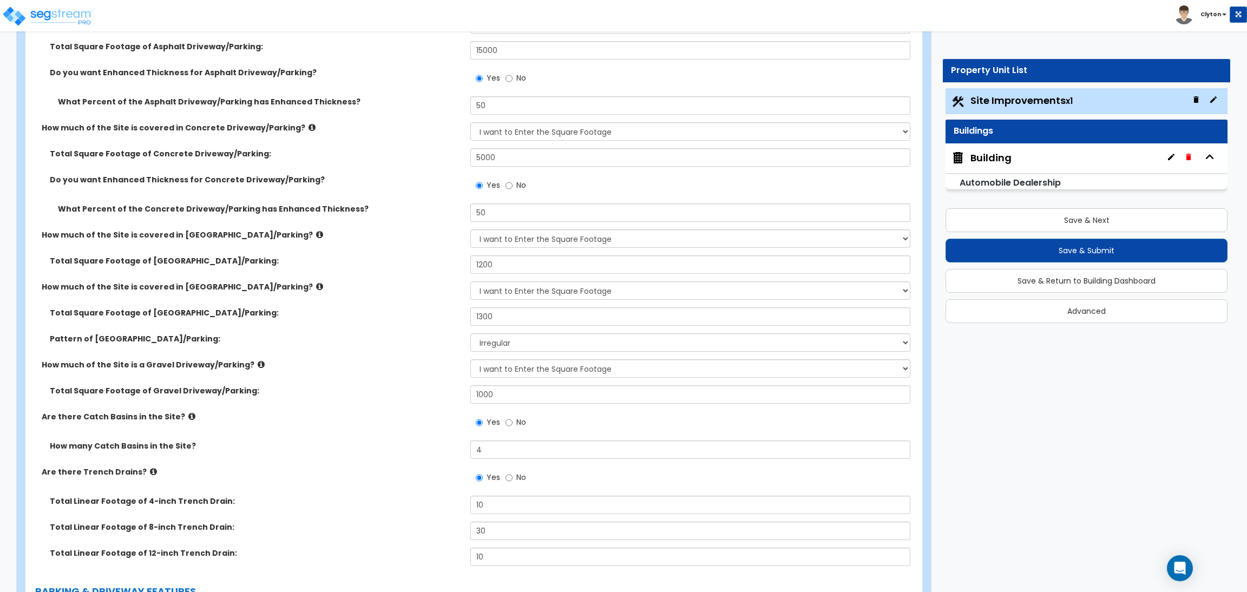
click at [1006, 159] on div "Building" at bounding box center [990, 158] width 41 height 14
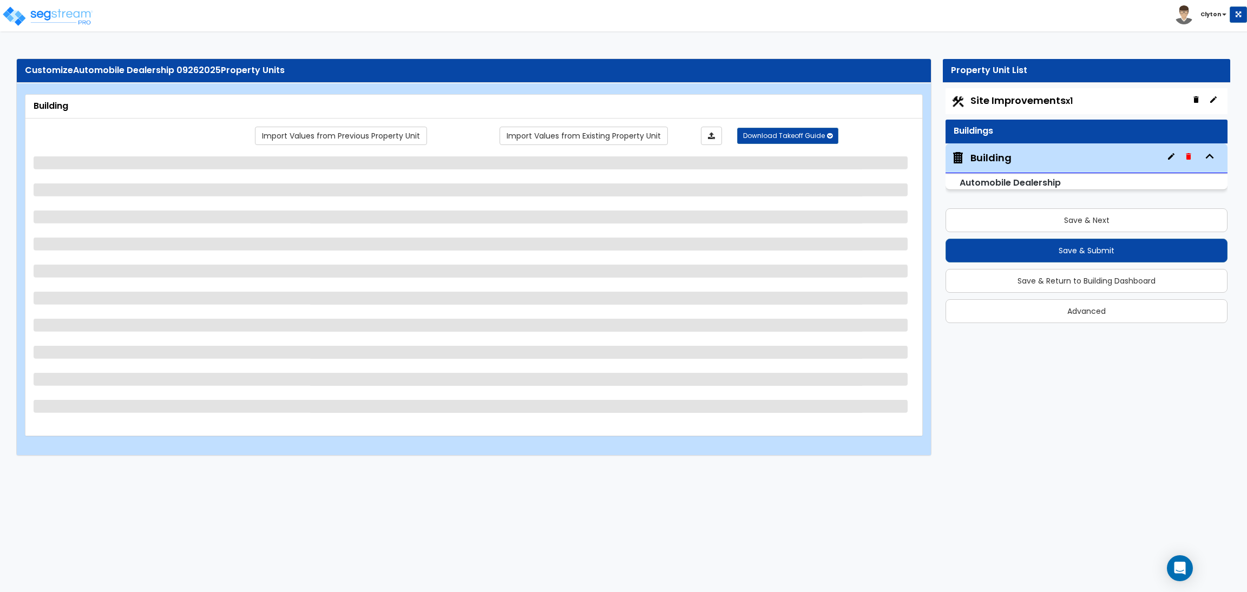
scroll to position [0, 0]
select select "7"
select select "1"
select select "7"
select select "1"
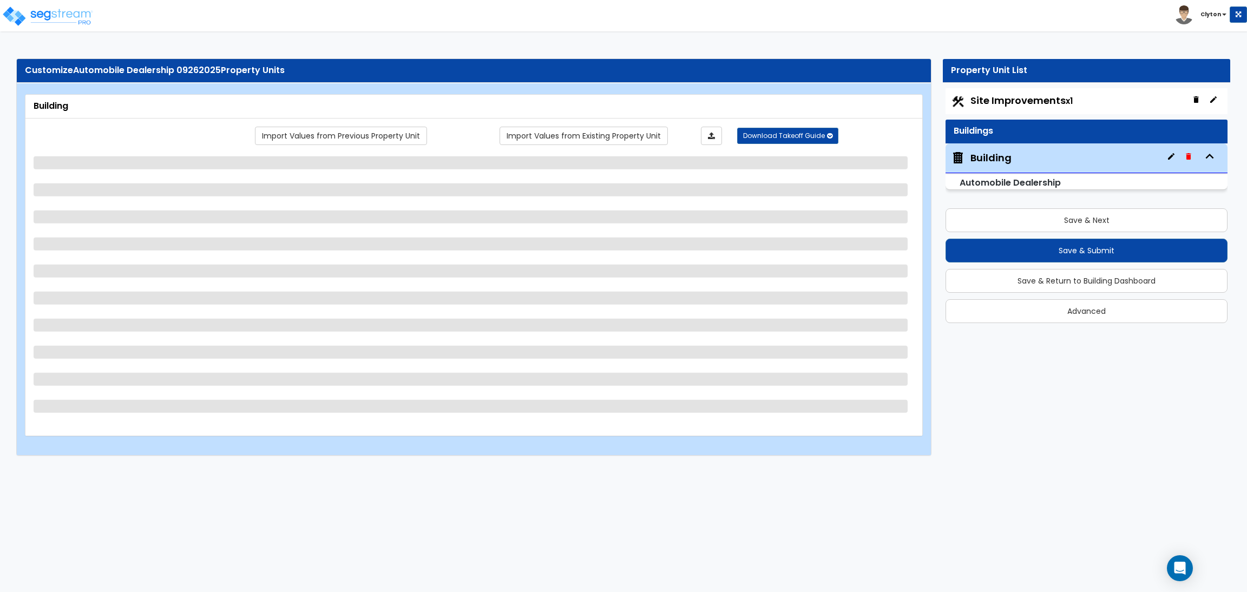
select select "1"
select select "3"
select select "2"
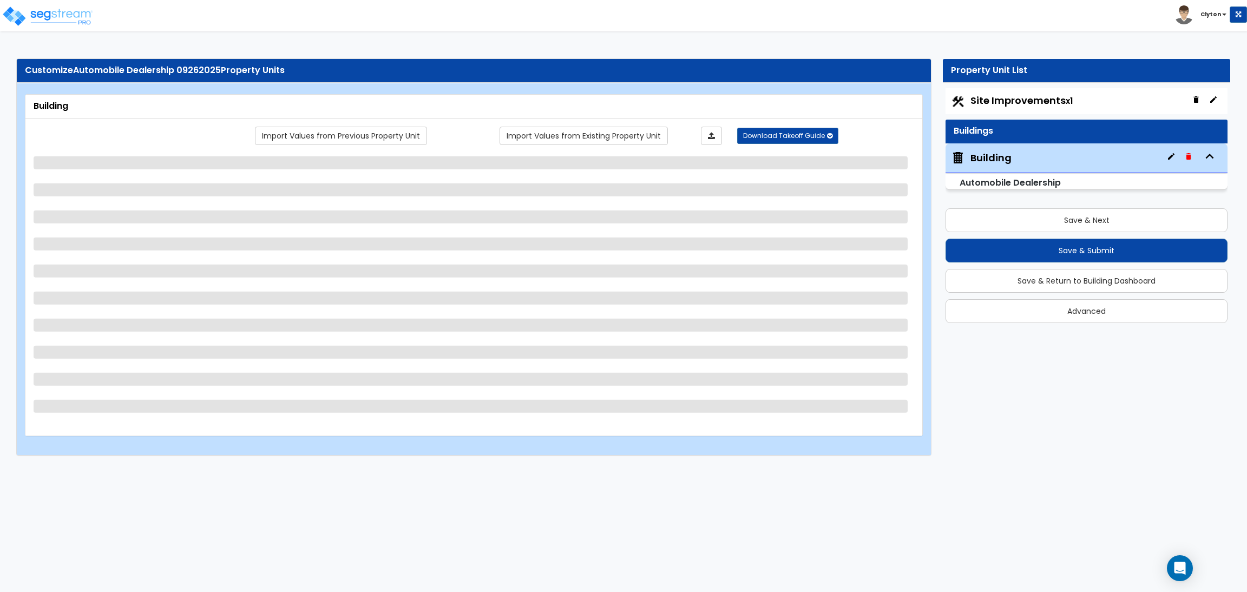
select select "4"
select select "1"
select select "2"
select select "1"
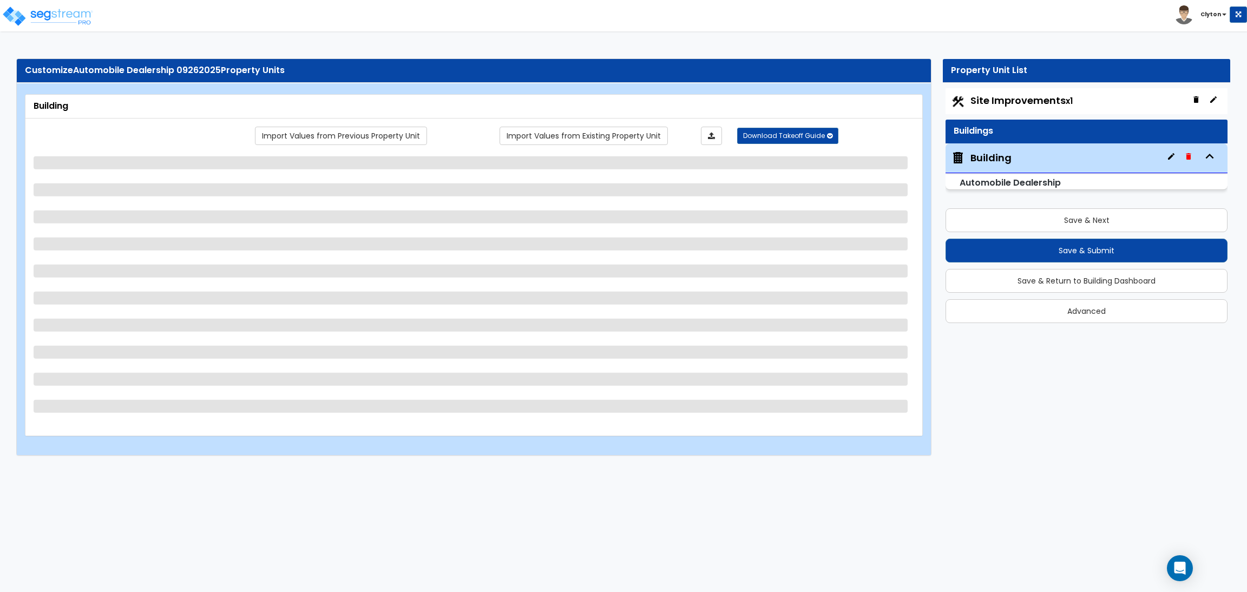
select select "1"
select select "2"
select select "1"
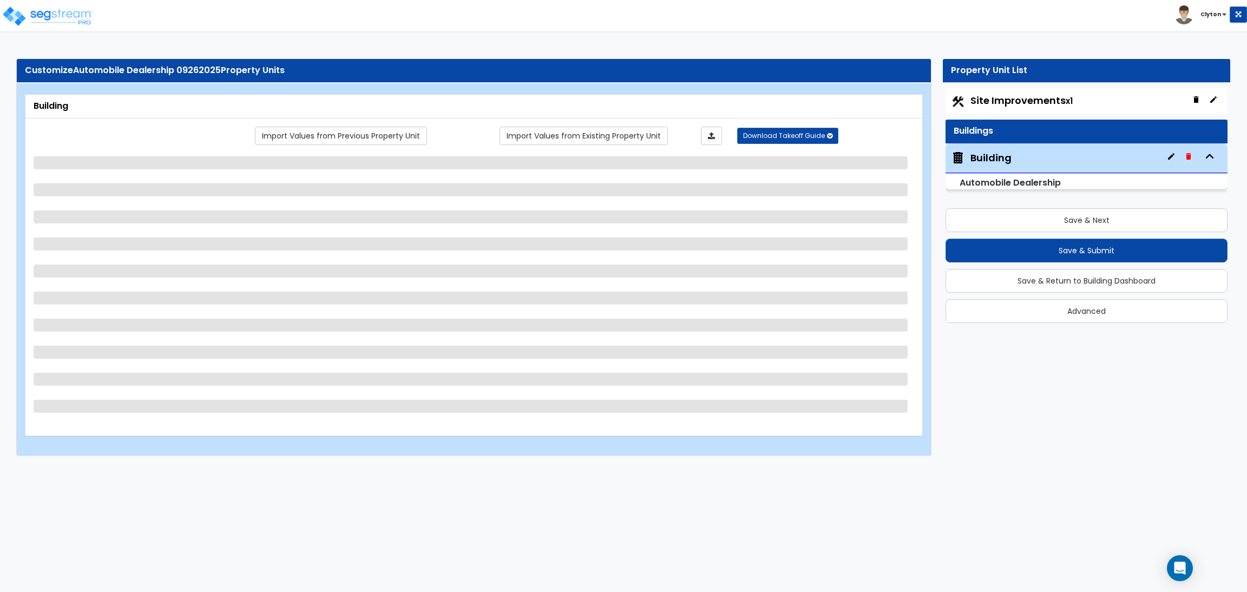
select select "2"
select select "1"
select select "3"
select select "1"
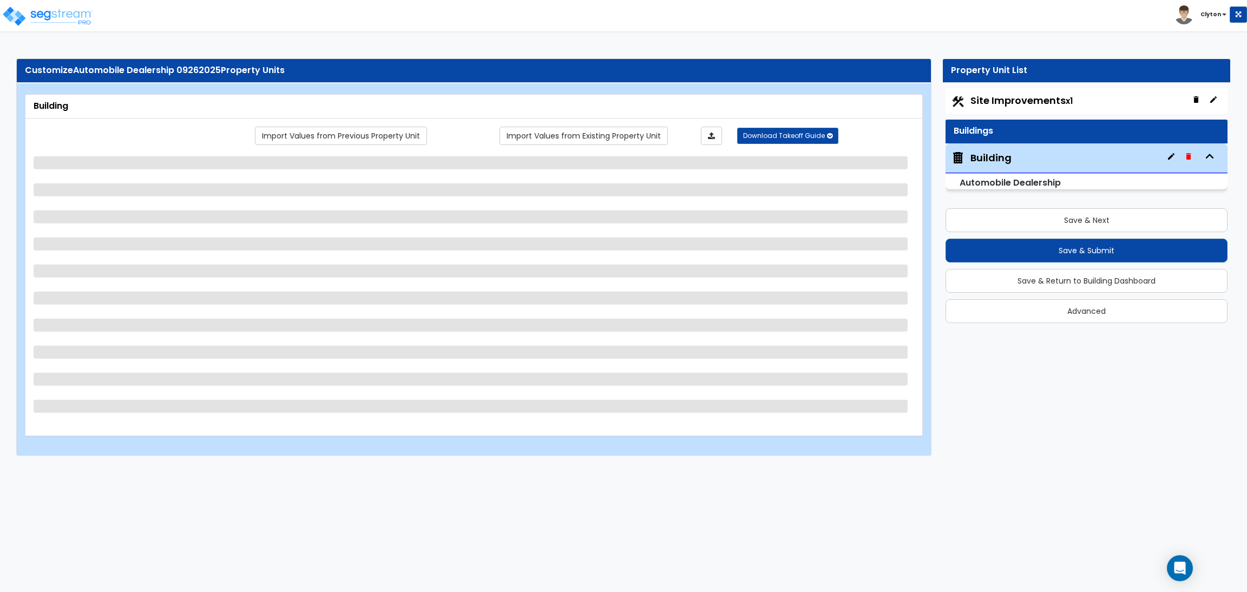
select select "2"
select select "3"
select select "2"
select select "1"
select select "2"
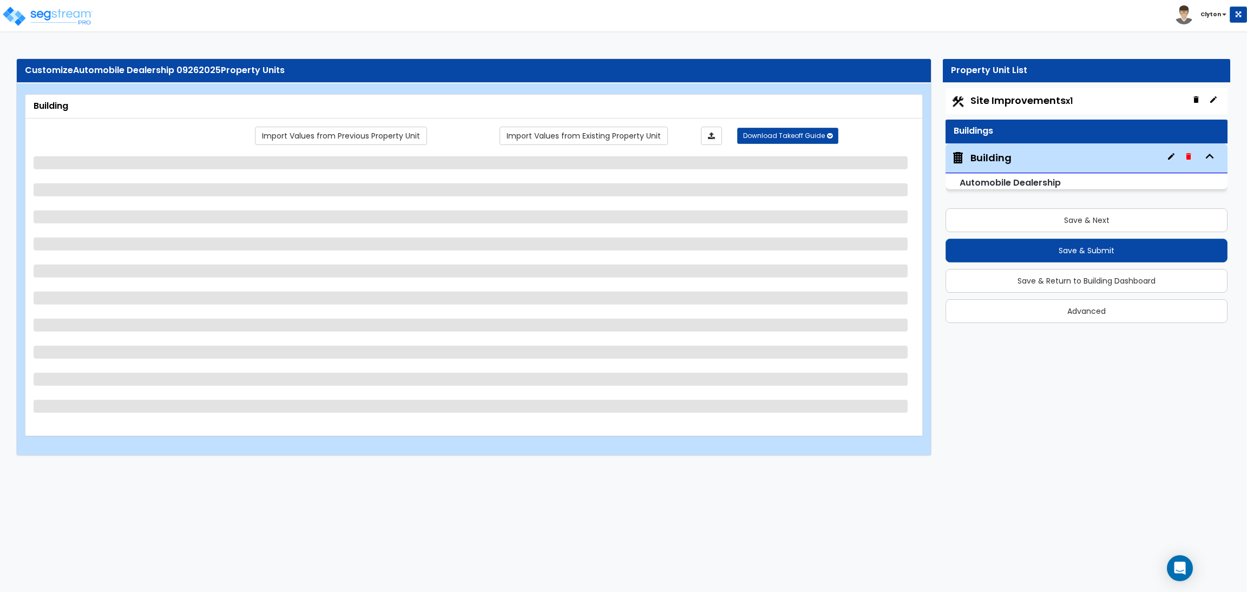
select select "1"
select select "2"
select select "3"
select select "6"
select select "3"
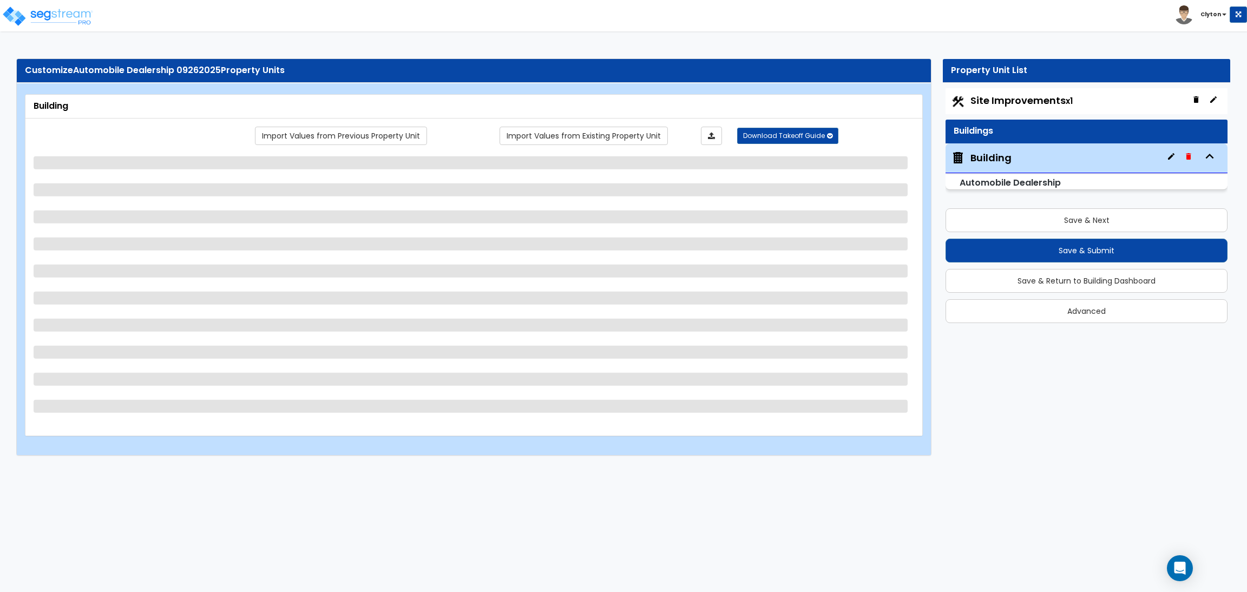
select select "1"
select select "2"
select select "3"
select select "2"
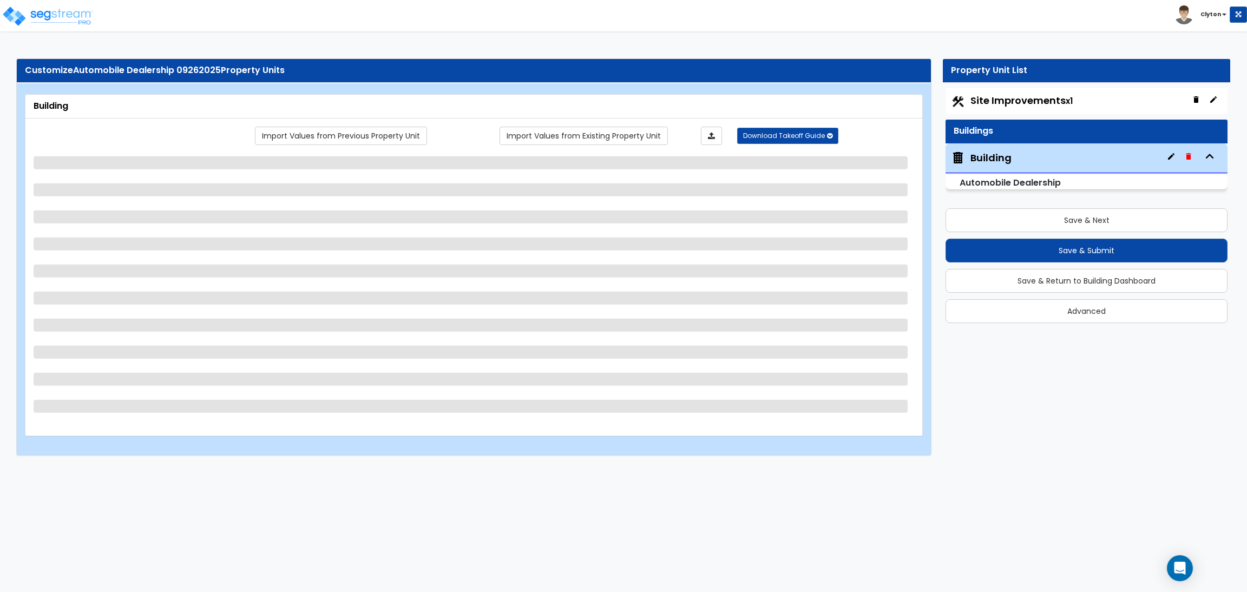
select select "4"
select select "1"
select select "5"
select select "3"
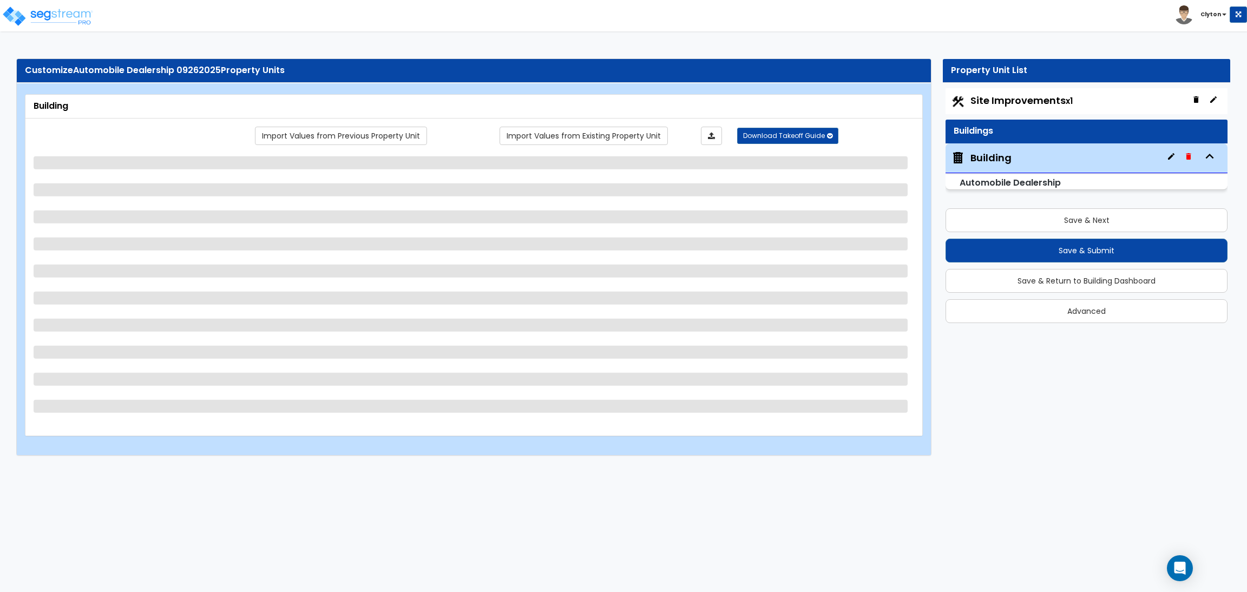
select select "3"
select select "1"
select select "2"
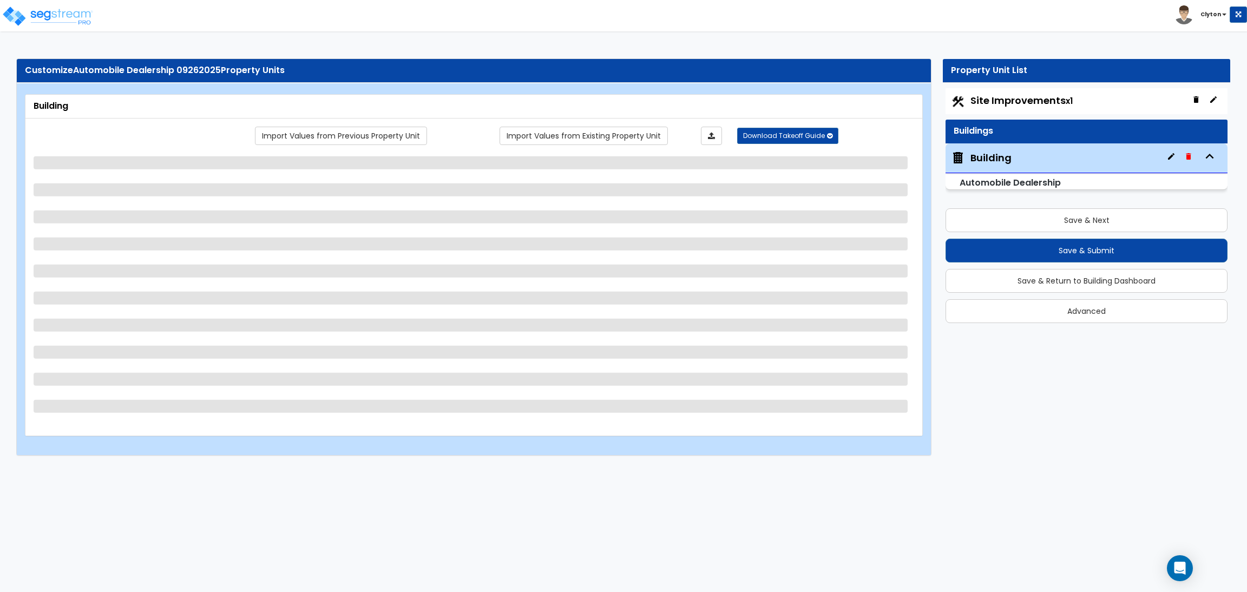
select select "2"
select select "3"
select select "1"
select select "2"
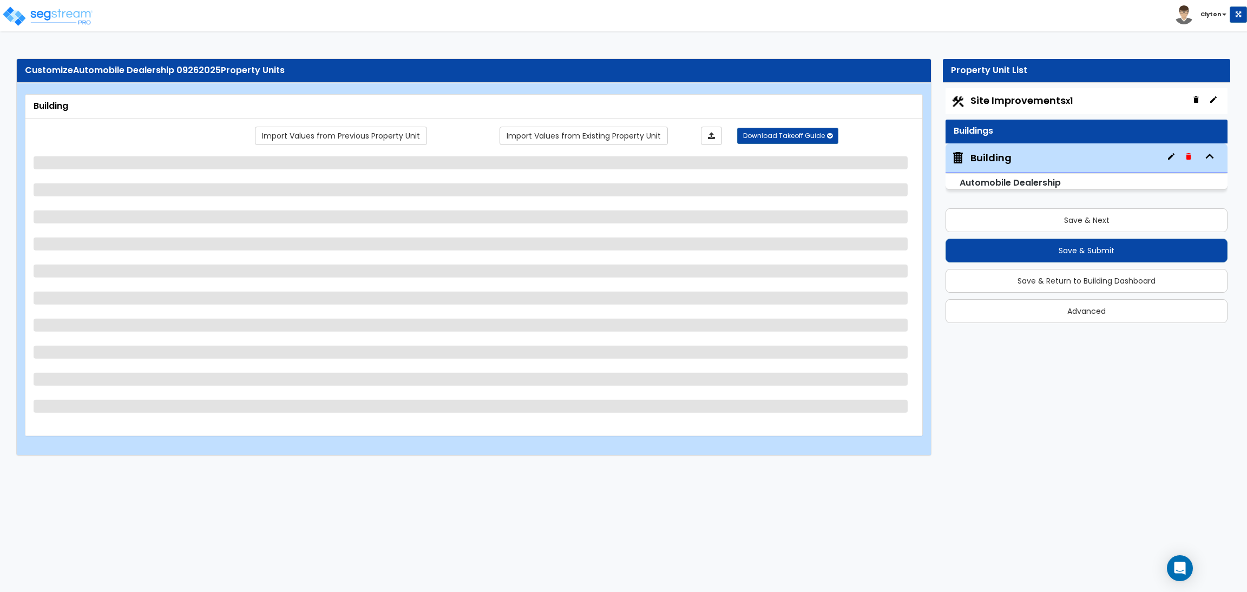
select select "3"
select select "2"
select select "1"
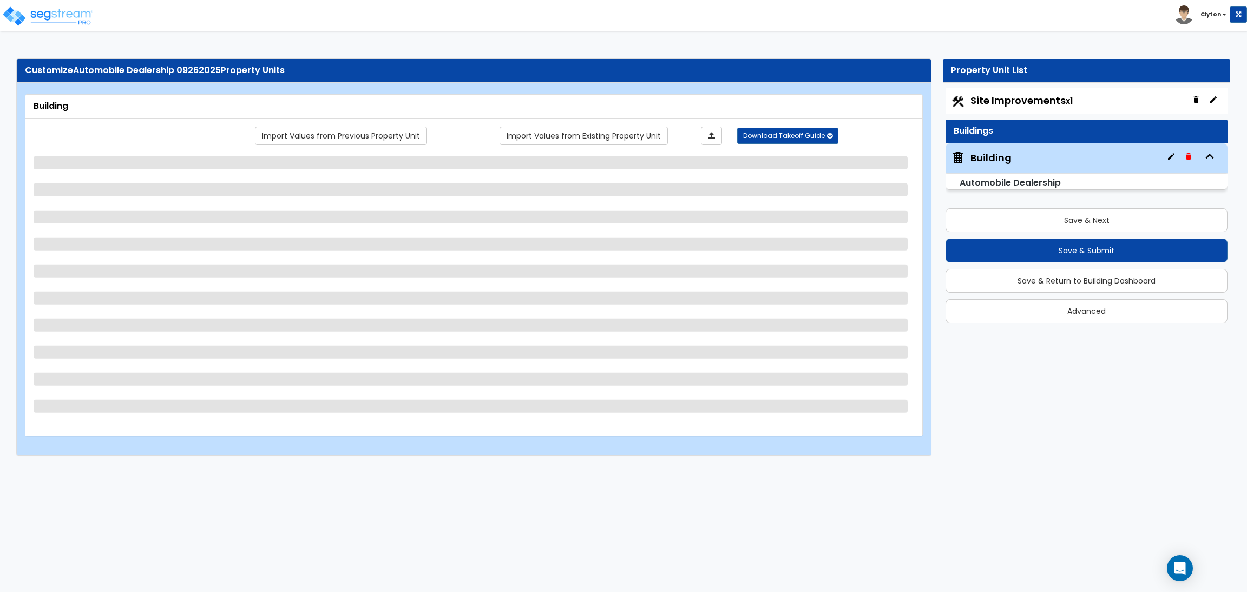
select select "1"
select select "5"
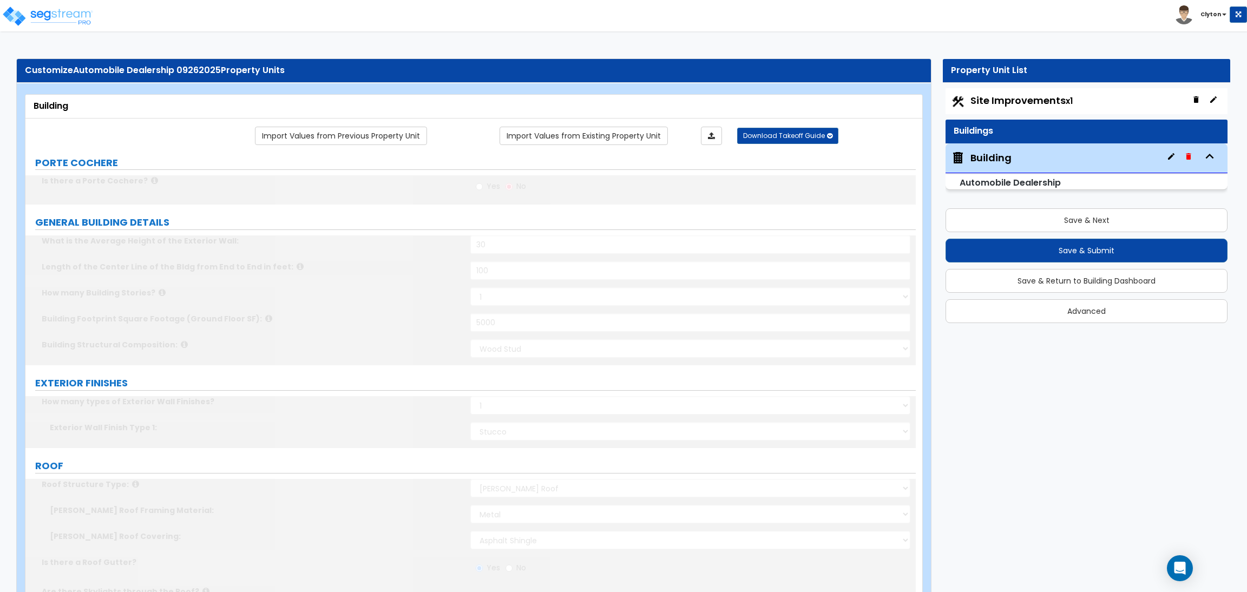
radio input "true"
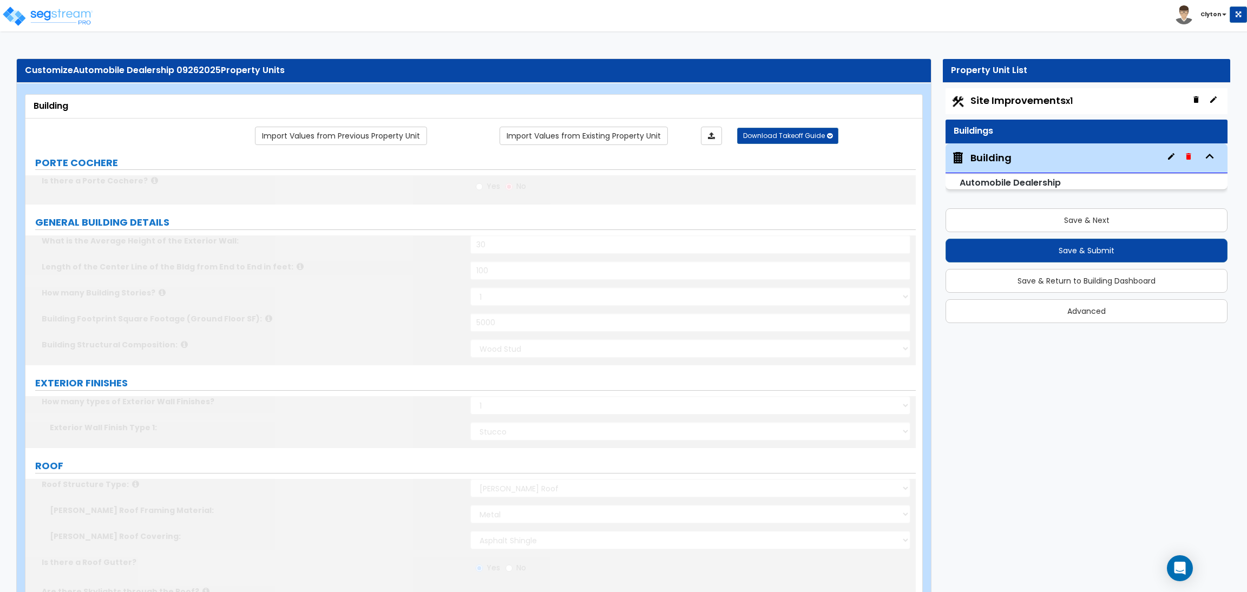
radio input "true"
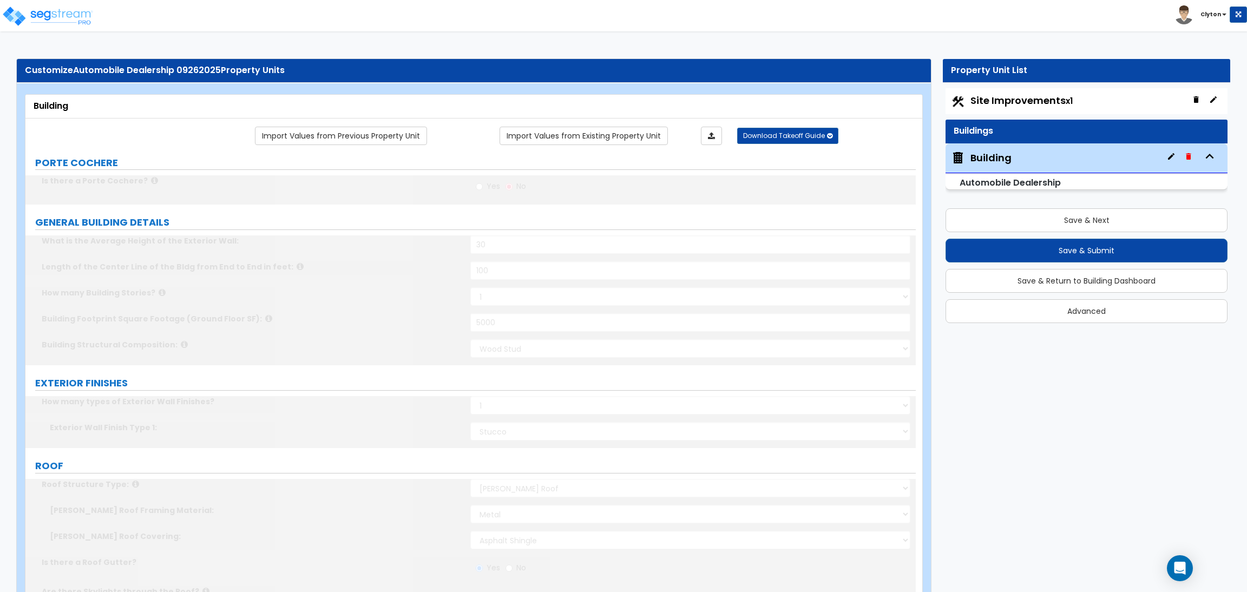
radio input "true"
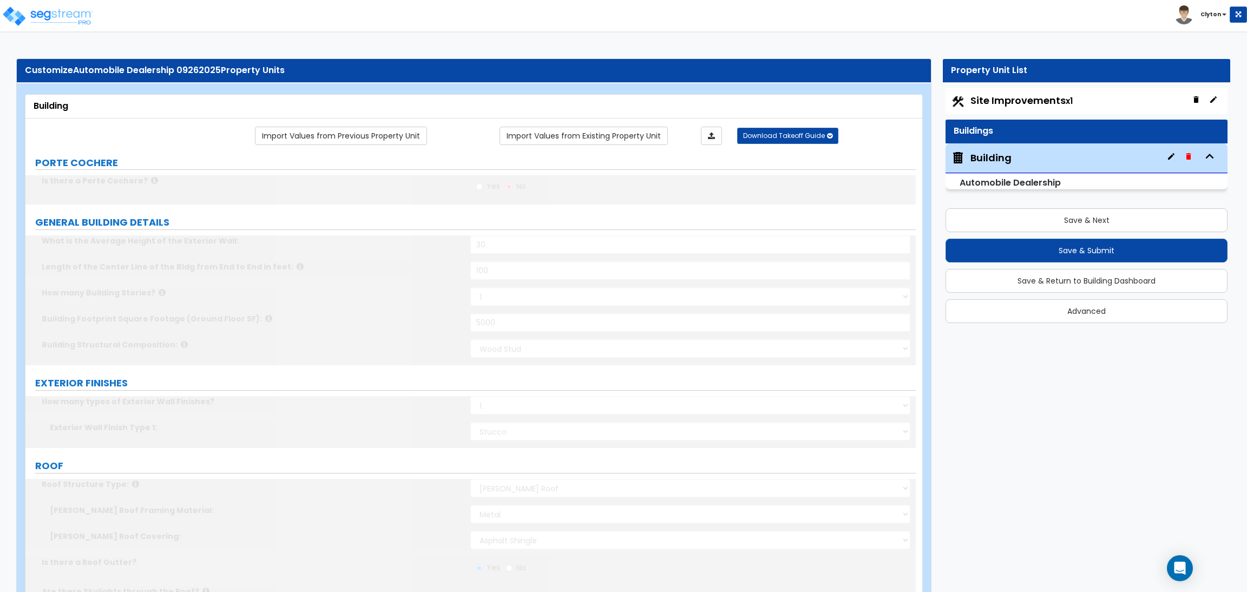
type input "2"
select select "1"
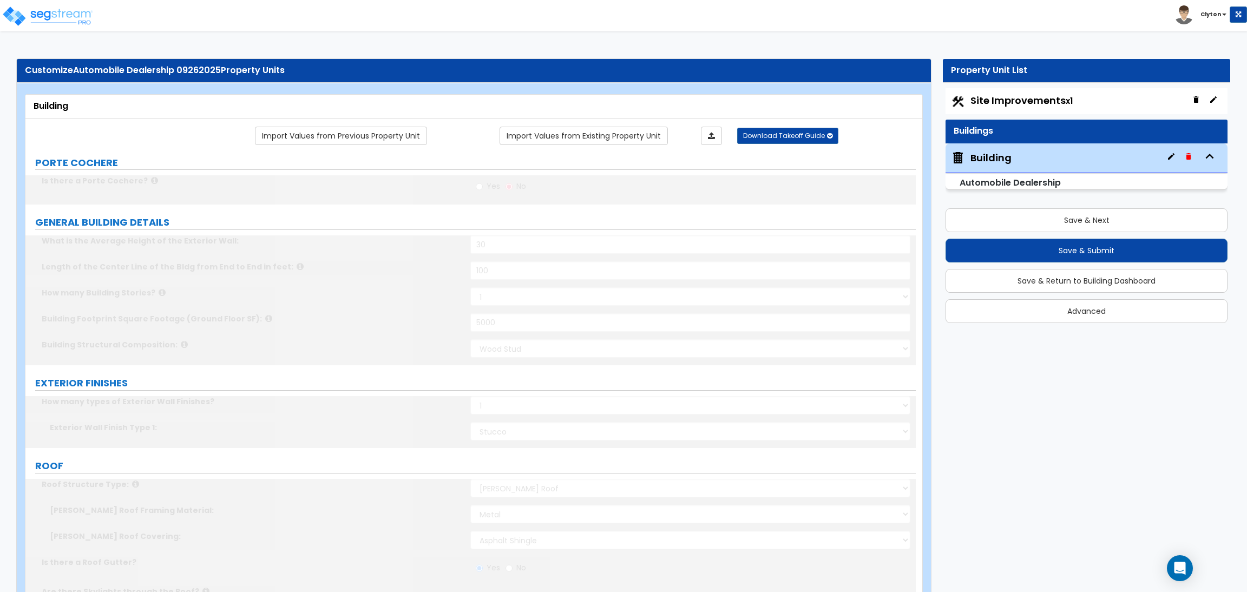
radio input "true"
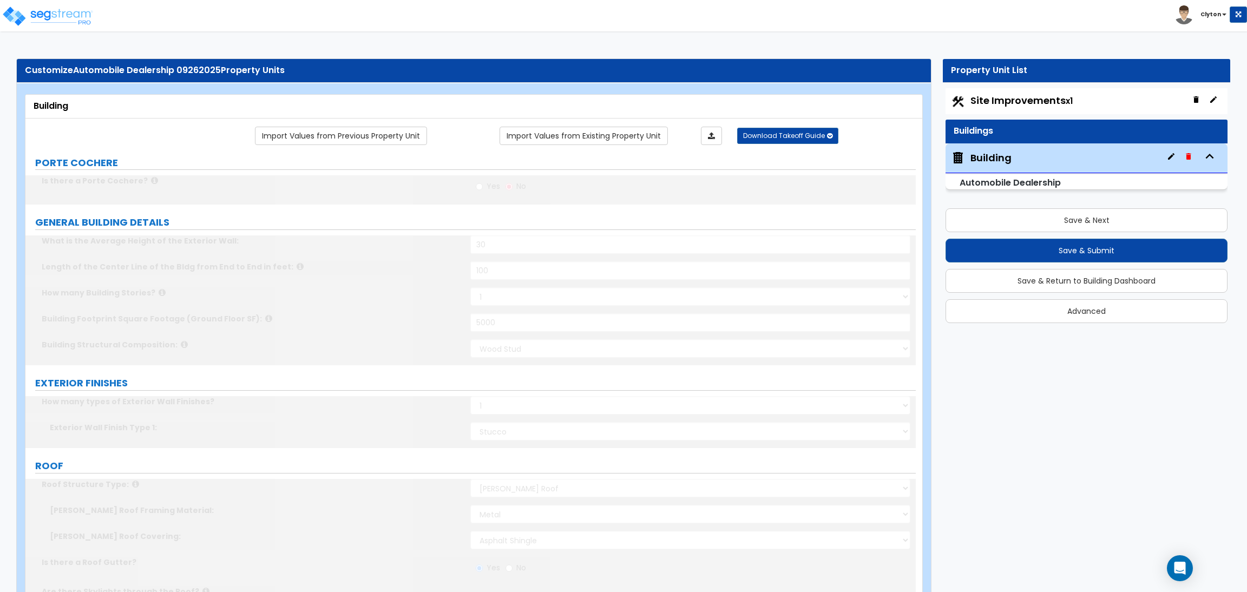
radio input "true"
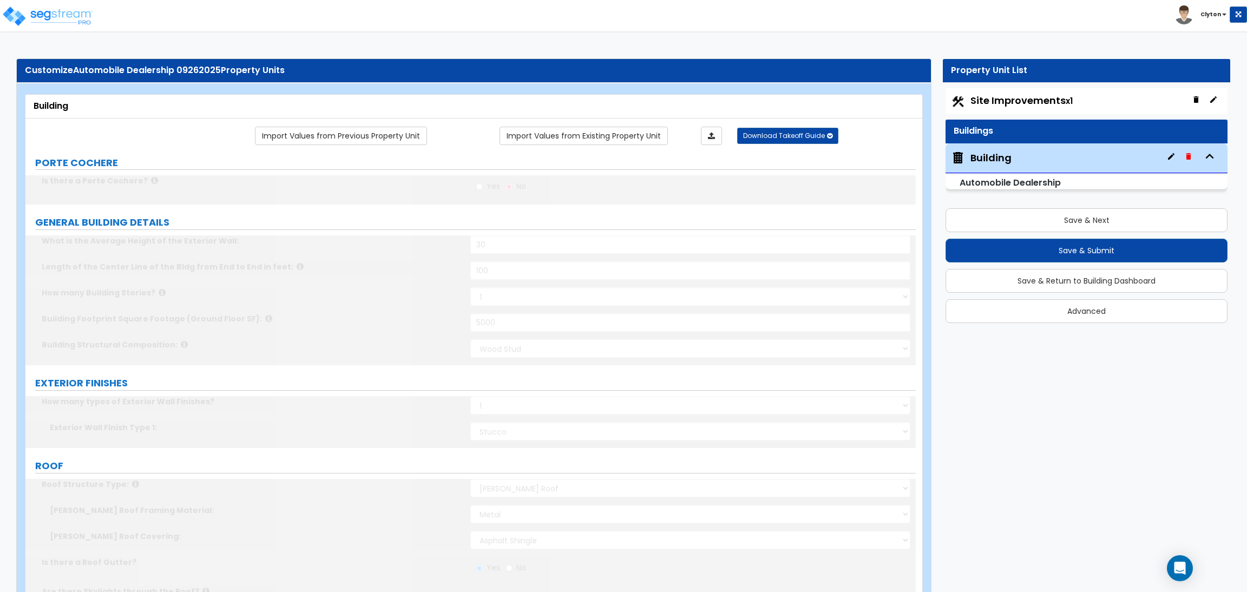
radio input "true"
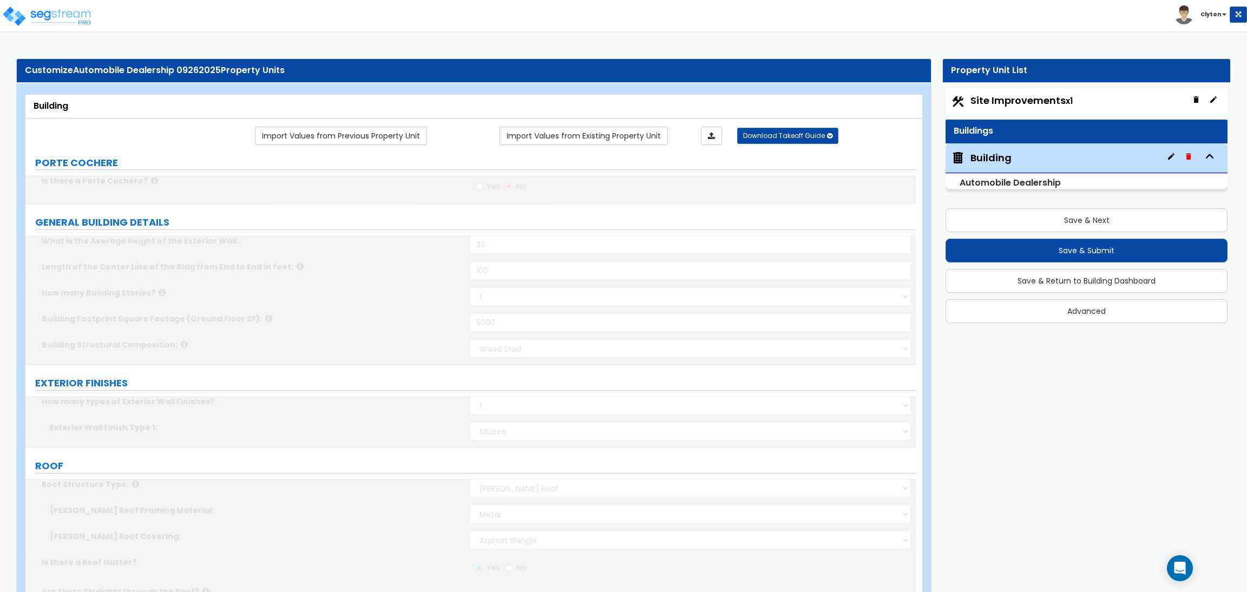
radio input "true"
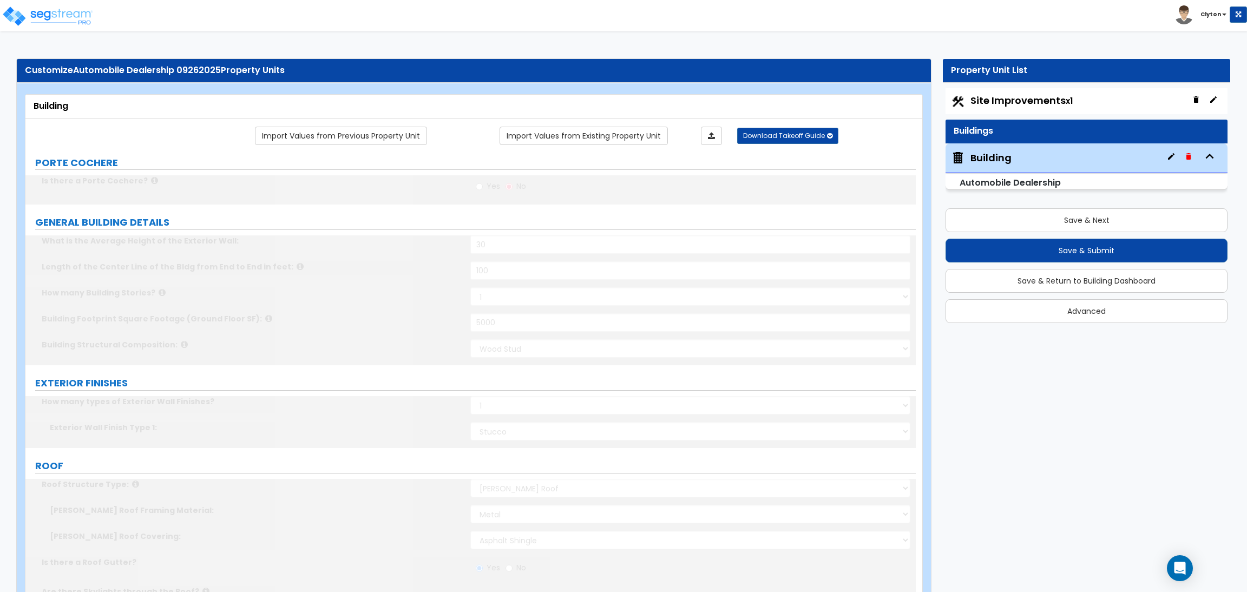
radio input "true"
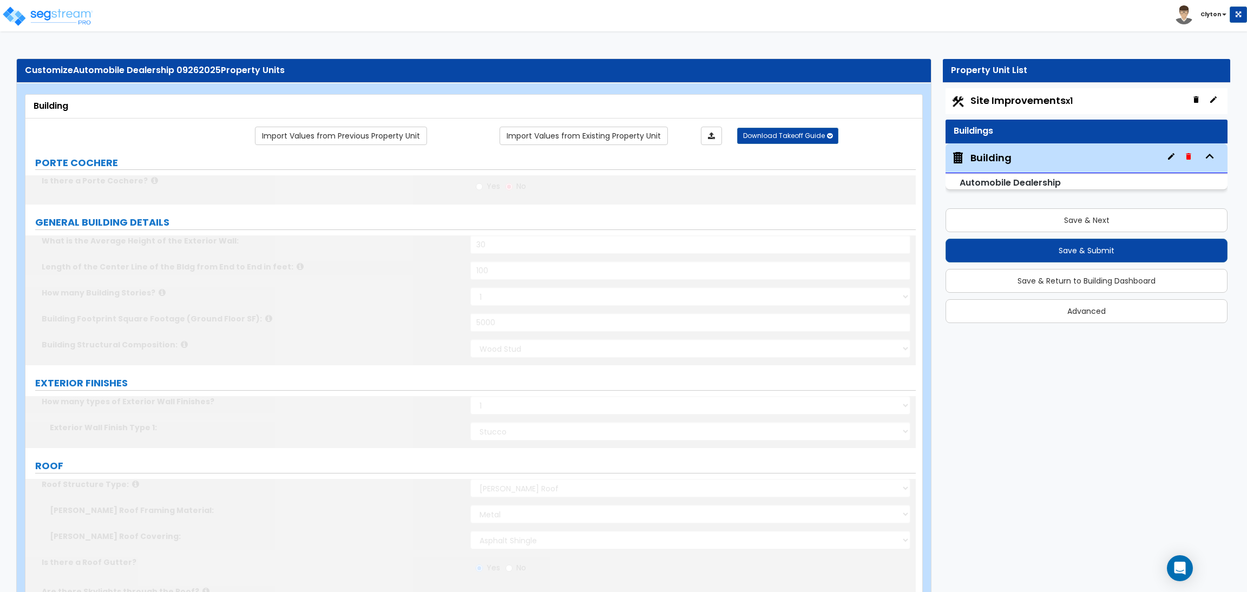
radio input "true"
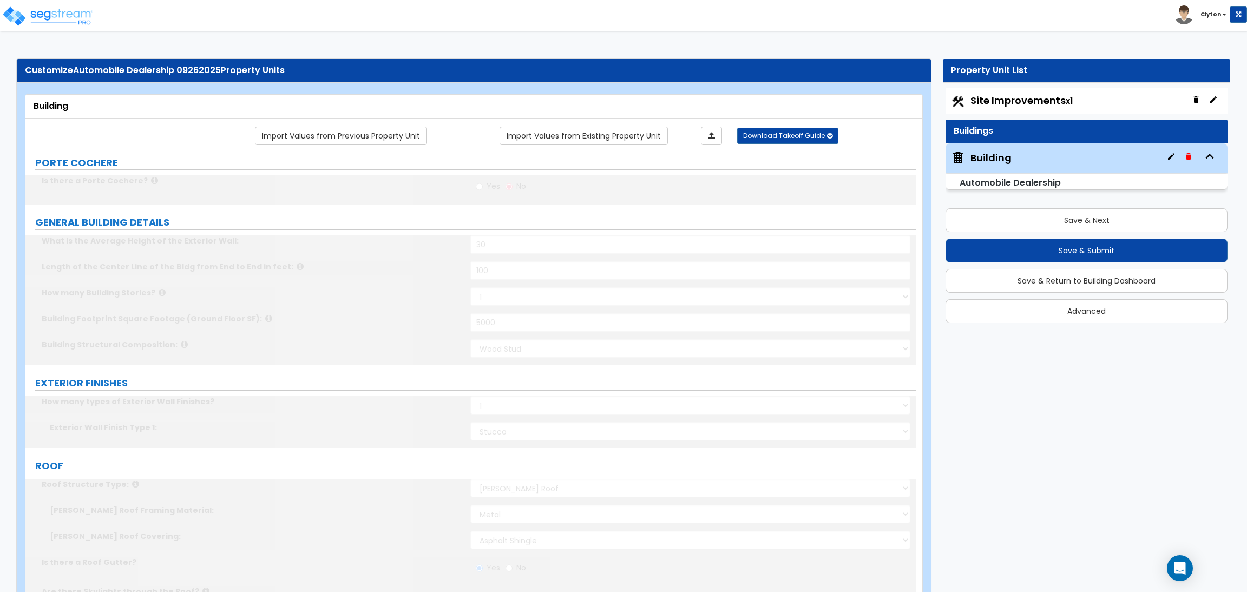
radio input "true"
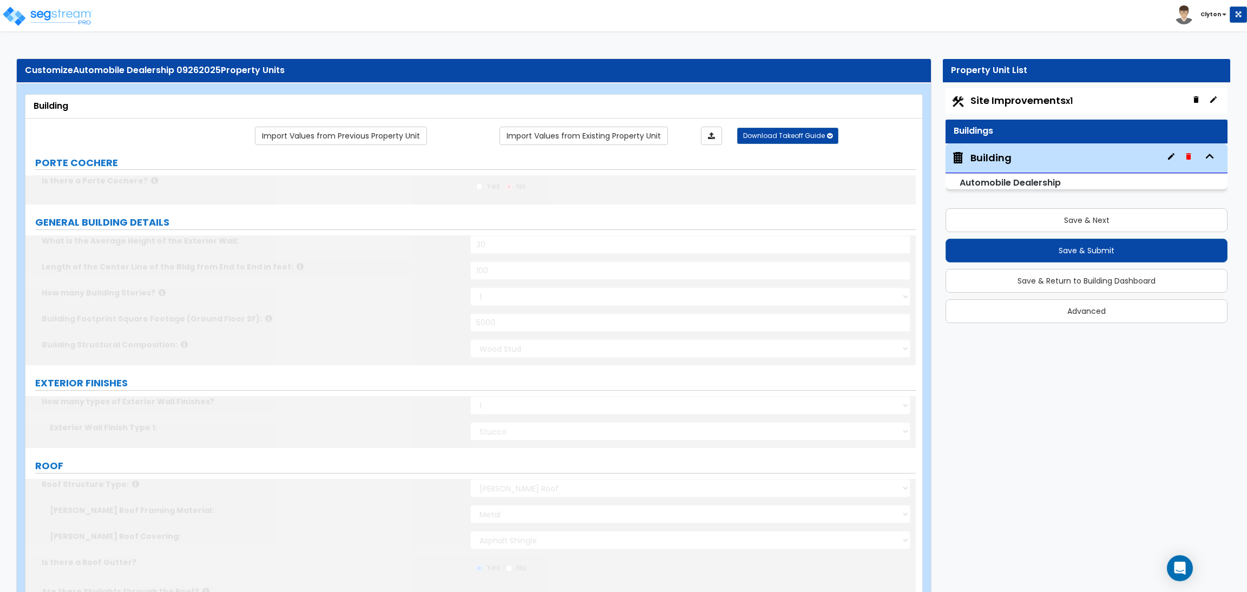
radio input "true"
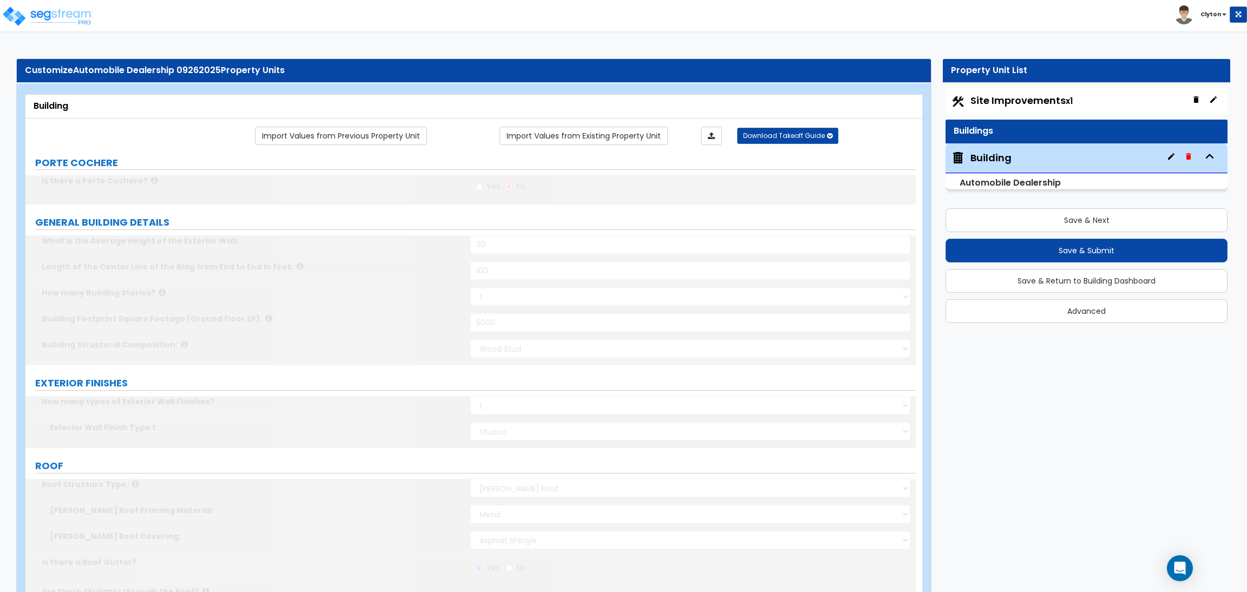
radio input "true"
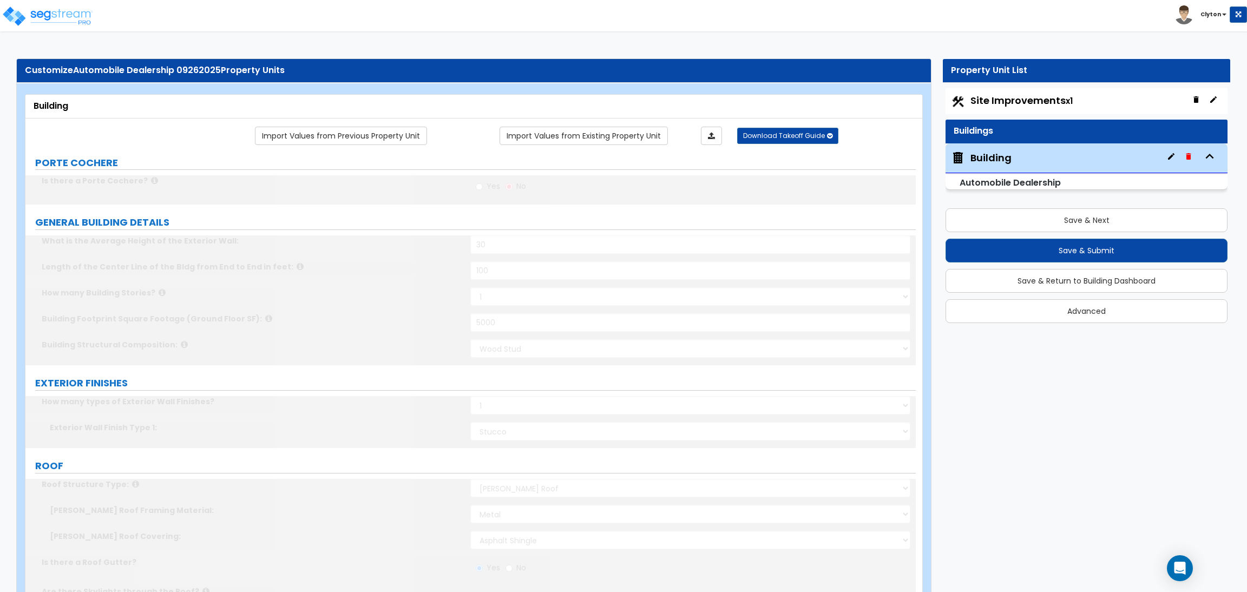
radio input "true"
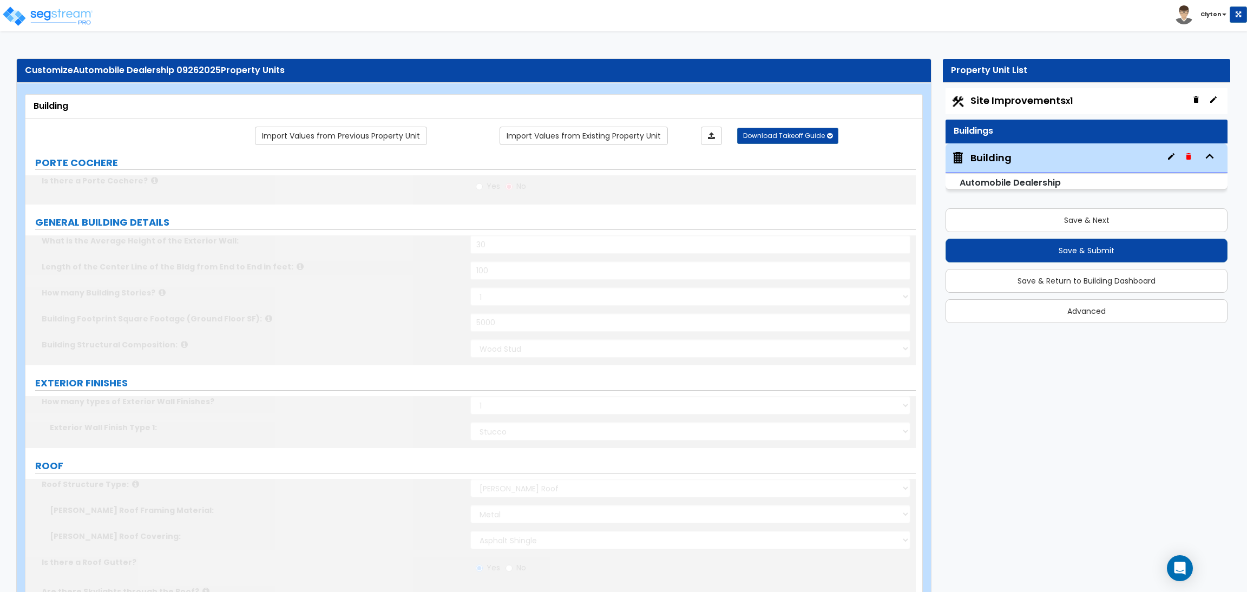
radio input "true"
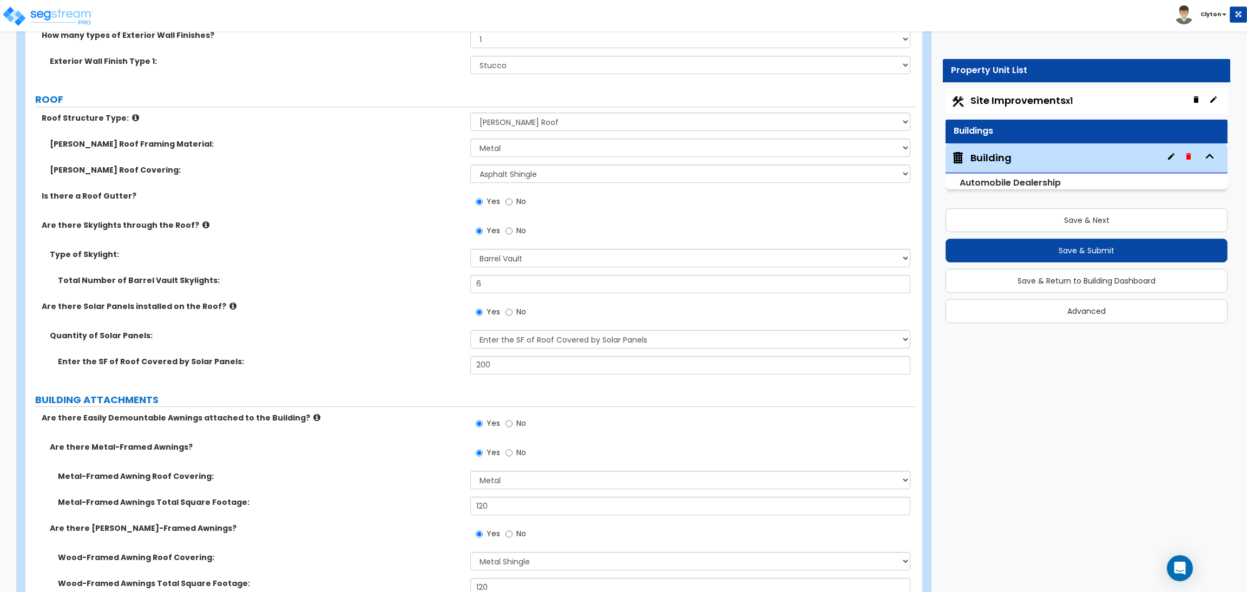
scroll to position [325, 0]
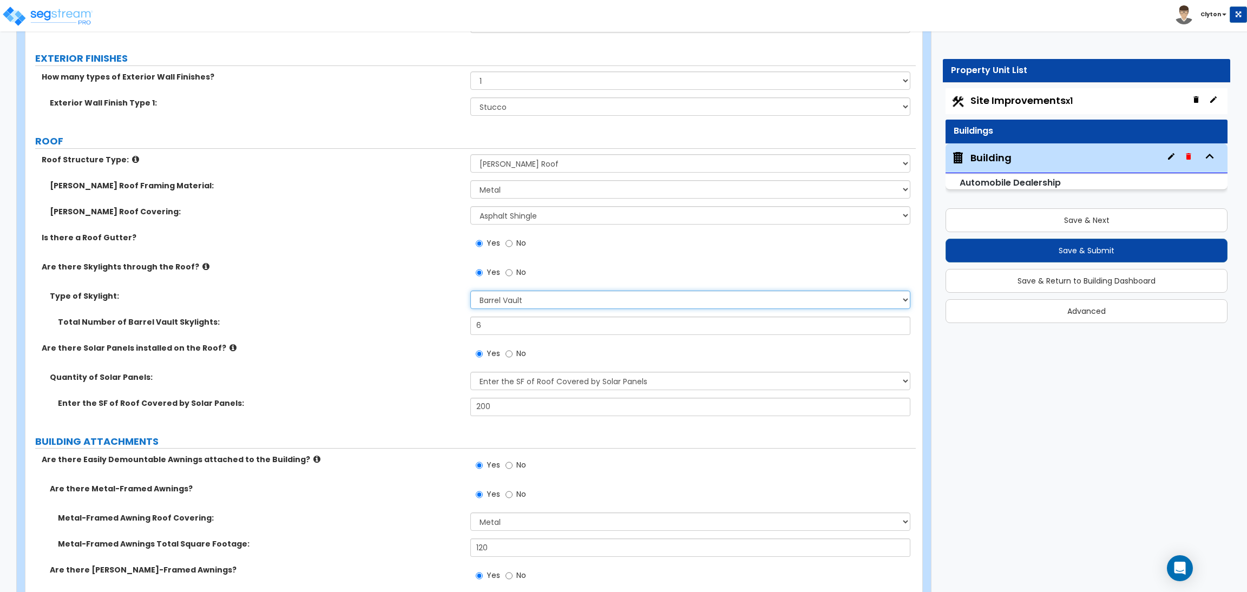
click at [548, 303] on select "Please Choose One Sandwich Panels Fixed Rectangular Glass Barrel Vault Dome Squ…" at bounding box center [689, 300] width 439 height 18
click at [363, 349] on label "Are there Solar Panels installed on the Roof?" at bounding box center [252, 348] width 420 height 11
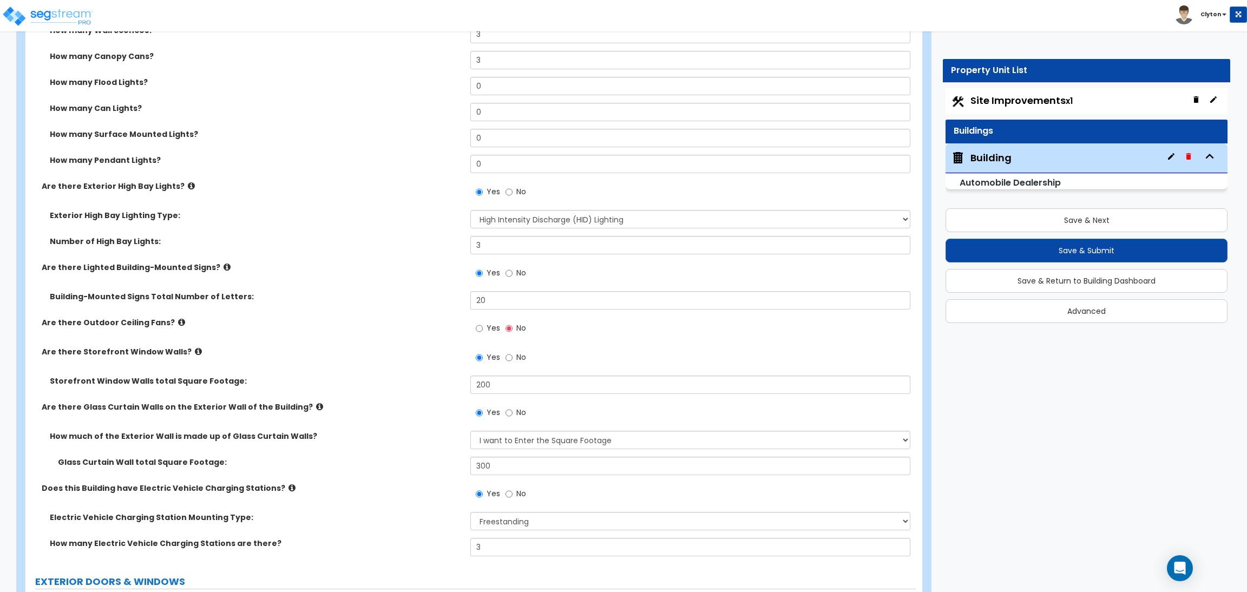
scroll to position [974, 0]
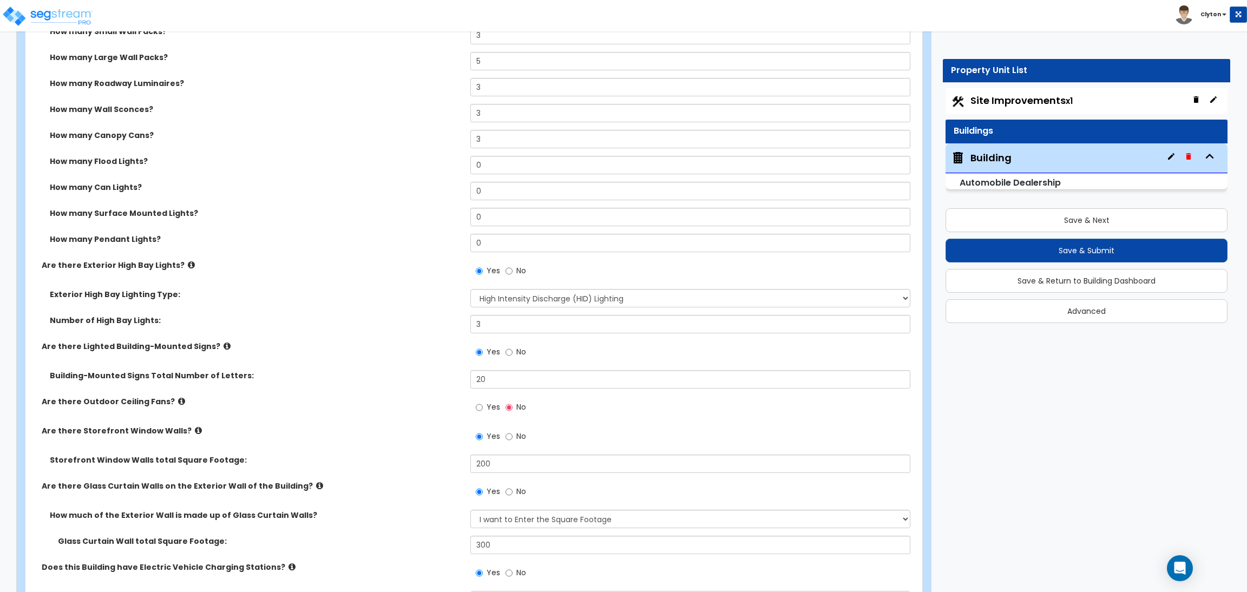
click at [363, 351] on label "Are there Lighted Building-Mounted Signs?" at bounding box center [252, 346] width 420 height 11
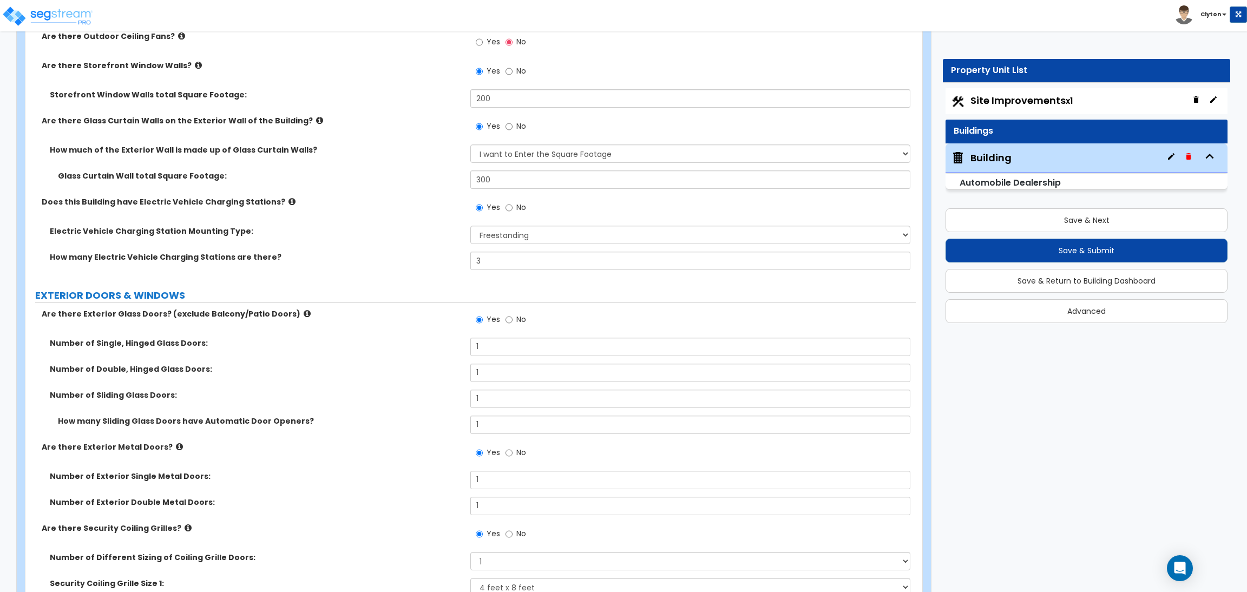
scroll to position [1946, 0]
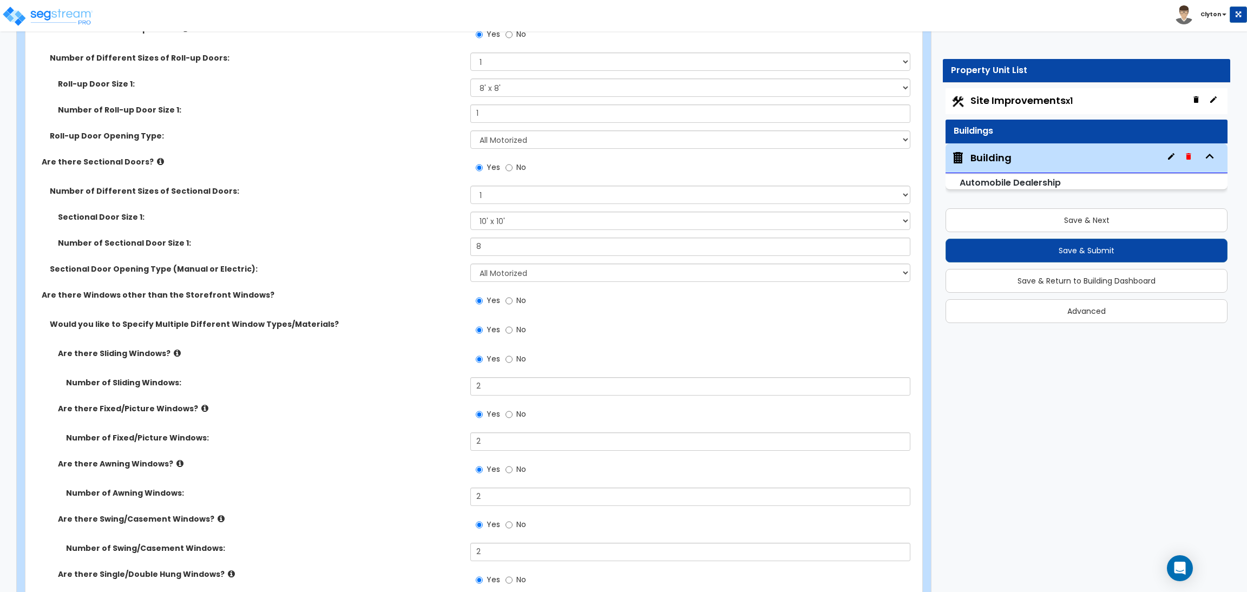
click at [449, 450] on div "Number of Fixed/Picture Windows: 2" at bounding box center [470, 445] width 890 height 26
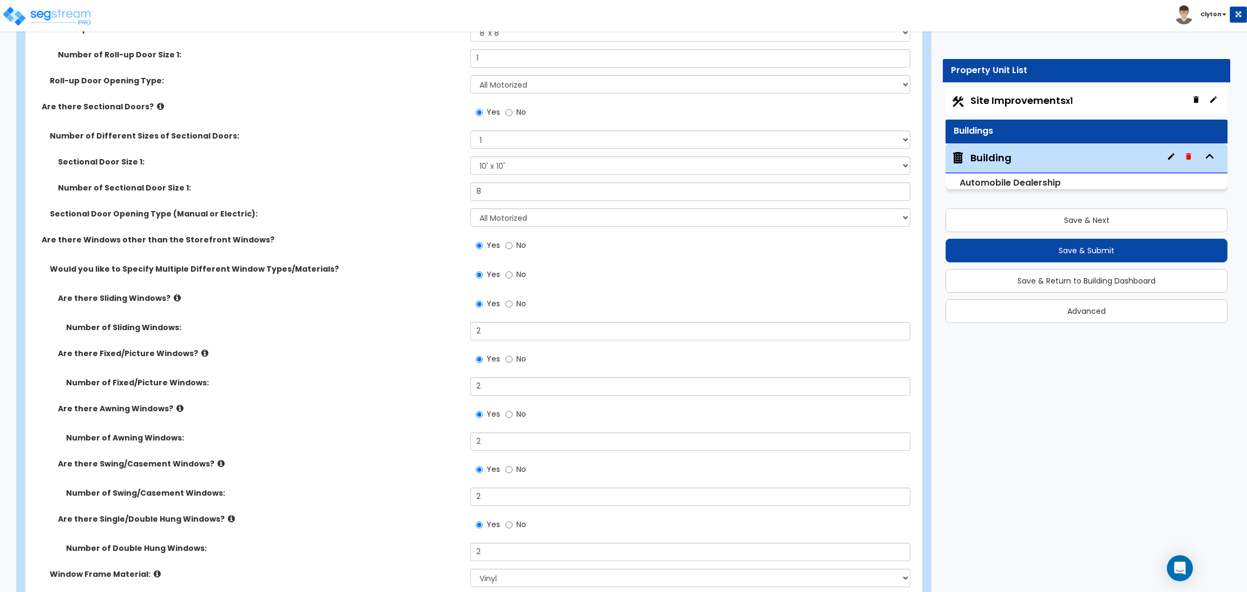
scroll to position [2027, 0]
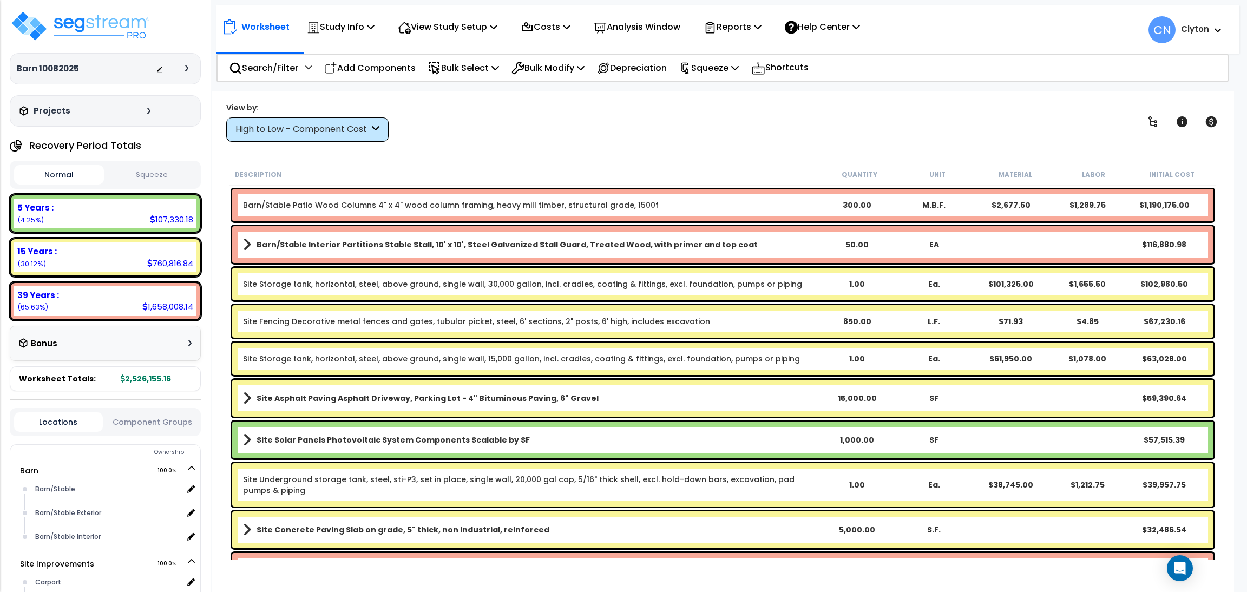
click at [563, 211] on div "Barn/Stable Patio Wood Columns 4" x 4" wood column framing, heavy mill timber, …" at bounding box center [722, 205] width 981 height 32
click at [661, 239] on b "Barn/Stable Interior Partitions Stable Stall, 10' x 10', Steel Galvanized Stall…" at bounding box center [507, 244] width 501 height 11
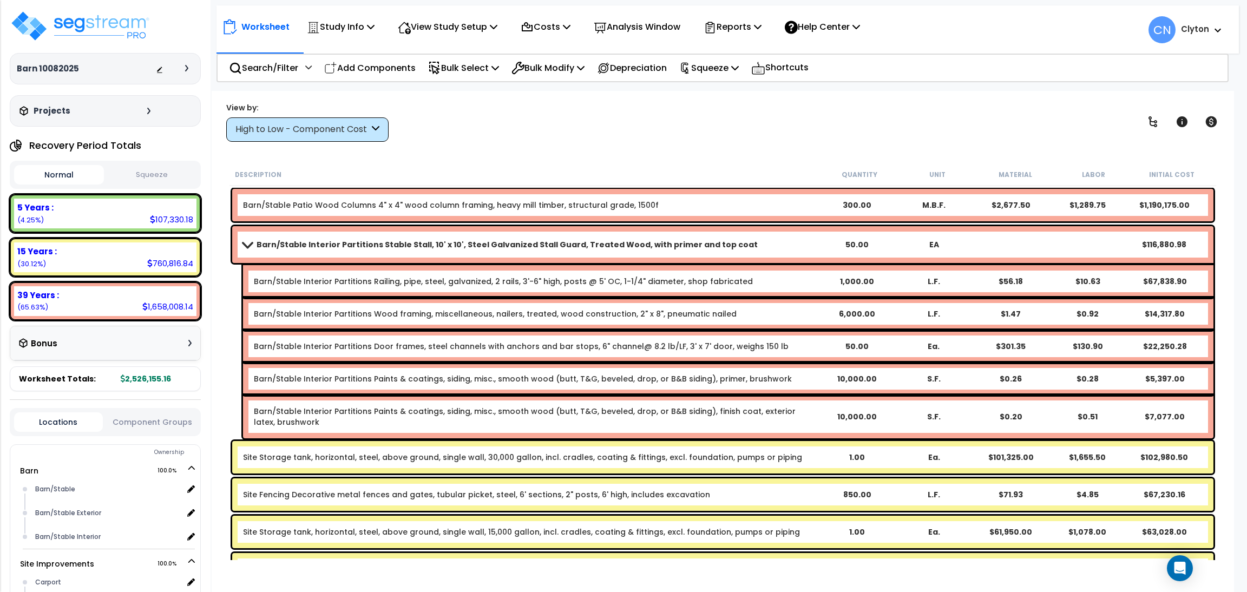
click at [728, 111] on div "View by: High to Low - Component Cost High to Low - Component Cost" at bounding box center [722, 122] width 1001 height 40
click at [730, 209] on div "Barn/Stable Patio Wood Columns 4" x 4" wood column framing, heavy mill timber, …" at bounding box center [722, 205] width 981 height 32
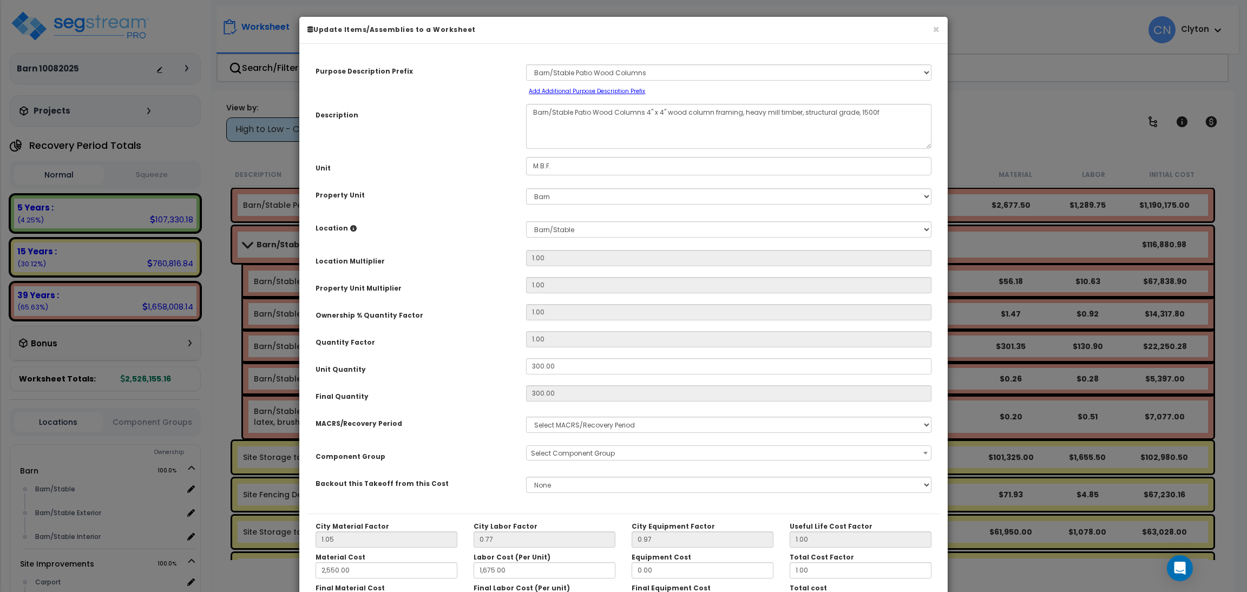
select select "3669"
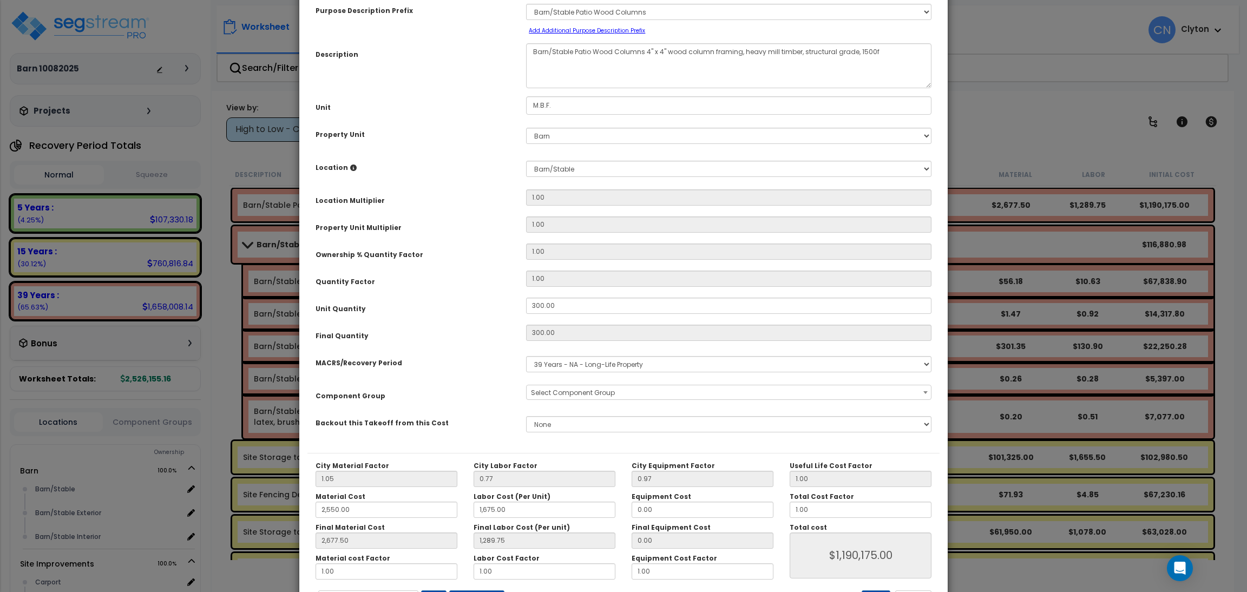
drag, startPoint x: 469, startPoint y: 311, endPoint x: 480, endPoint y: 328, distance: 20.3
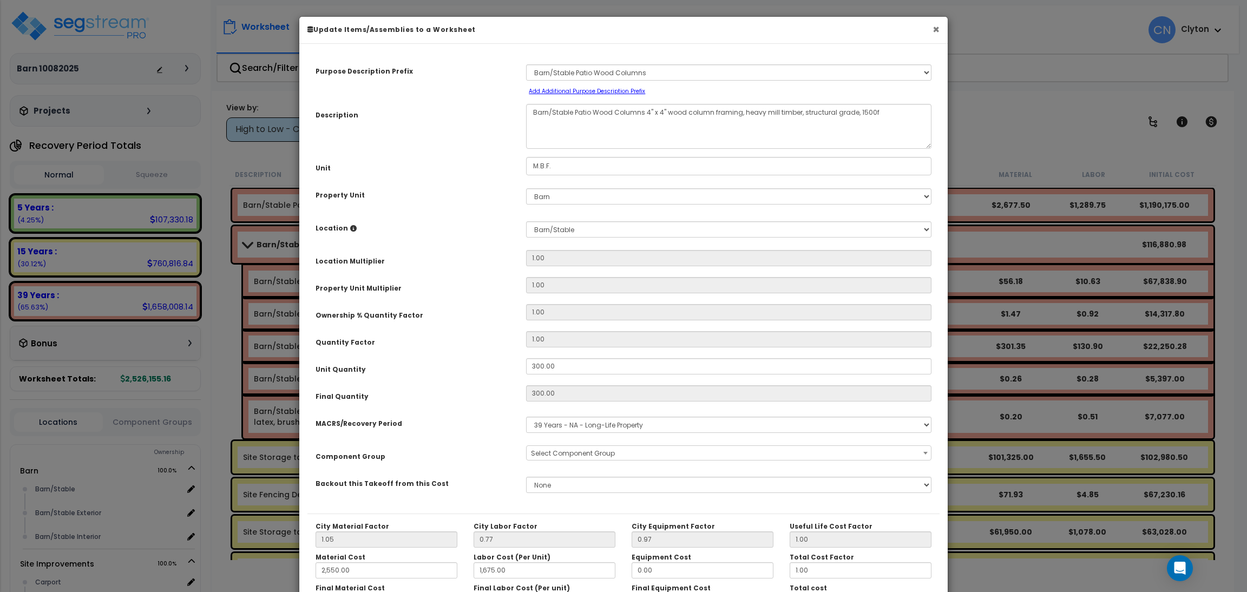
click at [936, 30] on button "×" at bounding box center [935, 29] width 7 height 11
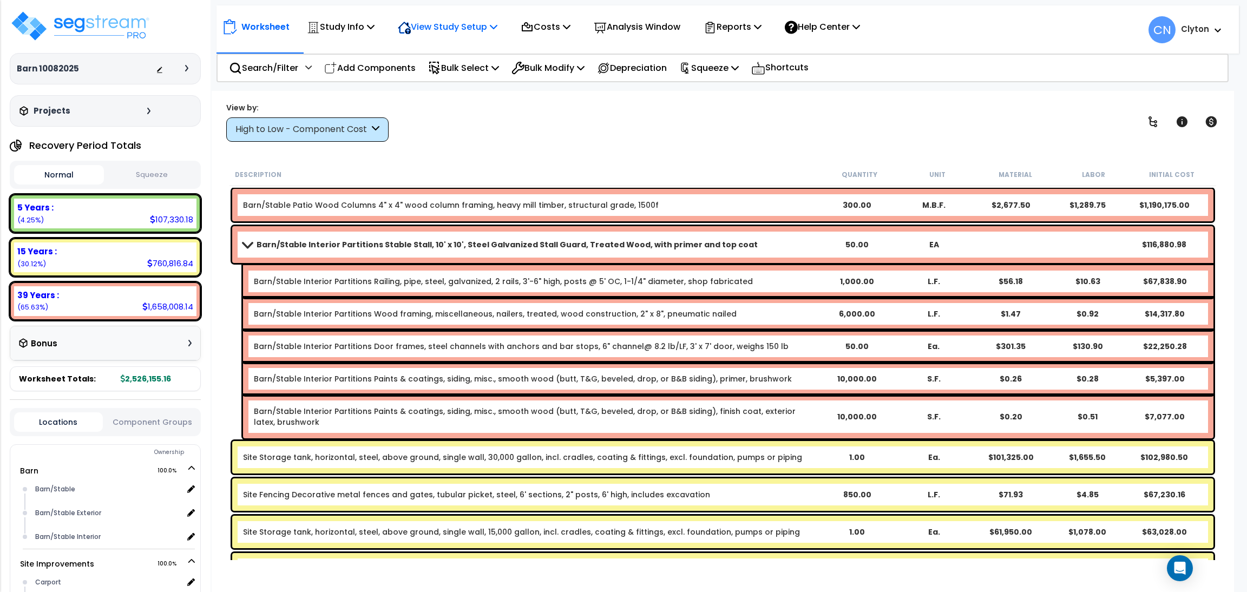
click at [446, 32] on p "View Study Setup" at bounding box center [448, 26] width 100 height 15
click at [447, 71] on link "View Questionnaire" at bounding box center [445, 74] width 107 height 22
click at [630, 110] on div "View by: High to Low - Component Cost High to Low - Component Cost" at bounding box center [722, 122] width 1001 height 40
click at [581, 136] on div "View by: High to Low - Component Cost High to Low - Component Cost" at bounding box center [722, 122] width 1001 height 40
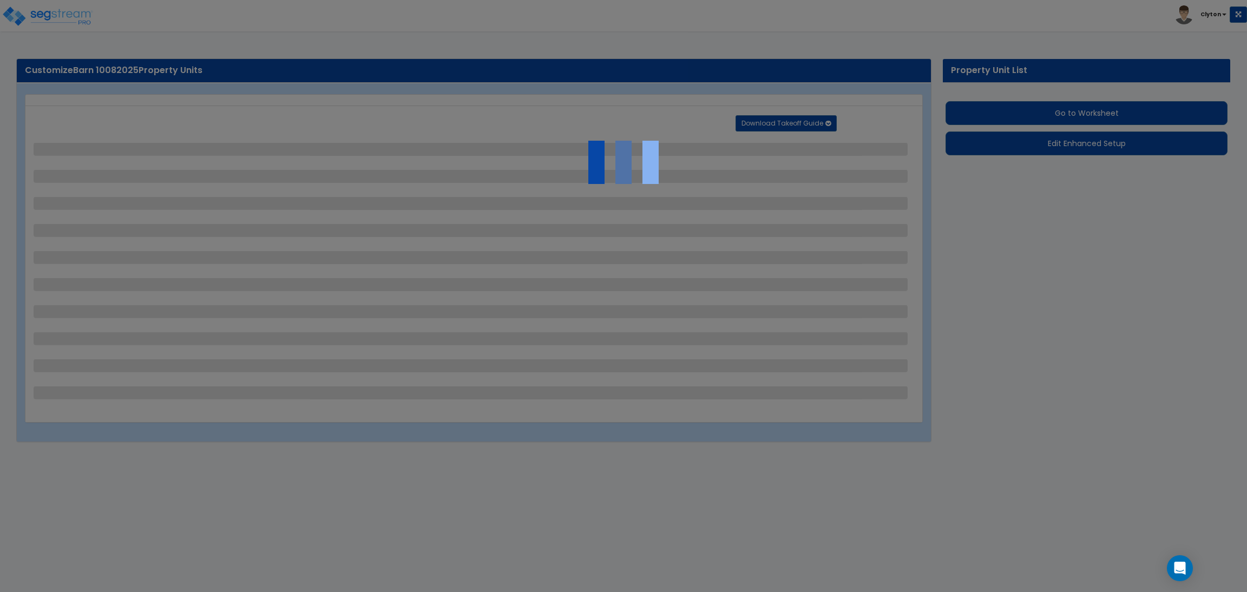
select select "2"
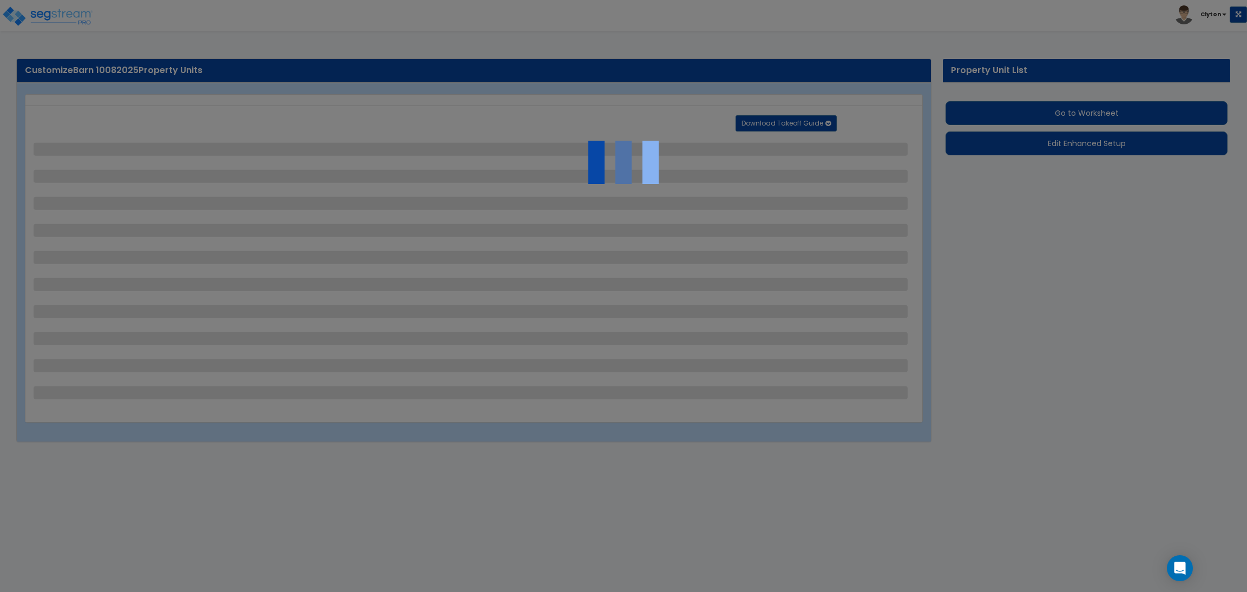
select select "1"
select select "2"
select select "1"
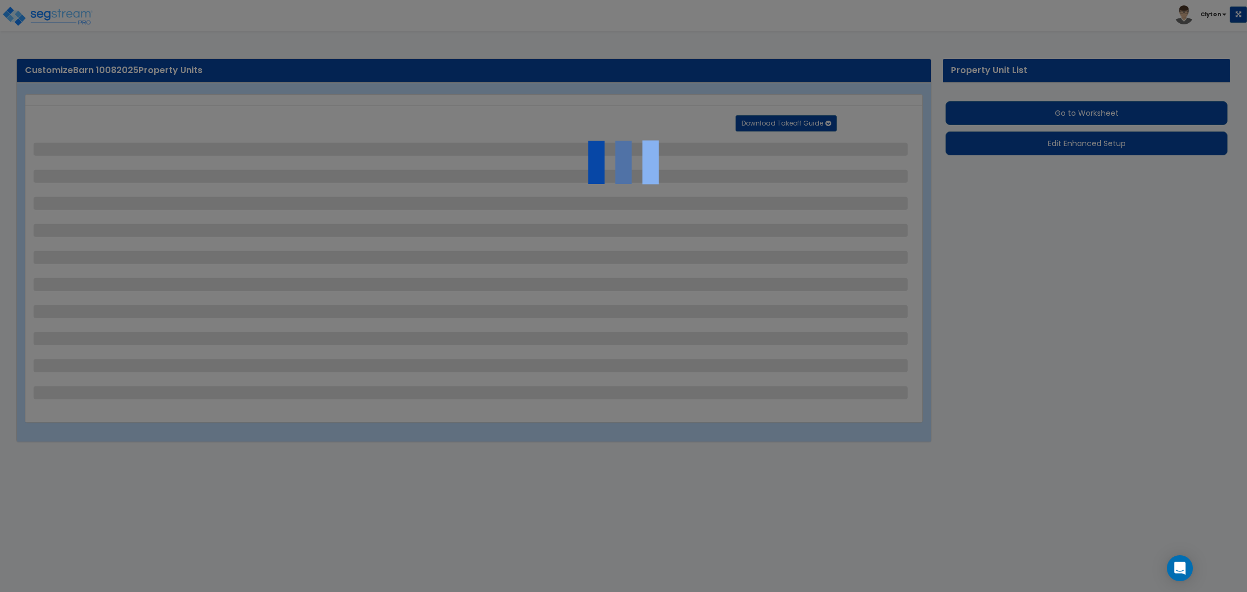
select select "2"
select select "3"
select select "1"
select select "2"
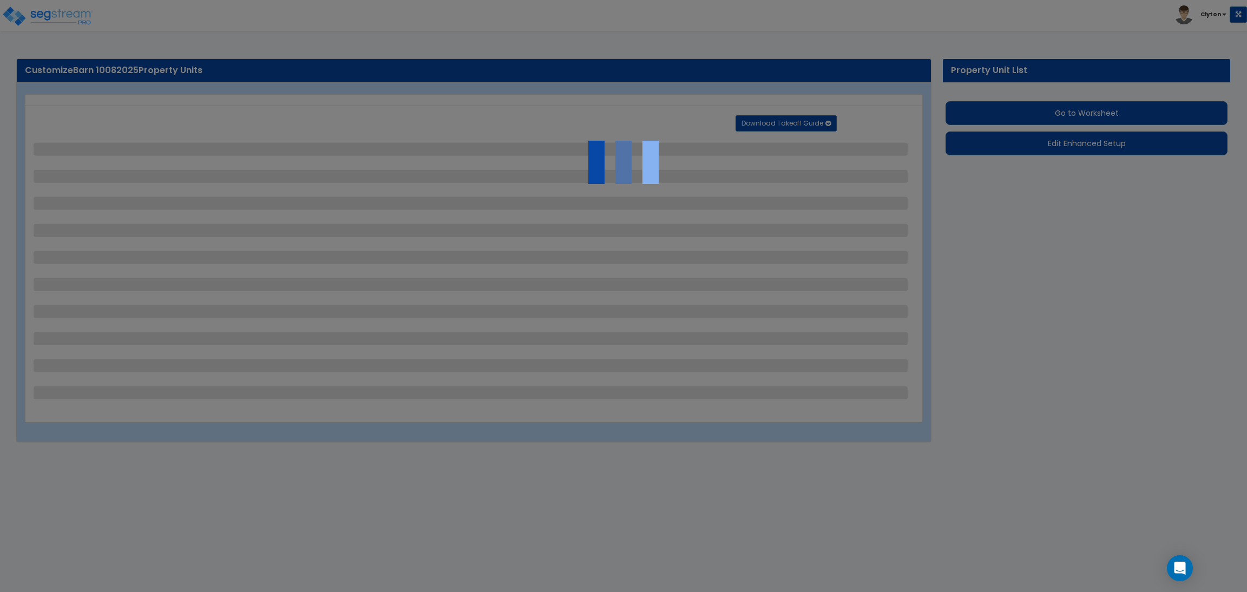
select select "4"
select select "1"
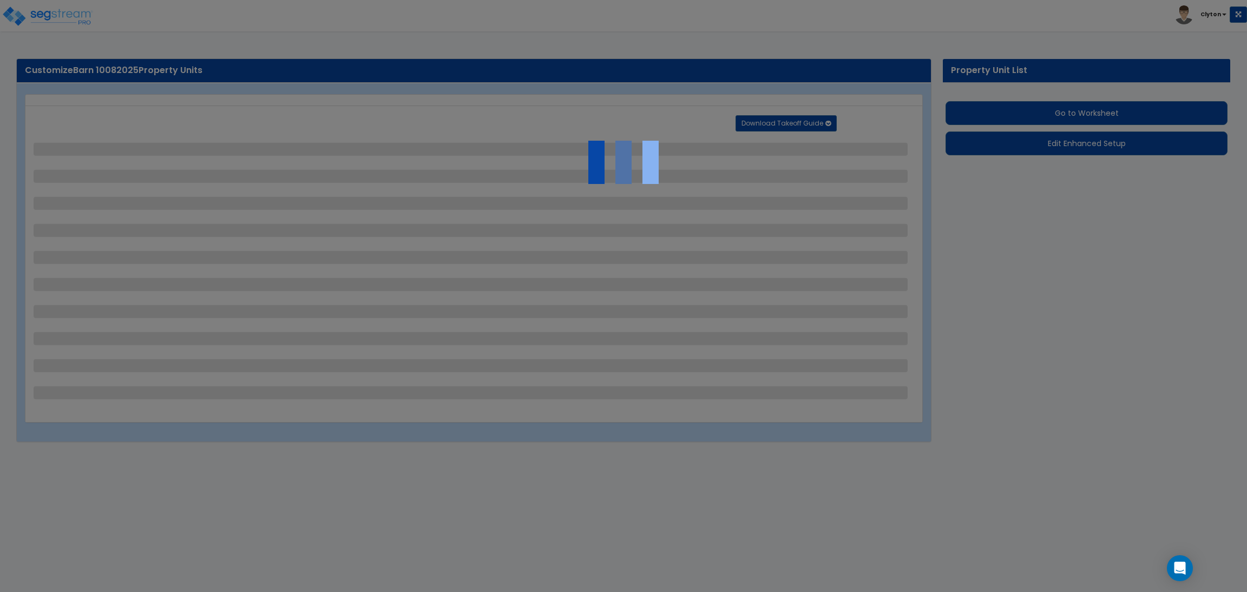
select select "10"
select select "3"
select select "2"
select select "3"
select select "6"
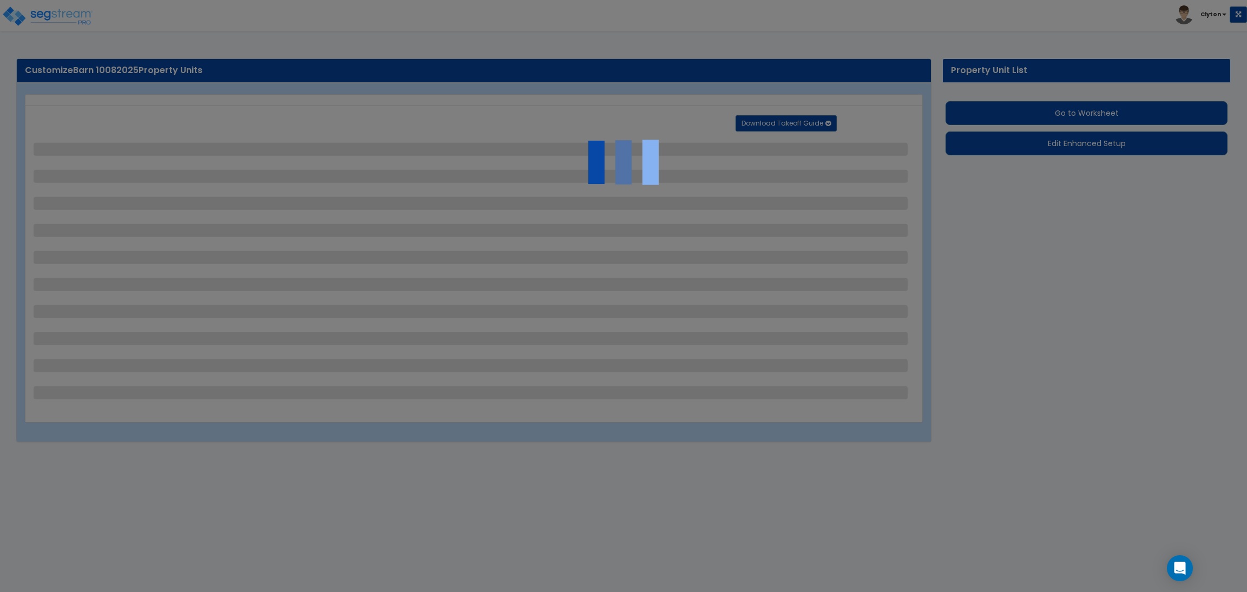
select select "10"
select select "8"
select select "3"
select select "1"
select select "2"
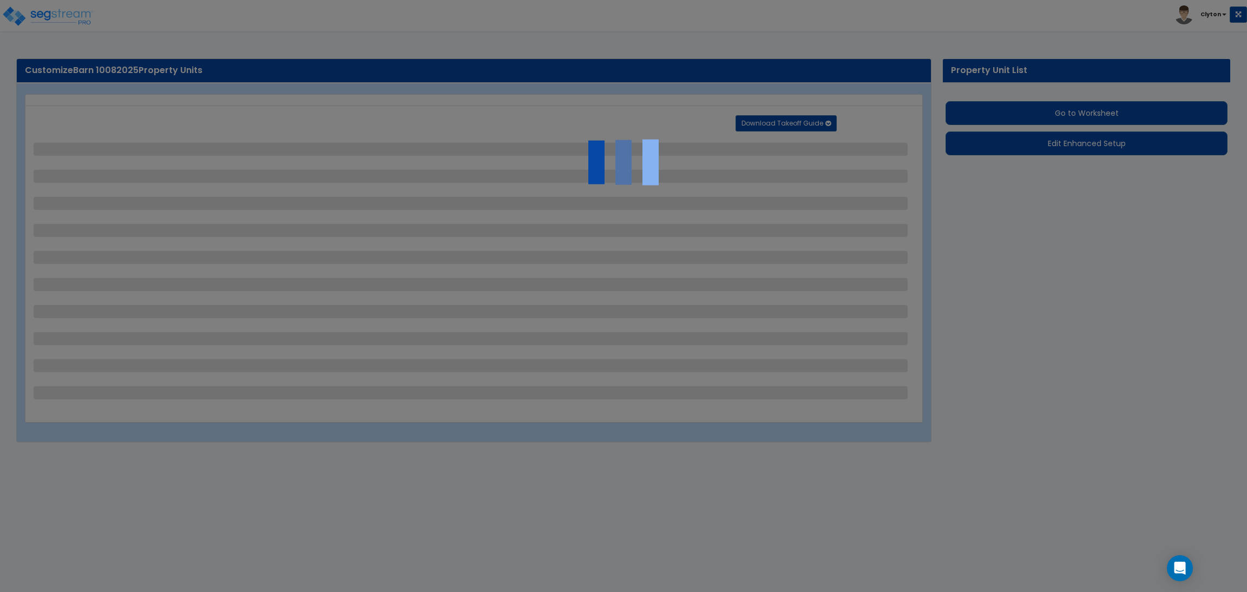
select select "3"
select select "1"
select select "3"
select select "1"
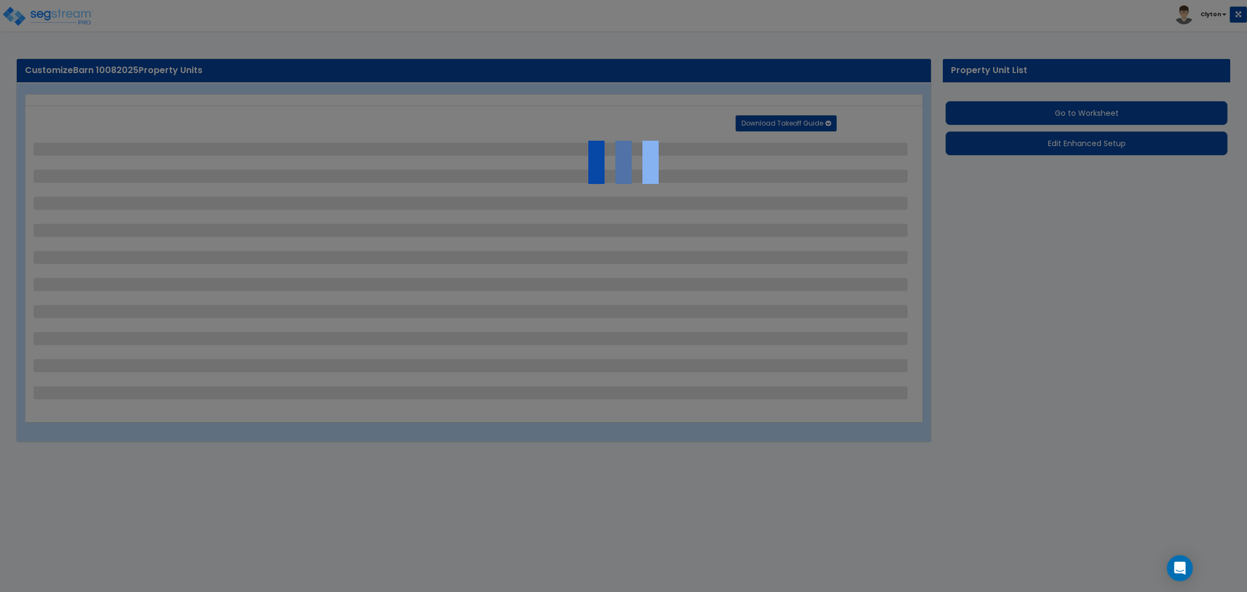
select select "2"
select select "1"
select select "3"
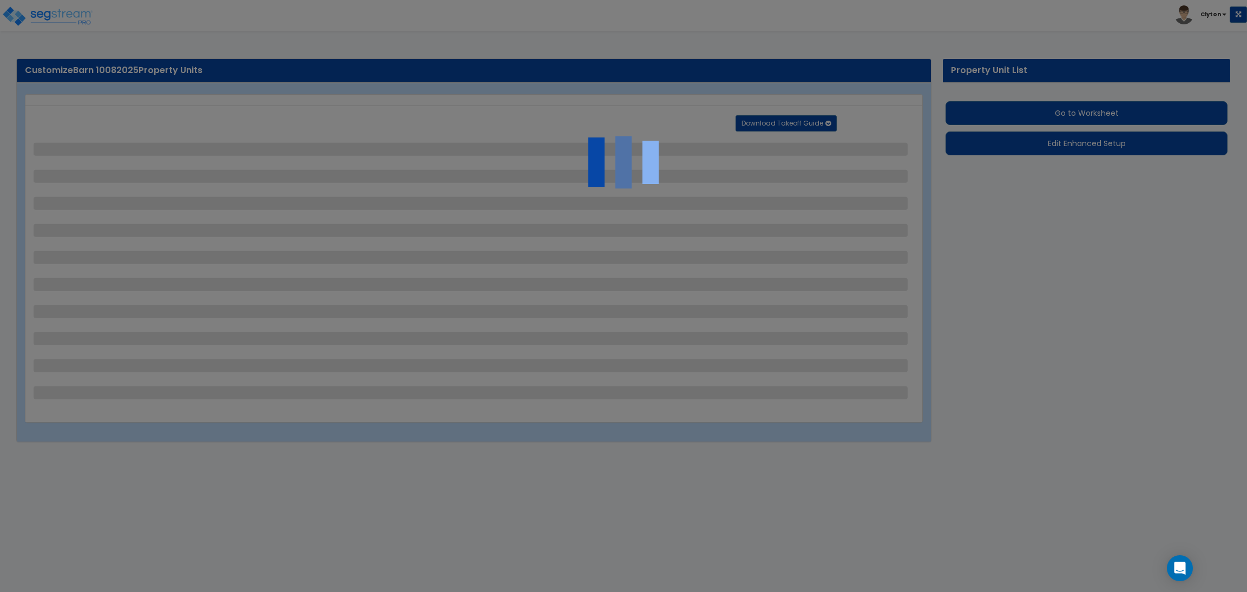
select select "1"
select select "3"
select select "11"
select select "8"
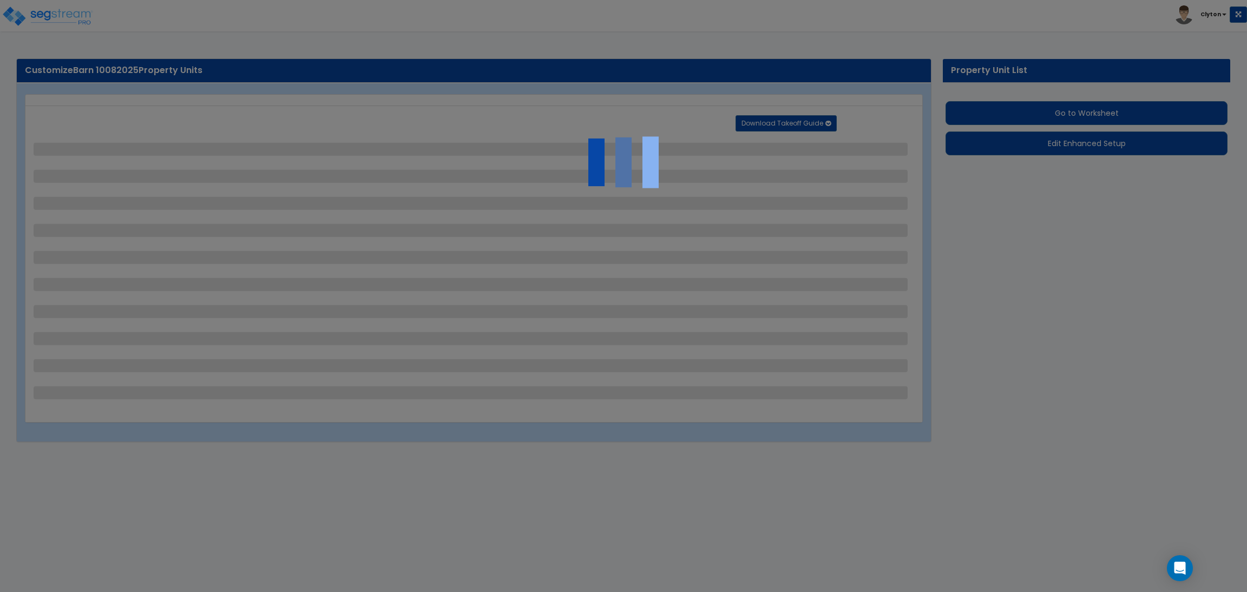
select select "5"
select select "3"
select select "1"
select select "5"
select select "7"
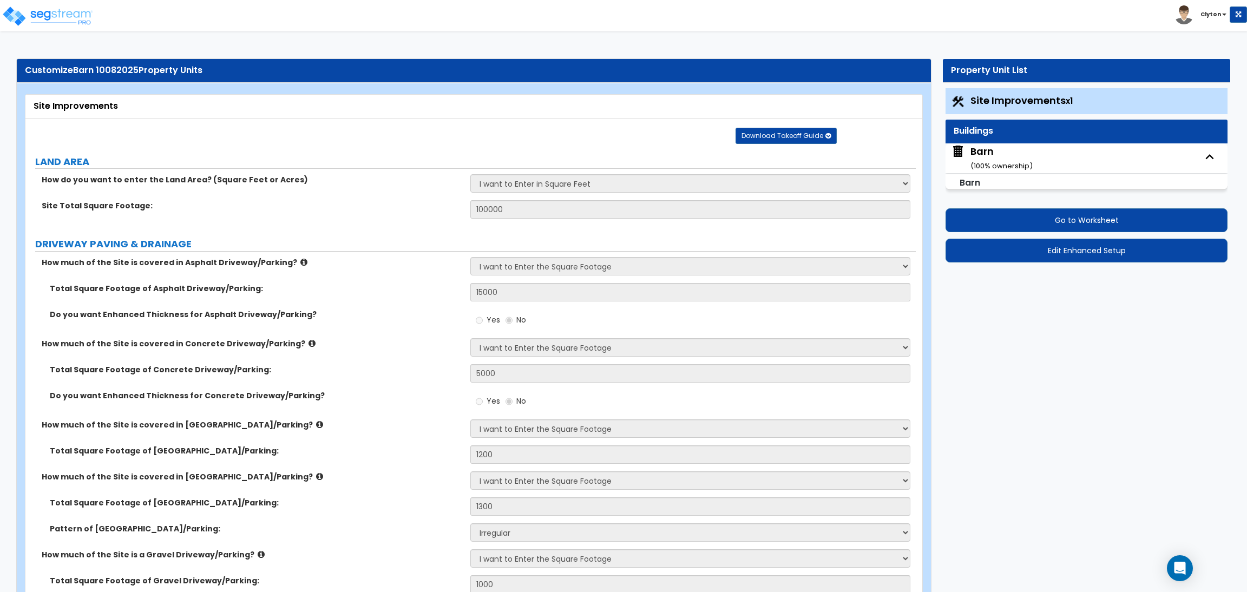
click at [975, 162] on small "( 100 % ownership)" at bounding box center [1001, 166] width 62 height 10
select select "7"
select select "1"
select select "0"
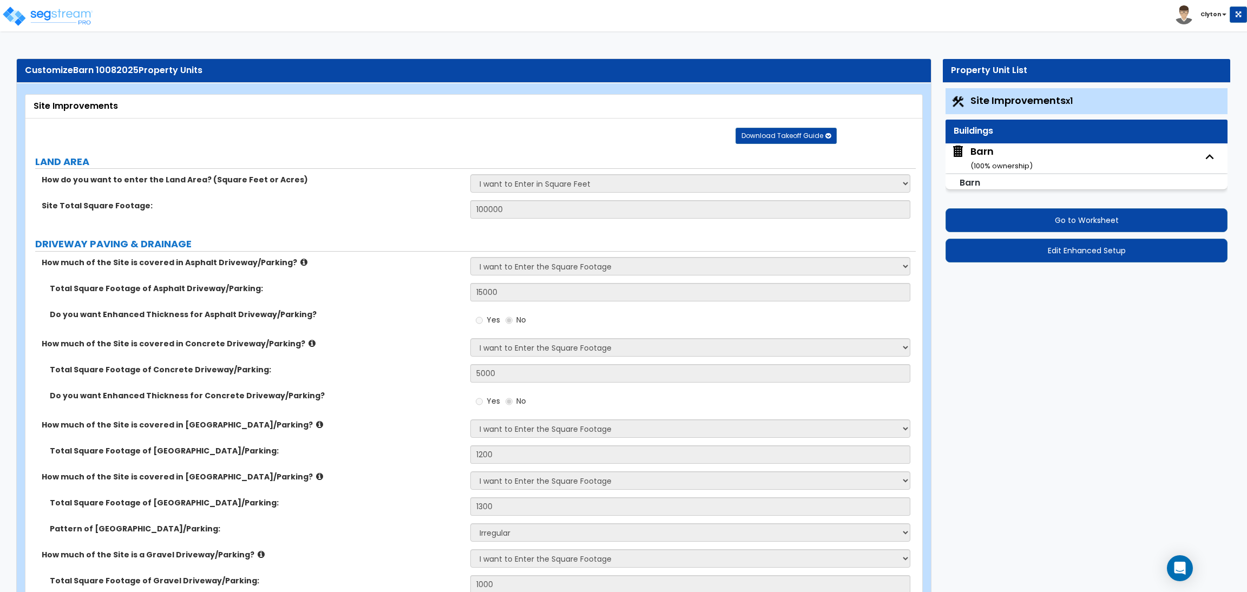
select select "1"
select select "14"
select select "1"
select select "2"
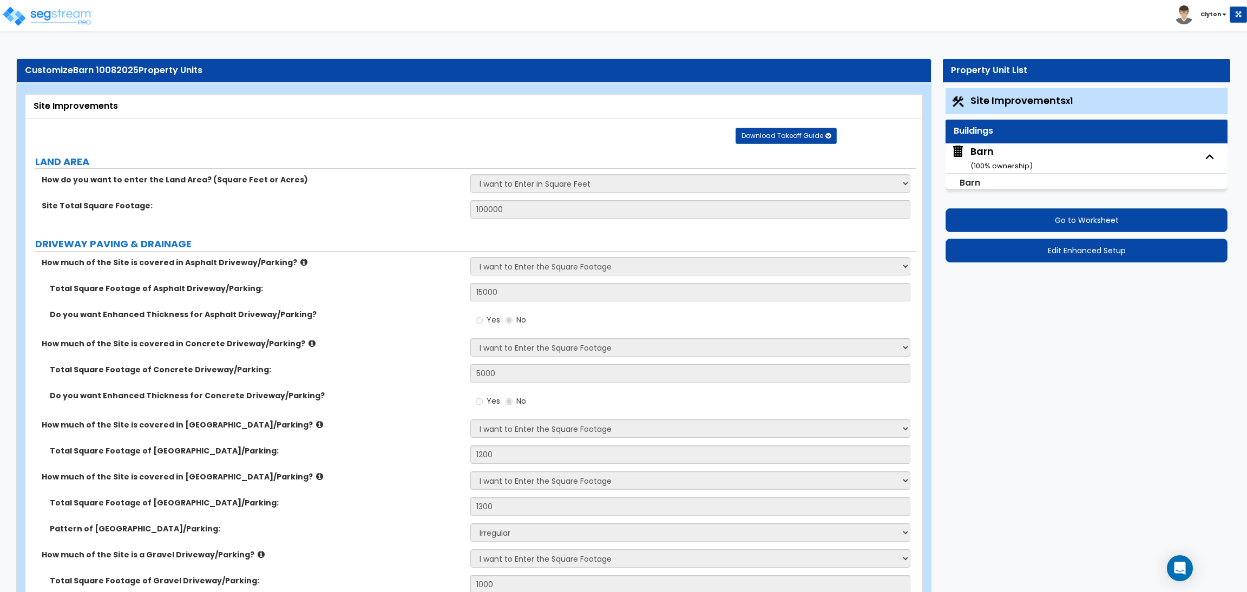
select select "2"
select select "1"
select select "3"
select select "2"
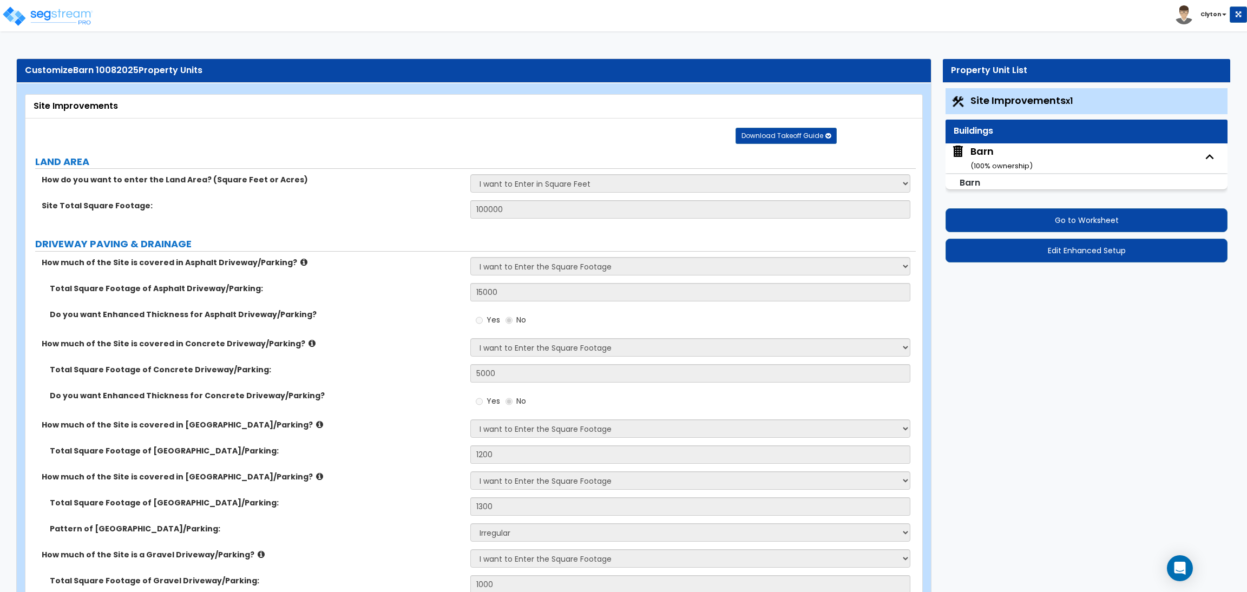
select select "1"
select select "2"
select select "1"
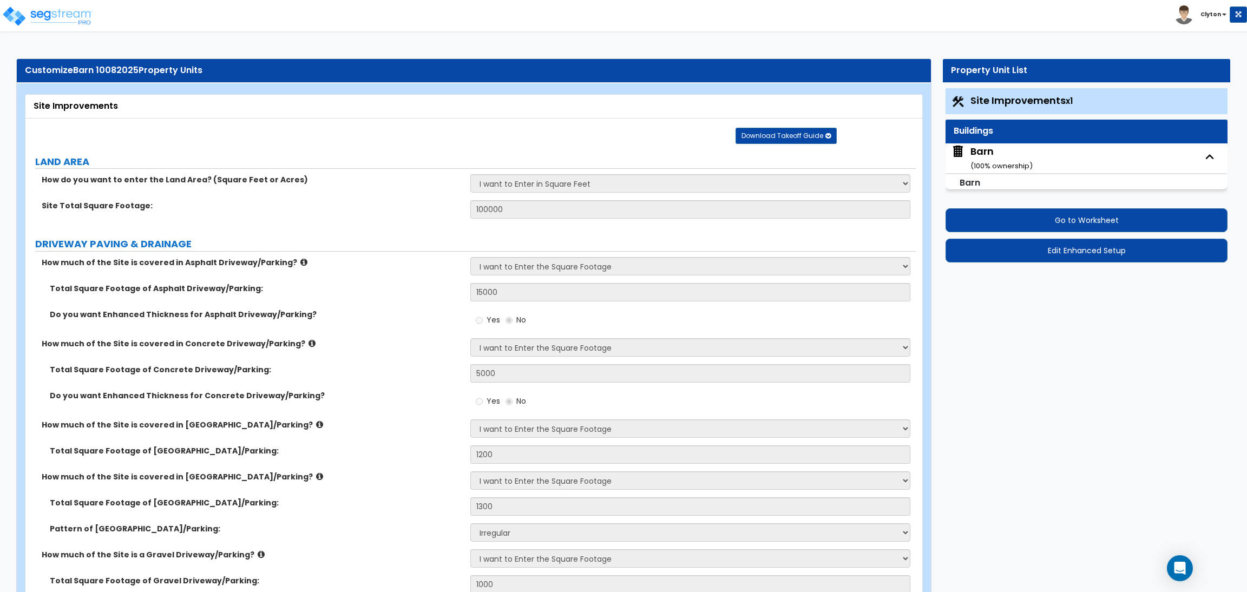
select select "3"
select select "1"
select select "5"
select select "1"
select select "5"
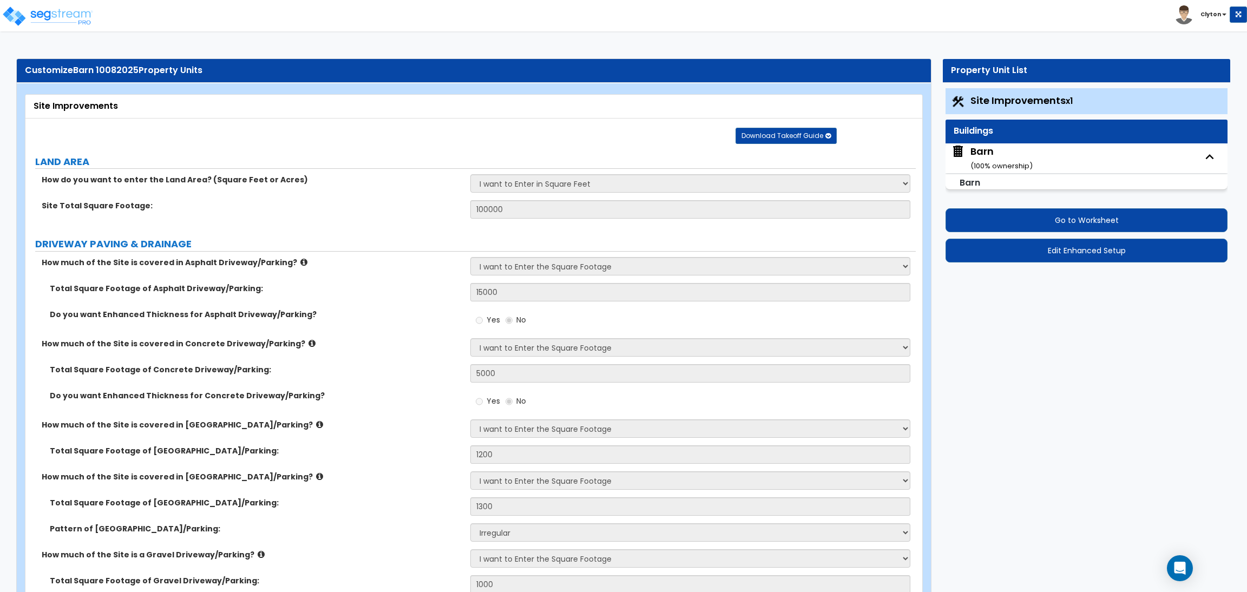
select select "3"
select select "2"
select select "3"
select select "2"
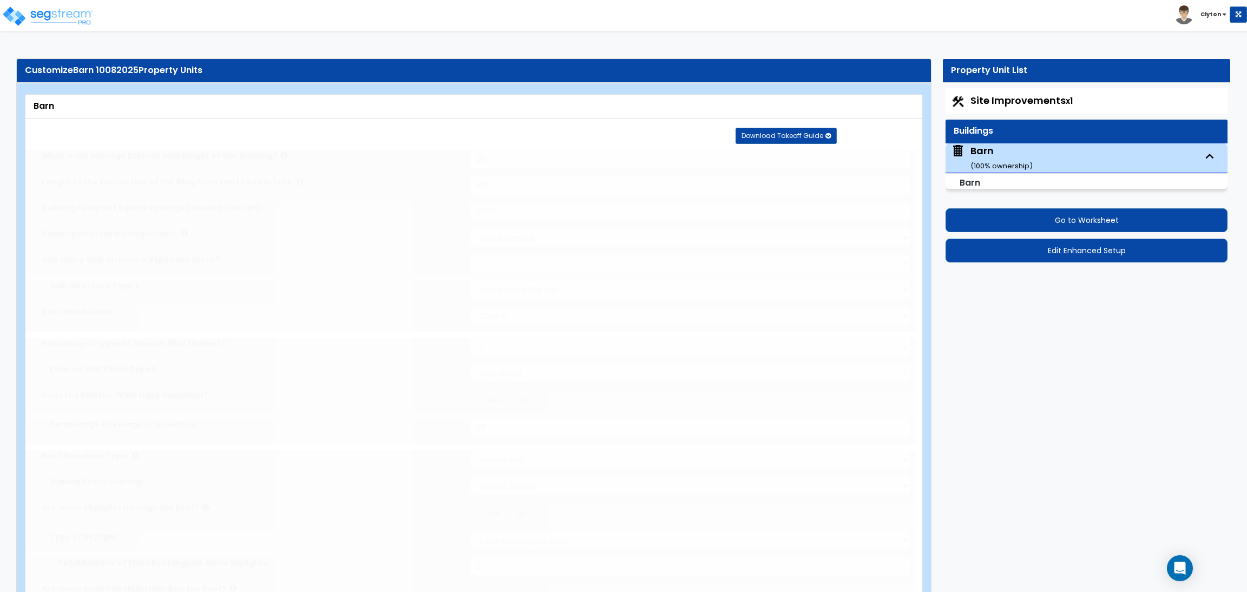
select select "3"
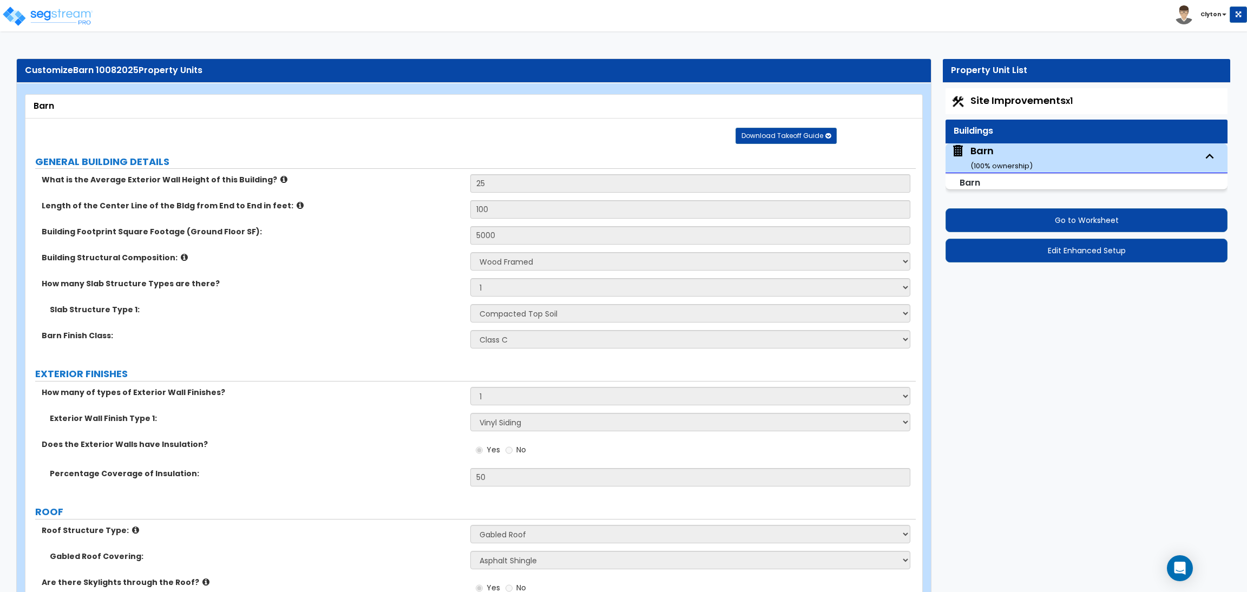
select select "7"
select select "1"
select select "0"
select select "1"
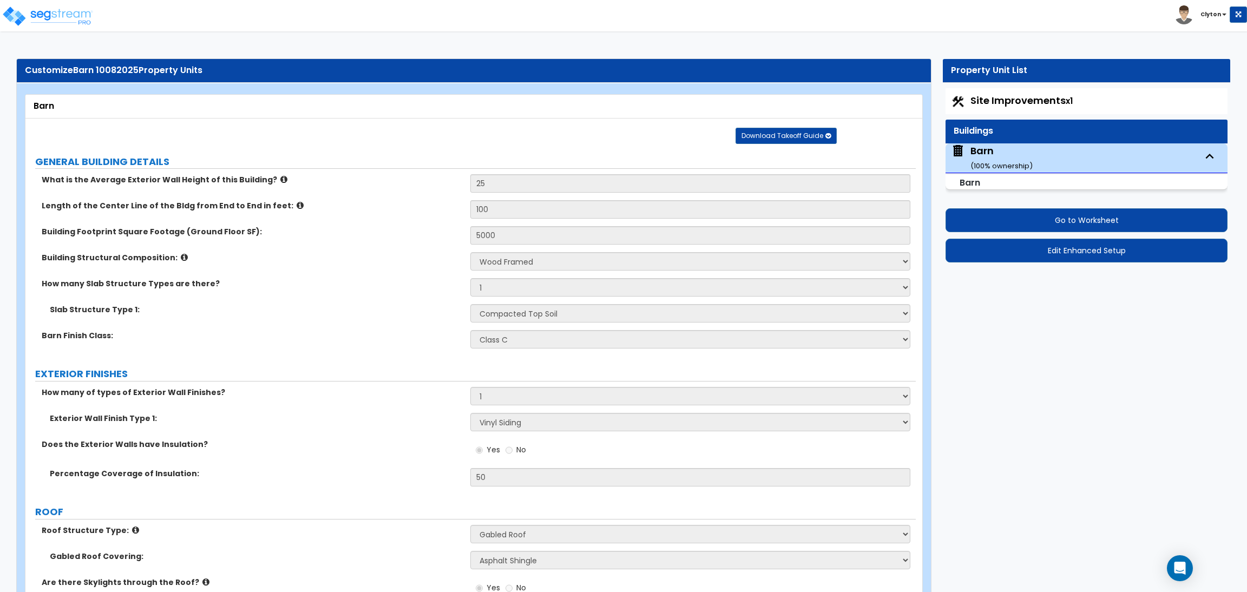
select select "14"
select select "1"
select select "2"
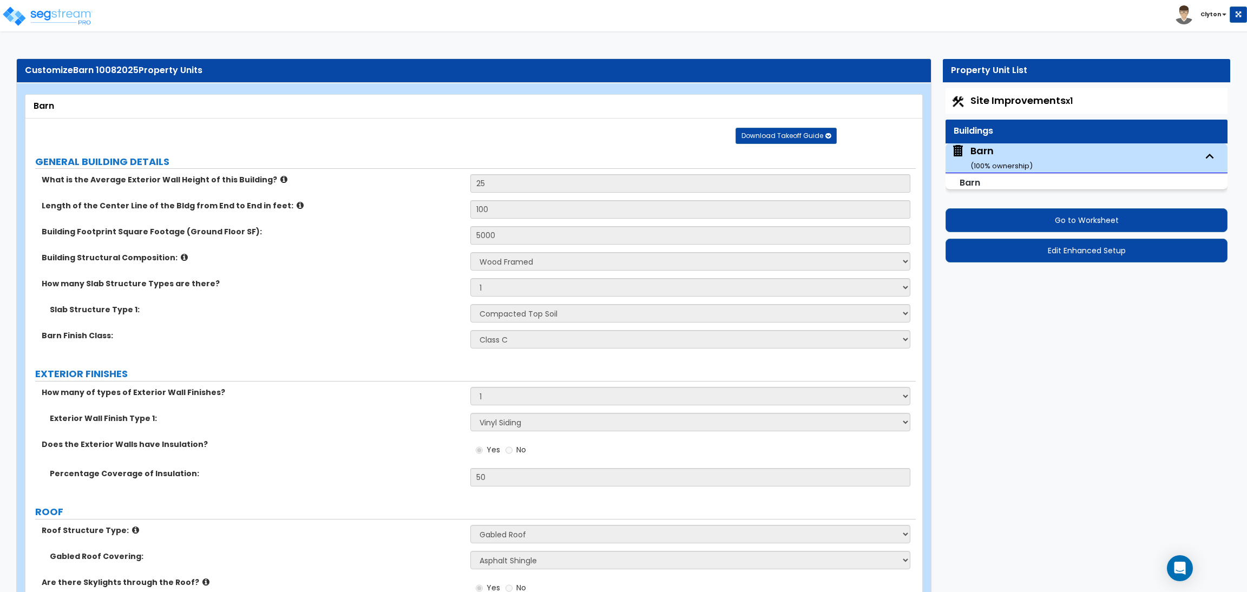
select select "2"
select select "3"
select select "1"
select select "3"
select select "2"
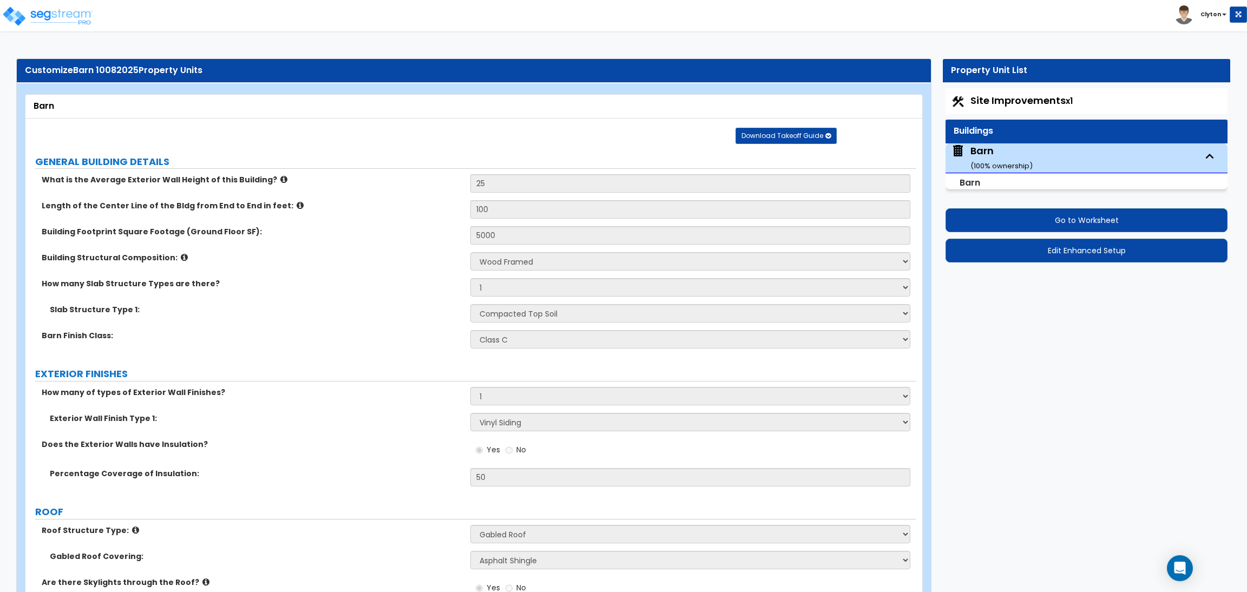
select select "1"
select select "2"
select select "1"
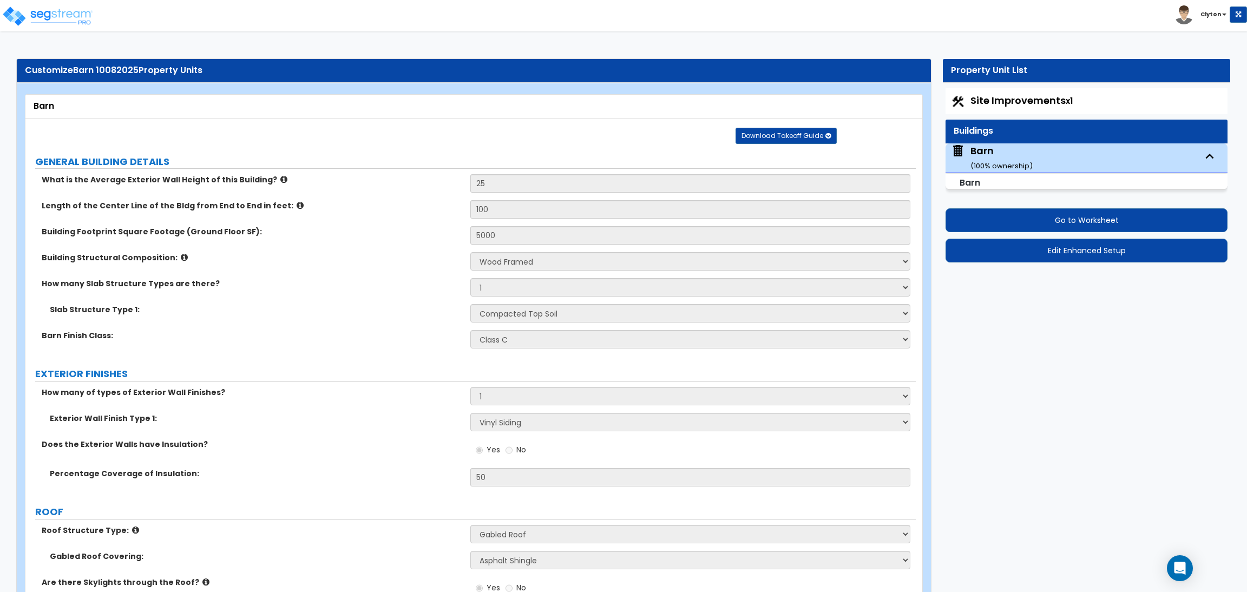
select select "3"
select select "1"
select select "5"
select select "1"
select select "5"
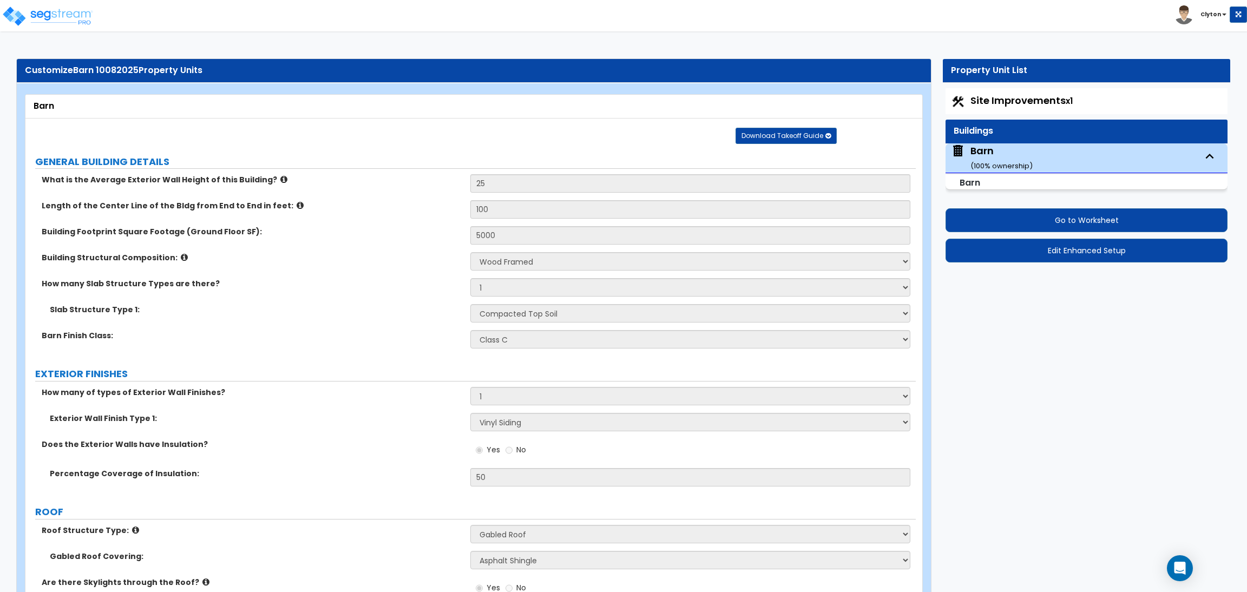
select select "3"
select select "2"
select select "3"
select select "2"
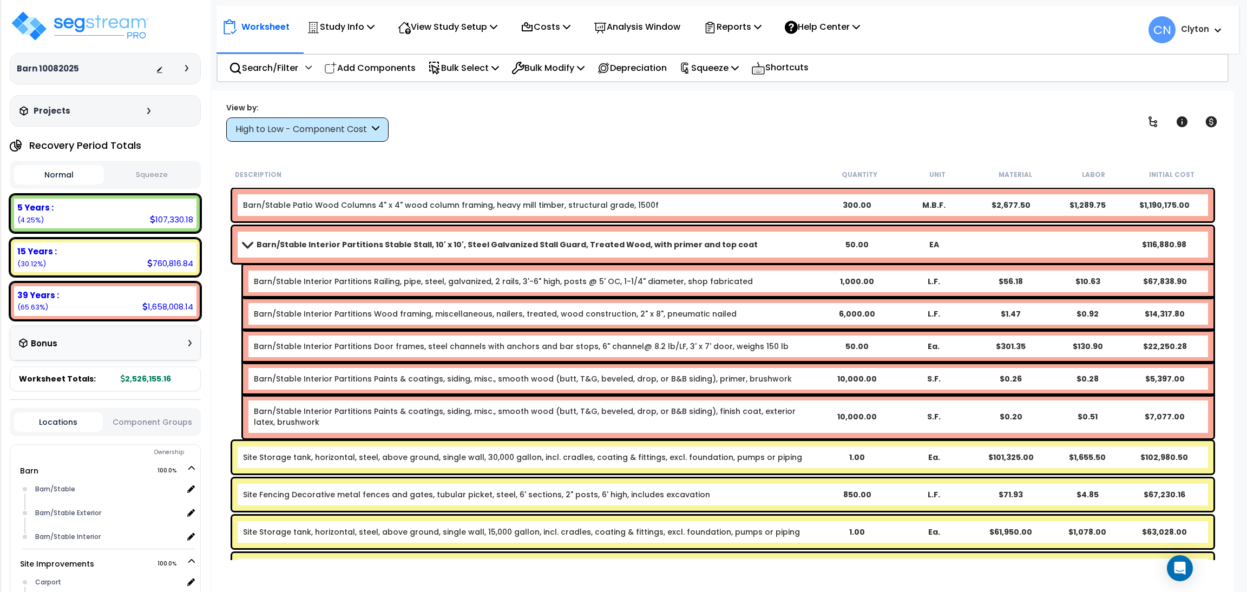
click at [612, 140] on div "View by: High to Low - Component Cost High to Low - Component Cost" at bounding box center [722, 122] width 1001 height 40
click at [652, 136] on div "View by: High to Low - Component Cost High to Low - Component Cost" at bounding box center [722, 122] width 1001 height 40
click at [888, 137] on div "View by: High to Low - Component Cost High to Low - Component Cost" at bounding box center [722, 122] width 1001 height 40
click at [974, 135] on div "View by: High to Low - Component Cost High to Low - Component Cost" at bounding box center [722, 122] width 1001 height 40
click at [831, 136] on div "View by: High to Low - Component Cost High to Low - Component Cost" at bounding box center [722, 122] width 1001 height 40
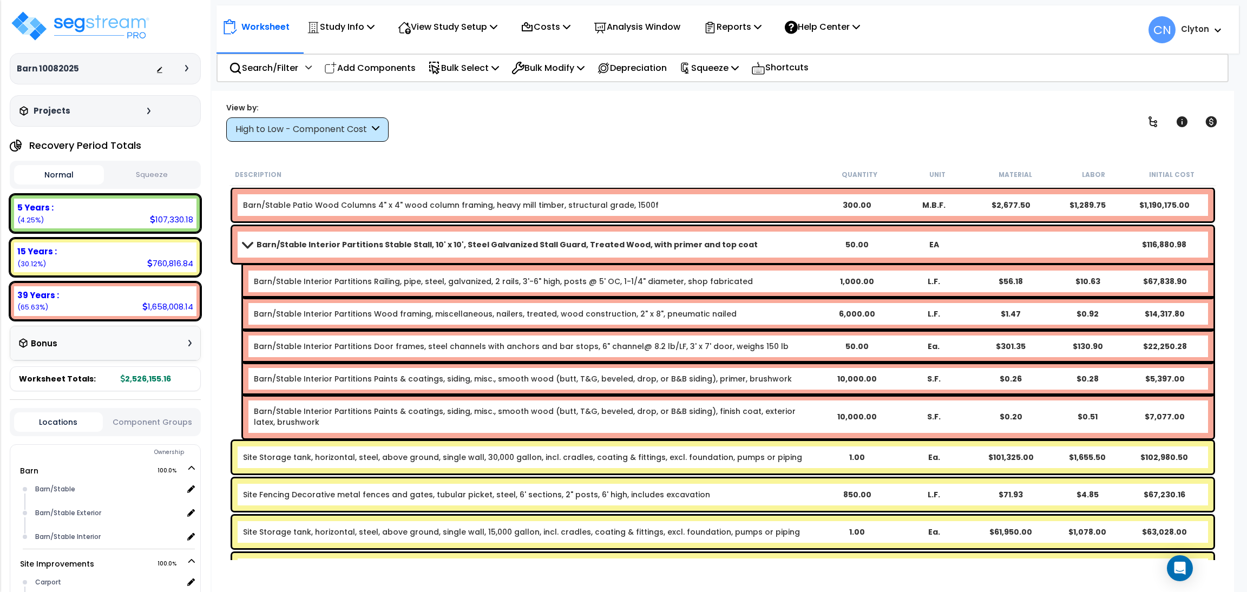
click at [970, 128] on div "View by: High to Low - Component Cost High to Low - Component Cost" at bounding box center [722, 122] width 1001 height 40
click at [884, 136] on div "View by: High to Low - Component Cost High to Low - Component Cost" at bounding box center [722, 122] width 1001 height 40
